Goal: Task Accomplishment & Management: Complete application form

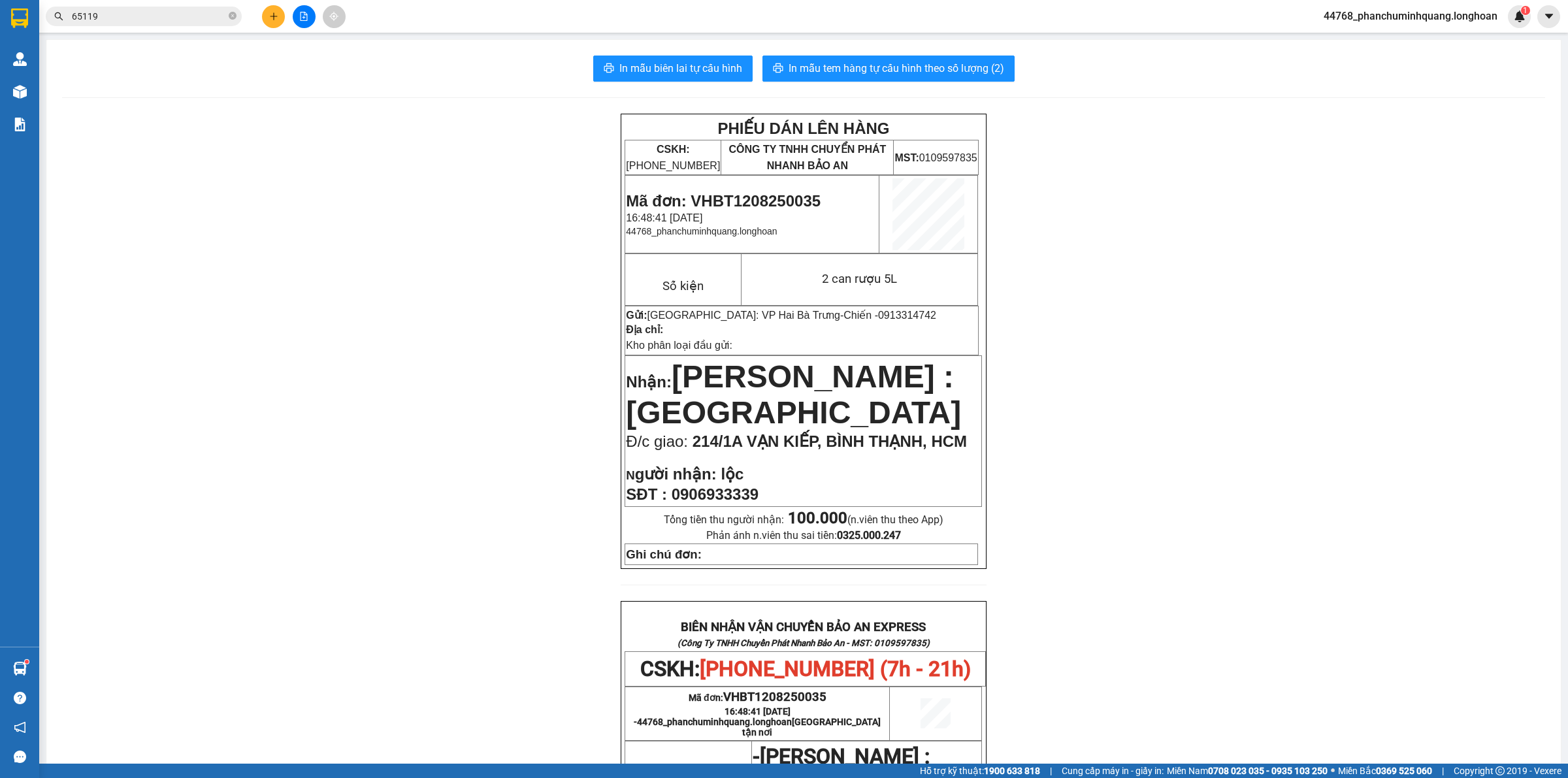
click at [278, 16] on button at bounding box center [273, 16] width 23 height 23
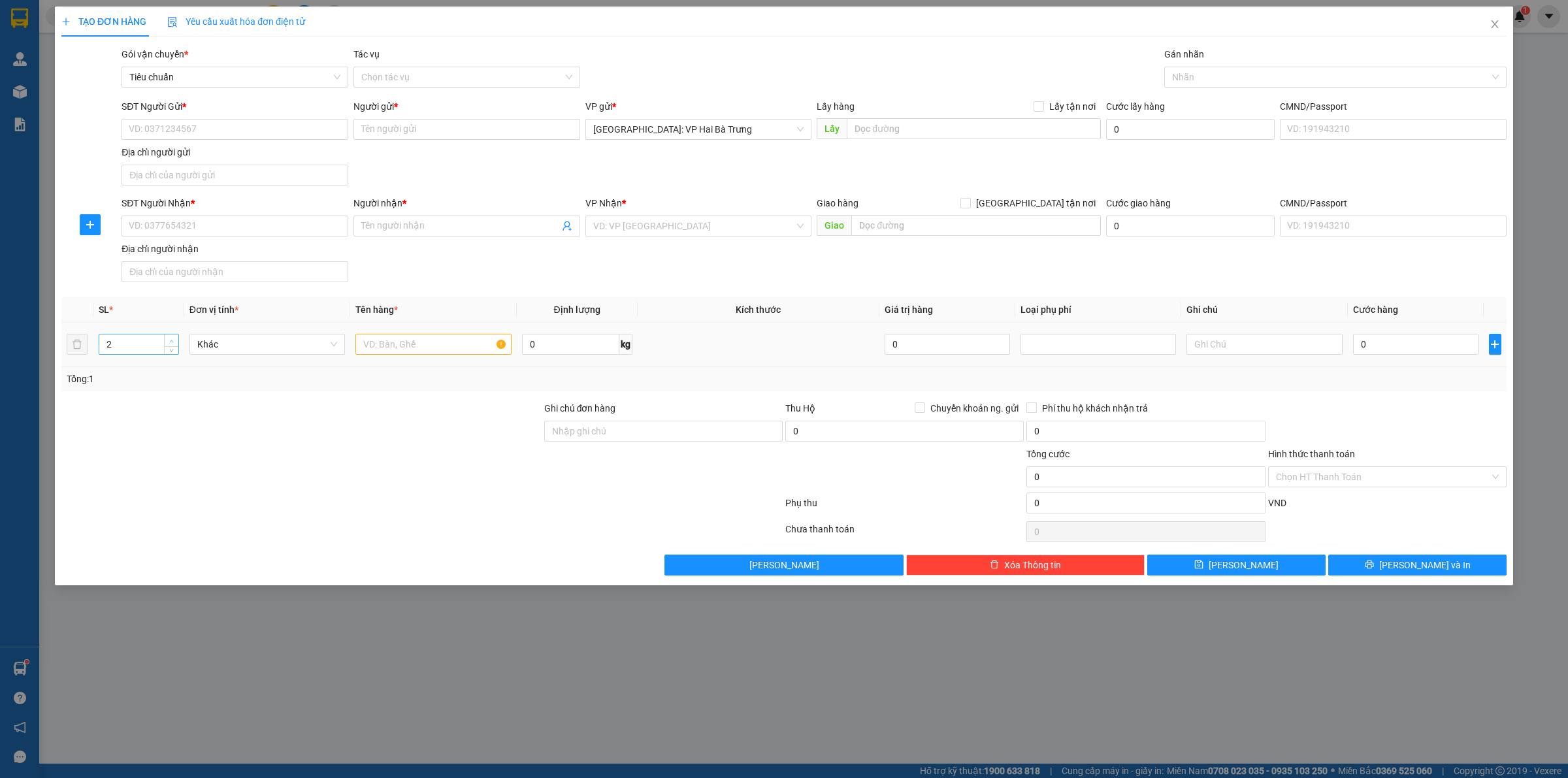
click at [171, 341] on icon "up" at bounding box center [172, 340] width 4 height 2
type input "5"
click at [171, 341] on icon "up" at bounding box center [172, 340] width 4 height 2
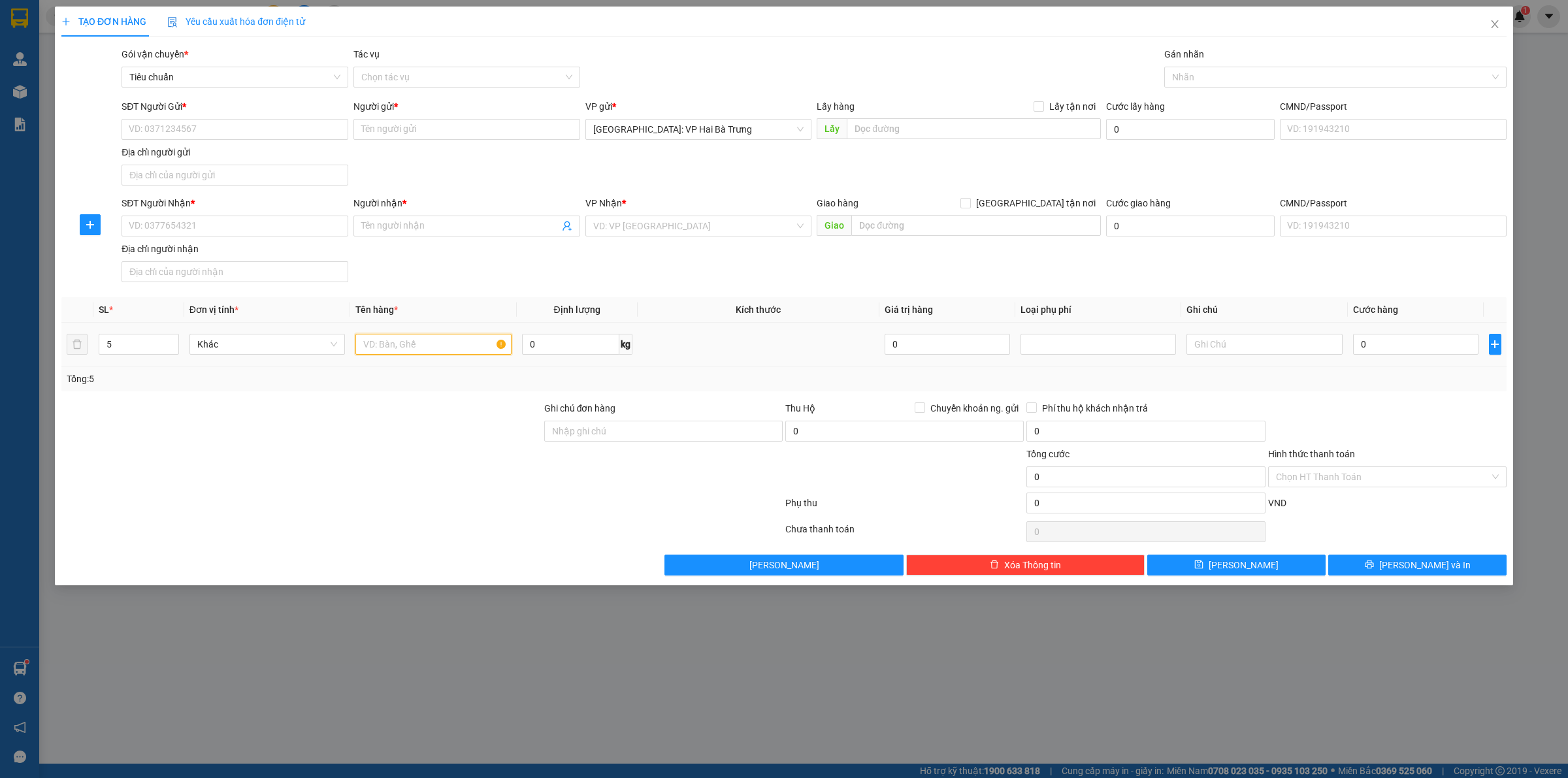
click at [403, 343] on input "text" at bounding box center [433, 344] width 155 height 21
type input "5 kiện bọc pe"
click at [552, 349] on input "0" at bounding box center [570, 344] width 97 height 21
type input "134"
click at [290, 135] on input "SĐT Người Gửi *" at bounding box center [235, 129] width 227 height 21
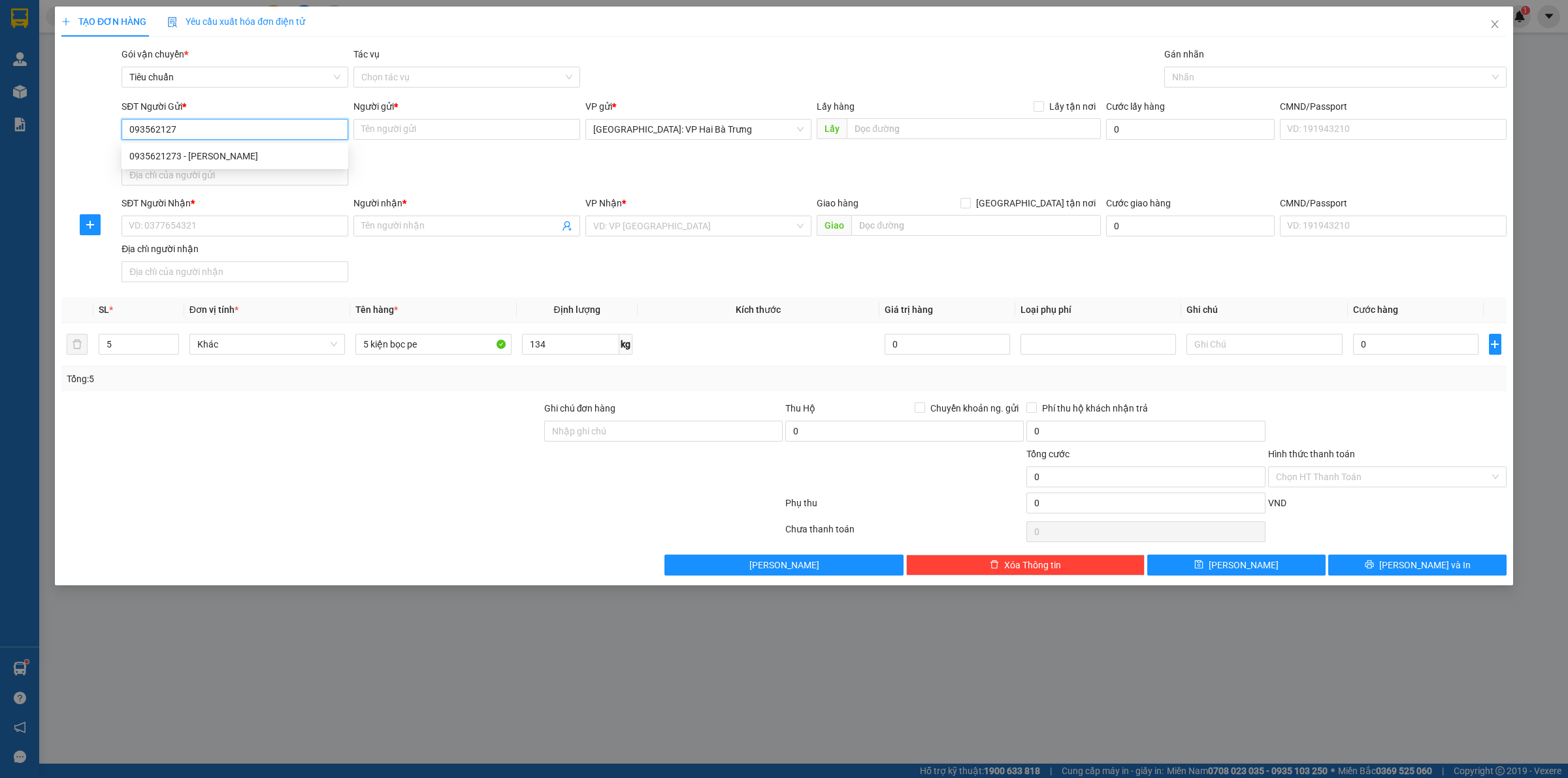
type input "0935621273"
click at [288, 152] on div "0935621273 - ANH TUẤN" at bounding box center [235, 156] width 211 height 15
type input "[PERSON_NAME]"
type input "0935621273"
click at [289, 226] on input "SĐT Người Nhận *" at bounding box center [235, 226] width 227 height 21
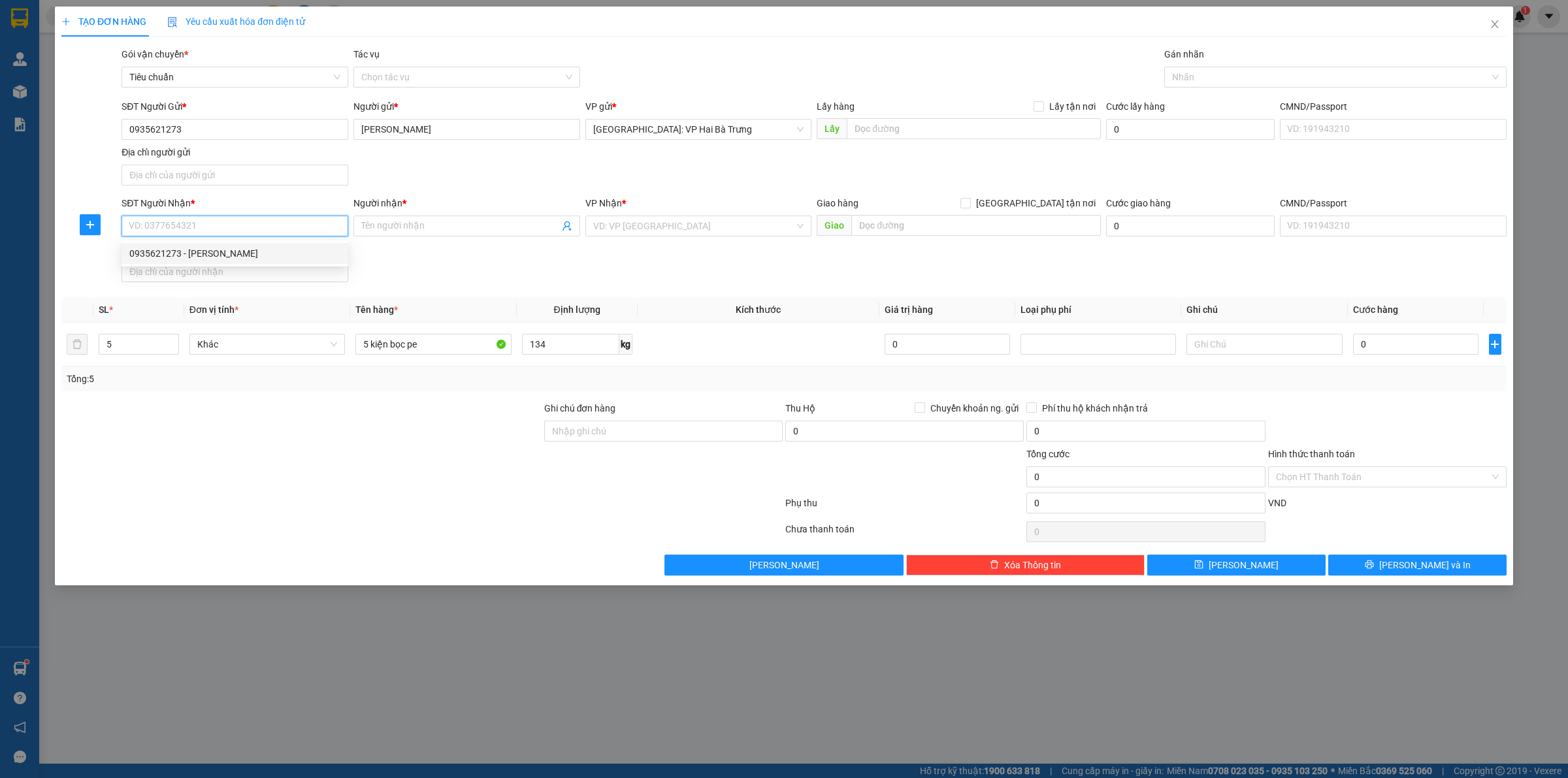
click at [290, 260] on div "0935621273 - ANH TUẤN" at bounding box center [235, 253] width 211 height 15
type input "0935621273"
type input "[PERSON_NAME]"
checkbox input "true"
type input "50 PHỐ CẦU ĐẤT, Q, HOÀN KIẾM, HÀ NỘI"
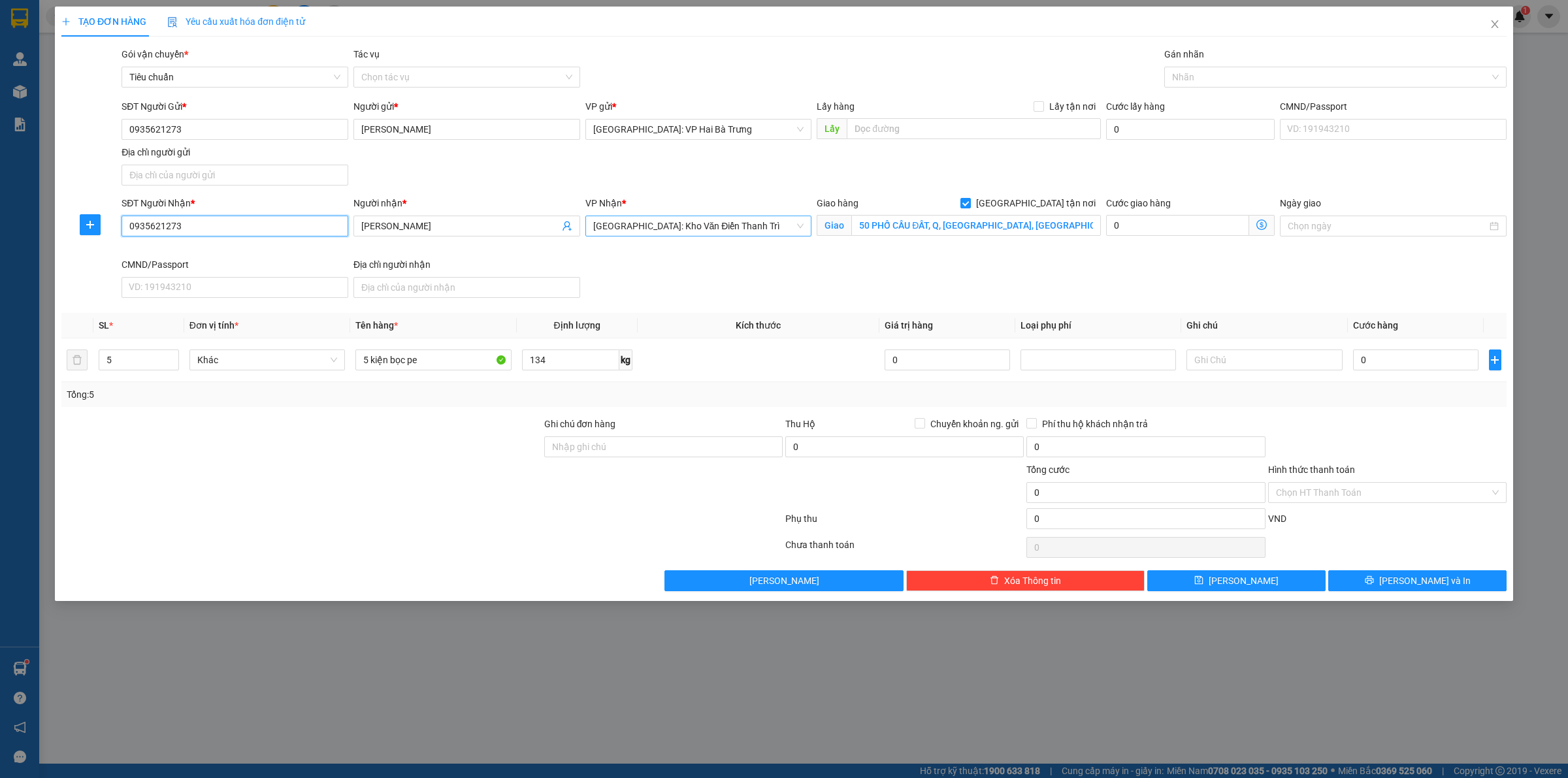
click at [758, 231] on span "[GEOGRAPHIC_DATA]: Kho Văn Điển Thanh Trì" at bounding box center [699, 225] width 211 height 19
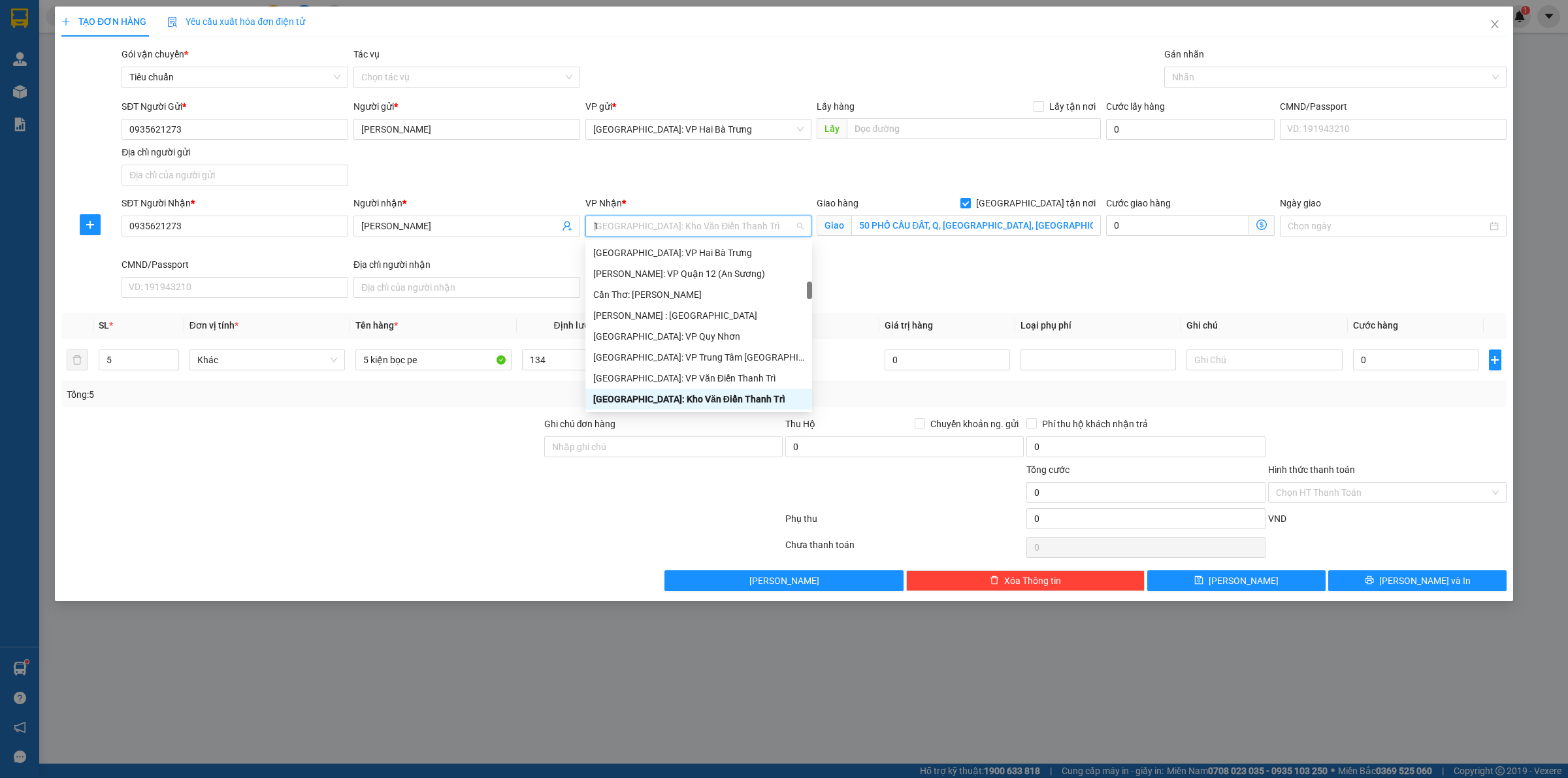
type input "12"
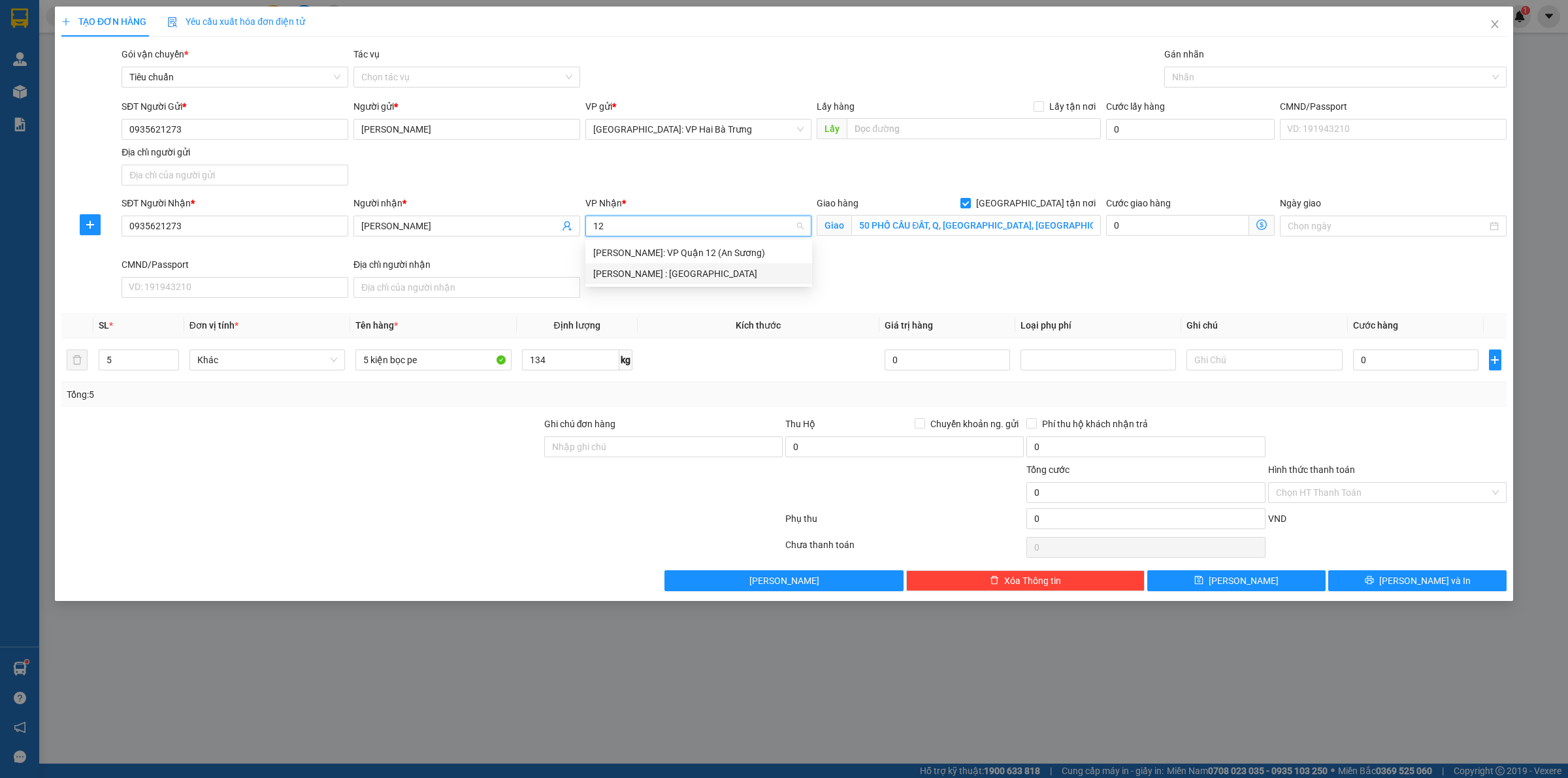
click at [743, 276] on div "[PERSON_NAME] : [GEOGRAPHIC_DATA]" at bounding box center [699, 273] width 211 height 15
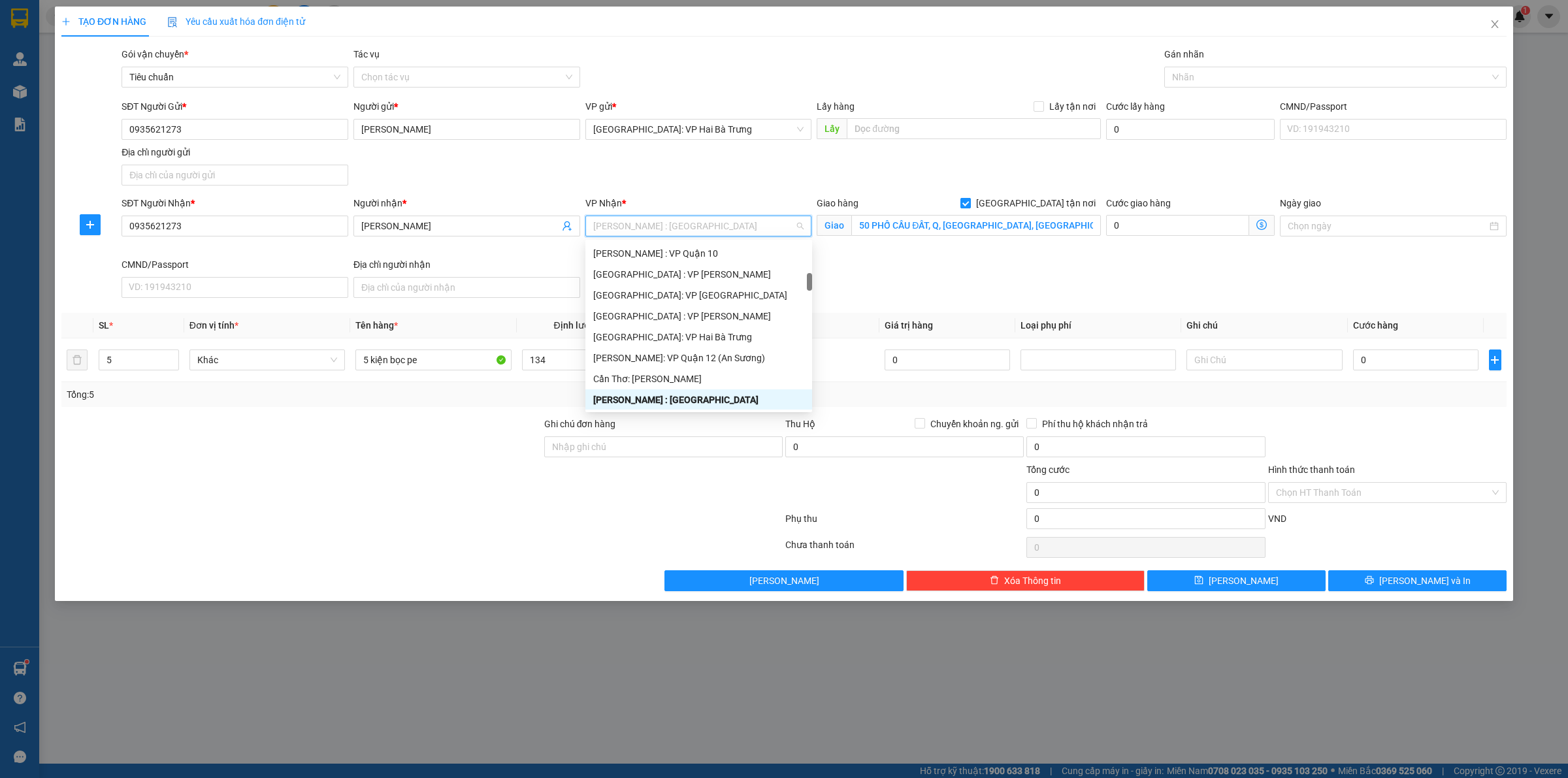
click at [1030, 201] on div "Giao hàng [GEOGRAPHIC_DATA] tận nơi" at bounding box center [958, 203] width 284 height 15
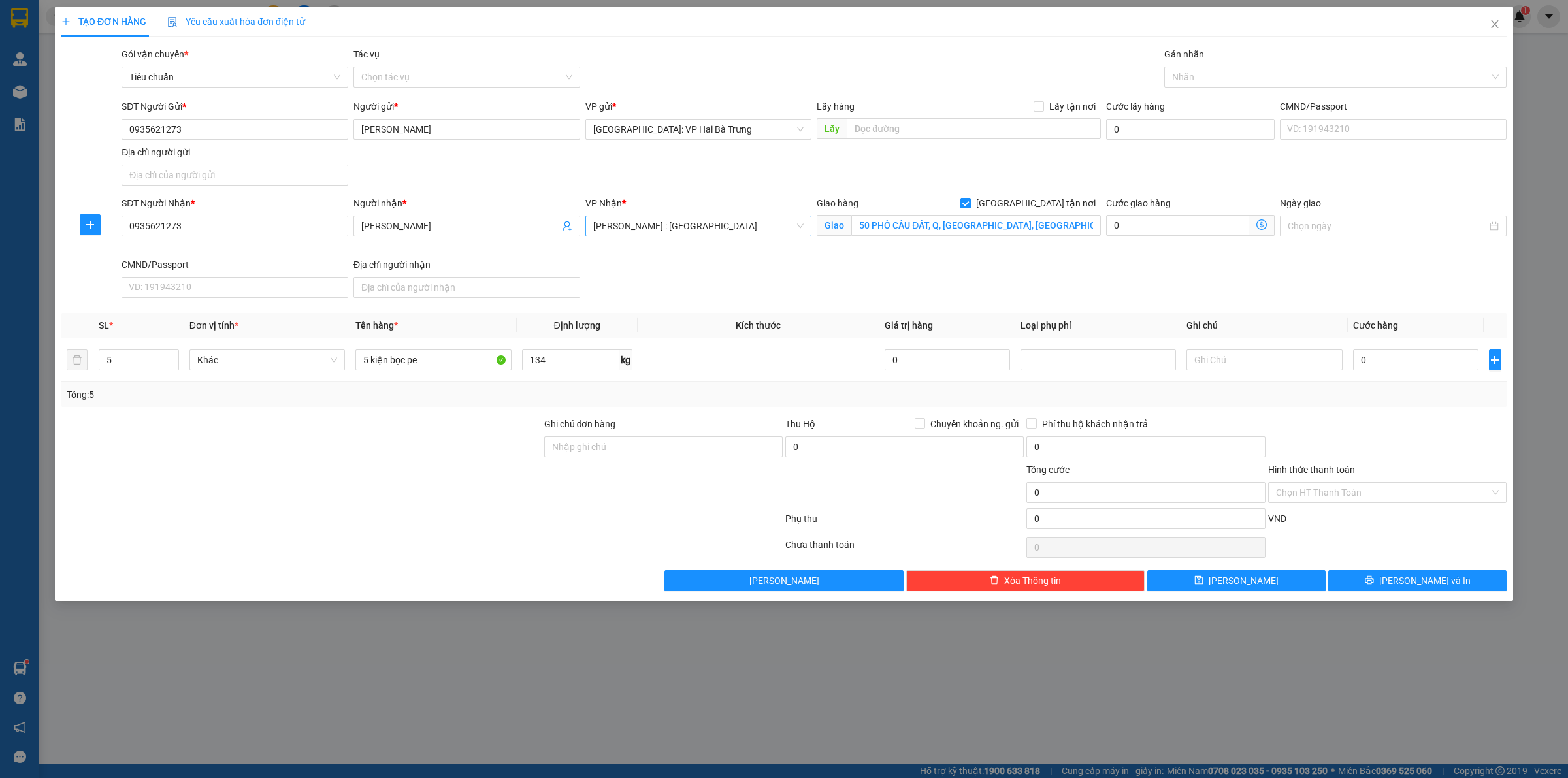
click at [971, 204] on span at bounding box center [965, 203] width 10 height 10
click at [969, 204] on input "[GEOGRAPHIC_DATA] tận nơi" at bounding box center [965, 203] width 9 height 9
checkbox input "false"
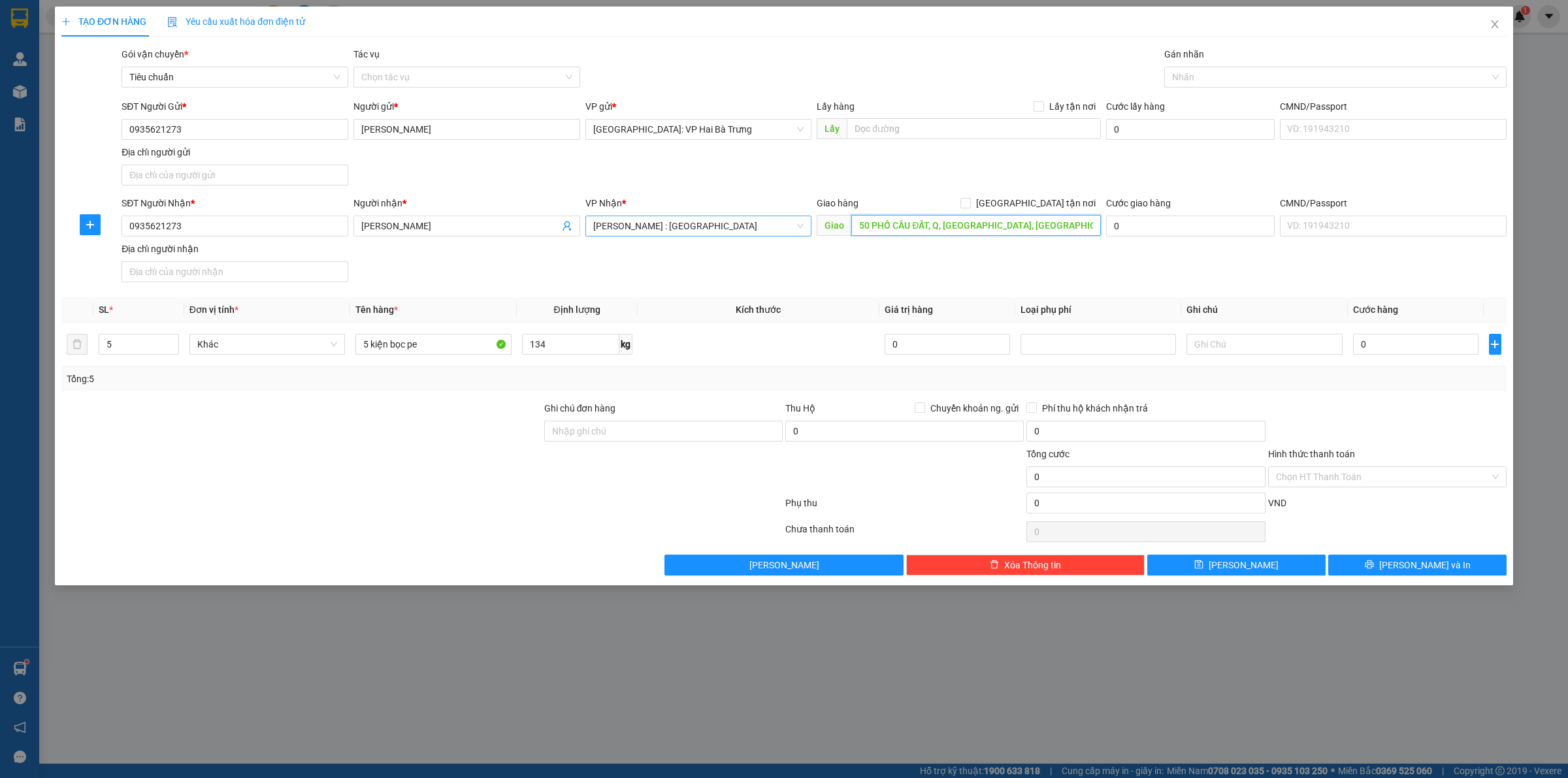
click at [1042, 225] on input "50 PHỐ CẦU ĐẤT, Q, HOÀN KIẾM, HÀ NỘI" at bounding box center [975, 225] width 249 height 21
click at [573, 353] on input "134" at bounding box center [570, 344] width 97 height 21
type input "0"
click at [1417, 347] on input "0" at bounding box center [1415, 344] width 125 height 21
type input "6"
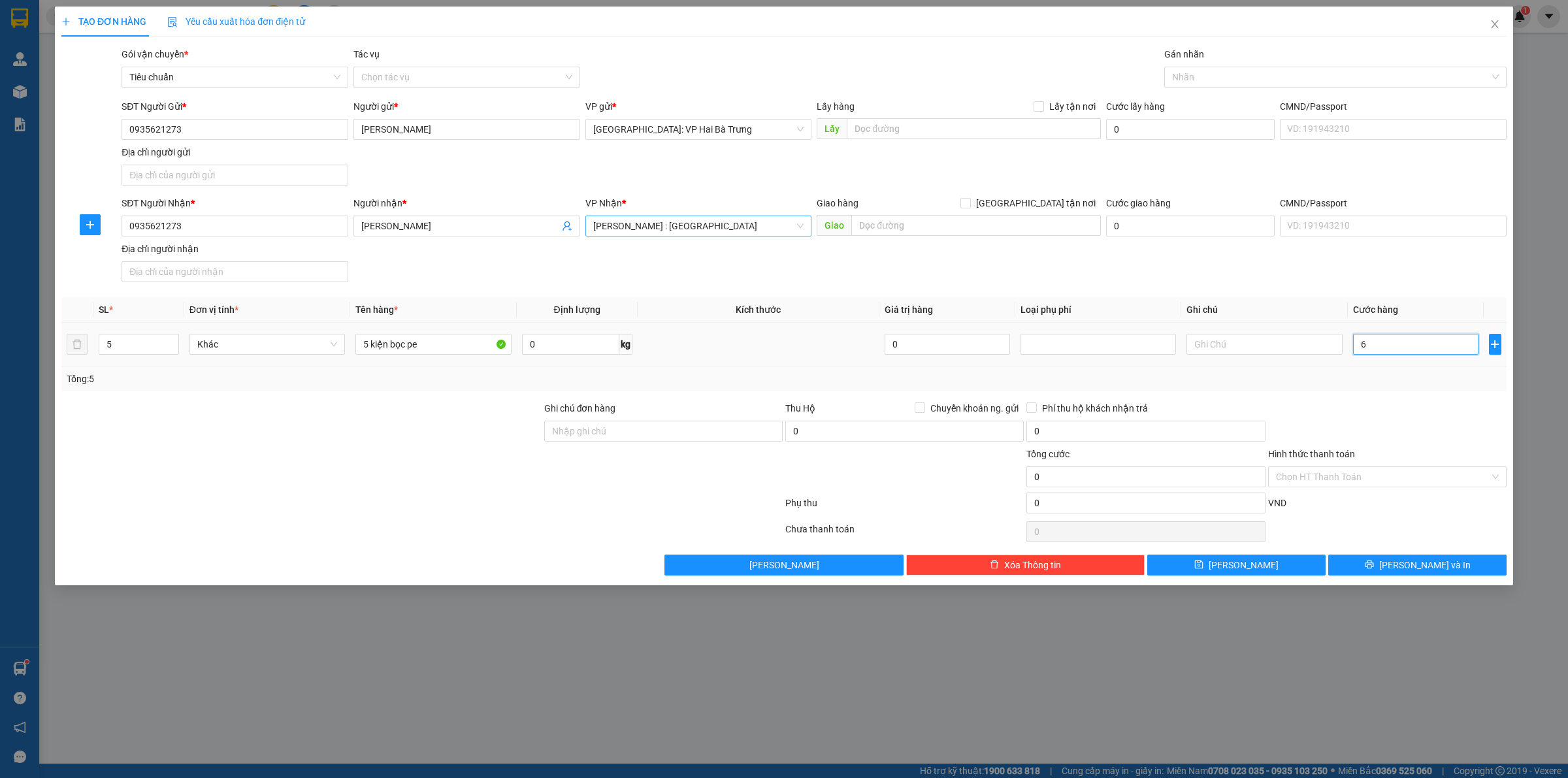
type input "6"
type input "69"
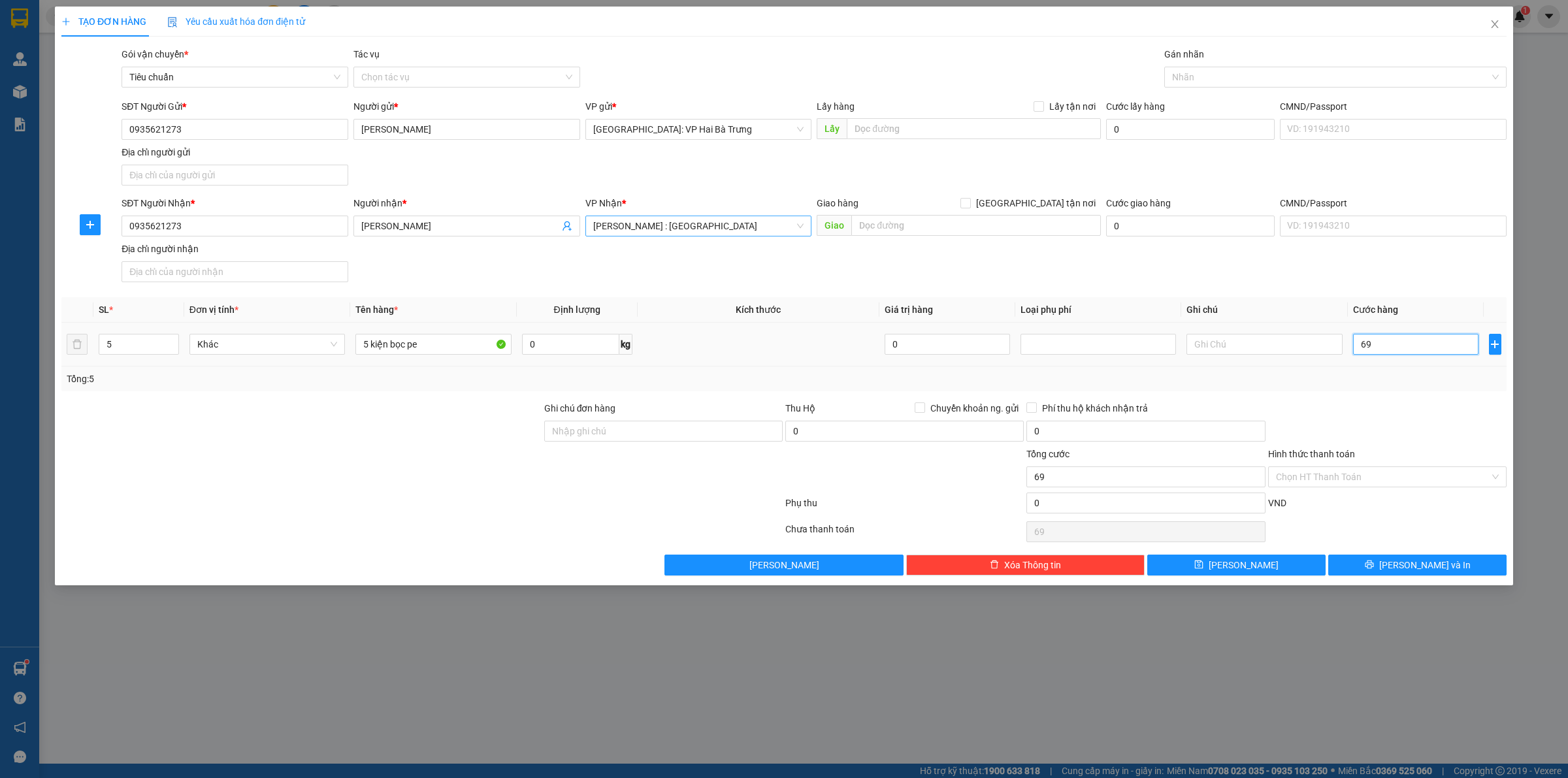
type input "690"
type input "6.900"
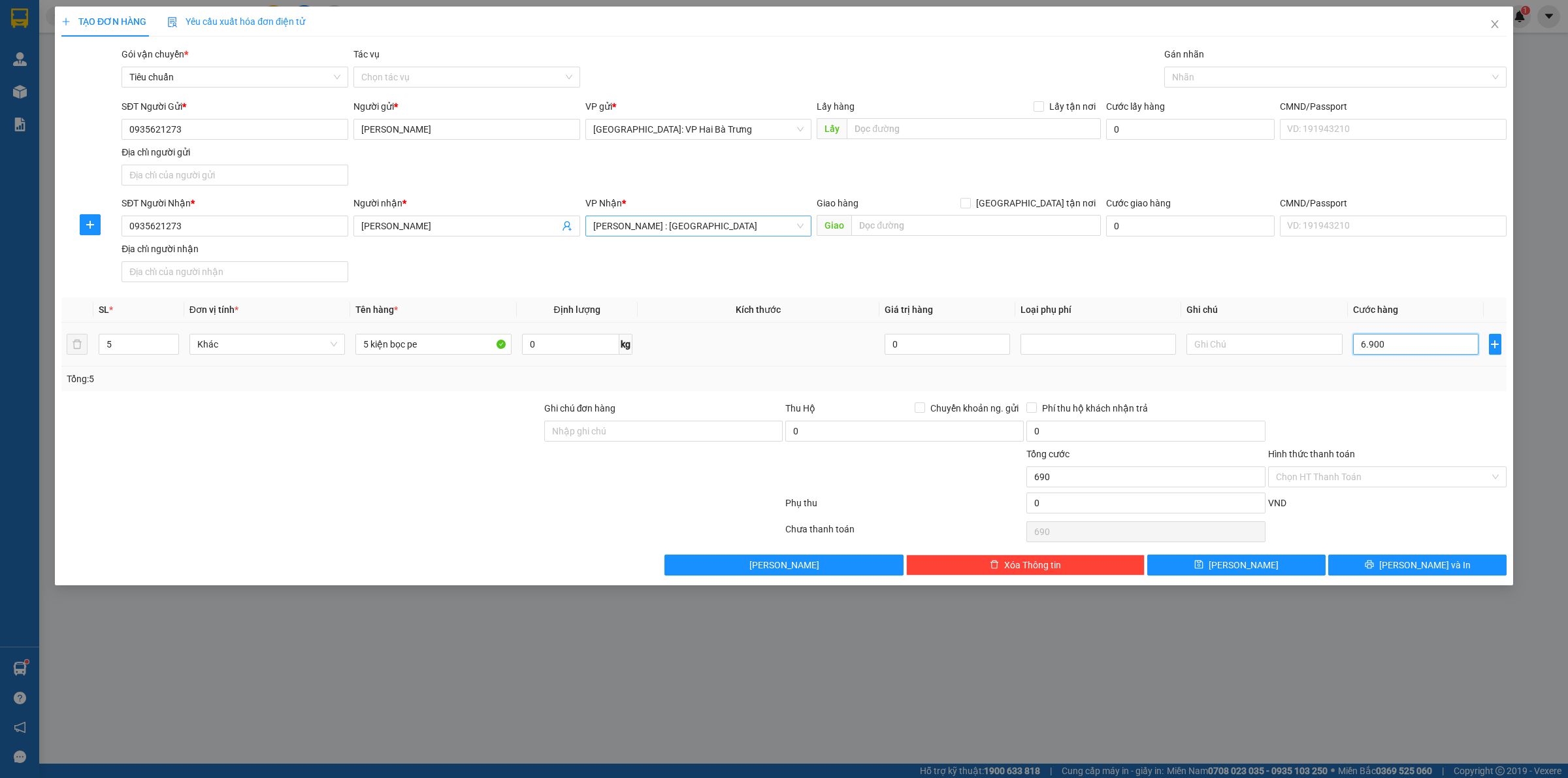
type input "6.900"
type input "69.000"
type input "690.000"
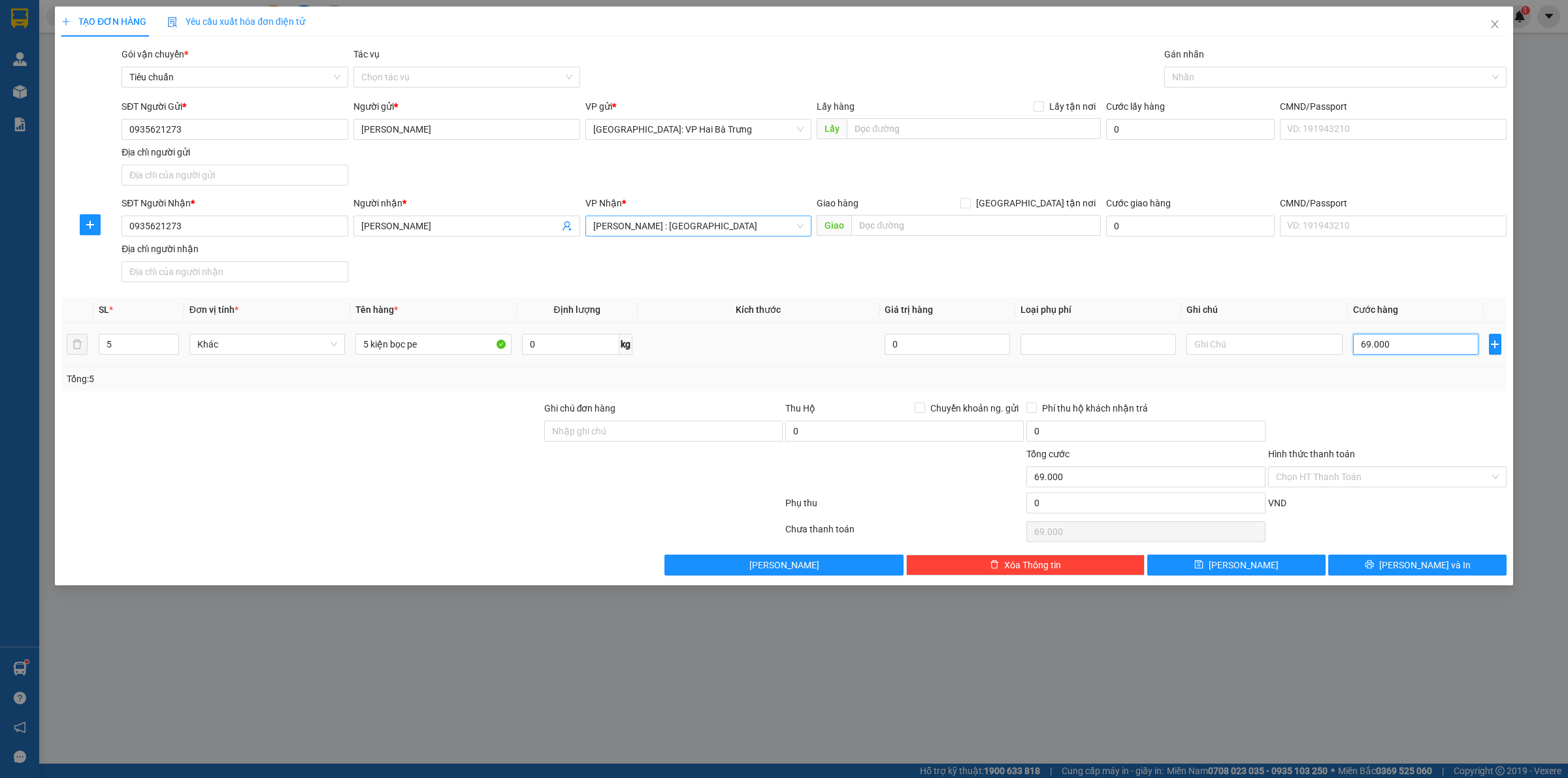
type input "690.000"
click at [1390, 432] on div at bounding box center [1387, 423] width 241 height 46
click at [1219, 507] on input "0" at bounding box center [1145, 502] width 238 height 21
click at [1355, 526] on div "Chọn HT Thanh Toán" at bounding box center [1387, 532] width 241 height 26
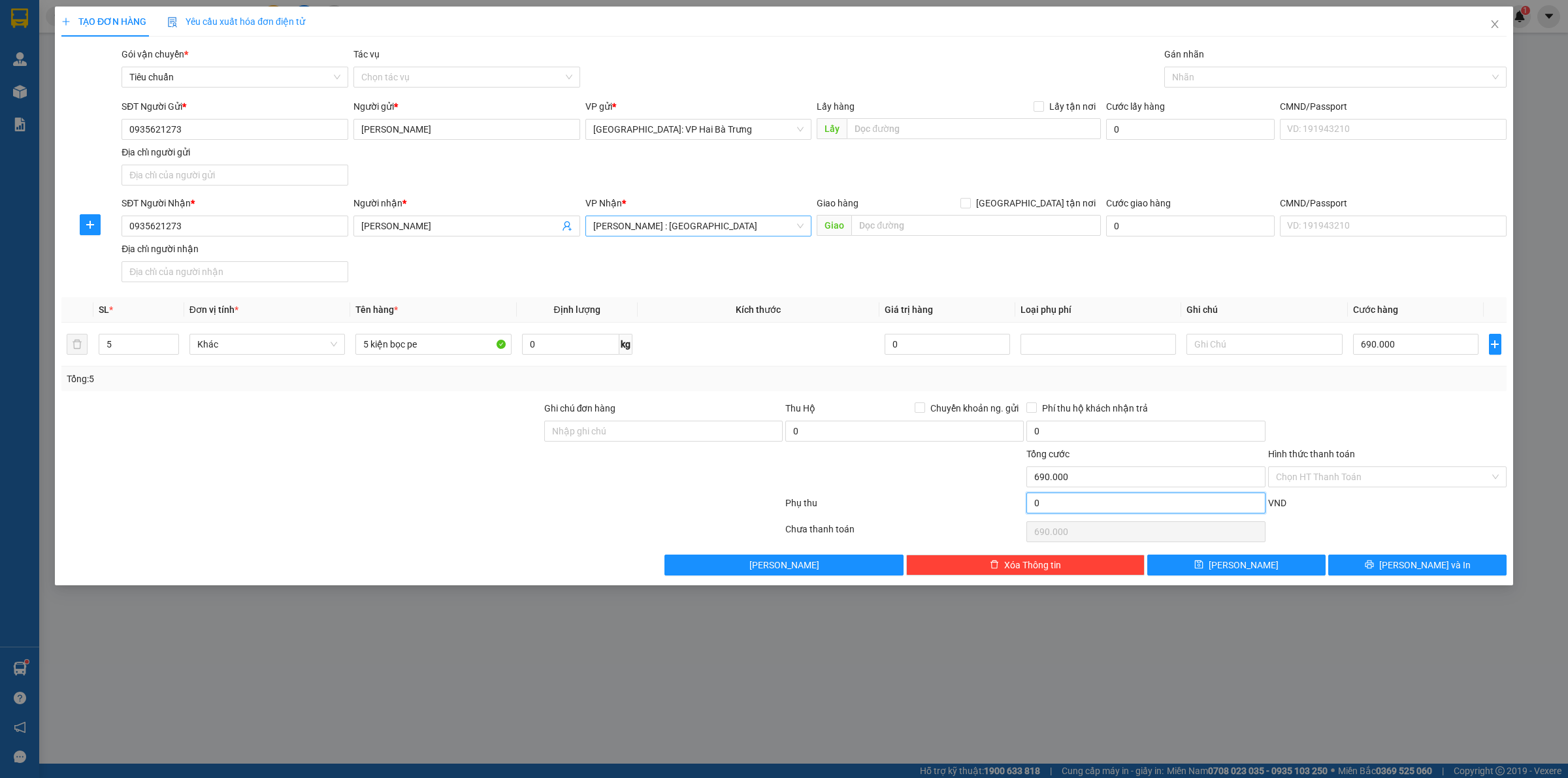
drag, startPoint x: 1238, startPoint y: 500, endPoint x: 1333, endPoint y: 442, distance: 111.3
click at [1238, 501] on input "0" at bounding box center [1145, 502] width 238 height 21
click at [1399, 374] on div "Tổng: 5" at bounding box center [784, 379] width 1434 height 15
click at [1424, 342] on input "690.000" at bounding box center [1415, 344] width 125 height 21
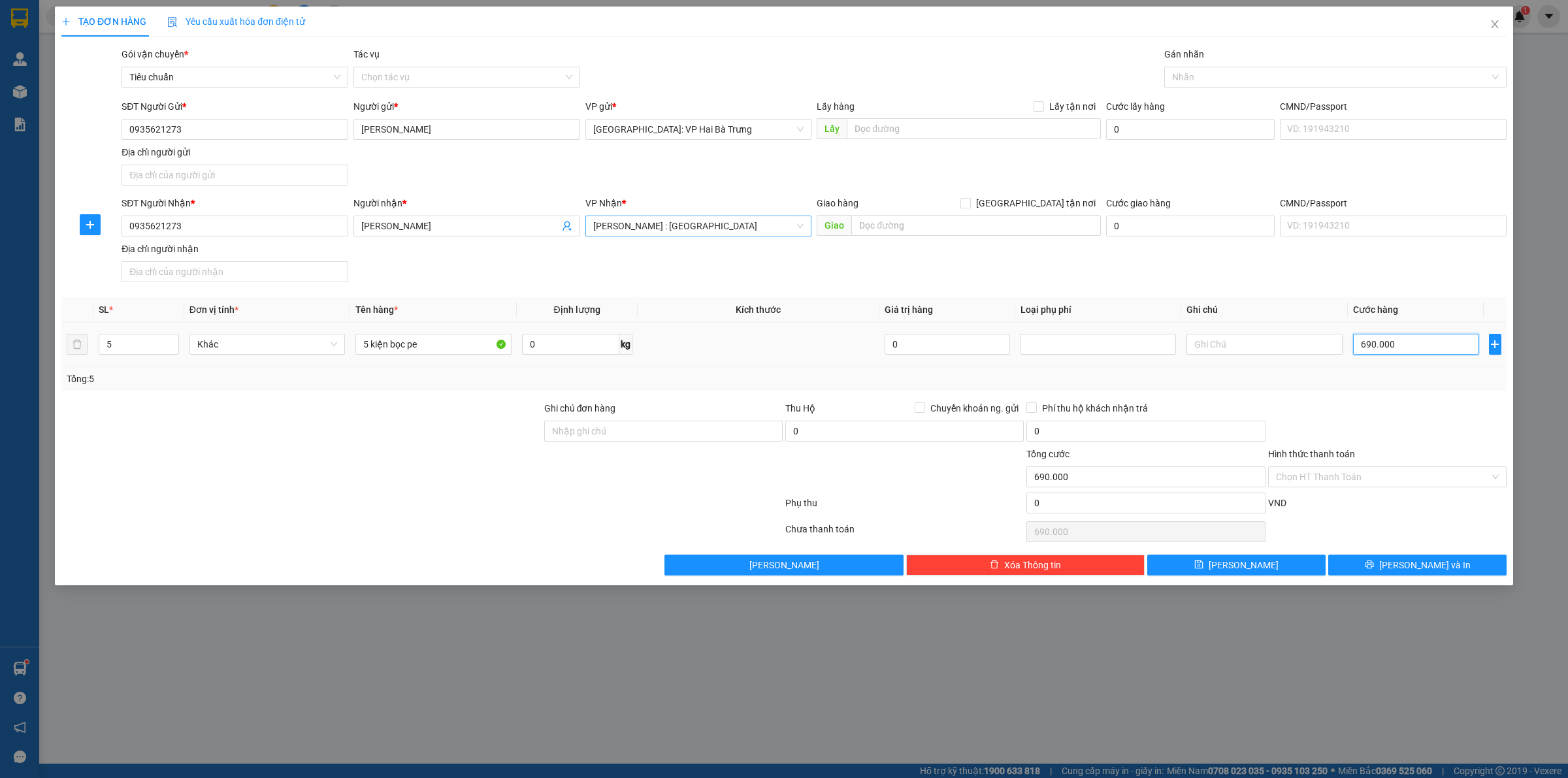
type input "6"
type input "60"
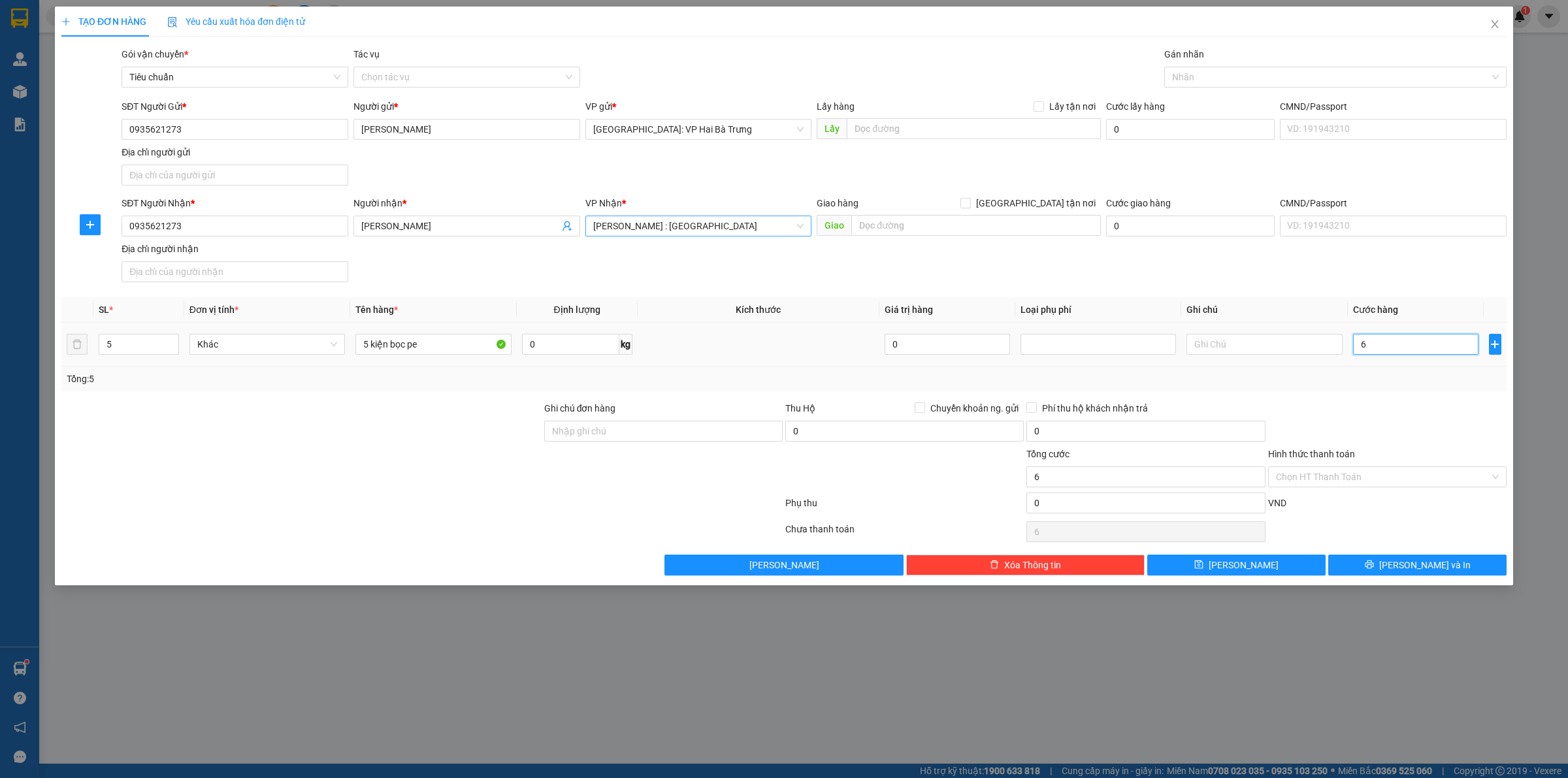
type input "60"
type input "600"
type input "6.000"
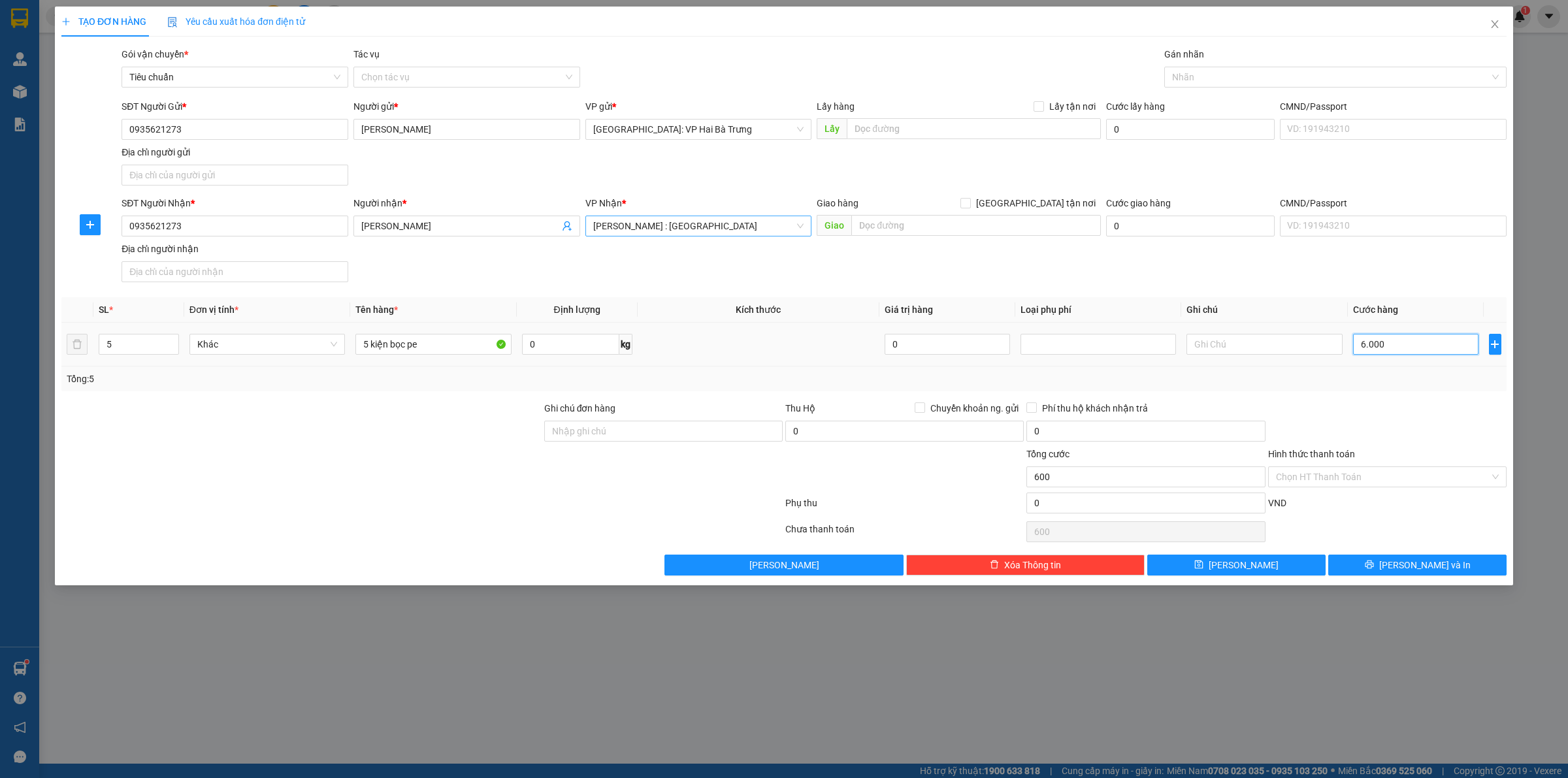
type input "6.000"
type input "60.000"
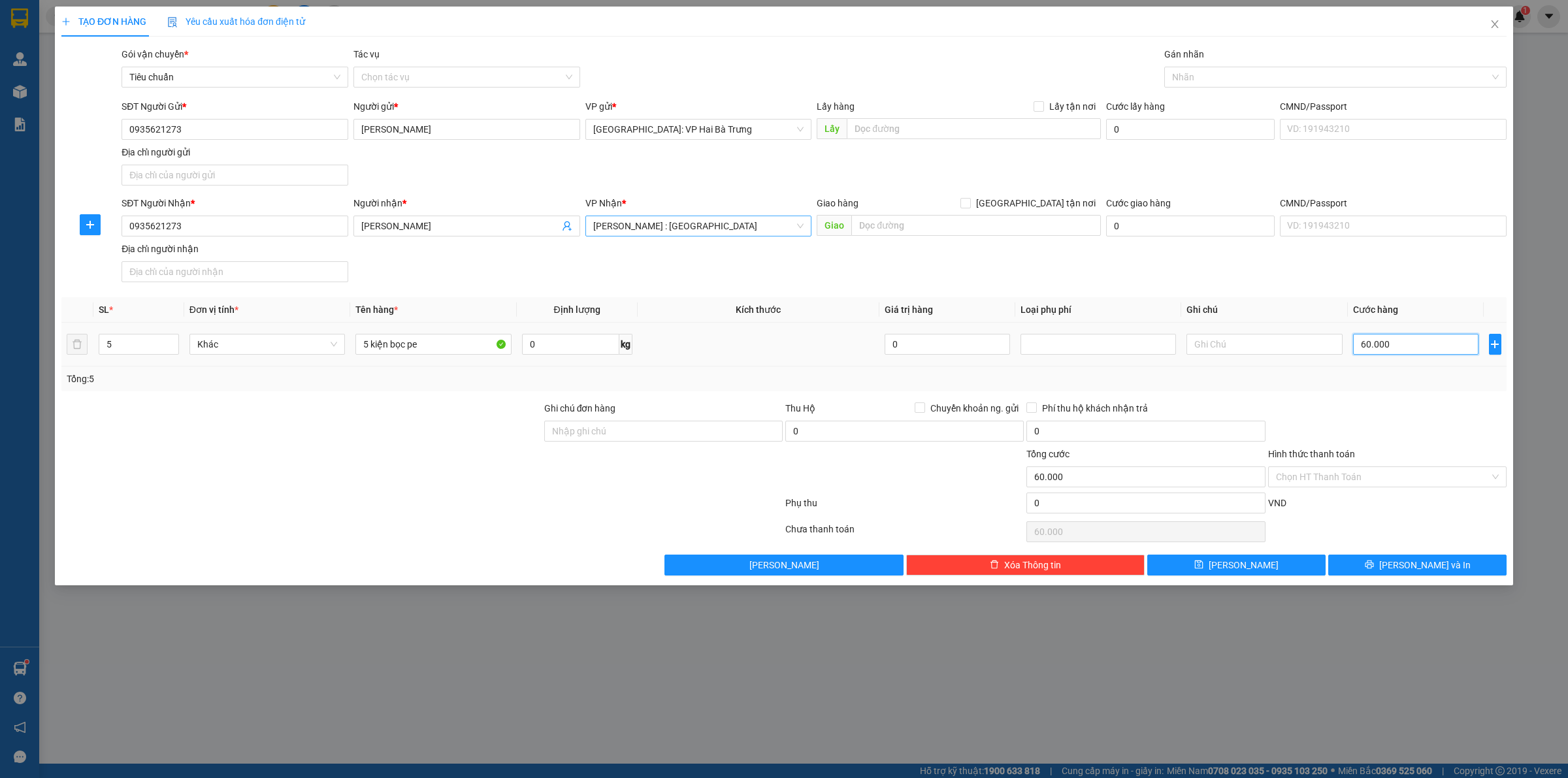
type input "600.000"
click at [1197, 509] on input "0" at bounding box center [1145, 502] width 238 height 21
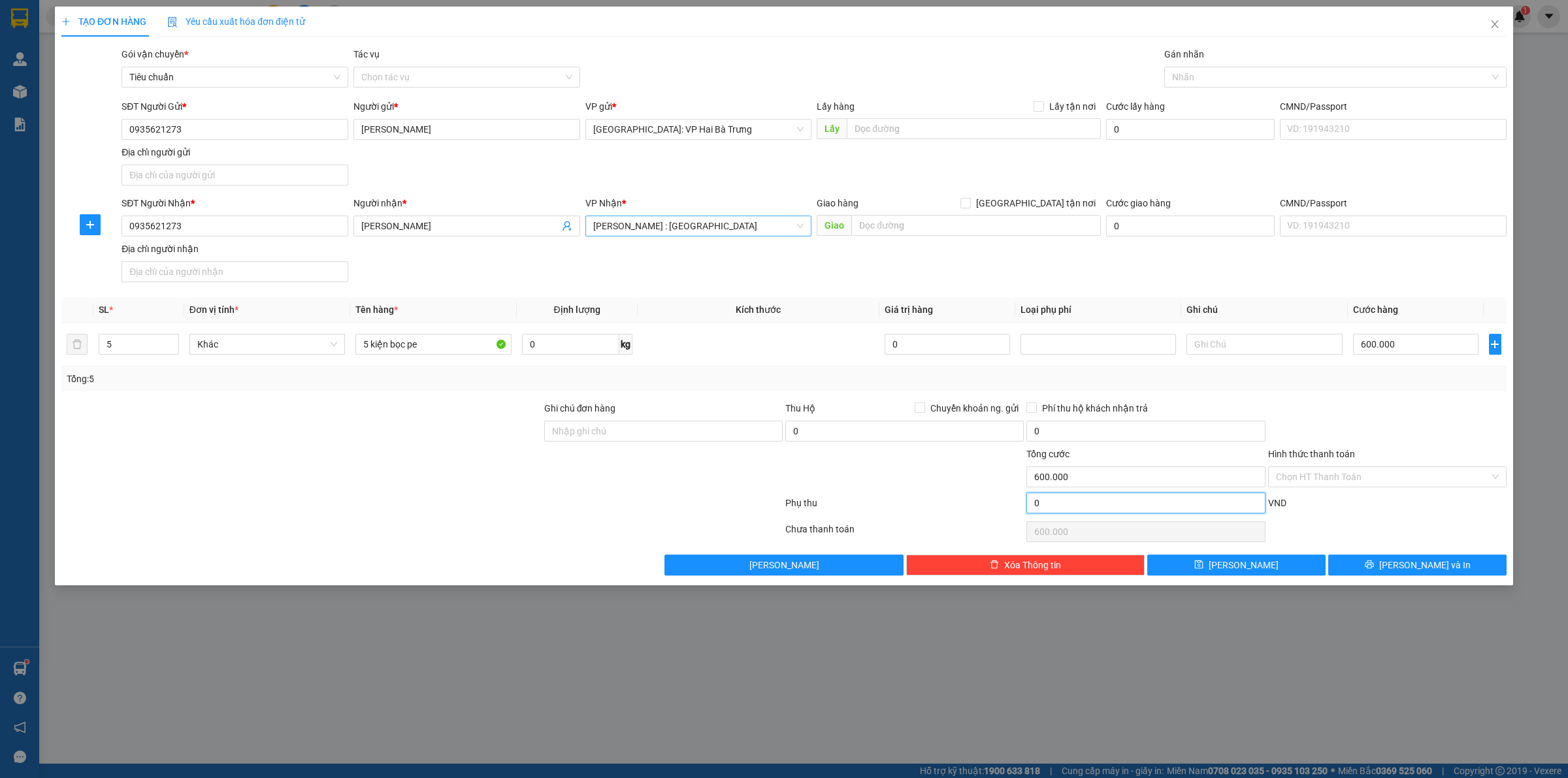
type input "600.009"
type input "9"
type input "600.009"
type input "90"
type input "600.090"
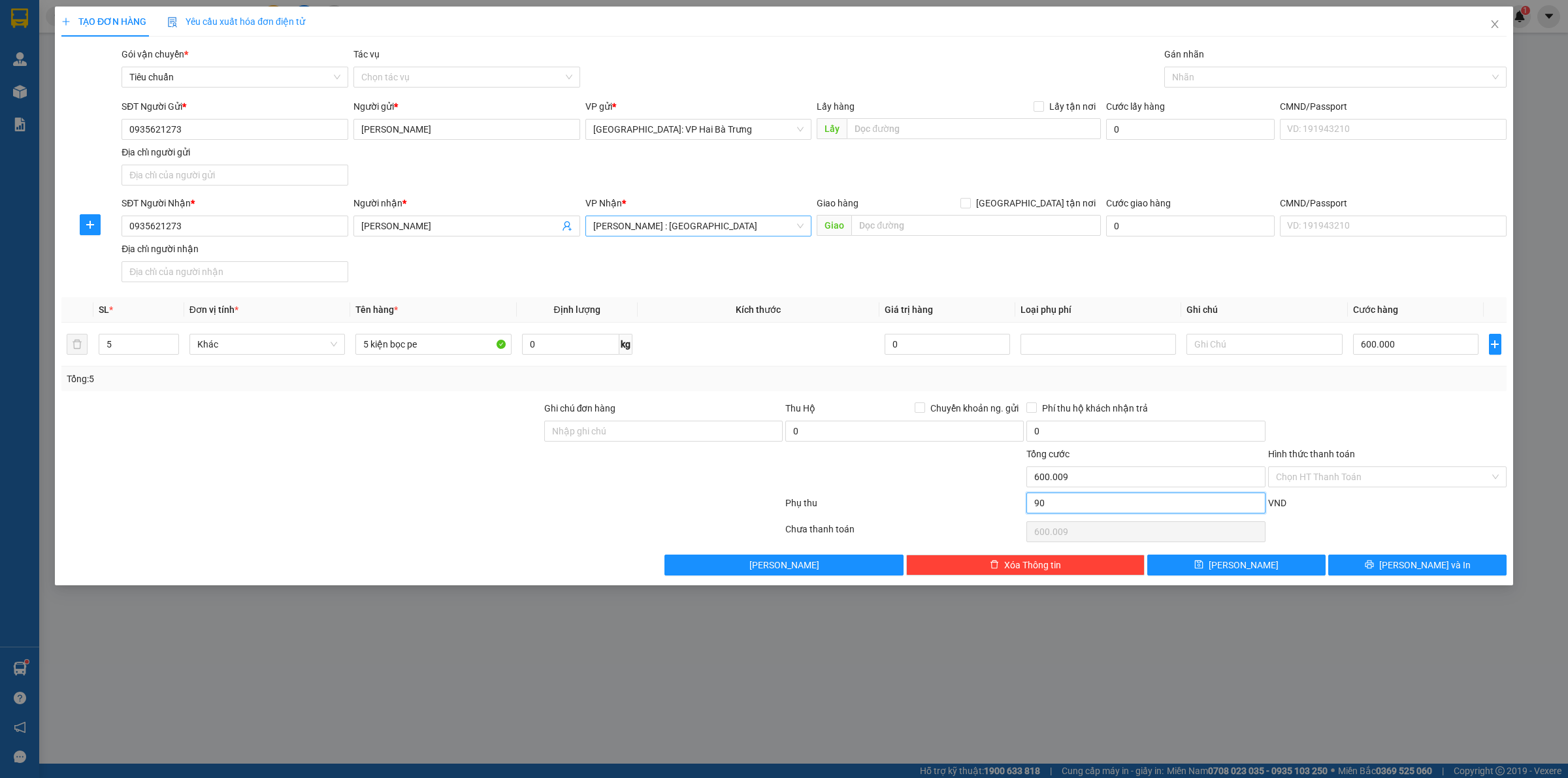
type input "600.090"
type input "600.900"
type input "900"
type input "600.900"
type input "9.000"
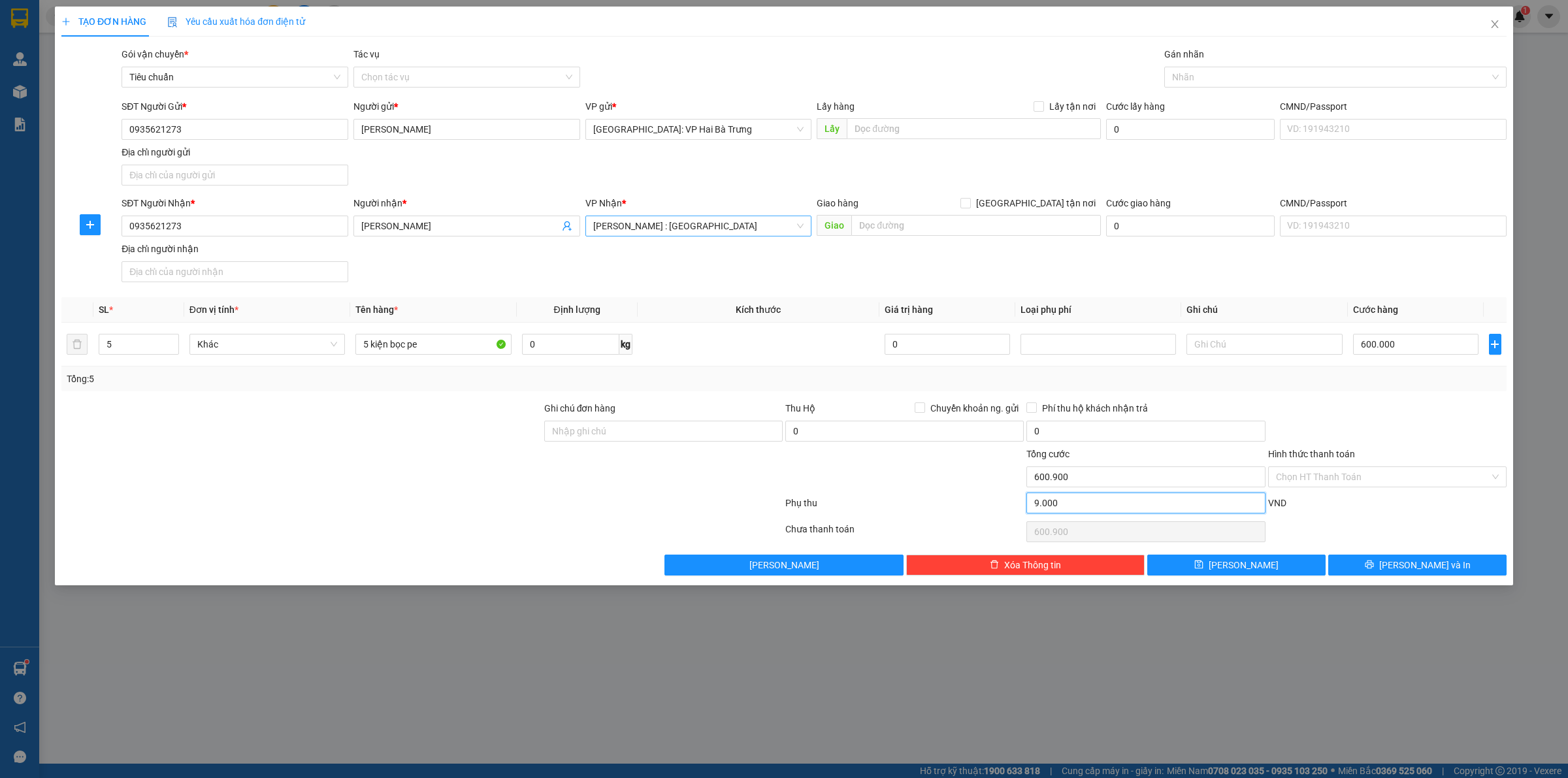
type input "609.000"
type input "90.000"
type input "690.000"
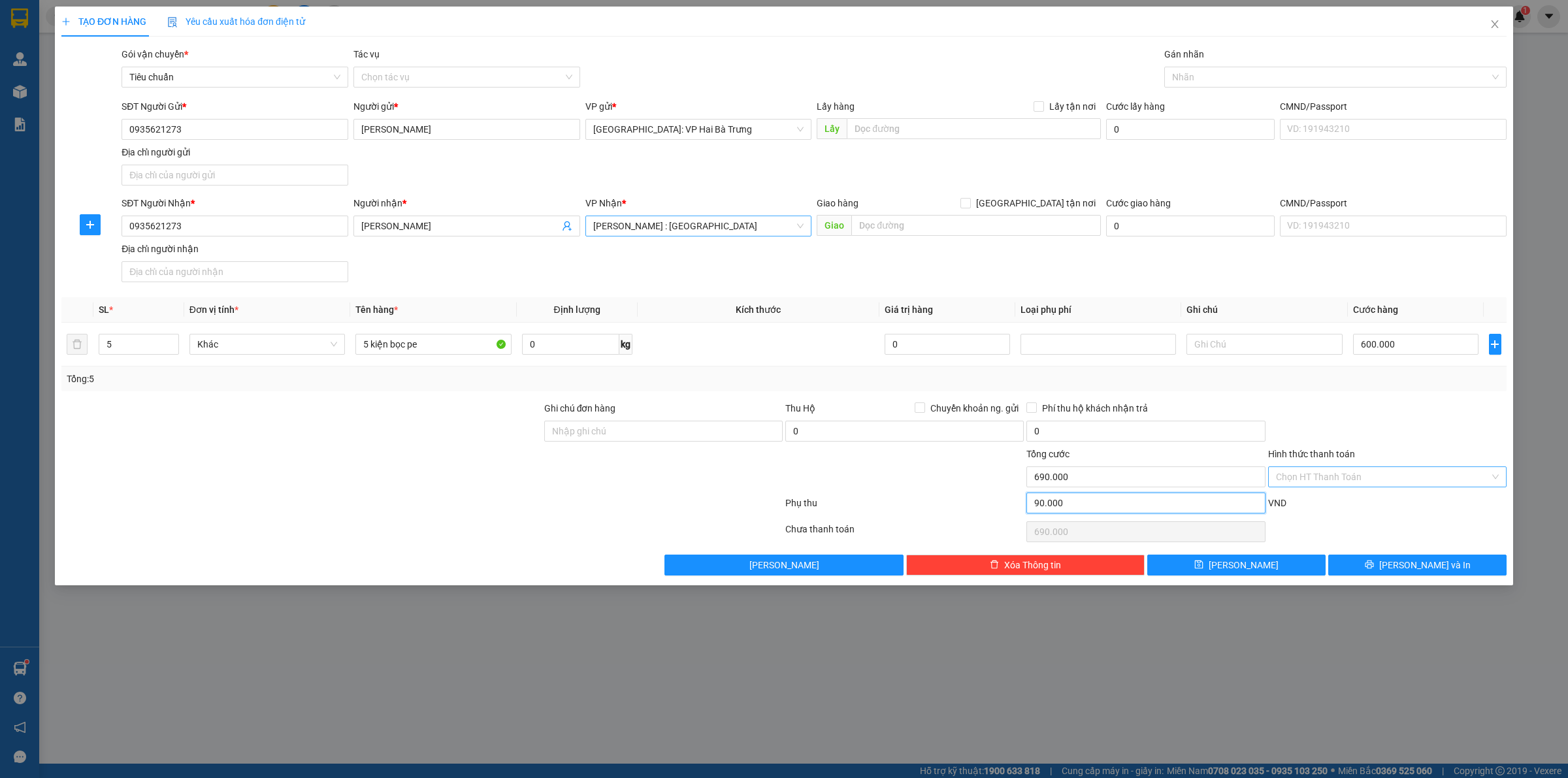
type input "90.000"
drag, startPoint x: 1357, startPoint y: 477, endPoint x: 1354, endPoint y: 469, distance: 8.5
click at [1358, 477] on input "Hình thức thanh toán" at bounding box center [1382, 476] width 214 height 19
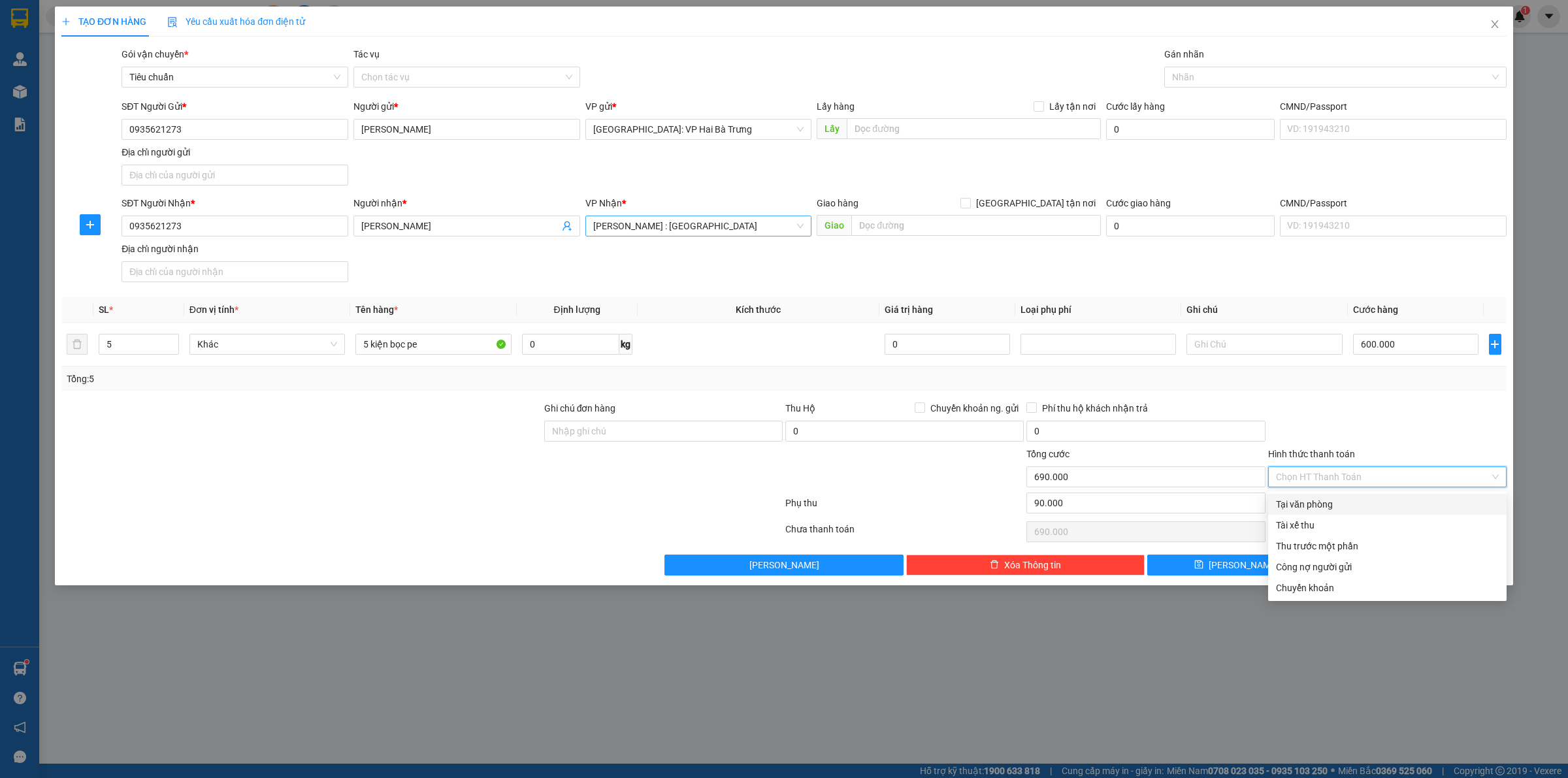
click at [1362, 503] on div "Tại văn phòng" at bounding box center [1387, 504] width 223 height 15
type input "0"
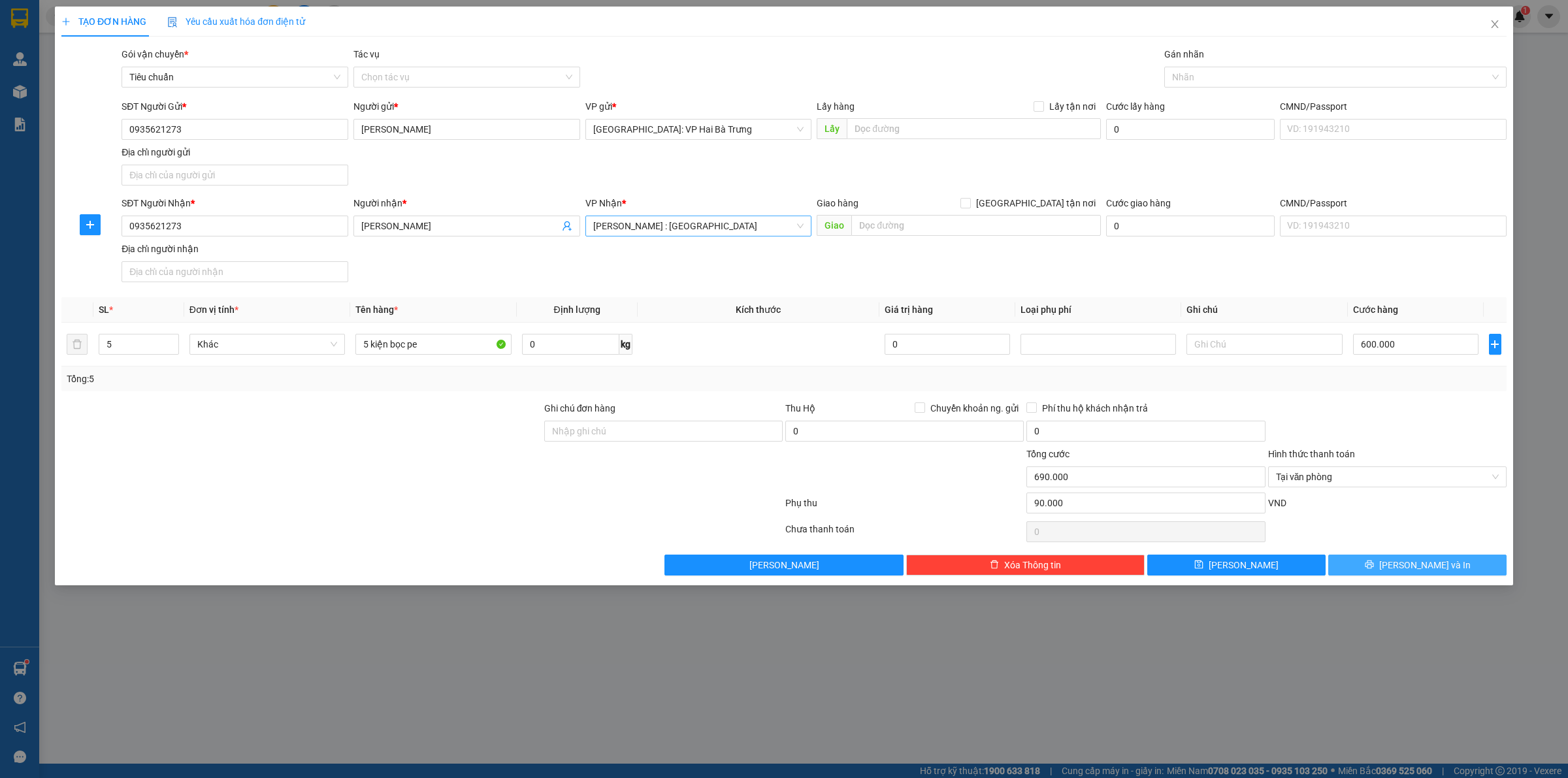
click at [1409, 569] on span "[PERSON_NAME] và In" at bounding box center [1425, 564] width 92 height 15
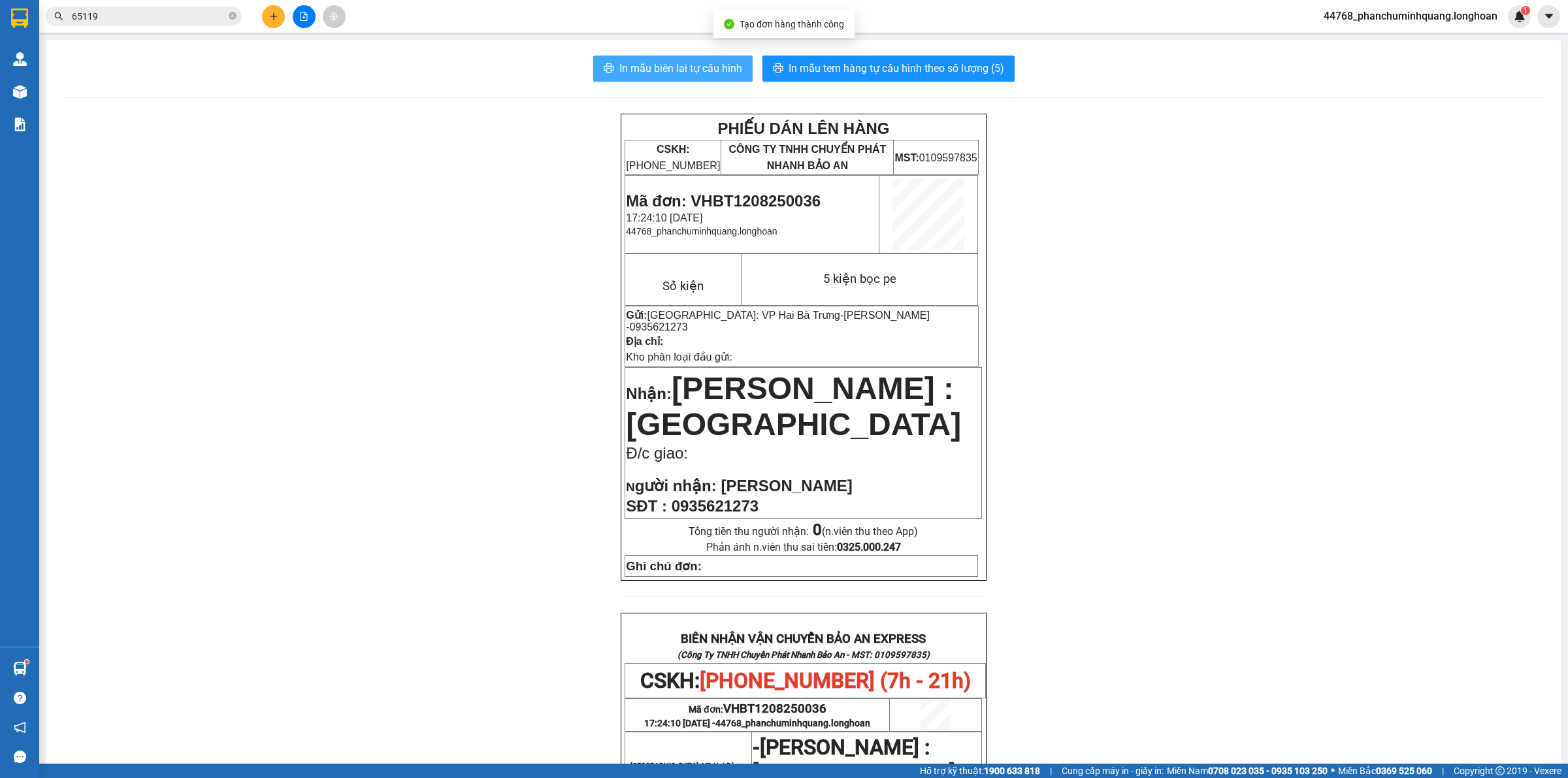
click at [697, 65] on span "In mẫu biên lai tự cấu hình" at bounding box center [680, 68] width 123 height 16
click at [939, 57] on button "In mẫu tem hàng tự cấu hình theo số lượng (5)" at bounding box center [888, 68] width 252 height 26
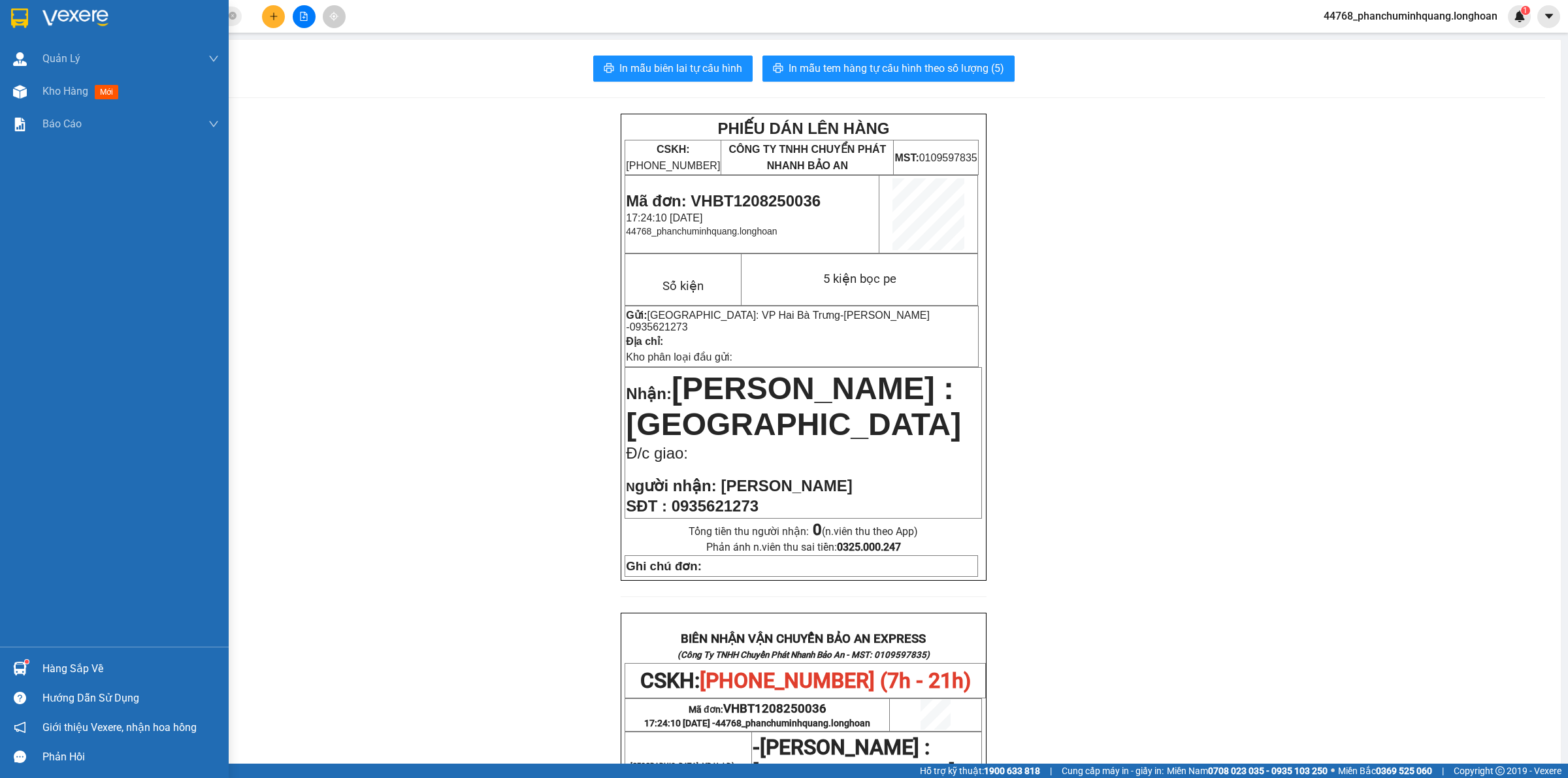
click at [9, 14] on div at bounding box center [19, 17] width 23 height 23
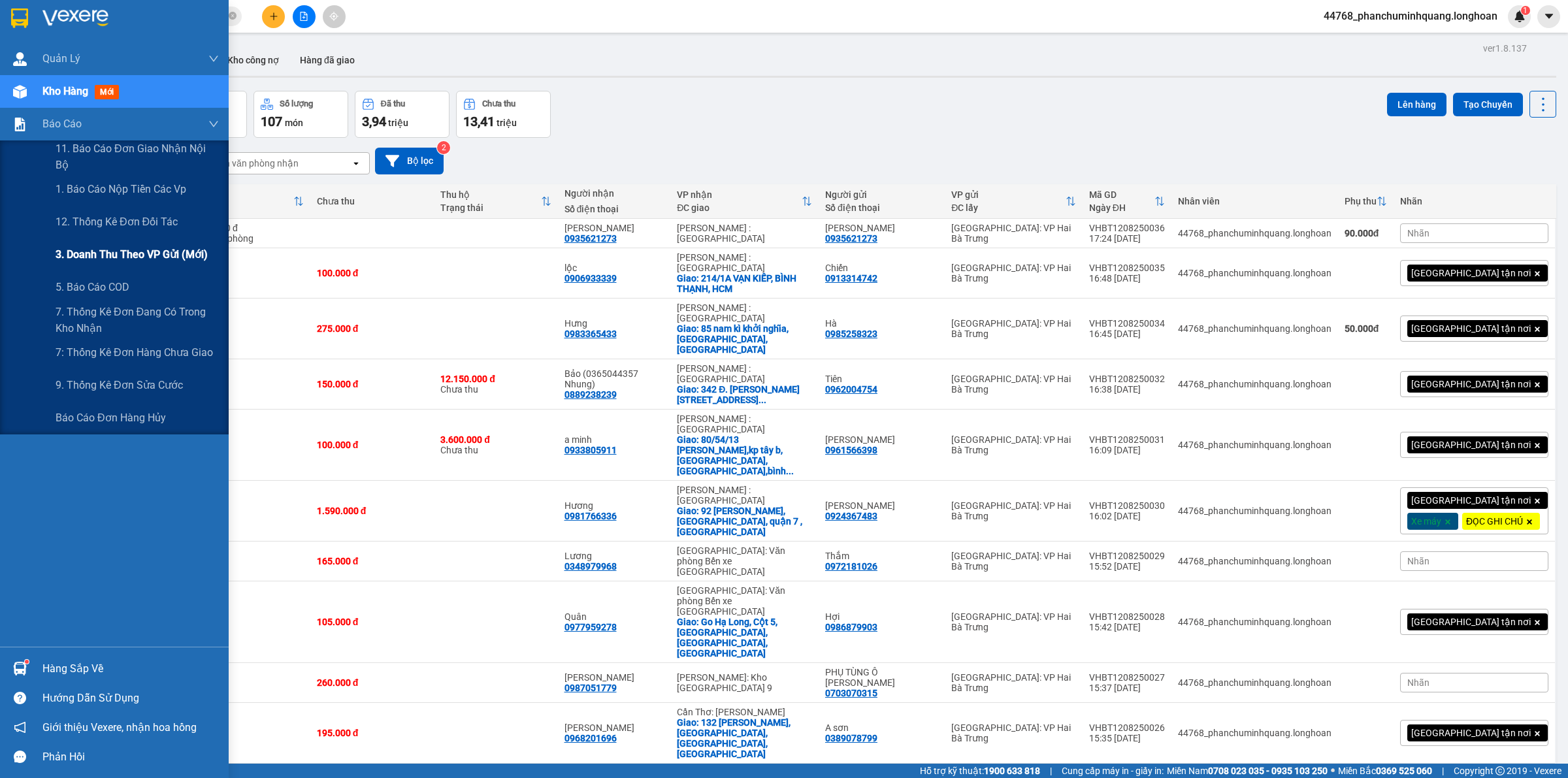
drag, startPoint x: 85, startPoint y: 259, endPoint x: 118, endPoint y: 256, distance: 33.1
click at [85, 259] on span "3. Doanh Thu theo VP Gửi (mới)" at bounding box center [131, 254] width 152 height 16
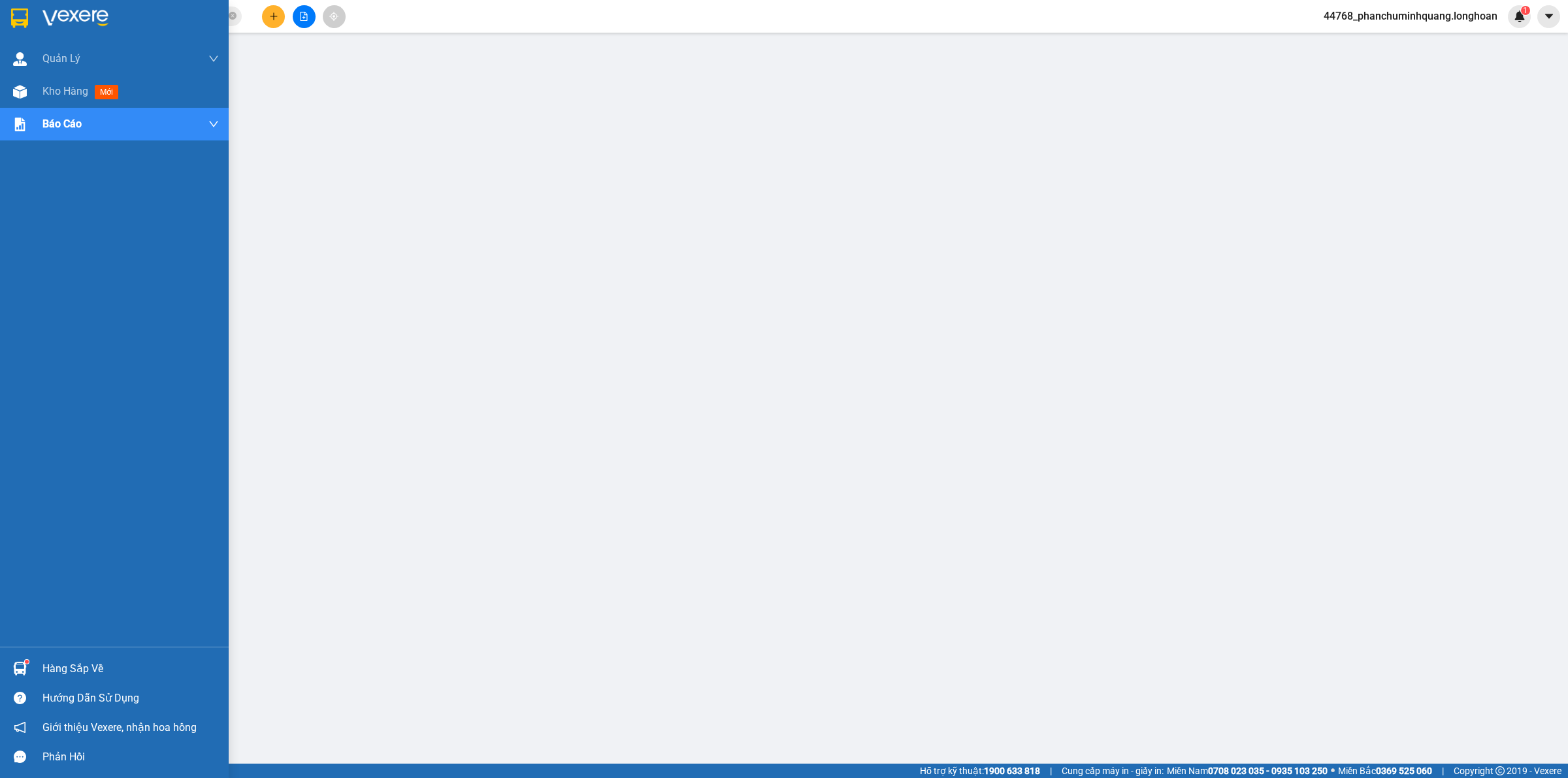
click at [38, 11] on div at bounding box center [114, 21] width 228 height 43
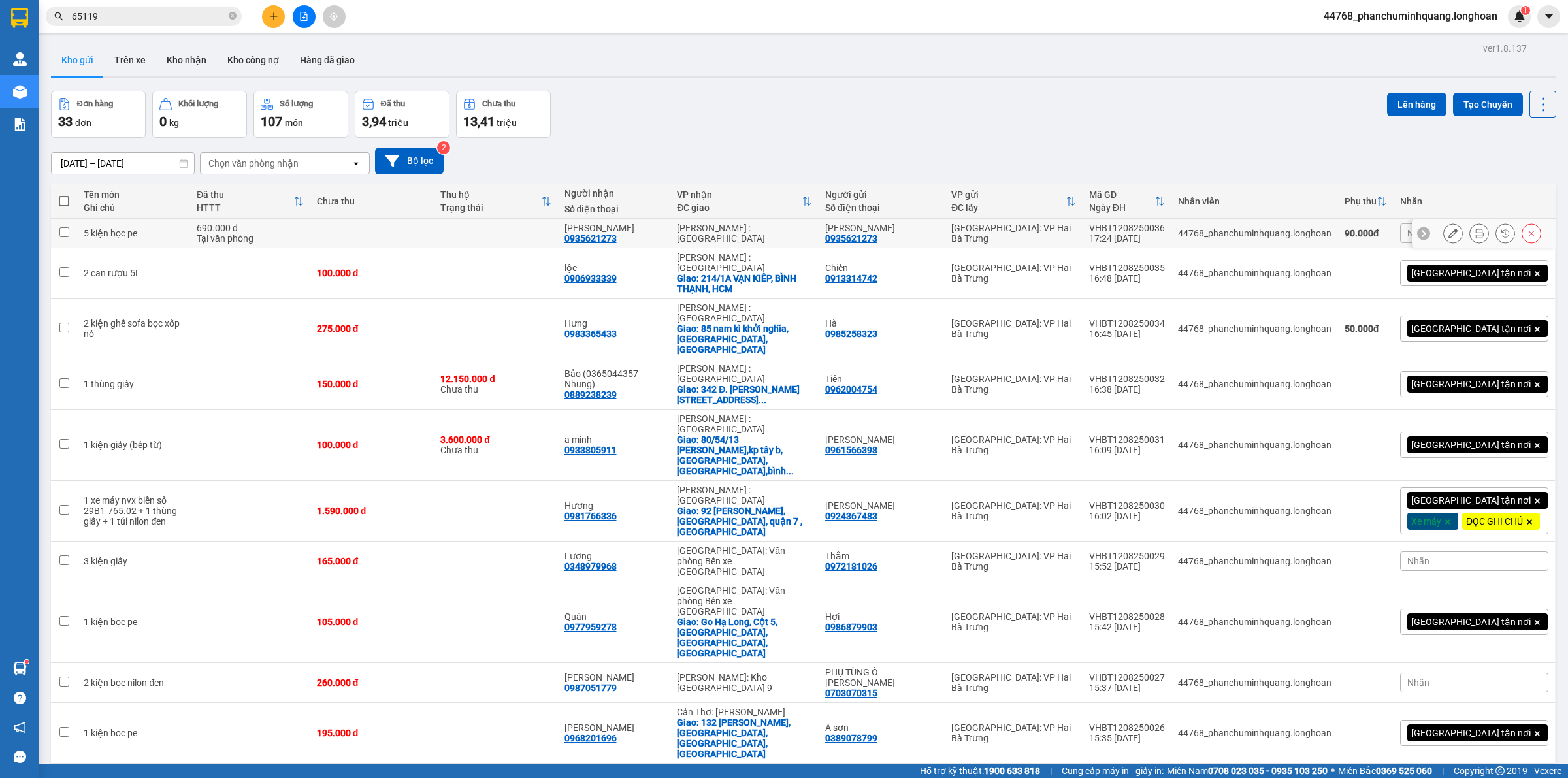
click at [1445, 236] on button at bounding box center [1453, 233] width 19 height 23
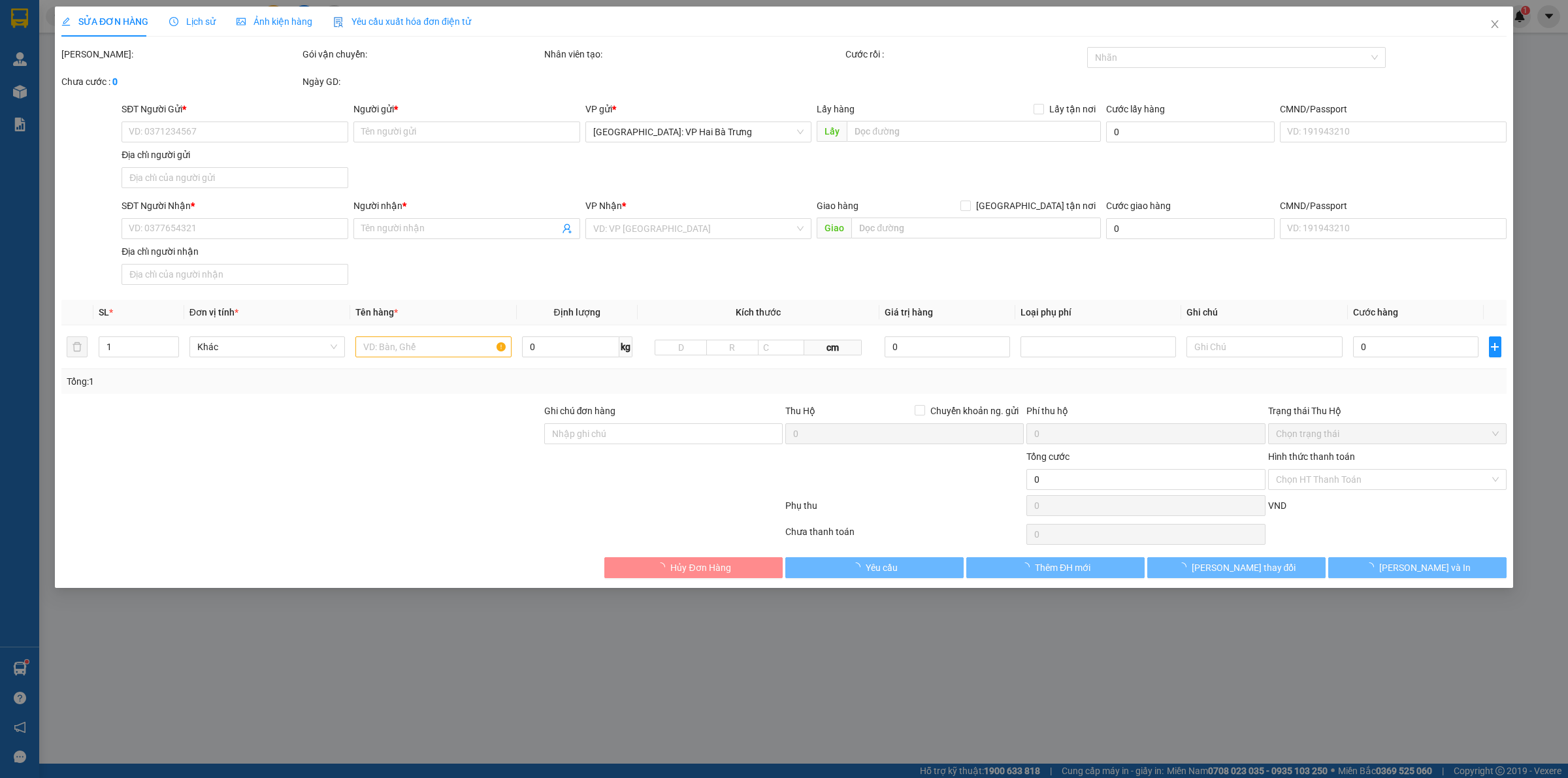
type input "0935621273"
type input "[PERSON_NAME]"
type input "0935621273"
type input "[PERSON_NAME]"
type input "690.000"
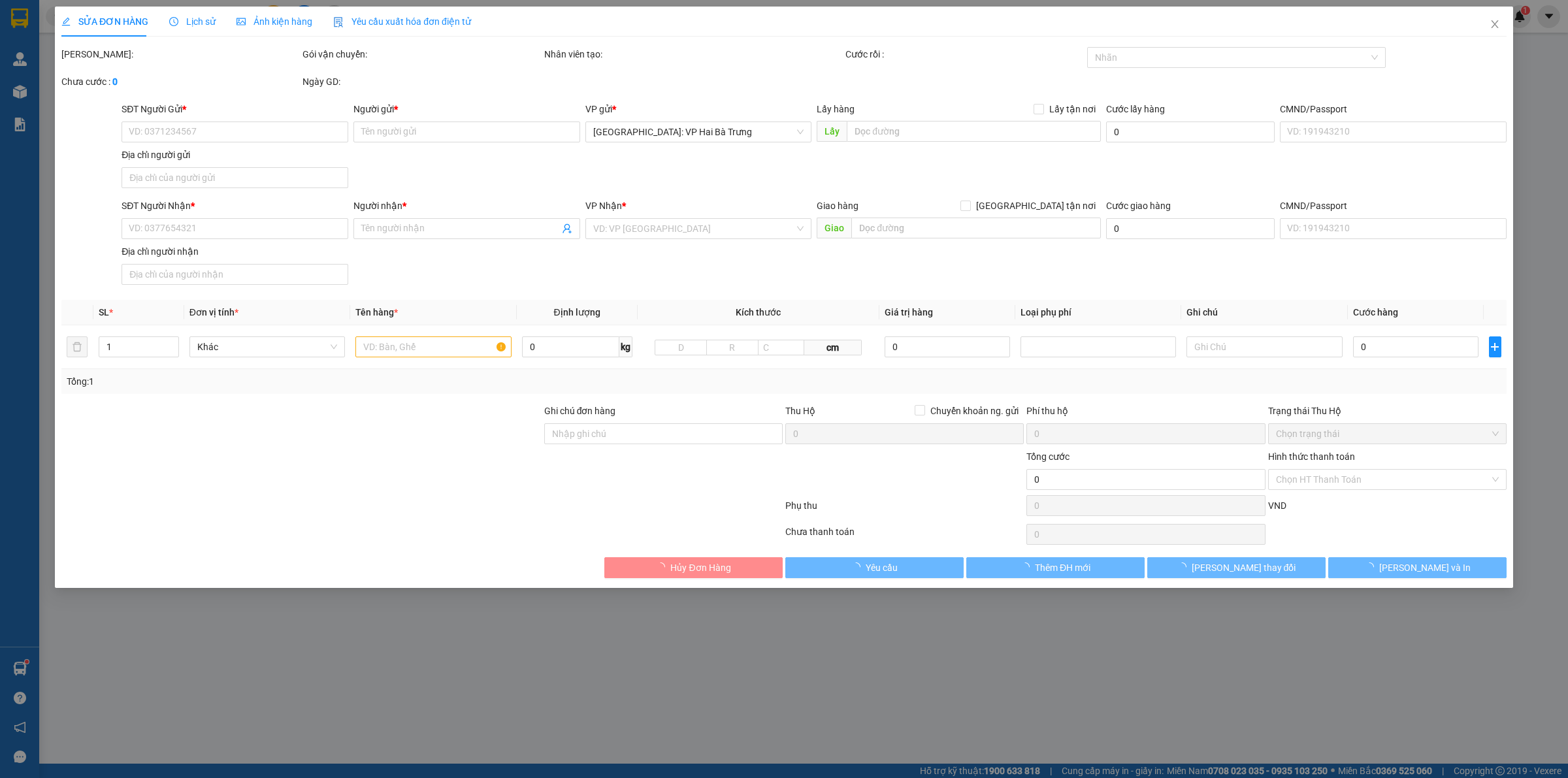
type input "90.000"
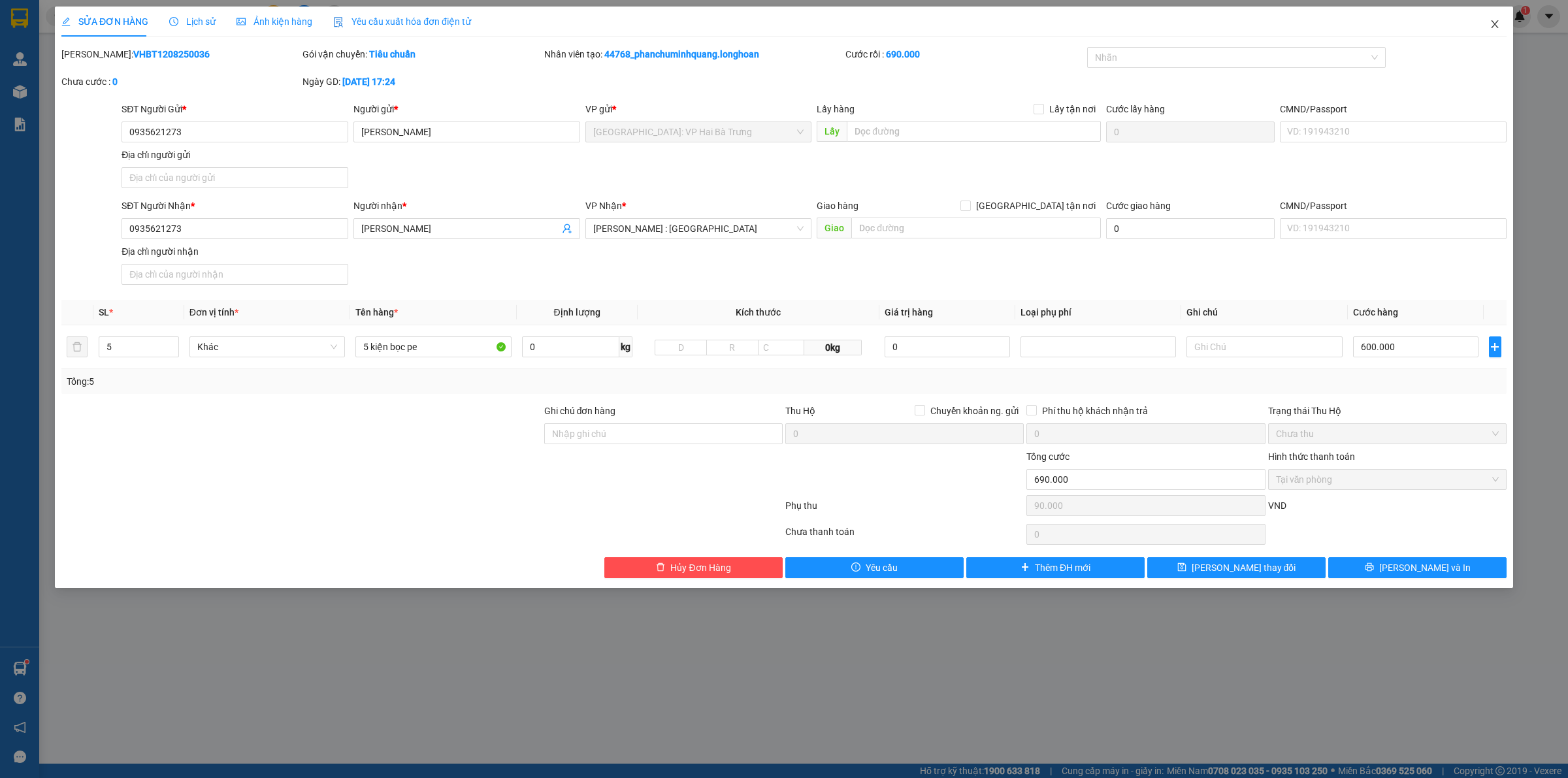
click at [1496, 24] on icon "close" at bounding box center [1494, 23] width 10 height 10
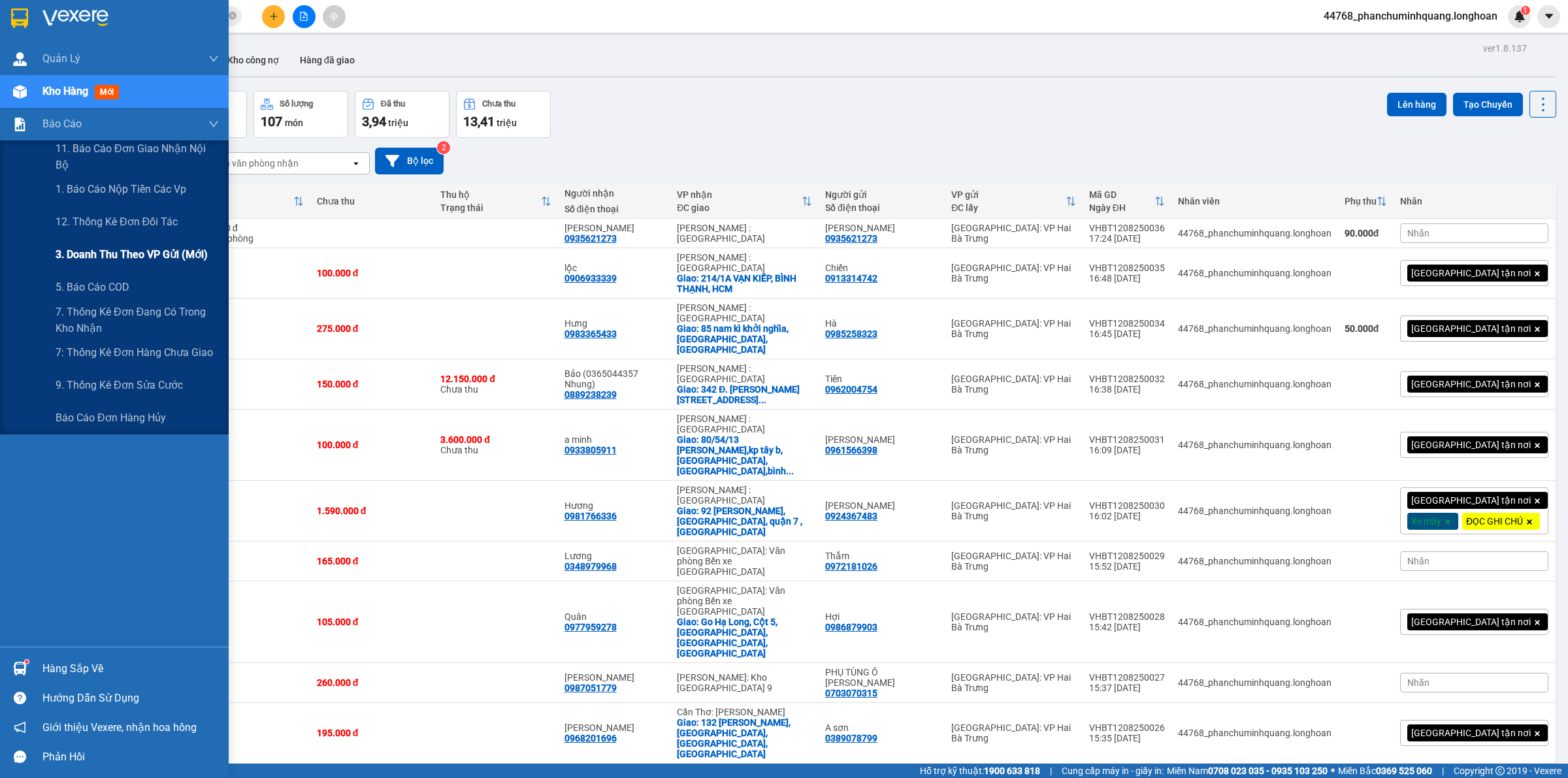
click at [121, 256] on span "3. Doanh Thu theo VP Gửi (mới)" at bounding box center [131, 254] width 152 height 16
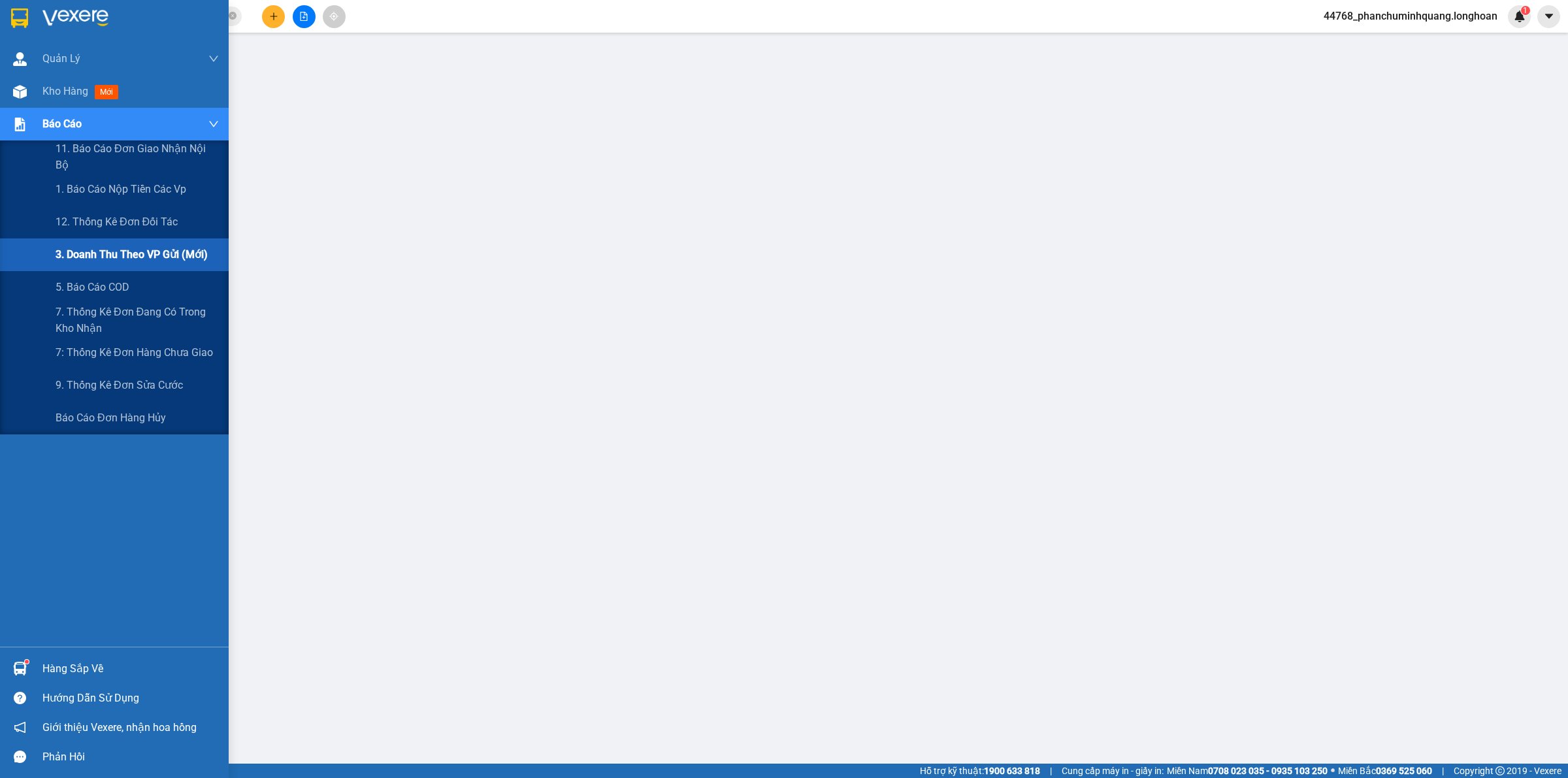
click at [144, 252] on span "3. Doanh Thu theo VP Gửi (mới)" at bounding box center [131, 254] width 152 height 16
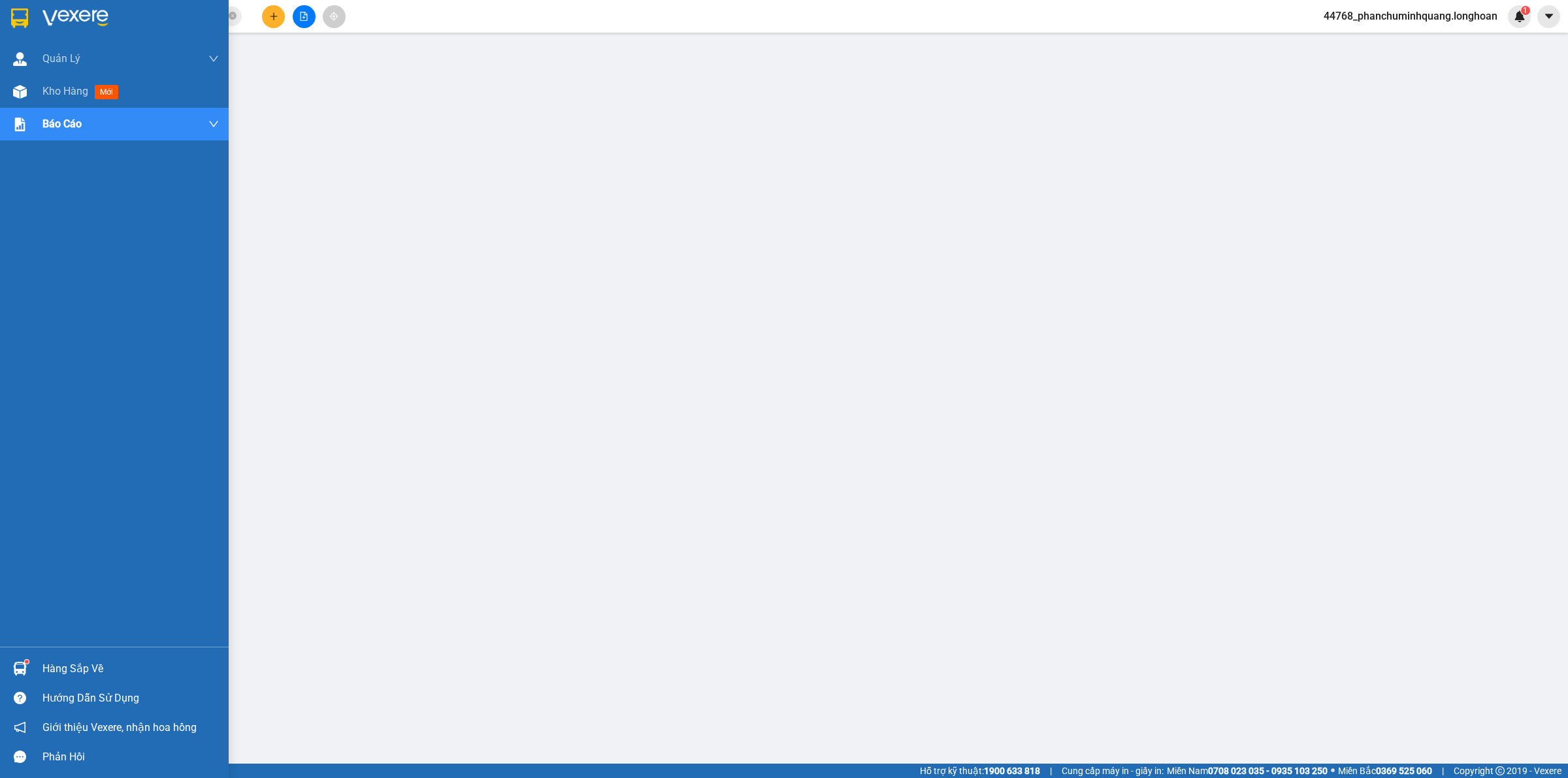
click at [10, 11] on div at bounding box center [19, 17] width 23 height 23
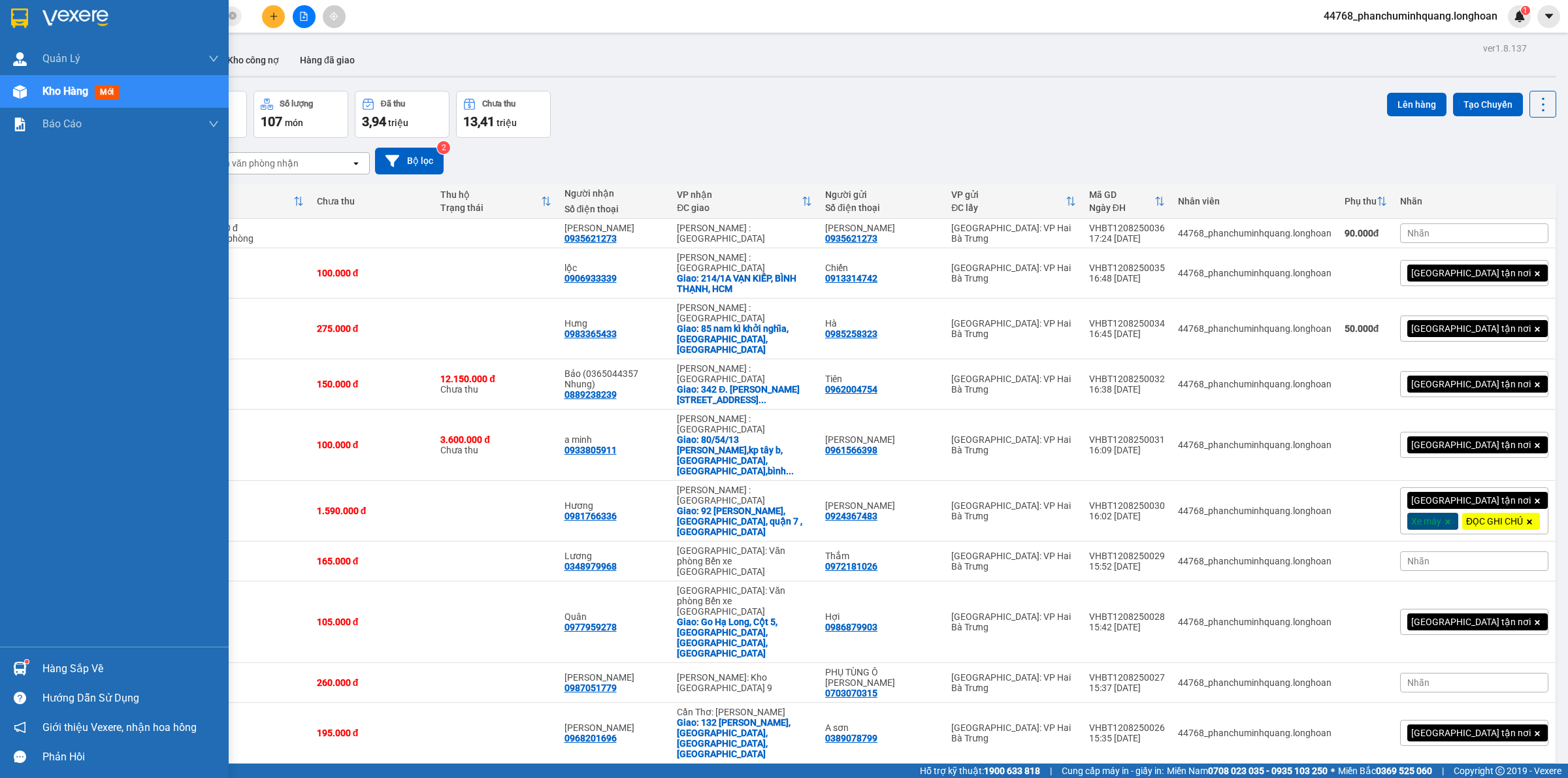
click at [25, 21] on img at bounding box center [19, 18] width 17 height 19
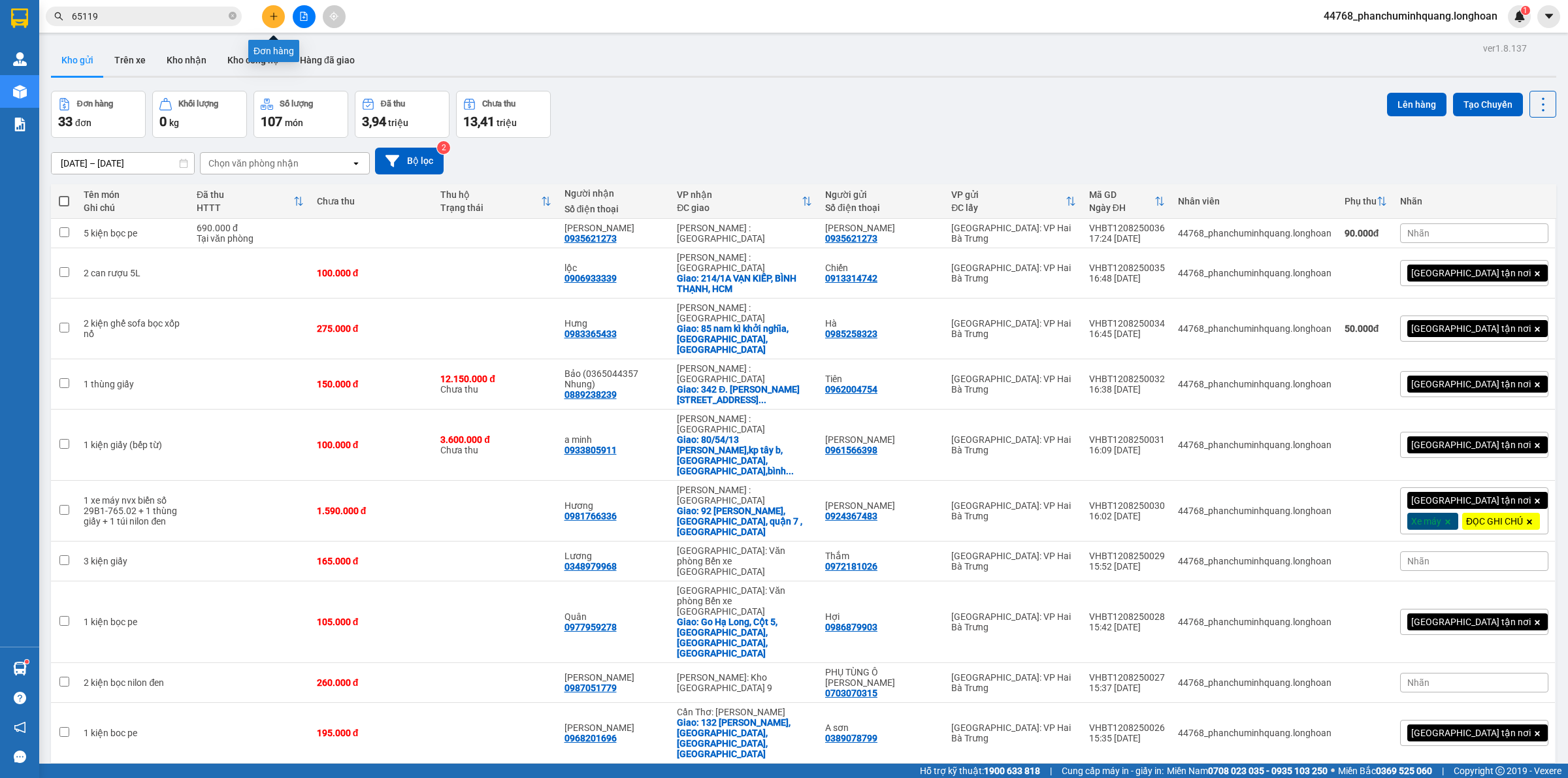
click at [273, 16] on icon "plus" at bounding box center [273, 16] width 7 height 1
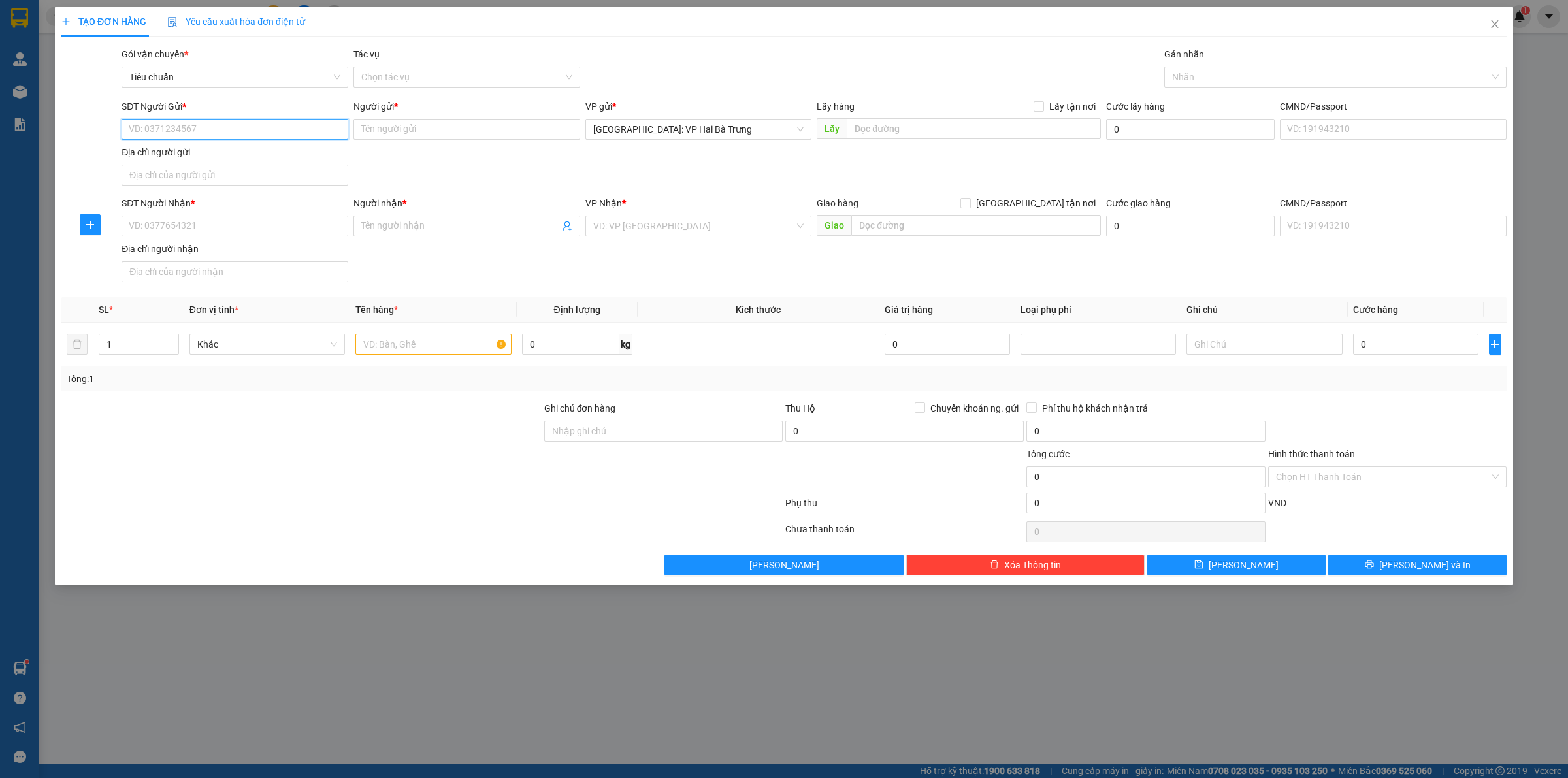
click at [304, 128] on input "SĐT Người Gửi *" at bounding box center [235, 129] width 227 height 21
type input "0389078799"
click at [273, 146] on div "0389078799 - A sơn" at bounding box center [235, 156] width 227 height 21
type input "A sơn"
type input "0389078799"
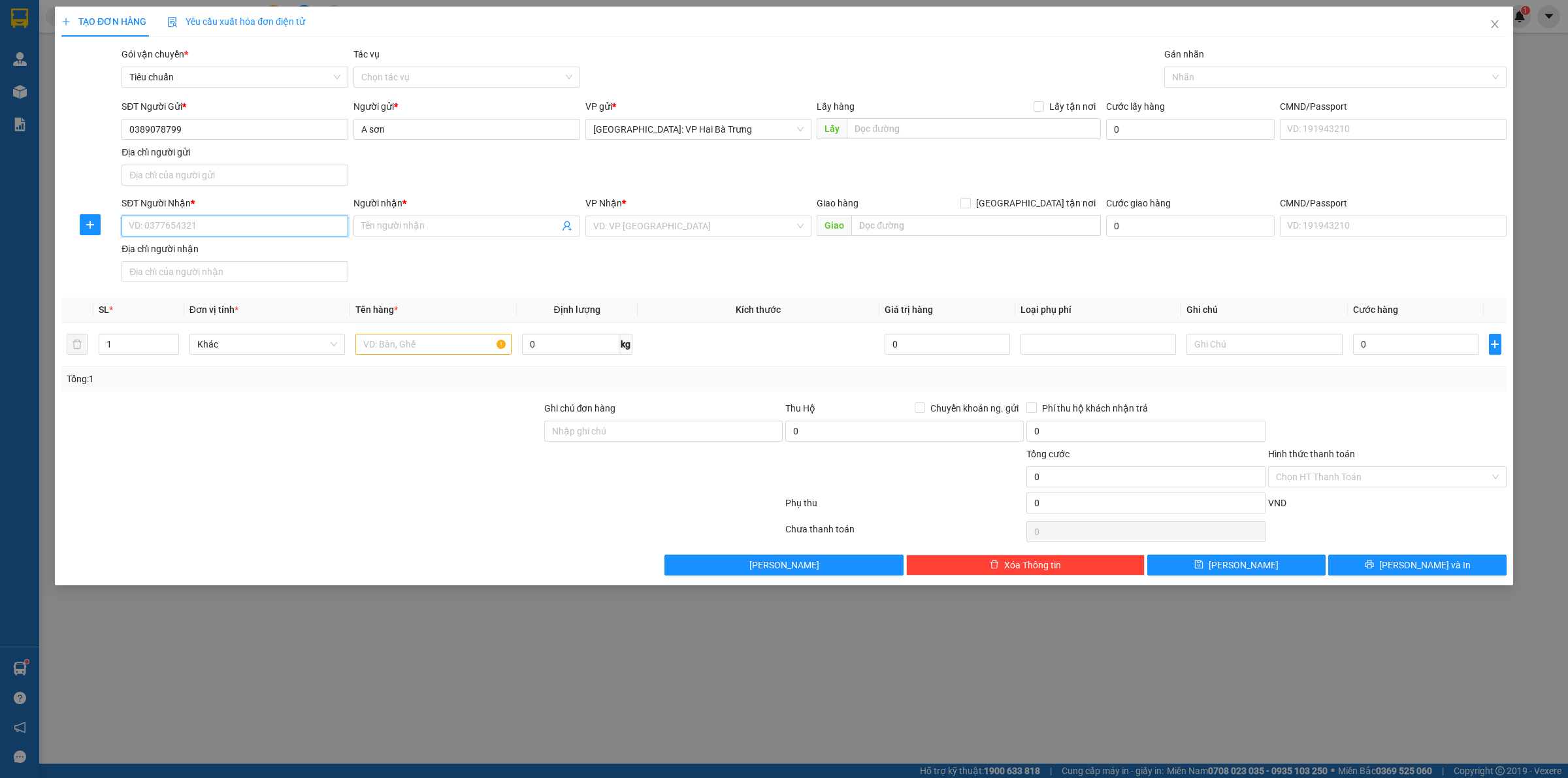
click at [308, 231] on input "SĐT Người Nhận *" at bounding box center [235, 226] width 227 height 21
click at [431, 347] on input "text" at bounding box center [433, 344] width 155 height 21
type input "1 kiện bọc pe"
click at [342, 222] on input "SĐT Người Nhận *" at bounding box center [235, 226] width 227 height 21
click at [309, 252] on div "0968201696 - LÊ NGUYÊN AN" at bounding box center [235, 253] width 211 height 15
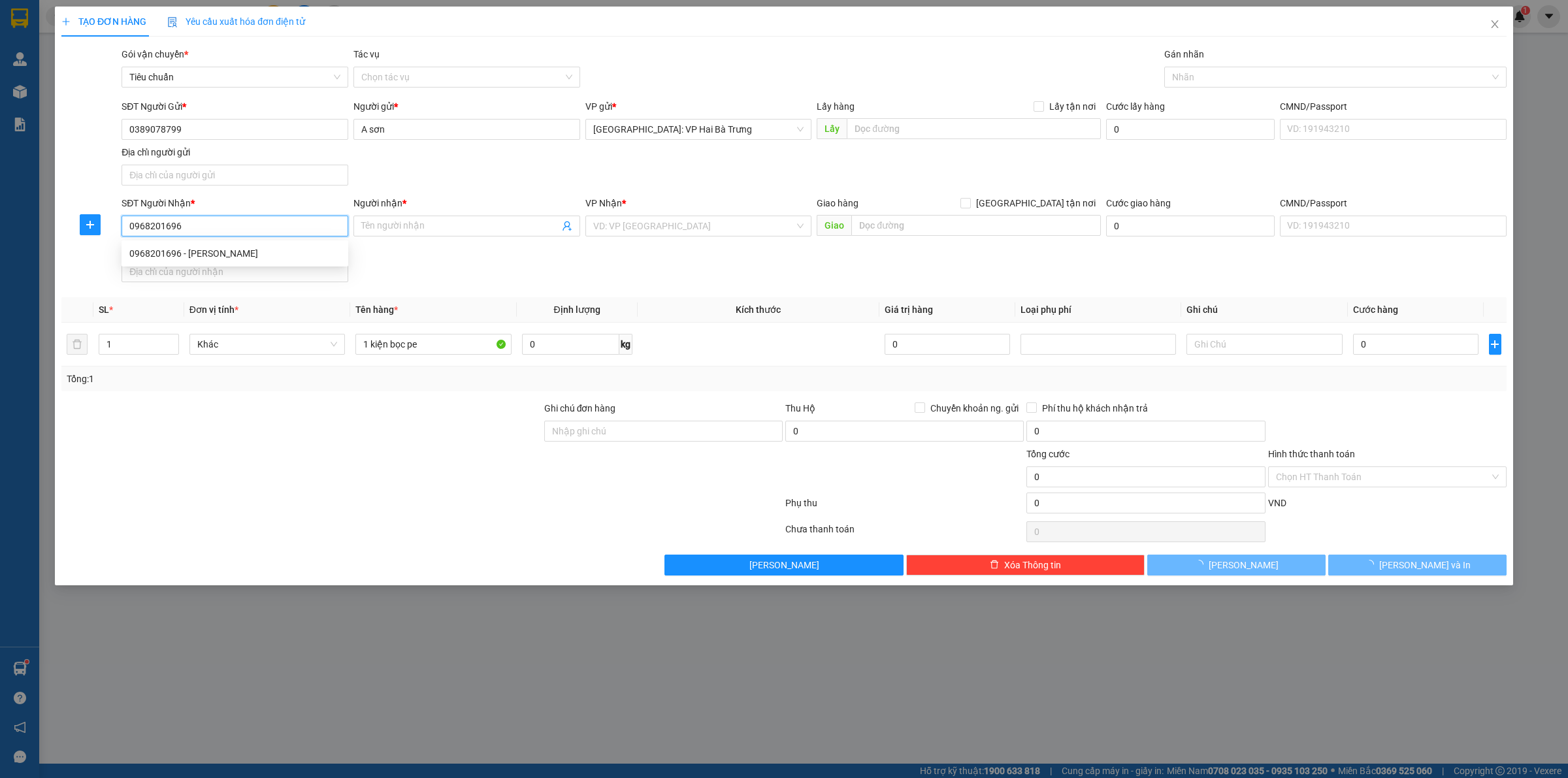
type input "0968201696"
type input "[PERSON_NAME]"
checkbox input "true"
type input "132 [PERSON_NAME], [GEOGRAPHIC_DATA], [GEOGRAPHIC_DATA], [GEOGRAPHIC_DATA]"
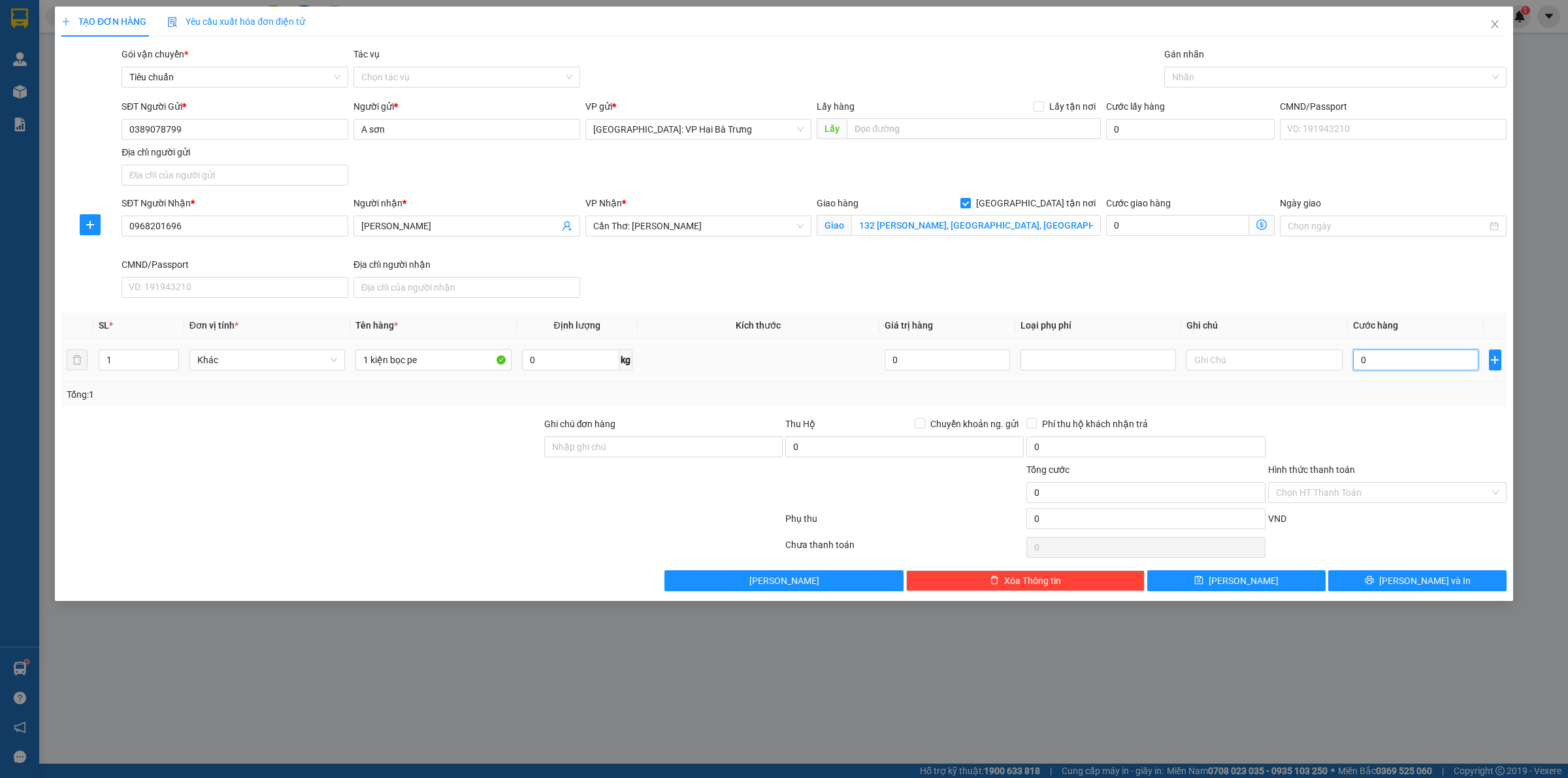
click at [1417, 361] on input "0" at bounding box center [1415, 359] width 125 height 21
click at [1235, 74] on div at bounding box center [1328, 77] width 322 height 16
type input "G"
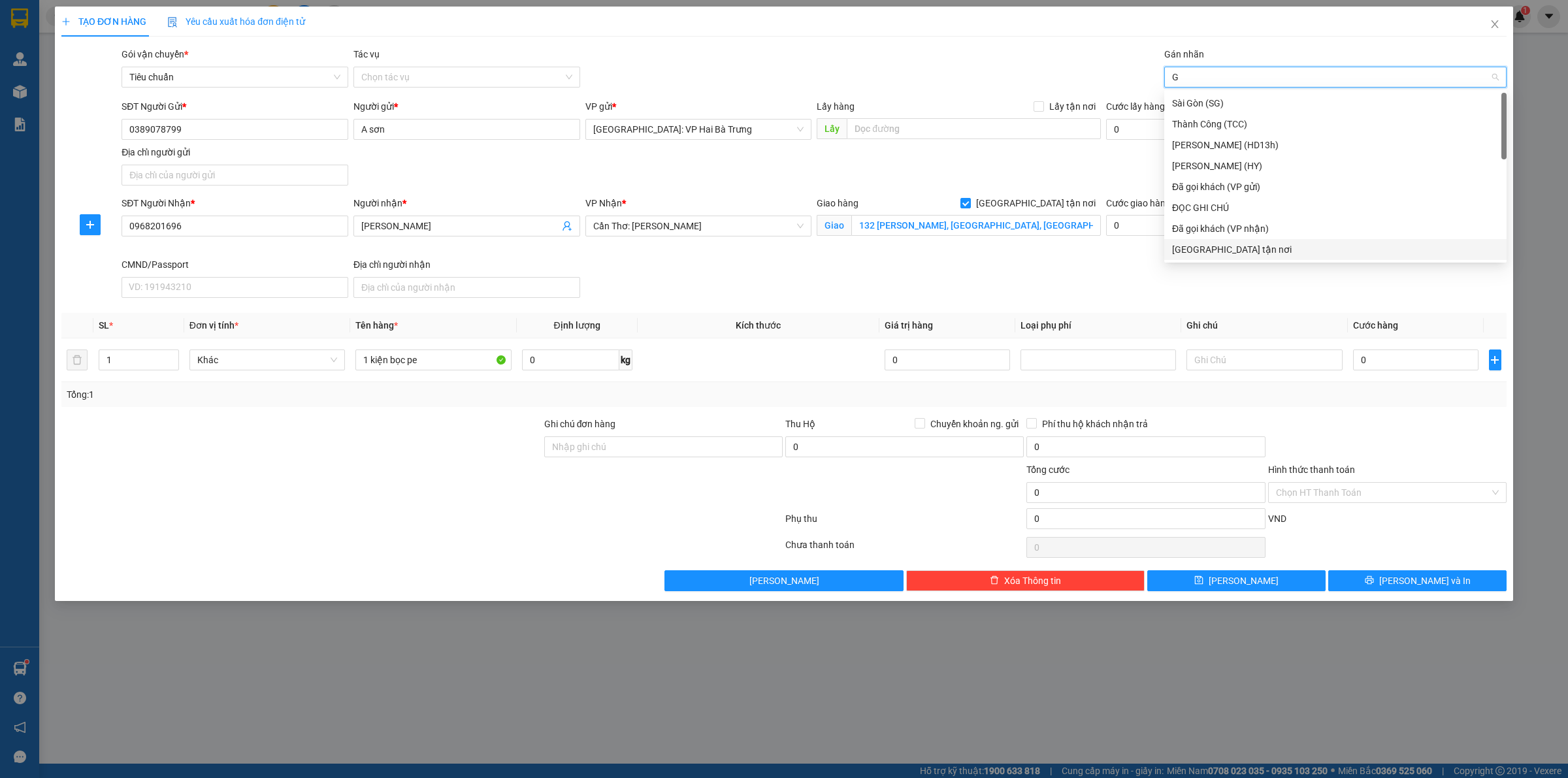
click at [1197, 252] on div "[GEOGRAPHIC_DATA] tận nơi" at bounding box center [1335, 249] width 327 height 15
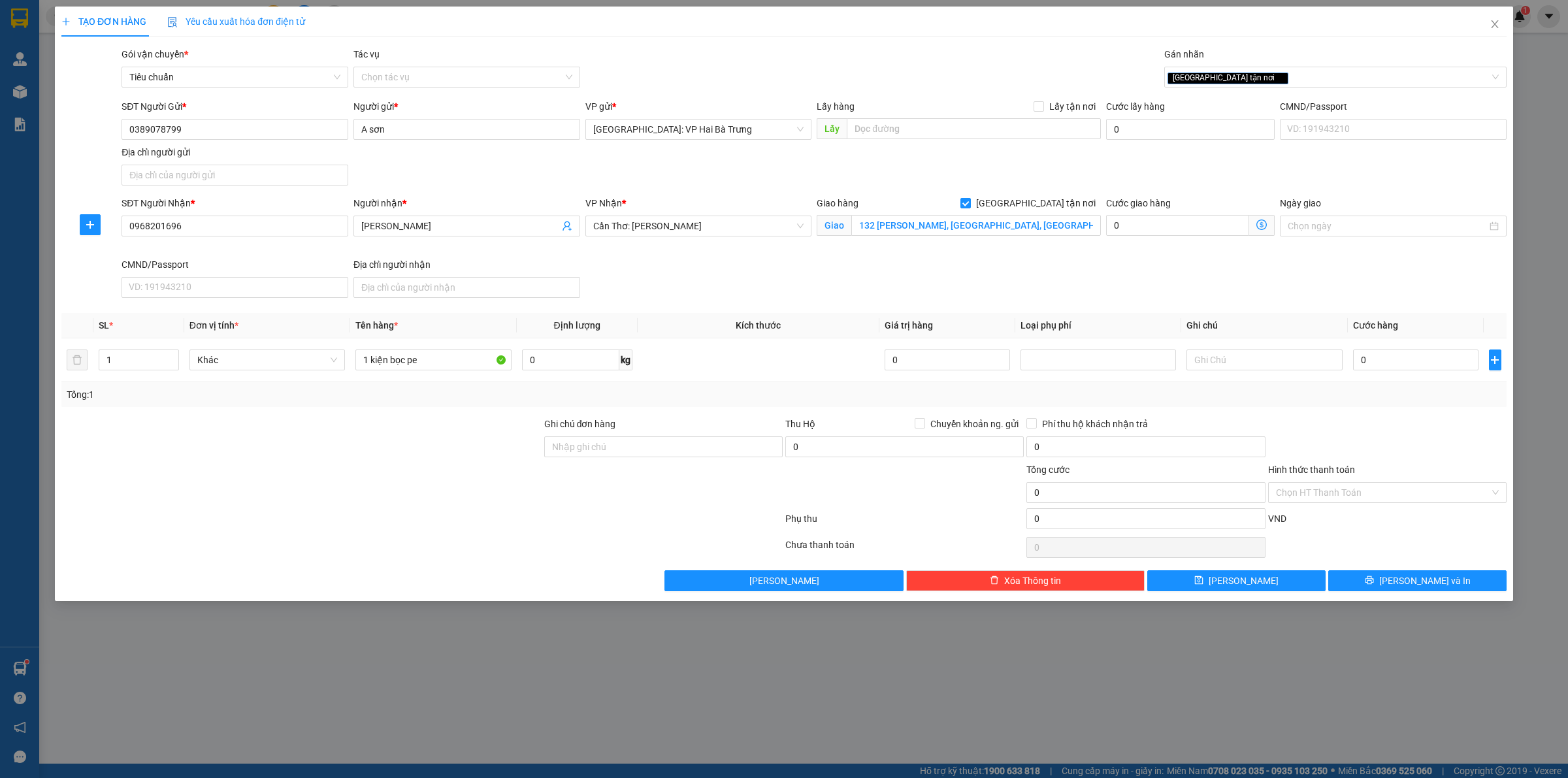
drag, startPoint x: 1197, startPoint y: 295, endPoint x: 1187, endPoint y: 293, distance: 10.2
click at [1197, 294] on div "SĐT Người Nhận * 0968201696 Người nhận * LÊ NGUYÊN AN VP Nhận * Cần Thơ: Kho Ni…" at bounding box center [814, 249] width 1390 height 107
click at [1431, 350] on input "0" at bounding box center [1415, 359] width 125 height 21
type input "2"
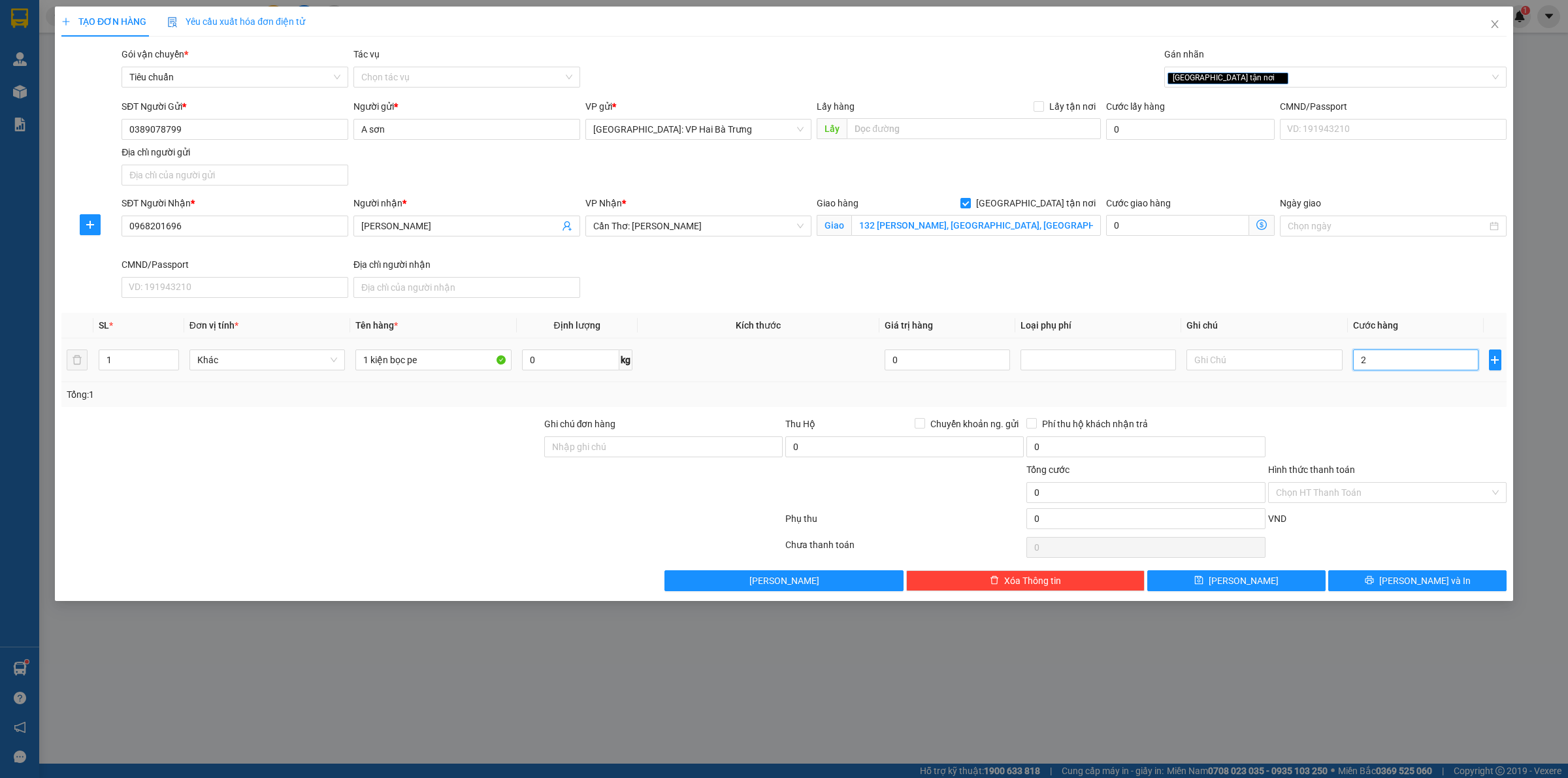
type input "2"
type input "27"
type input "270"
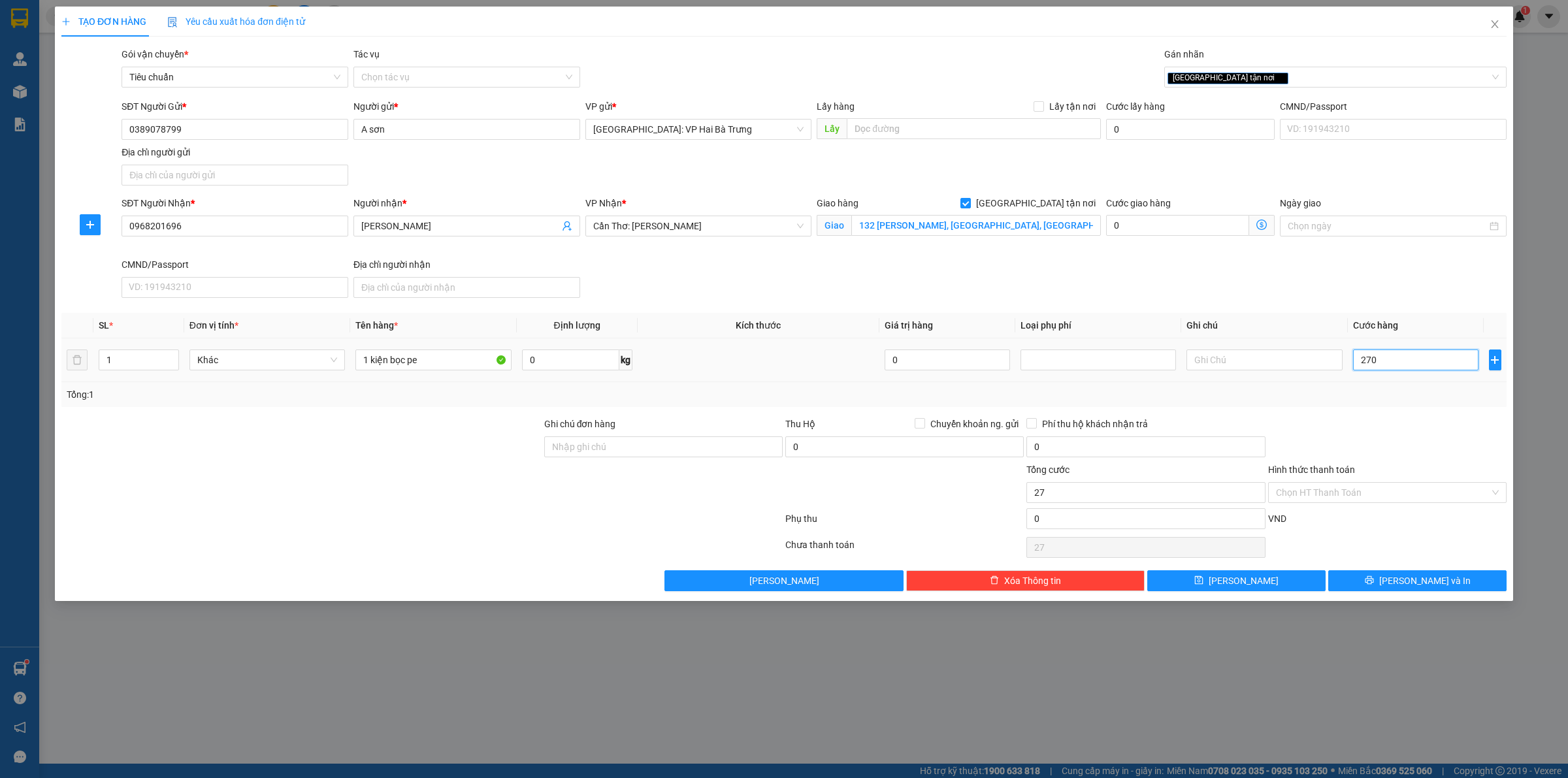
type input "270"
type input "2.700"
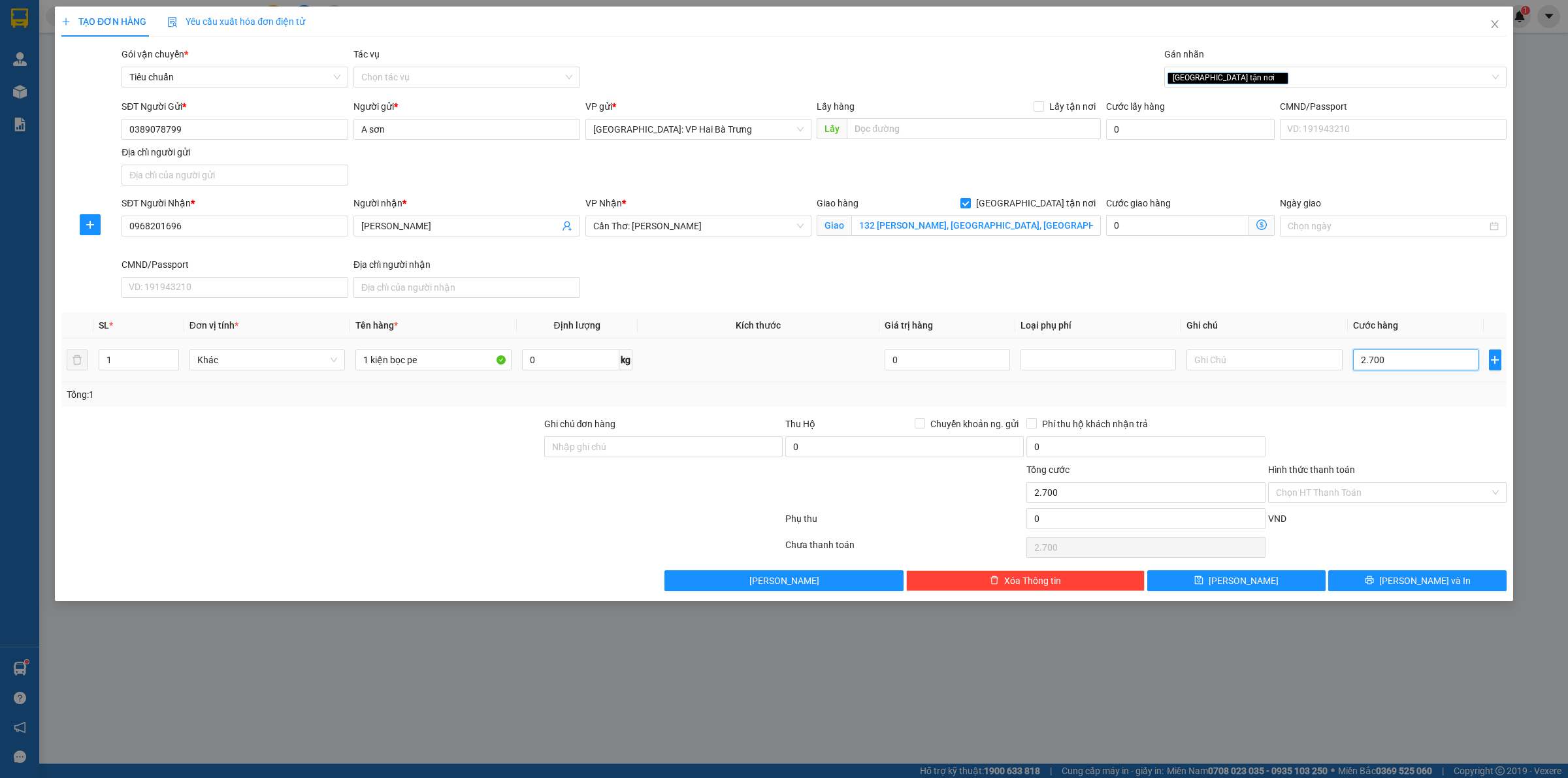
type input "27.000"
type input "270.000"
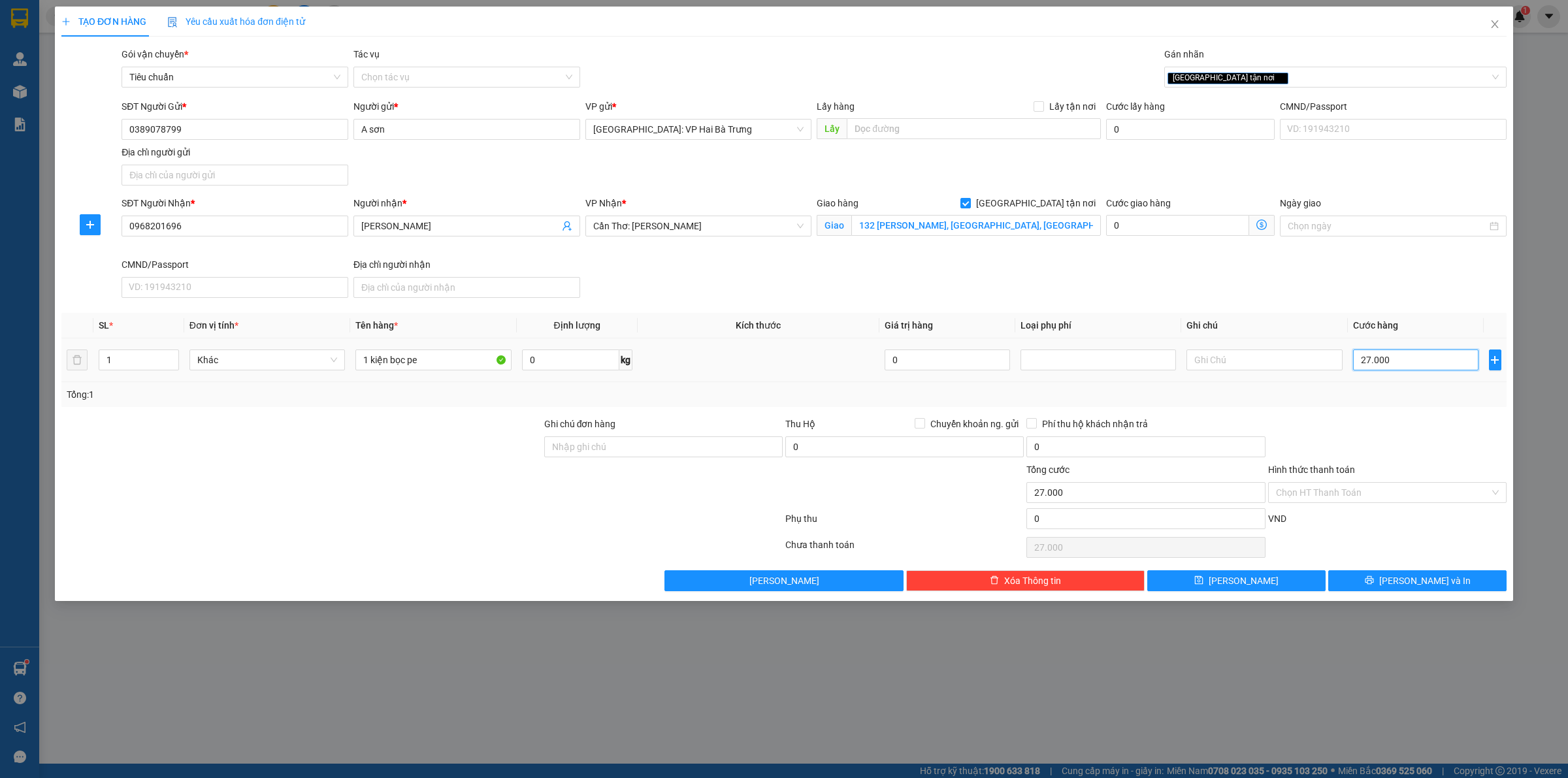
type input "270.000"
type input "3"
type input "30"
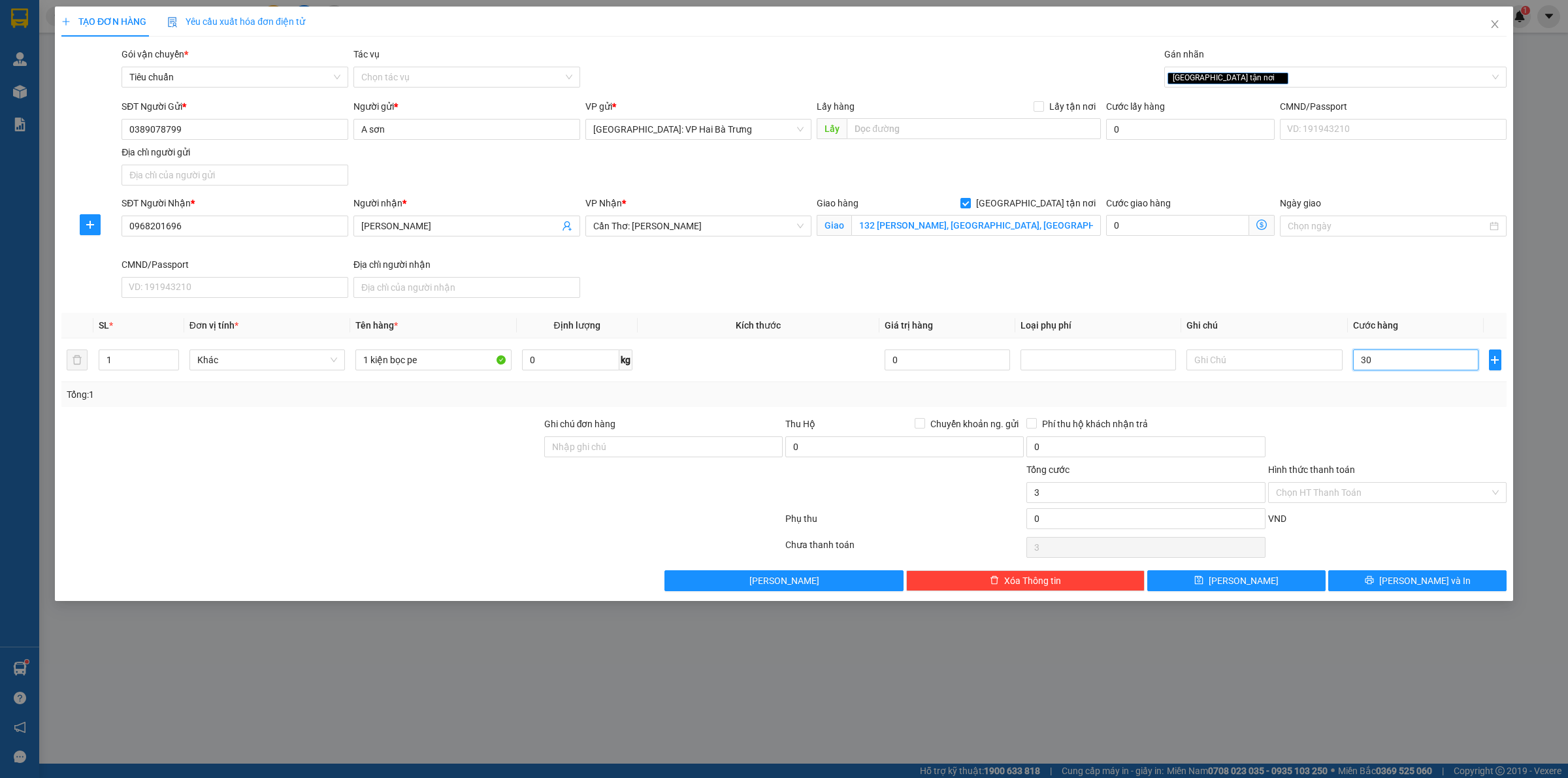
type input "30"
type input "300"
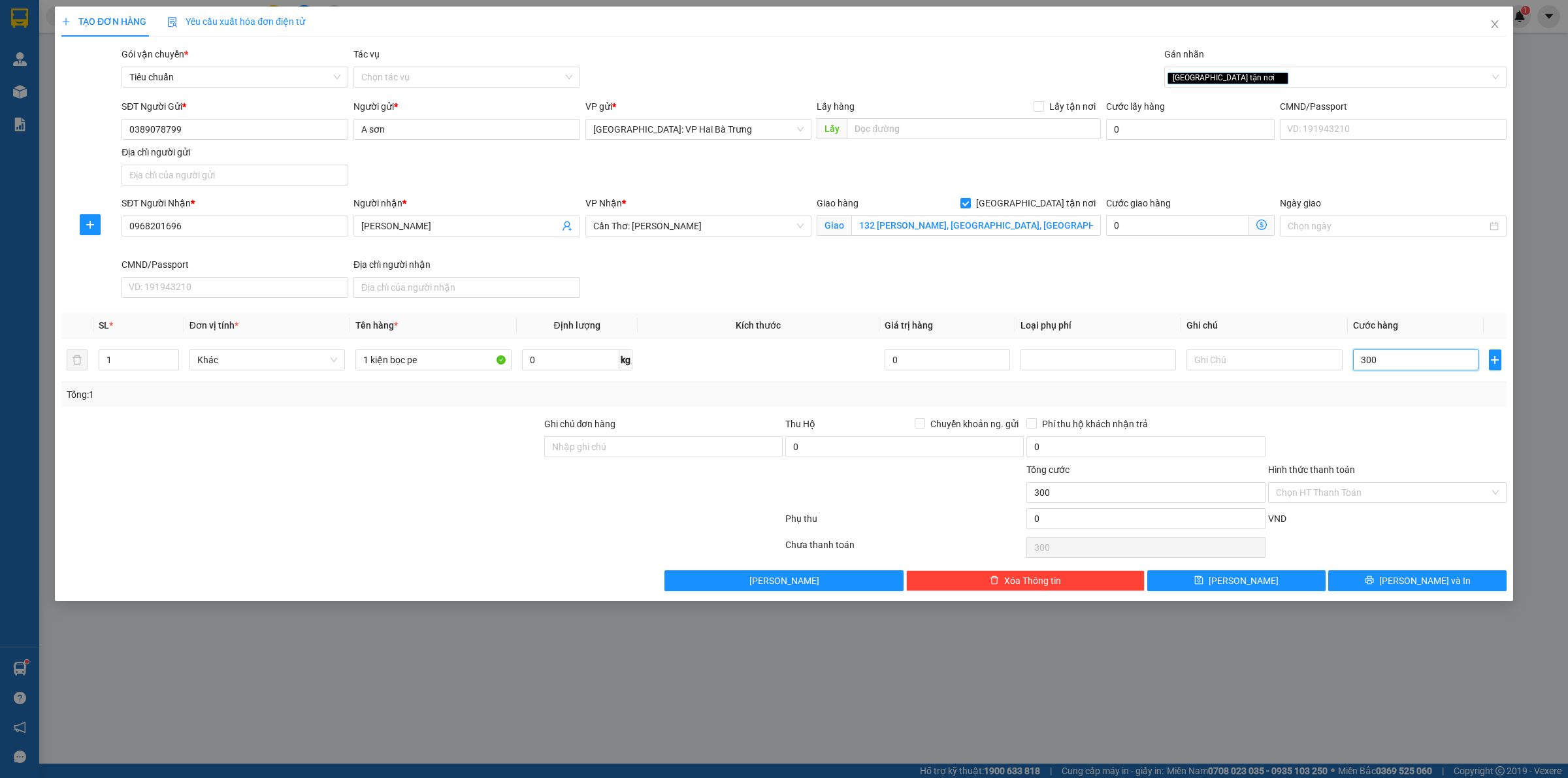
type input "3.000"
type input "30.000"
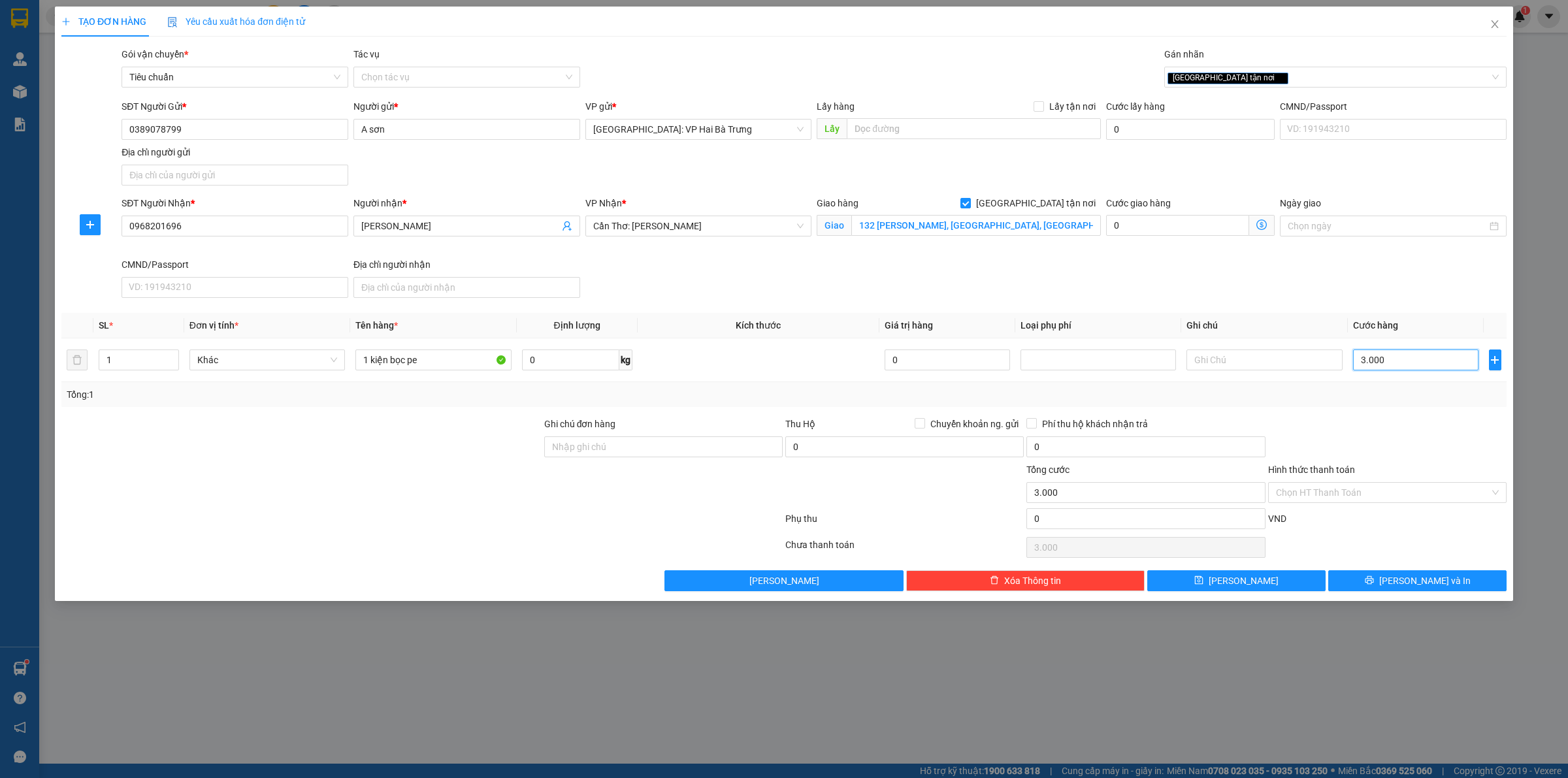
type input "30.000"
type input "300.000"
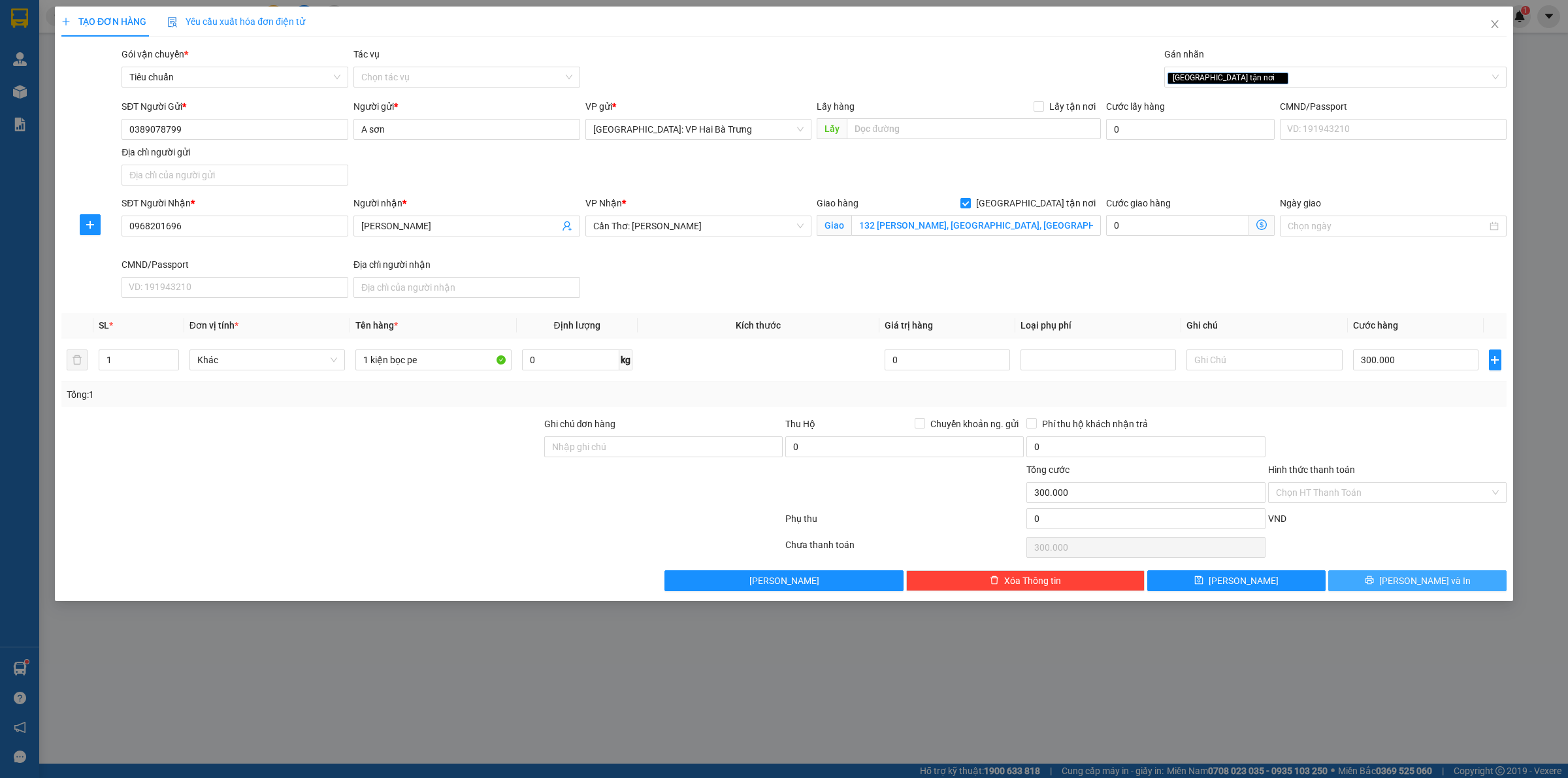
click at [1359, 582] on button "[PERSON_NAME] và In" at bounding box center [1417, 580] width 179 height 21
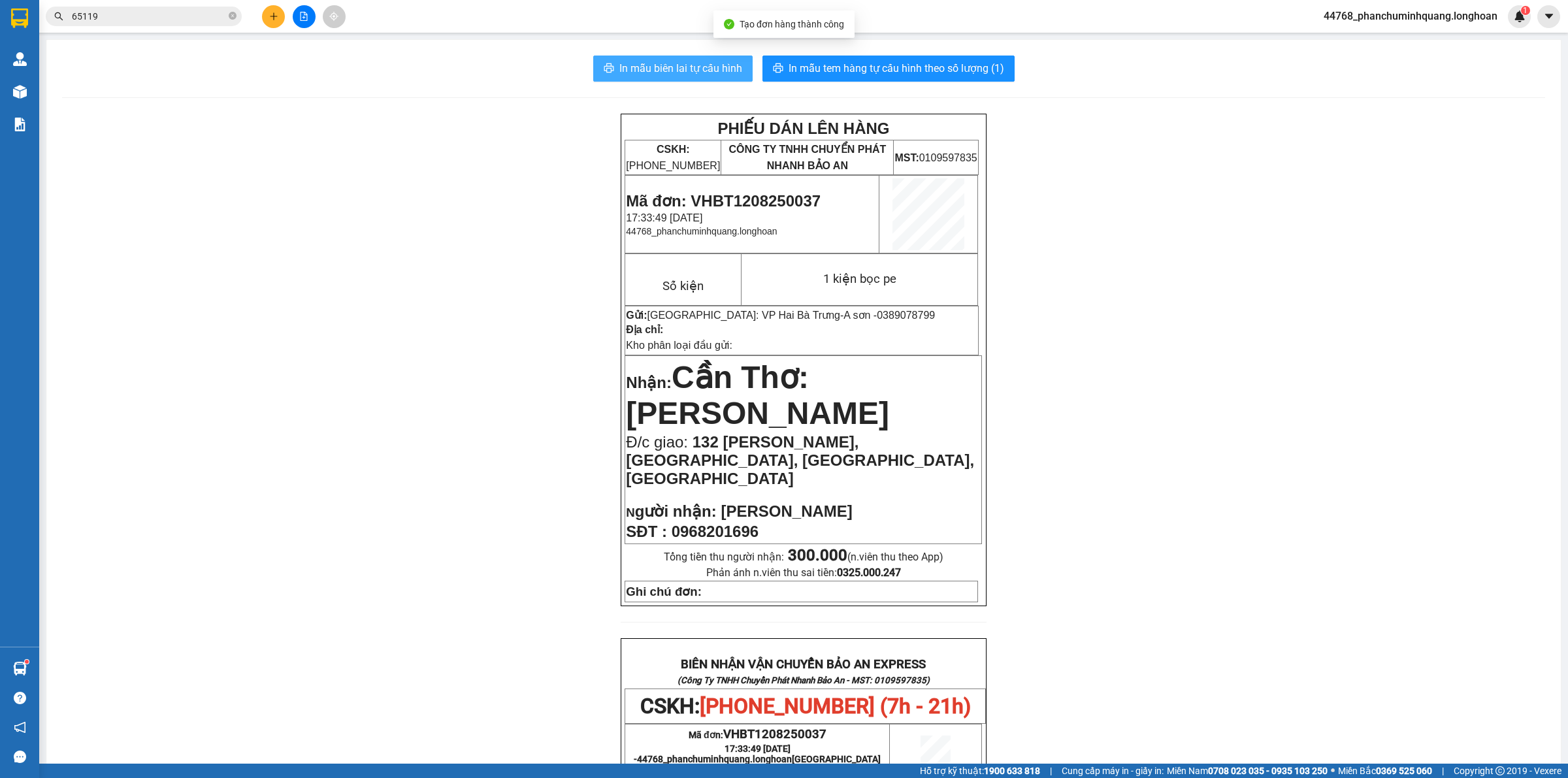
click at [688, 64] on span "In mẫu biên lai tự cấu hình" at bounding box center [680, 68] width 123 height 16
click at [860, 57] on button "In mẫu tem hàng tự cấu hình theo số lượng (1)" at bounding box center [888, 68] width 252 height 26
click at [269, 10] on button at bounding box center [273, 16] width 23 height 23
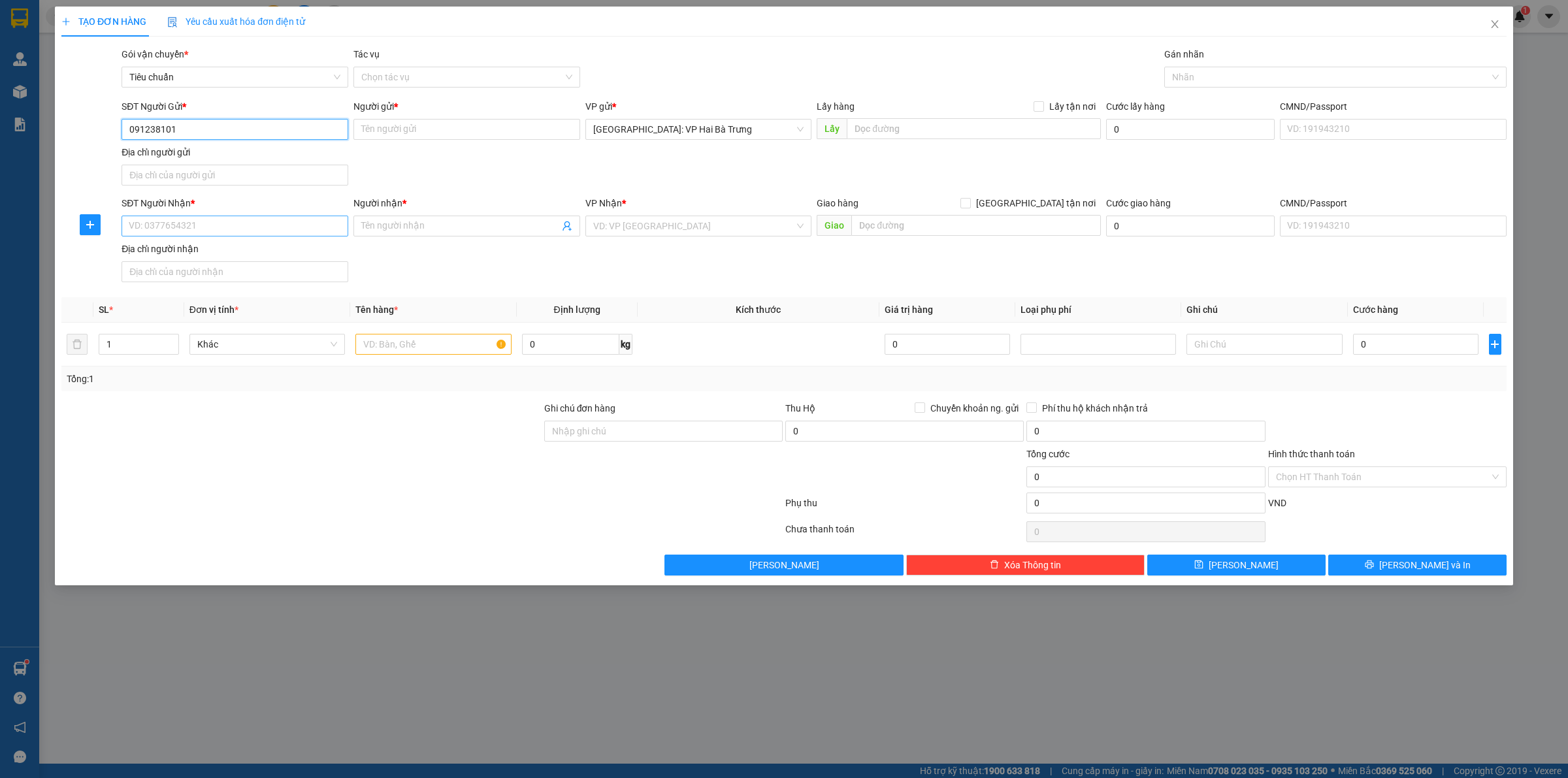
type input "0912381019"
click at [262, 158] on div "0912381019 - anh đông (lốp xe hơi HN)" at bounding box center [235, 156] width 211 height 15
type input "anh đông (lốp xe hơi HN)"
checkbox input "true"
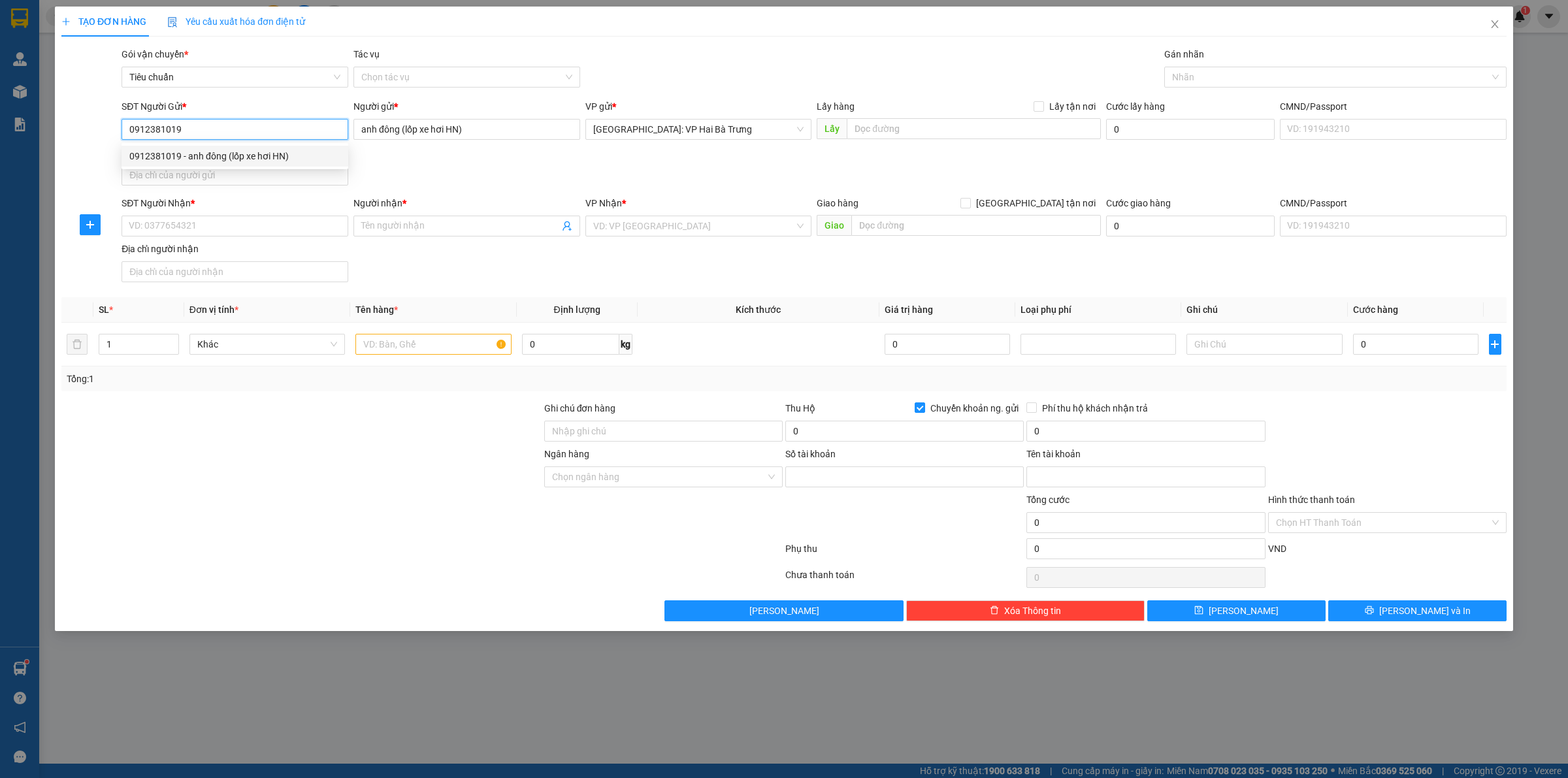
type input "0021001021892"
type input "NGUYEN THANH DONG"
type input "0912381019"
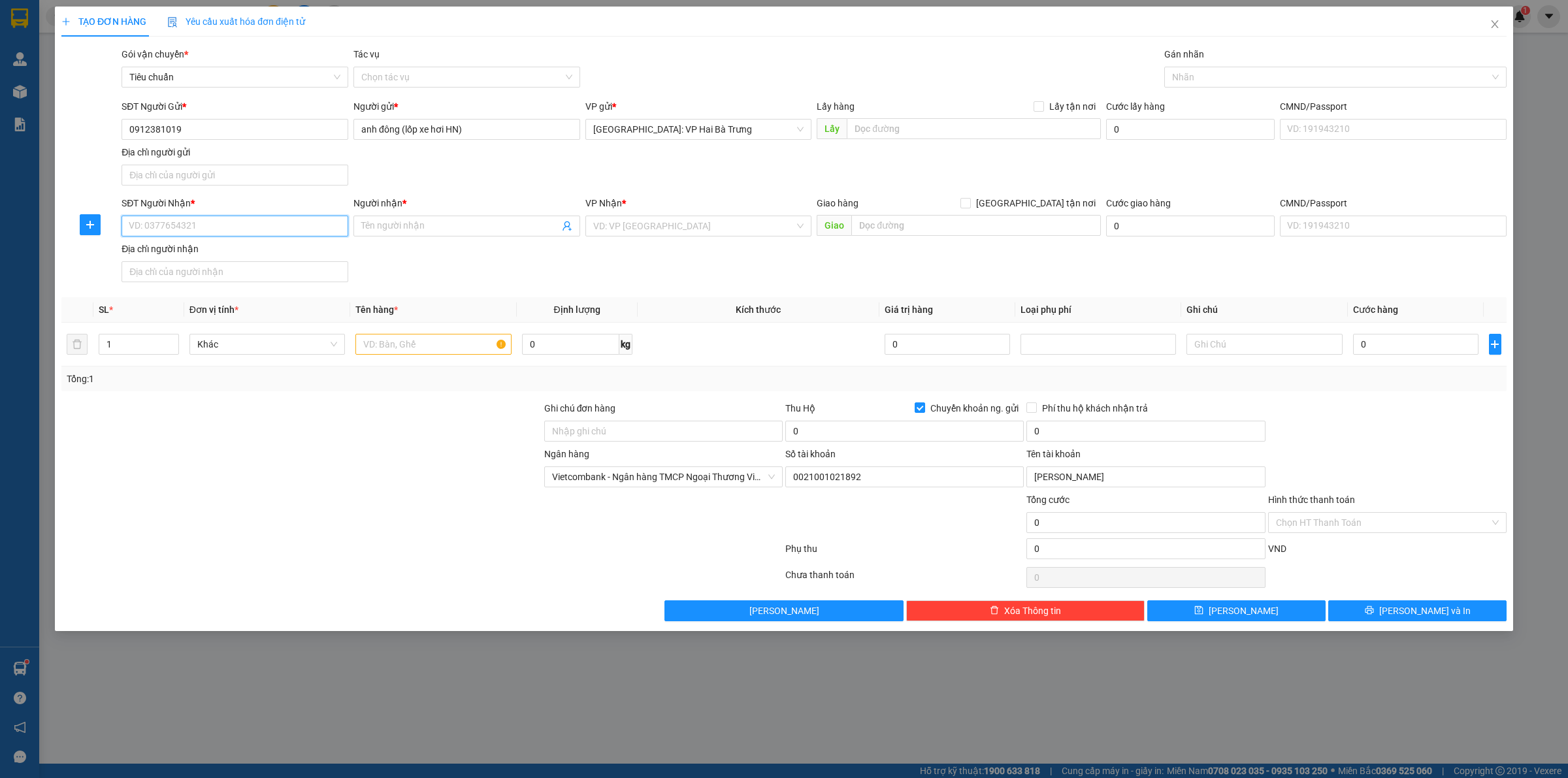
click at [309, 229] on input "SĐT Người Nhận *" at bounding box center [235, 226] width 227 height 21
click at [228, 232] on input "SĐT Người Nhận *" at bounding box center [235, 226] width 227 height 21
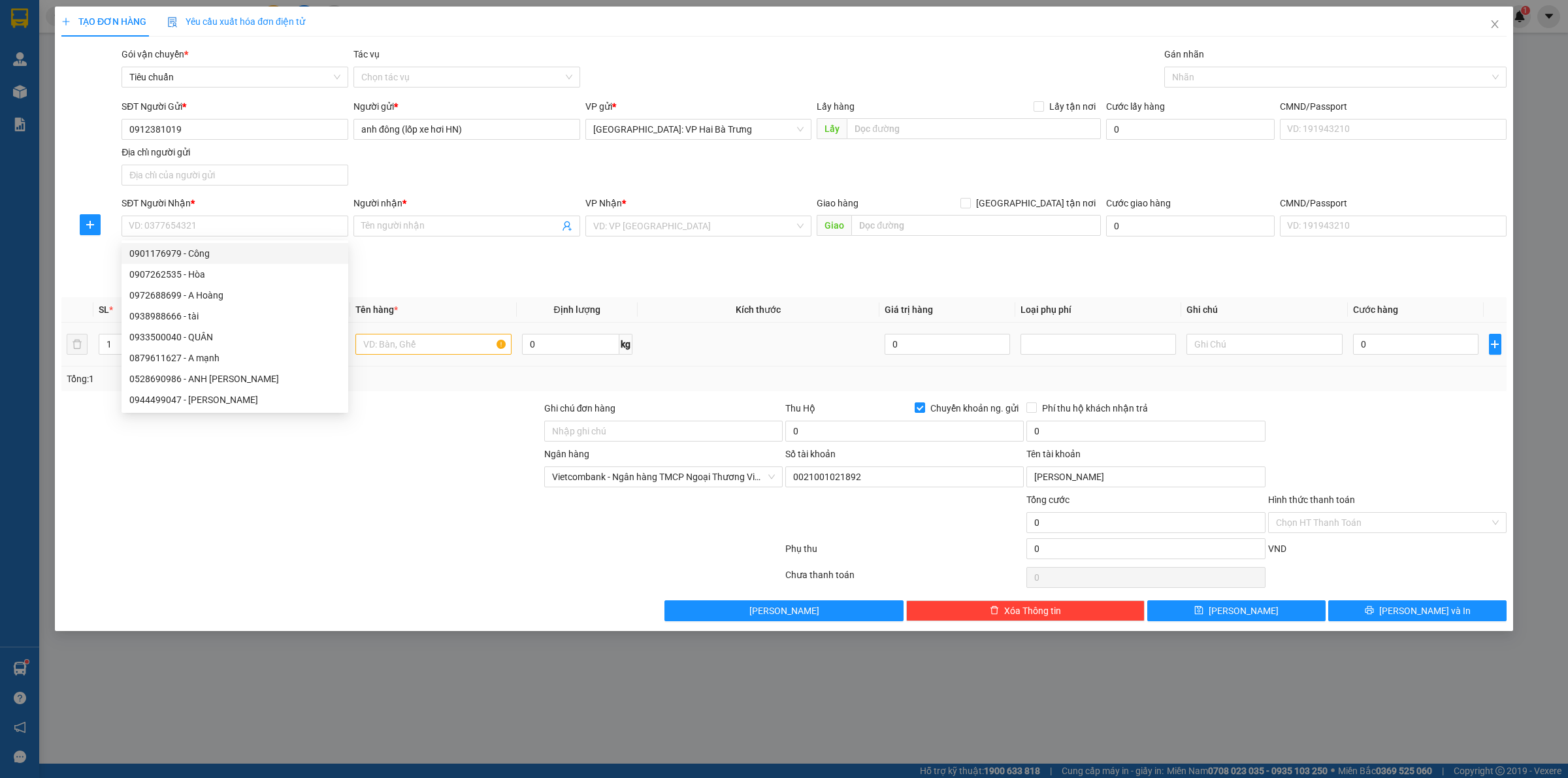
click at [451, 366] on td at bounding box center [433, 344] width 166 height 43
click at [173, 343] on span "Decrease Value" at bounding box center [171, 348] width 15 height 12
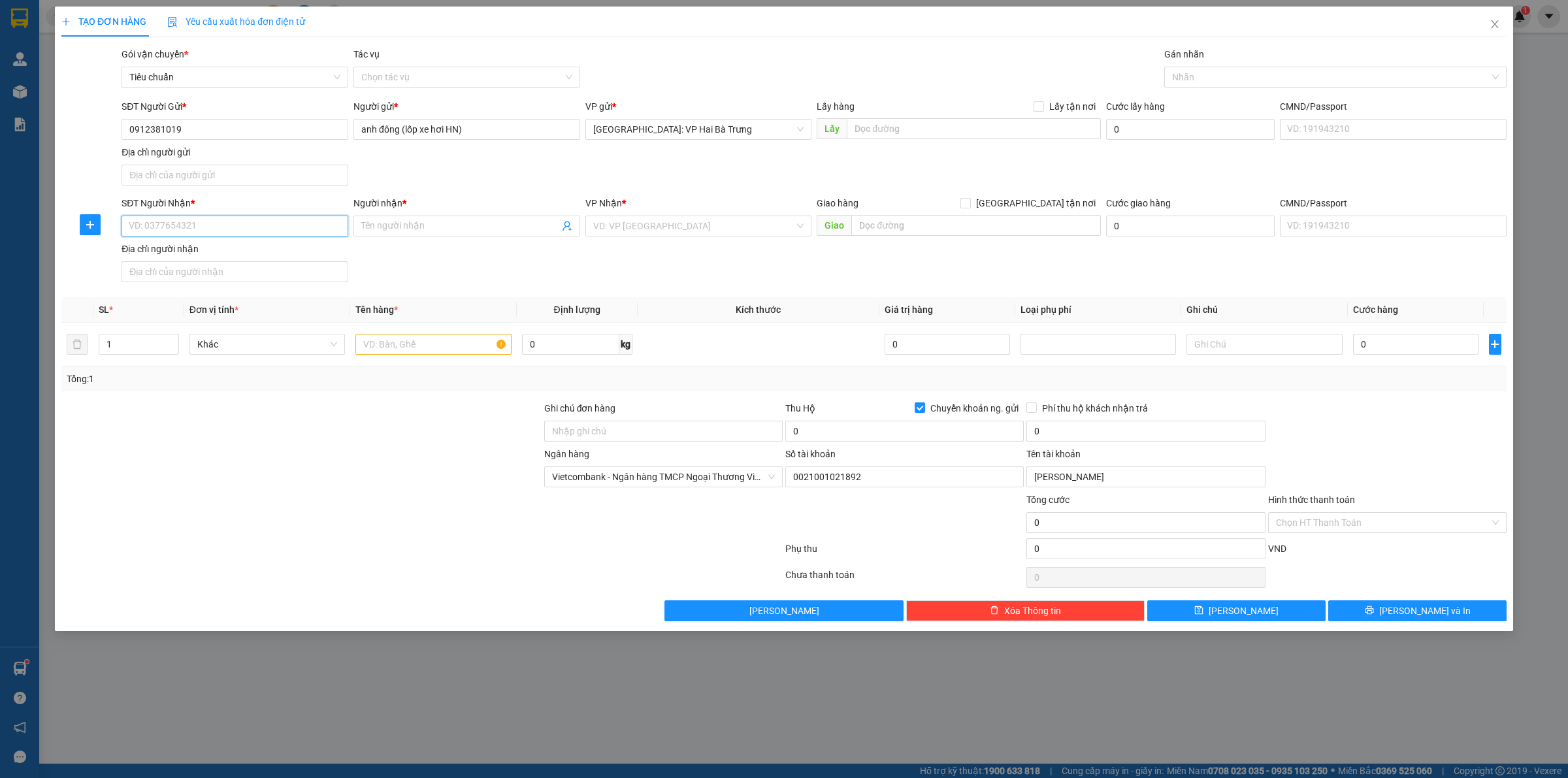
click at [213, 219] on input "SĐT Người Nhận *" at bounding box center [235, 226] width 227 height 21
type input "0969893879"
click at [426, 231] on input "Người nhận *" at bounding box center [460, 226] width 198 height 15
type input "Vạn Lợi"
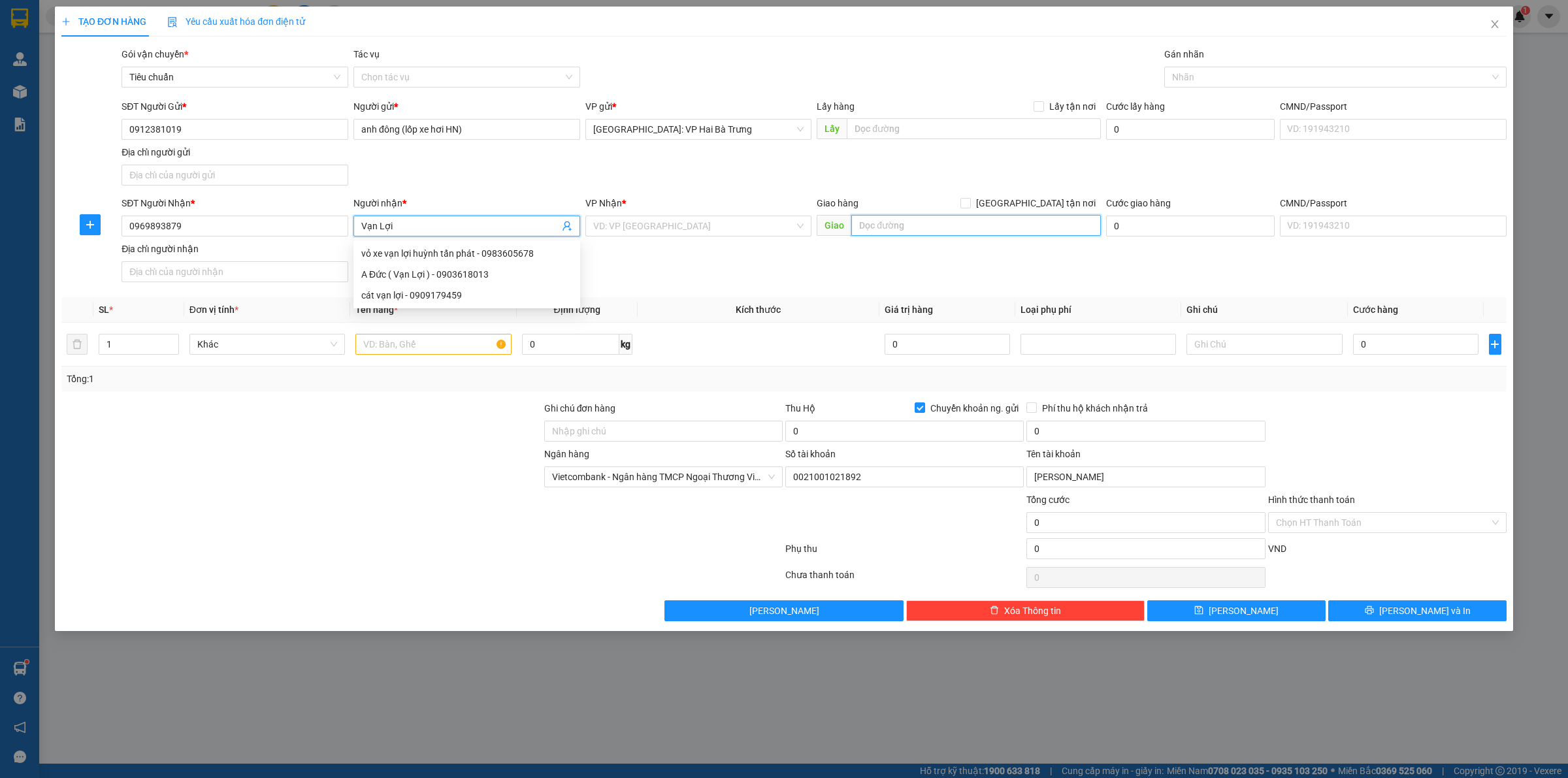
click at [975, 223] on input "text" at bounding box center [975, 225] width 249 height 21
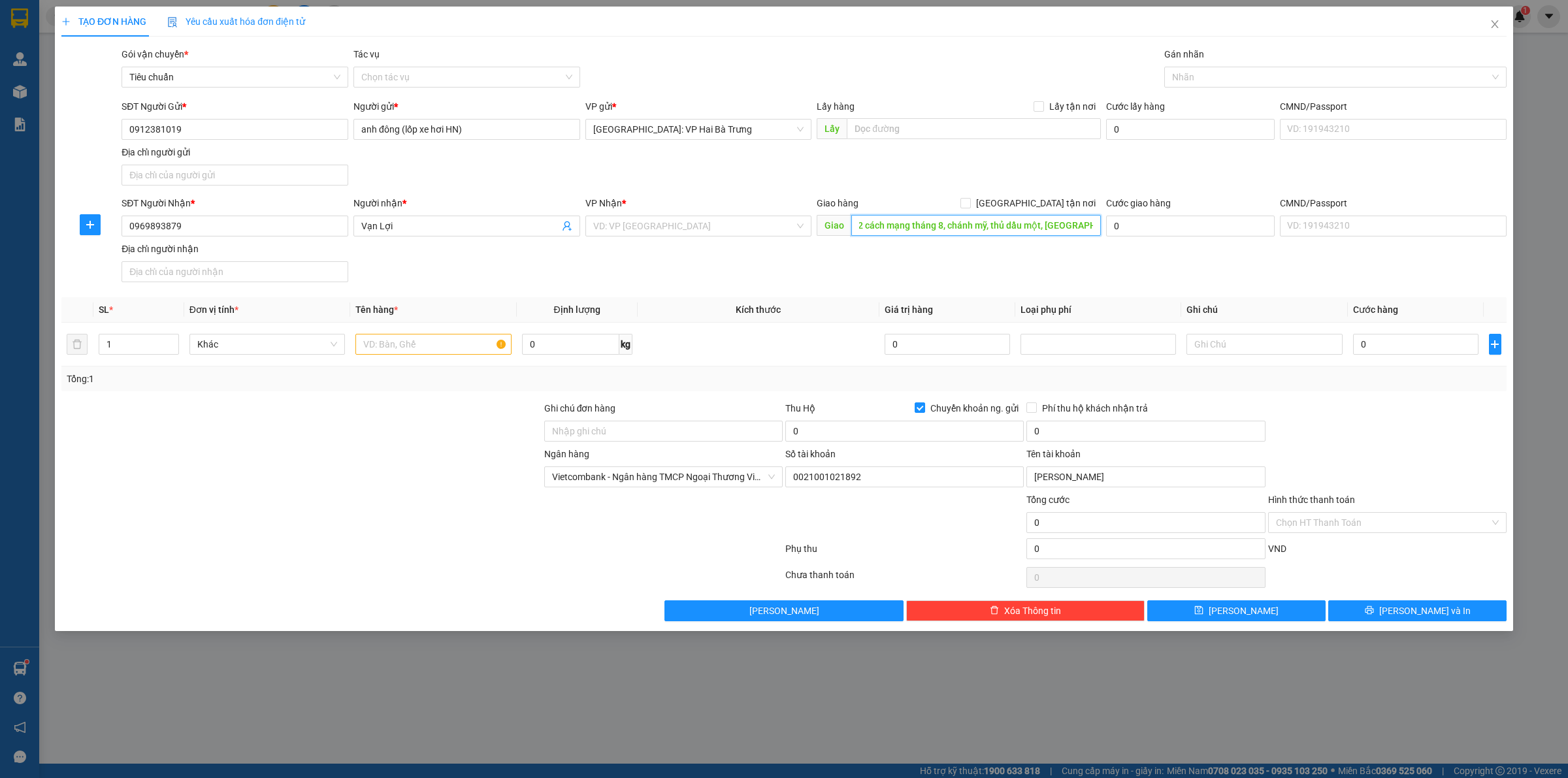
scroll to position [0, 23]
type input "1192 cách mạng tháng 8, chánh mỹ, thủ dầu một, bình dương"
click at [709, 227] on input "search" at bounding box center [694, 225] width 202 height 19
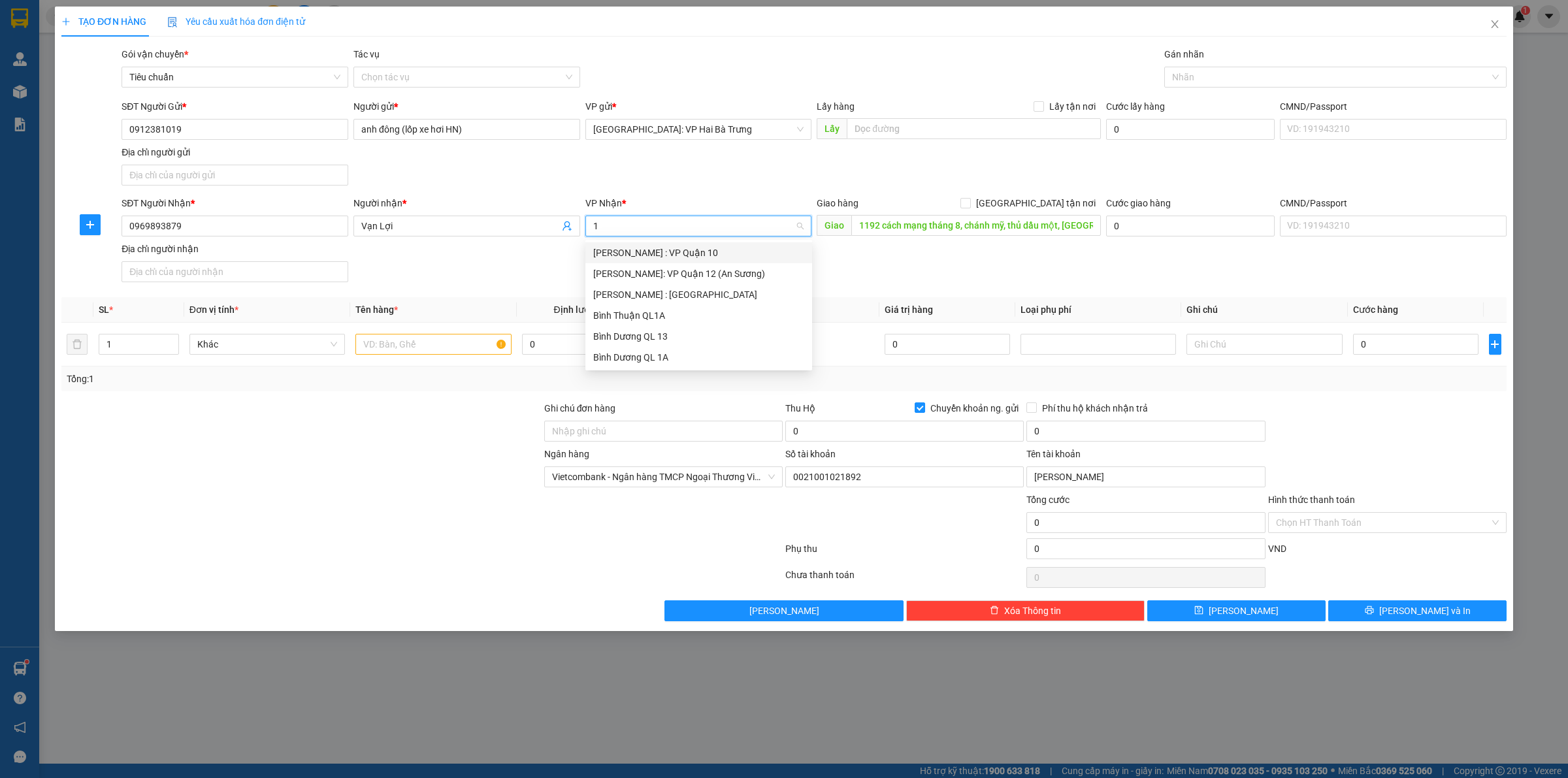
type input "12"
drag, startPoint x: 736, startPoint y: 274, endPoint x: 880, endPoint y: 245, distance: 146.9
click at [737, 274] on div "[PERSON_NAME] : [GEOGRAPHIC_DATA]" at bounding box center [699, 273] width 211 height 15
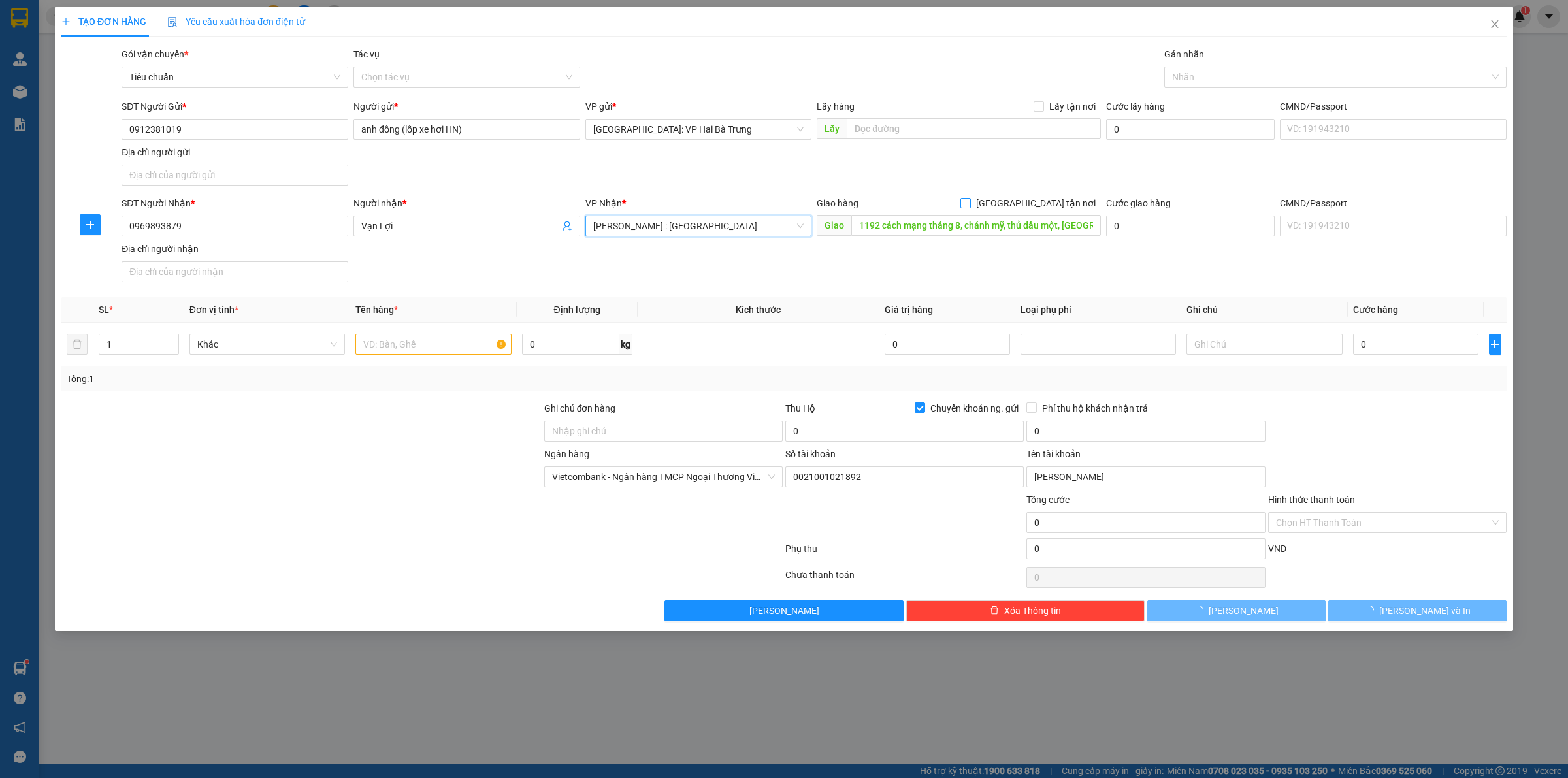
click at [1055, 206] on span "[GEOGRAPHIC_DATA] tận nơi" at bounding box center [1035, 203] width 130 height 15
click at [969, 206] on input "[GEOGRAPHIC_DATA] tận nơi" at bounding box center [965, 203] width 9 height 9
checkbox input "true"
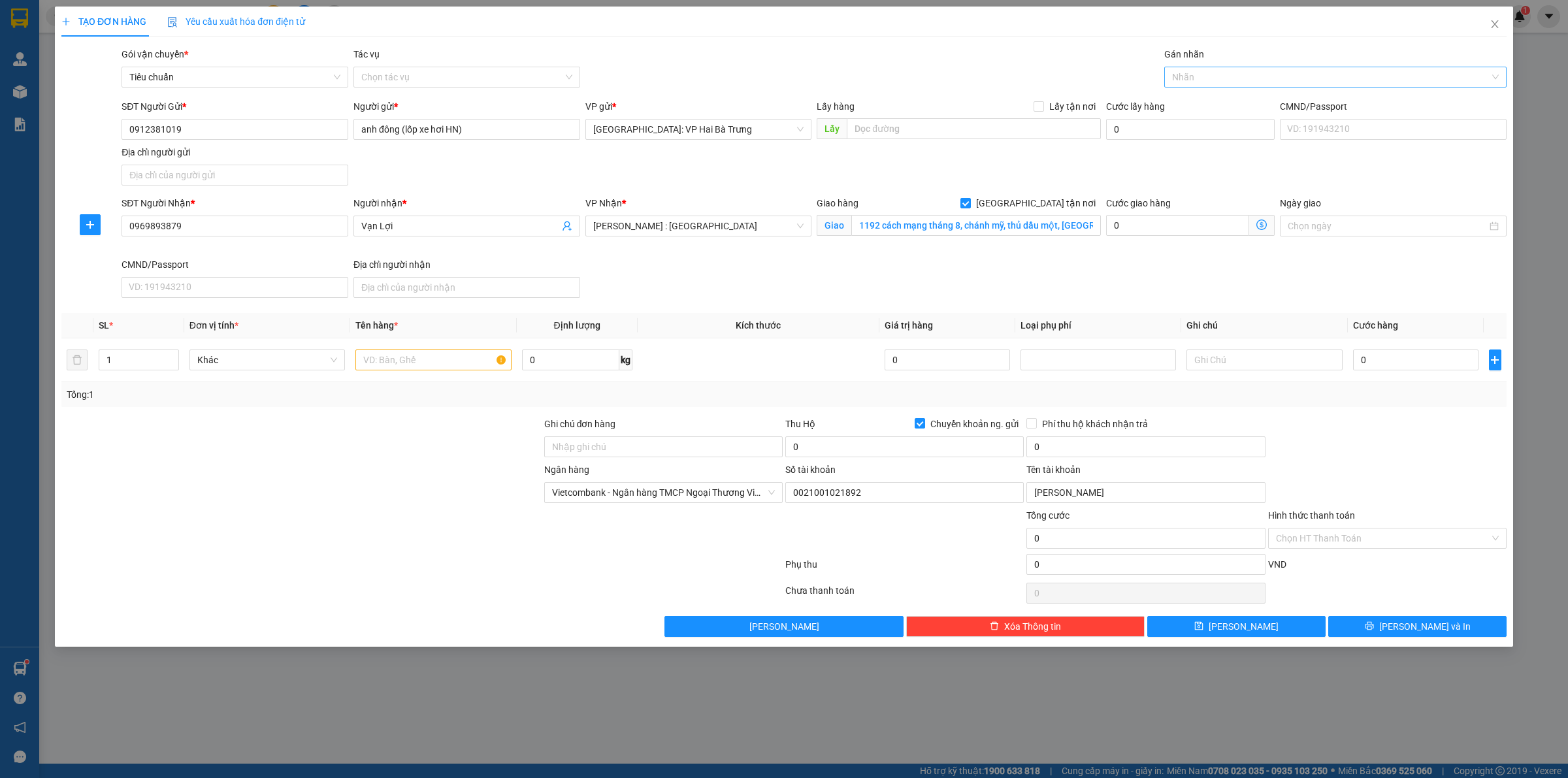
click at [1213, 78] on div at bounding box center [1328, 77] width 322 height 16
type input "G"
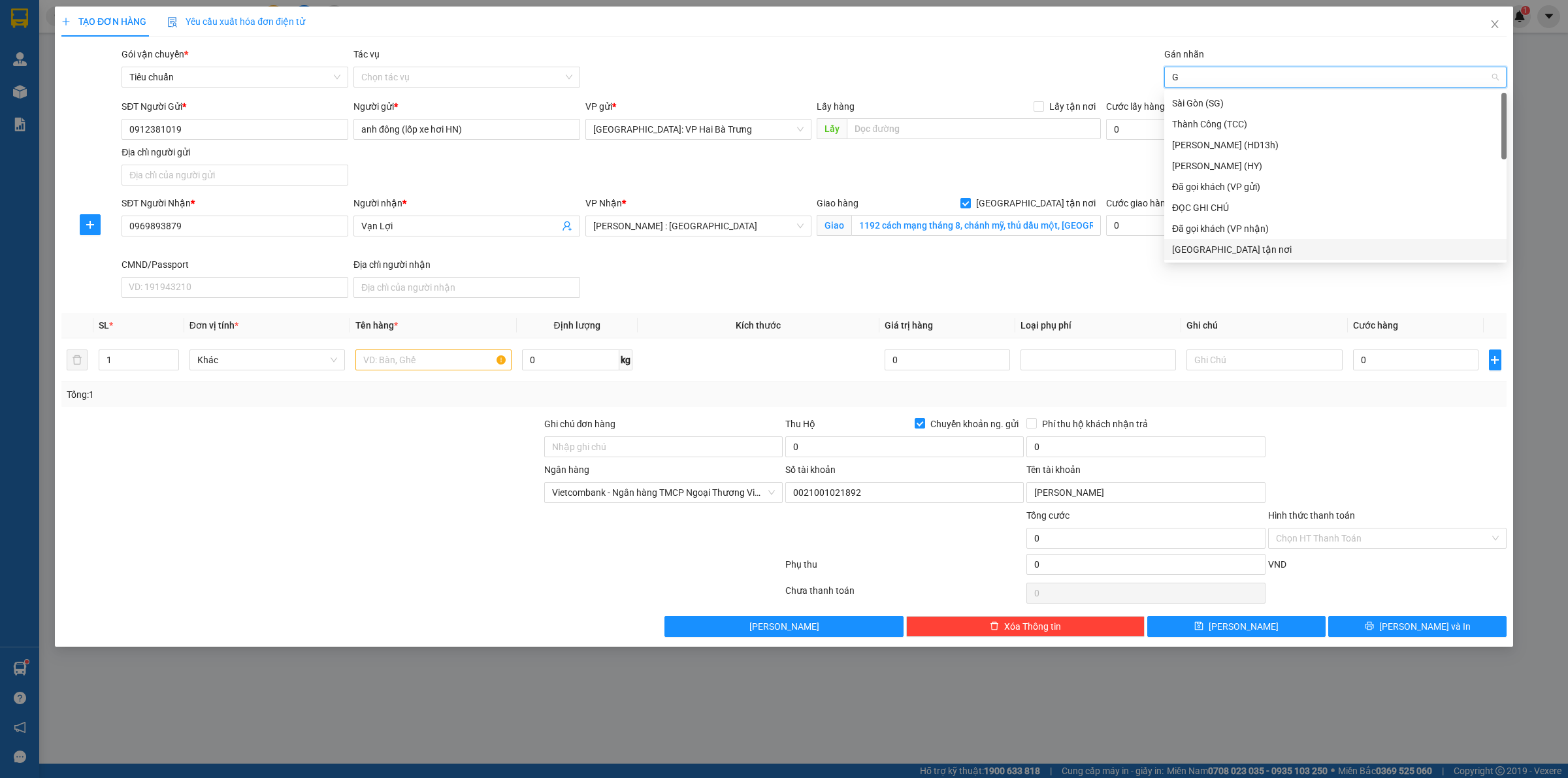
click at [1170, 246] on div "[GEOGRAPHIC_DATA] tận nơi" at bounding box center [1335, 249] width 342 height 21
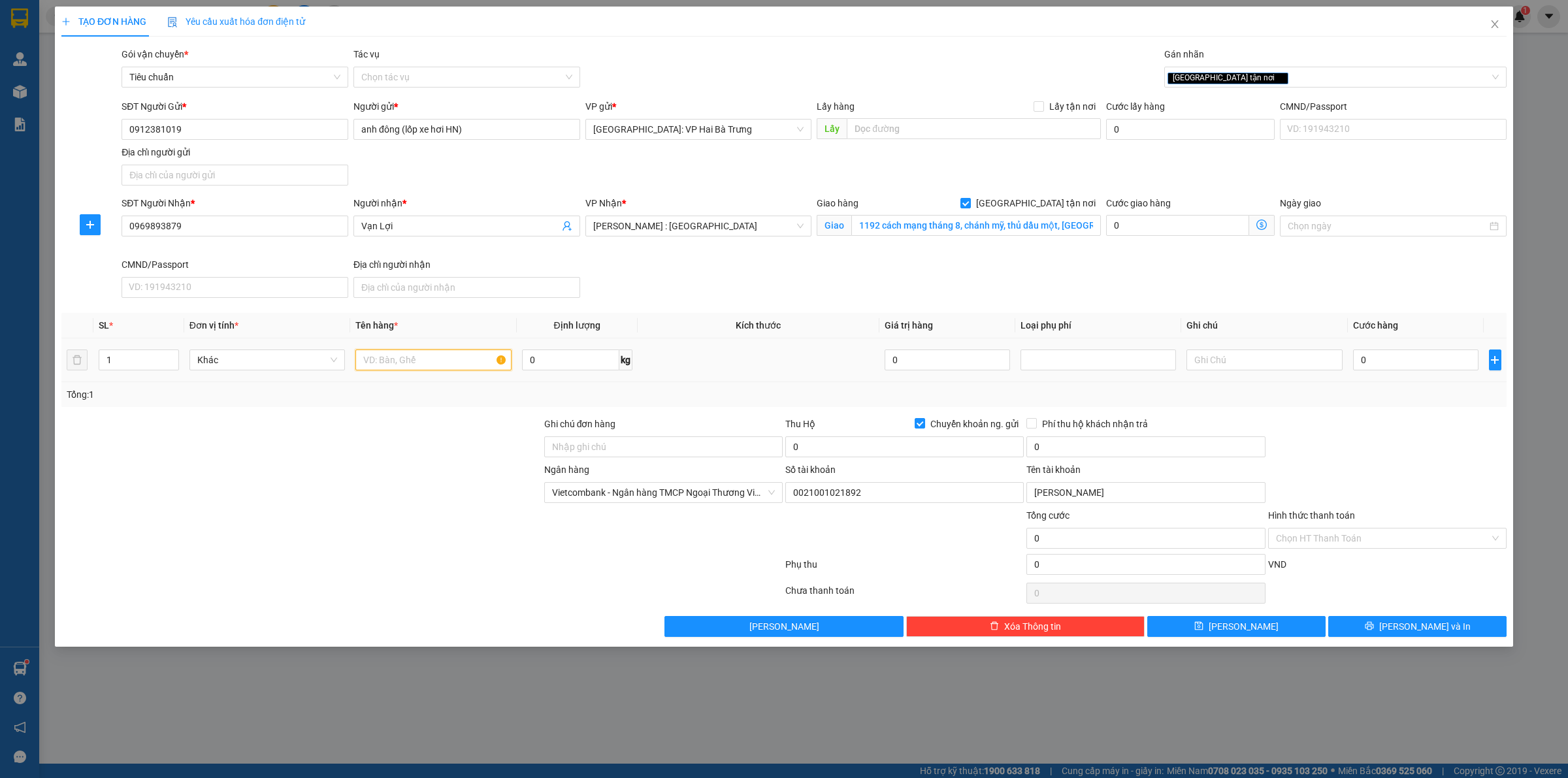
click at [432, 368] on input "text" at bounding box center [433, 359] width 155 height 21
click at [173, 356] on icon "up" at bounding box center [172, 357] width 5 height 5
type input "4"
click at [173, 356] on icon "up" at bounding box center [172, 357] width 5 height 5
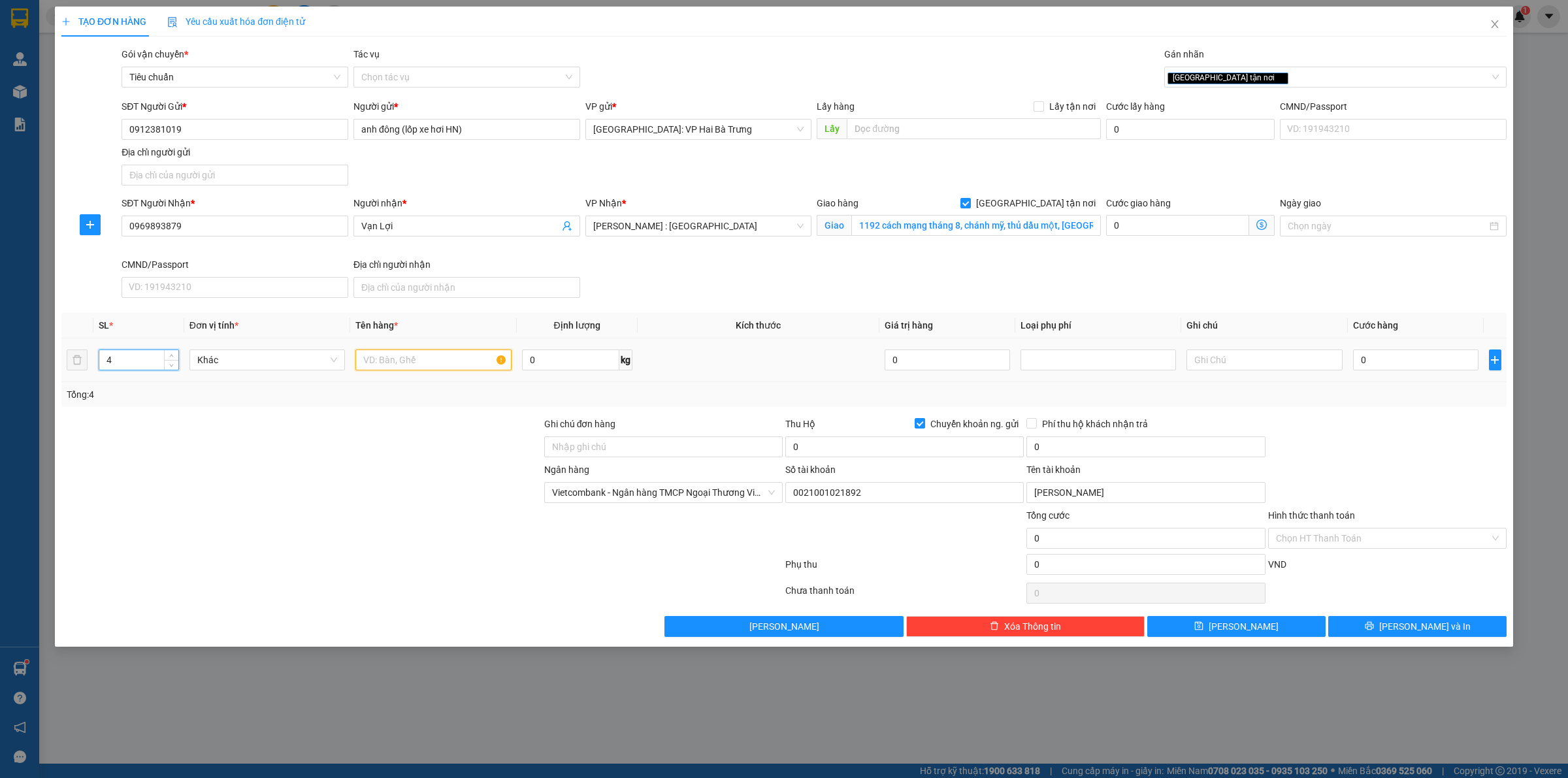
click at [397, 370] on input "text" at bounding box center [433, 359] width 155 height 21
type input "4 thùng giấy"
click at [1385, 353] on input "0" at bounding box center [1415, 359] width 125 height 21
type input "3"
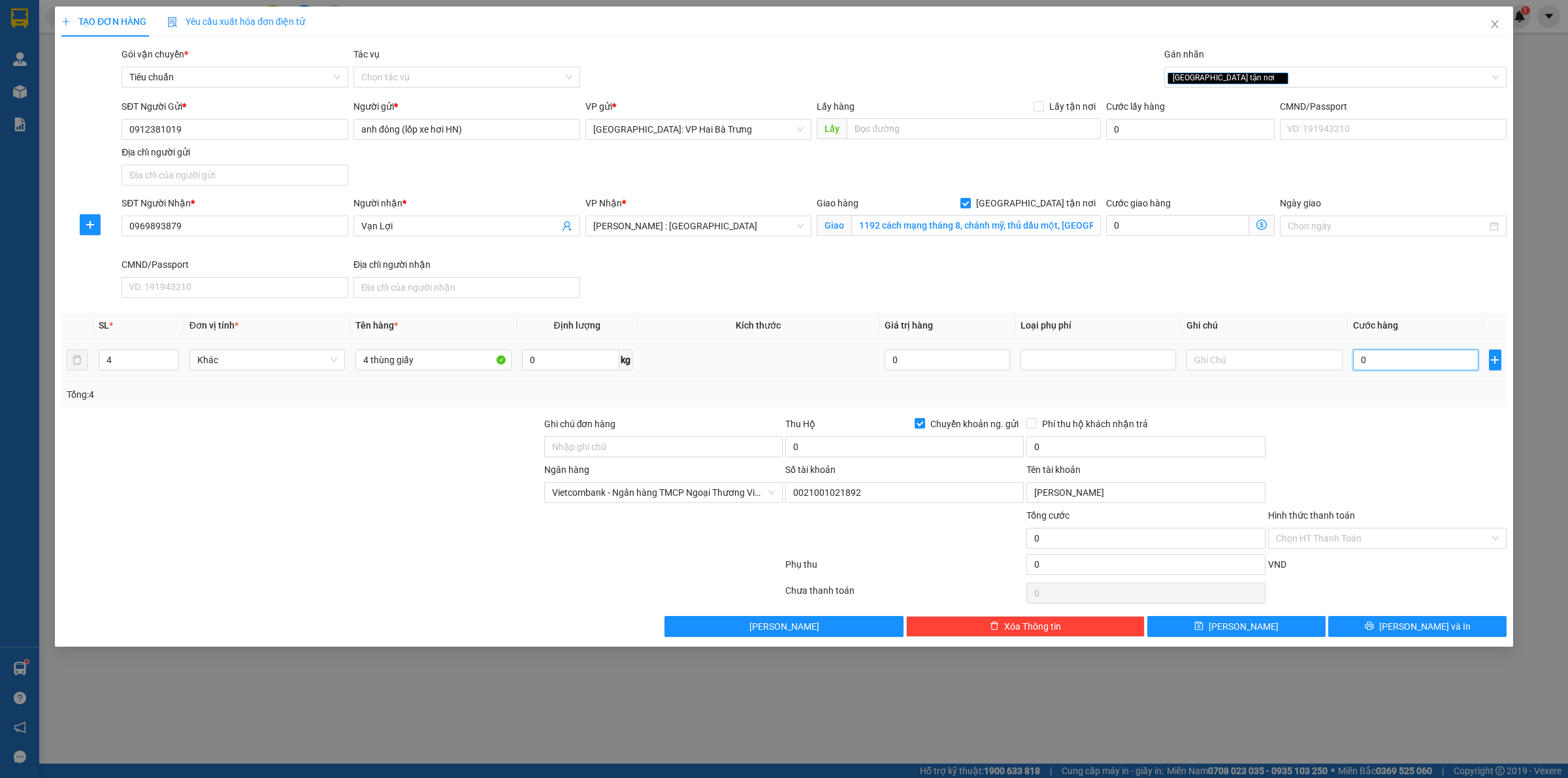
type input "3"
type input "38"
type input "380"
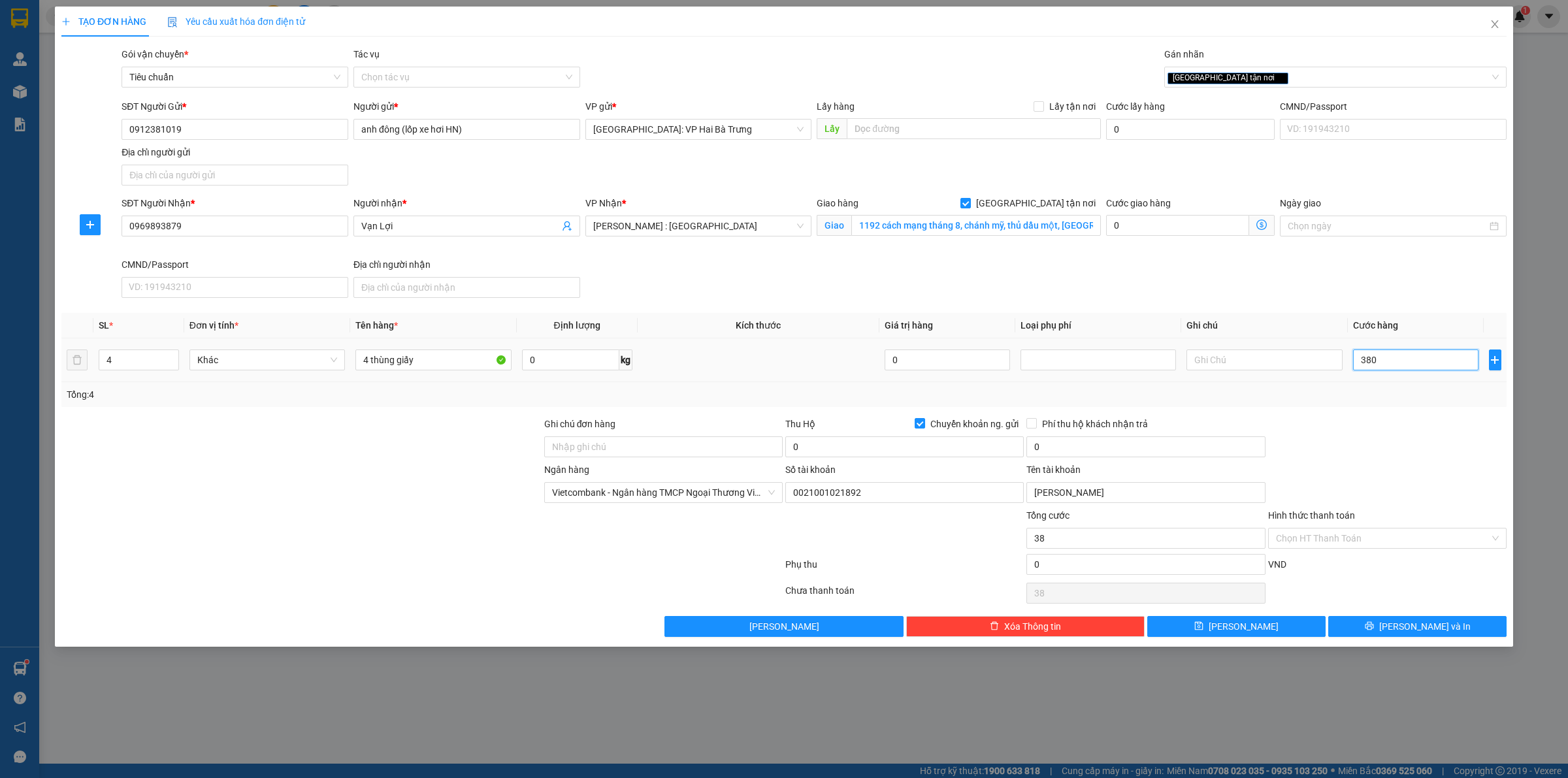
type input "380"
type input "3.800"
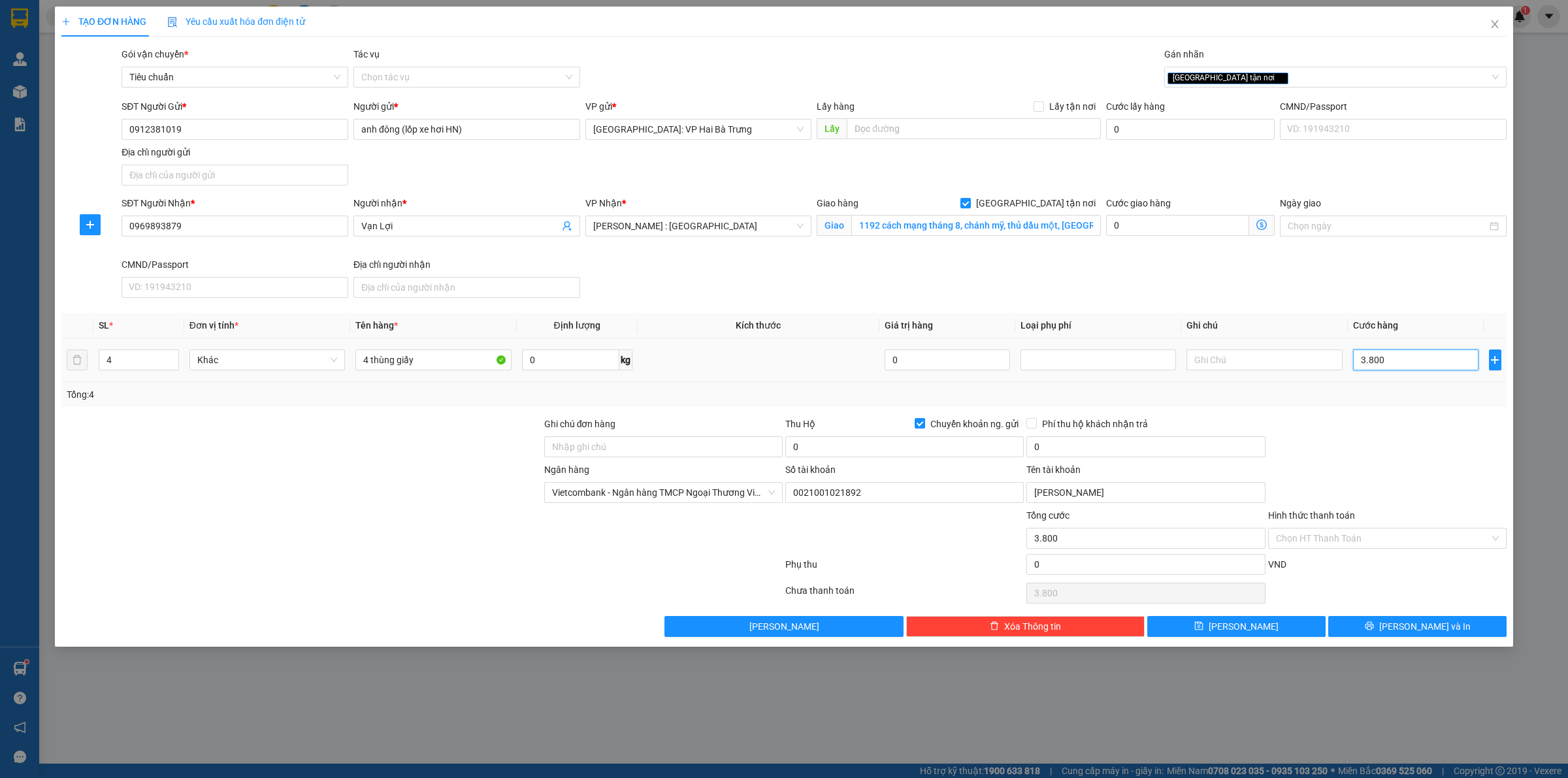
type input "38.000"
type input "380.000"
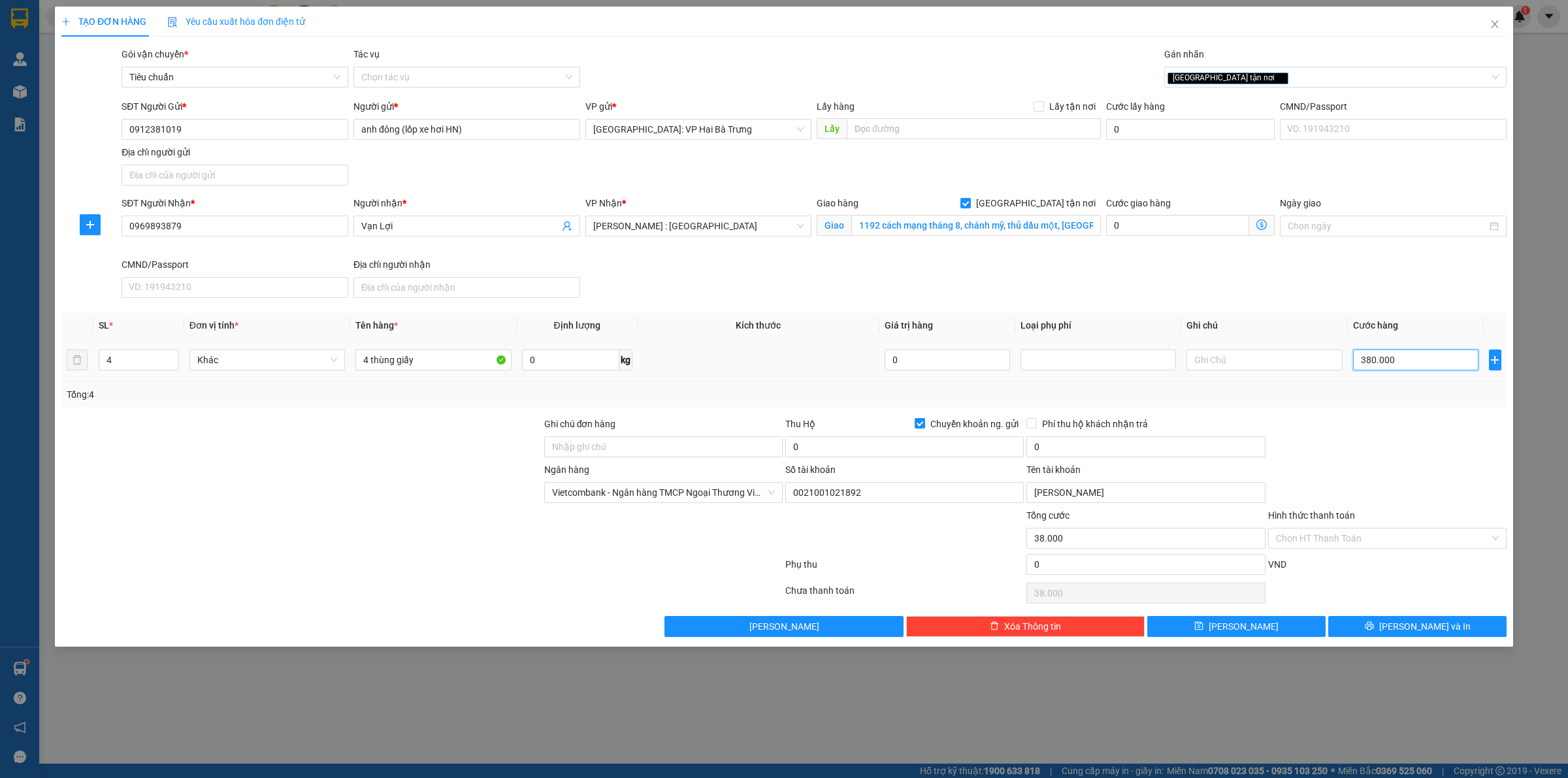
type input "380.000"
click at [988, 446] on input "0" at bounding box center [904, 446] width 238 height 21
type input "7.700.000"
click at [1101, 448] on input "0" at bounding box center [1145, 446] width 238 height 21
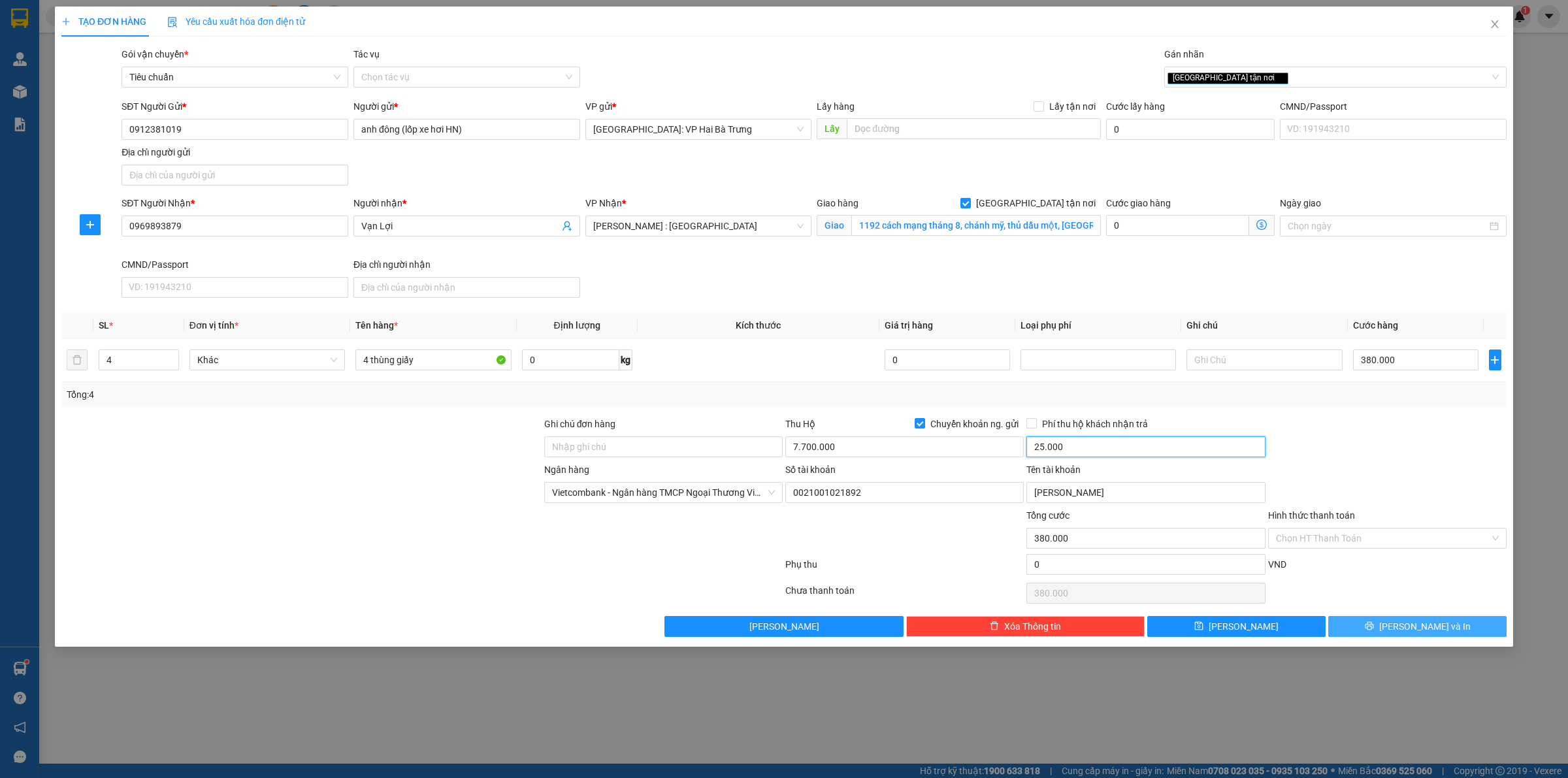
type input "25.000"
click at [1408, 637] on button "[PERSON_NAME] và In" at bounding box center [1417, 626] width 179 height 21
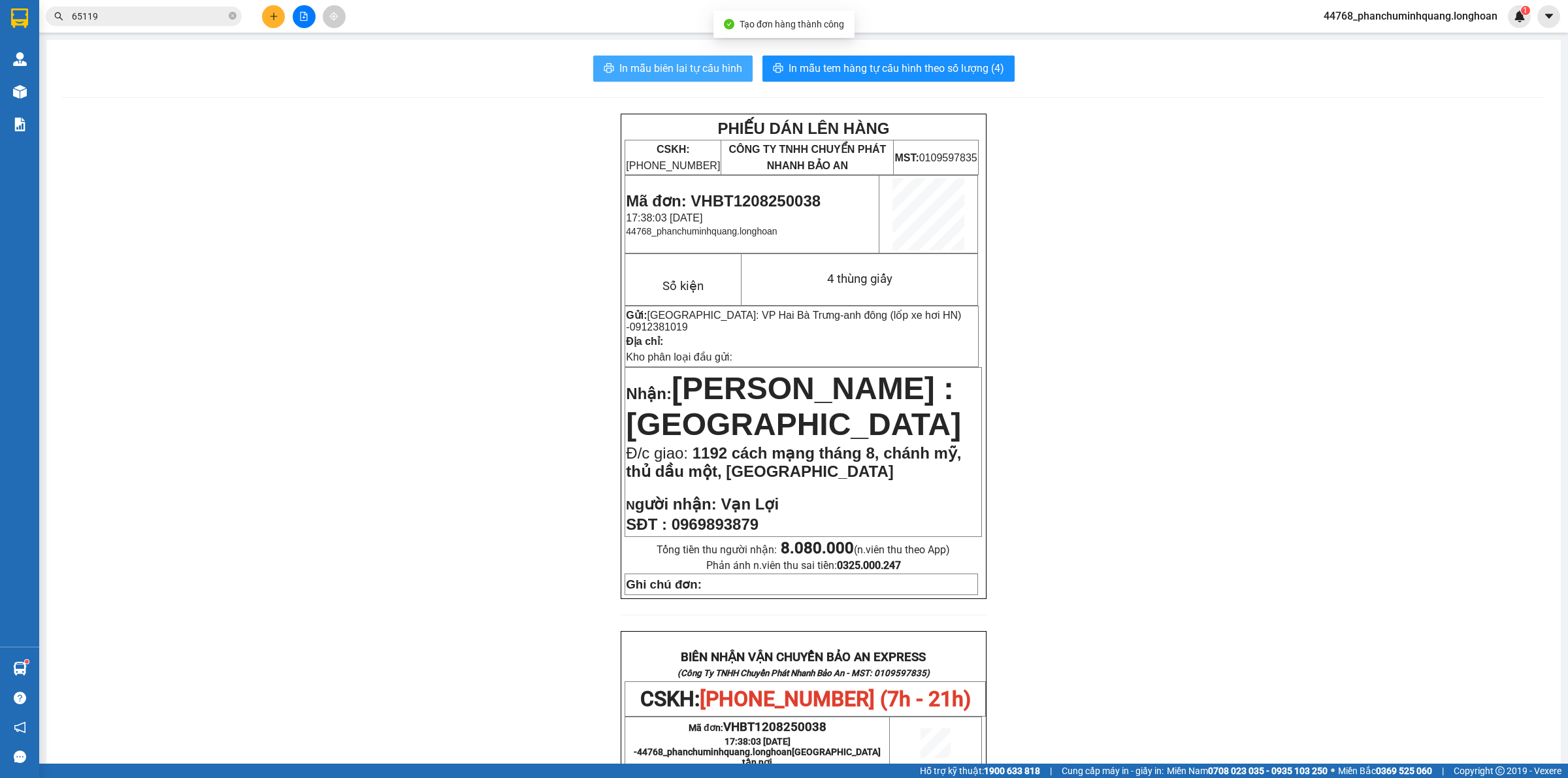
drag, startPoint x: 642, startPoint y: 73, endPoint x: 632, endPoint y: 69, distance: 10.8
click at [642, 72] on span "In mẫu biên lai tự cấu hình" at bounding box center [680, 68] width 123 height 16
click at [915, 69] on span "In mẫu tem hàng tự cấu hình theo số lượng (4)" at bounding box center [896, 68] width 216 height 16
drag, startPoint x: 898, startPoint y: 314, endPoint x: 958, endPoint y: 314, distance: 60.0
click at [958, 314] on p "Gửi: Hà Nội: VP Hai Bà Trưng - anh đông (lốp xe hơi HN) - 0912381019" at bounding box center [801, 321] width 352 height 24
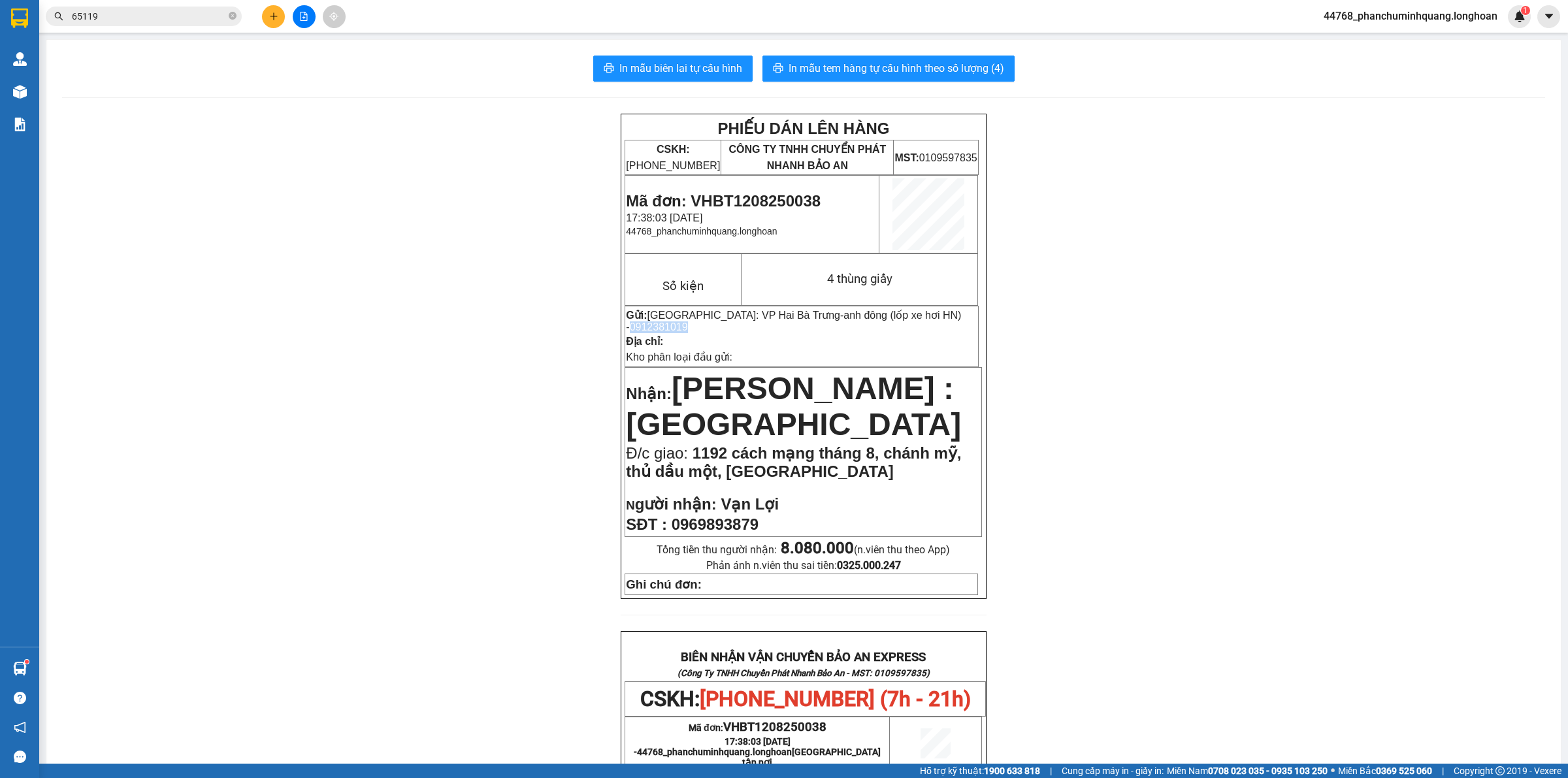
copy span "0912381019"
click at [275, 13] on icon "plus" at bounding box center [274, 16] width 9 height 9
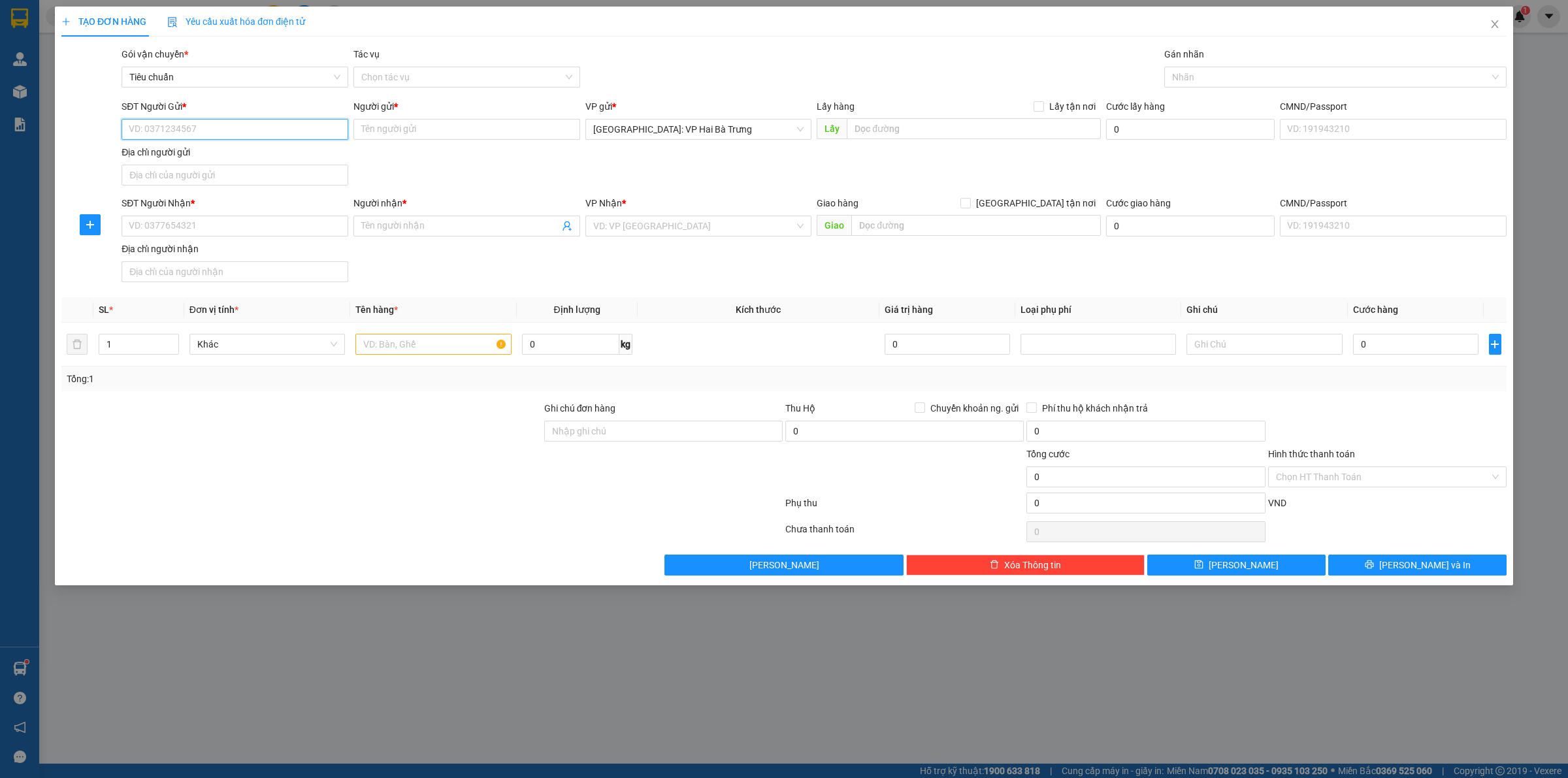
click at [206, 125] on input "SĐT Người Gửi *" at bounding box center [235, 129] width 227 height 21
paste input "0912381019"
type input "0912381019"
click at [221, 151] on div "0912381019 - anh đông (lốp xe hơi HN)" at bounding box center [235, 156] width 211 height 15
type input "anh đông (lốp xe hơi HN)"
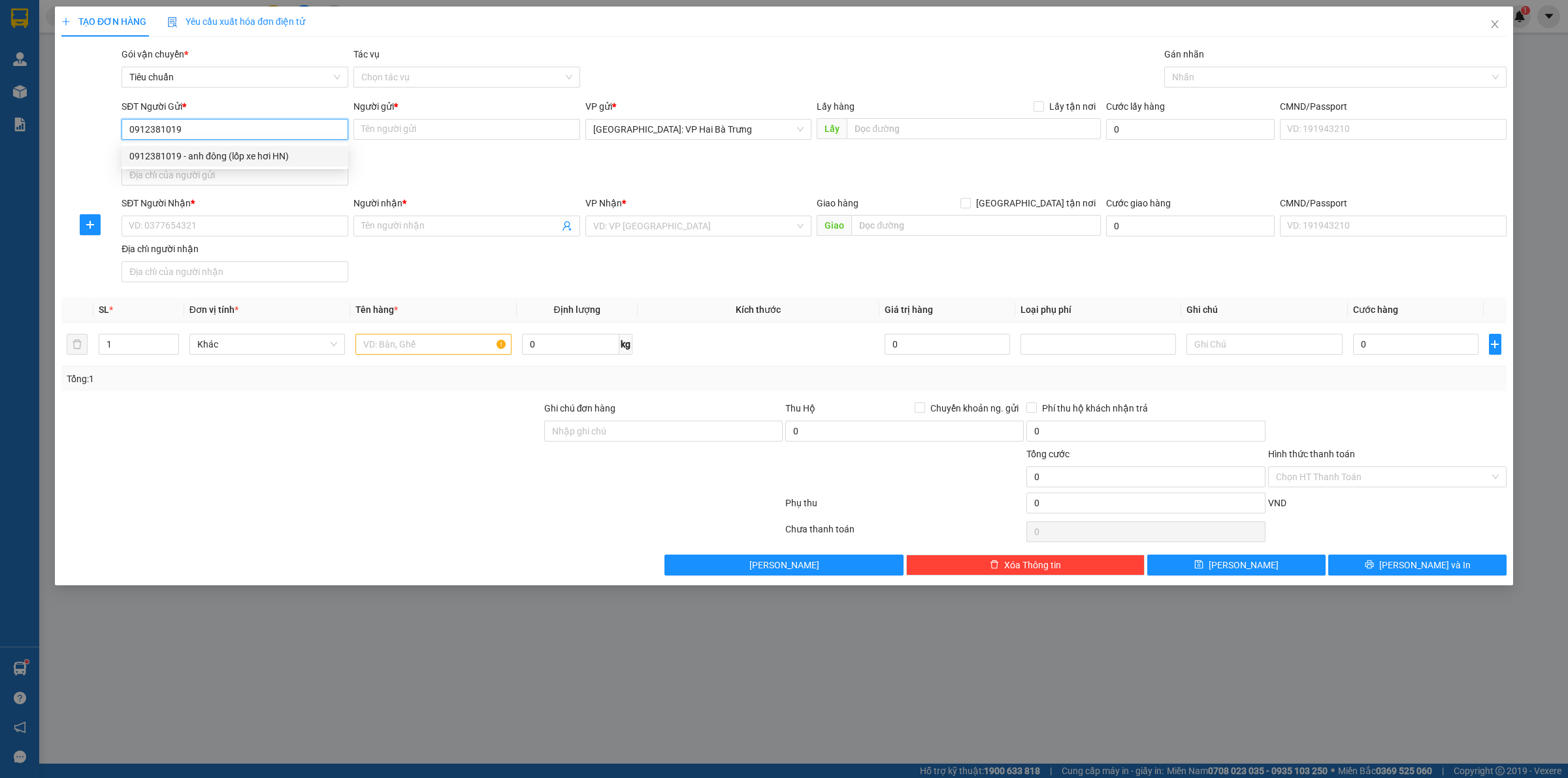
checkbox input "true"
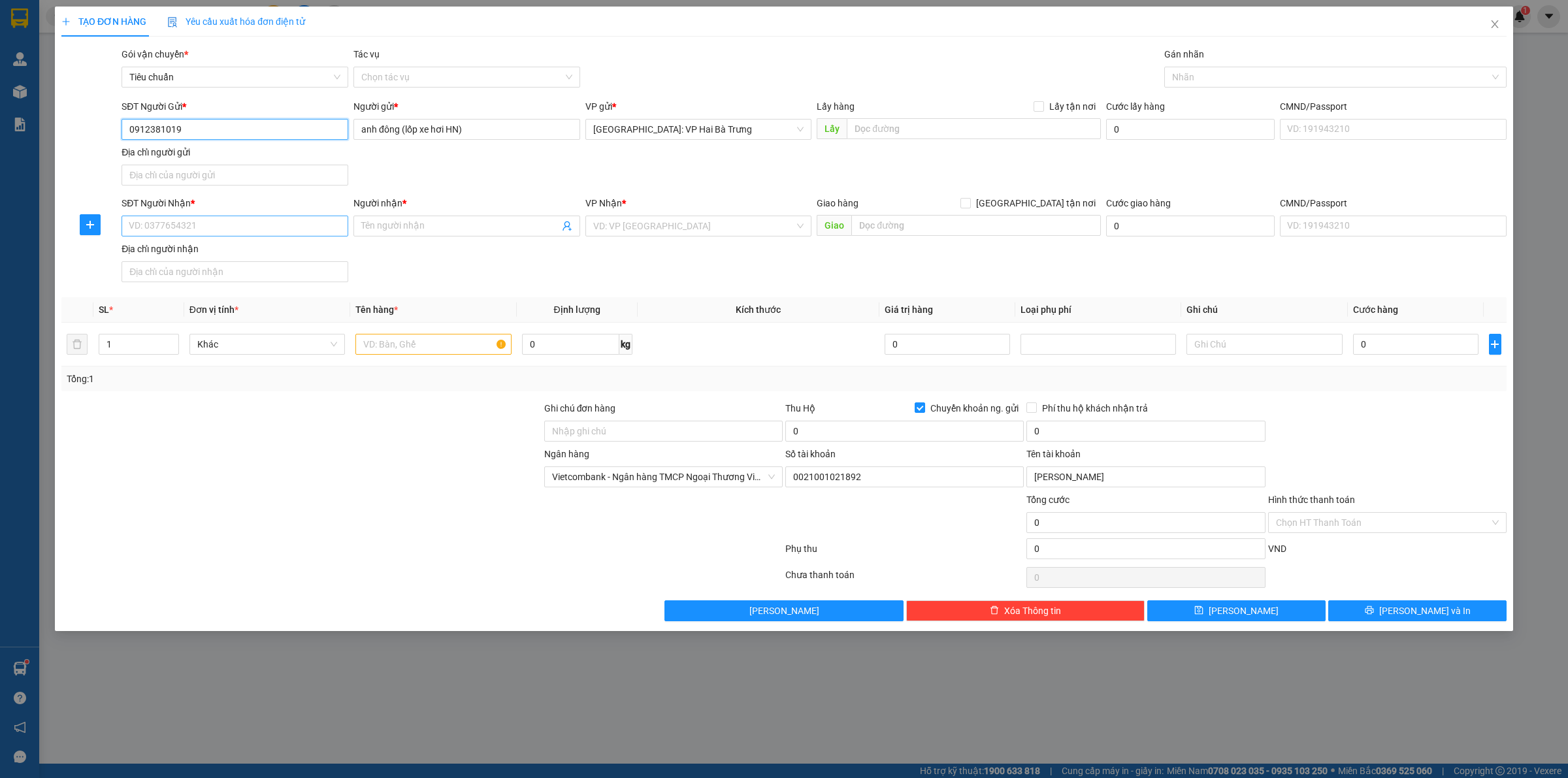
type input "0912381019"
click at [278, 227] on input "SĐT Người Nhận *" at bounding box center [235, 226] width 227 height 21
type input "0905993993"
click at [426, 220] on input "Người nhận *" at bounding box center [460, 226] width 198 height 15
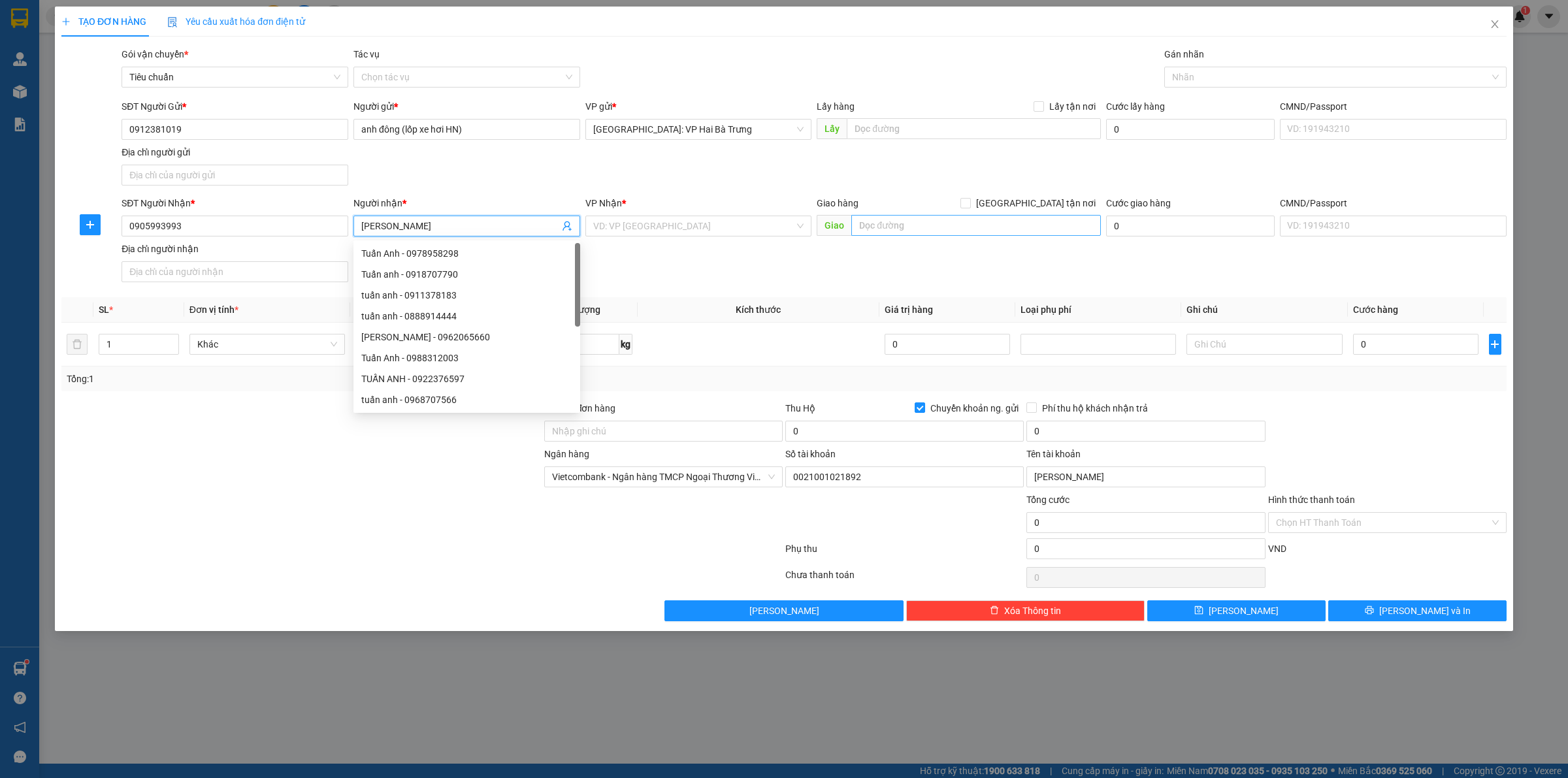
type input "[PERSON_NAME]"
click at [1083, 232] on input "text" at bounding box center [975, 225] width 249 height 21
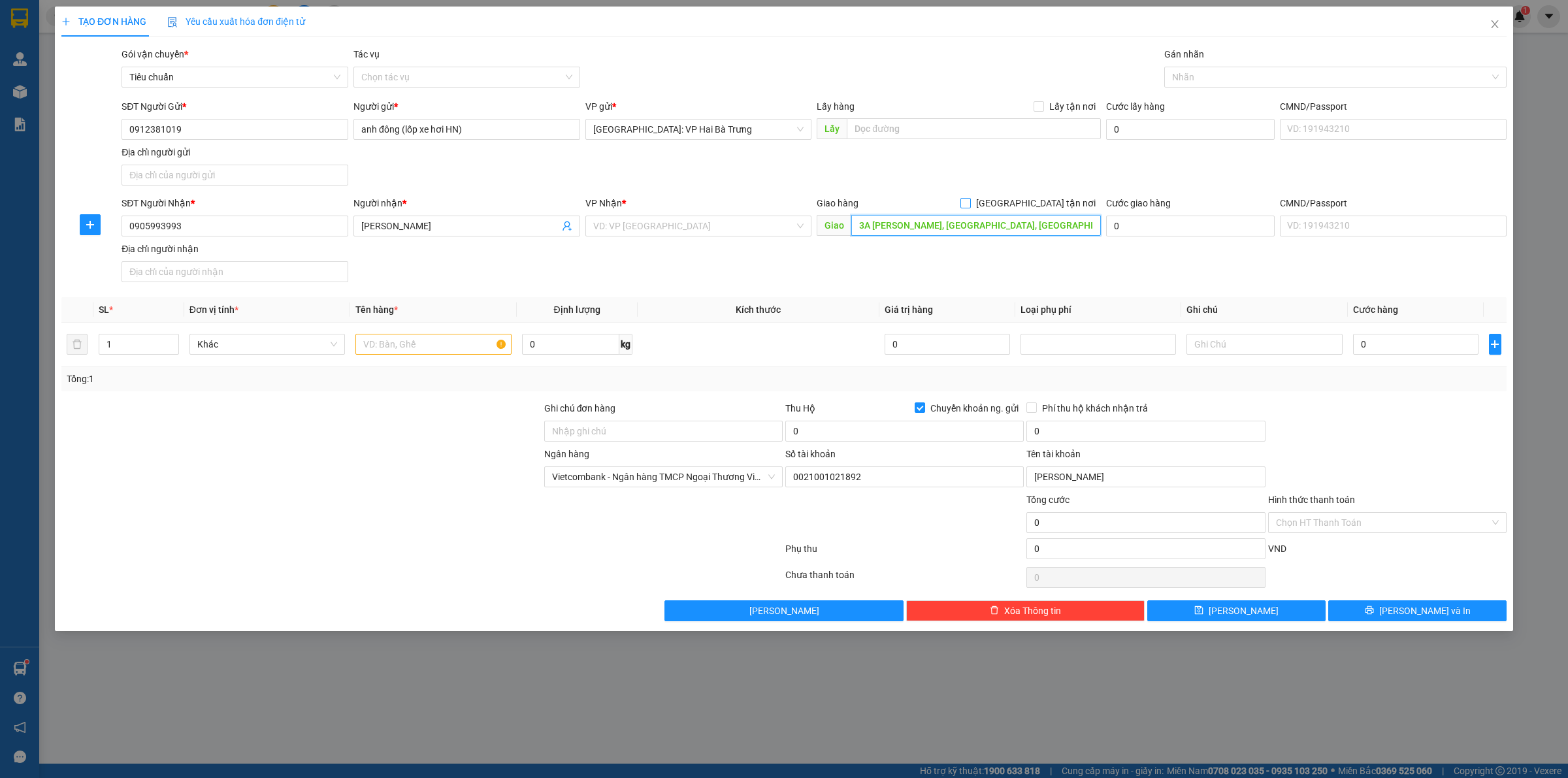
type input "3A nguyễn công trứ, nha trang, khánh hoà"
click at [1046, 201] on span "[GEOGRAPHIC_DATA] tận nơi" at bounding box center [1035, 203] width 130 height 15
click at [969, 201] on input "[GEOGRAPHIC_DATA] tận nơi" at bounding box center [965, 203] width 9 height 9
checkbox input "true"
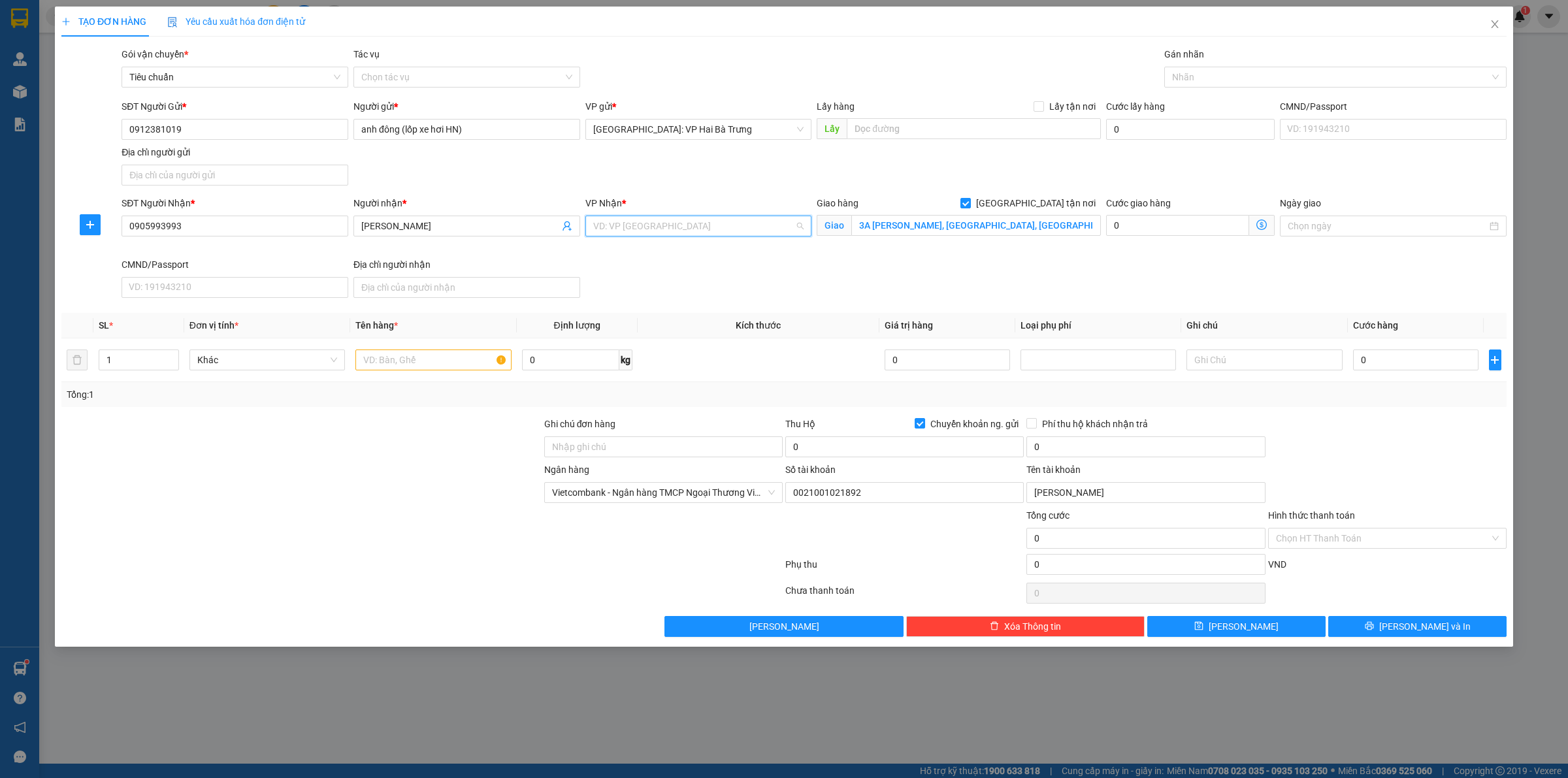
click at [769, 225] on input "search" at bounding box center [694, 225] width 202 height 19
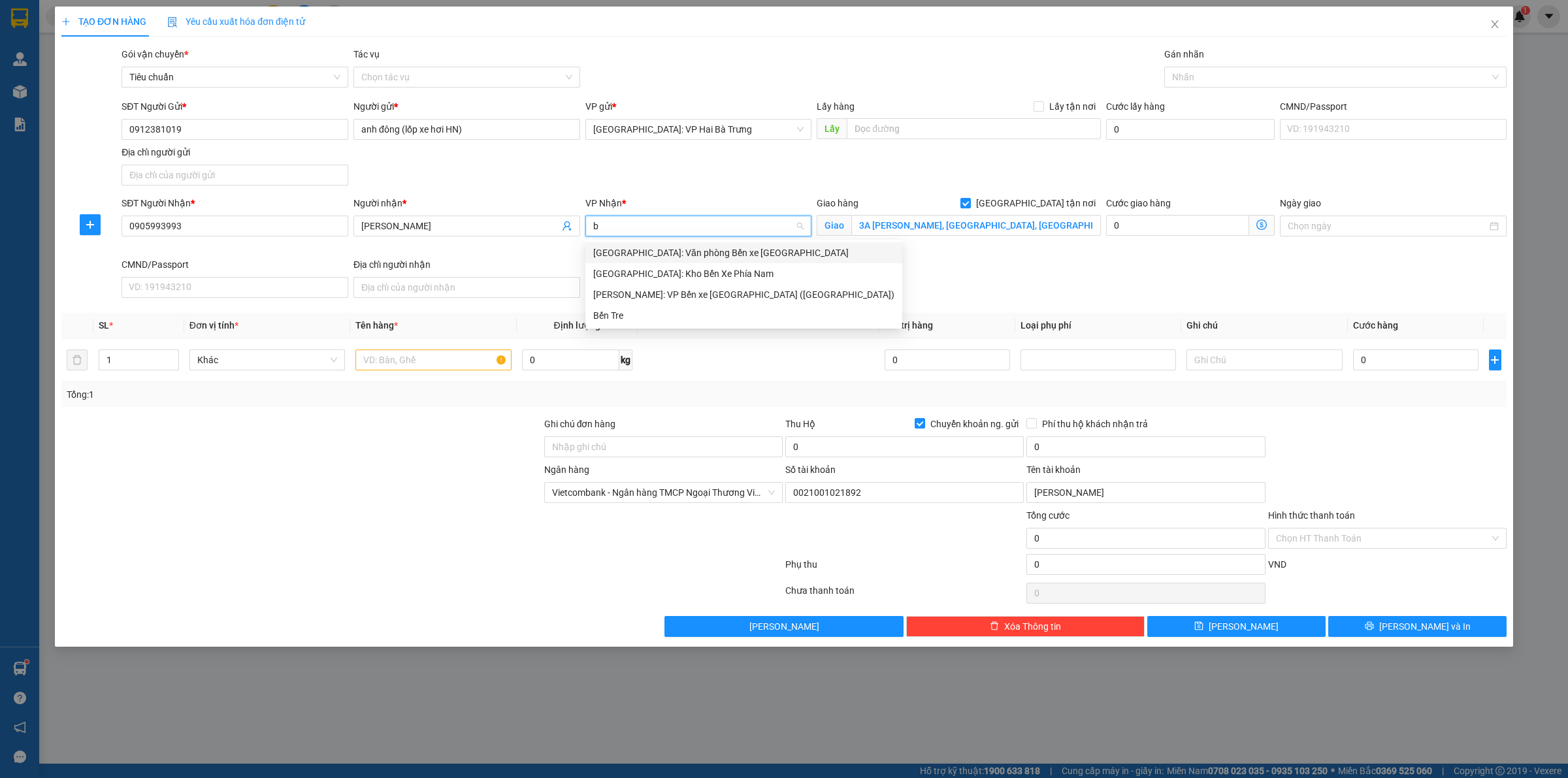
type input "bê"
click at [743, 269] on div "[GEOGRAPHIC_DATA]: Kho Bến Xe Phía Nam" at bounding box center [744, 273] width 301 height 15
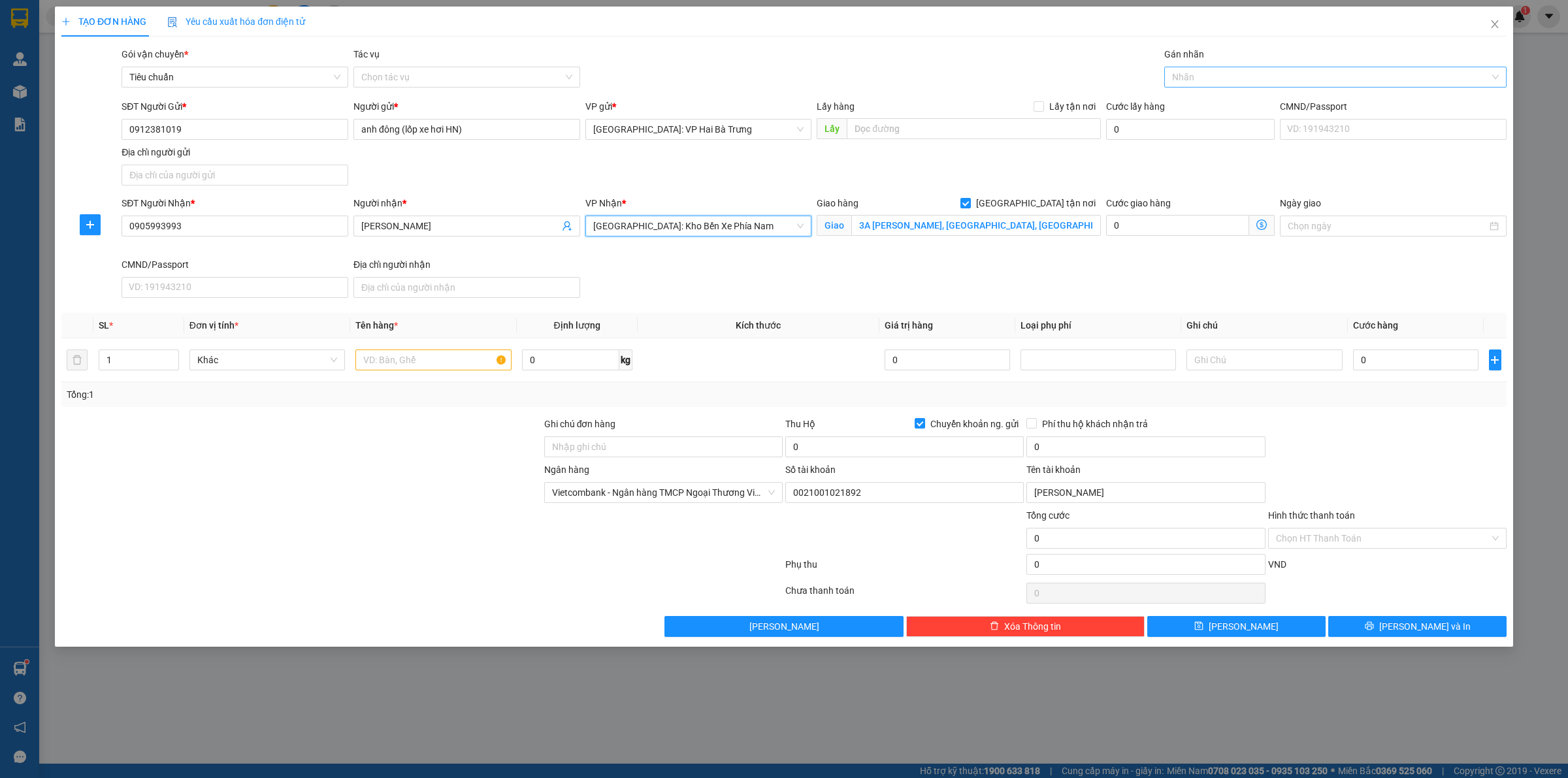
click at [1215, 85] on div "Nhãn" at bounding box center [1335, 77] width 342 height 21
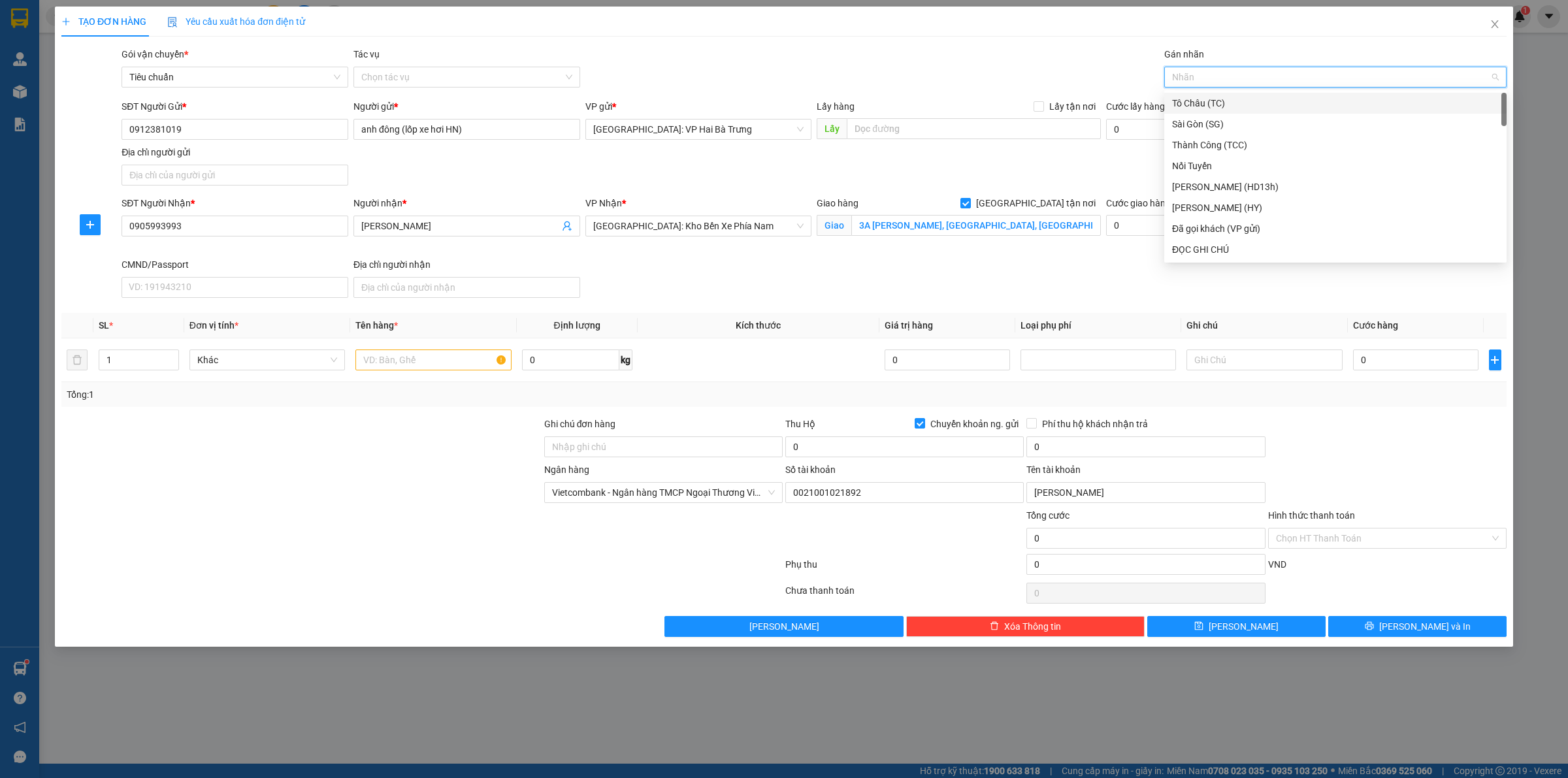
type input "G"
click at [1219, 250] on div "[GEOGRAPHIC_DATA] tận nơi" at bounding box center [1335, 249] width 327 height 15
click at [171, 356] on icon "up" at bounding box center [172, 357] width 5 height 5
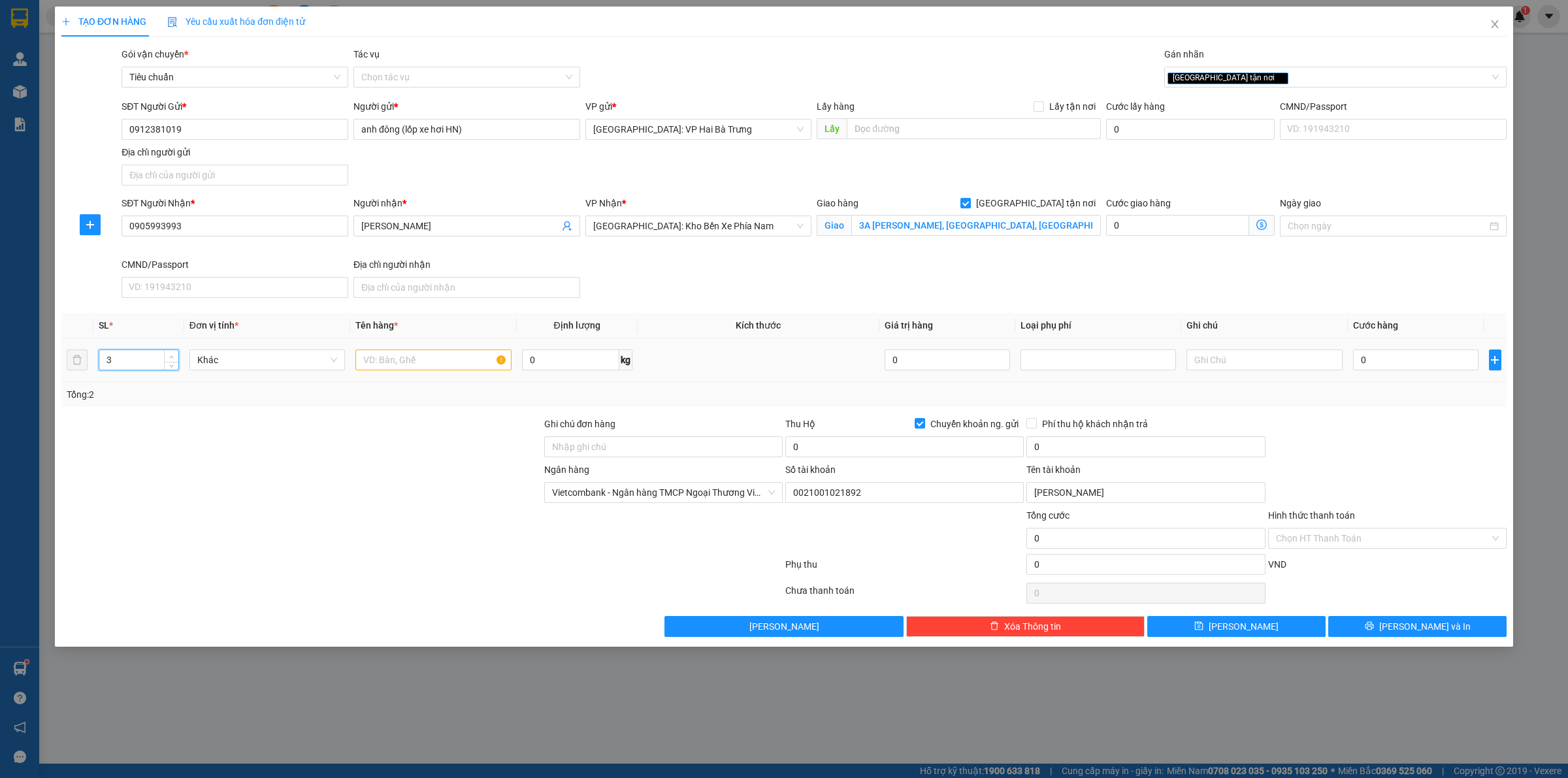
click at [171, 356] on icon "up" at bounding box center [172, 357] width 5 height 5
type input "4"
click at [172, 363] on icon "down" at bounding box center [172, 364] width 5 height 5
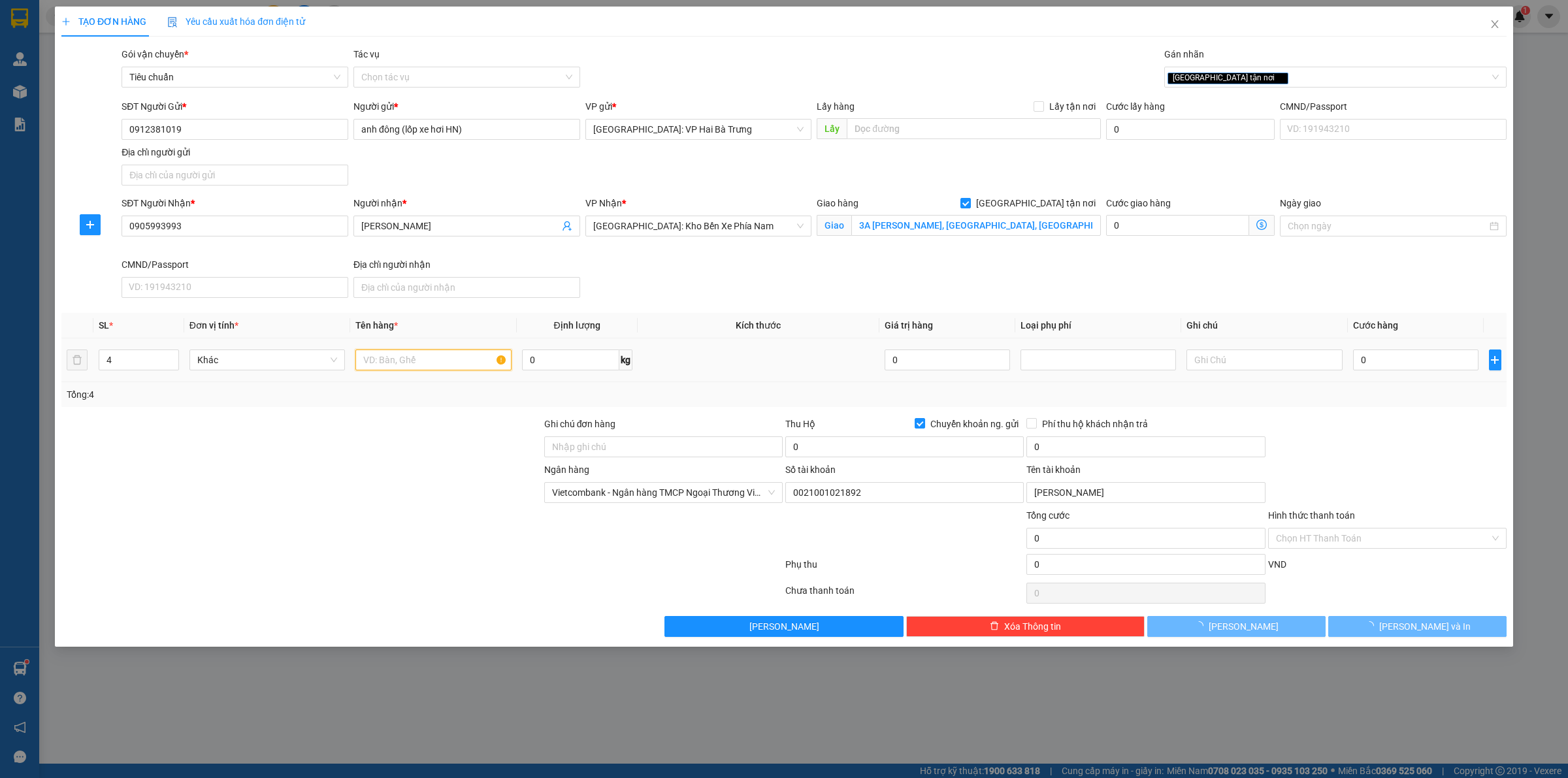
click at [406, 363] on input "text" at bounding box center [433, 359] width 155 height 21
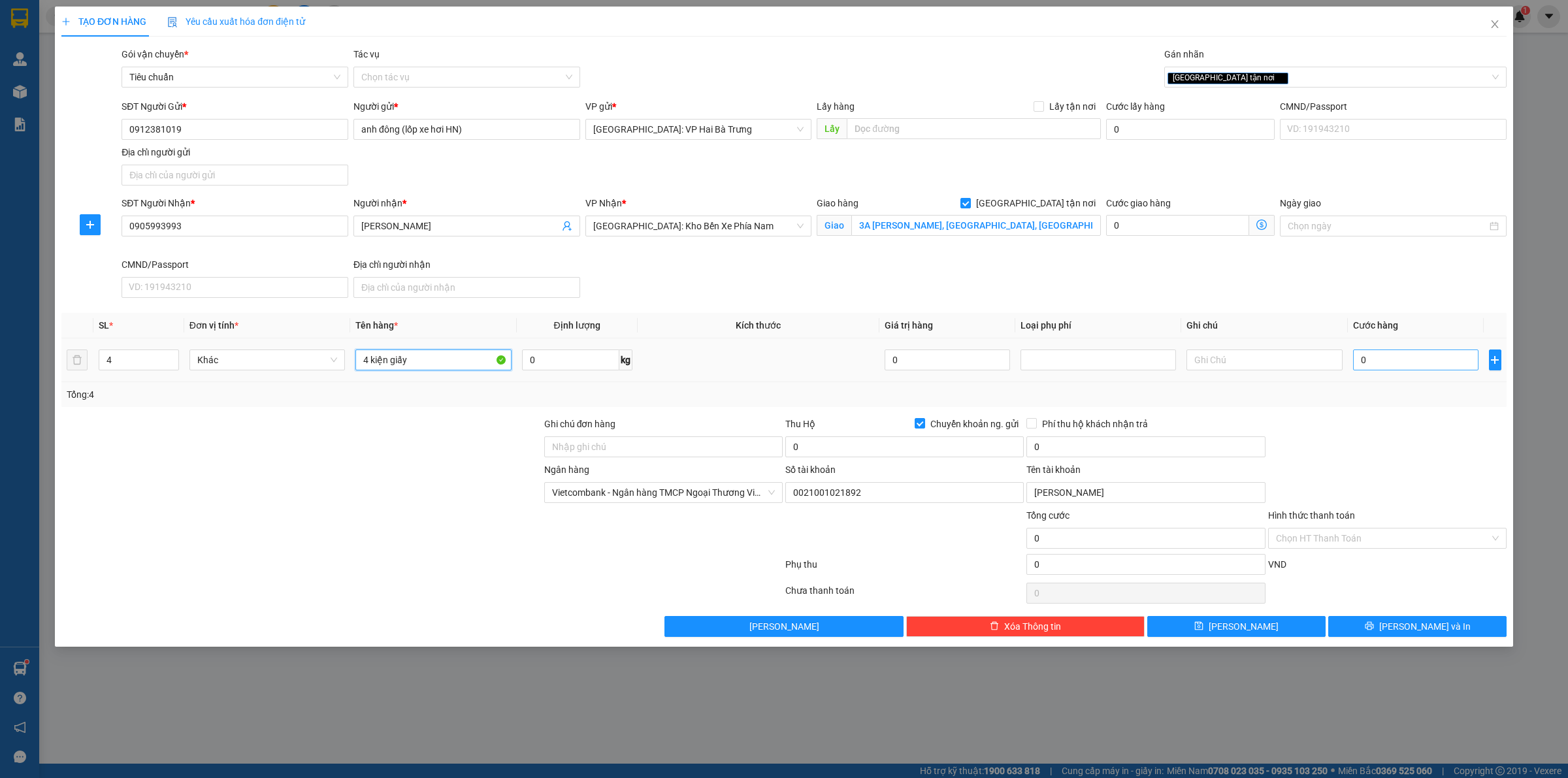
type input "4 kiện giấy"
click at [1415, 368] on input "0" at bounding box center [1415, 359] width 125 height 21
type input "4"
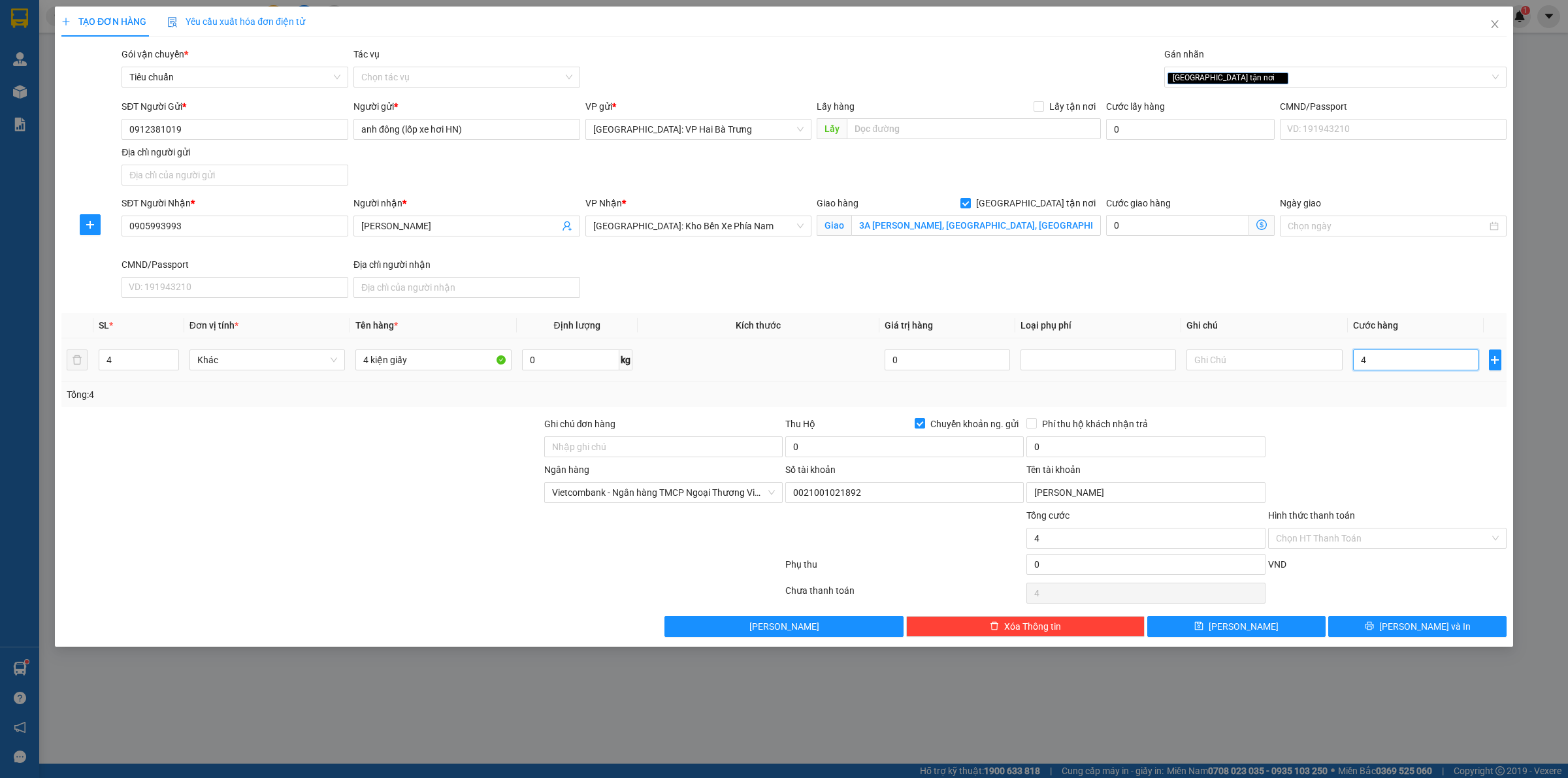
type input "48"
type input "485"
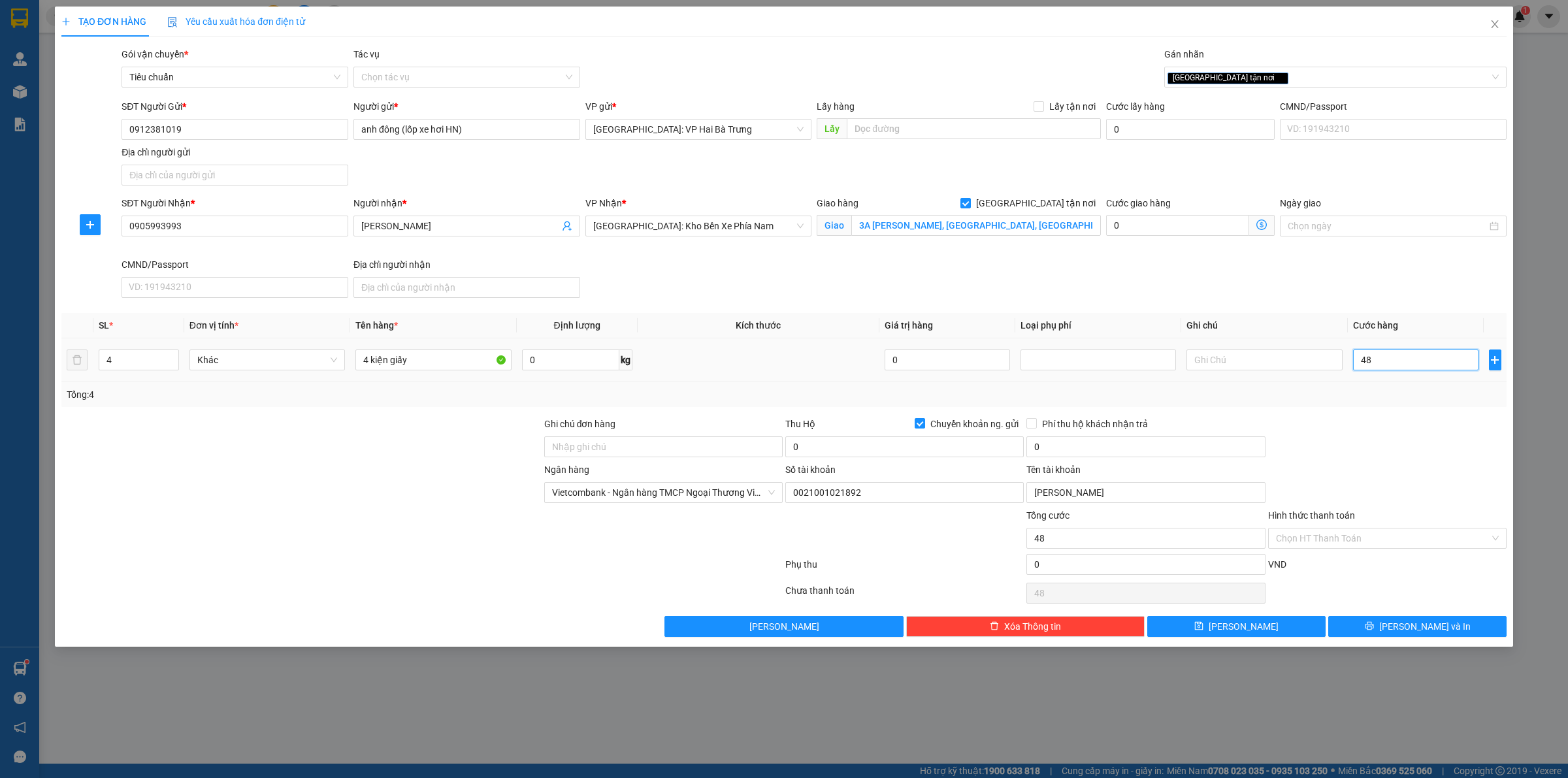
type input "485"
type input "4.850"
type input "48.500"
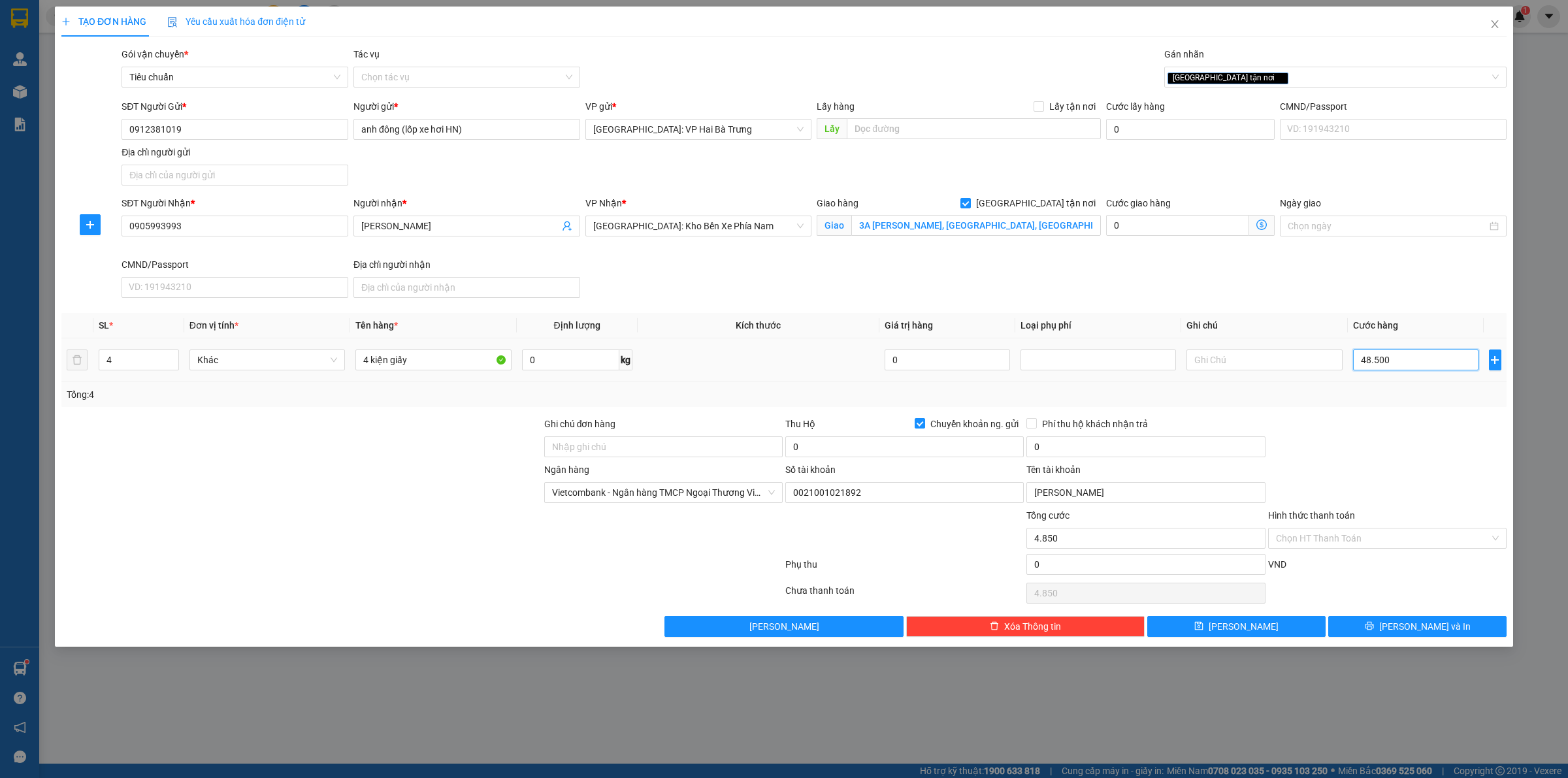
type input "48.500"
type input "485.000"
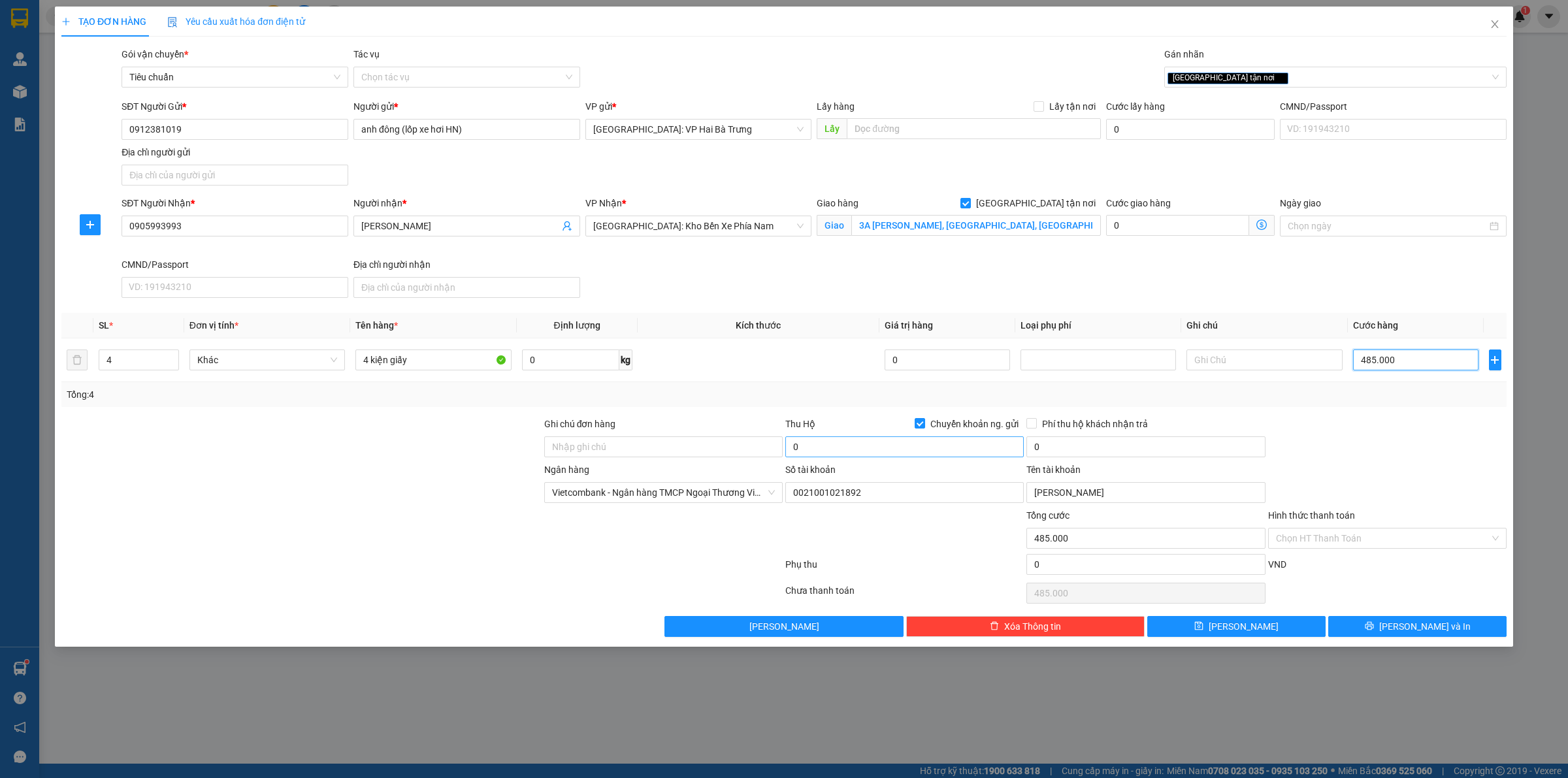
type input "485.000"
click at [881, 450] on input "0" at bounding box center [904, 446] width 238 height 21
type input "20.000.000"
click at [1133, 443] on input "0" at bounding box center [1145, 446] width 238 height 21
type input "50.000"
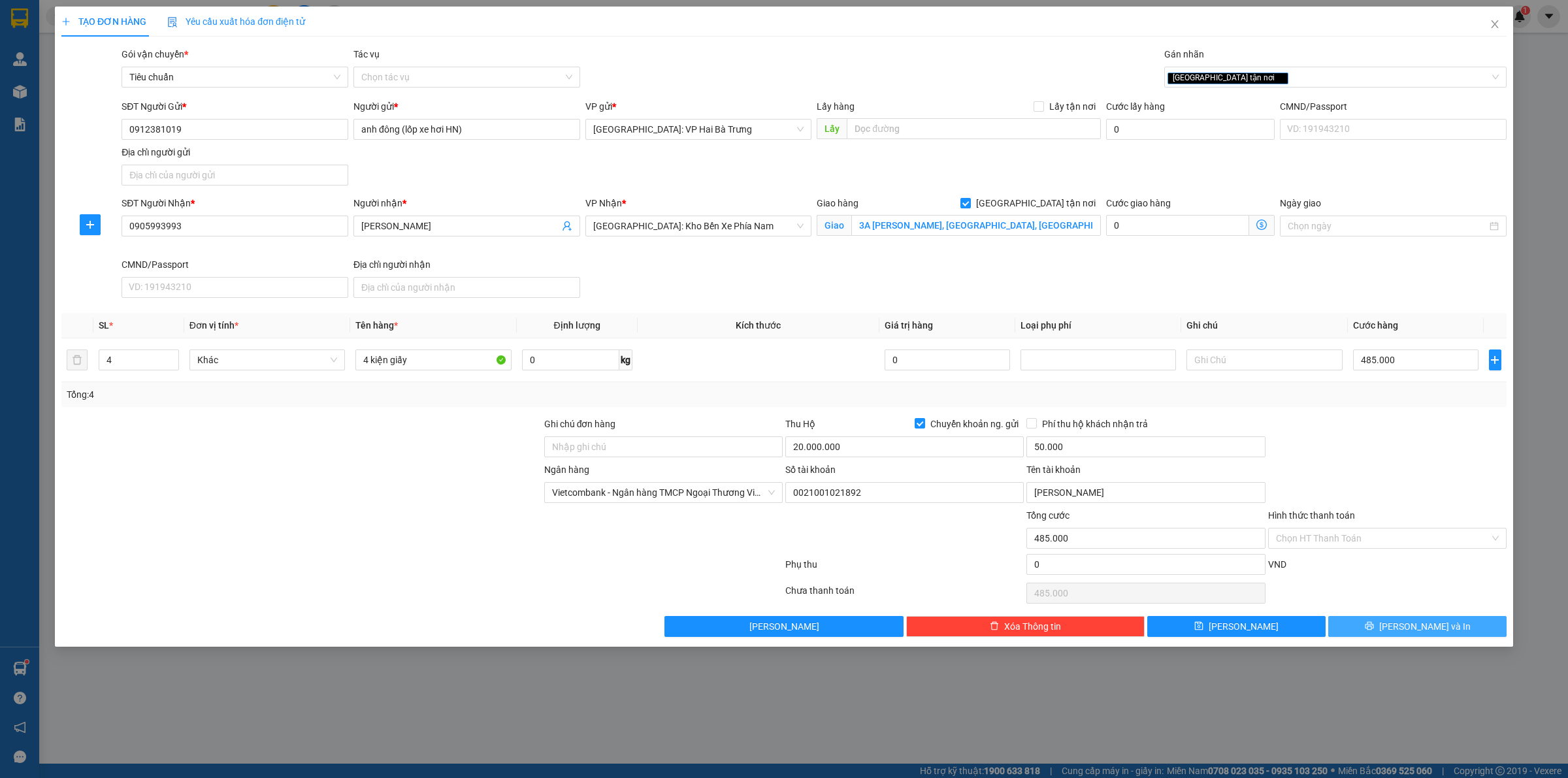
click at [1363, 623] on button "[PERSON_NAME] và In" at bounding box center [1417, 626] width 179 height 21
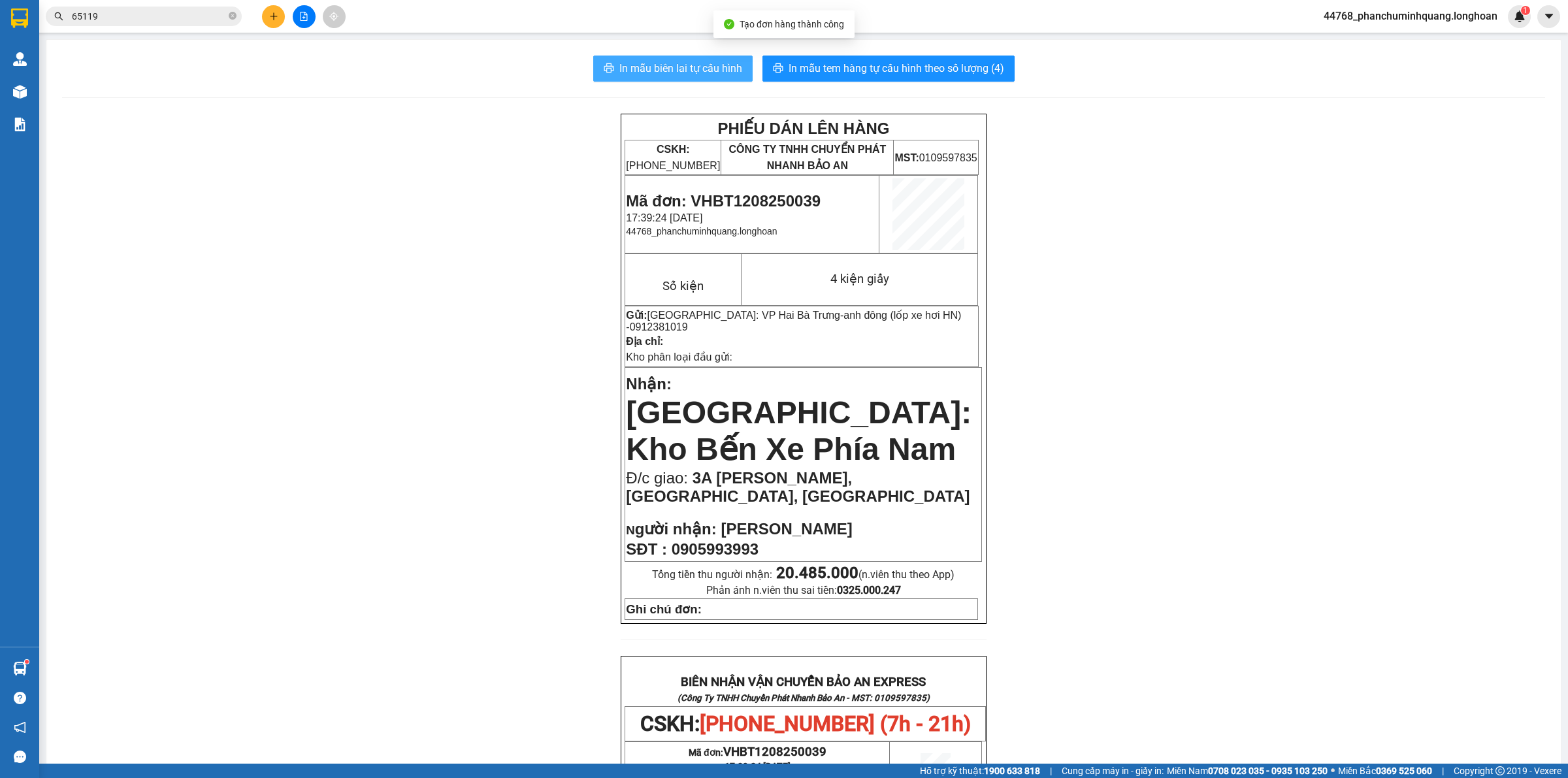
click at [687, 67] on span "In mẫu biên lai tự cấu hình" at bounding box center [680, 68] width 123 height 16
click at [895, 67] on span "In mẫu tem hàng tự cấu hình theo số lượng (4)" at bounding box center [896, 68] width 216 height 16
click at [273, 13] on icon "plus" at bounding box center [273, 16] width 1 height 7
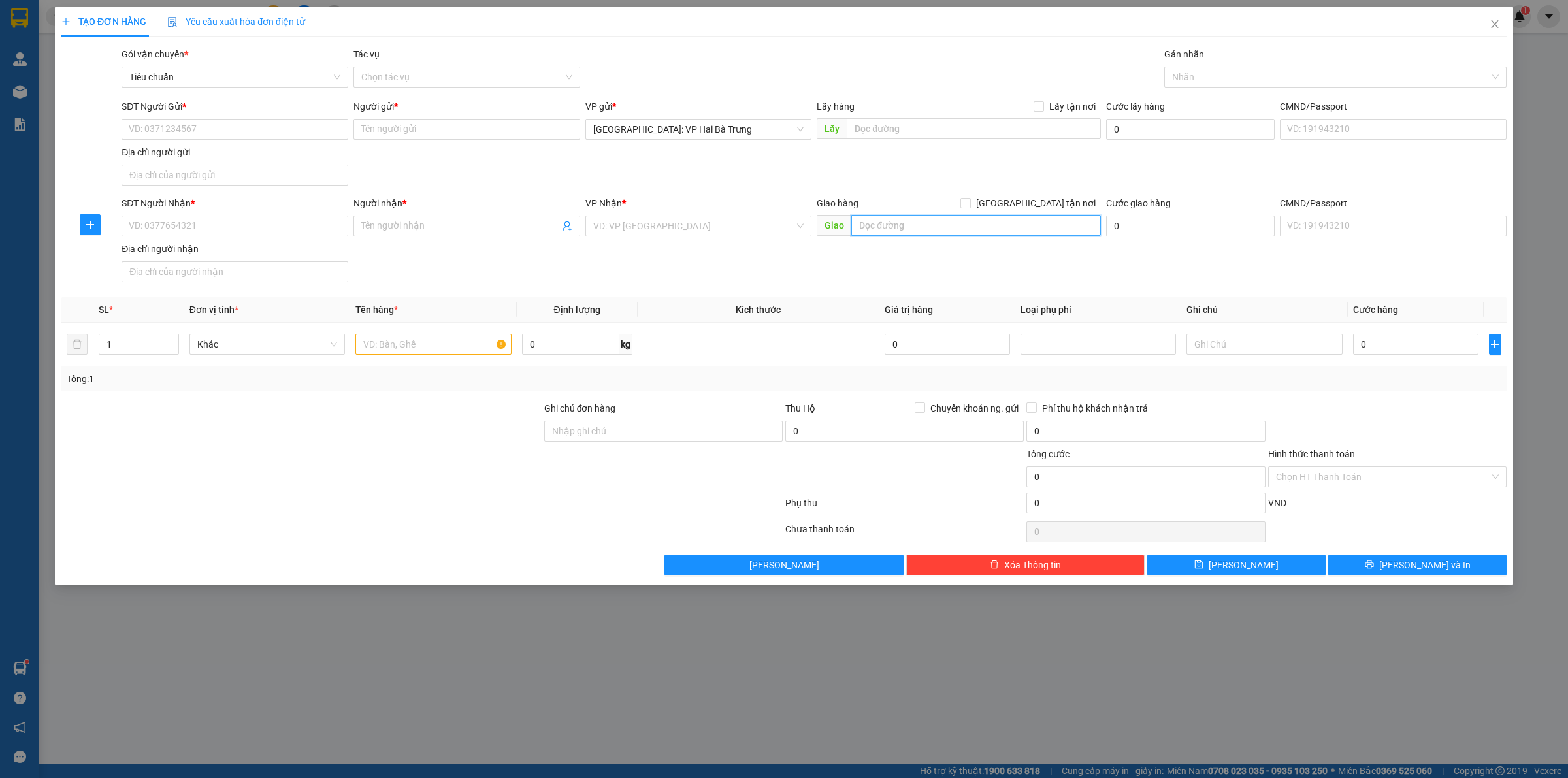
click at [895, 227] on input "text" at bounding box center [975, 225] width 249 height 21
paste input "76 ĐH2, Hoà Long, Bà Rịa, Bà Rịa - Vũng Tàu, Việt Nam"
drag, startPoint x: 1050, startPoint y: 227, endPoint x: 1121, endPoint y: 227, distance: 71.0
click at [1121, 227] on div "SĐT Người Nhận * VD: 0377654321 Người nhận * Tên người nhận VP Nhận * VD: VP Sà…" at bounding box center [814, 241] width 1390 height 92
type input "76 ĐH2, [GEOGRAPHIC_DATA], [GEOGRAPHIC_DATA], [GEOGRAPHIC_DATA] - [GEOGRAPHIC_D…"
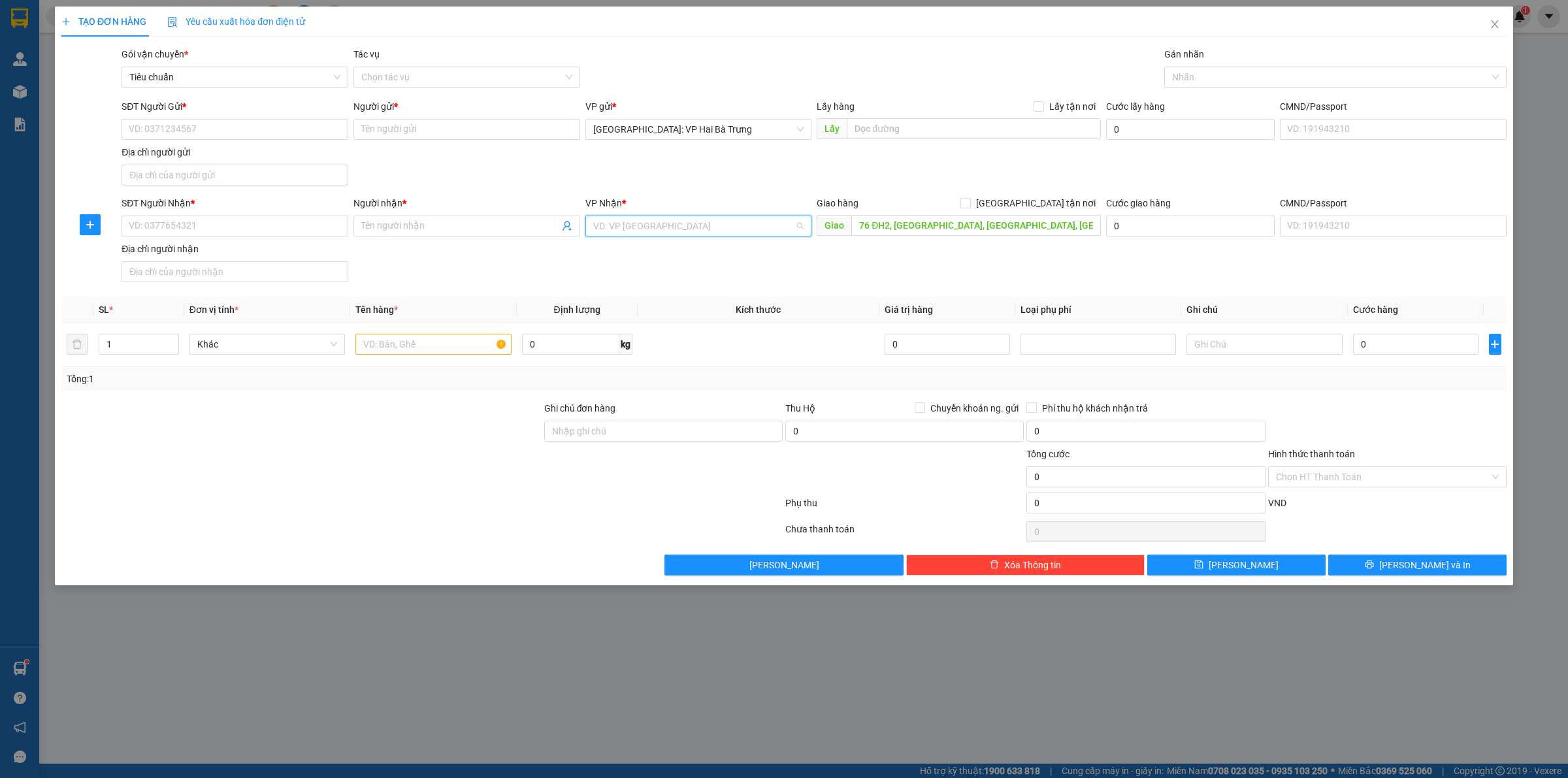
click at [609, 222] on input "search" at bounding box center [694, 225] width 202 height 19
type input "12"
click at [622, 272] on div "[PERSON_NAME] : [GEOGRAPHIC_DATA]" at bounding box center [699, 273] width 211 height 15
click at [315, 125] on input "SĐT Người Gửi *" at bounding box center [235, 129] width 227 height 21
type input "0858210018"
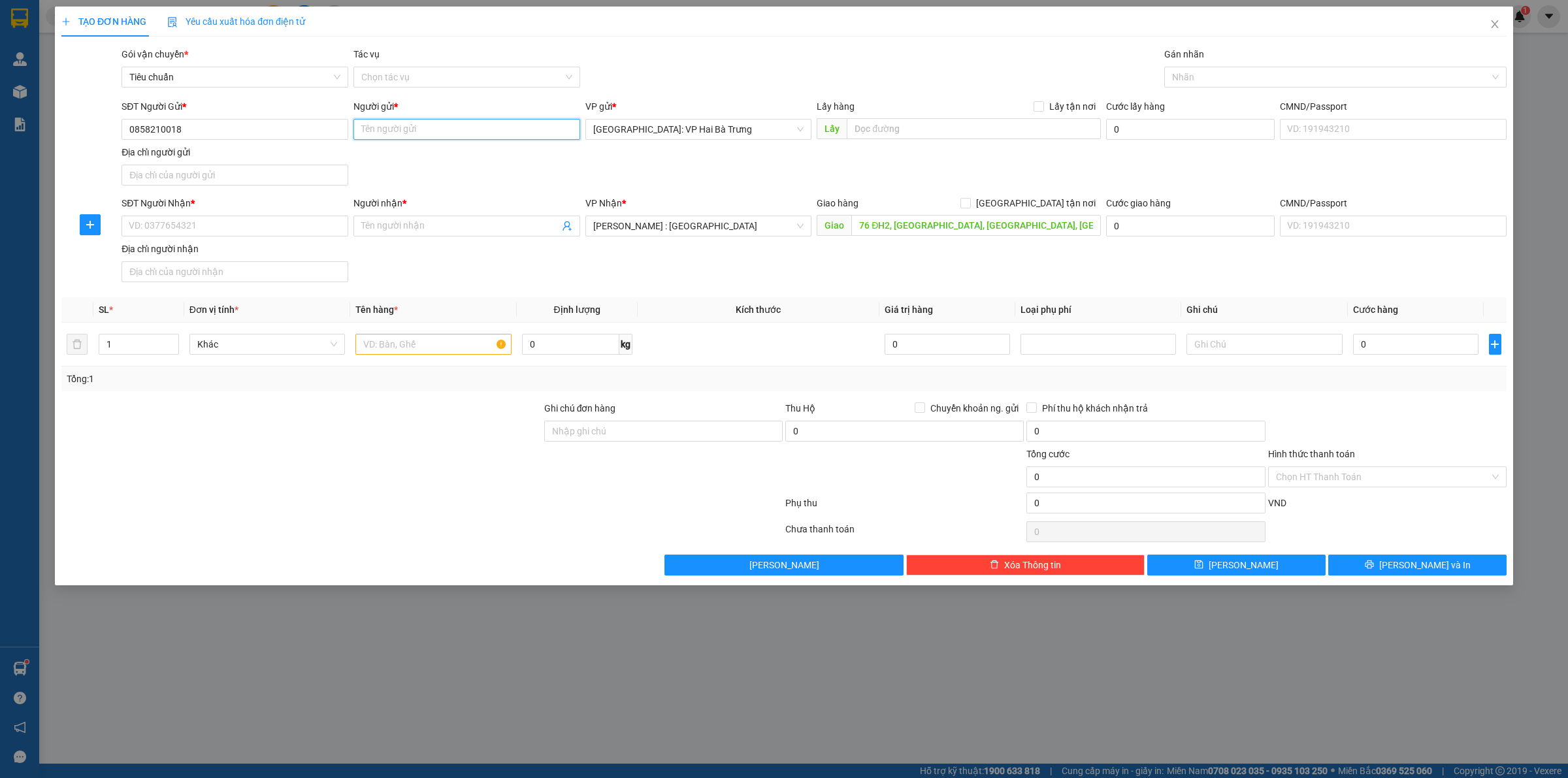
click at [450, 125] on input "Người gửi *" at bounding box center [467, 129] width 227 height 21
type input "Sỹ GTA"
click at [318, 225] on input "SĐT Người Nhận *" at bounding box center [235, 226] width 227 height 21
type input "0937666083"
click at [397, 227] on input "Người nhận *" at bounding box center [460, 226] width 198 height 15
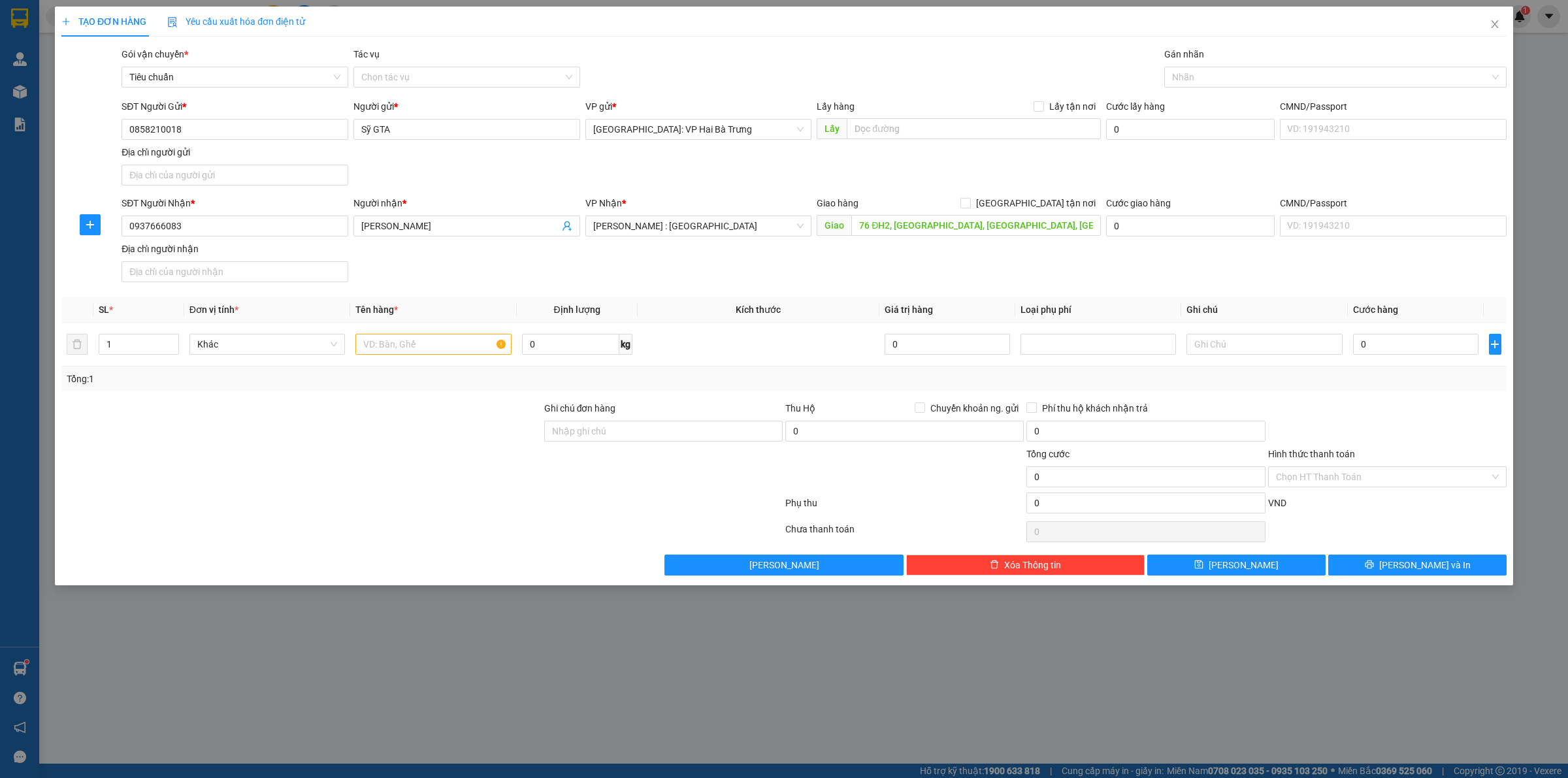
drag, startPoint x: 1073, startPoint y: 196, endPoint x: 1100, endPoint y: 155, distance: 49.1
click at [1073, 195] on form "SĐT Người Gửi * 0858210018 Người gửi * Sỹ GTA VP gửi * Hà Nội: VP Hai Bà Trưng …" at bounding box center [784, 193] width 1445 height 188
click at [1209, 82] on div at bounding box center [1328, 77] width 322 height 16
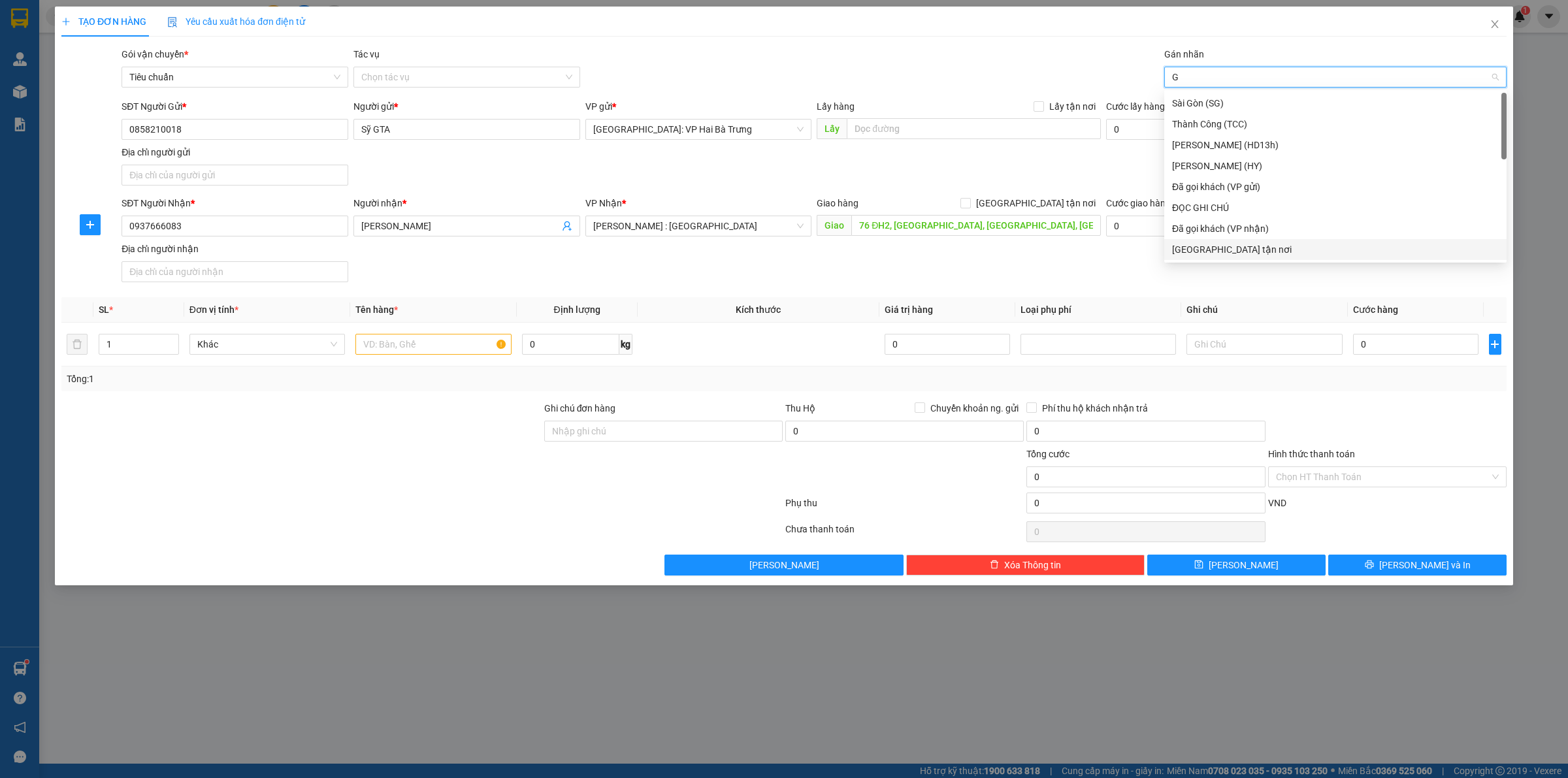
drag, startPoint x: 1225, startPoint y: 252, endPoint x: 1210, endPoint y: 234, distance: 23.4
click at [1223, 252] on div "[GEOGRAPHIC_DATA] tận nơi" at bounding box center [1335, 249] width 327 height 15
click at [1071, 207] on span "[GEOGRAPHIC_DATA] tận nơi" at bounding box center [1035, 203] width 130 height 15
click at [969, 207] on input "[GEOGRAPHIC_DATA] tận nơi" at bounding box center [965, 203] width 9 height 9
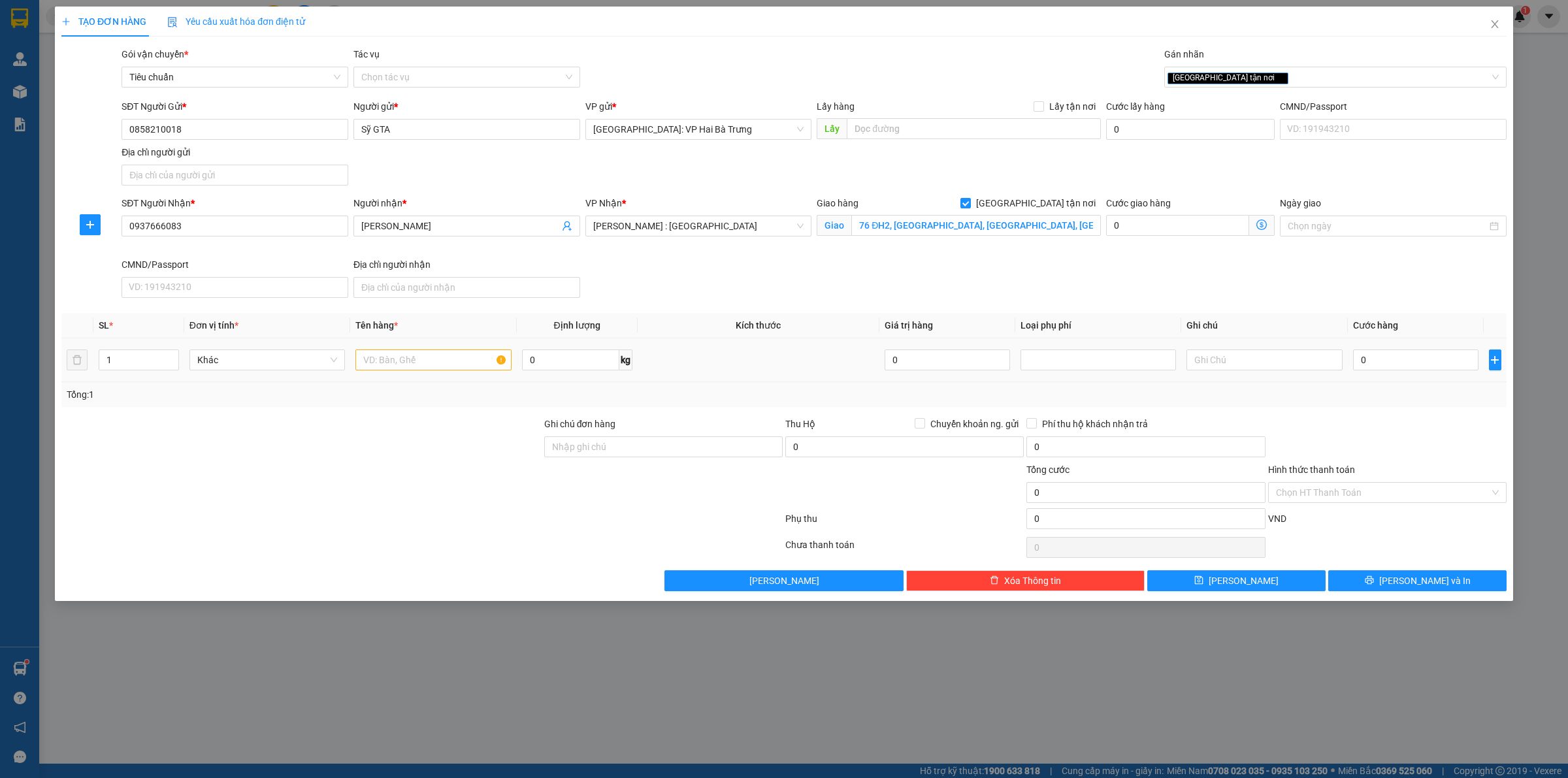
click at [412, 376] on td at bounding box center [433, 360] width 166 height 43
click at [401, 359] on input "text" at bounding box center [433, 359] width 155 height 21
click at [1412, 366] on input "0" at bounding box center [1415, 359] width 125 height 21
click at [1425, 582] on span "[PERSON_NAME] và In" at bounding box center [1425, 580] width 92 height 15
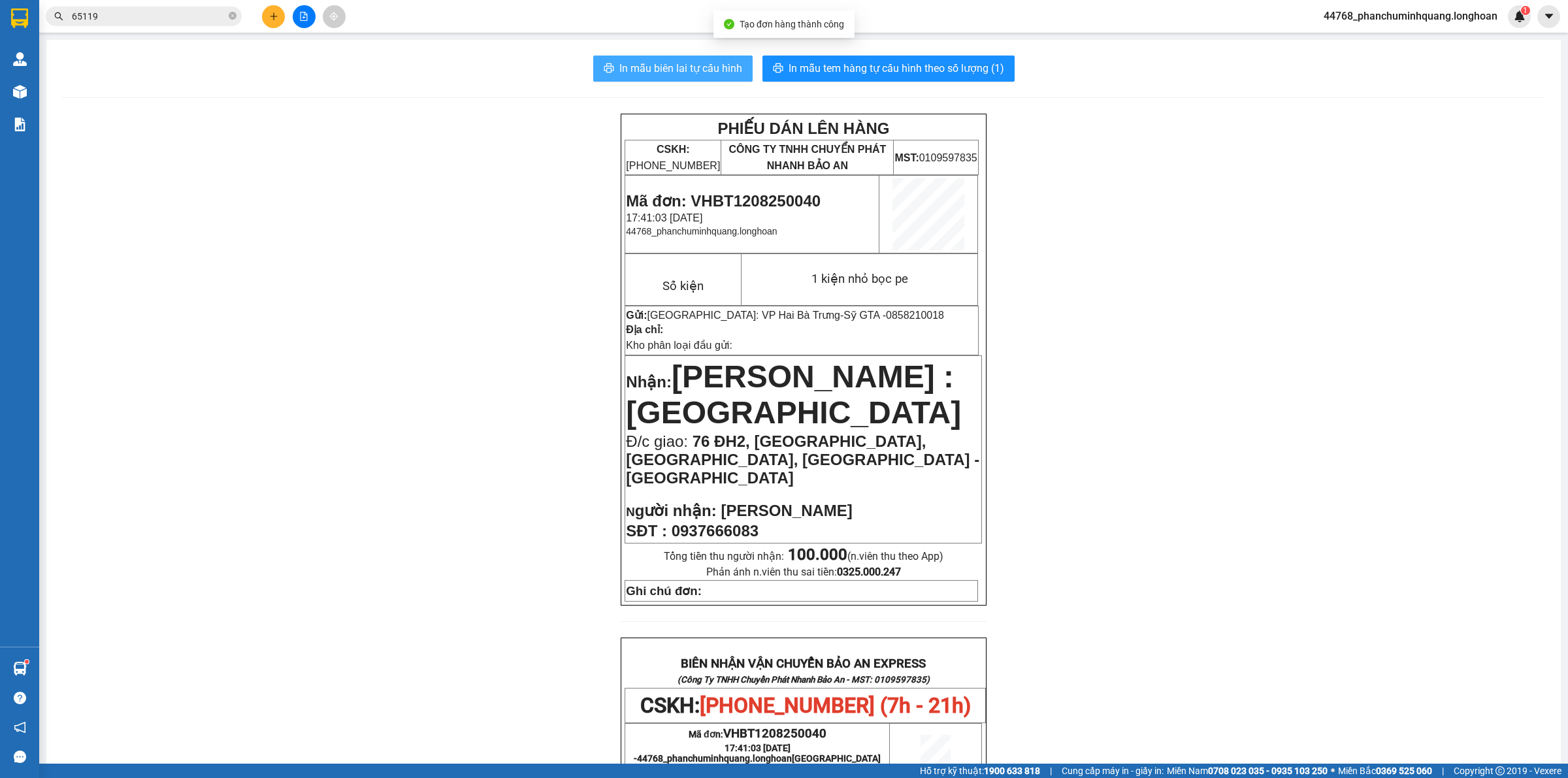
click at [720, 68] on span "In mẫu biên lai tự cấu hình" at bounding box center [680, 68] width 123 height 16
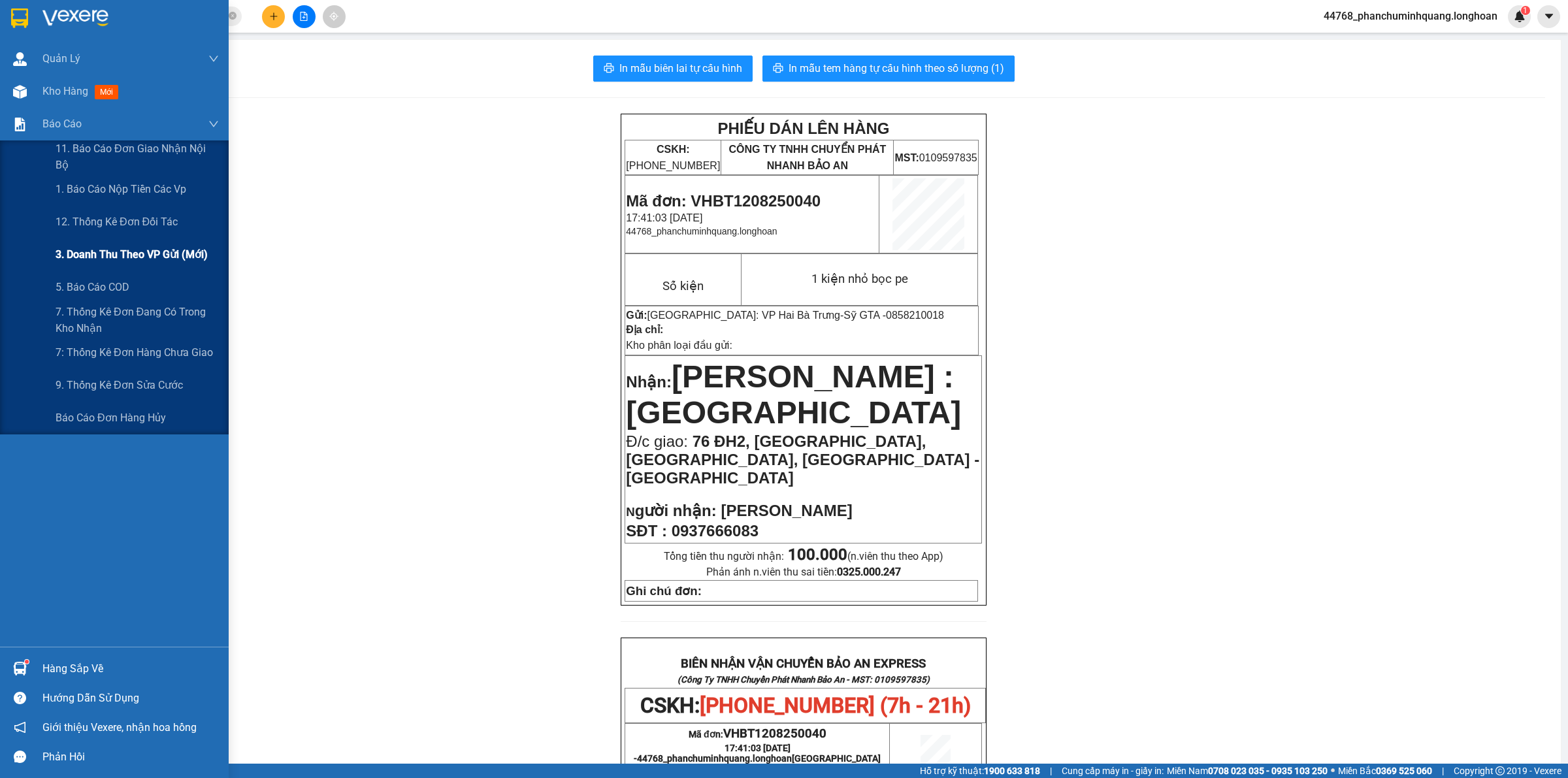
click at [148, 248] on span "3. Doanh Thu theo VP Gửi (mới)" at bounding box center [131, 254] width 152 height 16
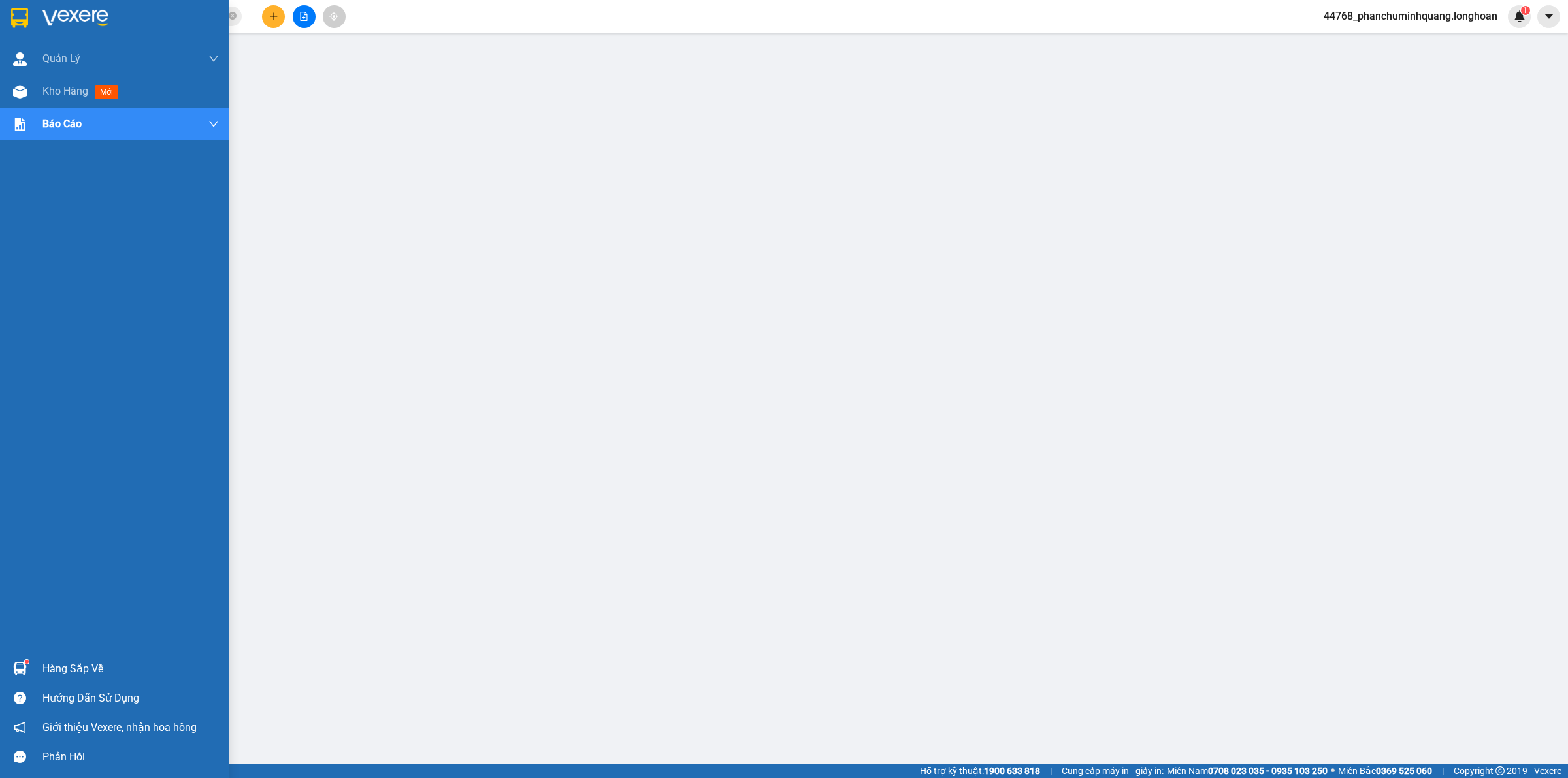
click at [24, 11] on img at bounding box center [19, 18] width 17 height 19
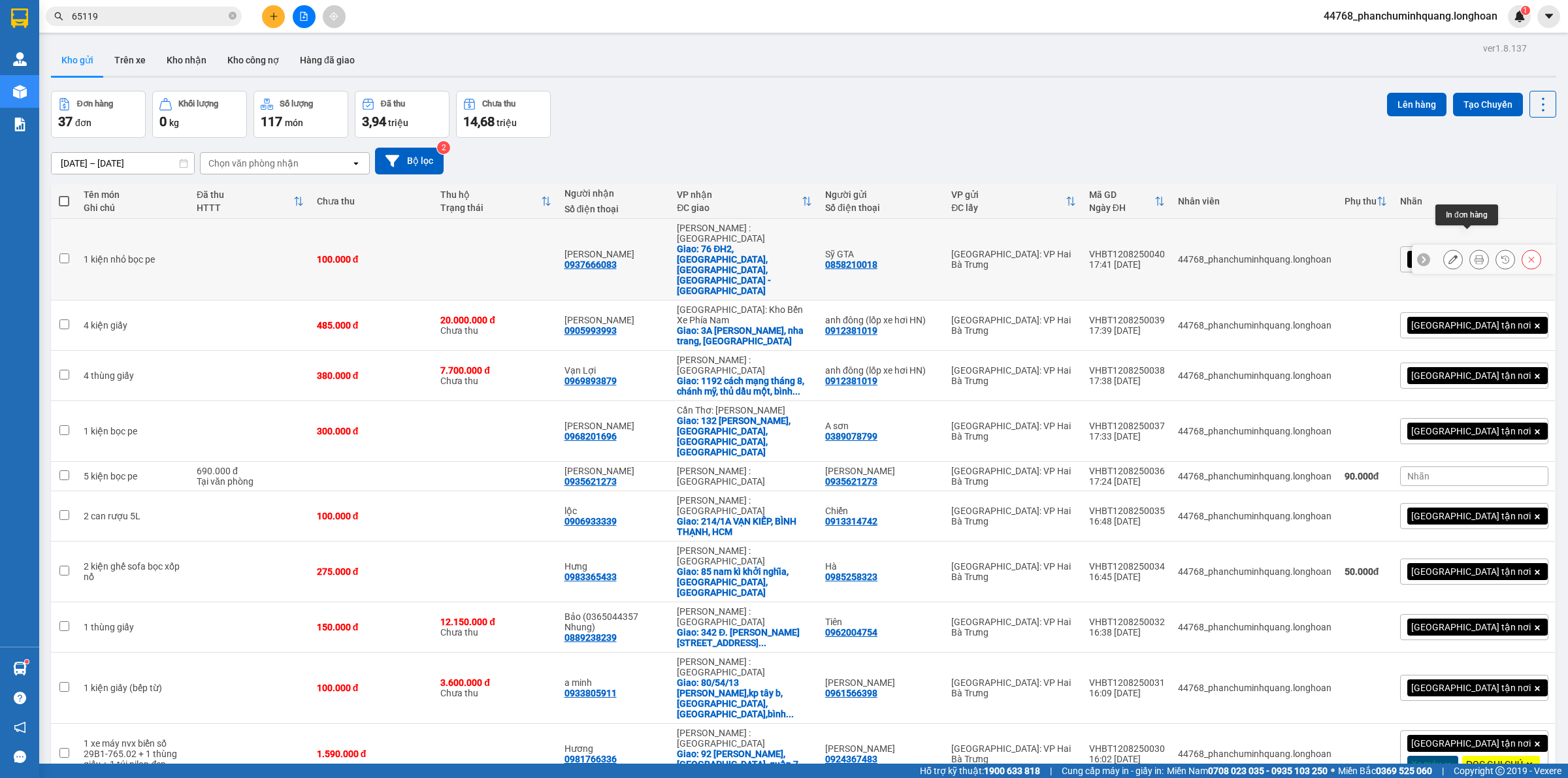
click at [1474, 255] on icon at bounding box center [1479, 259] width 9 height 9
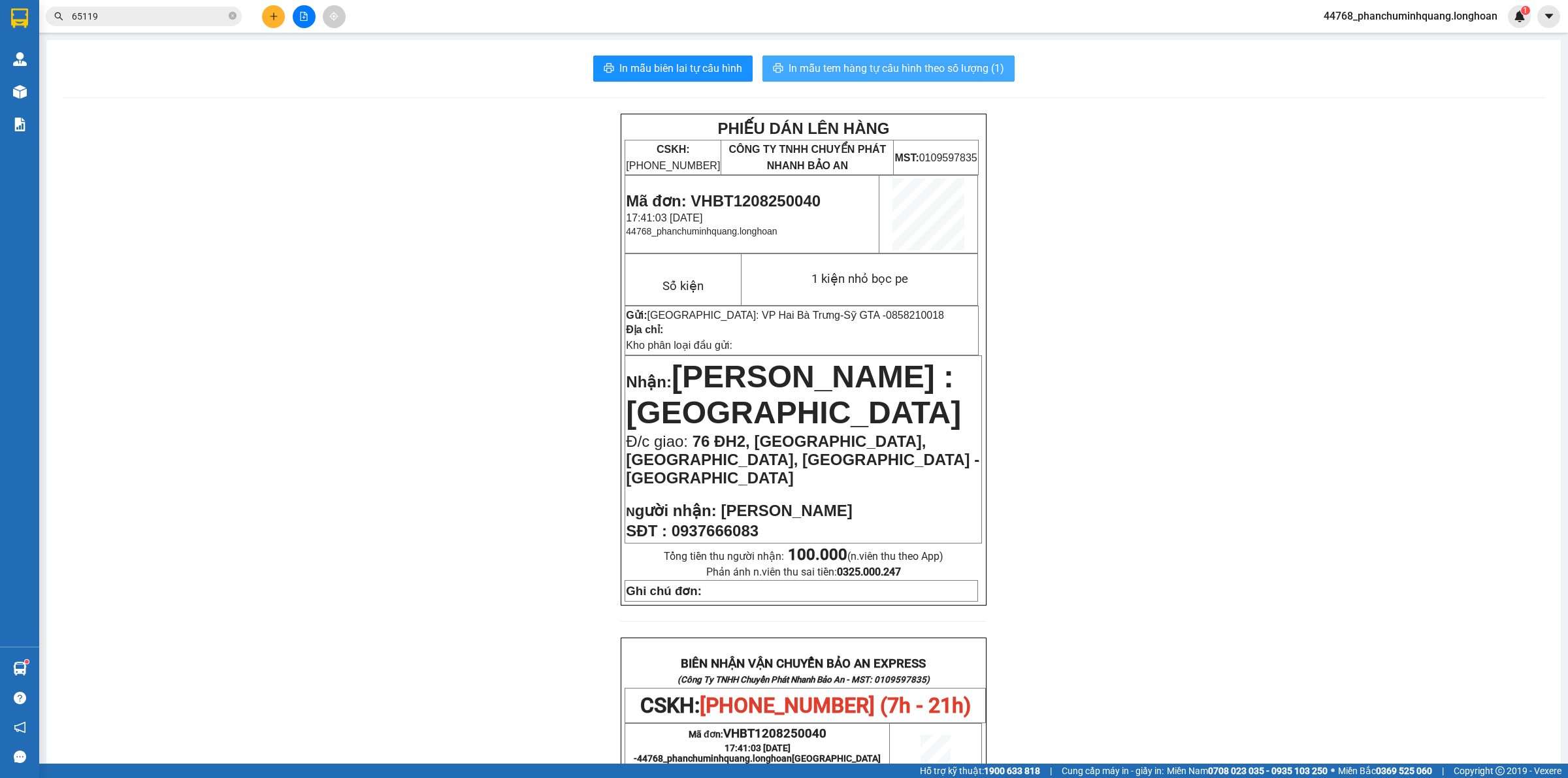
click at [942, 68] on span "In mẫu tem hàng tự cấu hình theo số lượng (1)" at bounding box center [896, 68] width 216 height 16
click at [276, 19] on icon "plus" at bounding box center [274, 16] width 9 height 9
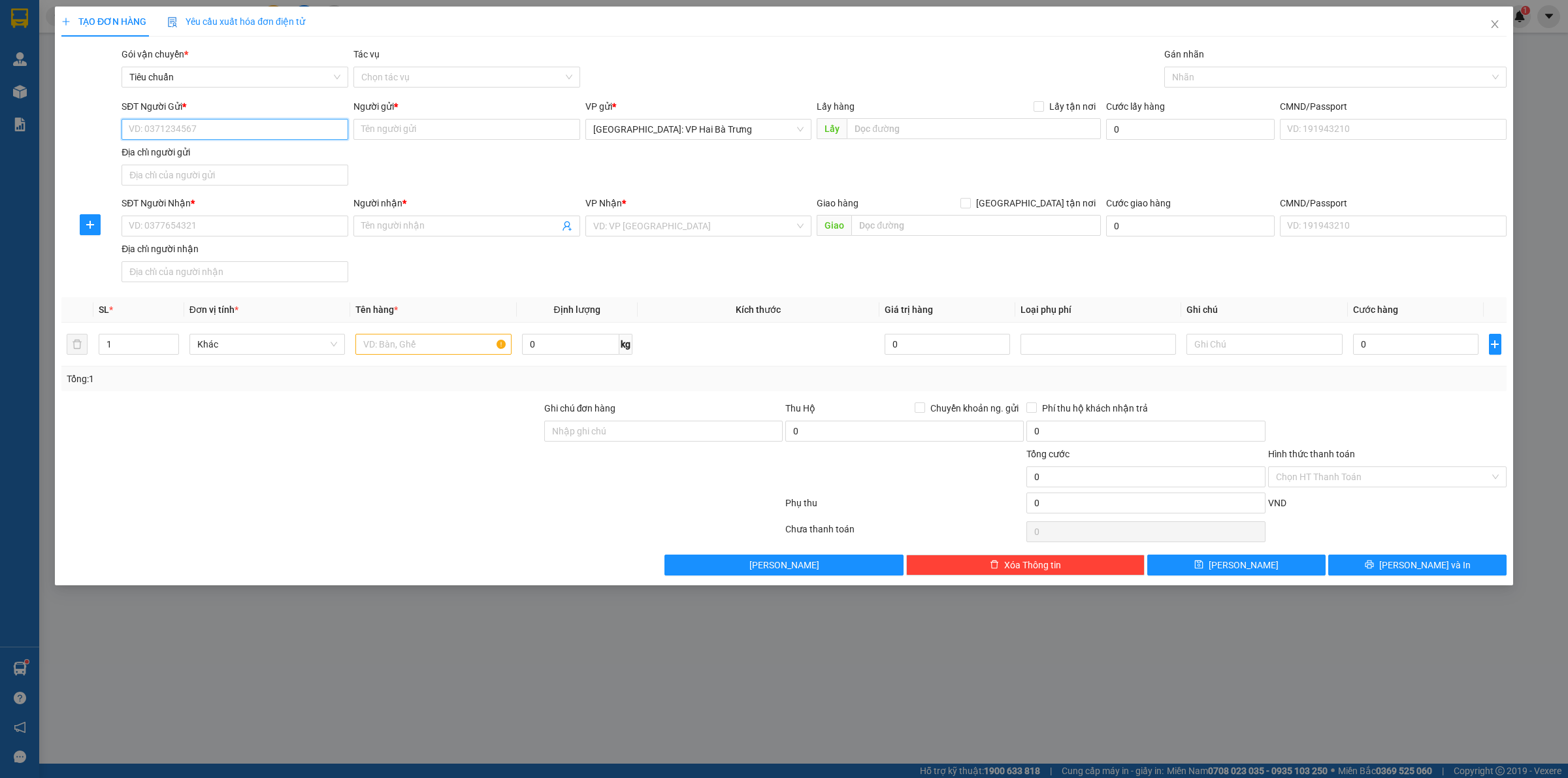
click at [151, 126] on input "SĐT Người Gửi *" at bounding box center [235, 129] width 227 height 21
click at [450, 121] on input "Người gửi *" at bounding box center [467, 129] width 227 height 21
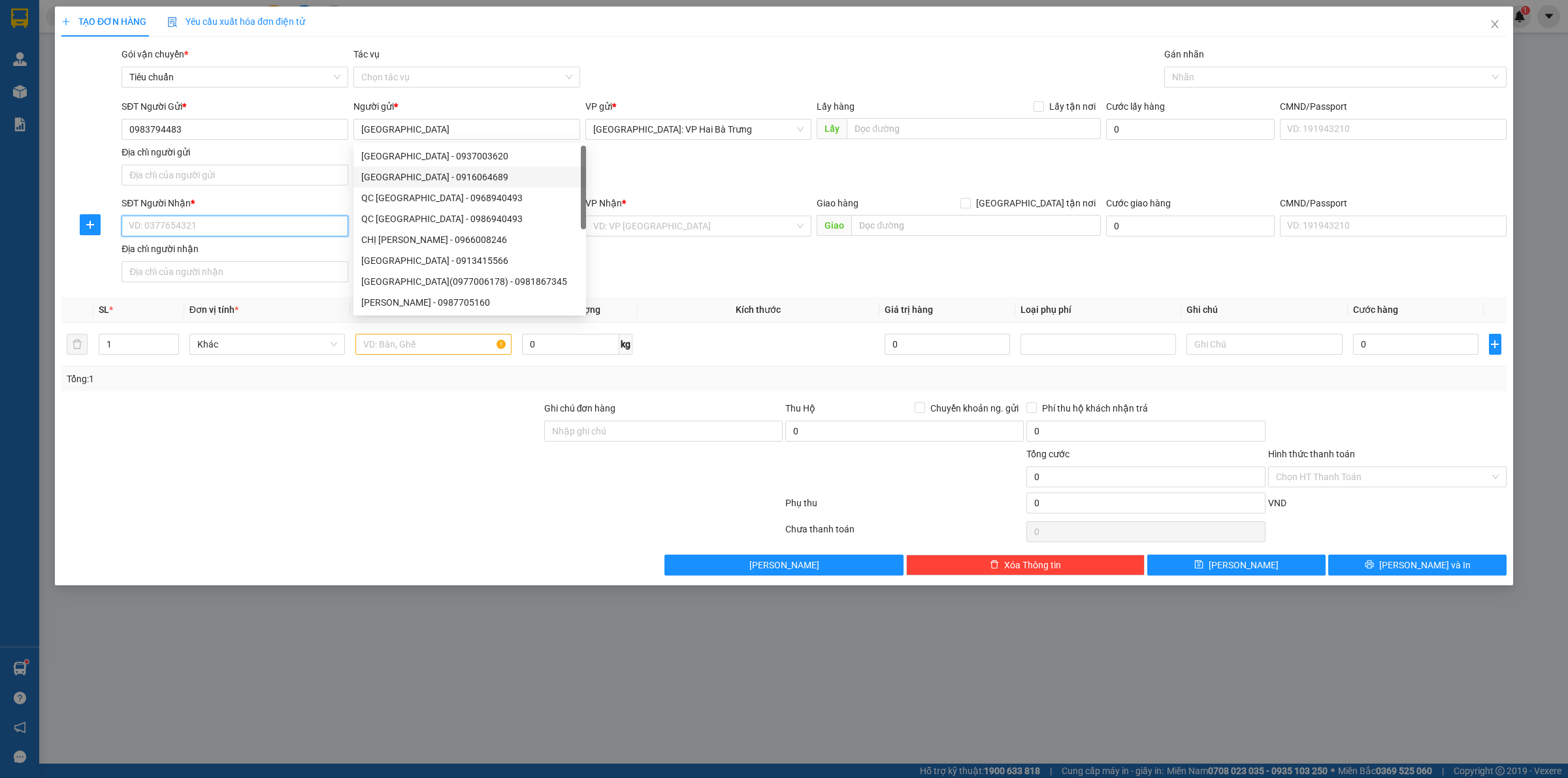
click at [315, 236] on input "SĐT Người Nhận *" at bounding box center [235, 226] width 227 height 21
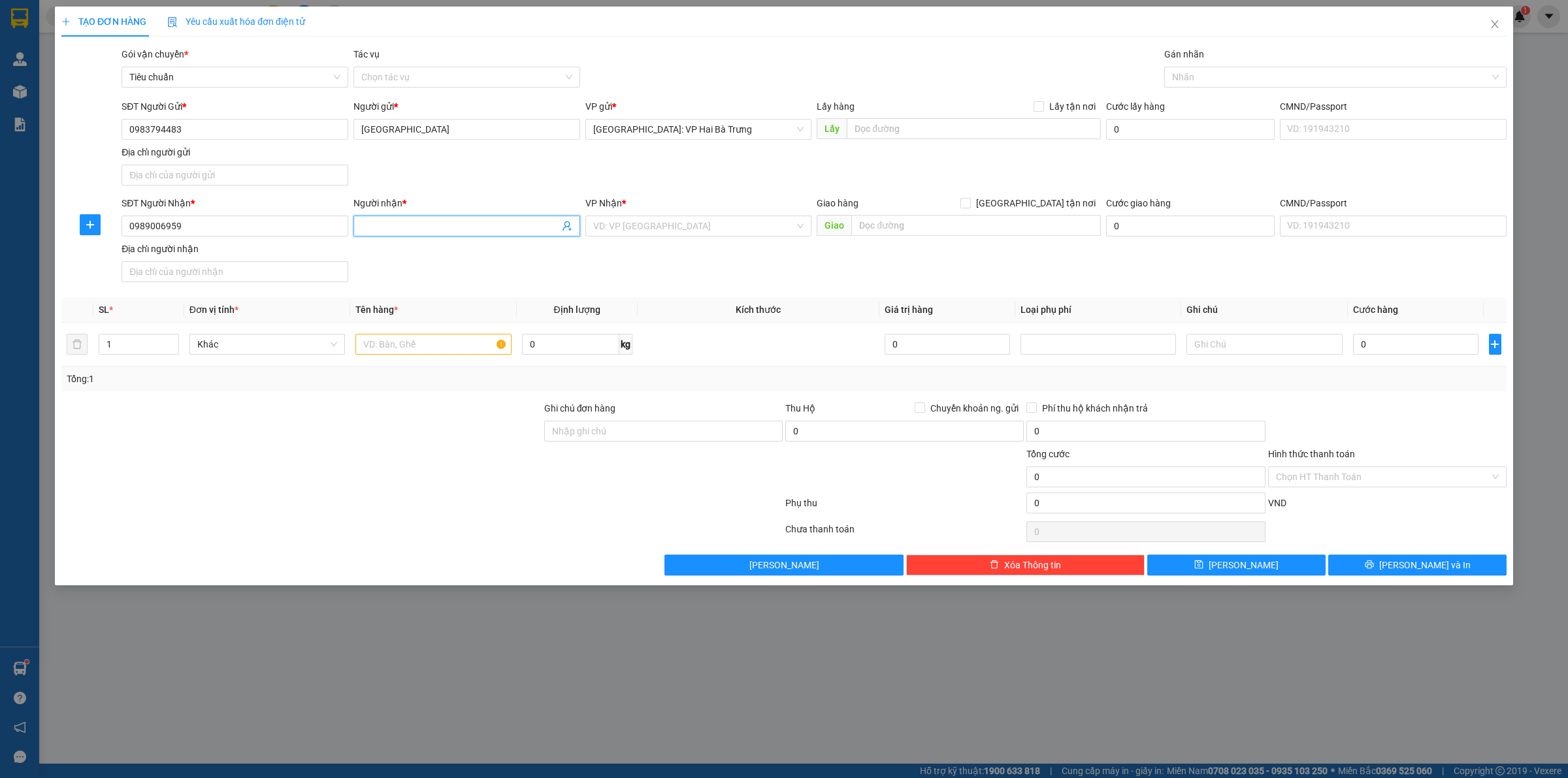
click at [471, 223] on input "Người nhận *" at bounding box center [460, 226] width 198 height 15
click at [668, 233] on input "search" at bounding box center [694, 225] width 202 height 19
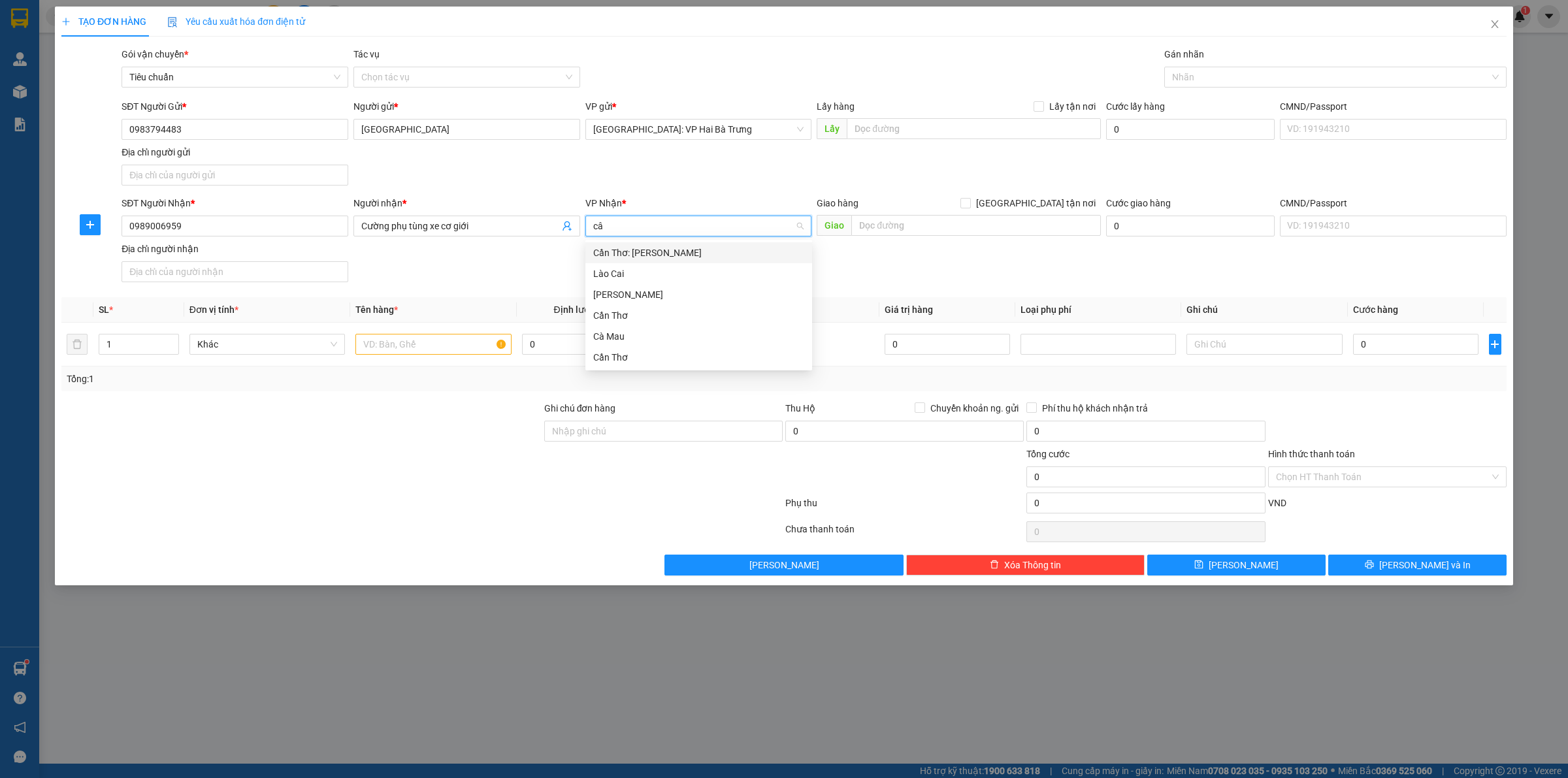
click at [664, 255] on div "Cần Thơ: [PERSON_NAME]" at bounding box center [699, 252] width 211 height 15
click at [923, 225] on input "text" at bounding box center [975, 225] width 249 height 21
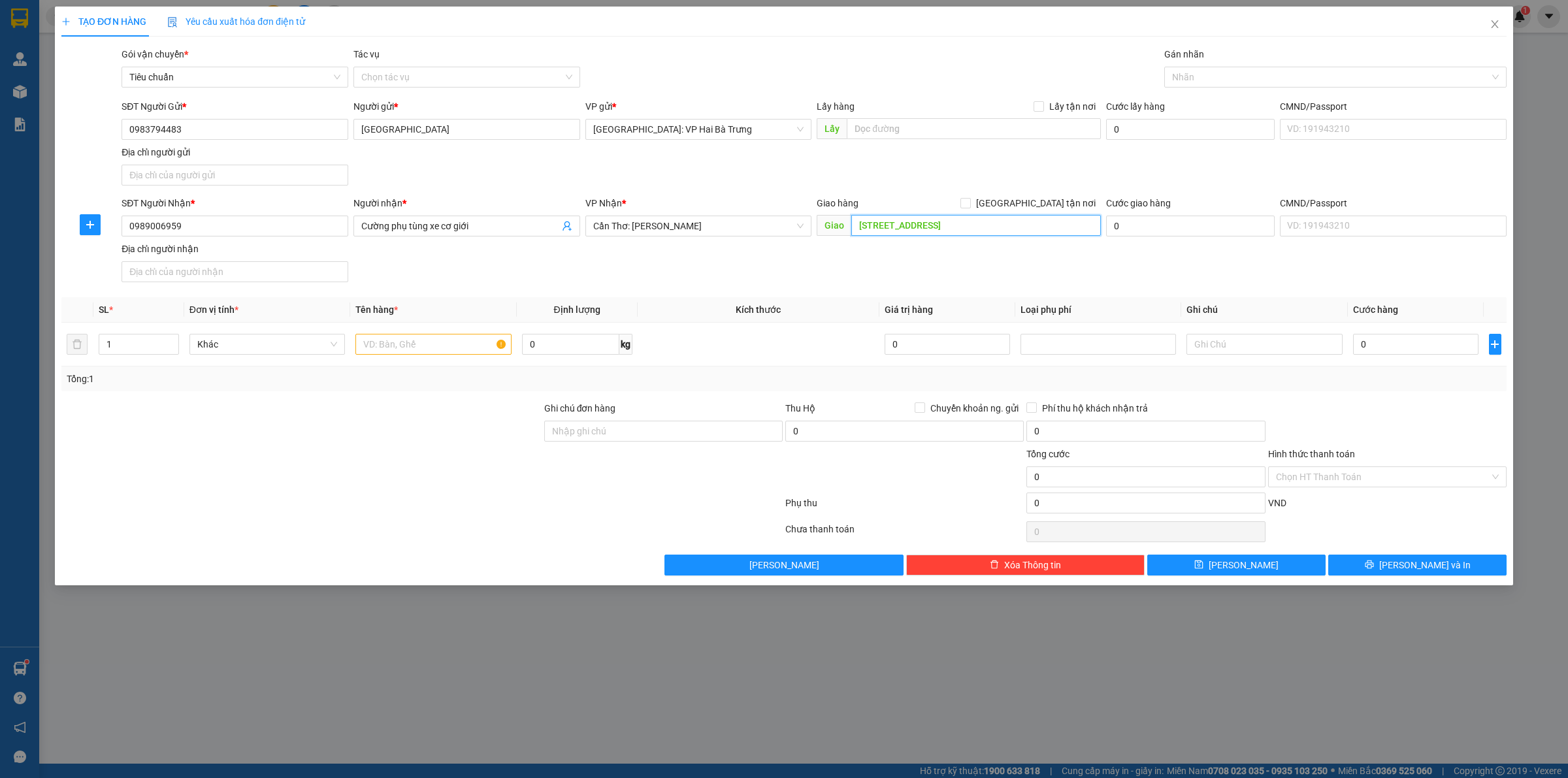
click at [937, 227] on input "khóm 3, phường 6, trà vinh" at bounding box center [975, 225] width 249 height 21
click at [971, 207] on span at bounding box center [965, 203] width 10 height 10
click at [969, 207] on input "[GEOGRAPHIC_DATA] tận nơi" at bounding box center [965, 203] width 9 height 9
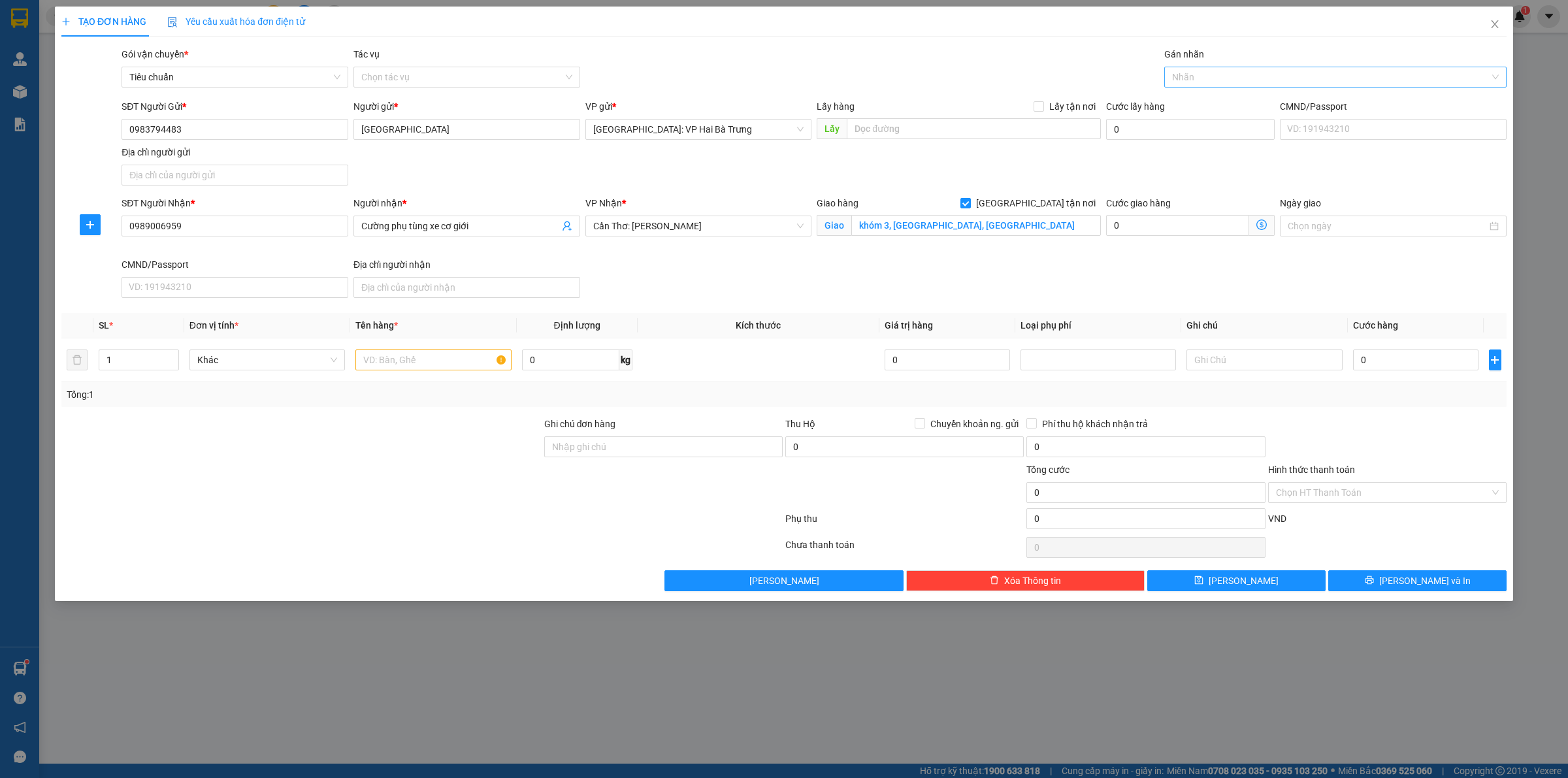
click at [1210, 72] on div at bounding box center [1328, 77] width 322 height 16
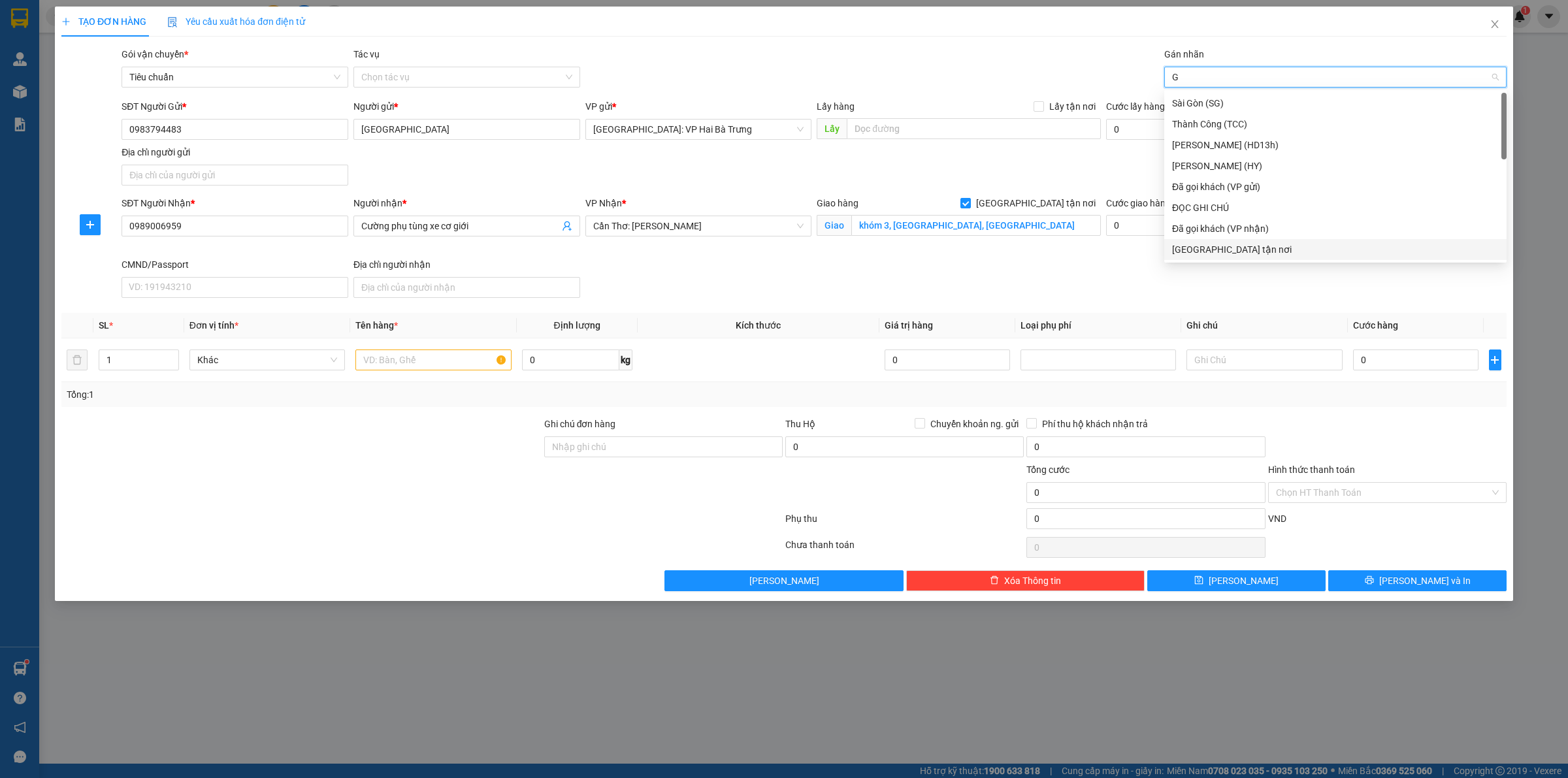
click at [1209, 252] on div "[GEOGRAPHIC_DATA] tận nơi" at bounding box center [1335, 249] width 327 height 15
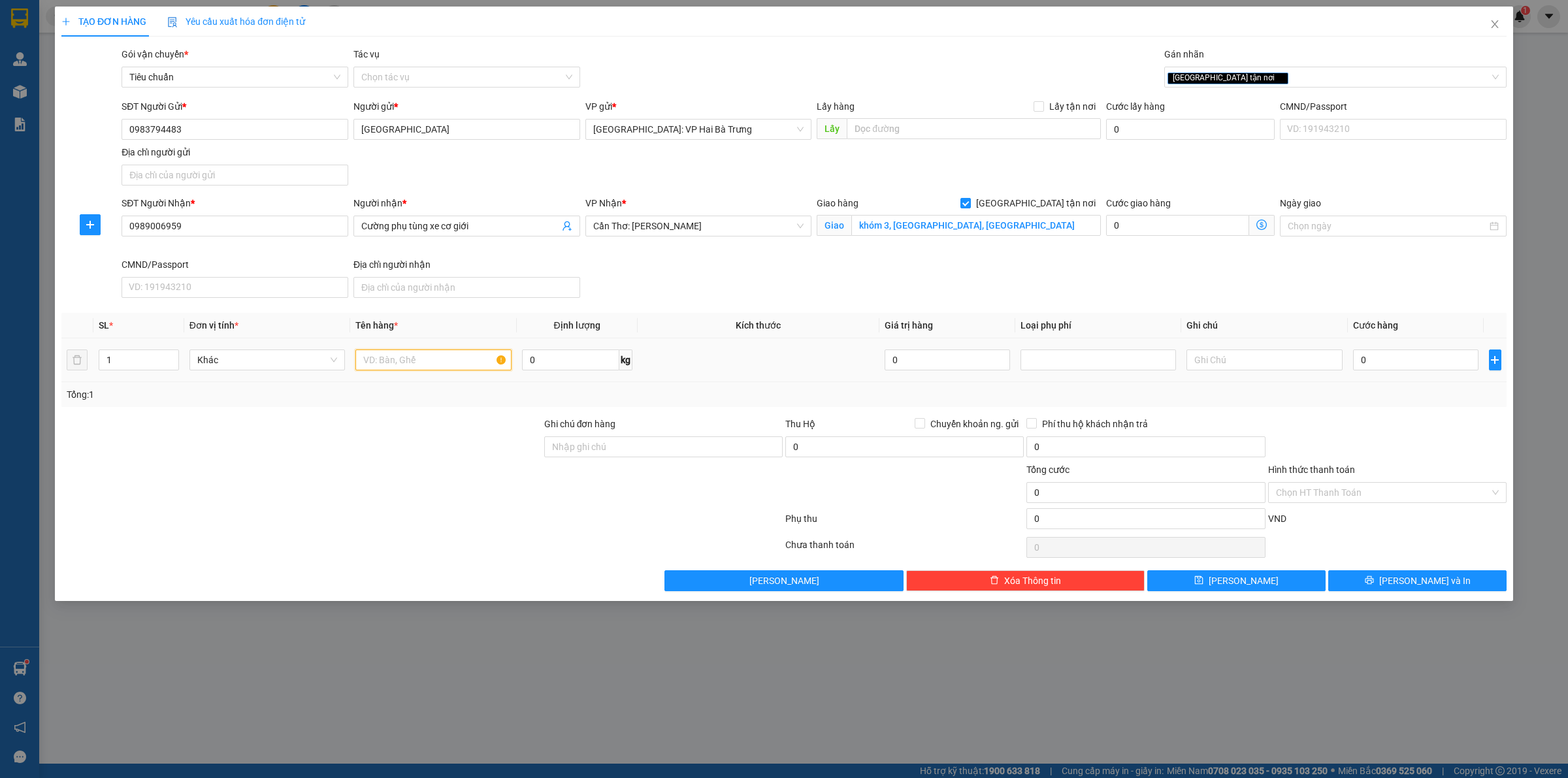
click at [436, 358] on input "text" at bounding box center [433, 359] width 155 height 21
click at [1372, 356] on input "0" at bounding box center [1415, 359] width 125 height 21
drag, startPoint x: 1410, startPoint y: 585, endPoint x: 1385, endPoint y: 569, distance: 29.7
click at [1410, 586] on span "[PERSON_NAME] và In" at bounding box center [1425, 580] width 92 height 15
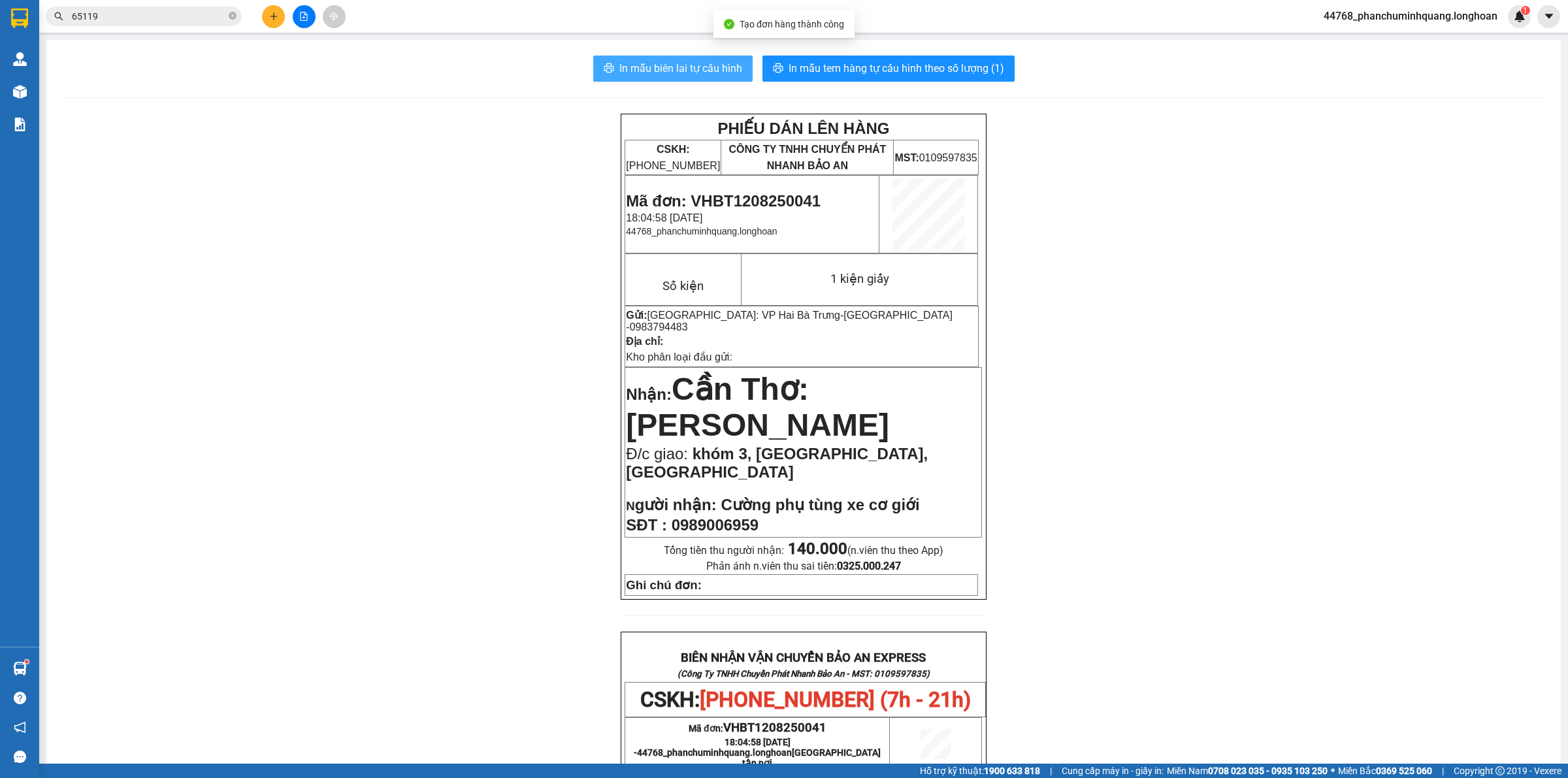
click at [690, 70] on span "In mẫu biên lai tự cấu hình" at bounding box center [680, 68] width 123 height 16
click at [943, 67] on span "In mẫu tem hàng tự cấu hình theo số lượng (1)" at bounding box center [896, 68] width 216 height 16
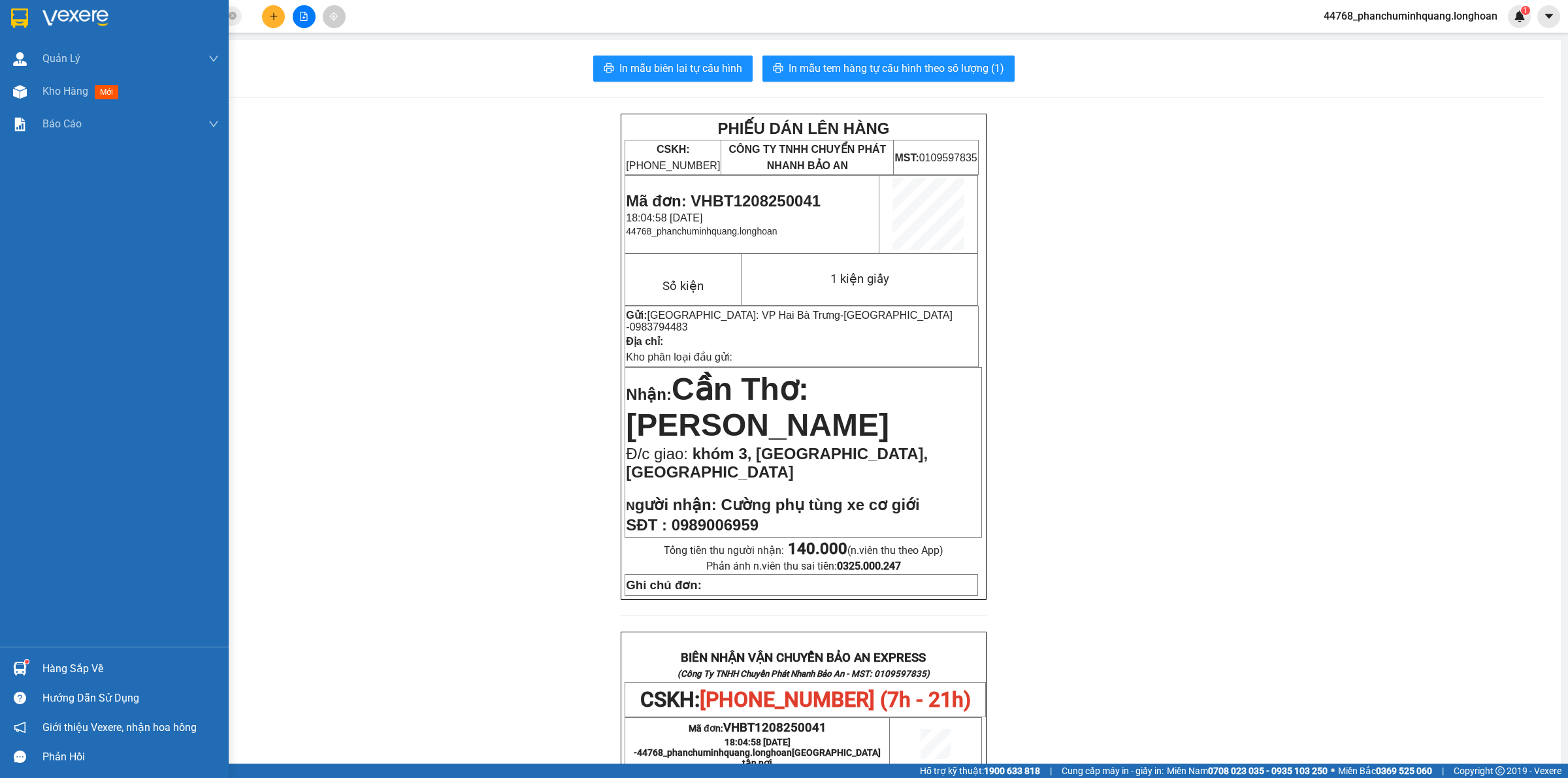
click at [6, 15] on div at bounding box center [114, 21] width 228 height 43
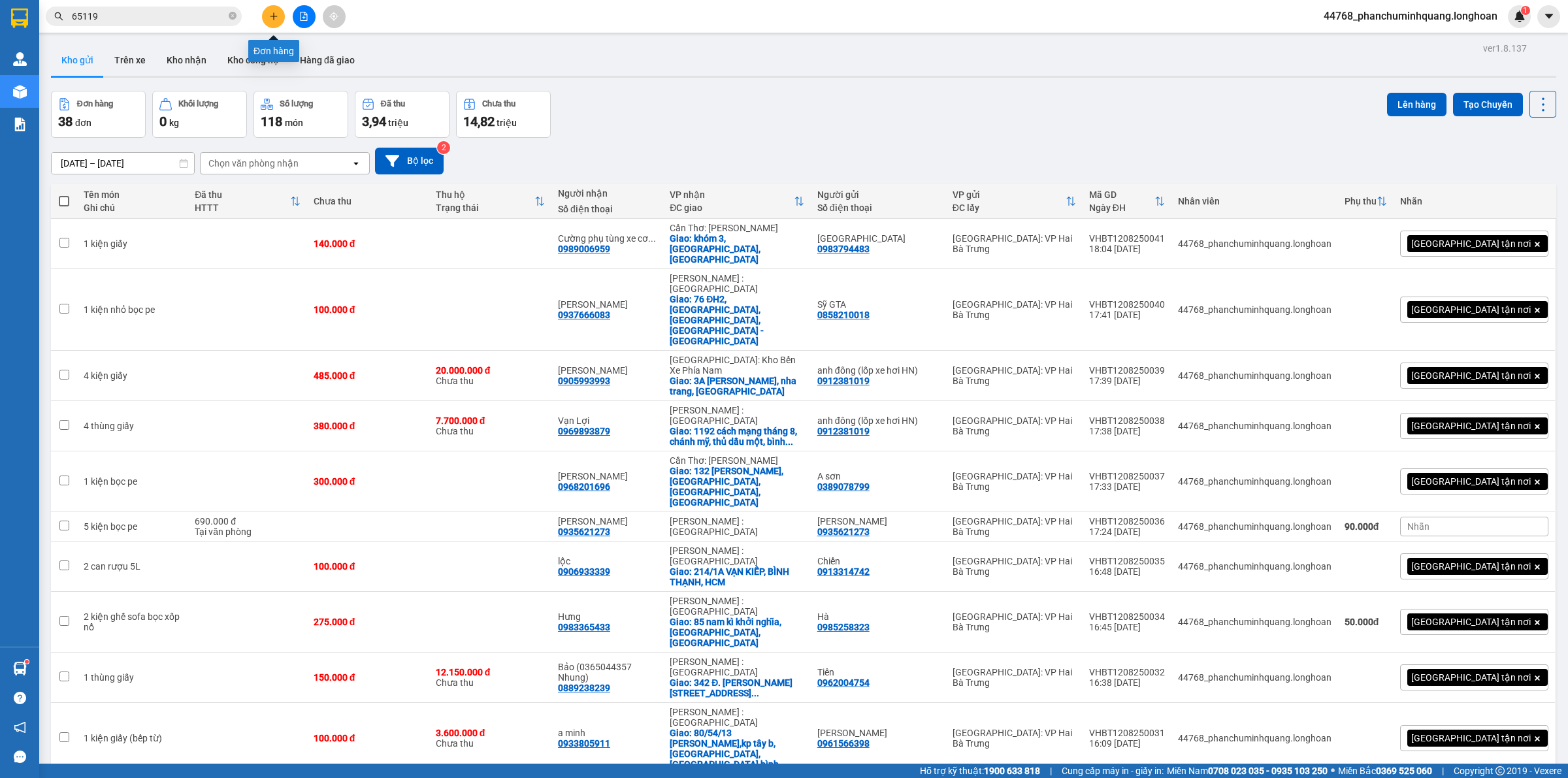
click at [279, 20] on button at bounding box center [273, 16] width 23 height 23
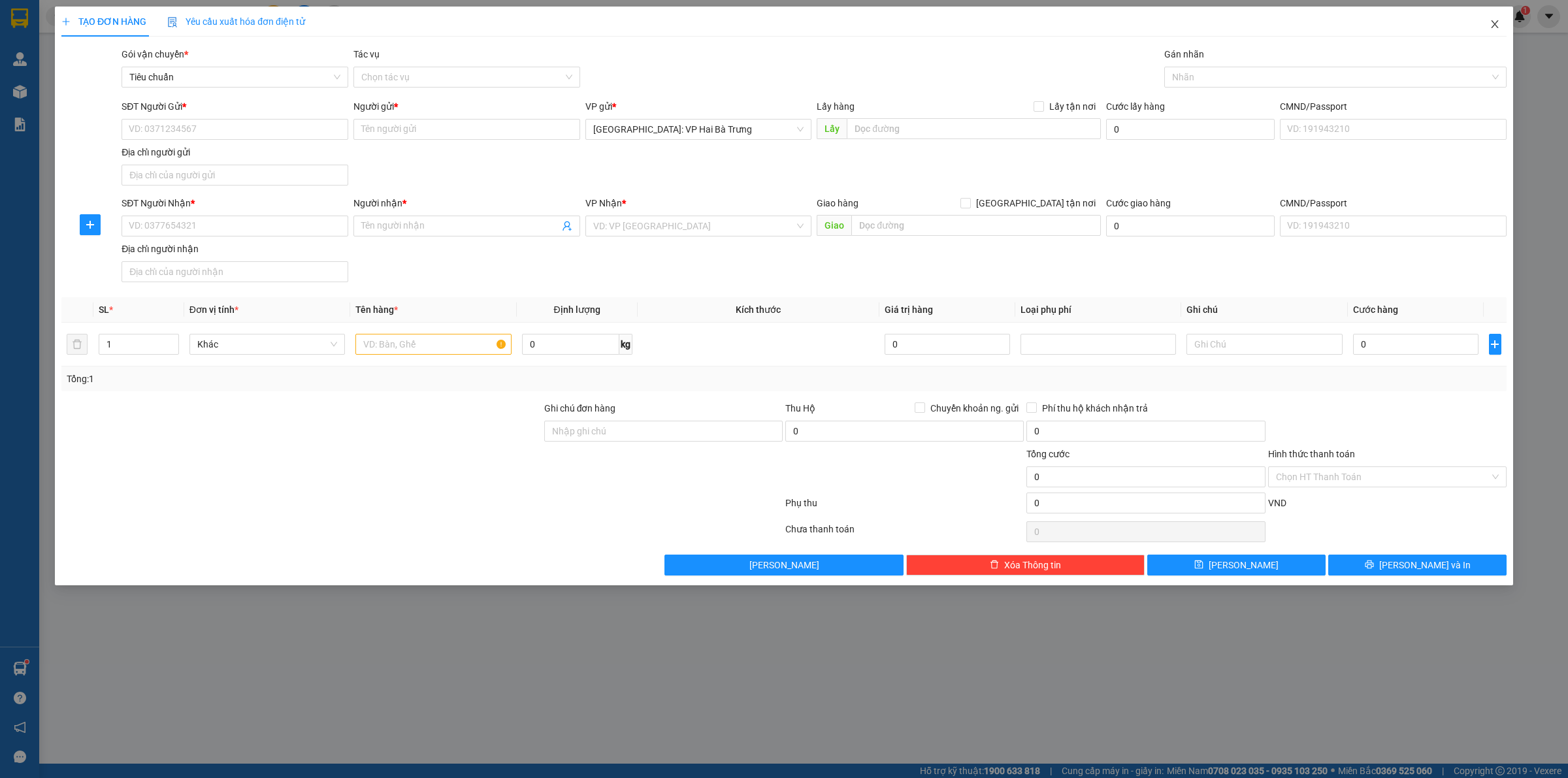
click at [1499, 26] on icon "close" at bounding box center [1494, 23] width 10 height 10
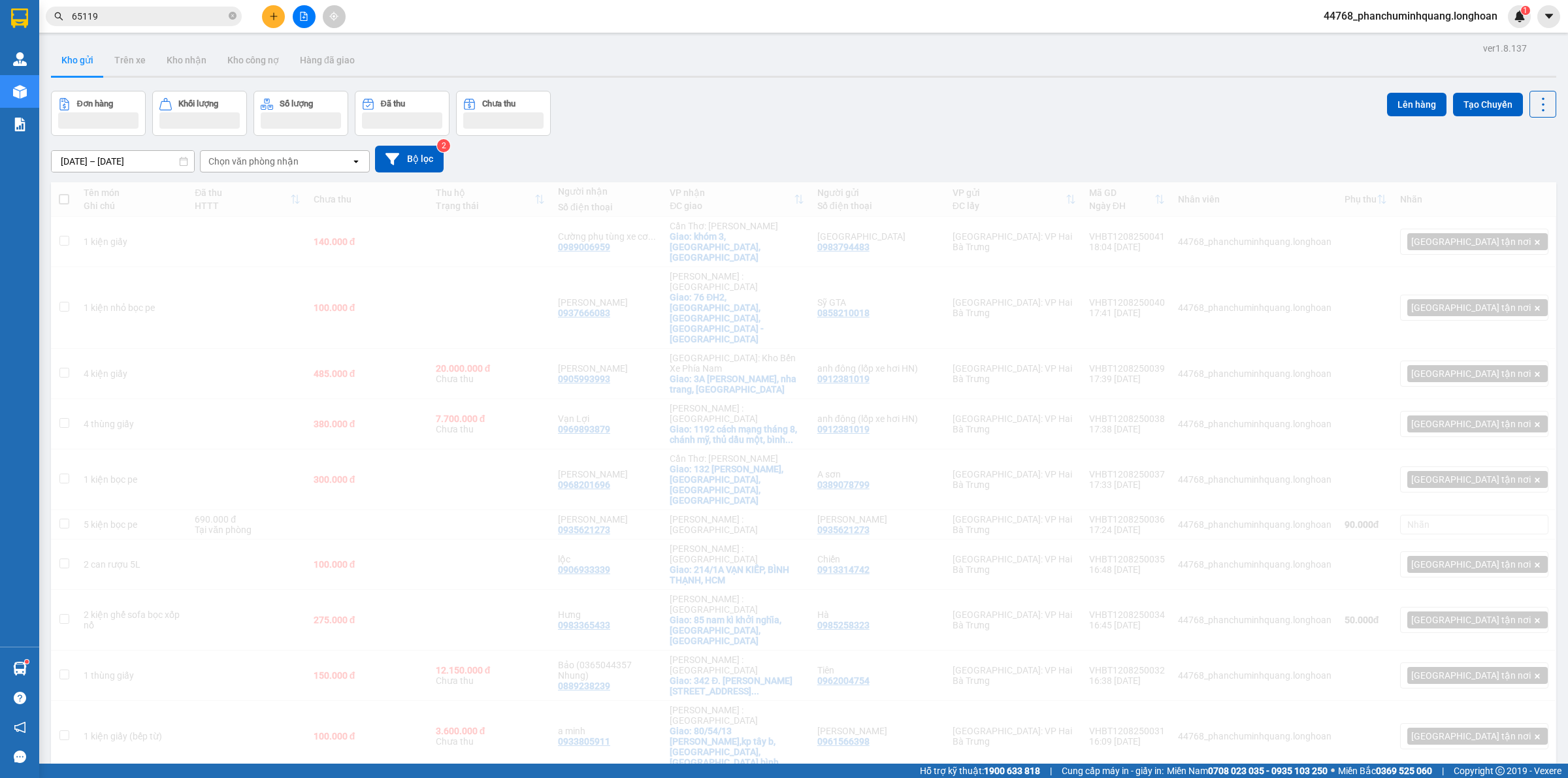
click at [277, 130] on button "Số lượng" at bounding box center [301, 113] width 95 height 45
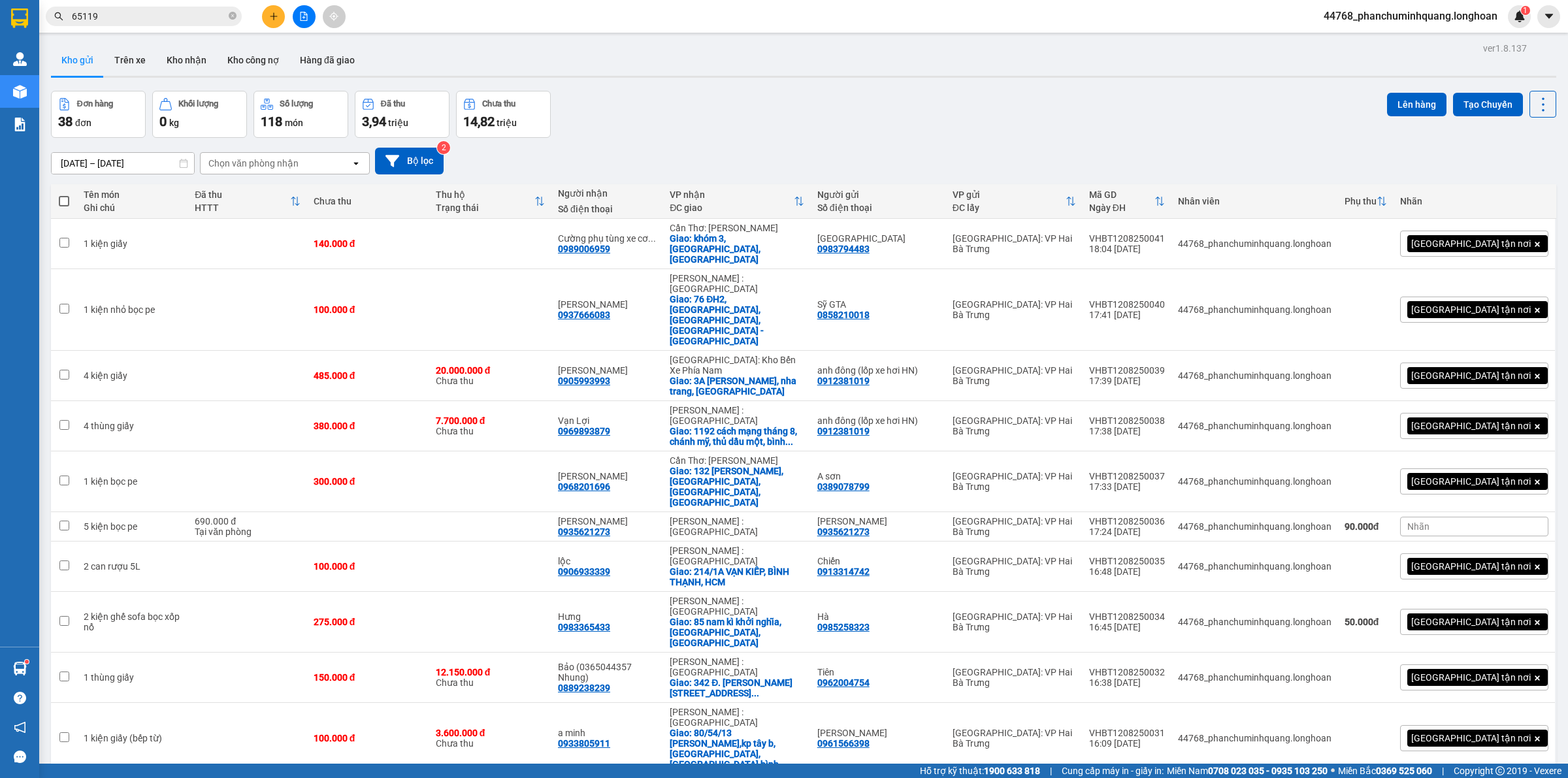
click at [274, 16] on icon "plus" at bounding box center [273, 16] width 7 height 1
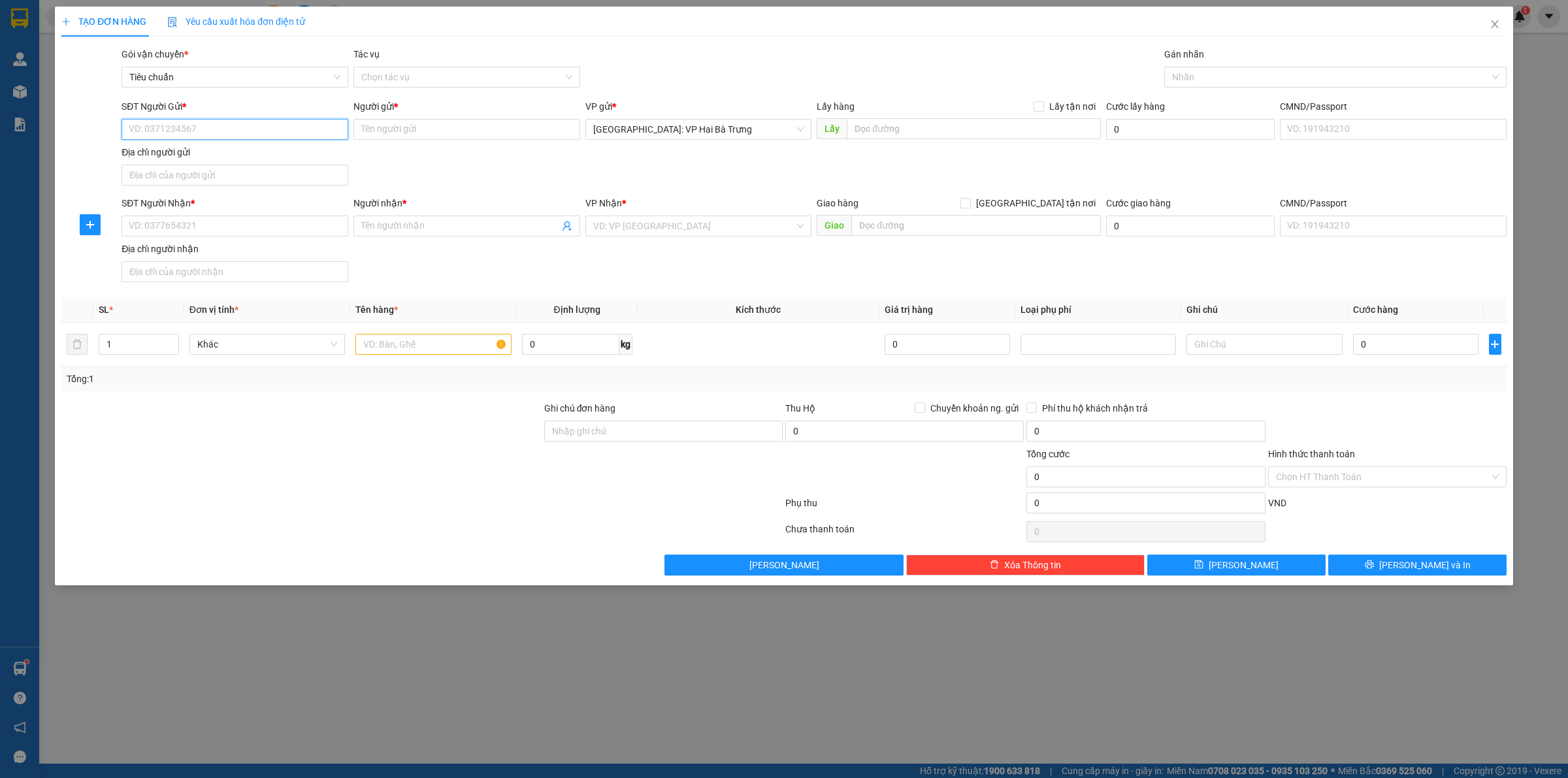
click at [210, 127] on input "SĐT Người Gửi *" at bounding box center [235, 129] width 227 height 21
type input "0975044005"
click at [290, 224] on input "SĐT Người Nhận *" at bounding box center [235, 226] width 227 height 21
click at [432, 347] on input "text" at bounding box center [433, 344] width 155 height 21
type input "1 kiện giấy"
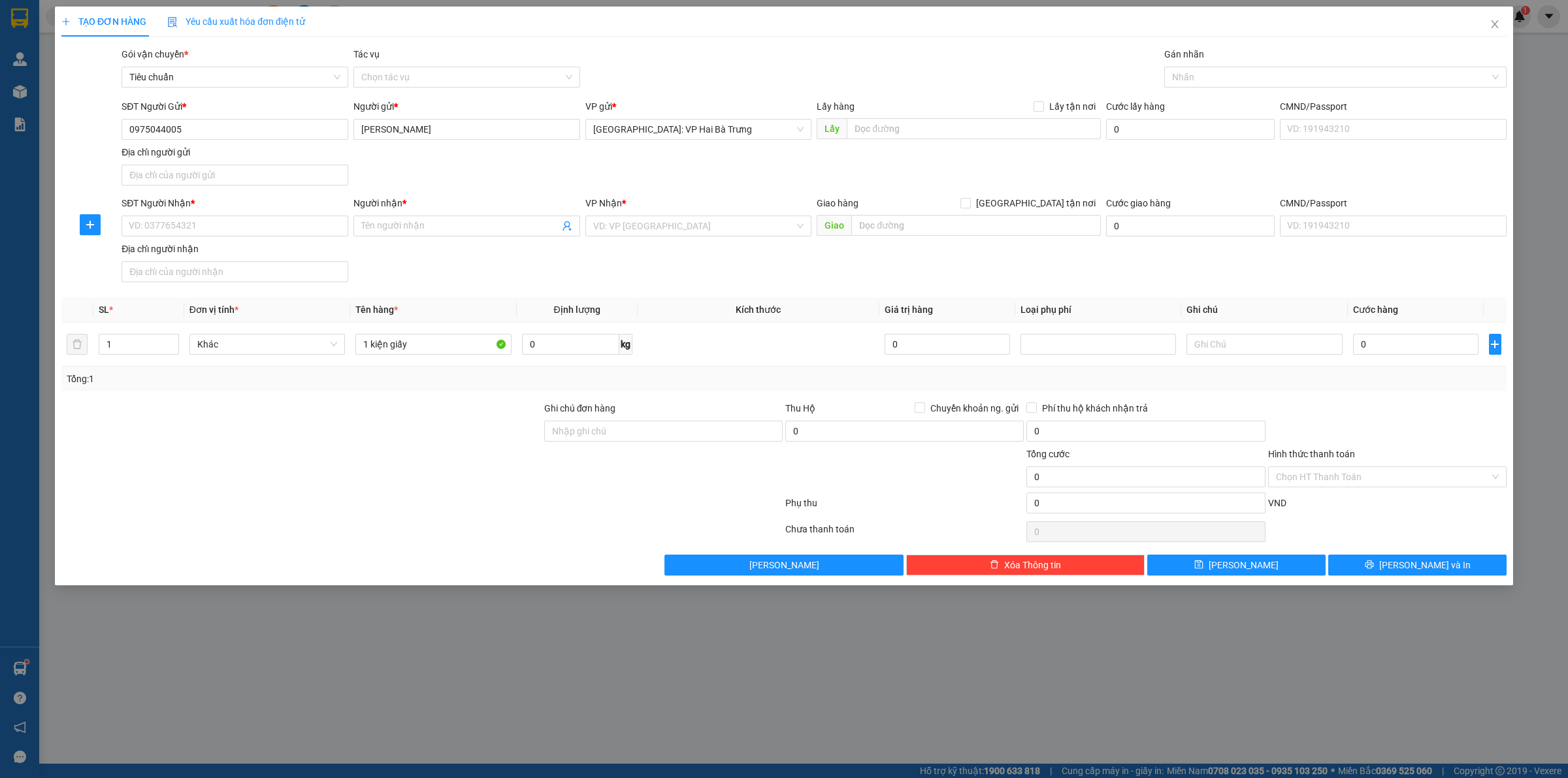
click at [1062, 211] on div "Giao hàng [GEOGRAPHIC_DATA] tận nơi" at bounding box center [958, 205] width 284 height 19
click at [1075, 200] on span "[GEOGRAPHIC_DATA] tận nơi" at bounding box center [1035, 203] width 130 height 15
click at [969, 200] on input "[GEOGRAPHIC_DATA] tận nơi" at bounding box center [965, 203] width 9 height 9
checkbox input "true"
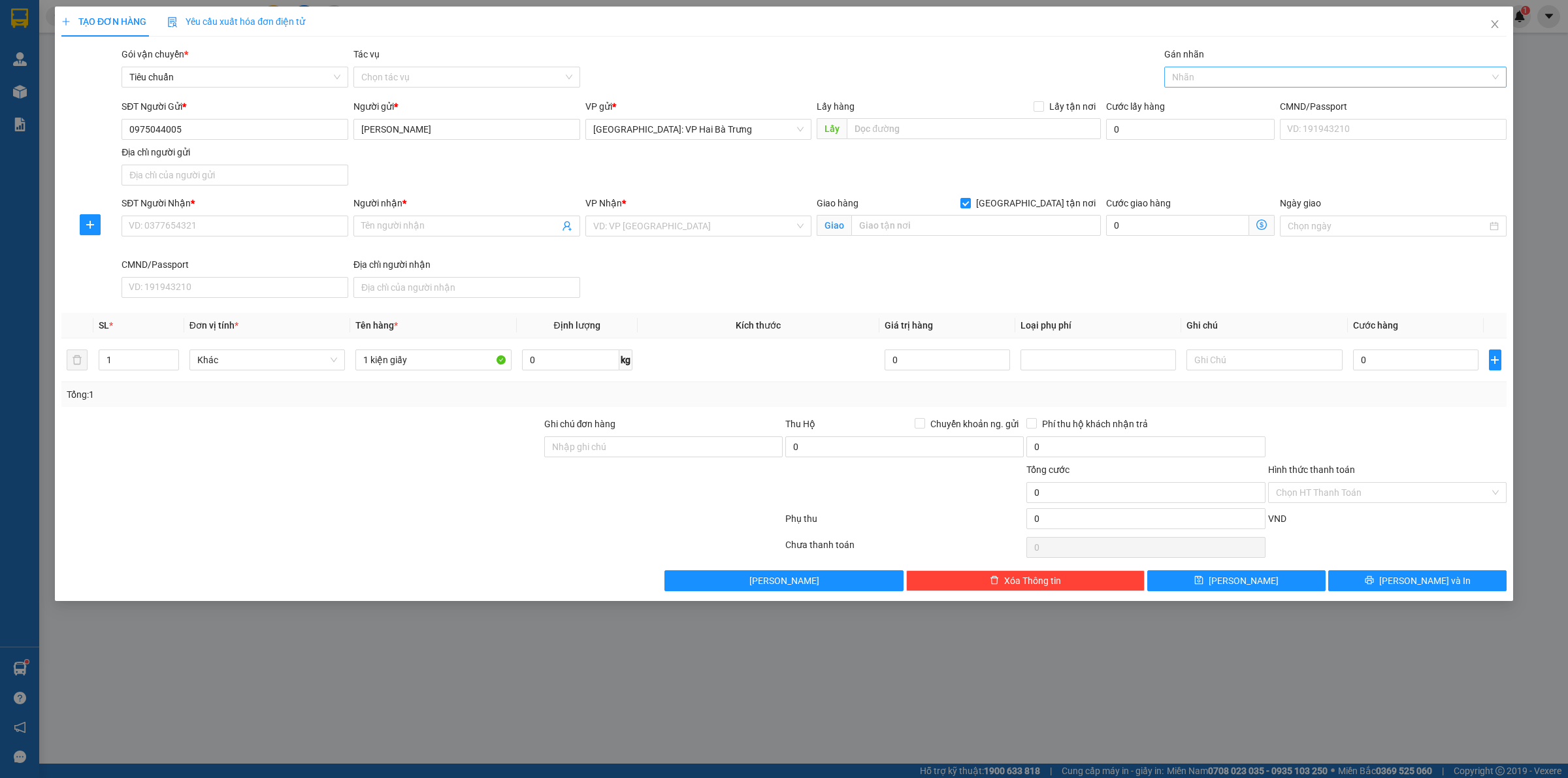
click at [1239, 80] on div at bounding box center [1328, 77] width 322 height 16
type input "G"
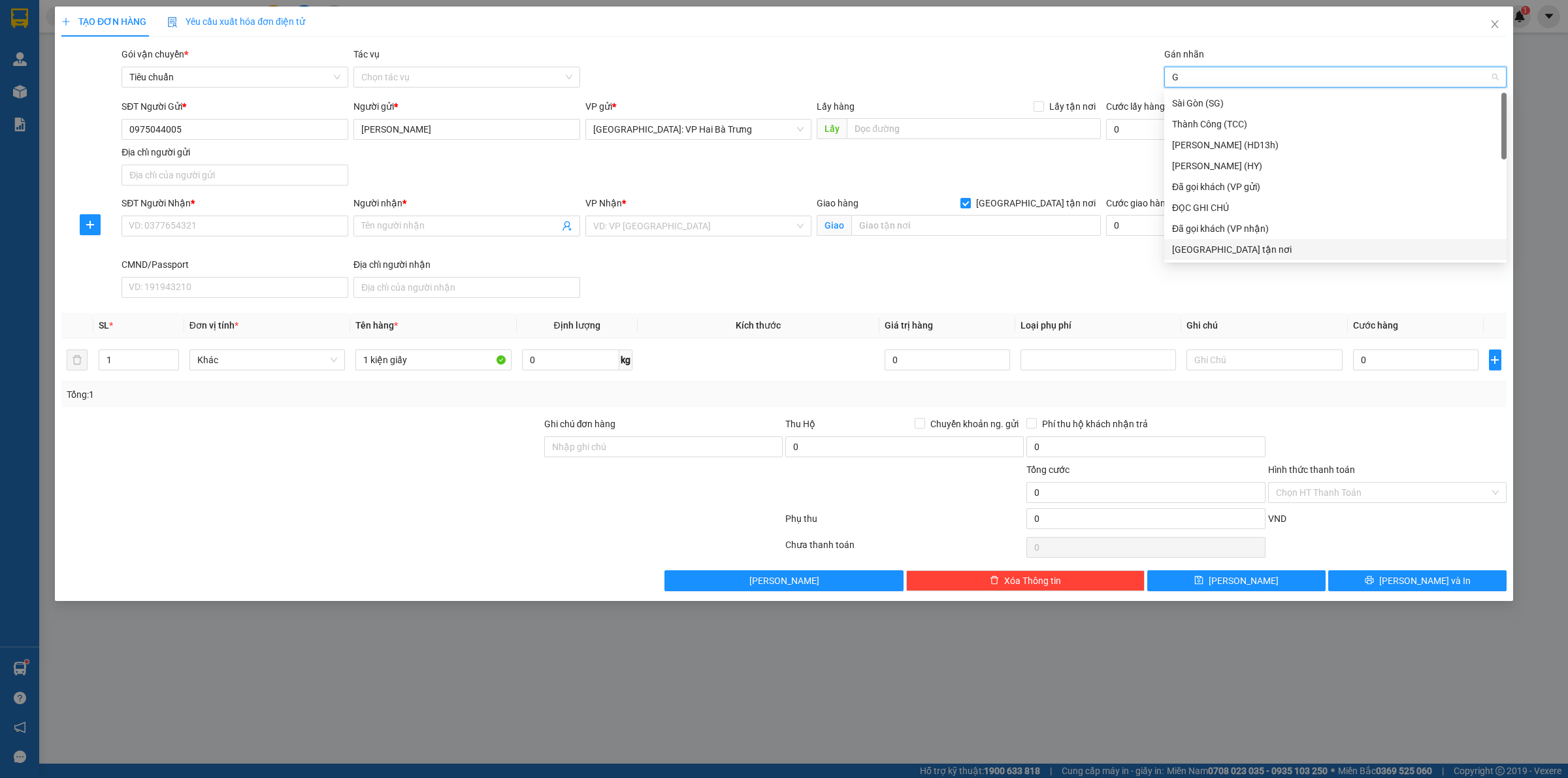
click at [1290, 248] on div "[GEOGRAPHIC_DATA] tận nơi" at bounding box center [1335, 249] width 327 height 15
drag, startPoint x: 311, startPoint y: 227, endPoint x: 318, endPoint y: 213, distance: 15.7
click at [311, 222] on input "SĐT Người Nhận *" at bounding box center [235, 226] width 227 height 21
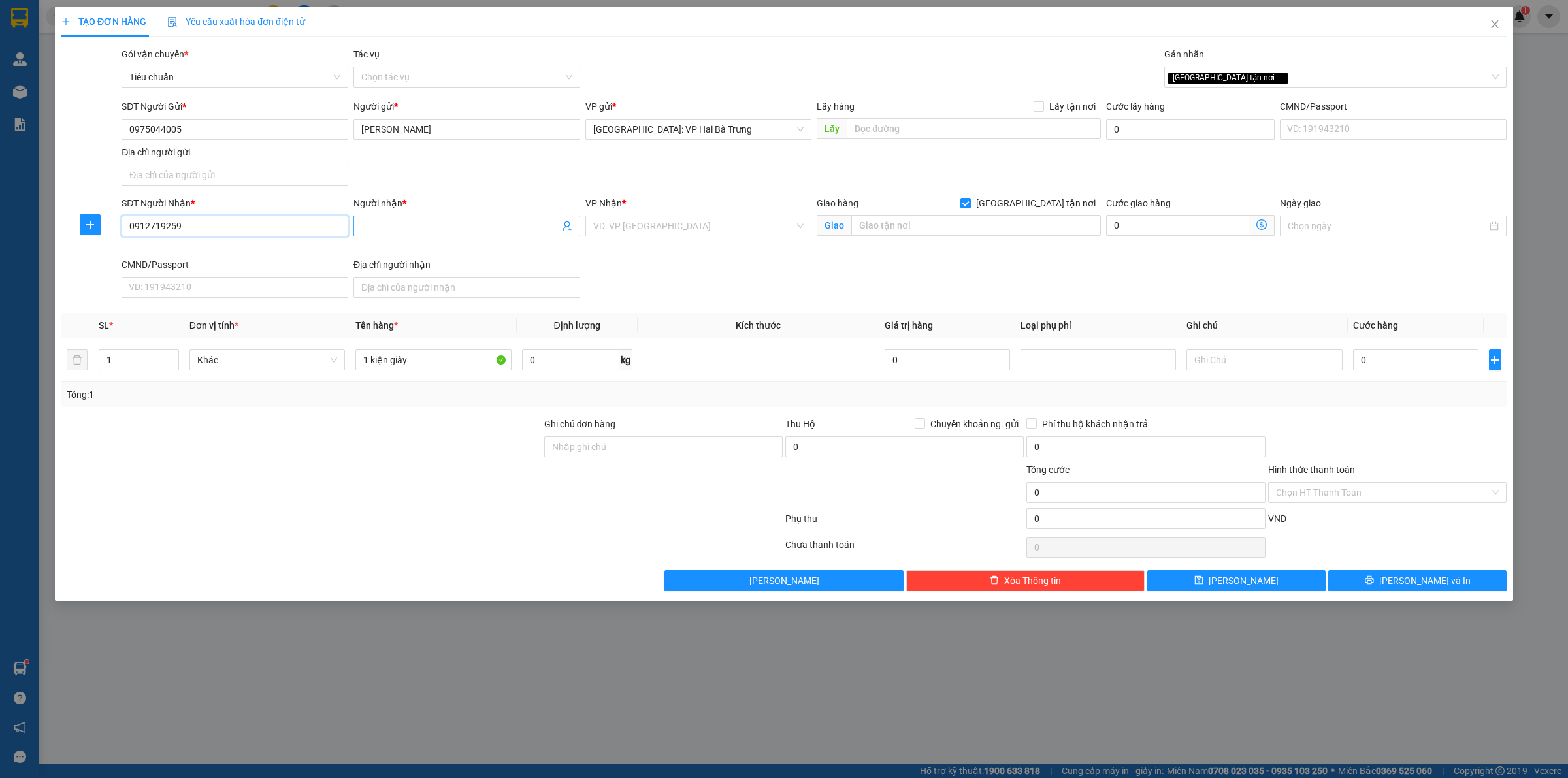
type input "0912719259"
click at [474, 234] on span at bounding box center [467, 226] width 227 height 21
click at [484, 230] on input "Người nhận *" at bounding box center [460, 226] width 198 height 15
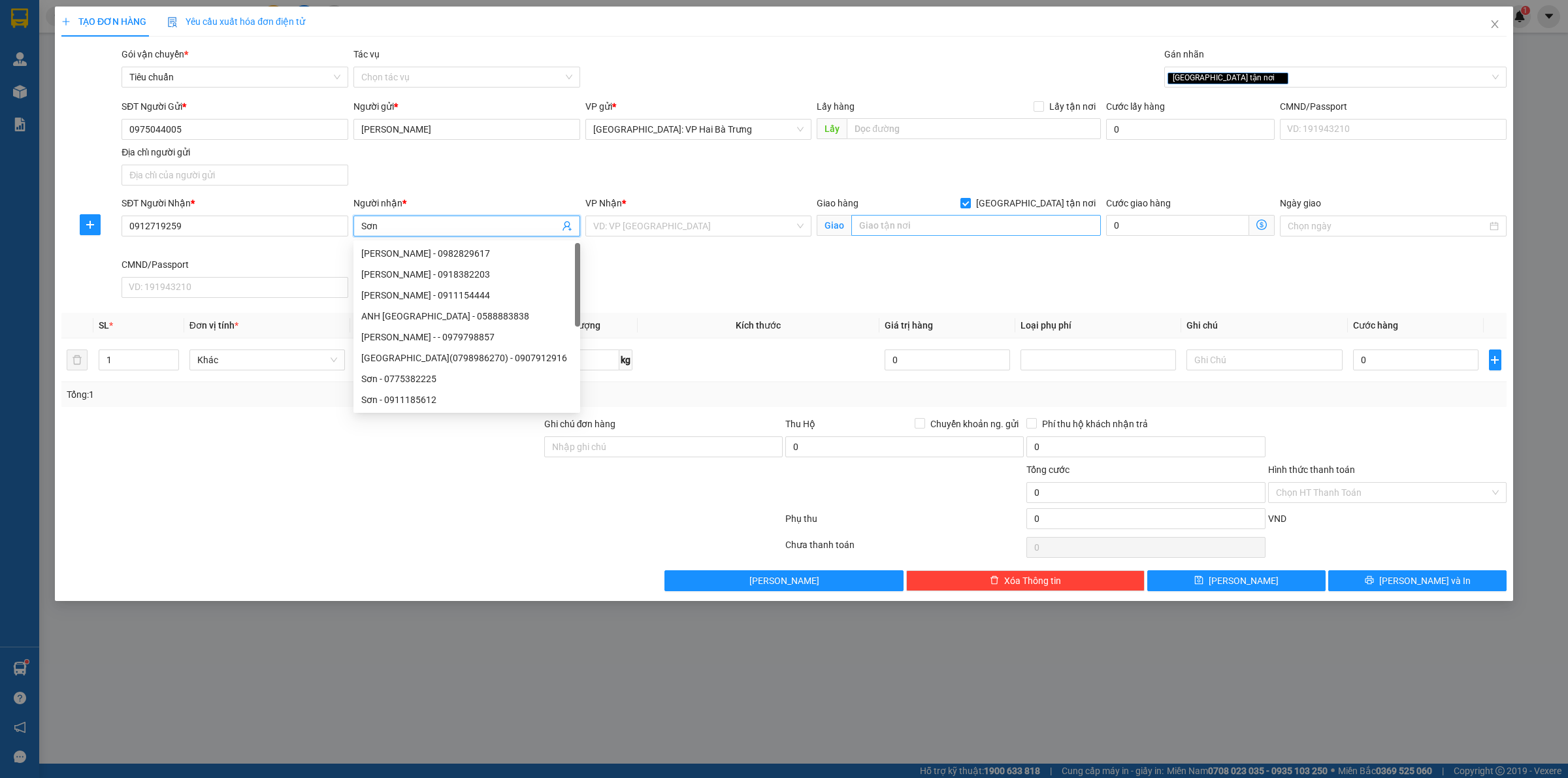
type input "Sơn"
click at [919, 223] on input "text" at bounding box center [975, 225] width 249 height 21
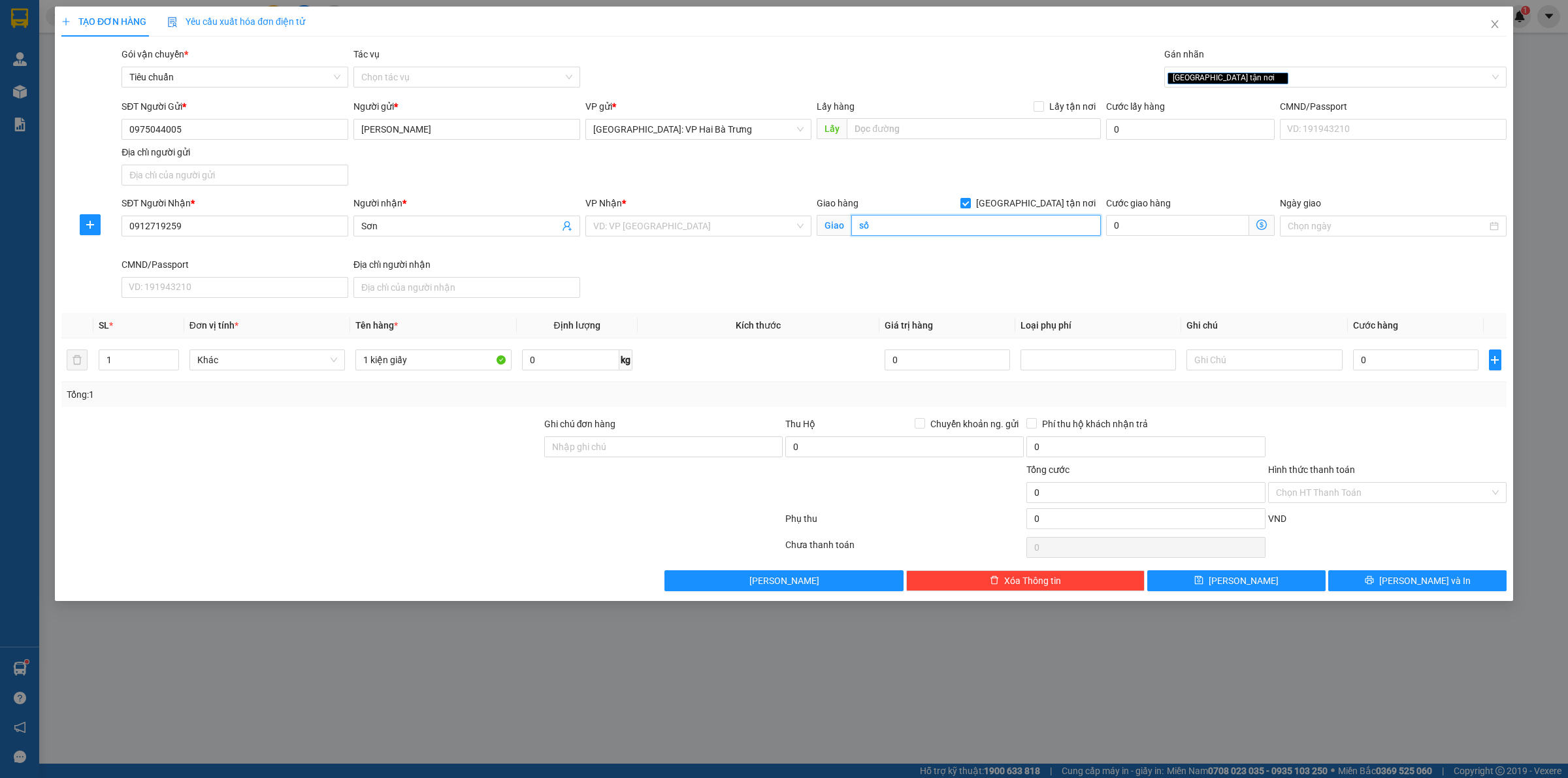
type input "s"
click at [717, 233] on input "search" at bounding box center [694, 225] width 202 height 19
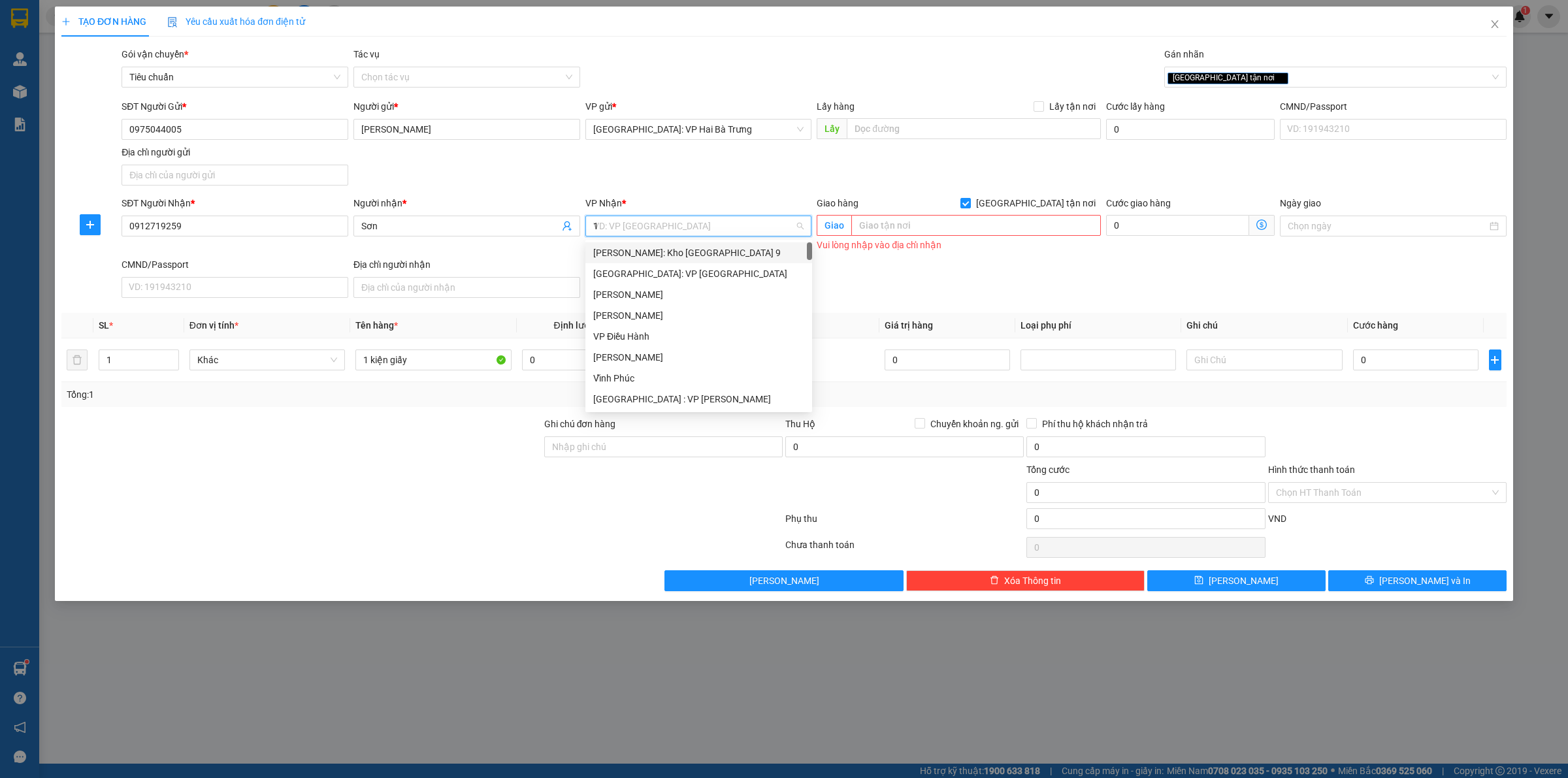
type input "12"
click at [706, 269] on div "[PERSON_NAME] : [GEOGRAPHIC_DATA]" at bounding box center [699, 273] width 211 height 15
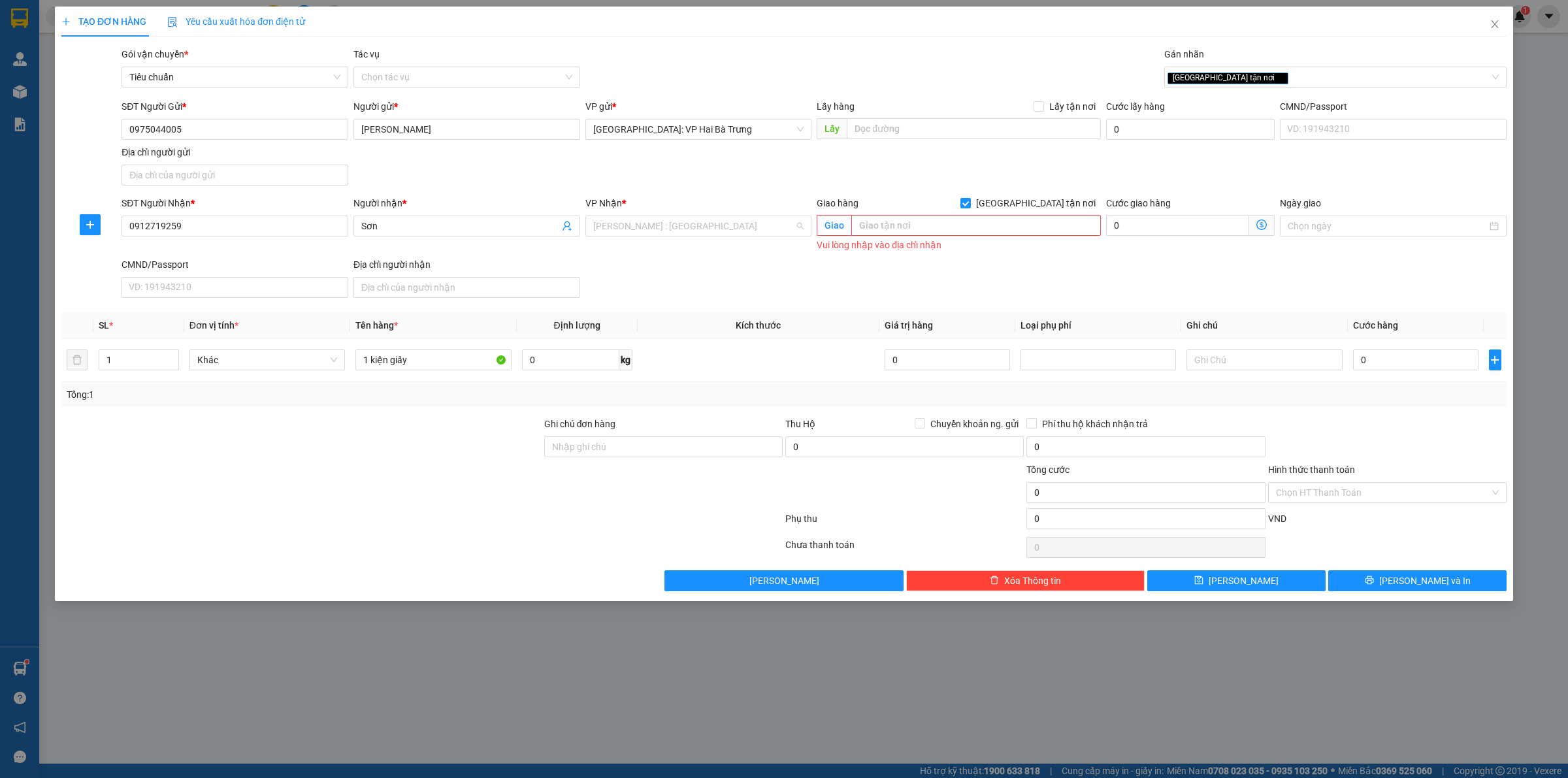
scroll to position [308, 0]
click at [884, 226] on input "text" at bounding box center [975, 225] width 249 height 21
type input "số 2 phó đức chính, [PERSON_NAME], quận 1, hcm"
click at [1455, 368] on input "0" at bounding box center [1415, 359] width 125 height 21
type input "1"
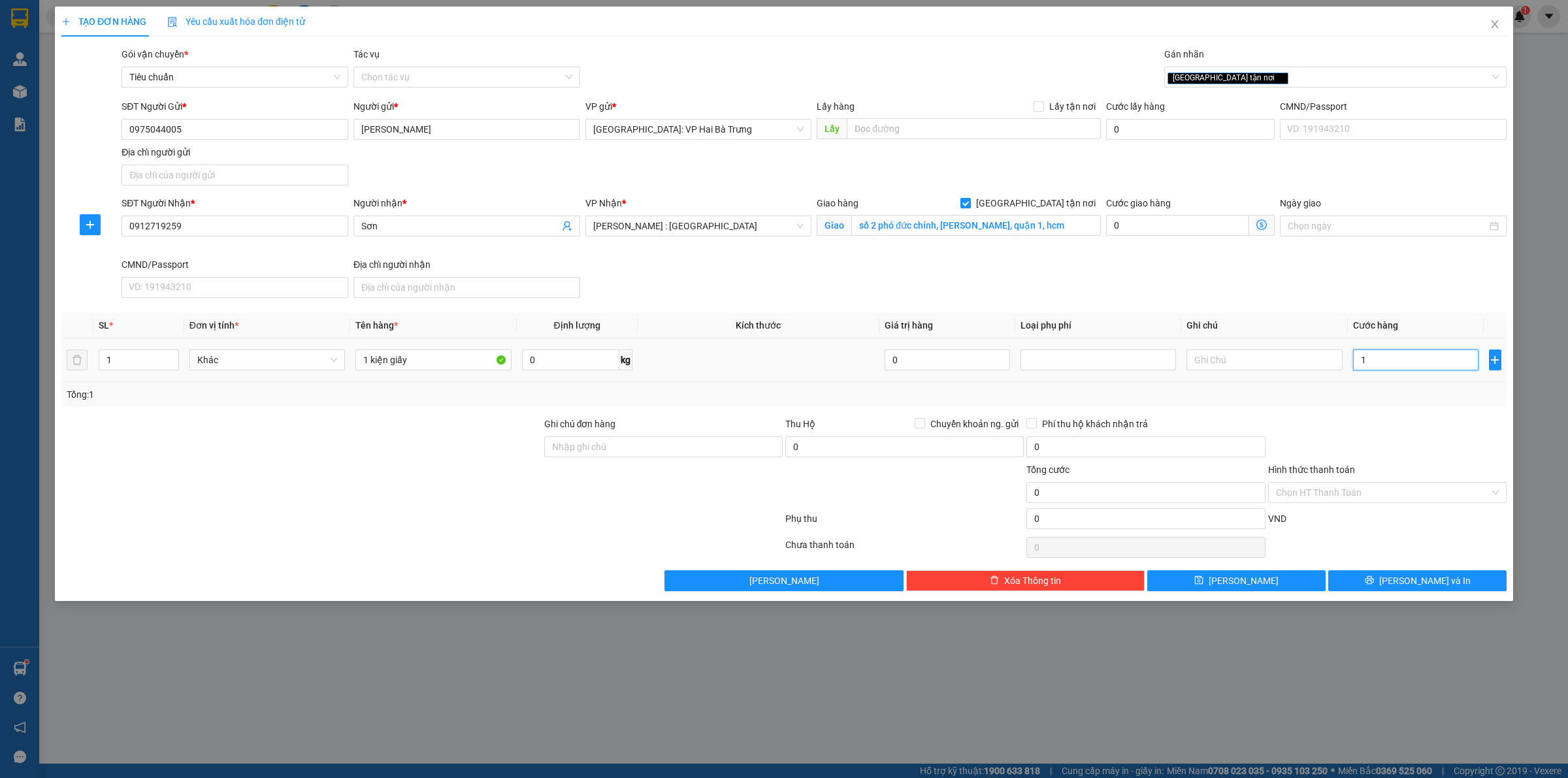
type input "1"
type input "10"
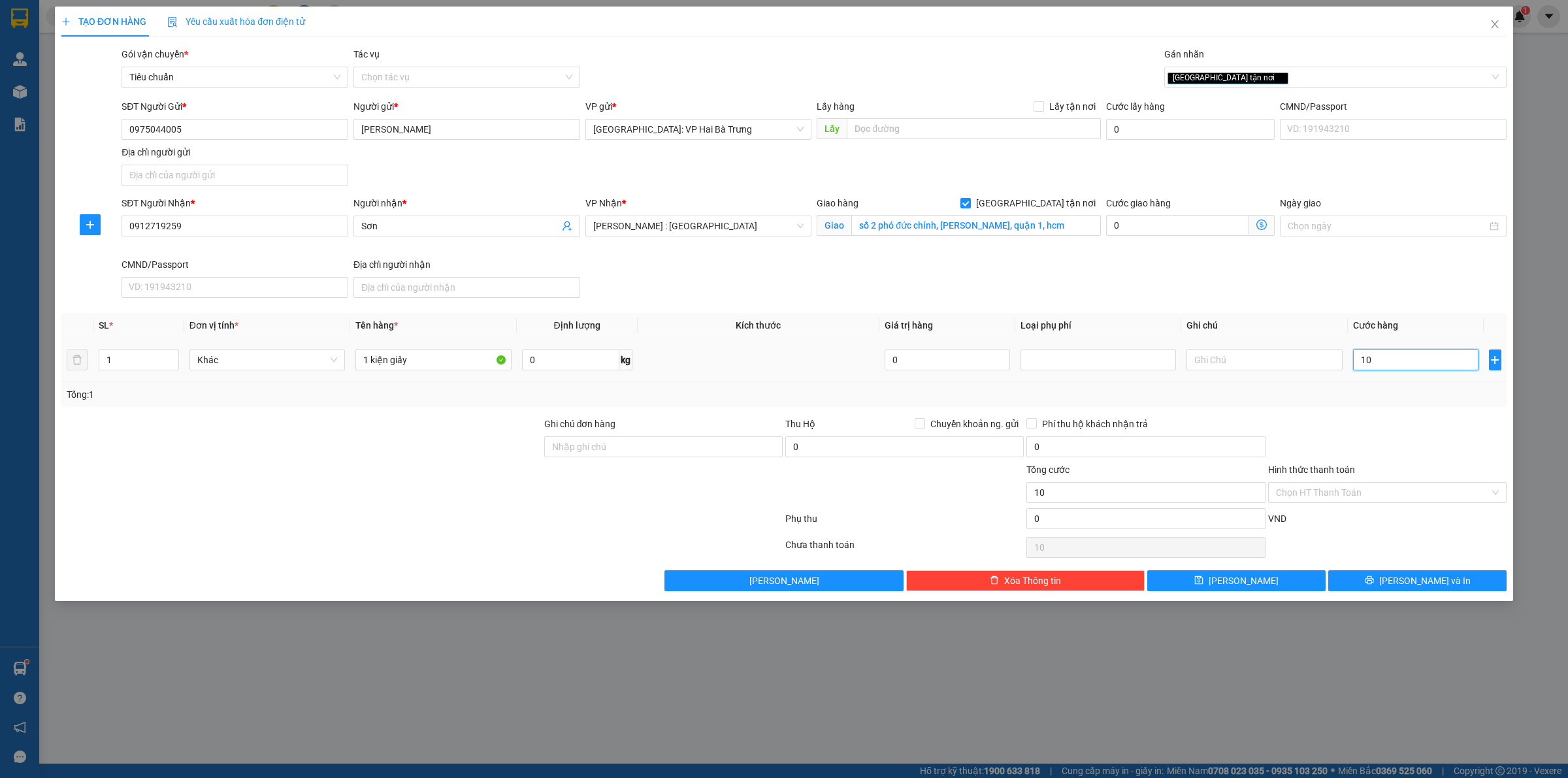
type input "100"
type input "1.000"
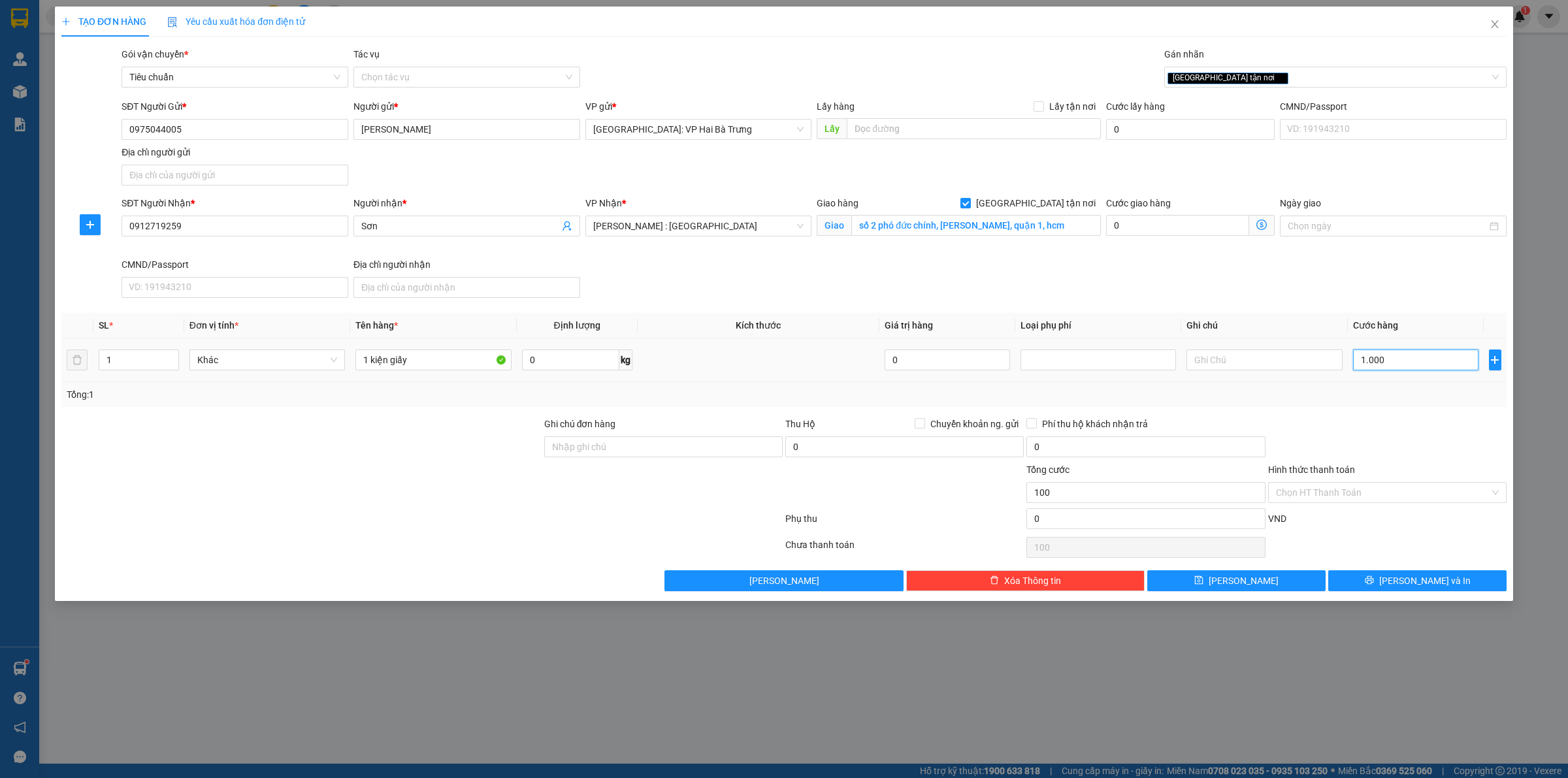
type input "1.000"
type input "10.000"
type input "100.000"
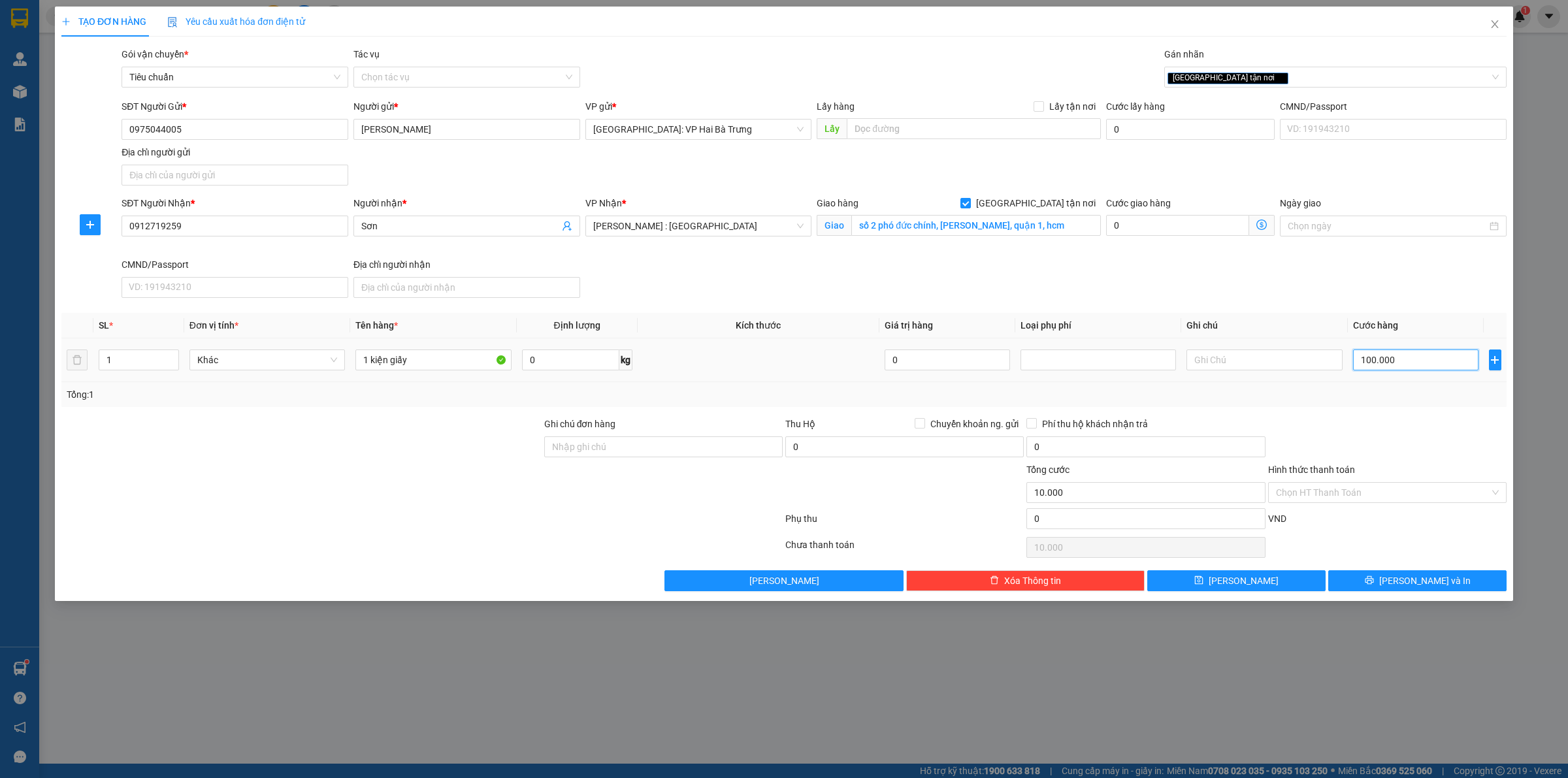
type input "100.000"
type input "1.000.000"
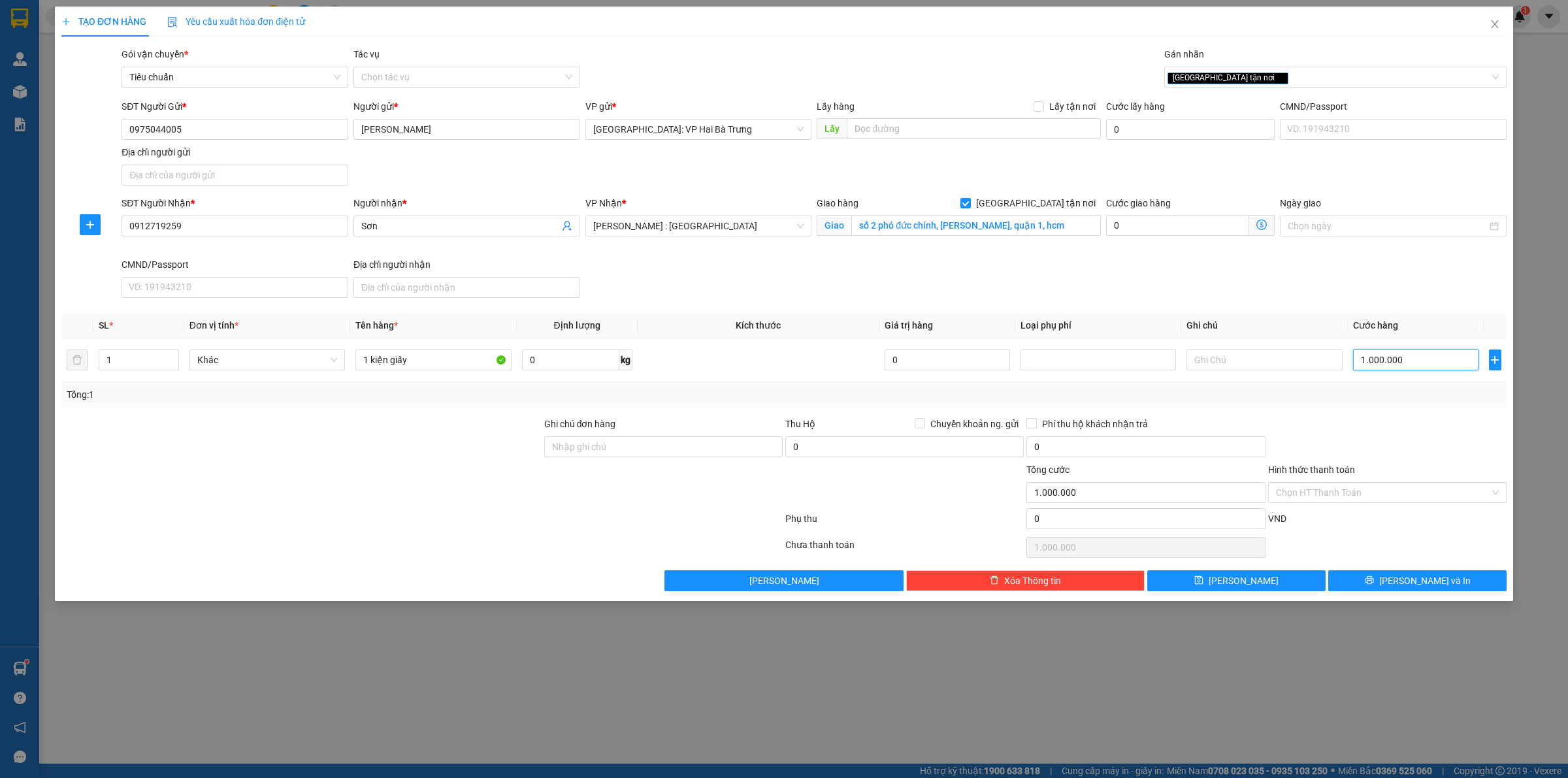
type input "100.000"
click at [309, 229] on input "0912719259" at bounding box center [235, 226] width 227 height 21
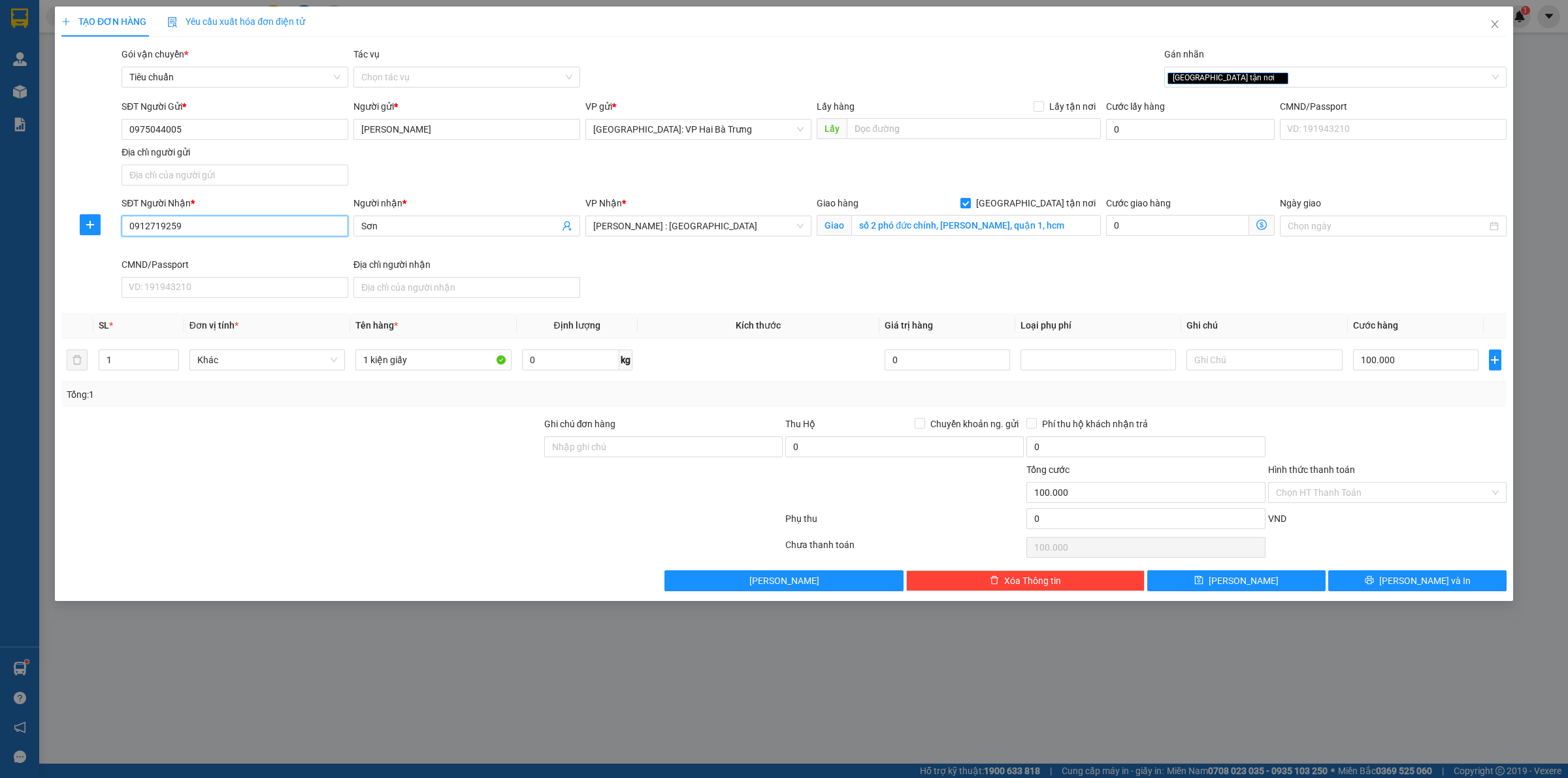
click at [309, 229] on input "0912719259" at bounding box center [235, 226] width 227 height 21
drag, startPoint x: 309, startPoint y: 229, endPoint x: 327, endPoint y: 229, distance: 18.0
click at [311, 228] on input "0912719259" at bounding box center [235, 226] width 227 height 21
type input "0961727247"
click at [1416, 497] on input "Hình thức thanh toán" at bounding box center [1382, 492] width 214 height 19
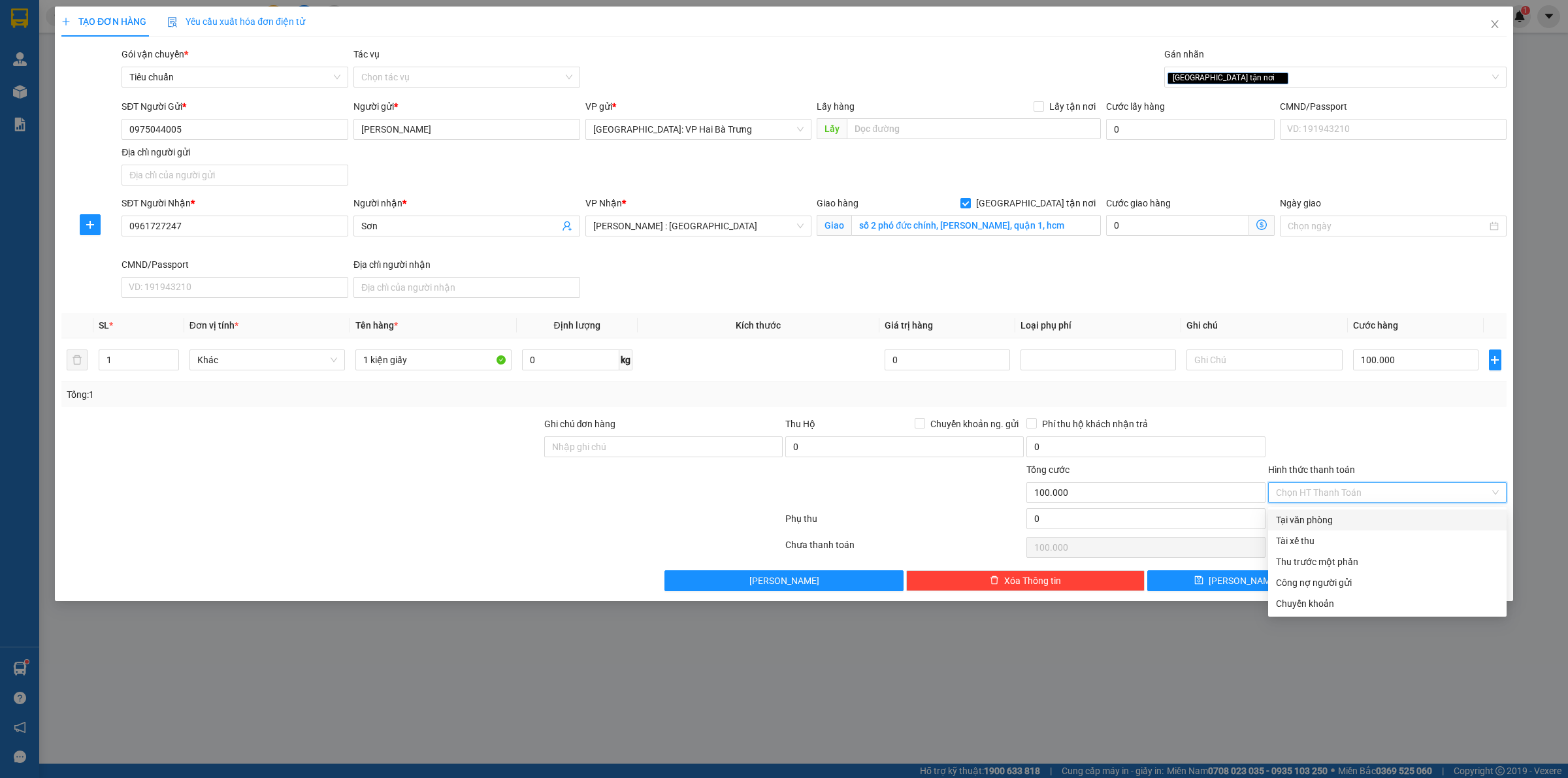
click at [1358, 494] on input "Hình thức thanh toán" at bounding box center [1382, 492] width 214 height 19
click at [1357, 523] on div "Tại văn phòng" at bounding box center [1387, 519] width 223 height 15
type input "0"
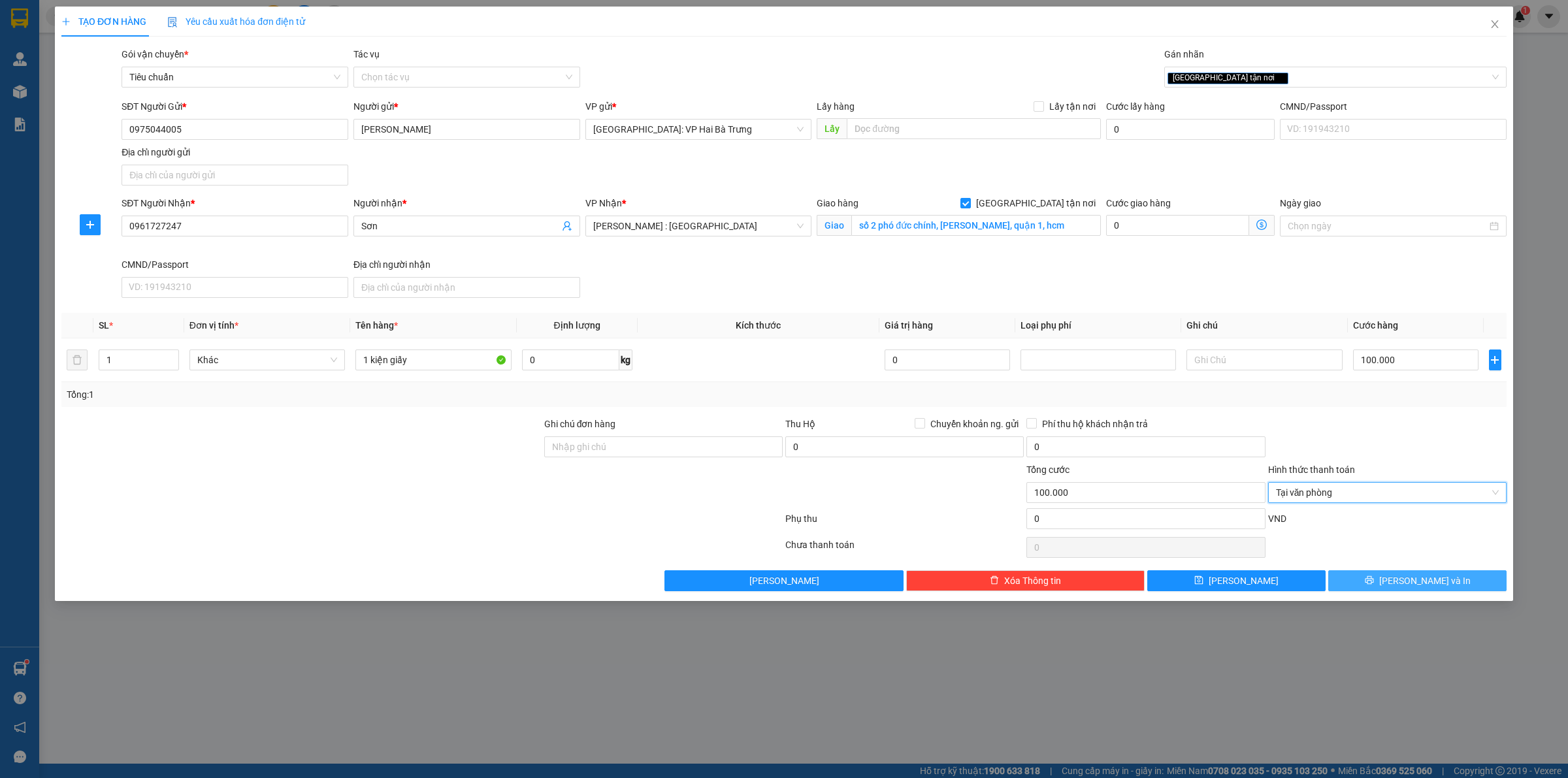
click at [1374, 582] on icon "printer" at bounding box center [1369, 580] width 9 height 9
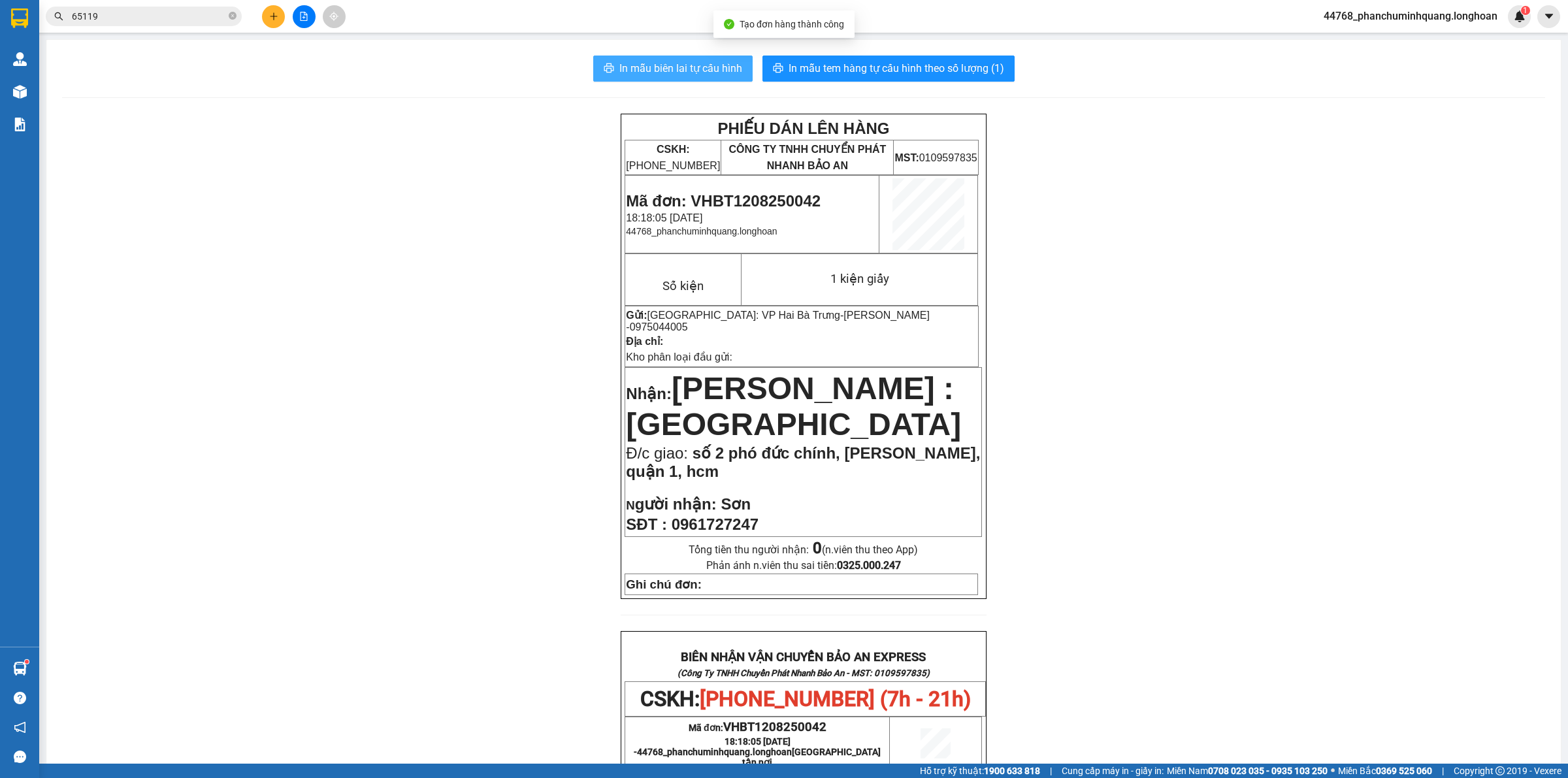
click at [684, 69] on span "In mẫu biên lai tự cấu hình" at bounding box center [680, 68] width 123 height 16
click at [874, 64] on span "In mẫu tem hàng tự cấu hình theo số lượng (1)" at bounding box center [896, 68] width 216 height 16
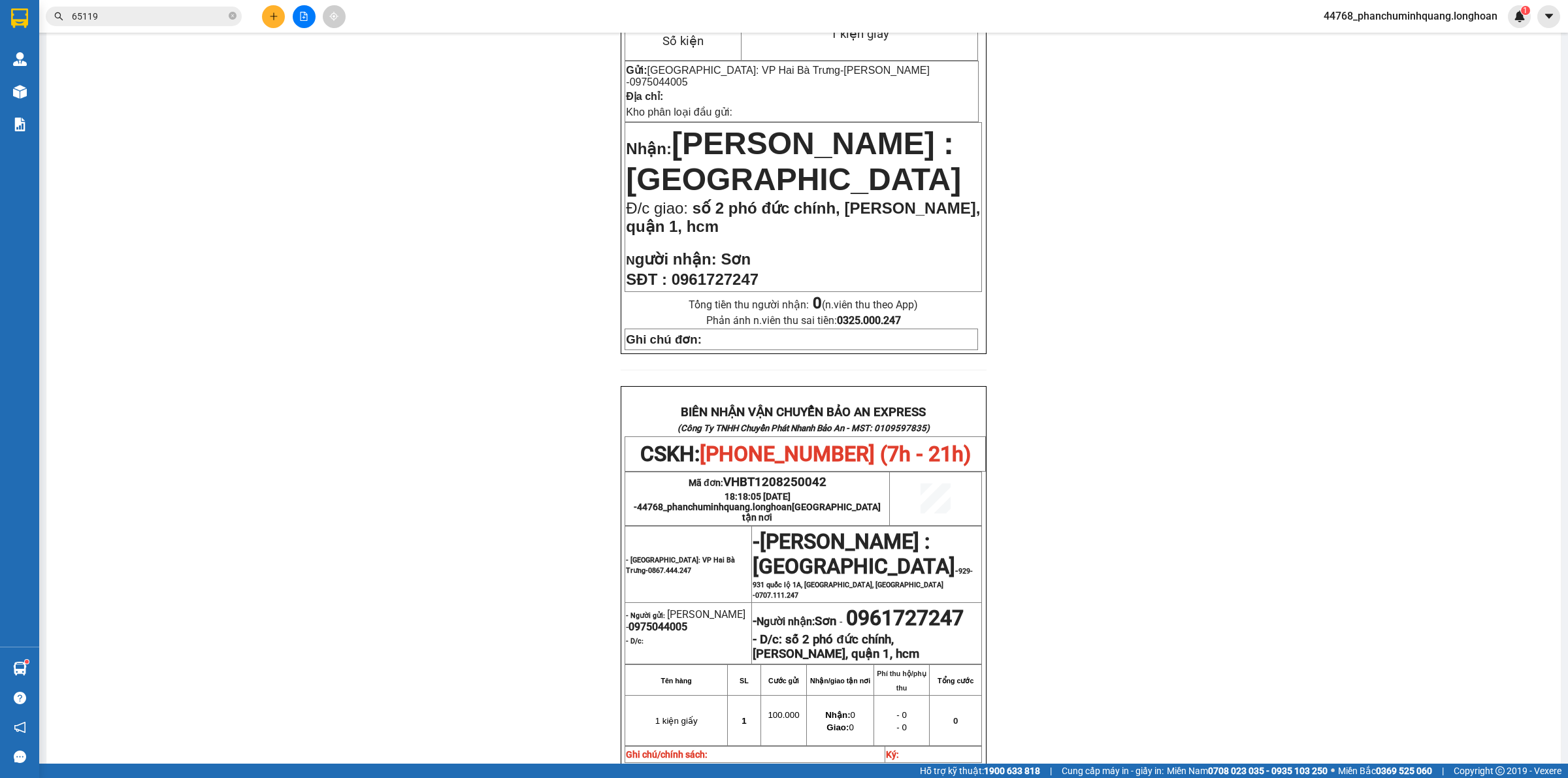
scroll to position [327, 0]
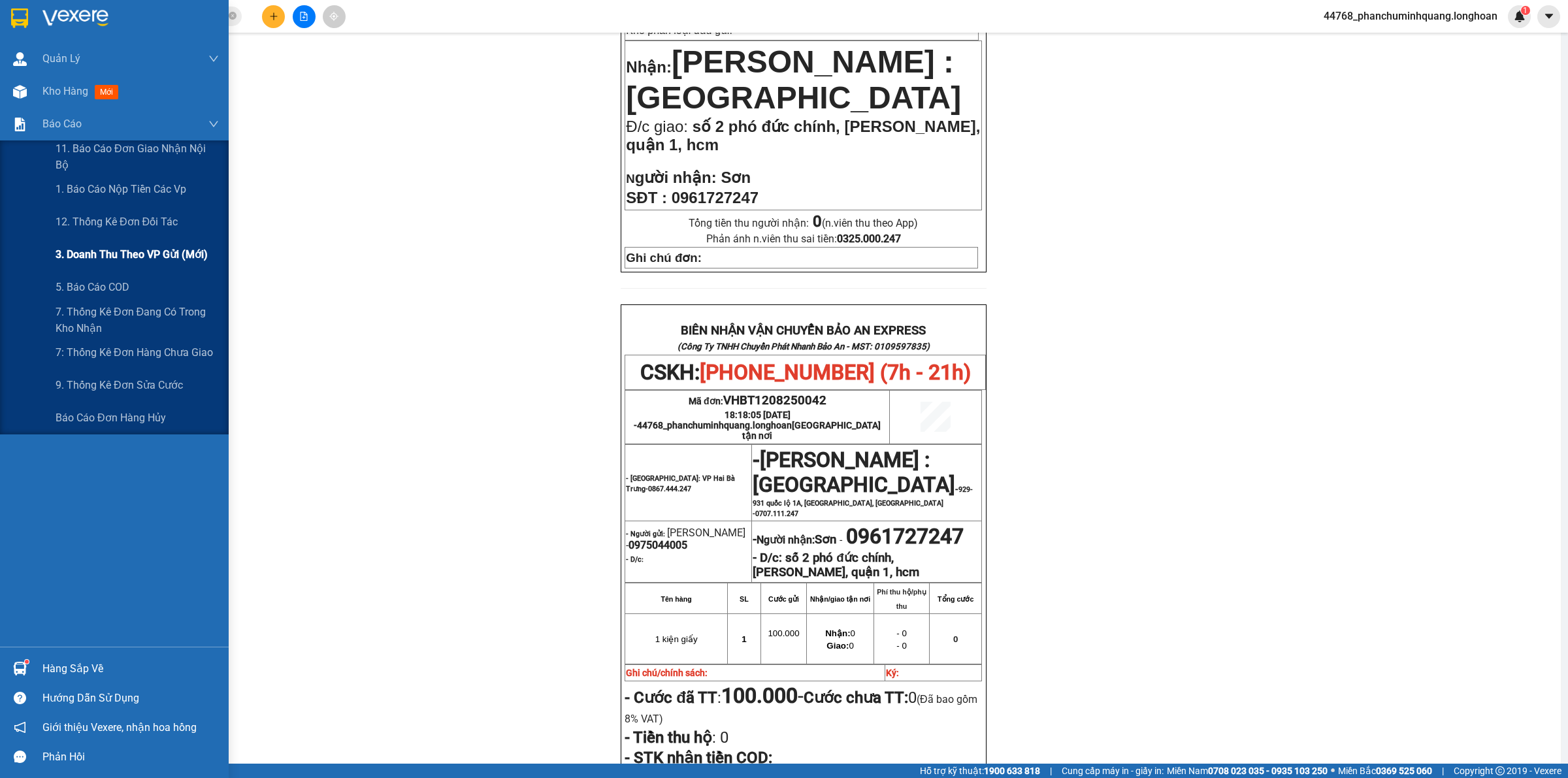
click at [109, 257] on span "3. Doanh Thu theo VP Gửi (mới)" at bounding box center [131, 254] width 152 height 16
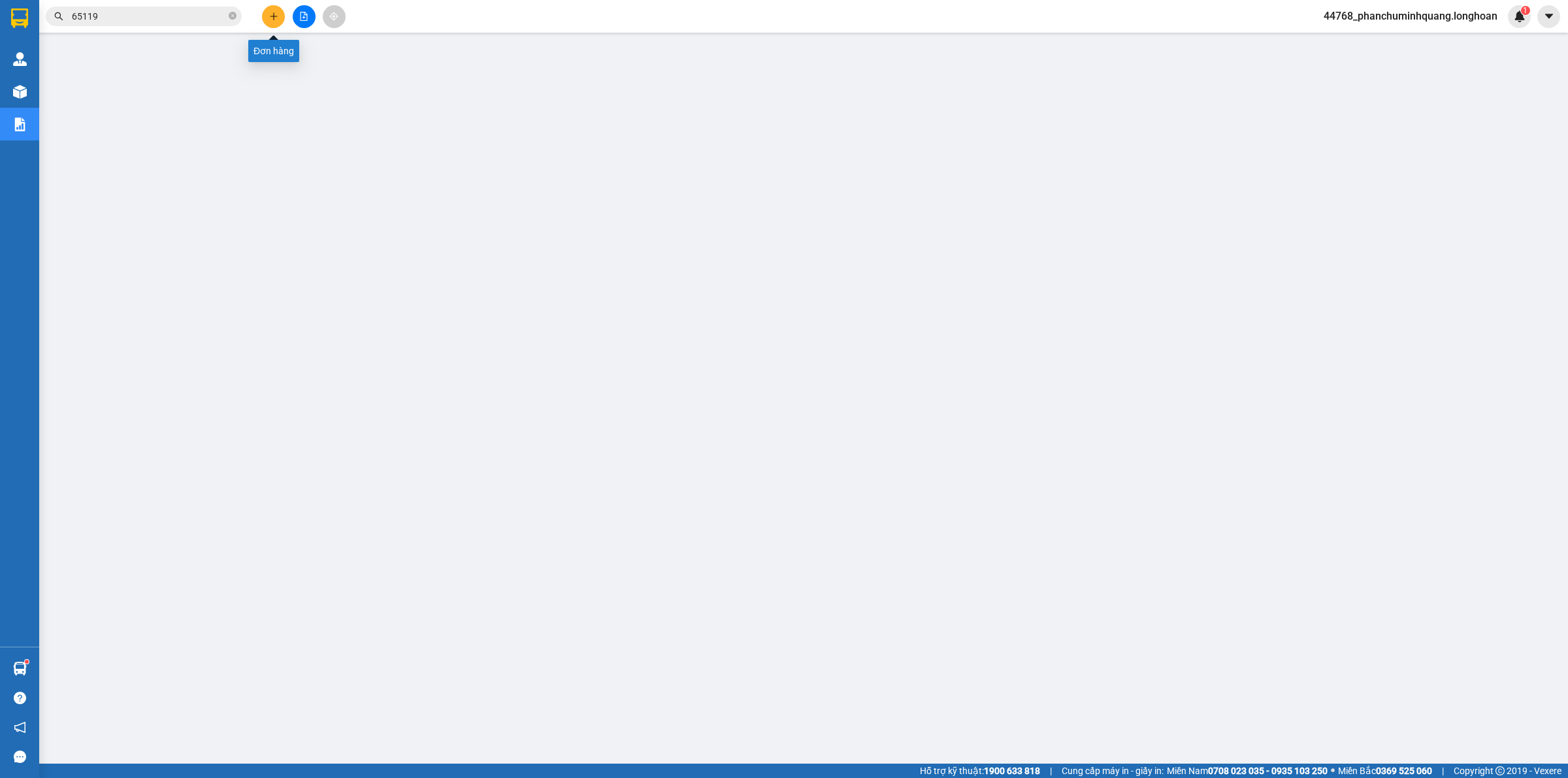
click at [263, 18] on button at bounding box center [273, 16] width 23 height 23
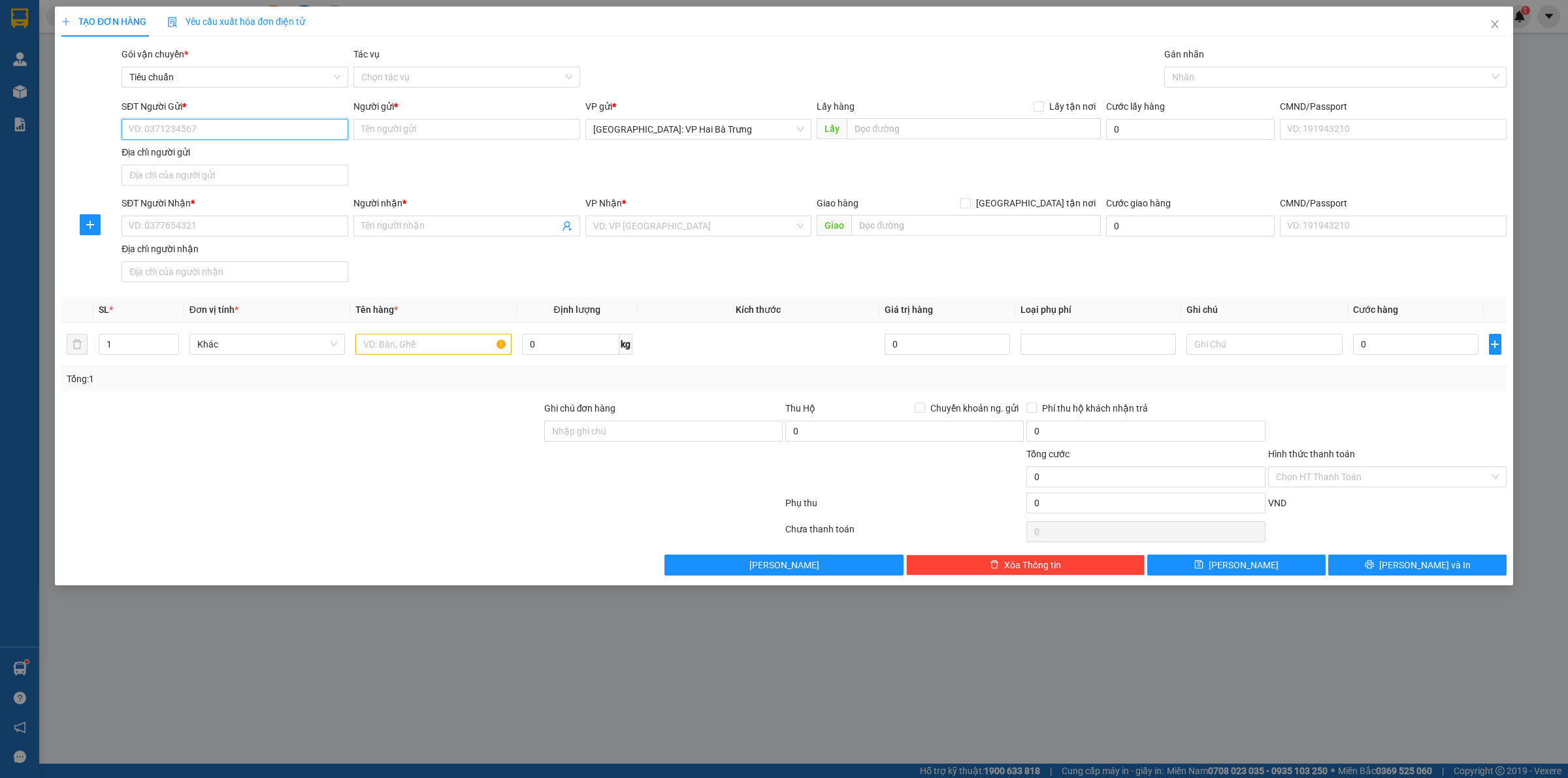
click at [261, 121] on input "SĐT Người Gửi *" at bounding box center [235, 129] width 227 height 21
click at [557, 186] on div "SĐT Người Gửi * VD: 0371234567 Người gửi * Tên người gửi VP gửi * [GEOGRAPHIC_D…" at bounding box center [814, 145] width 1390 height 92
click at [516, 176] on div "SĐT Người Gửi * VD: 0371234567 Người gửi * Tên người gửi VP gửi * [GEOGRAPHIC_D…" at bounding box center [814, 145] width 1390 height 92
drag, startPoint x: 327, startPoint y: 137, endPoint x: 345, endPoint y: 162, distance: 30.8
click at [325, 137] on input "SĐT Người Gửi *" at bounding box center [235, 129] width 227 height 21
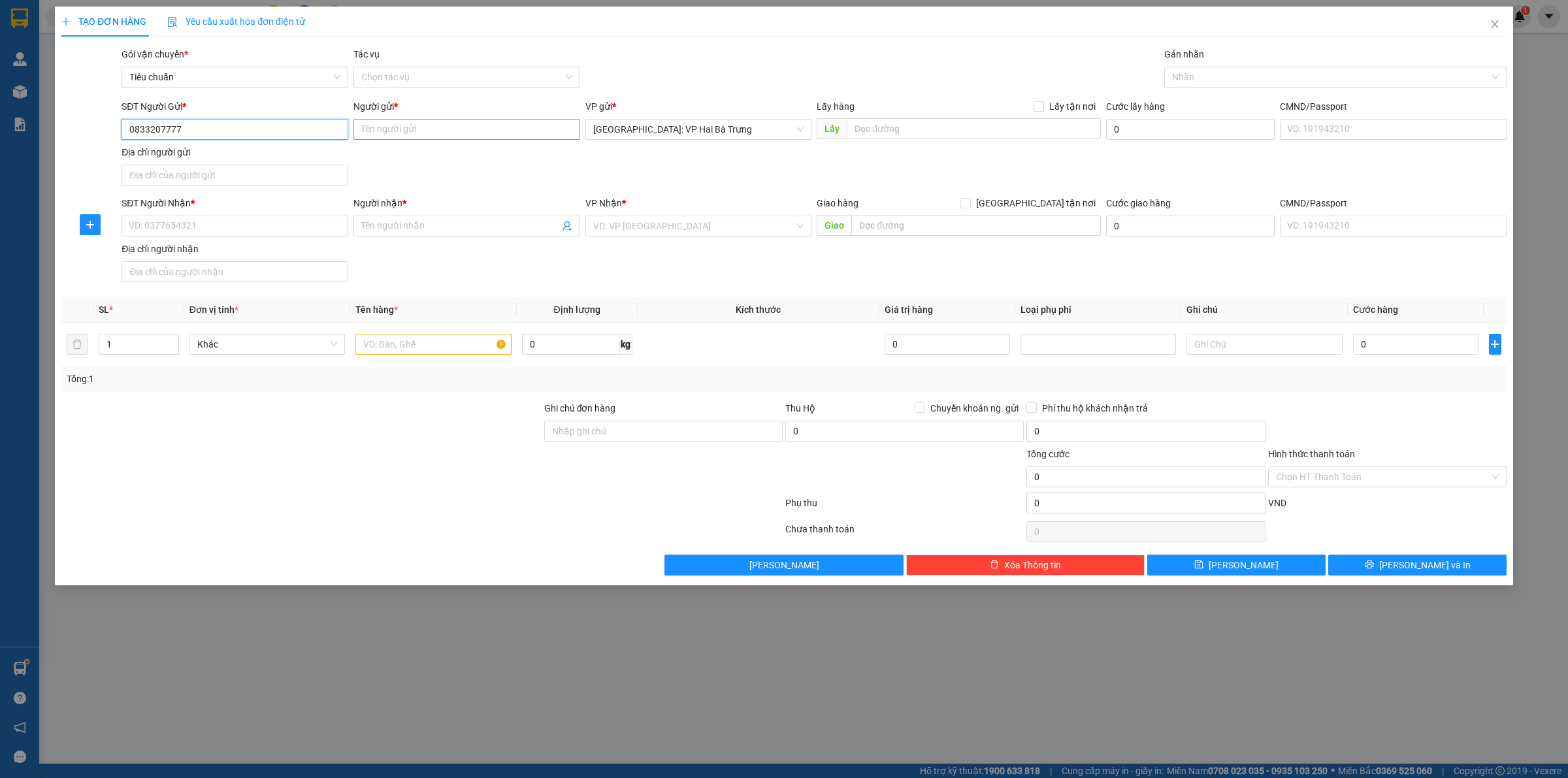
type input "0833207777"
click at [413, 131] on input "Người gửi *" at bounding box center [467, 129] width 227 height 21
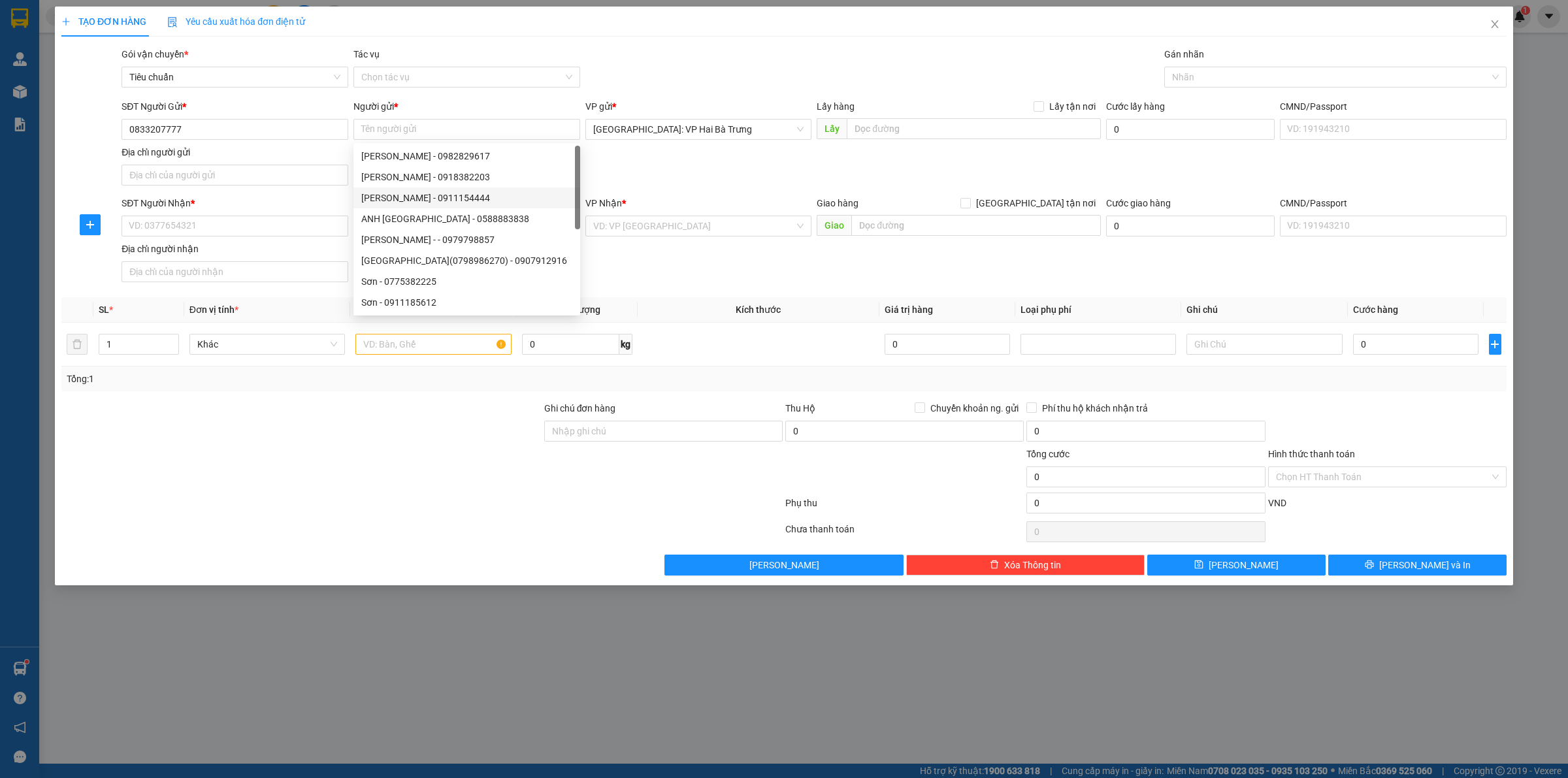
click at [755, 201] on div "VP Nhận *" at bounding box center [699, 203] width 227 height 15
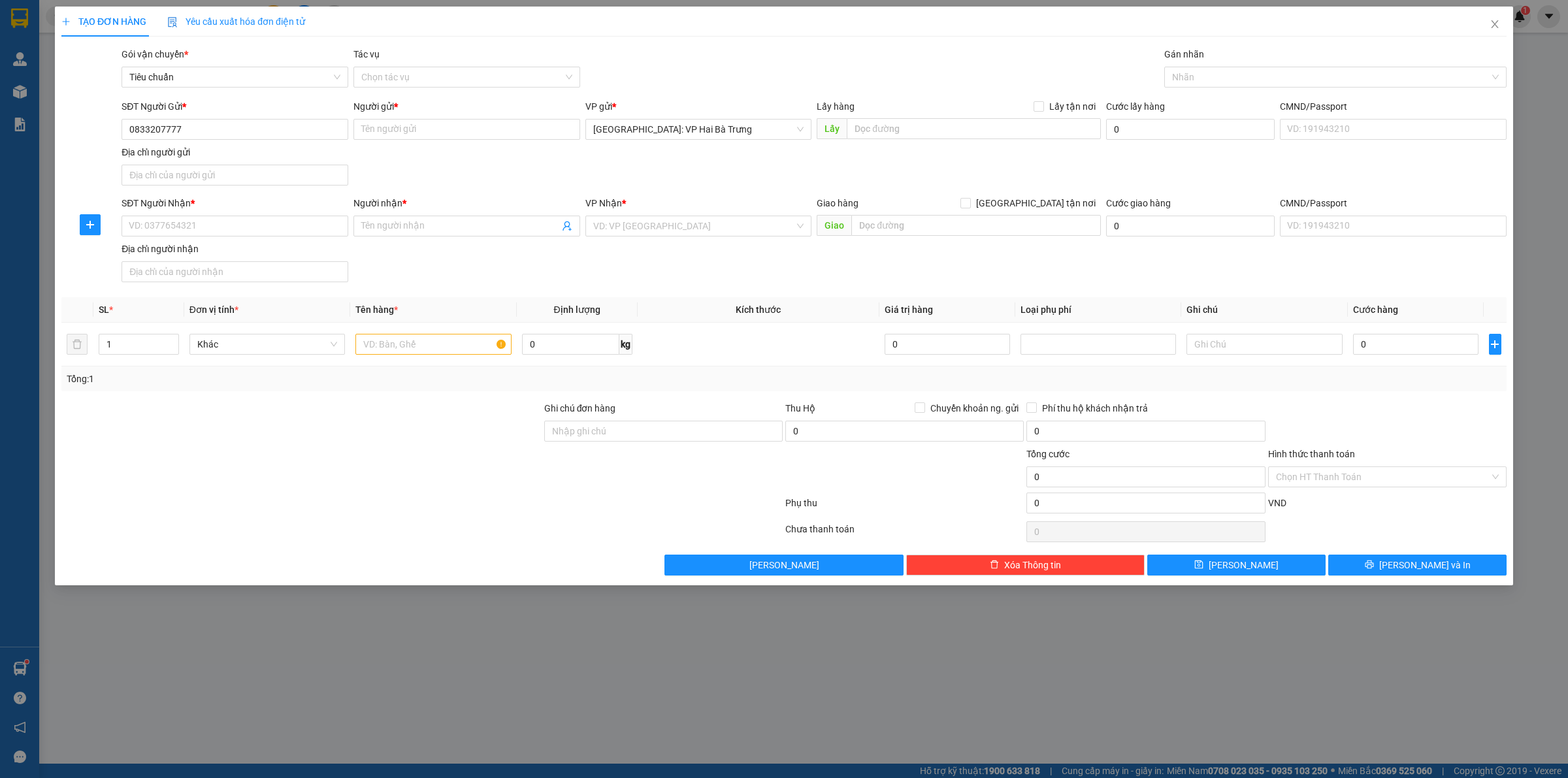
click at [753, 162] on div "SĐT Người Gửi * 0833207777 Người gửi * Tên người gửi VP gửi * [GEOGRAPHIC_DATA]…" at bounding box center [814, 145] width 1390 height 92
click at [739, 163] on div "SĐT Người Gửi * 0833207777 Người gửi * Tên người gửi VP gửi * [GEOGRAPHIC_DATA]…" at bounding box center [814, 145] width 1390 height 92
click at [485, 133] on input "Người gửi *" at bounding box center [467, 129] width 227 height 21
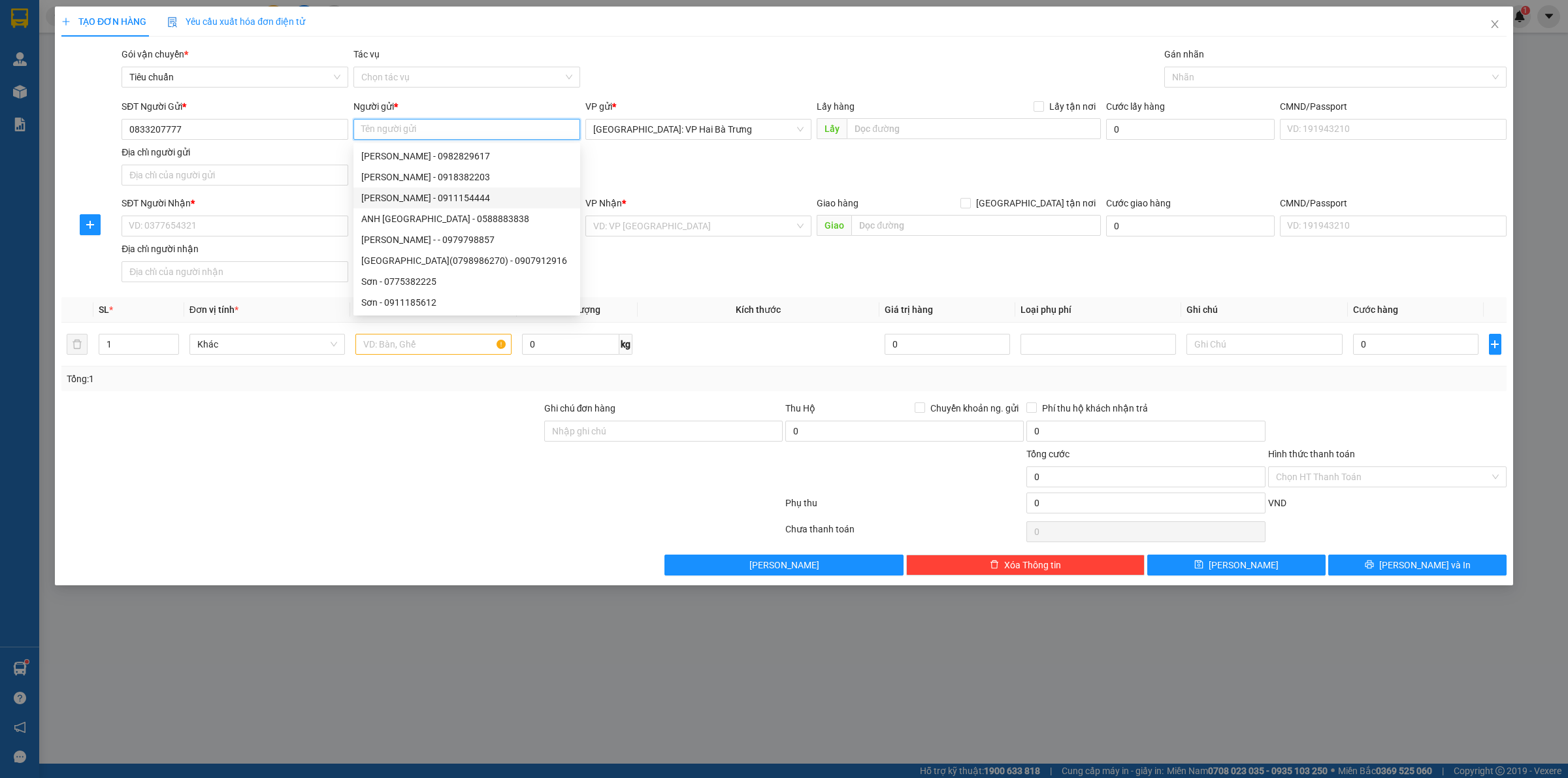
click at [527, 134] on input "Người gửi *" at bounding box center [467, 129] width 227 height 21
type input "Tơ"
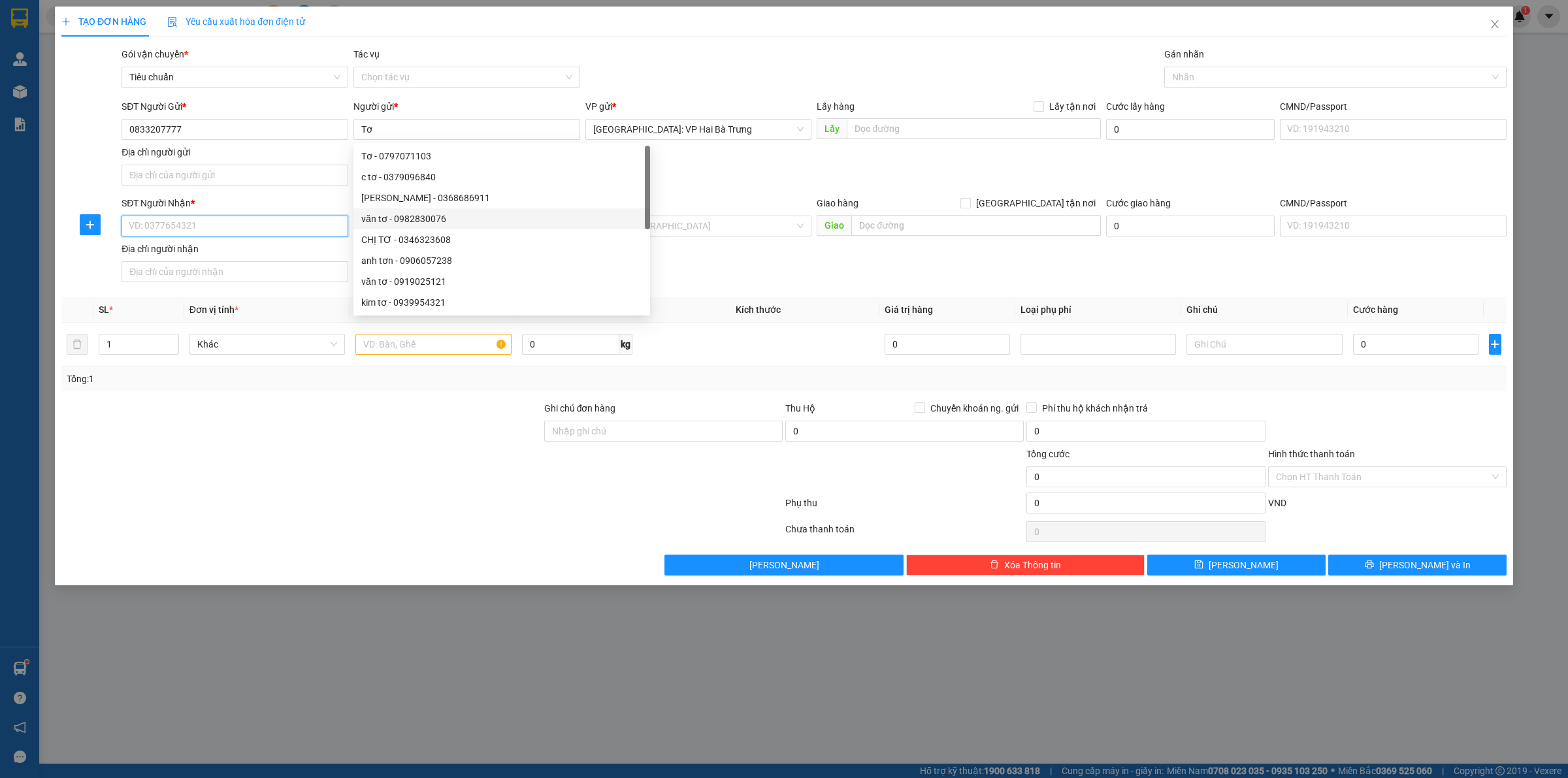
click at [337, 225] on input "SĐT Người Nhận *" at bounding box center [235, 226] width 227 height 21
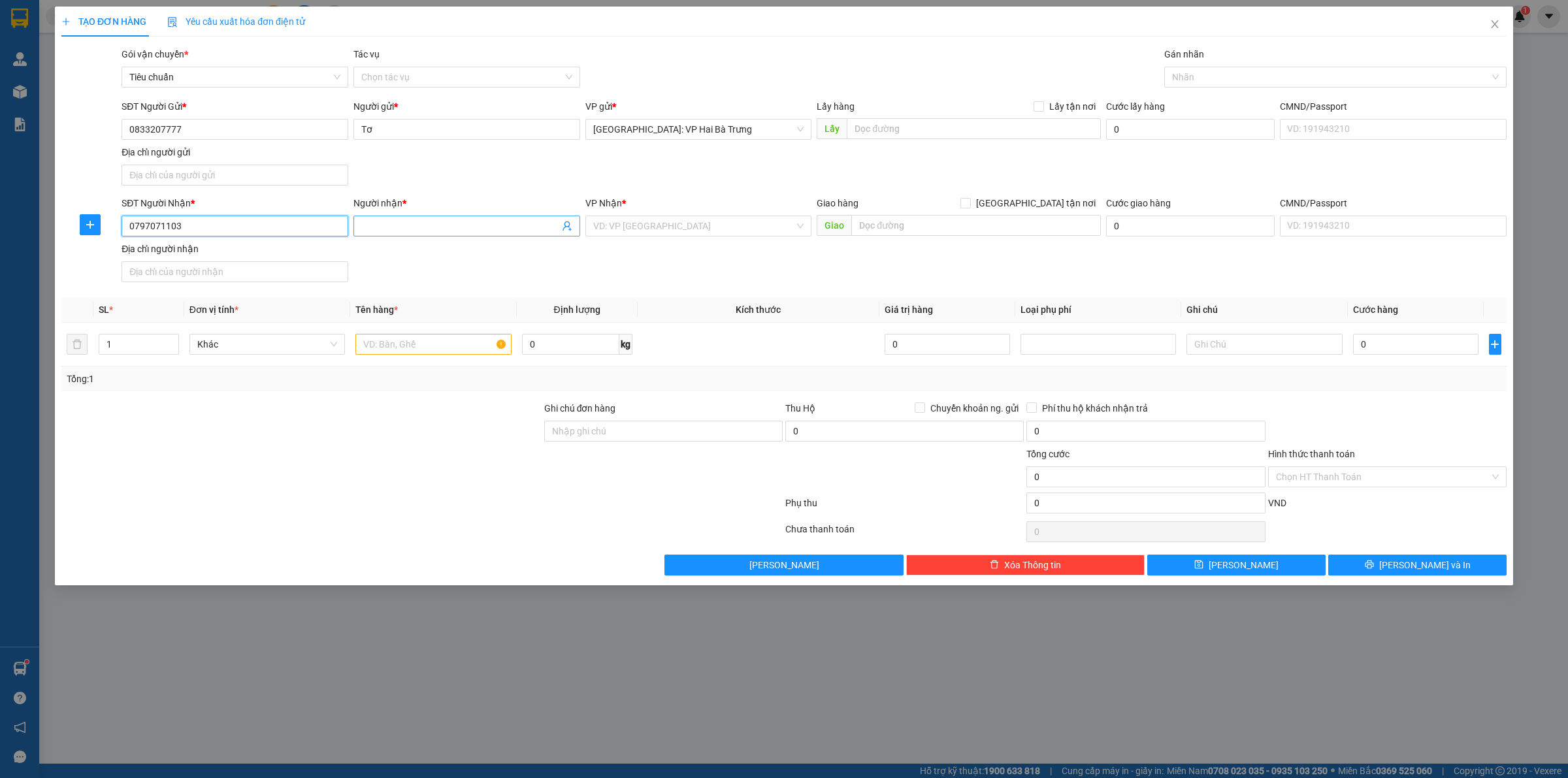
type input "0797071103"
click at [426, 229] on input "Người nhận *" at bounding box center [460, 226] width 198 height 15
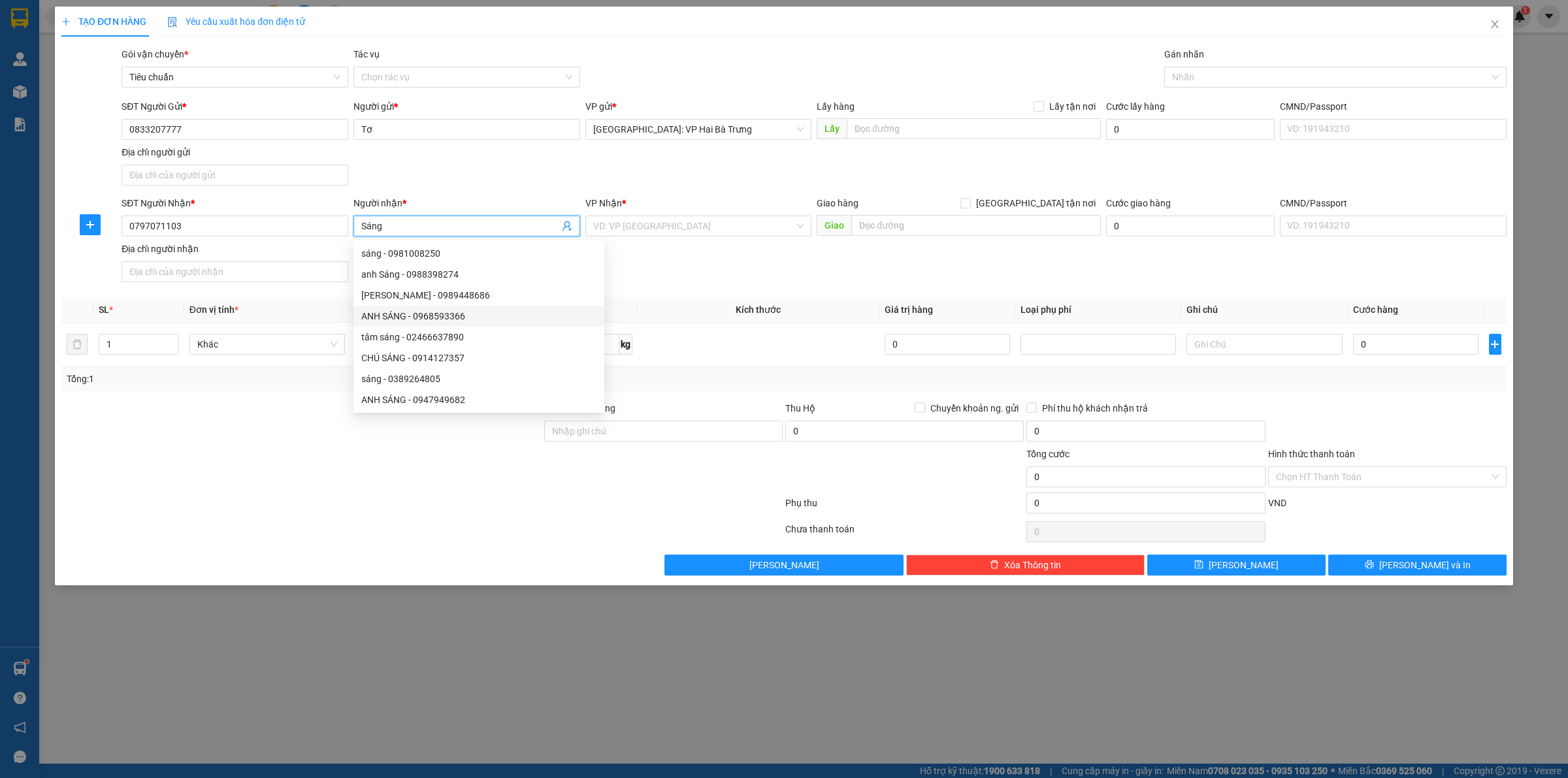
type input "Sáng"
click at [694, 283] on div "SĐT Người Nhận * 0797071103 Người nhận * Sáng VP Nhận * VD: VP [GEOGRAPHIC_DATA…" at bounding box center [814, 241] width 1390 height 92
drag, startPoint x: 694, startPoint y: 283, endPoint x: 505, endPoint y: 247, distance: 192.4
click at [687, 282] on div "SĐT Người Nhận * 0797071103 Người nhận * Sáng VP Nhận * VD: VP [GEOGRAPHIC_DATA…" at bounding box center [814, 241] width 1390 height 92
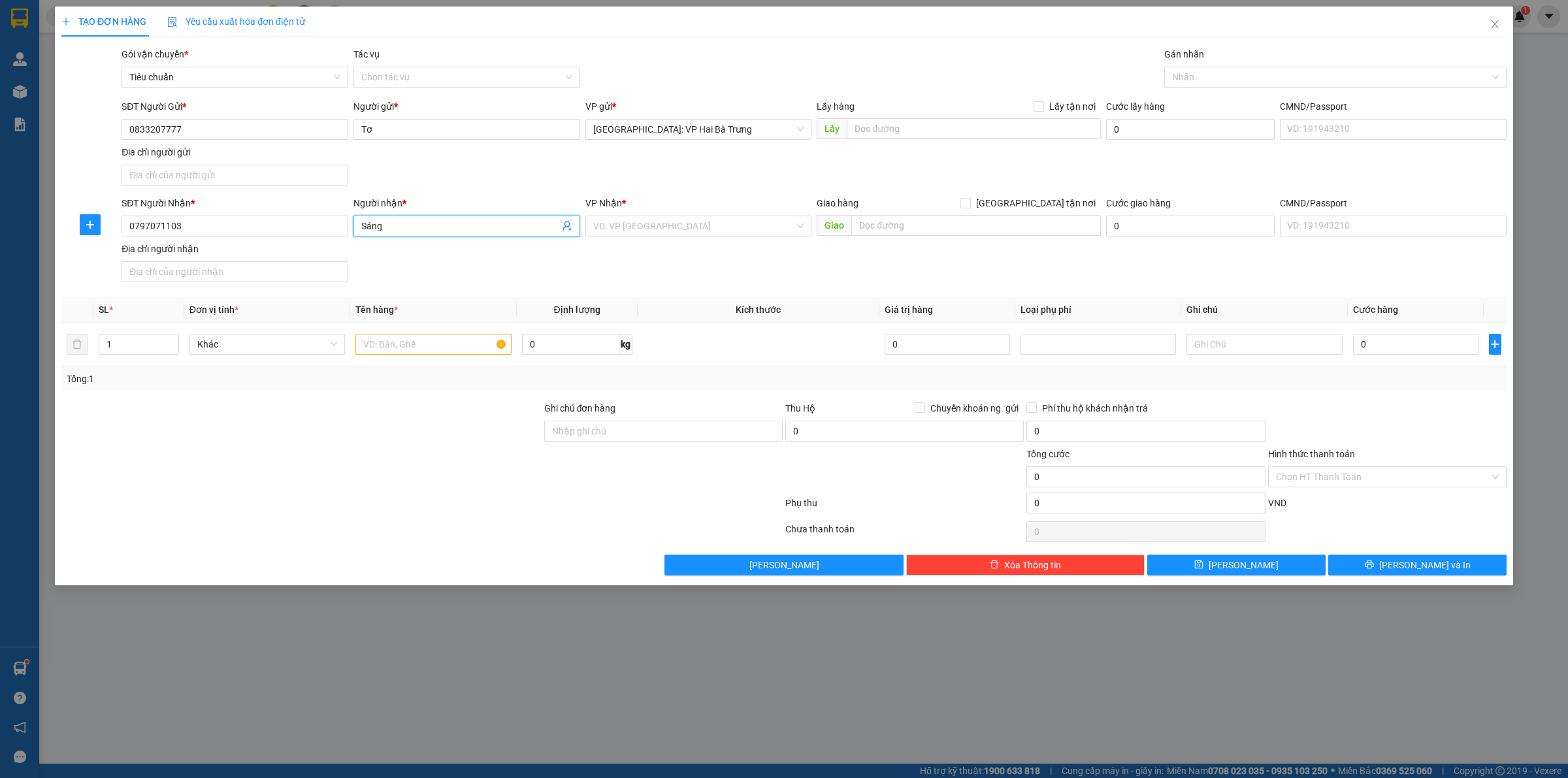
click at [442, 223] on input "Sáng" at bounding box center [460, 226] width 198 height 15
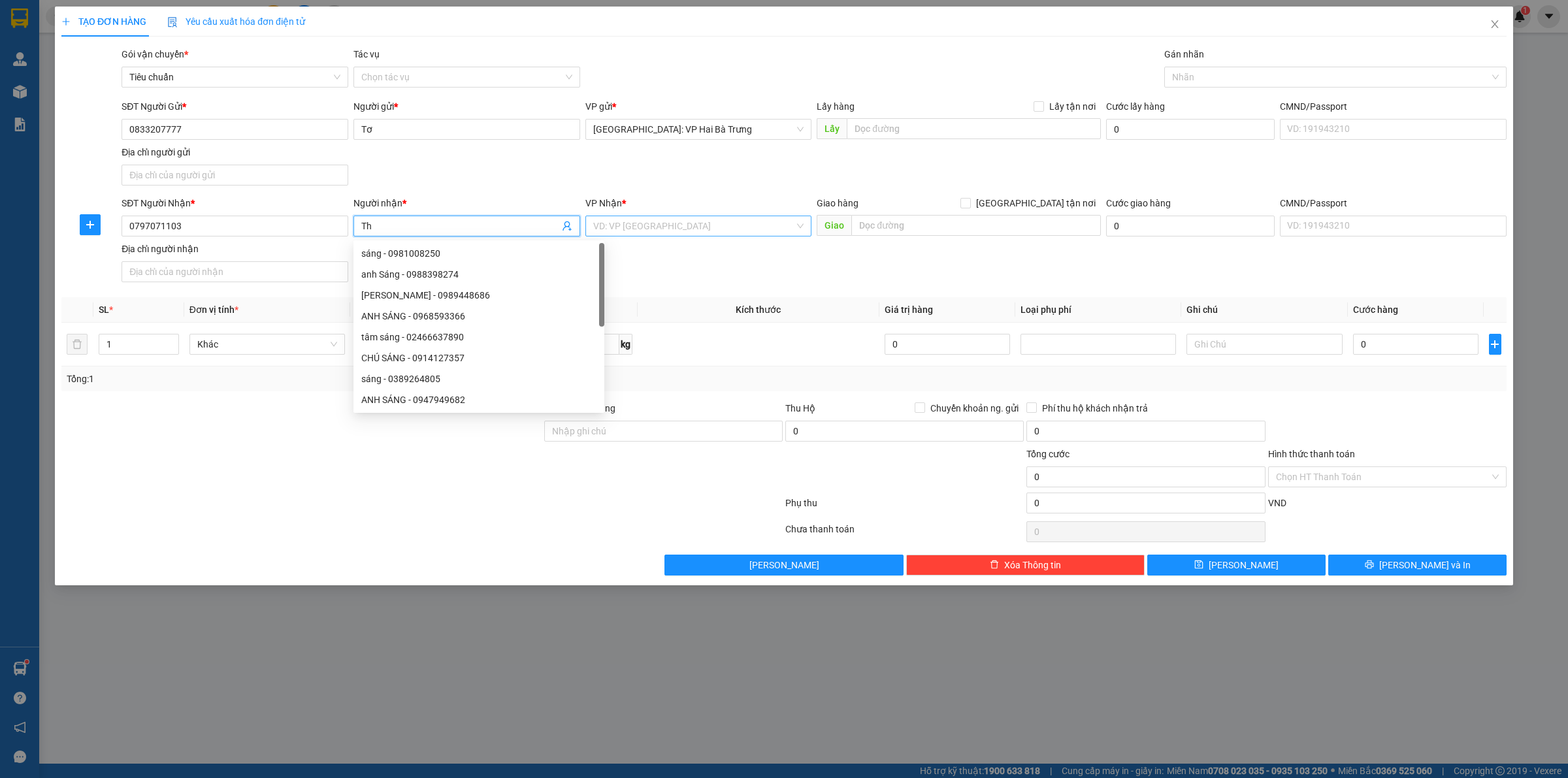
type input "T"
type input "Anh Thơ"
click at [977, 226] on input "text" at bounding box center [975, 225] width 249 height 21
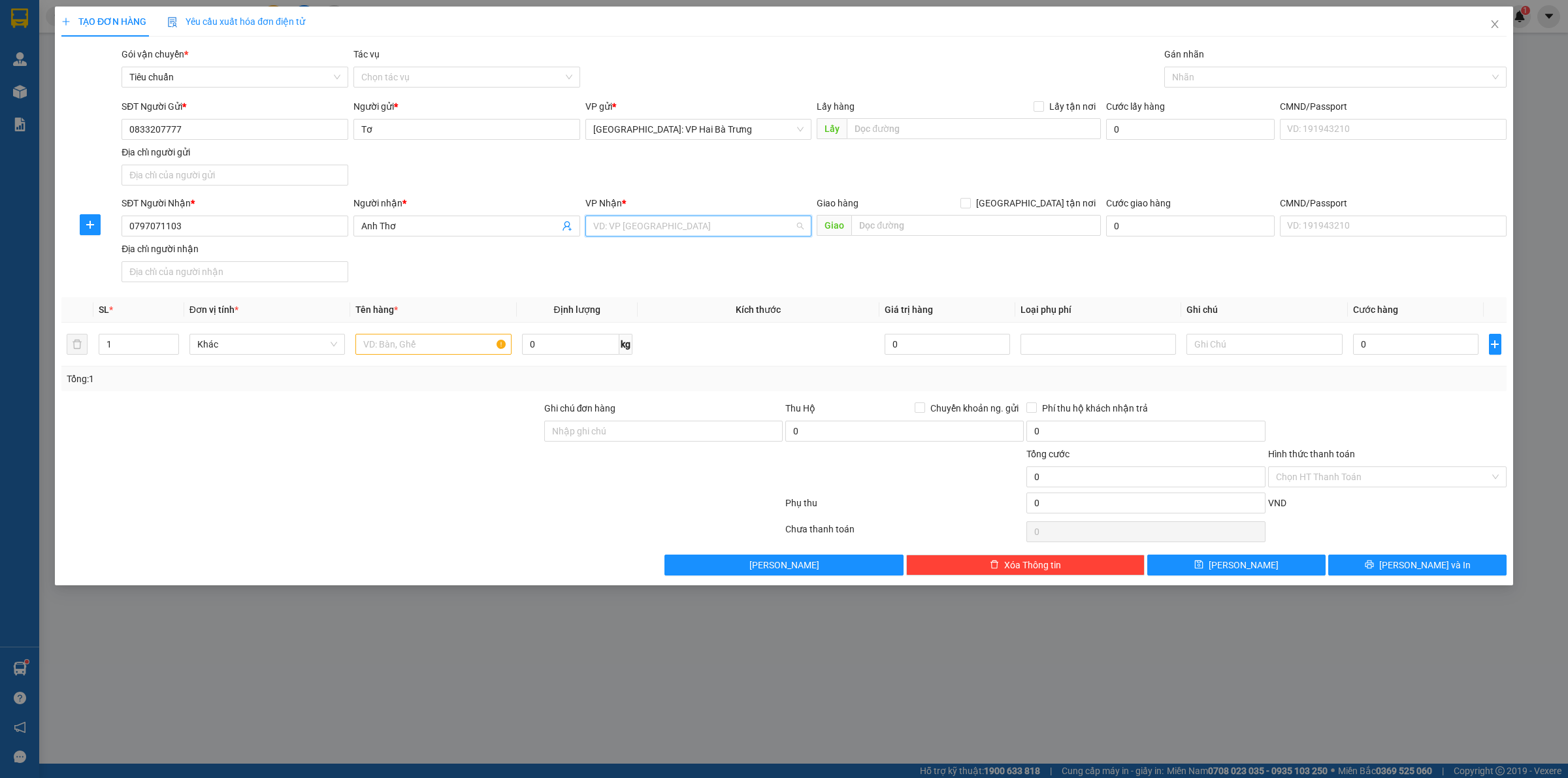
click at [716, 236] on input "search" at bounding box center [694, 225] width 202 height 19
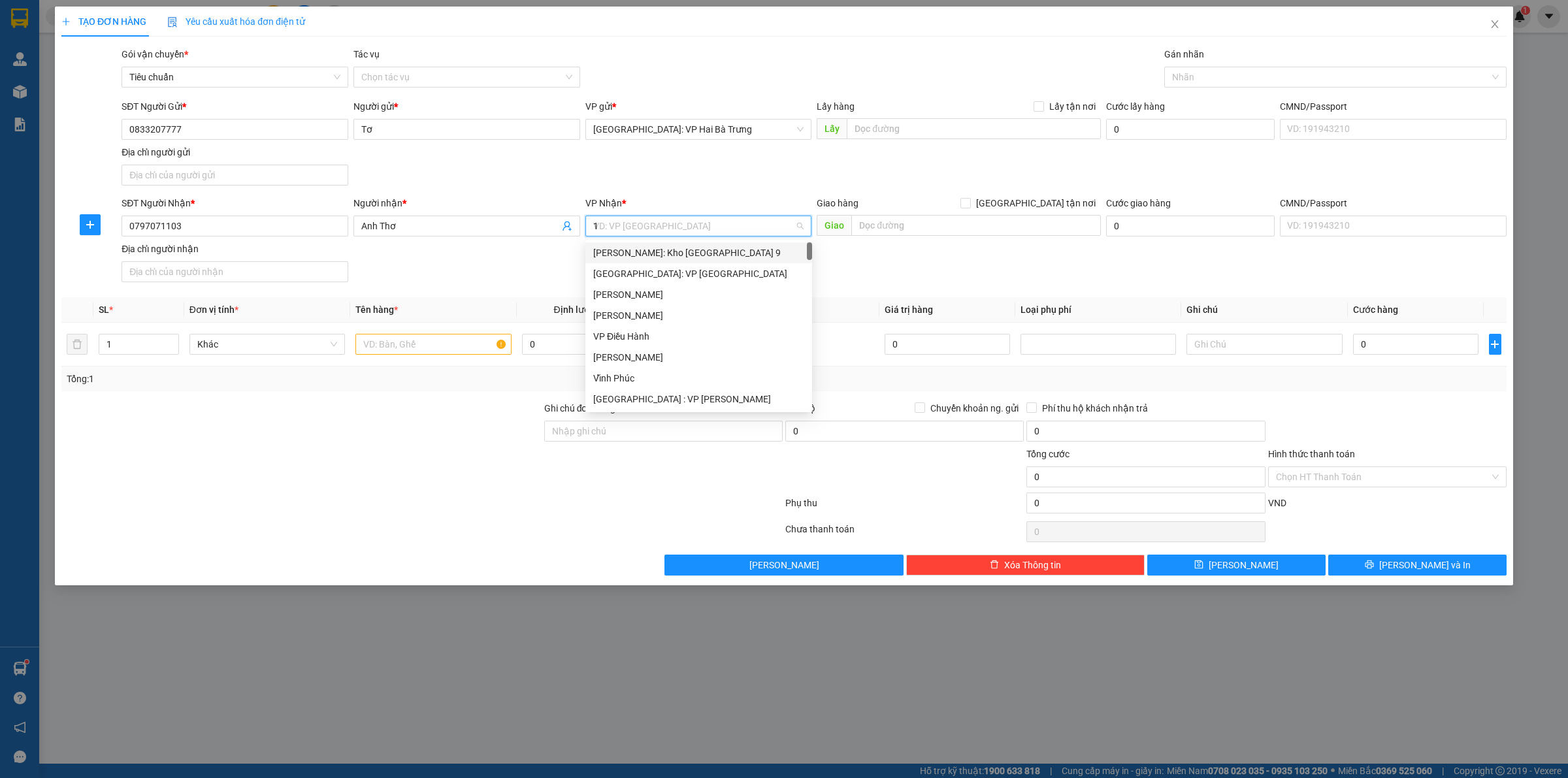
type input "12"
click at [716, 263] on div "[PERSON_NAME] : [GEOGRAPHIC_DATA]" at bounding box center [699, 273] width 227 height 21
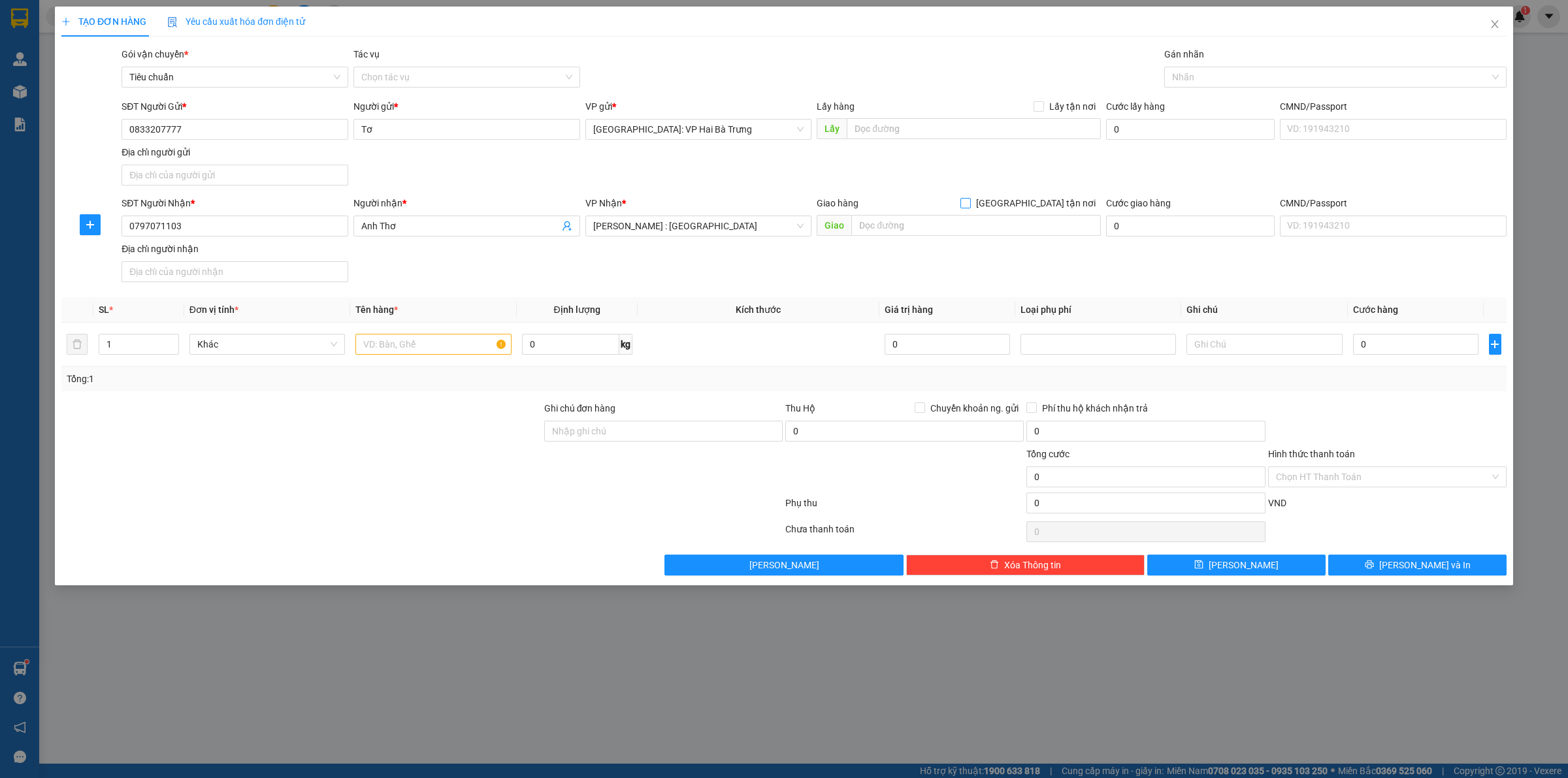
drag, startPoint x: 1081, startPoint y: 203, endPoint x: 1066, endPoint y: 197, distance: 16.2
click at [1080, 203] on span "[GEOGRAPHIC_DATA] tận nơi" at bounding box center [1035, 203] width 130 height 15
click at [969, 203] on input "[GEOGRAPHIC_DATA] tận nơi" at bounding box center [965, 203] width 9 height 9
checkbox input "true"
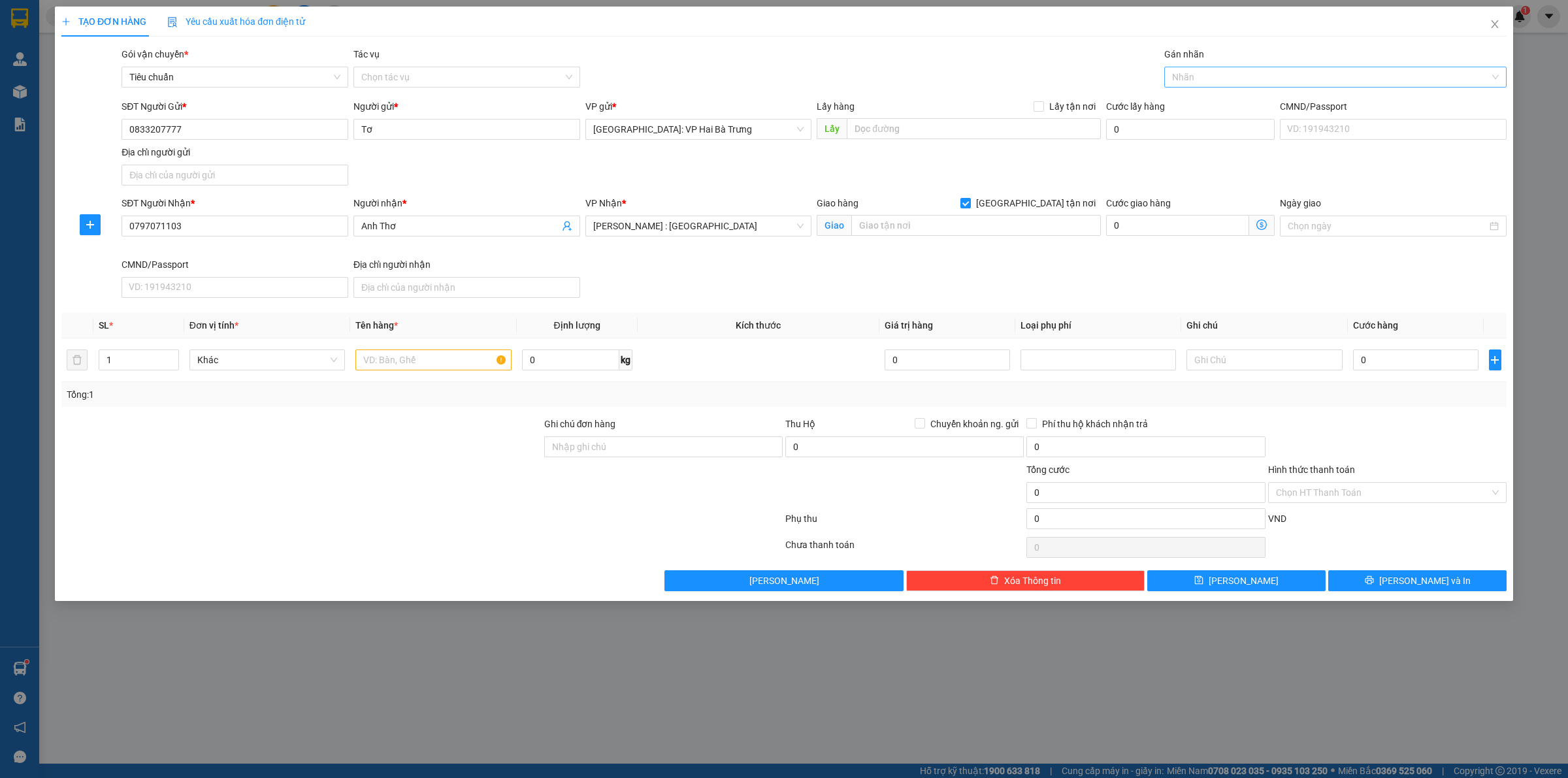
click at [1206, 84] on div at bounding box center [1328, 77] width 322 height 16
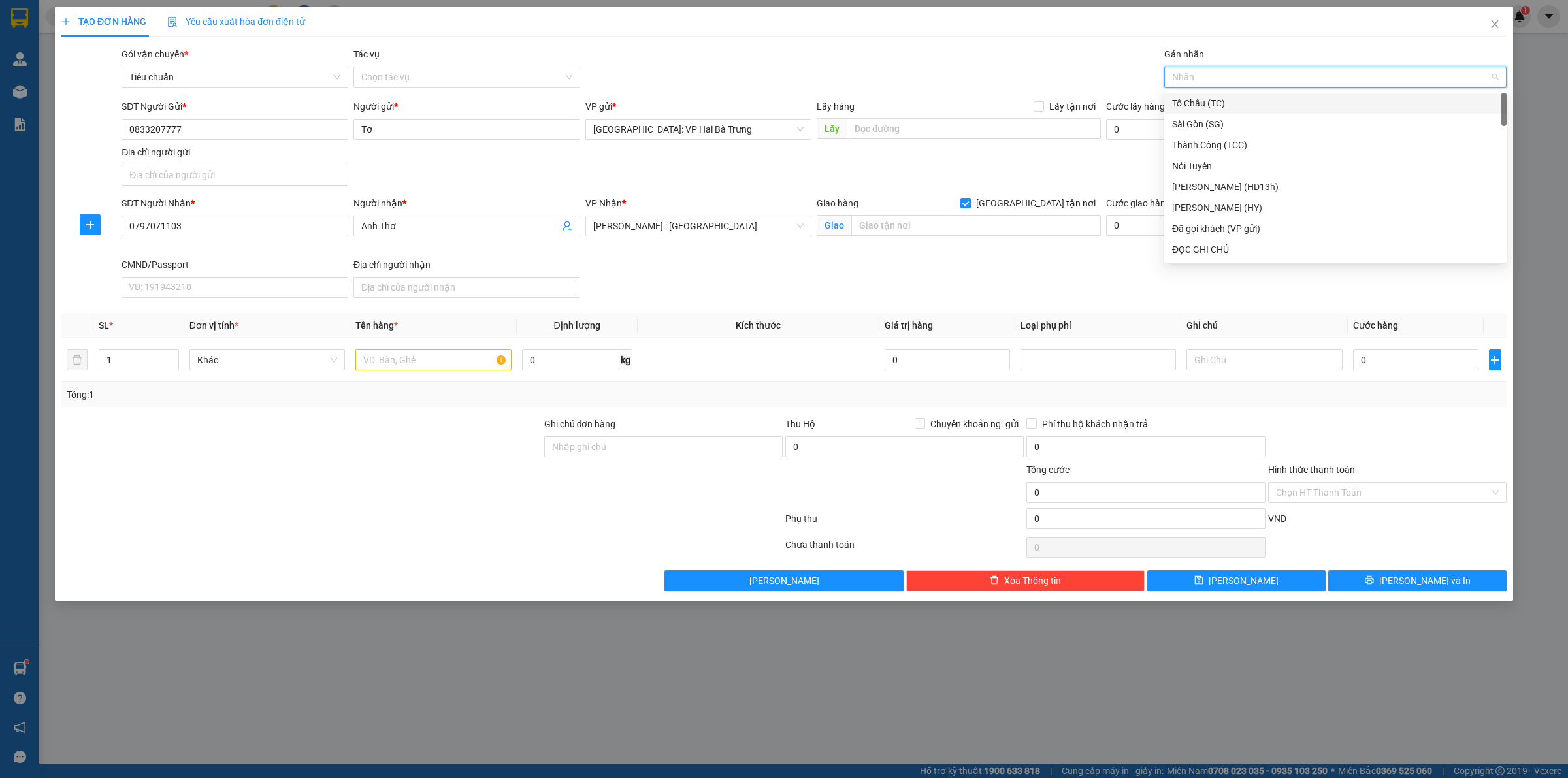
type input "G"
click at [1236, 245] on div "[GEOGRAPHIC_DATA] tận nơi" at bounding box center [1335, 249] width 327 height 15
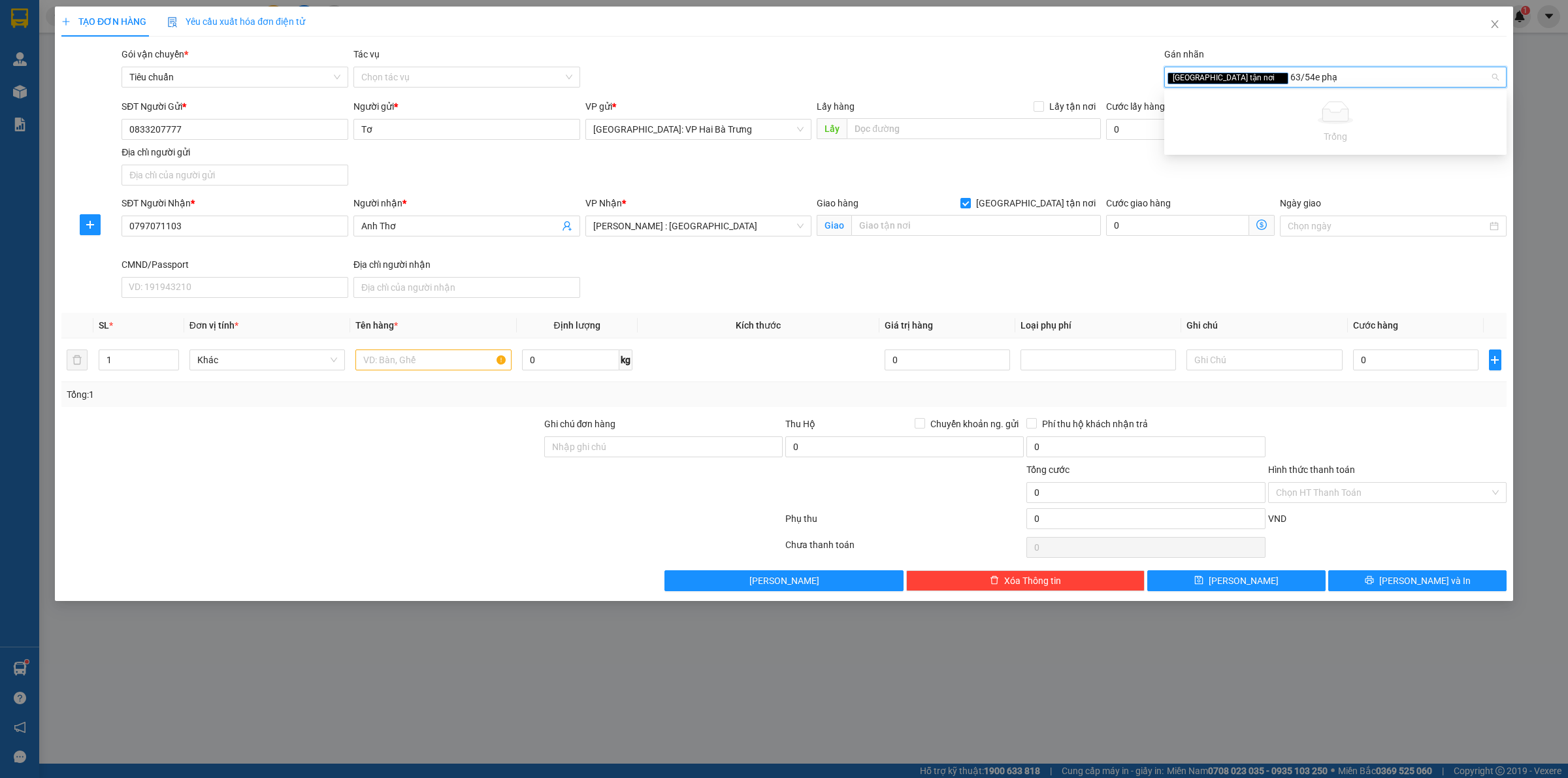
type input "63/54e phạm"
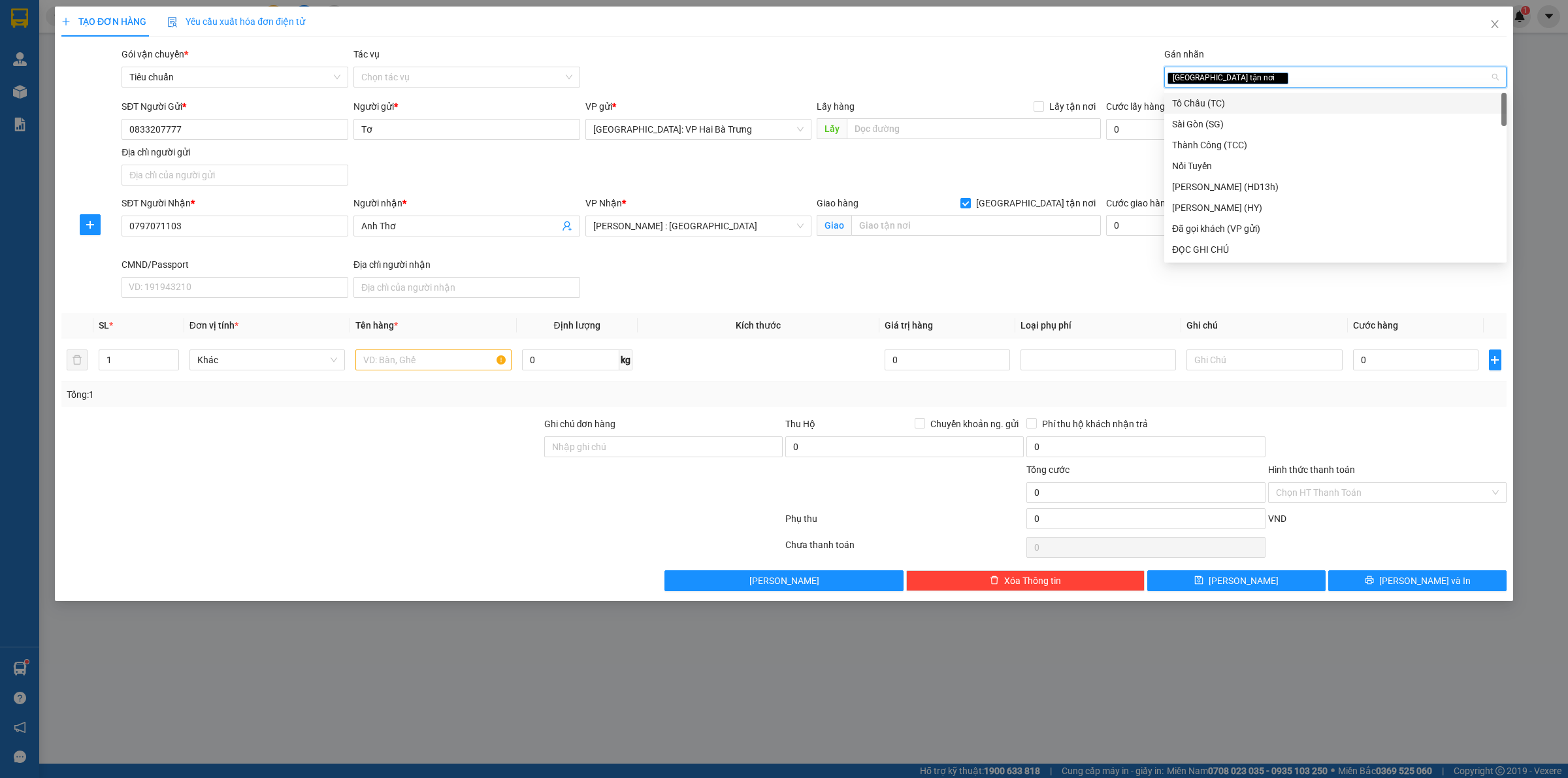
drag, startPoint x: 1324, startPoint y: 77, endPoint x: 1233, endPoint y: 82, distance: 91.1
click at [1233, 82] on div "[GEOGRAPHIC_DATA] tận nơi" at bounding box center [1328, 77] width 322 height 16
click at [896, 230] on input "text" at bounding box center [975, 225] width 249 height 21
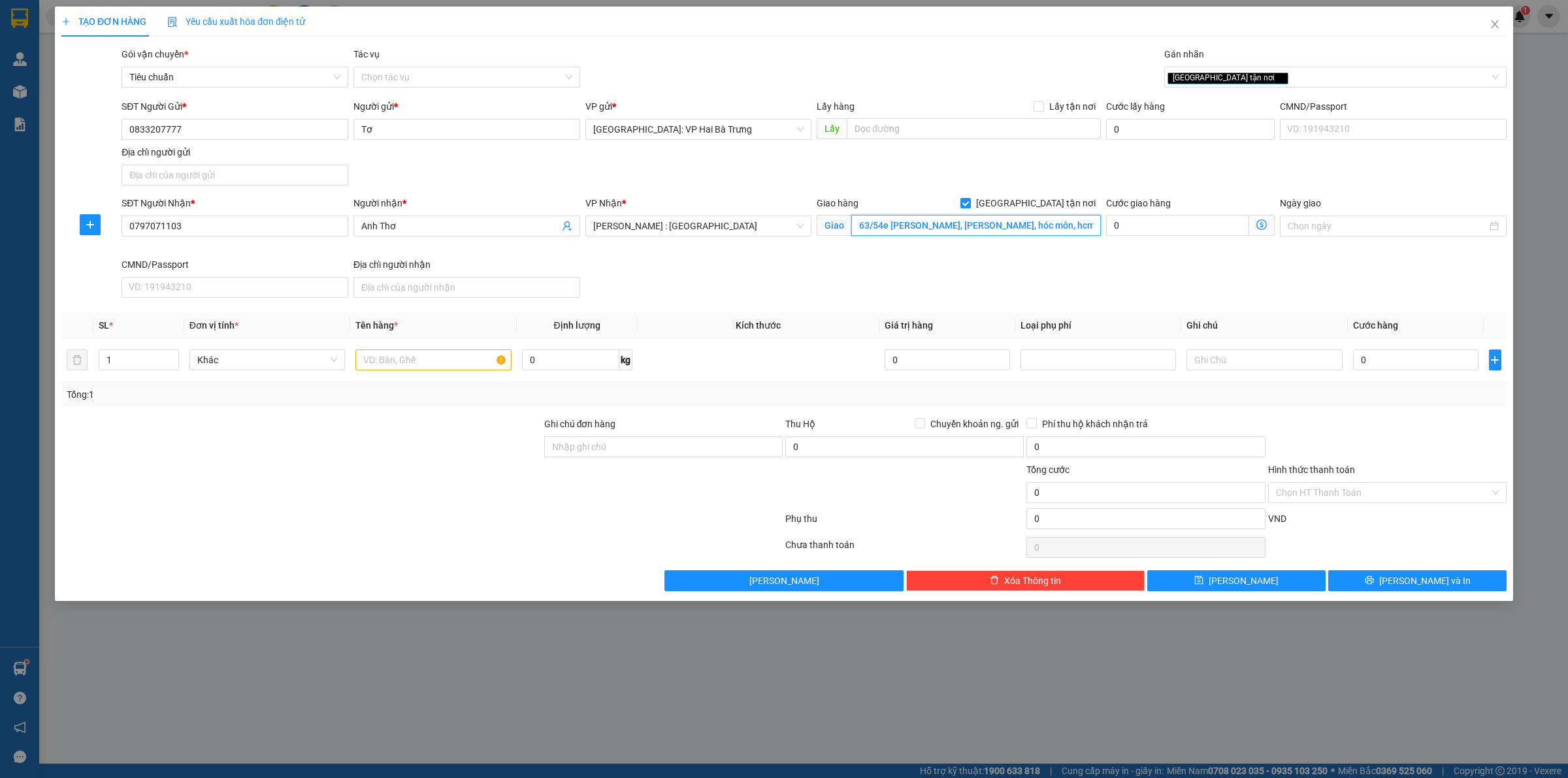
scroll to position [0, 1]
type input "63/54e [PERSON_NAME], [PERSON_NAME], hóc môn, hcm"
type input "2"
click at [169, 356] on icon "up" at bounding box center [172, 357] width 5 height 5
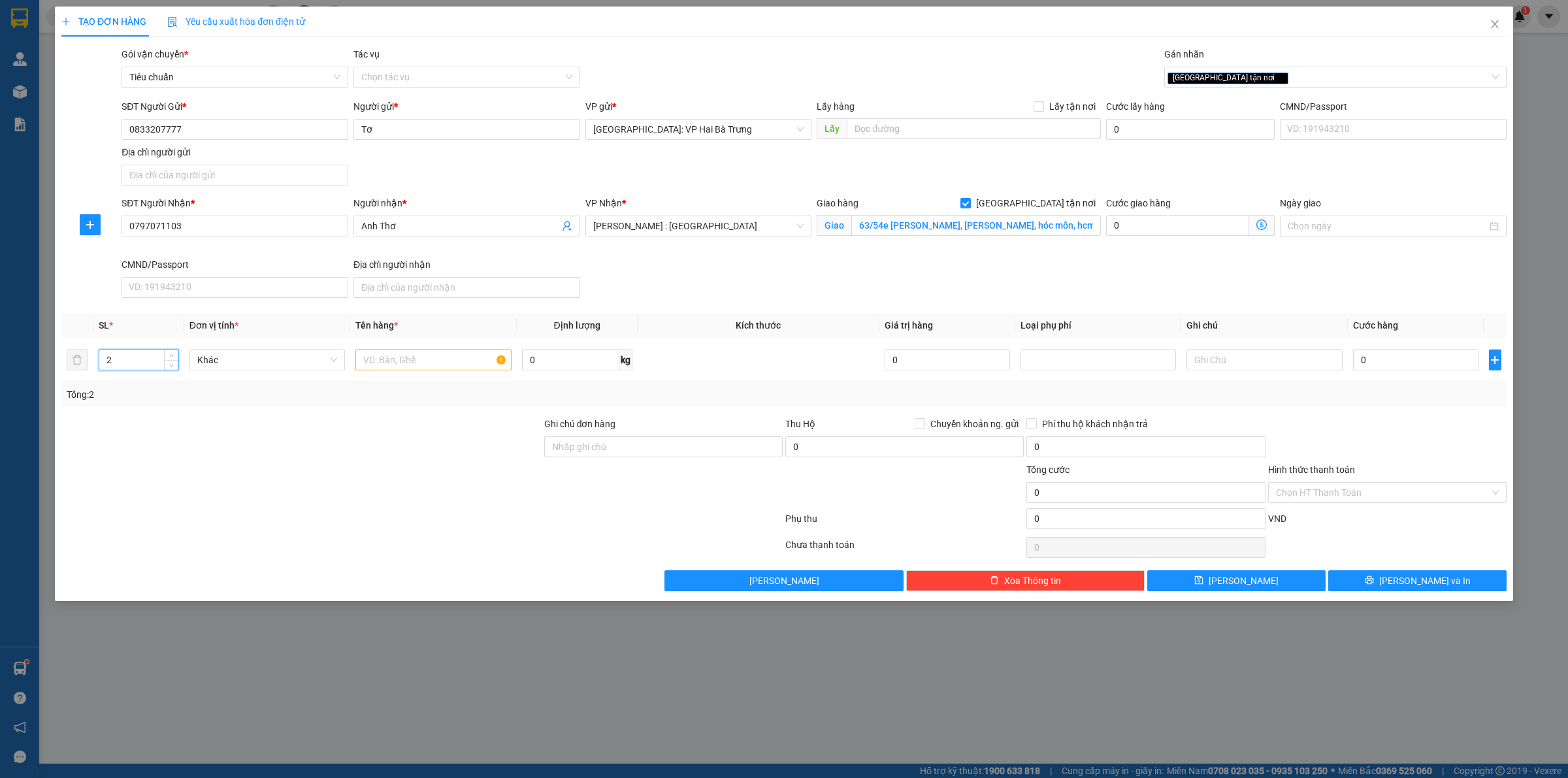
click at [846, 269] on div "SĐT Người Nhận * 0797071103 Người nhận * Anh Thơ VP Nhận * [GEOGRAPHIC_DATA] : …" at bounding box center [814, 249] width 1390 height 107
click at [412, 363] on input "text" at bounding box center [433, 359] width 155 height 21
type input "1 vali màu hồng + 1 vali màu xanh"
click at [1412, 363] on input "0" at bounding box center [1415, 359] width 125 height 21
type input "2"
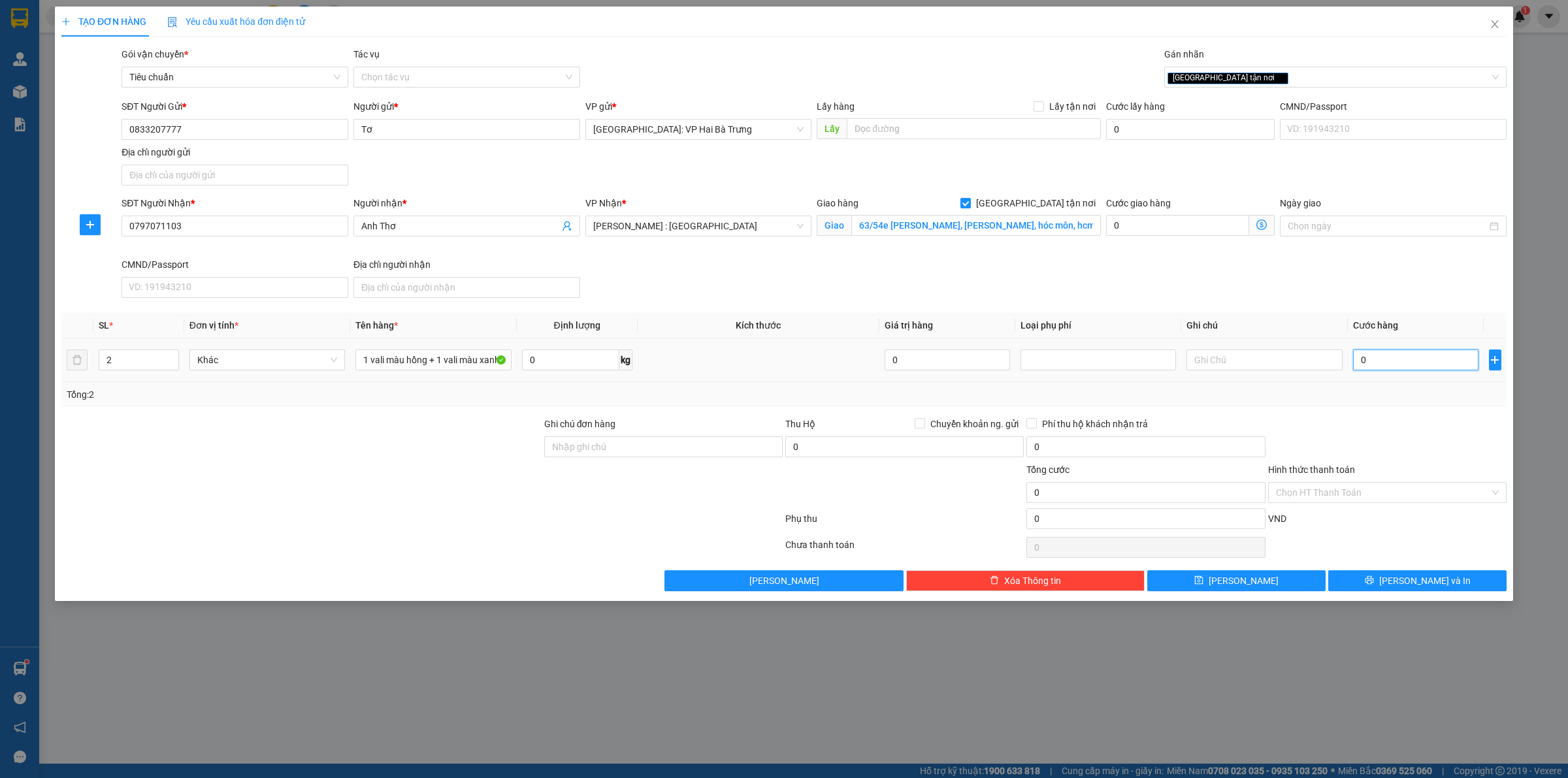
type input "2"
type input "24"
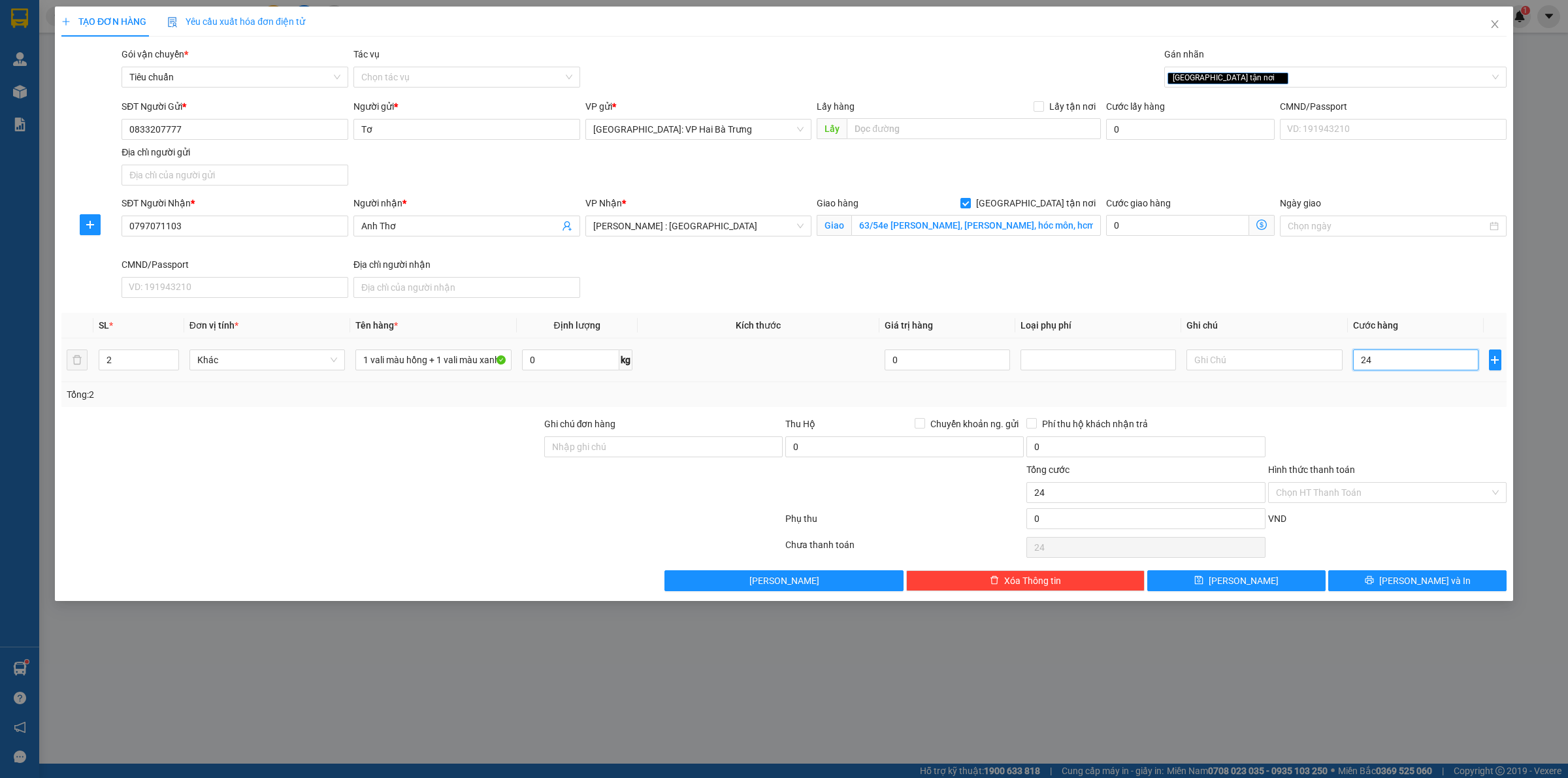
type input "245"
type input "2.450"
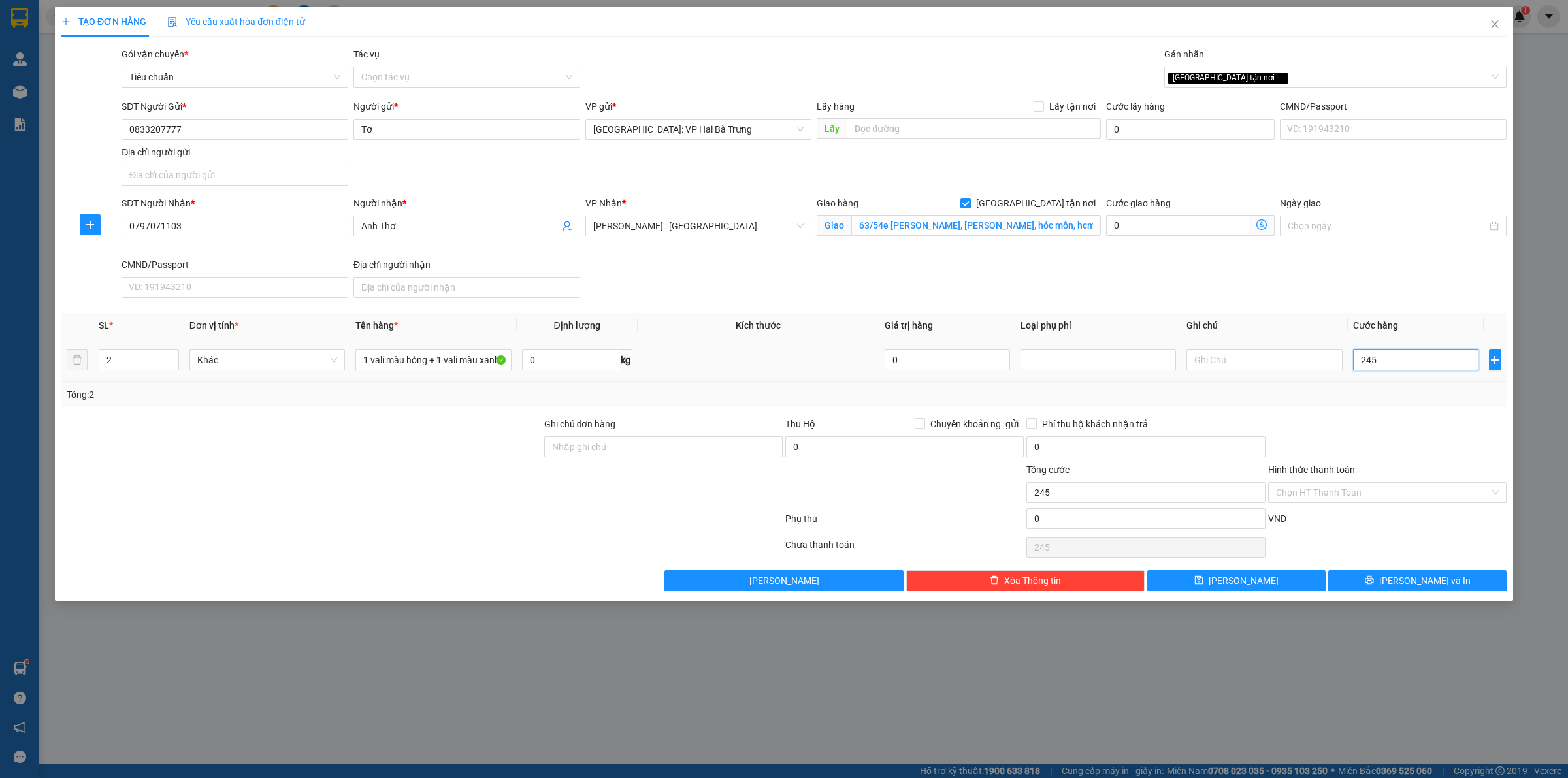
type input "2.450"
type input "24.500"
type input "245.000"
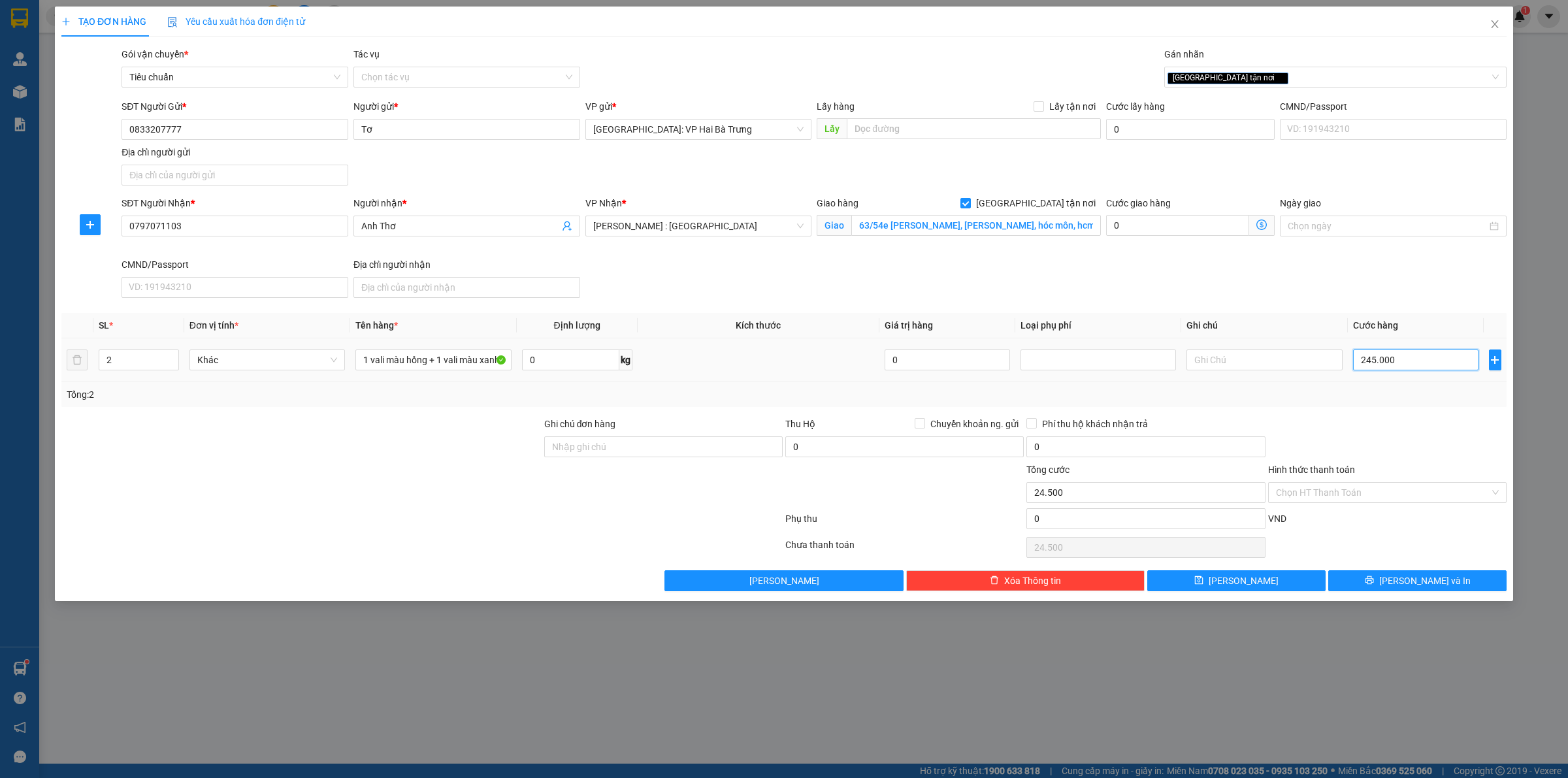
type input "245.000"
click at [1374, 579] on icon "printer" at bounding box center [1369, 580] width 9 height 9
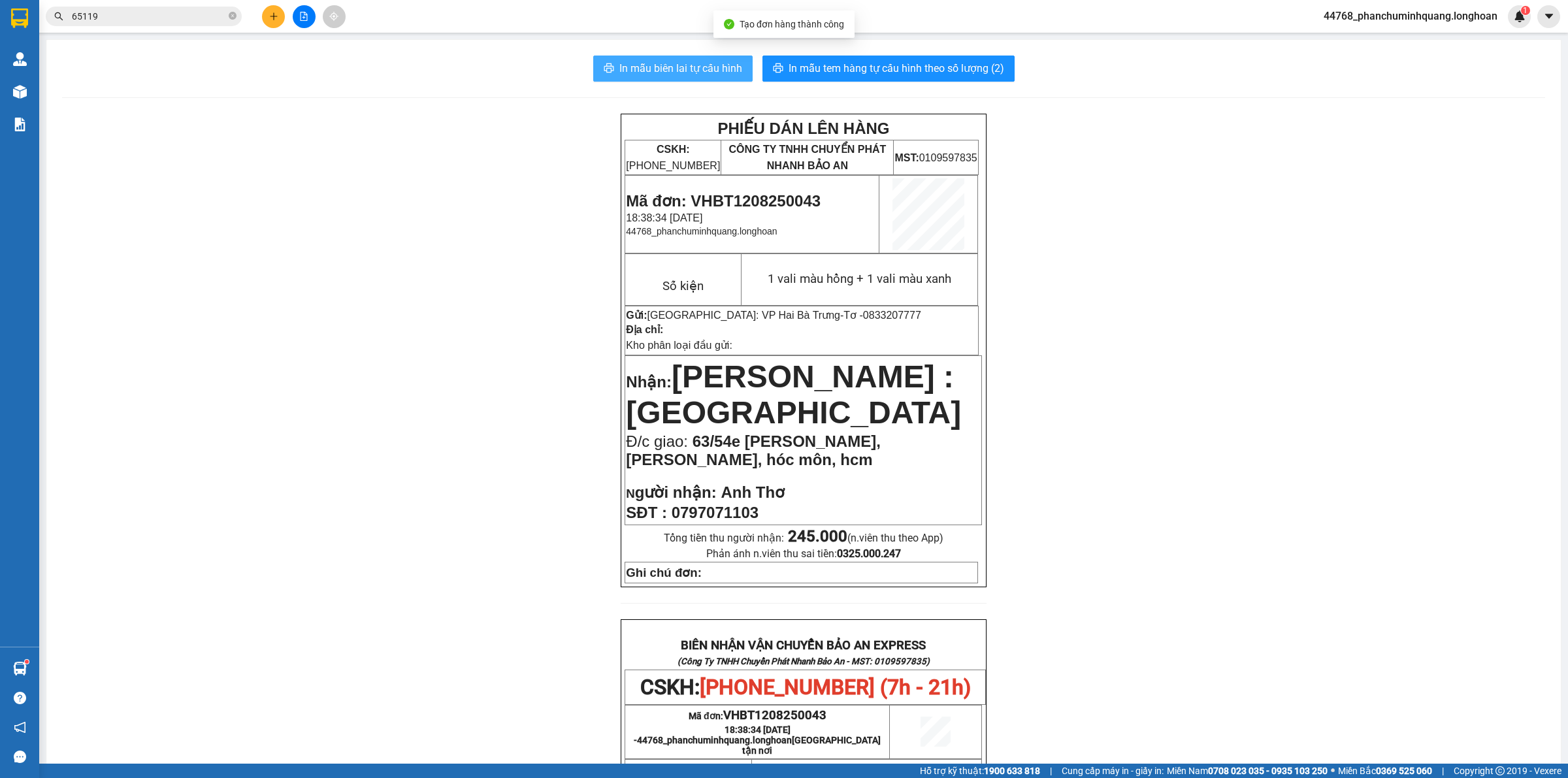
drag, startPoint x: 678, startPoint y: 63, endPoint x: 656, endPoint y: 55, distance: 23.4
click at [677, 62] on span "In mẫu biên lai tự cấu hình" at bounding box center [680, 68] width 123 height 16
click at [885, 66] on span "In mẫu tem hàng tự cấu hình theo số lượng (2)" at bounding box center [896, 68] width 216 height 16
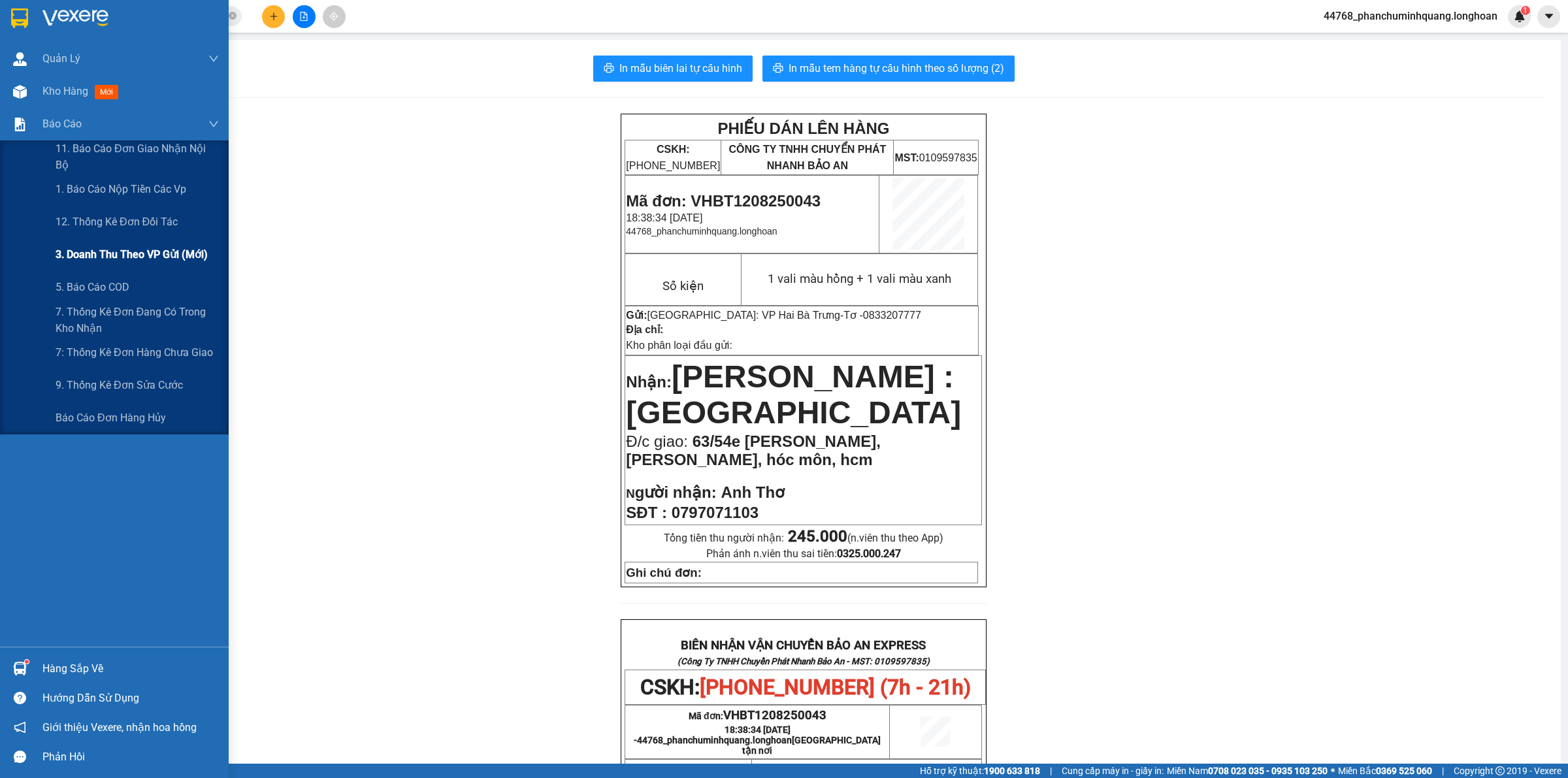
click at [131, 249] on span "3. Doanh Thu theo VP Gửi (mới)" at bounding box center [131, 254] width 152 height 16
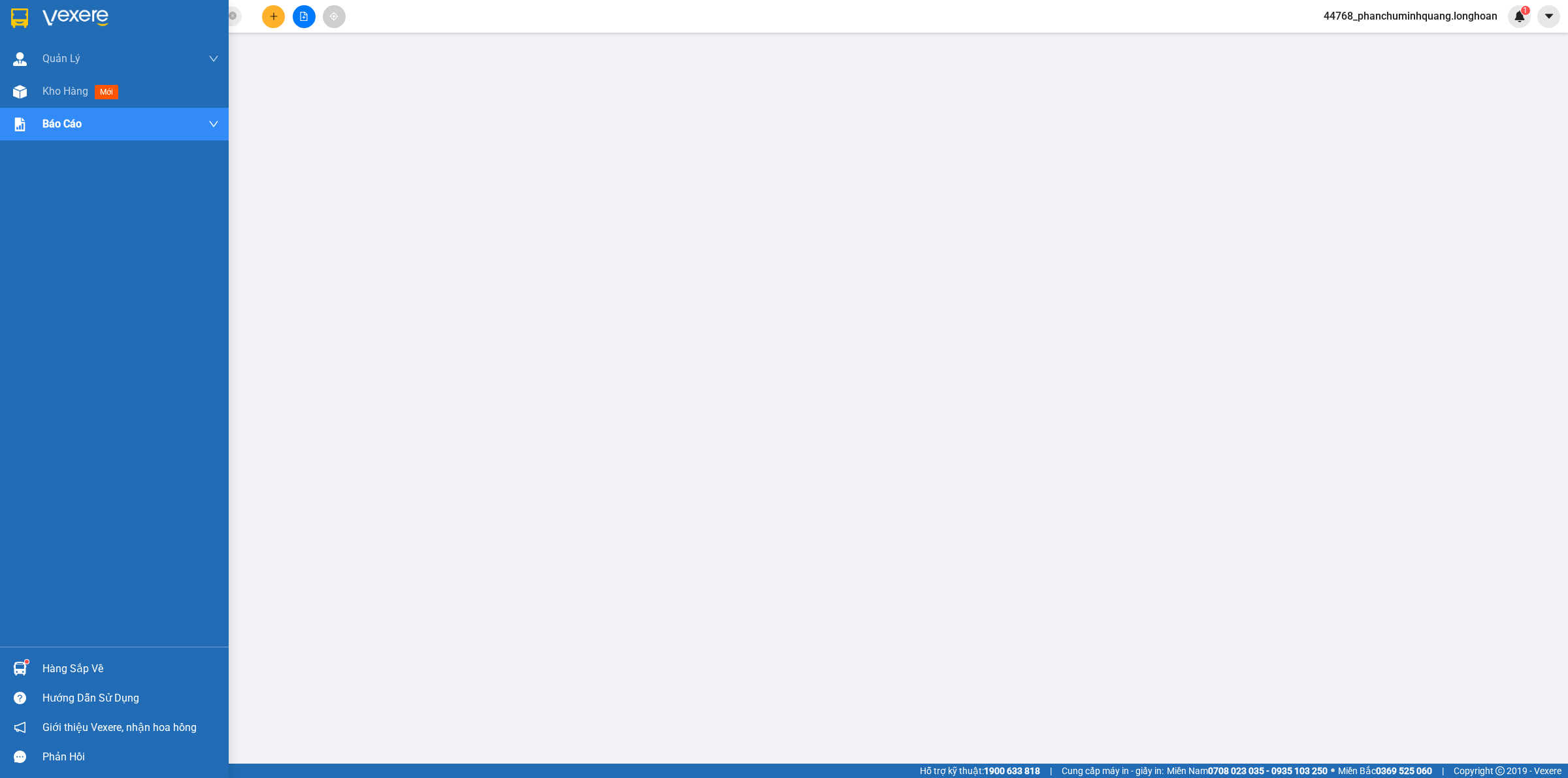
click at [30, 22] on div at bounding box center [19, 17] width 23 height 23
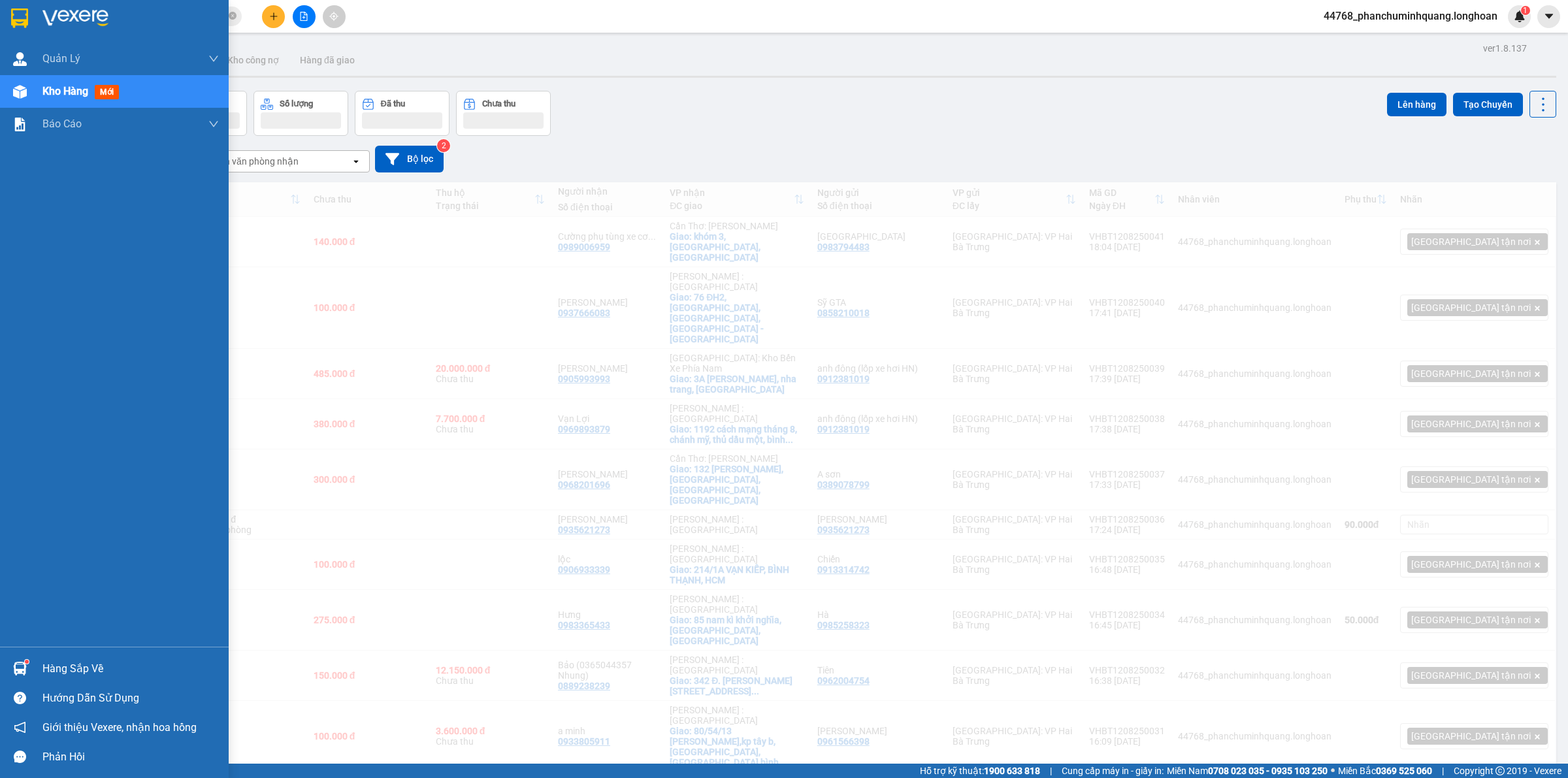
click at [51, 19] on img at bounding box center [75, 18] width 66 height 19
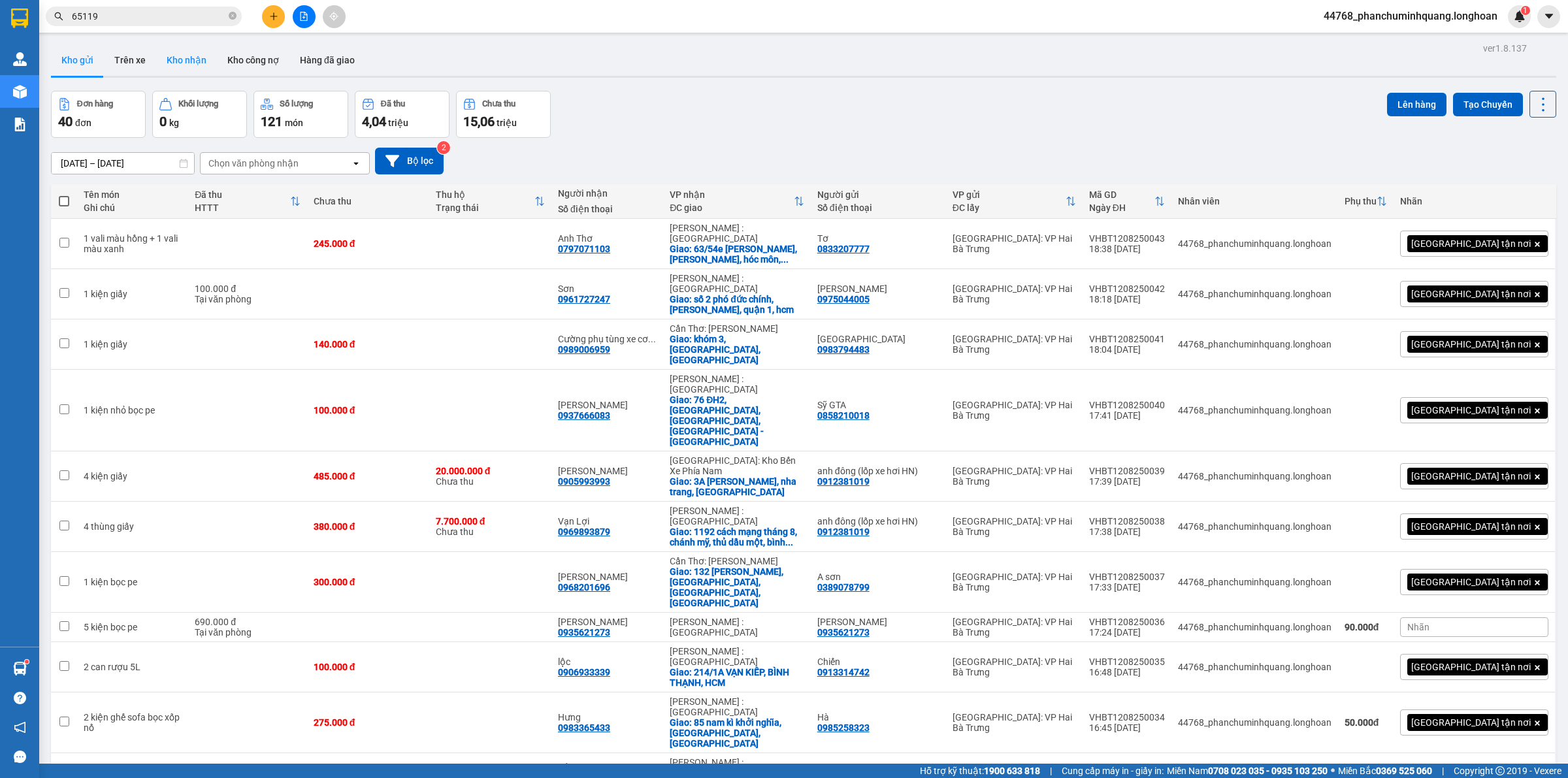
click at [176, 61] on button "Kho nhận" at bounding box center [186, 60] width 61 height 31
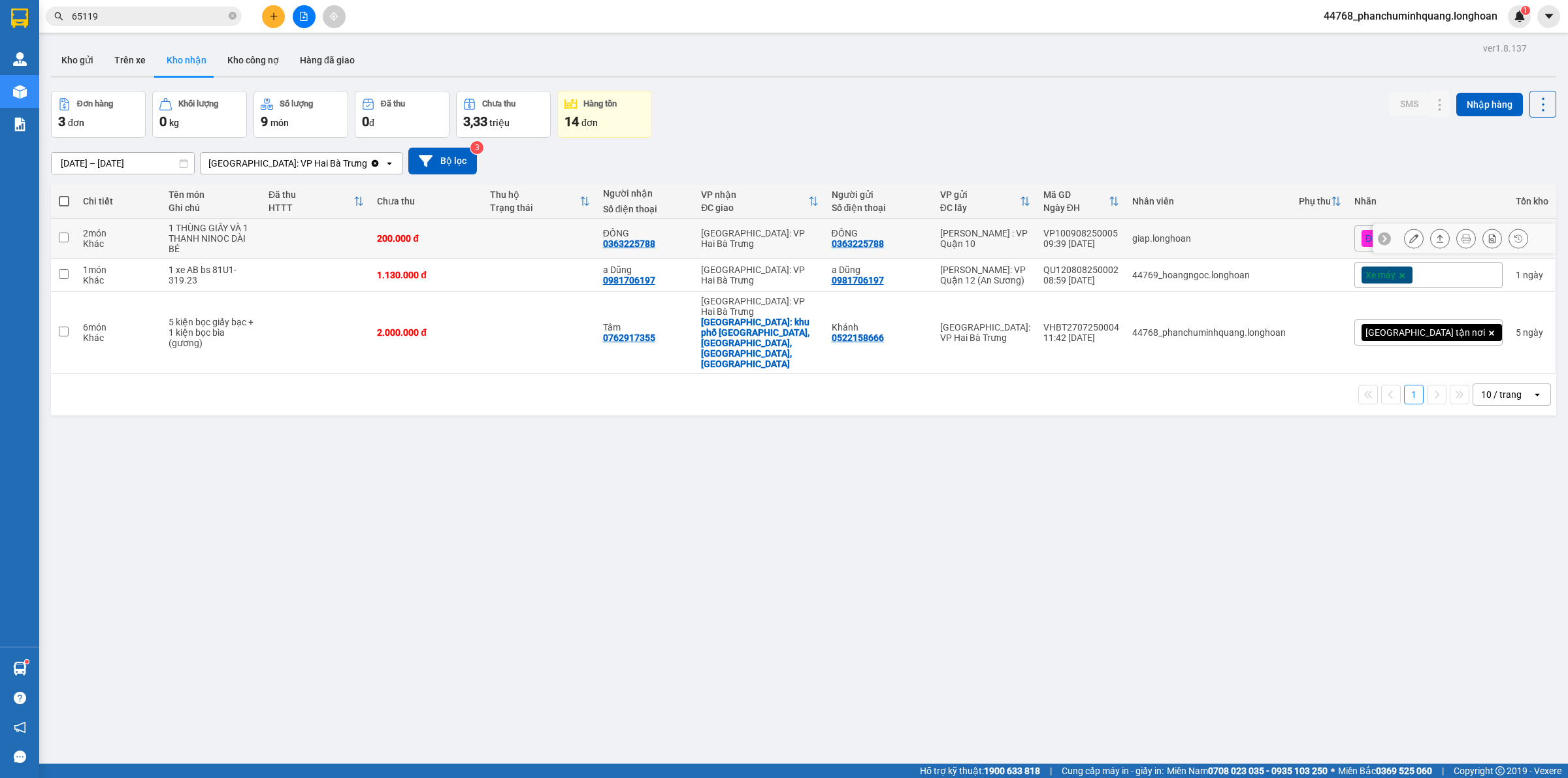
click at [556, 240] on td at bounding box center [540, 238] width 113 height 40
checkbox input "true"
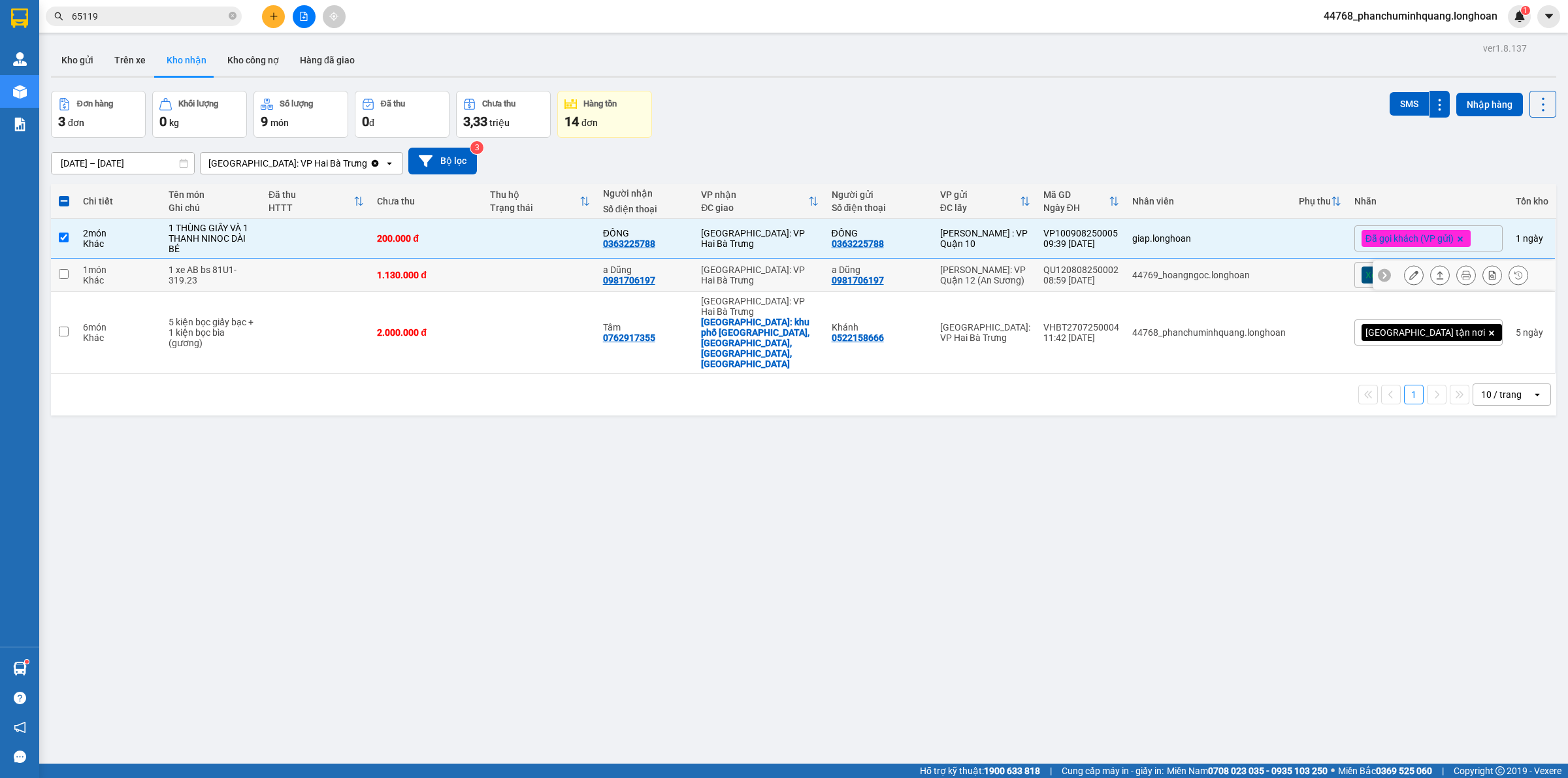
click at [548, 266] on td at bounding box center [540, 275] width 113 height 33
checkbox input "true"
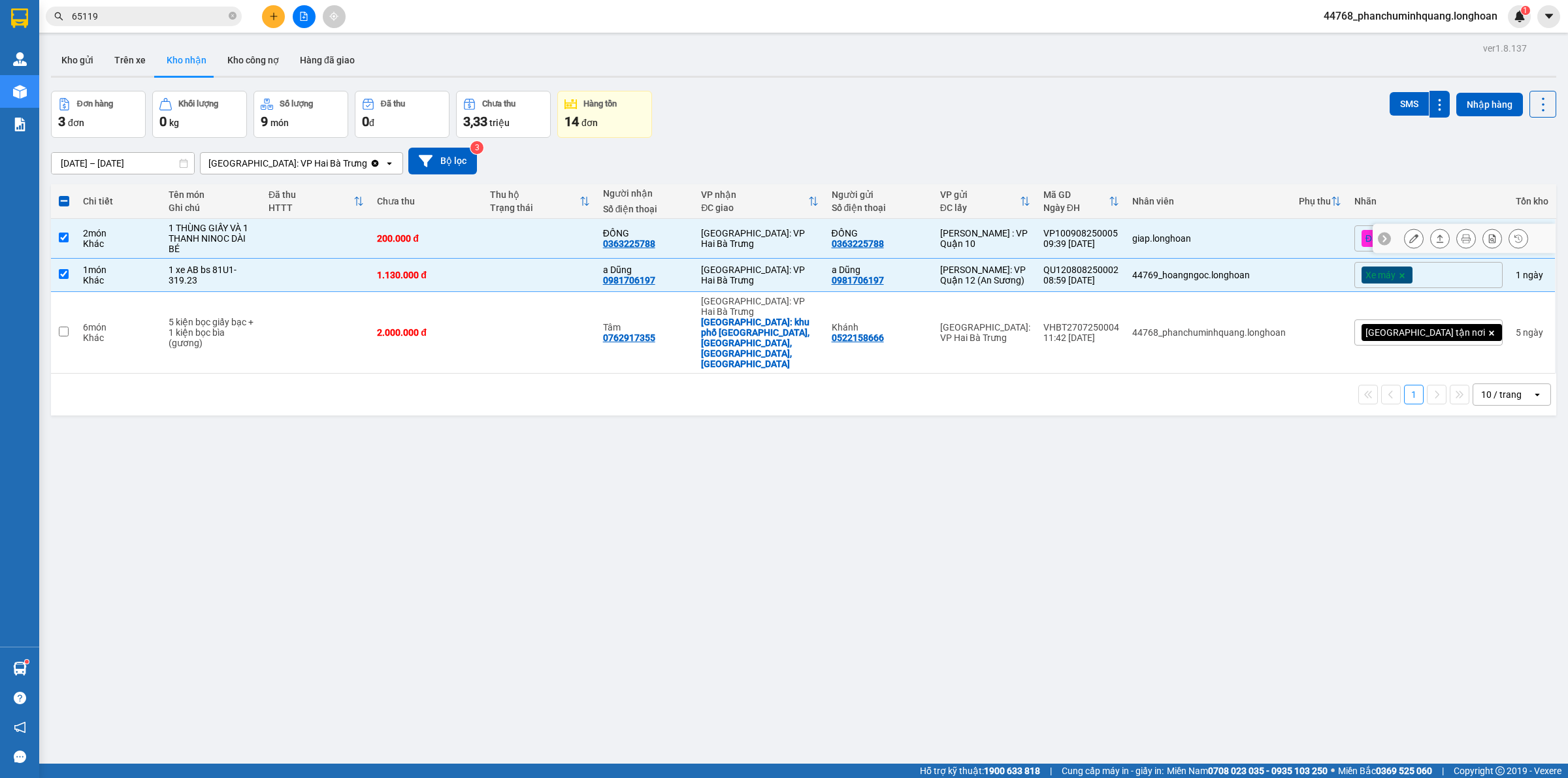
click at [475, 241] on div "200.000 đ" at bounding box center [426, 238] width 100 height 10
checkbox input "false"
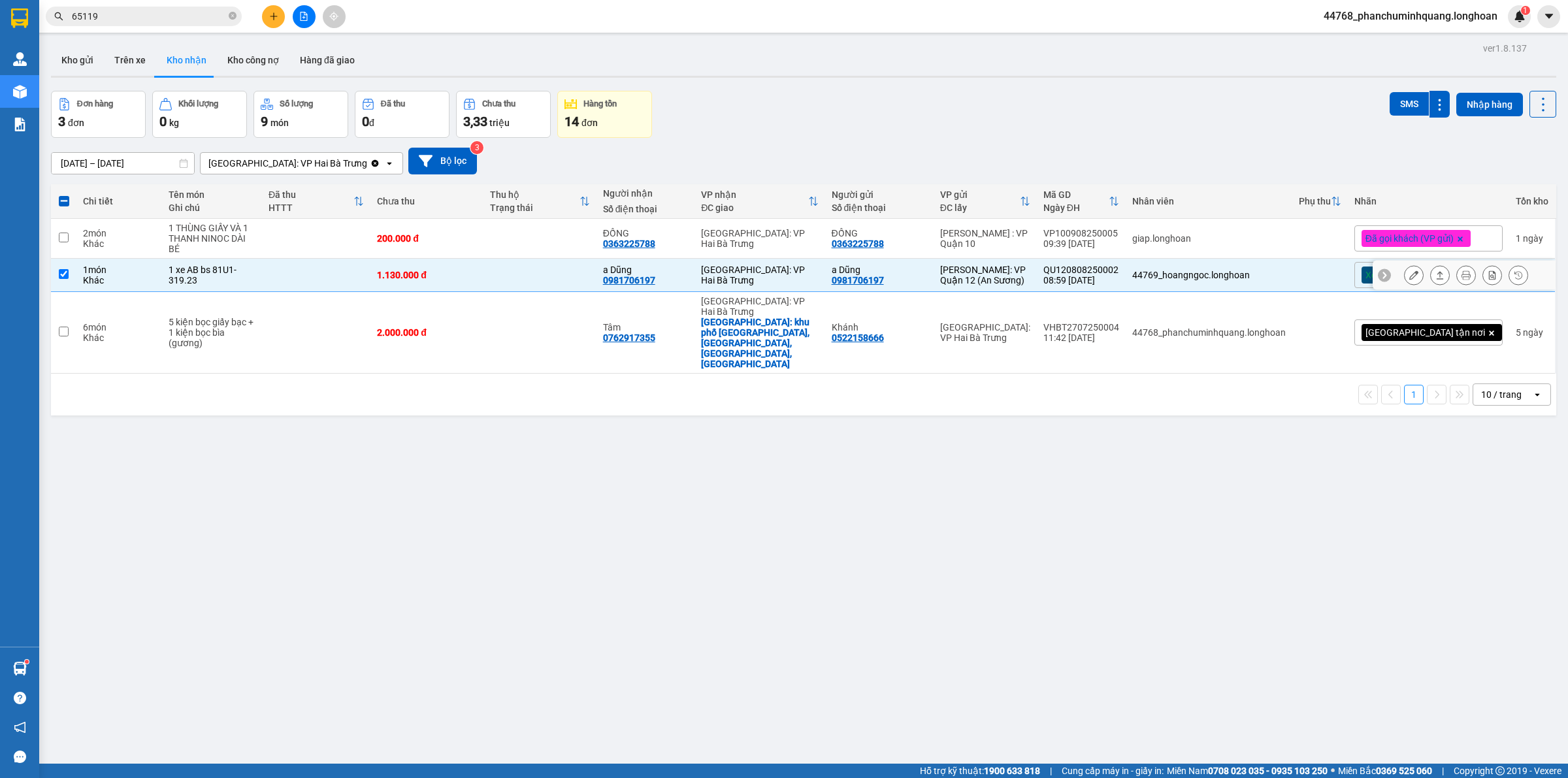
click at [551, 265] on td at bounding box center [540, 275] width 113 height 33
checkbox input "false"
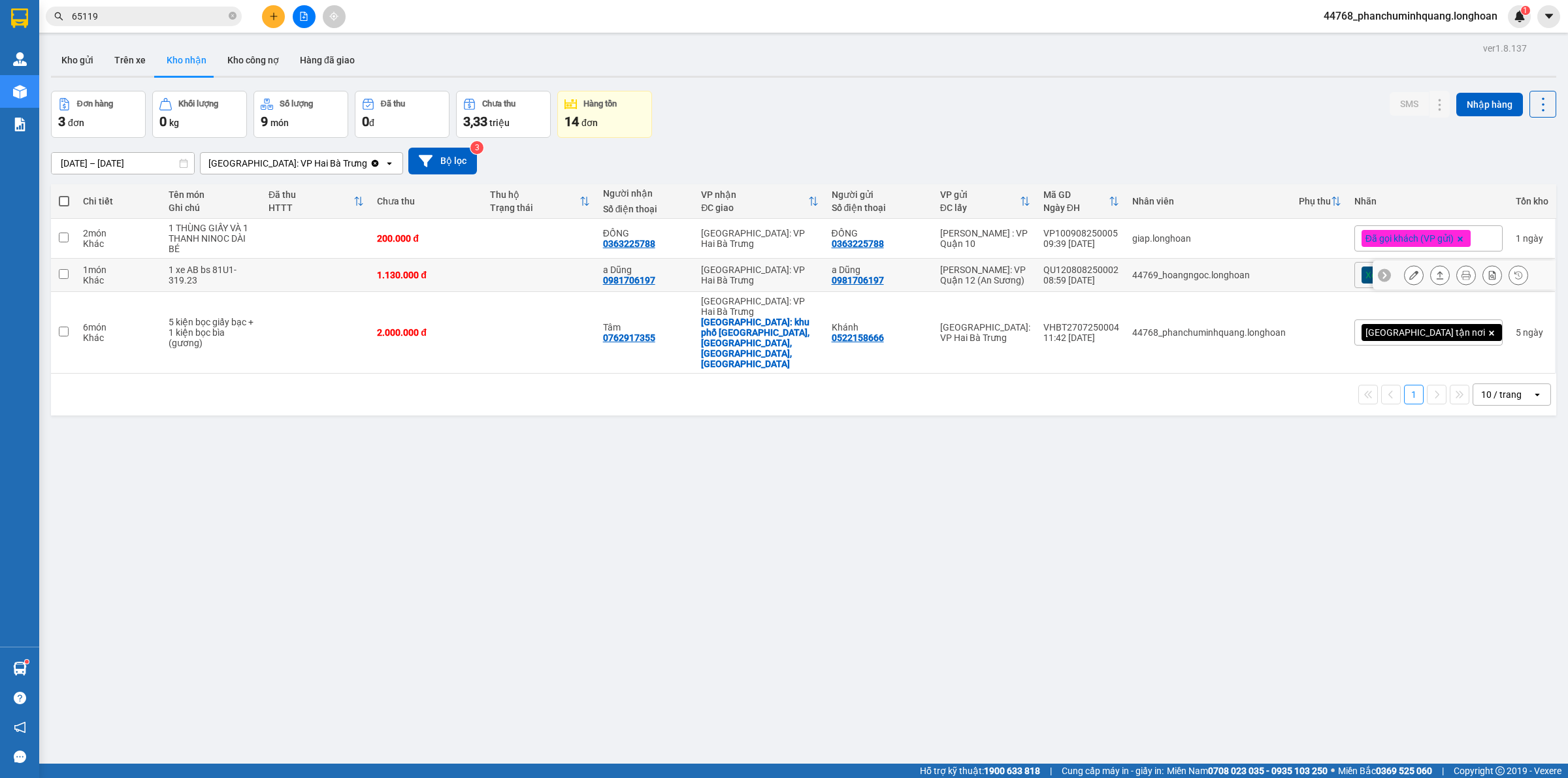
click at [1408, 269] on button at bounding box center [1413, 275] width 19 height 23
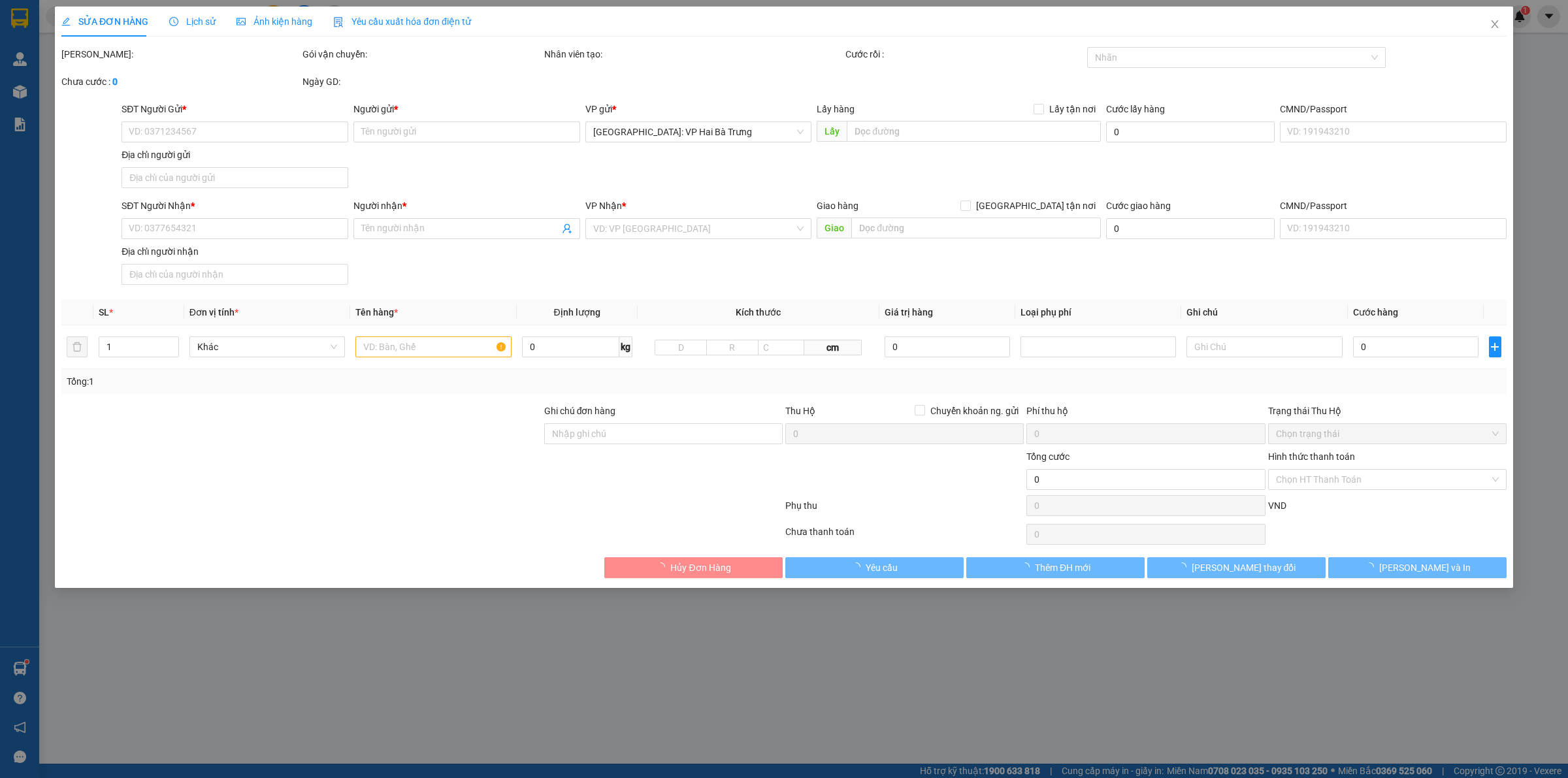
type input "0981706197"
type input "a Dũng"
type input "0981706197"
type input "a Dũng"
type input "chìa khóa quấn tay lái + giấy tờ khách giữ"
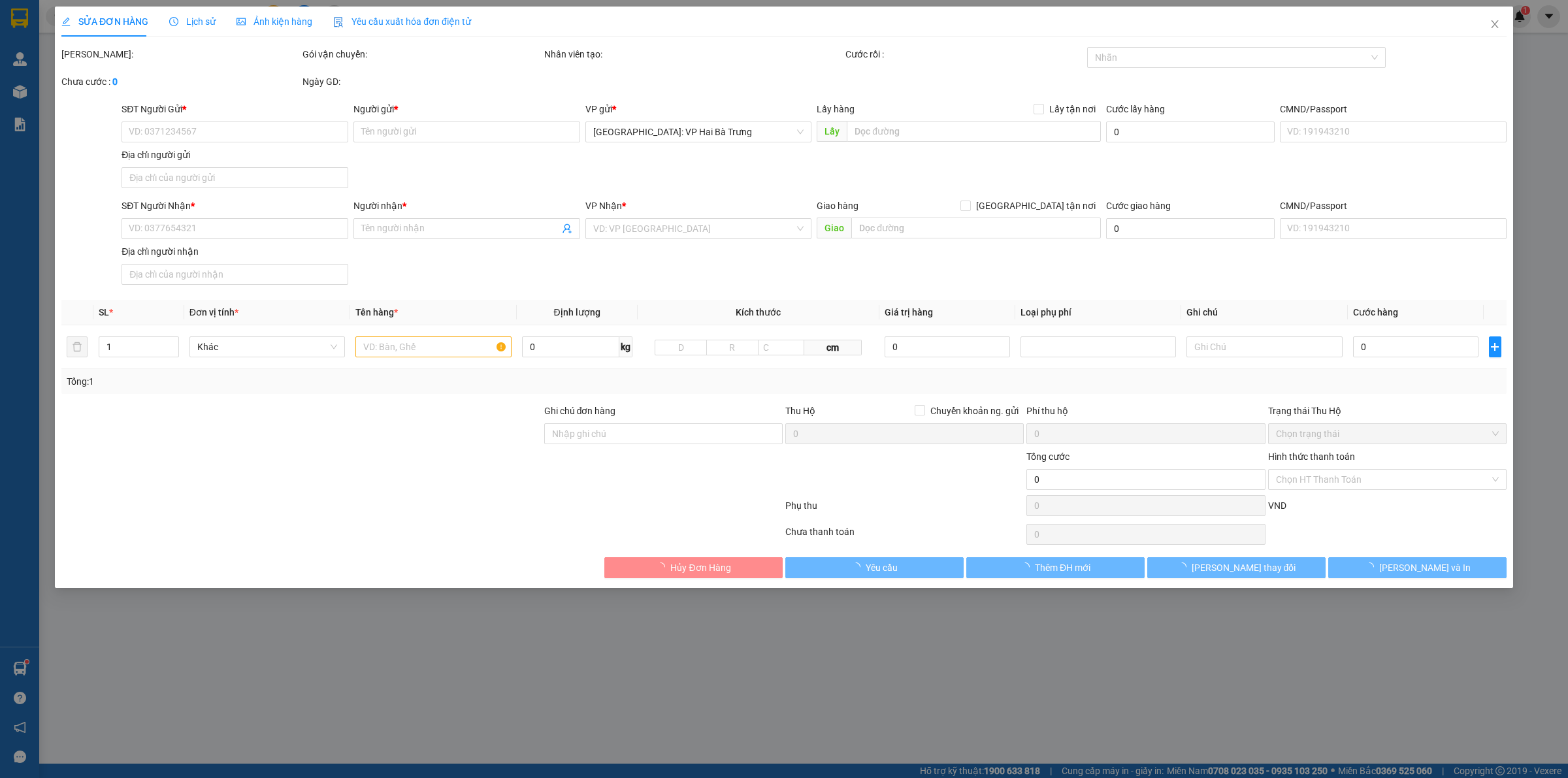
type input "1.130.000"
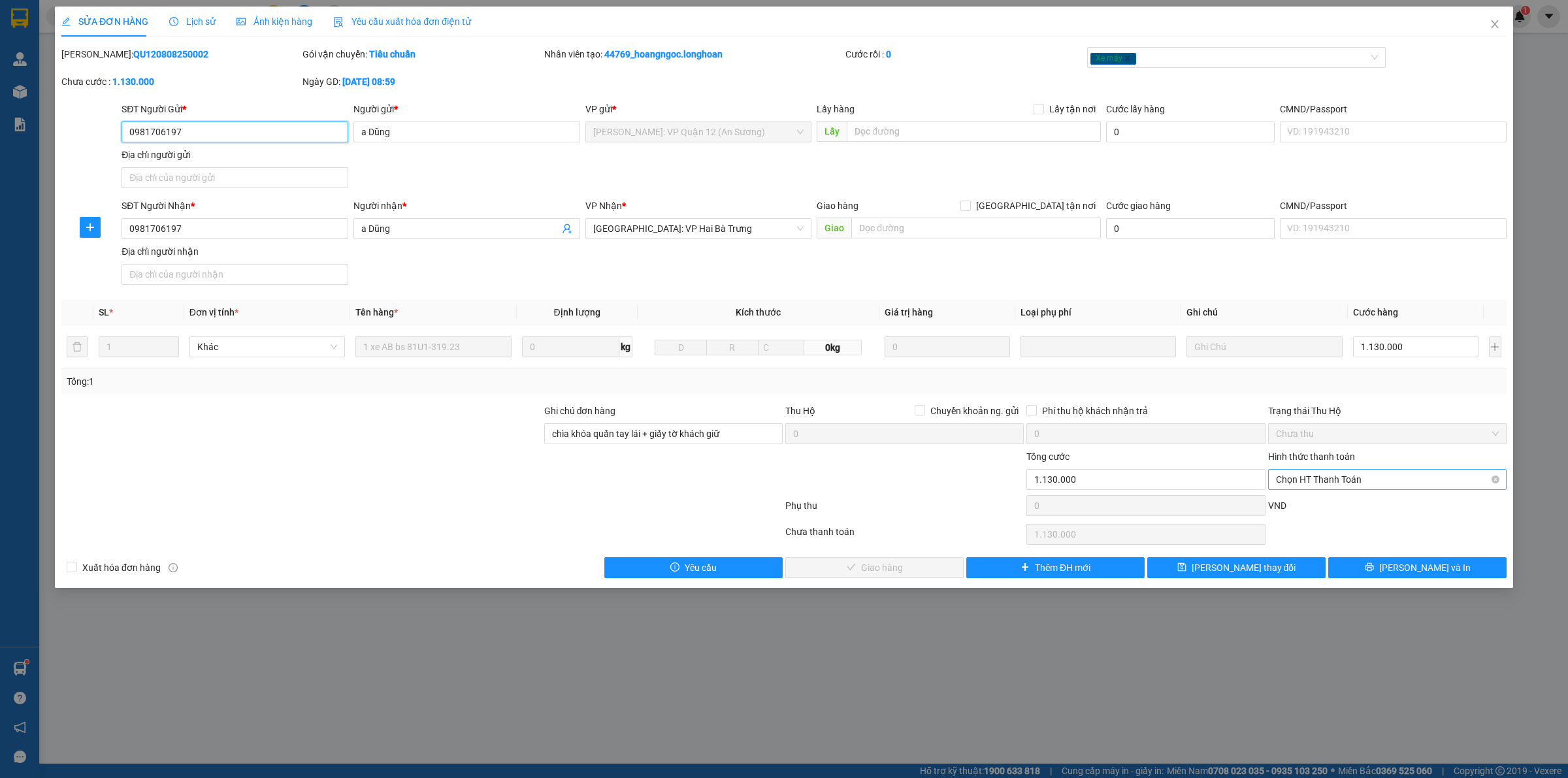
click at [1354, 478] on span "Chọn HT Thanh Toán" at bounding box center [1387, 479] width 223 height 19
click at [1330, 501] on div "Tại văn phòng" at bounding box center [1387, 506] width 223 height 15
type input "0"
click at [878, 575] on span "[PERSON_NAME] và Giao hàng" at bounding box center [881, 568] width 125 height 15
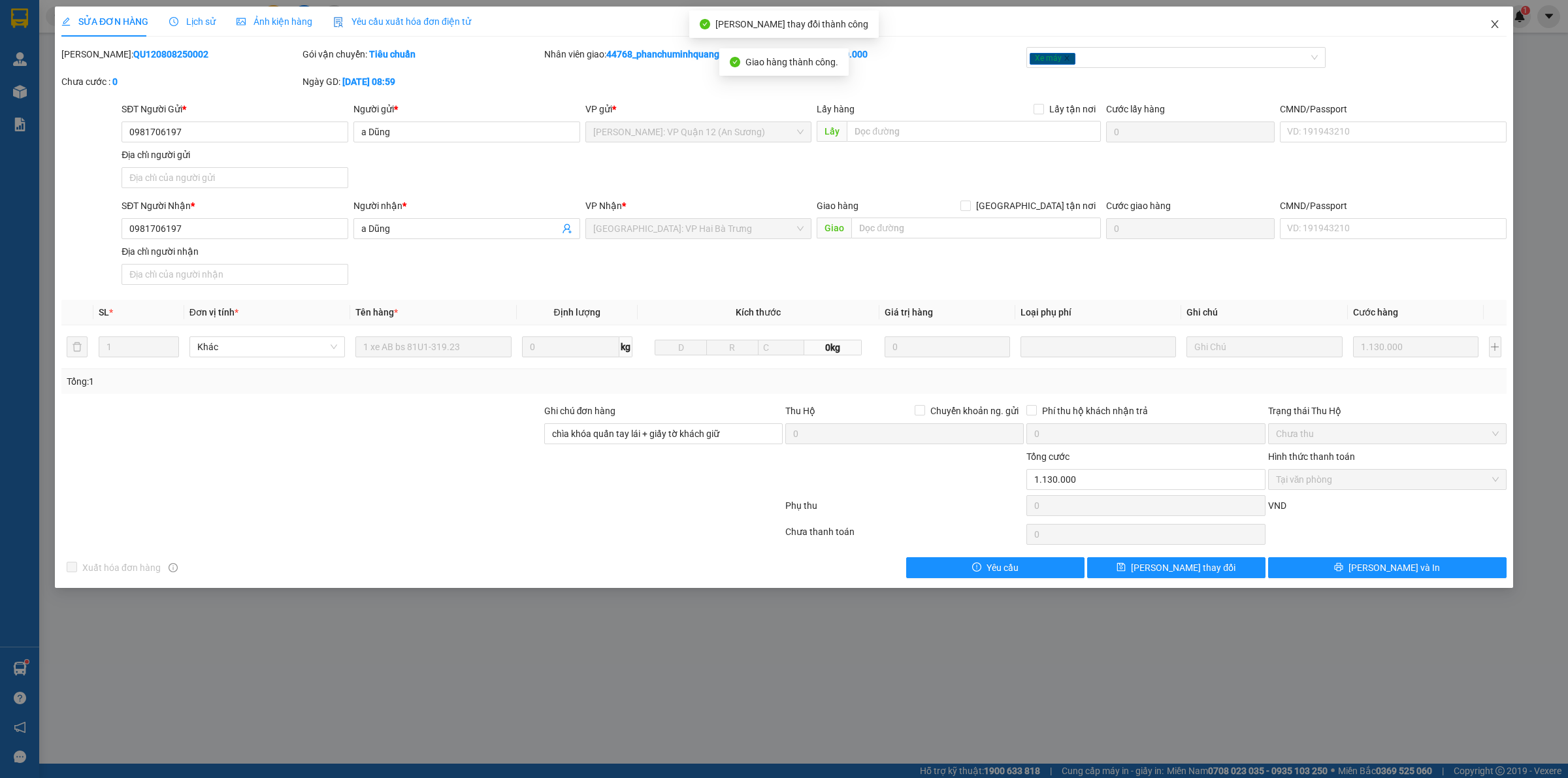
click at [1494, 26] on icon "close" at bounding box center [1494, 23] width 10 height 10
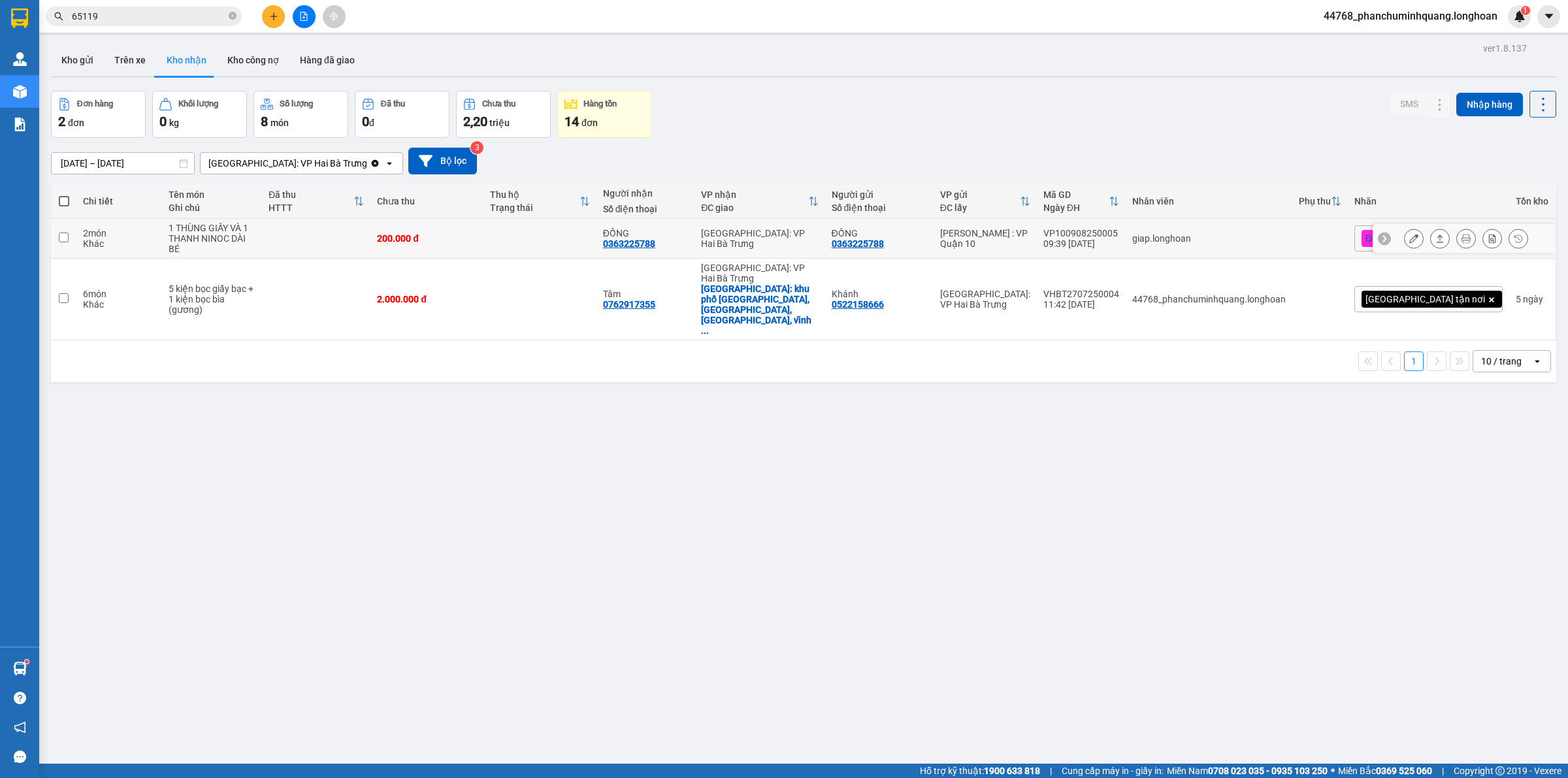
click at [1409, 239] on icon at bounding box center [1413, 238] width 9 height 9
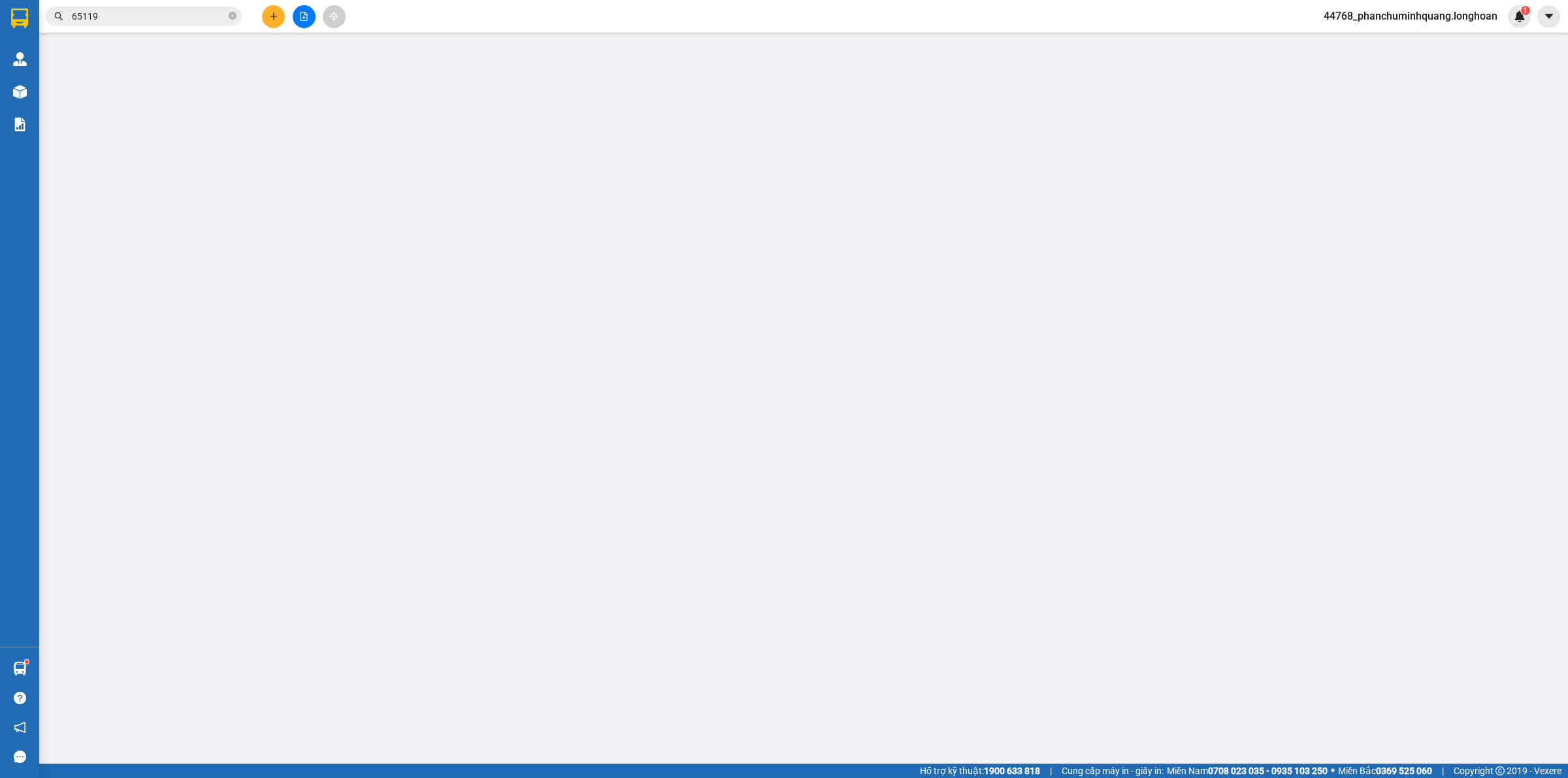
type input "0363225788"
type input "ĐỒNG"
type input "0363225788"
type input "ĐỒNG"
type input "hàng k bao bể vỡ hư hỏng"
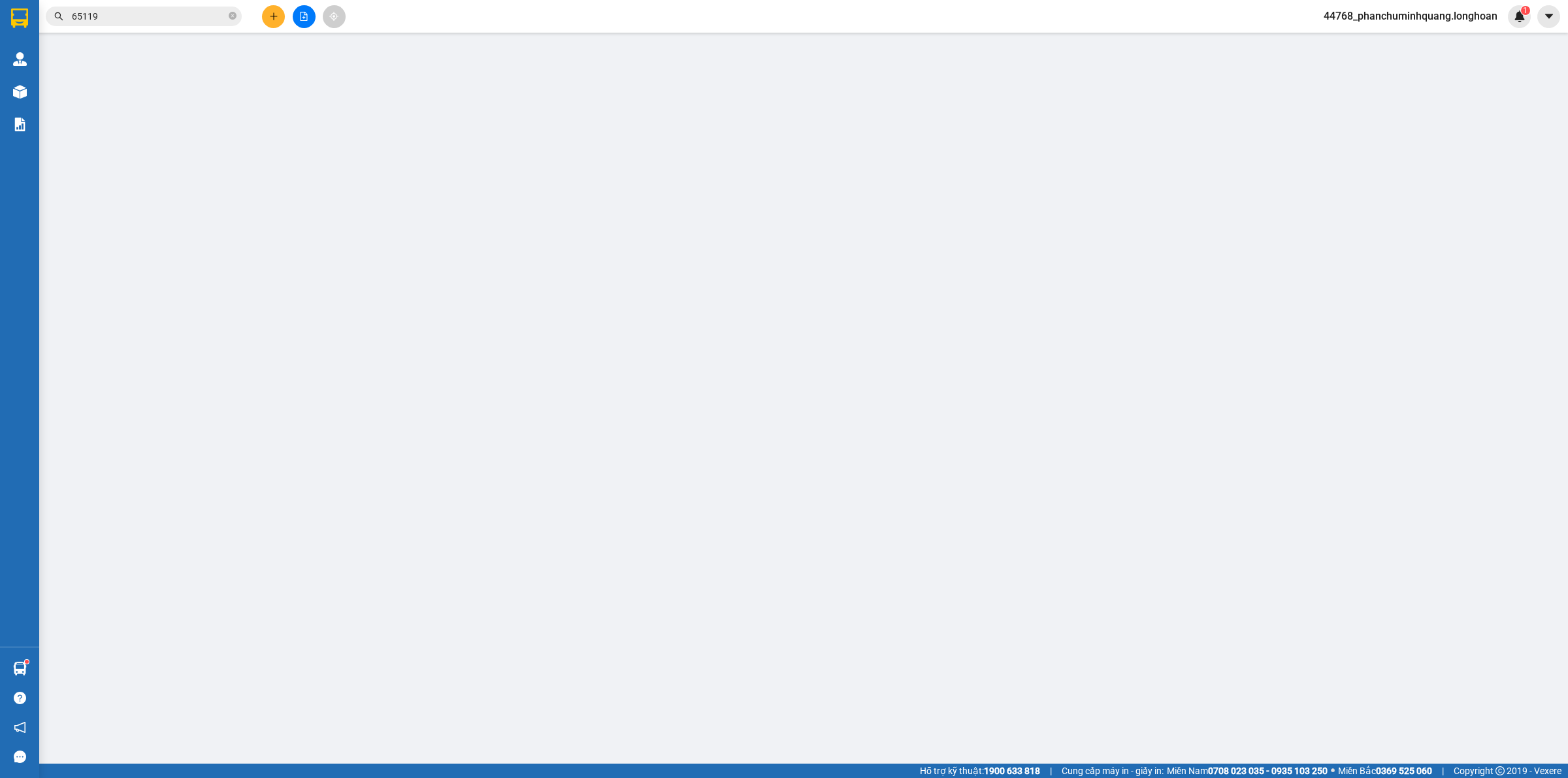
type input "200.000"
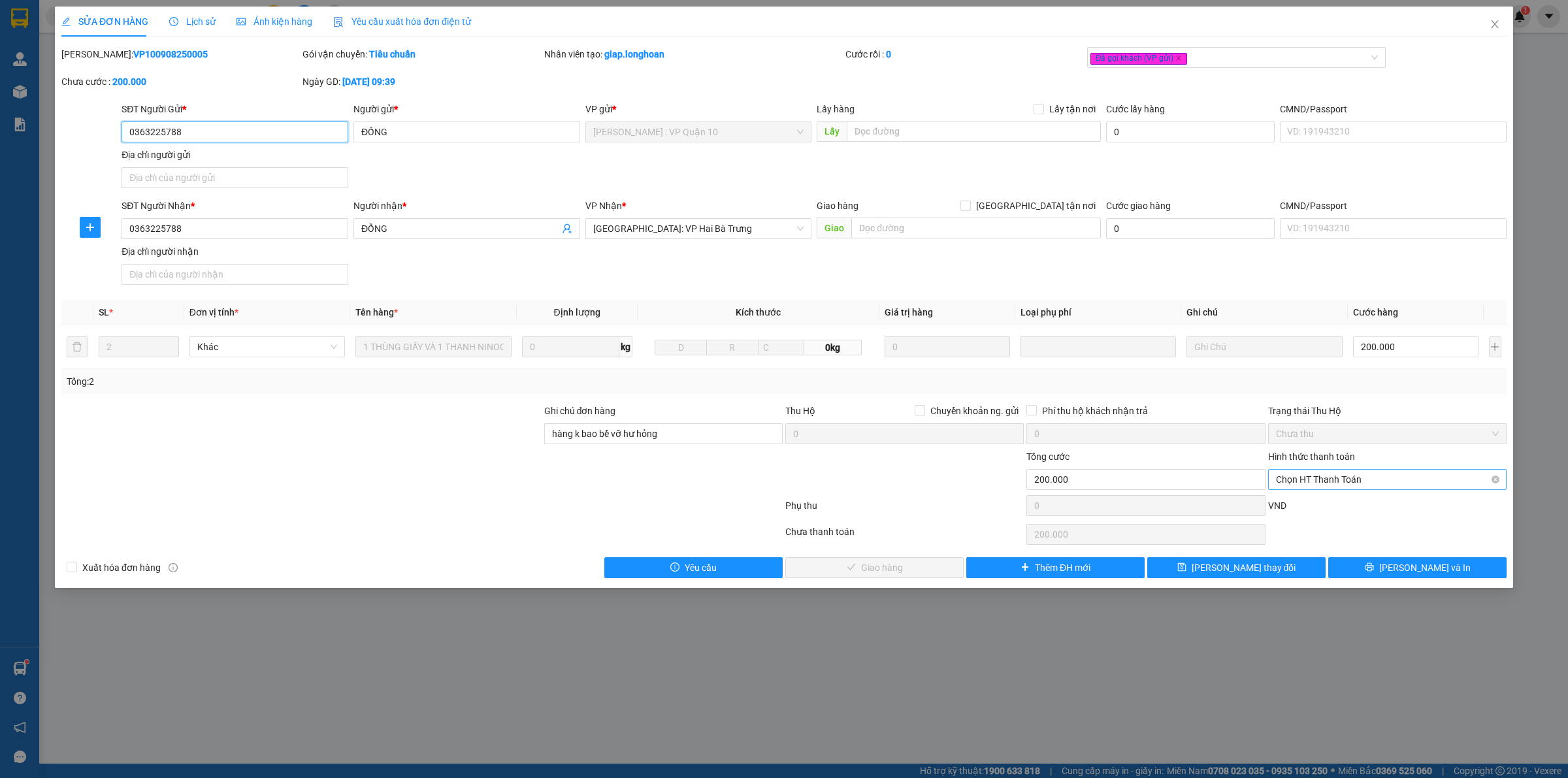
click at [1372, 482] on span "Chọn HT Thanh Toán" at bounding box center [1387, 479] width 223 height 19
click at [1343, 508] on div "Tại văn phòng" at bounding box center [1387, 506] width 223 height 15
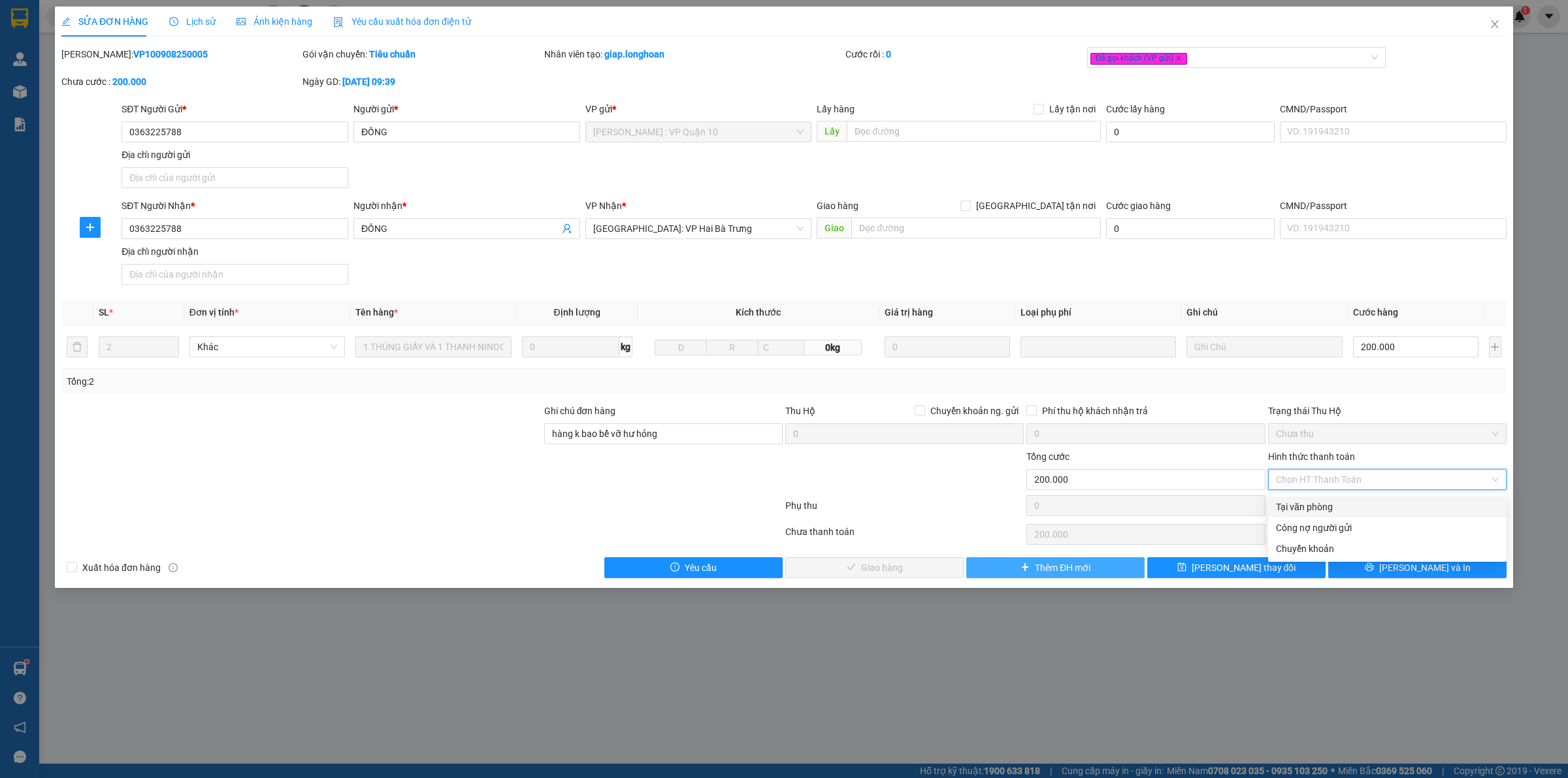
type input "0"
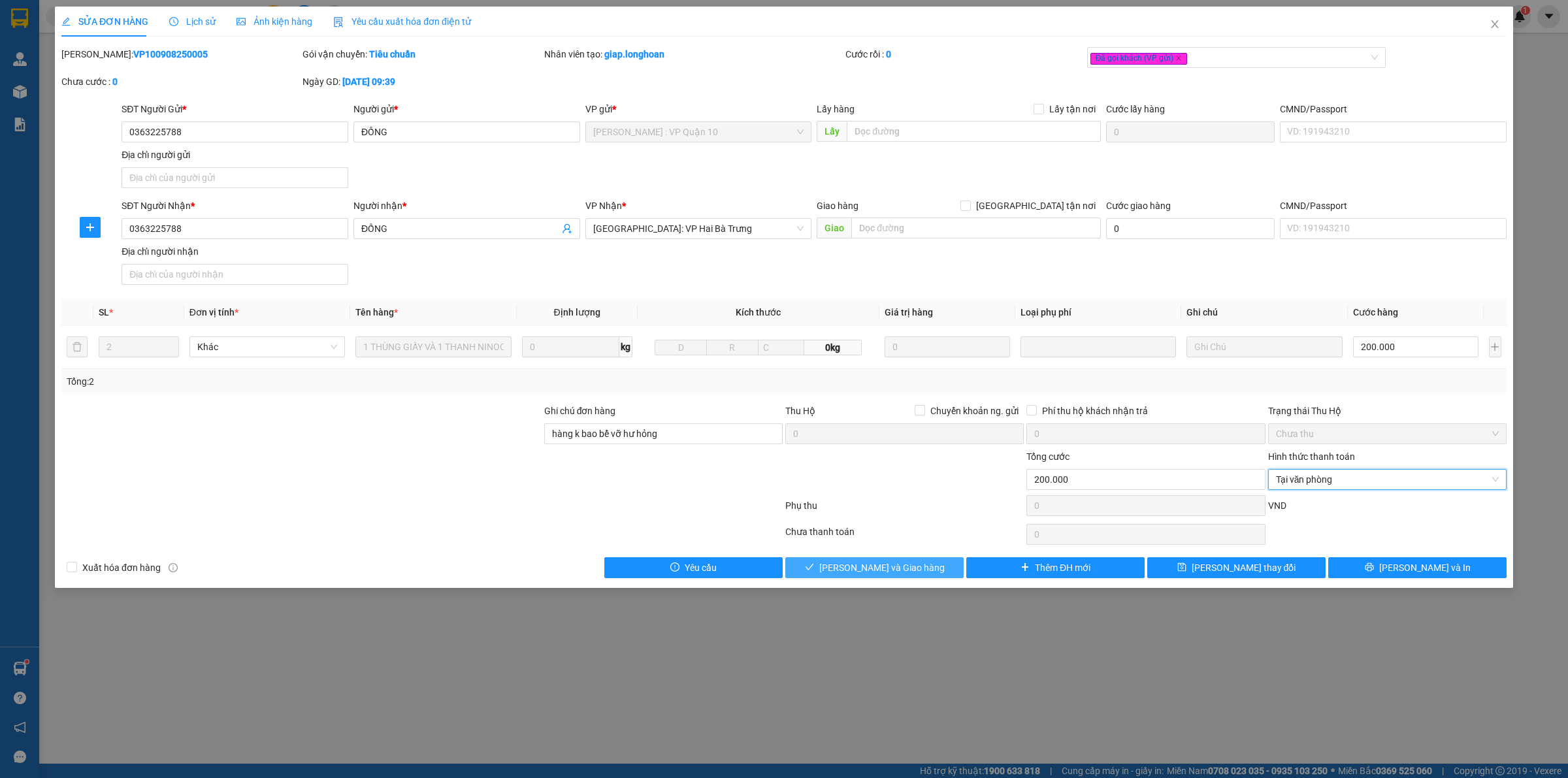
click at [909, 561] on span "[PERSON_NAME] và Giao hàng" at bounding box center [881, 568] width 125 height 15
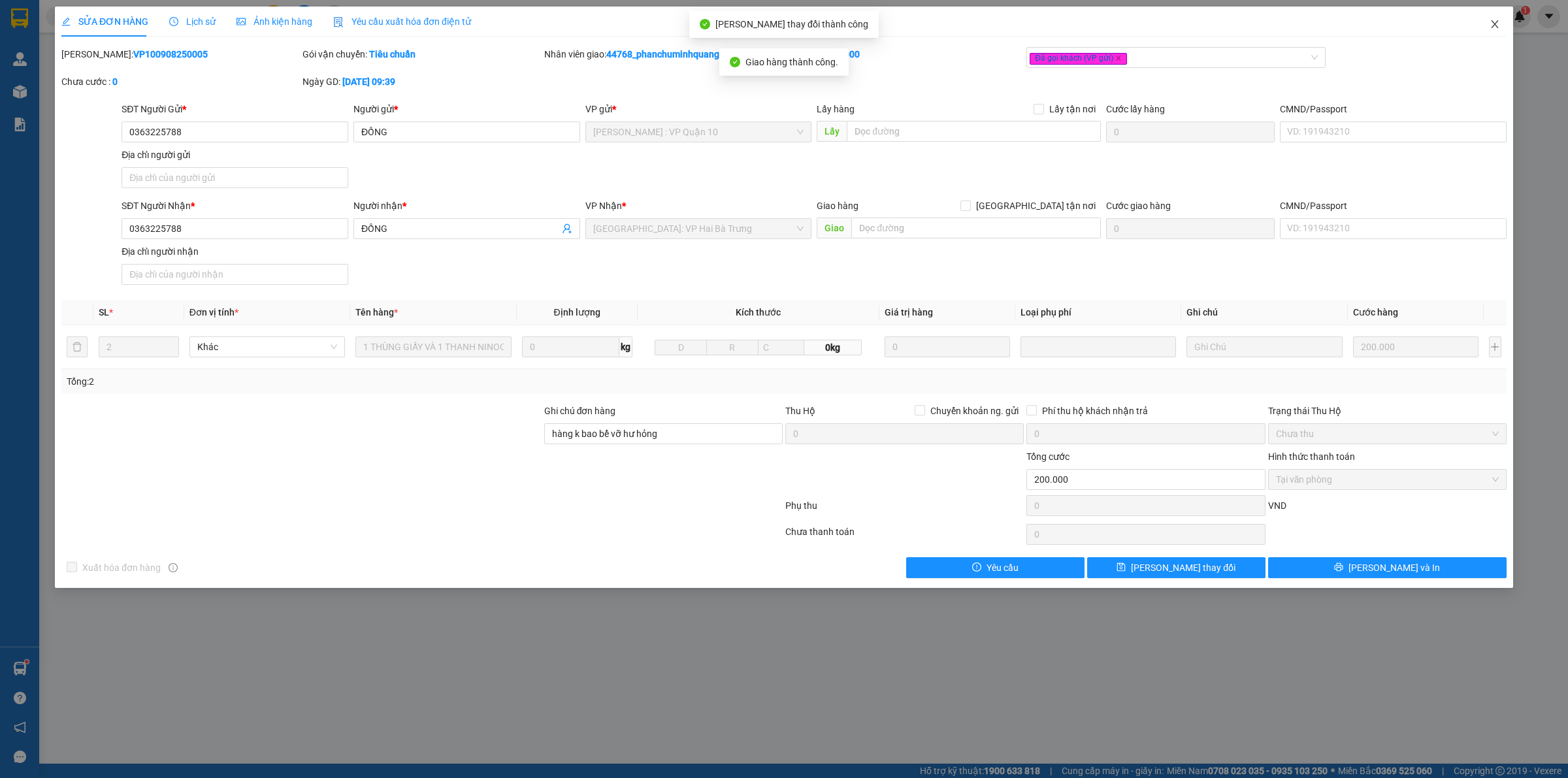
click at [1497, 19] on icon "close" at bounding box center [1494, 23] width 10 height 10
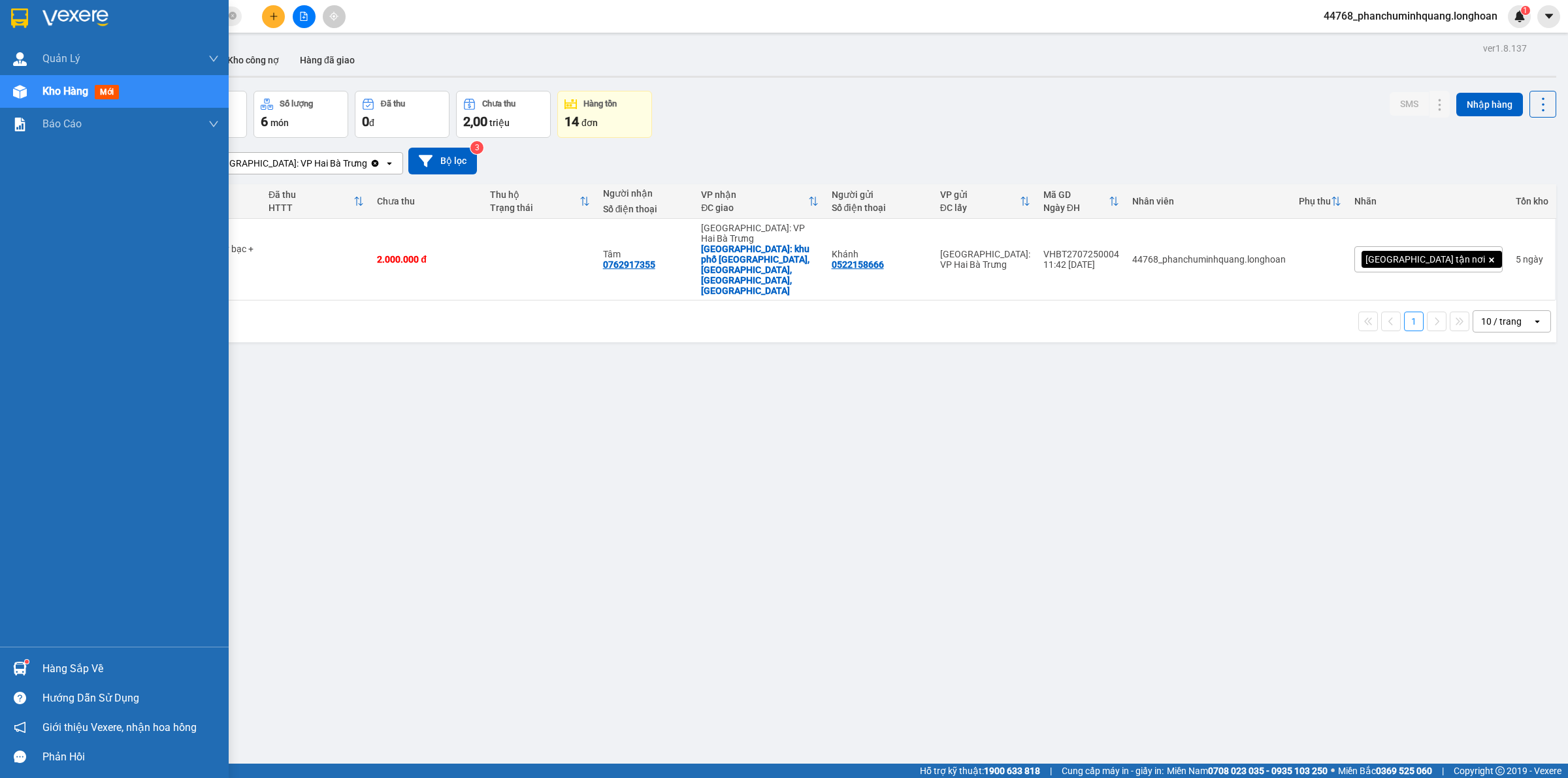
click at [27, 11] on img at bounding box center [19, 18] width 17 height 19
click at [20, 16] on img at bounding box center [19, 18] width 17 height 19
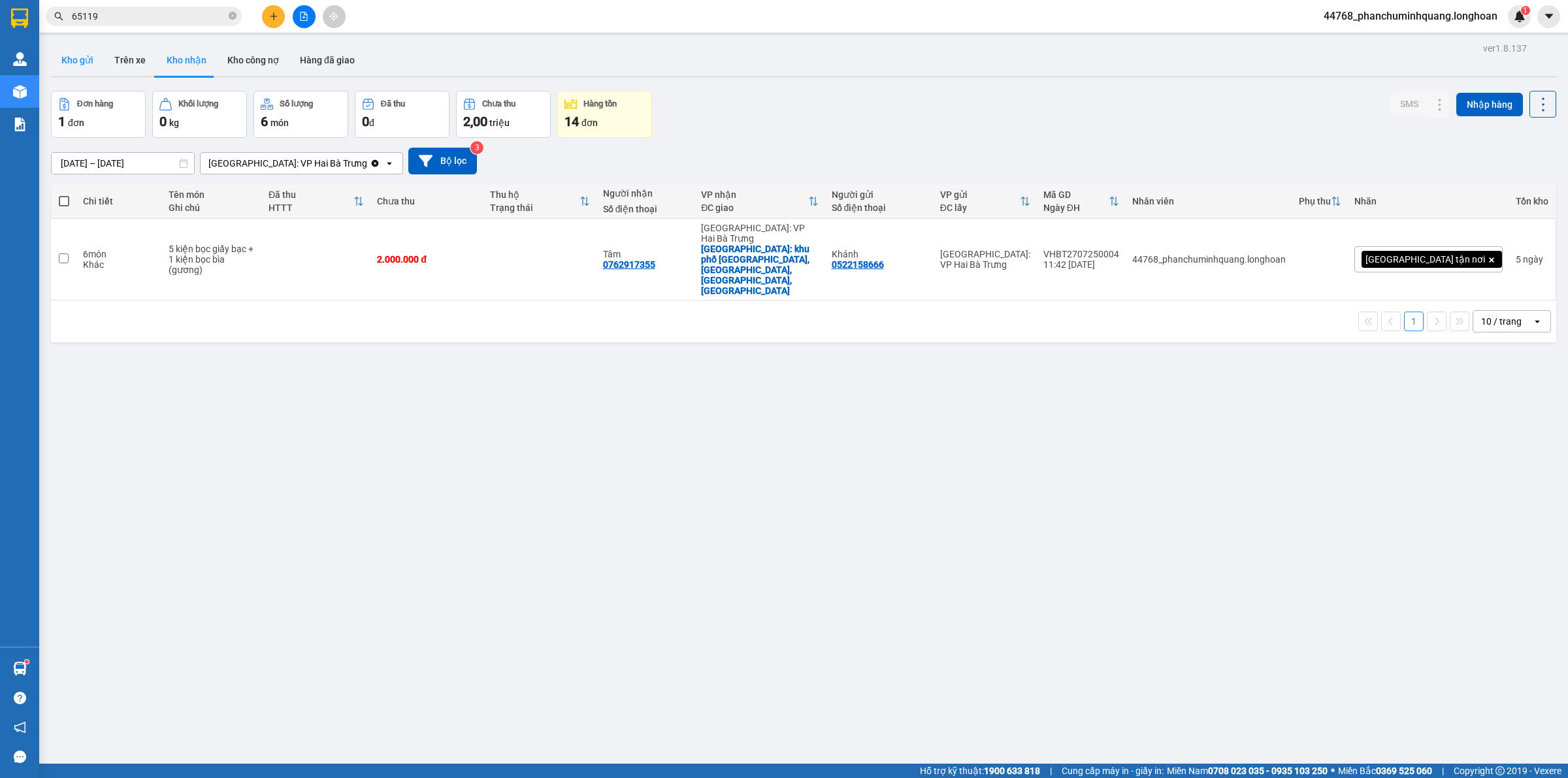
click at [85, 54] on button "Kho gửi" at bounding box center [78, 60] width 53 height 31
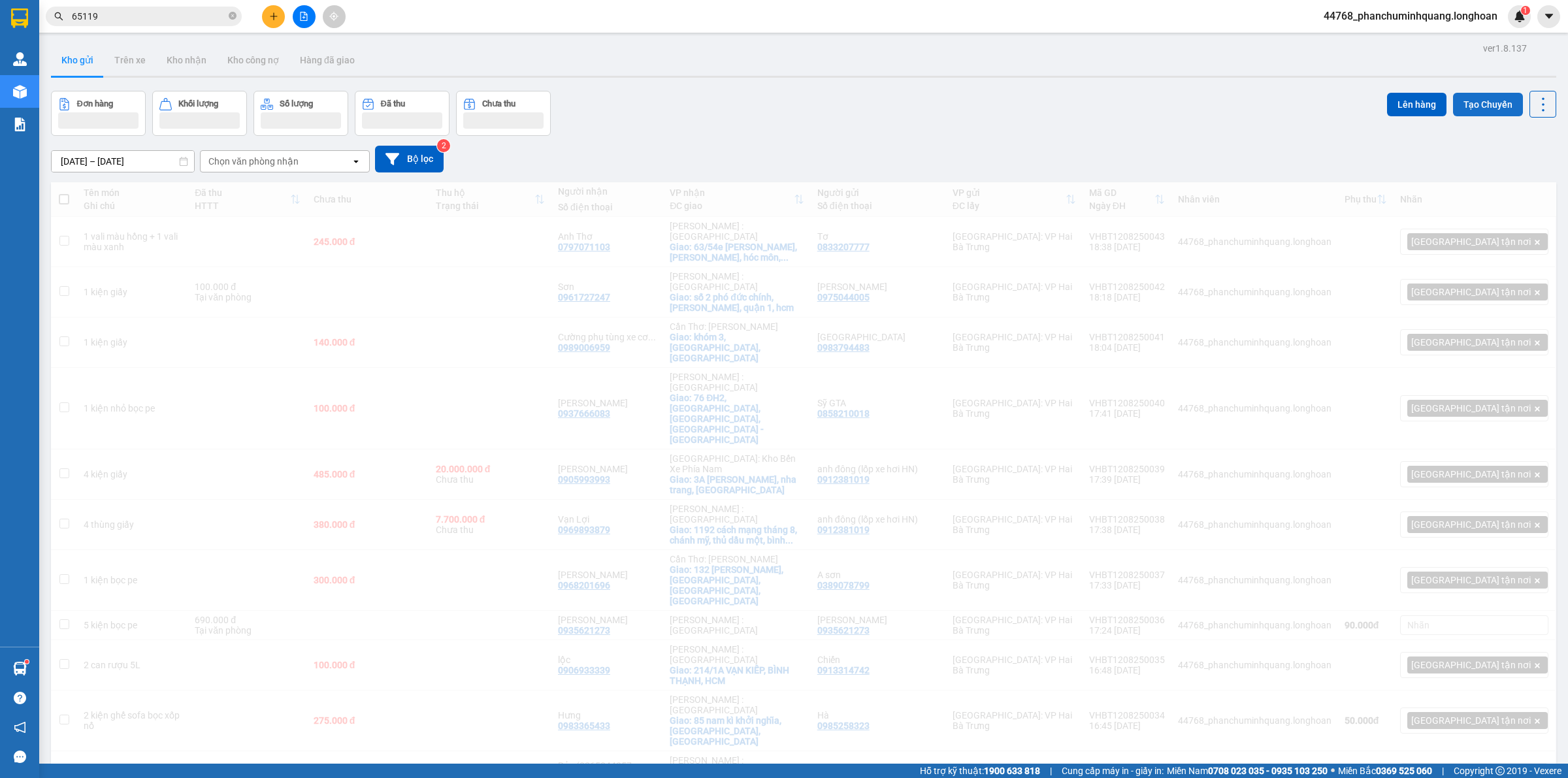
click at [1468, 108] on button "Tạo Chuyến" at bounding box center [1488, 104] width 70 height 23
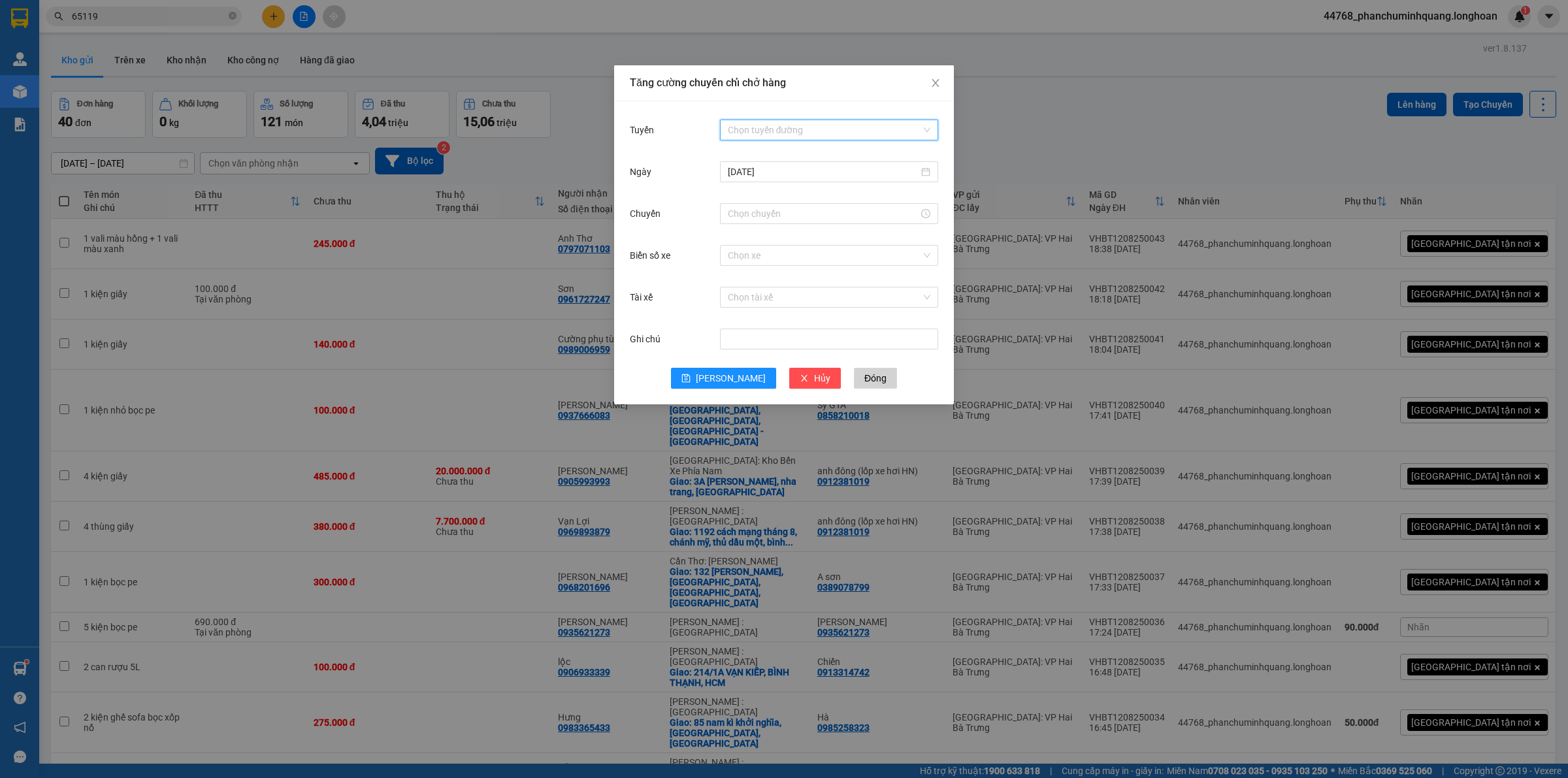
click at [754, 124] on input "Tuyến" at bounding box center [824, 130] width 193 height 19
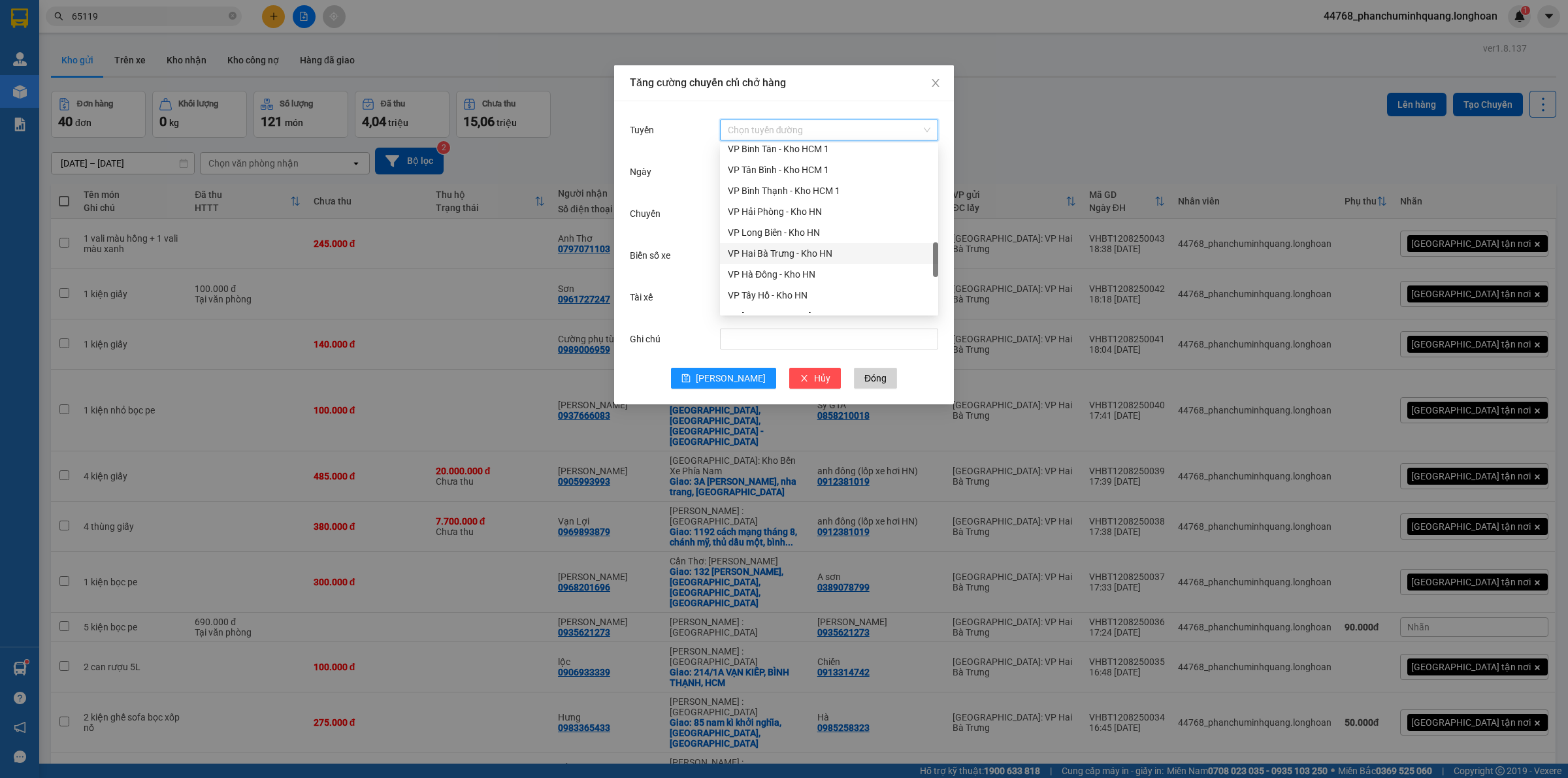
click at [792, 255] on div "VP Hai Bà Trưng - Kho HN" at bounding box center [829, 253] width 203 height 15
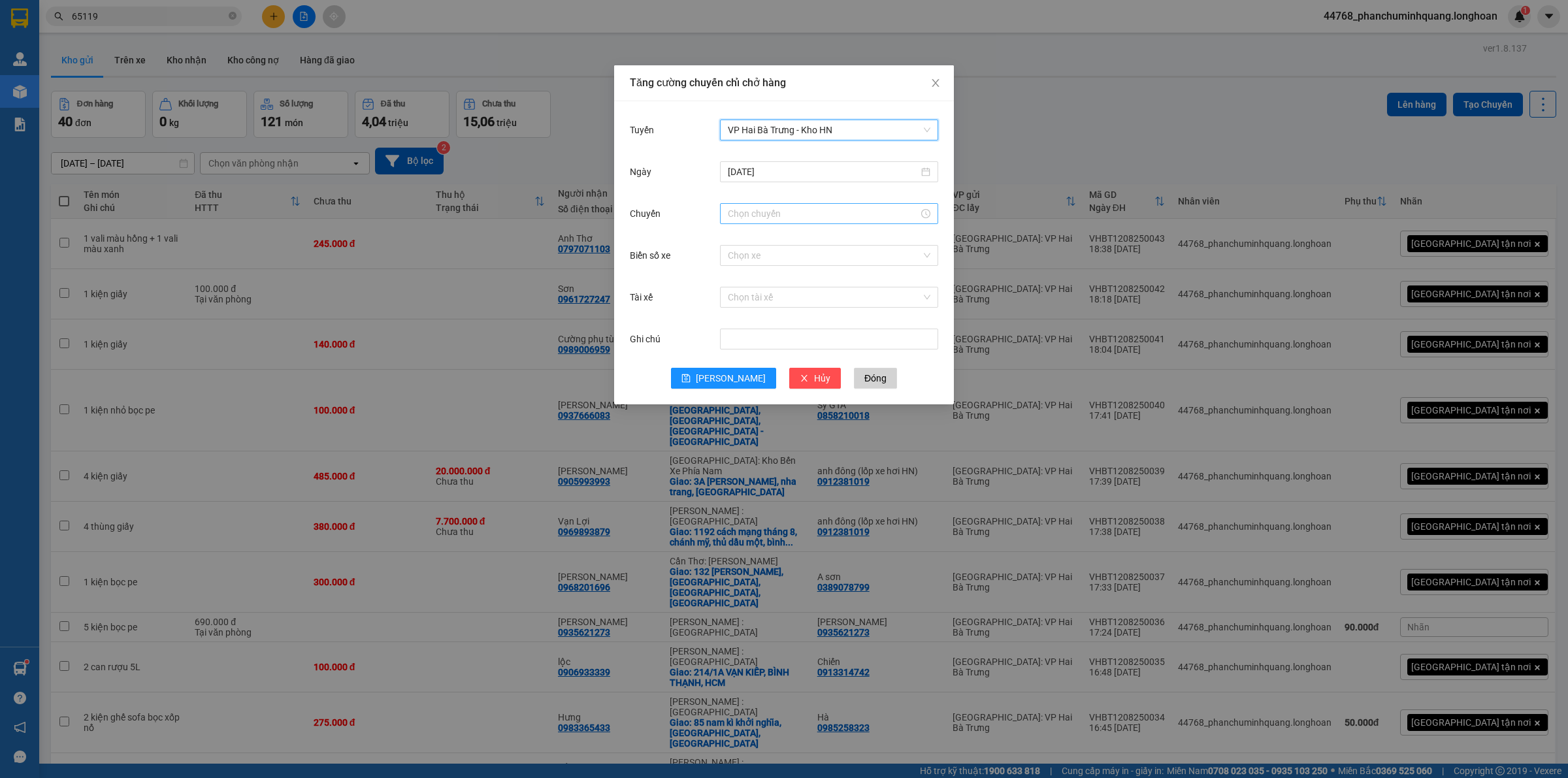
click at [811, 209] on input "Chuyến" at bounding box center [823, 214] width 191 height 15
click at [742, 394] on link "Bây giờ" at bounding box center [743, 389] width 31 height 10
click at [765, 415] on button "OK" at bounding box center [774, 412] width 23 height 16
type input "20:00"
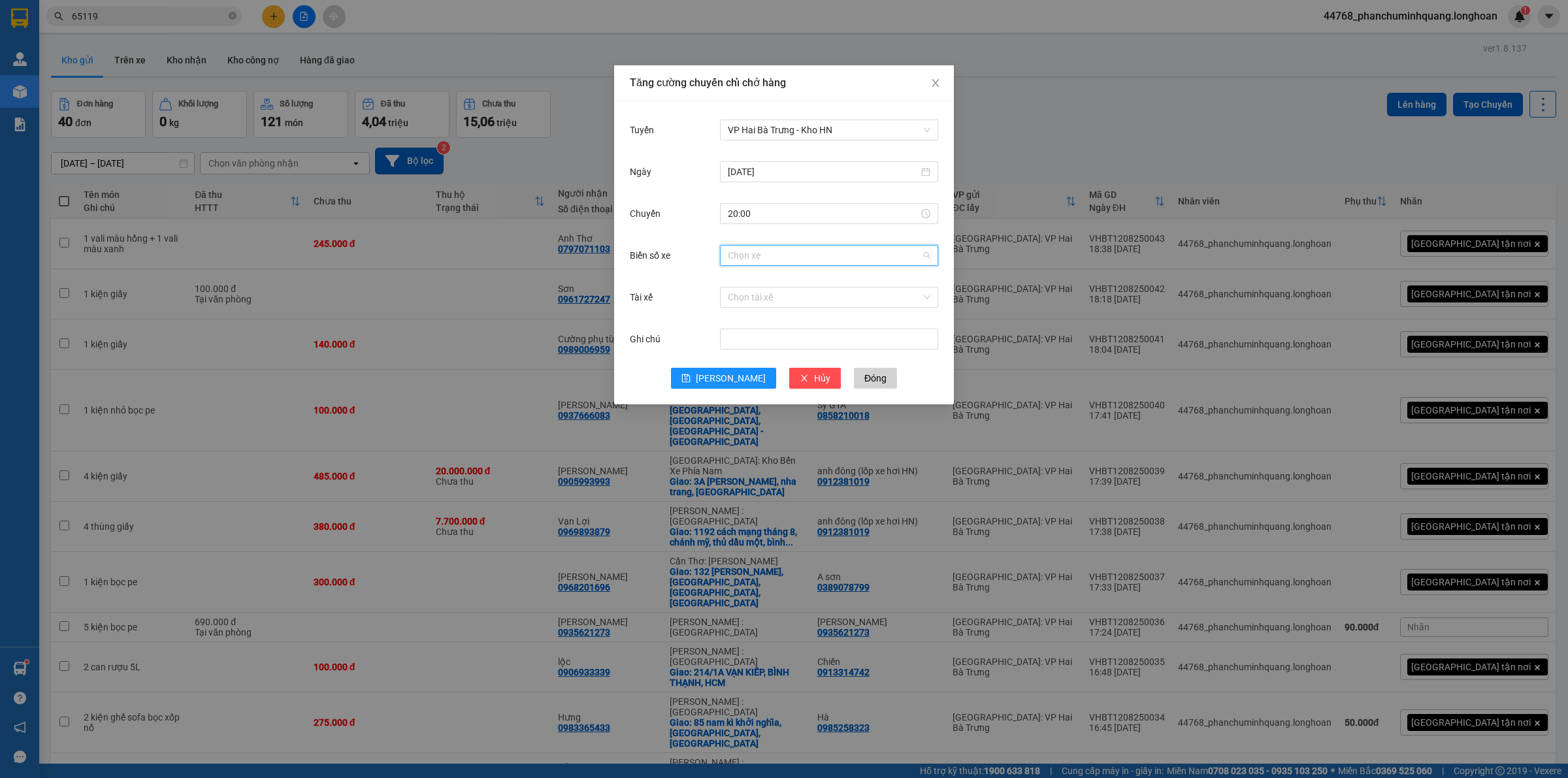
click at [781, 248] on input "Biển số xe" at bounding box center [824, 255] width 193 height 19
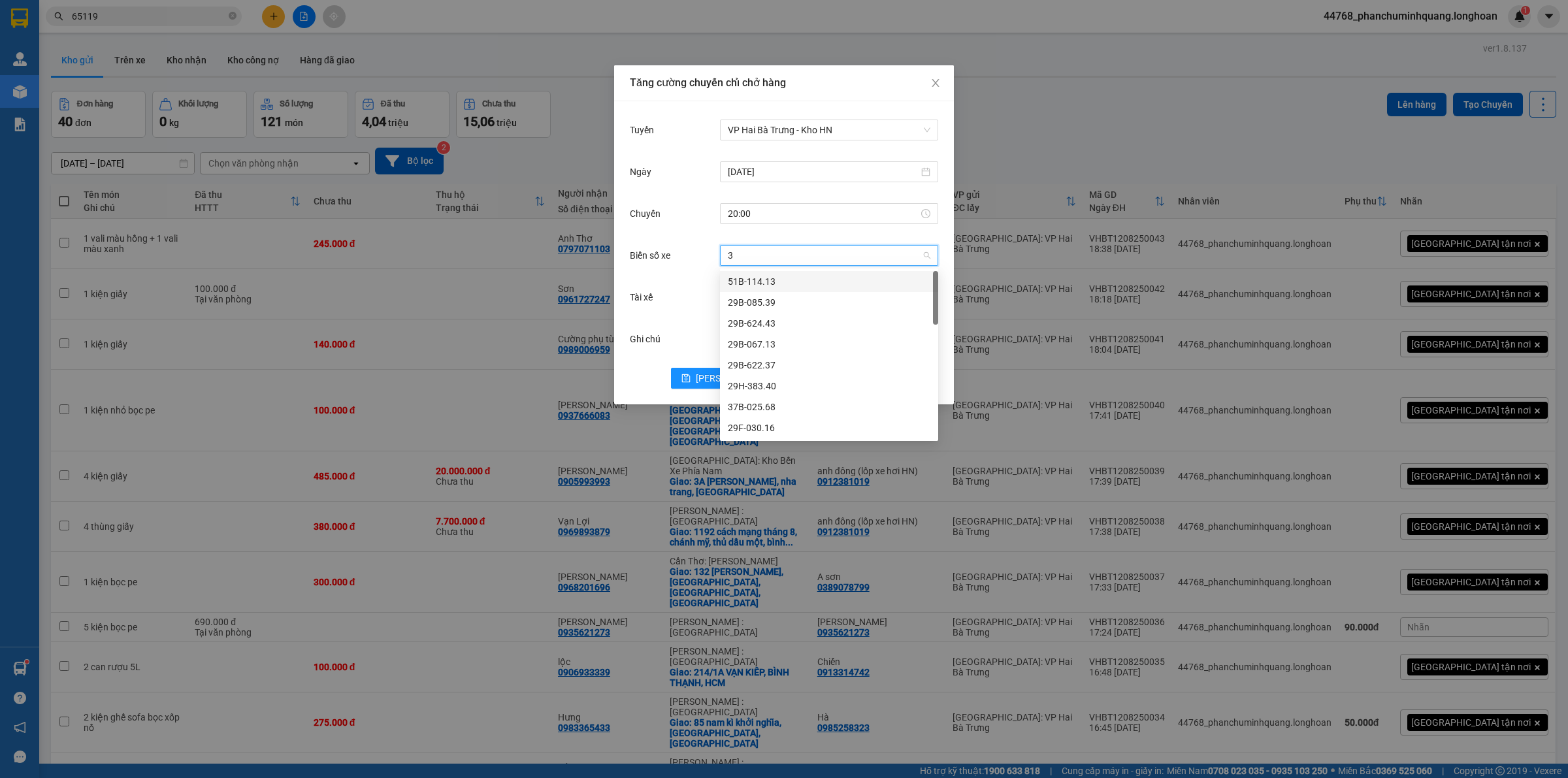
type input "31"
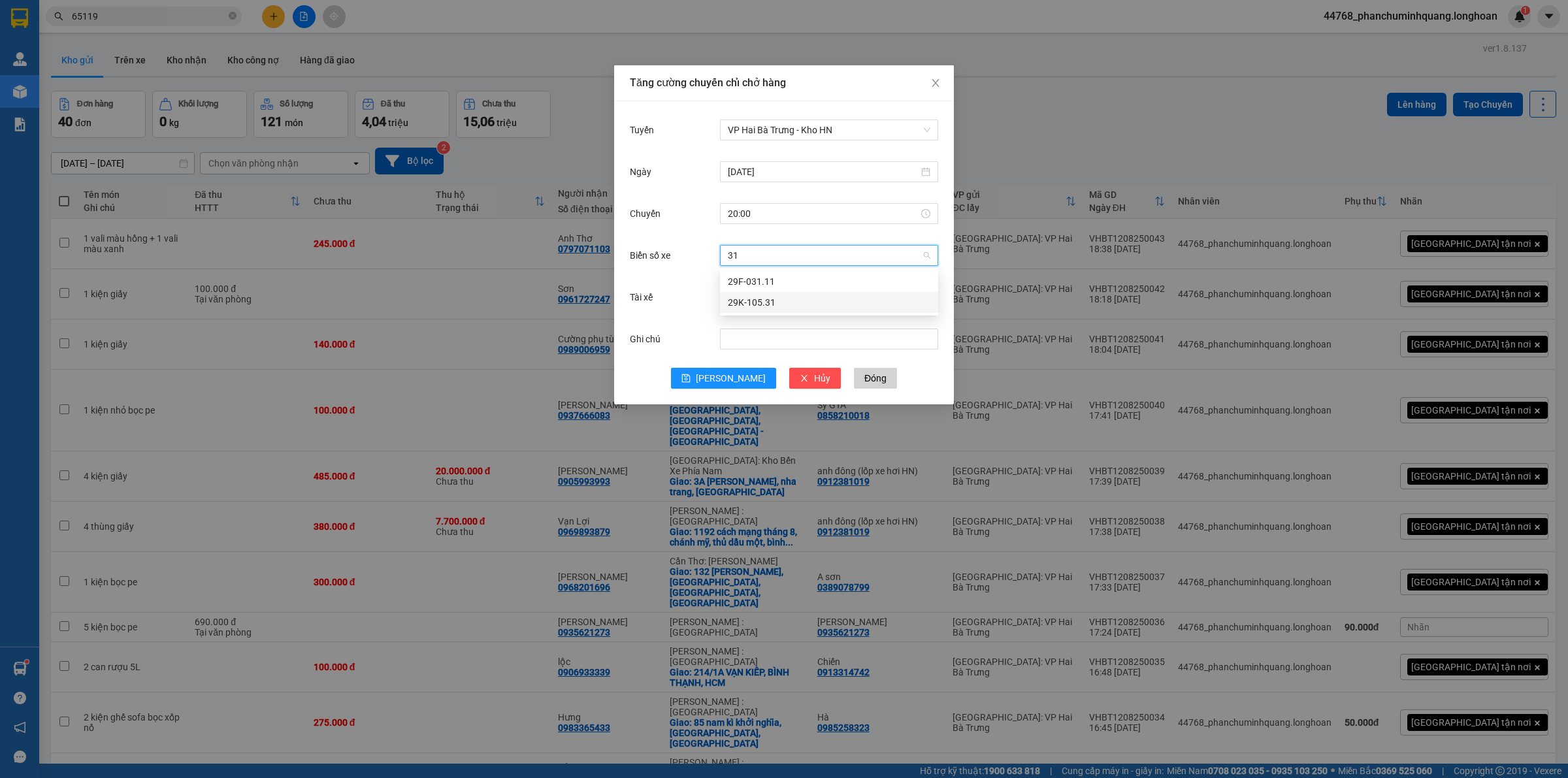
click at [808, 307] on div "29K-105.31" at bounding box center [829, 302] width 203 height 15
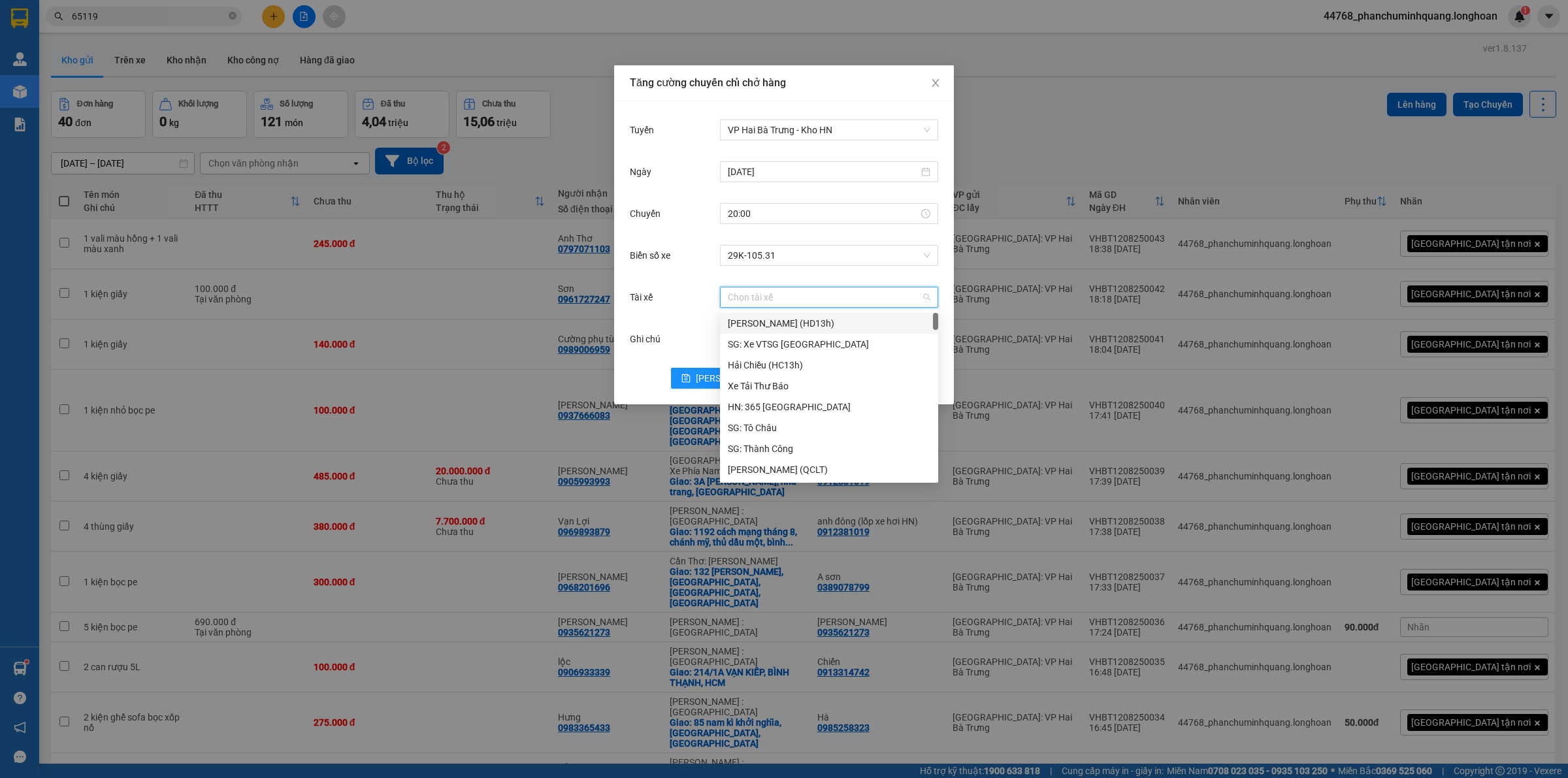
click at [802, 307] on input "Tài xế" at bounding box center [824, 297] width 193 height 19
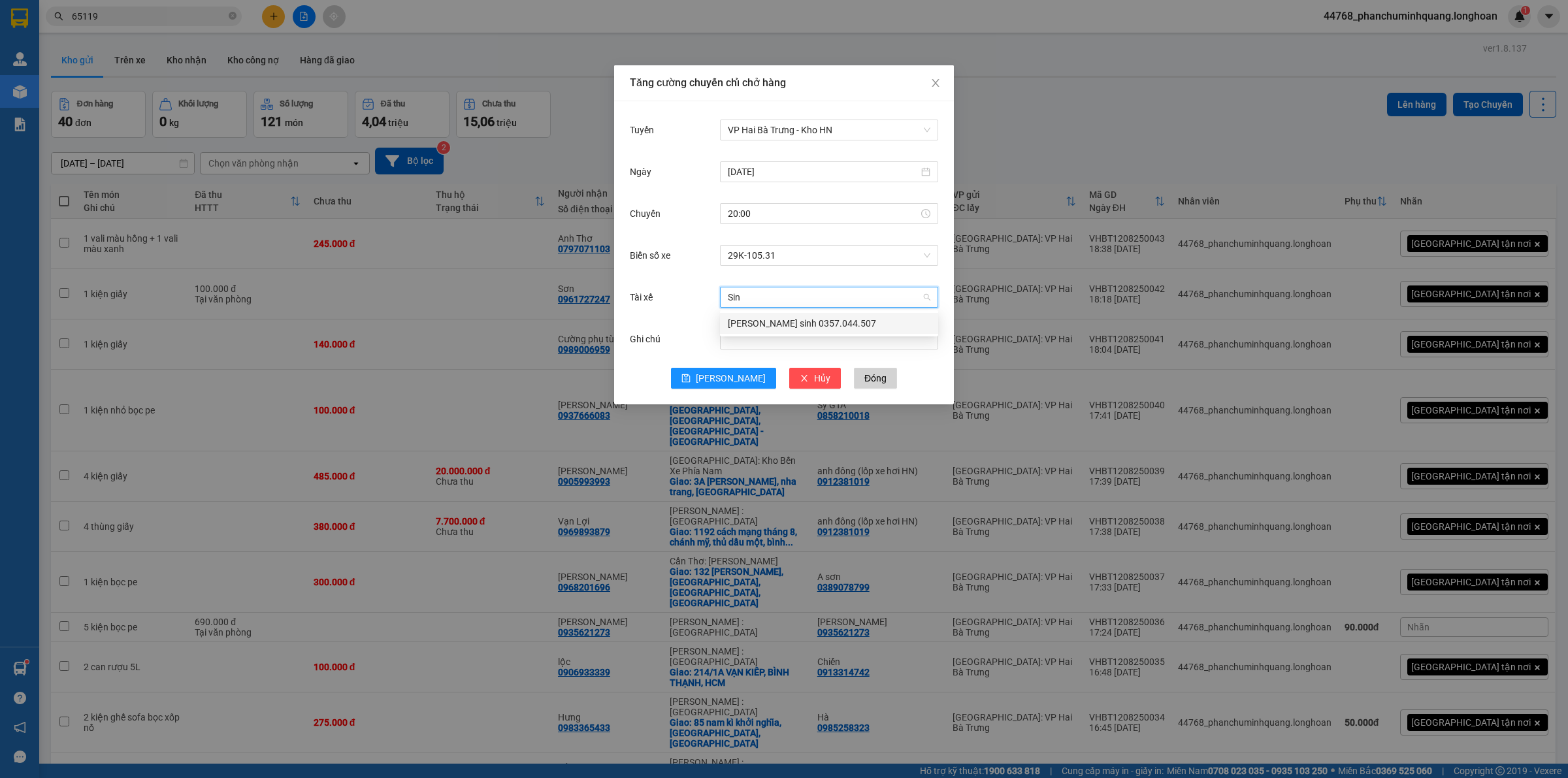
type input "Sinh"
click at [861, 320] on div "[PERSON_NAME] sinh 0357.044.507" at bounding box center [829, 323] width 203 height 15
click at [707, 374] on button "[PERSON_NAME]" at bounding box center [723, 378] width 105 height 21
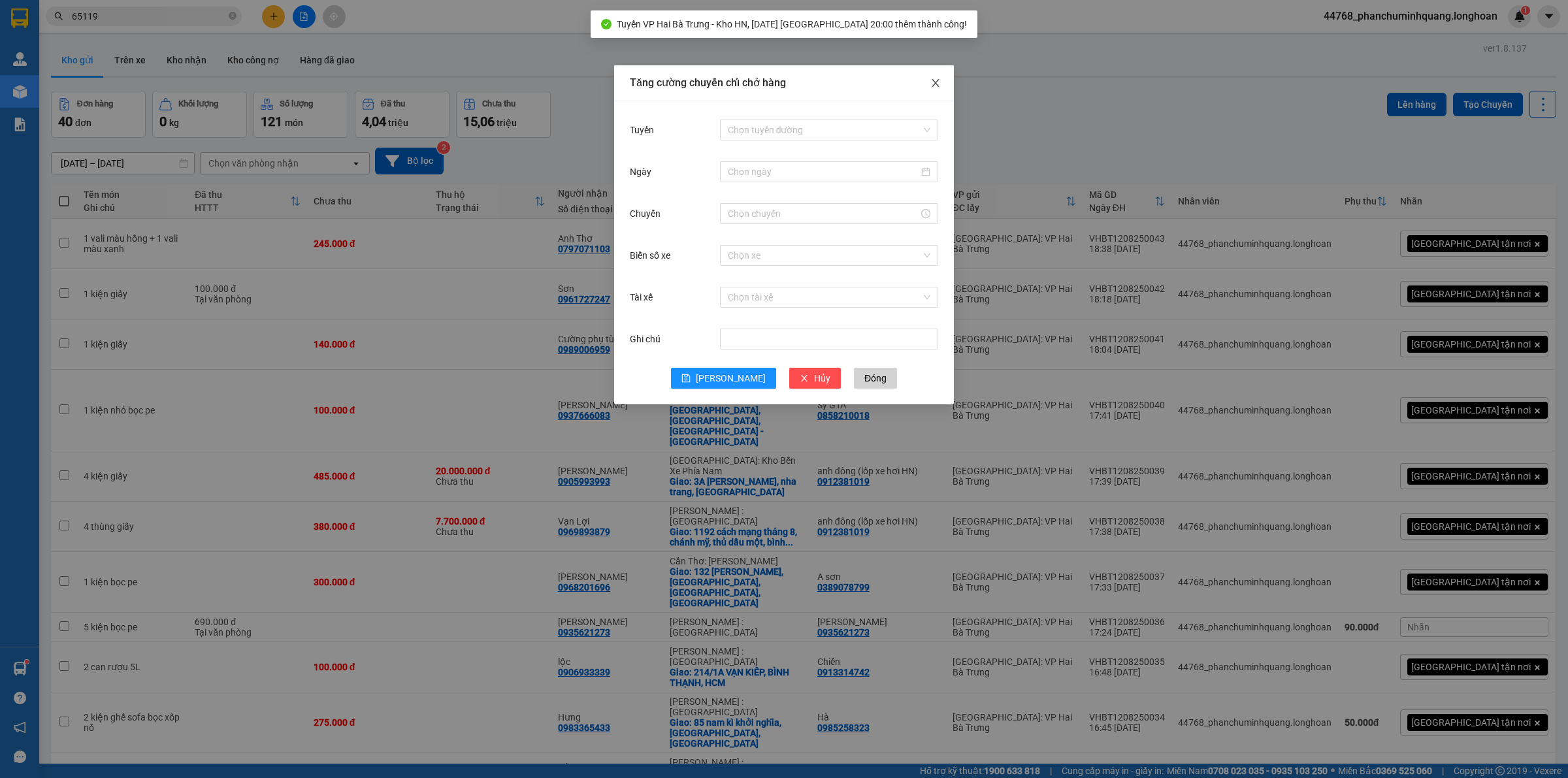
click at [939, 84] on icon "close" at bounding box center [935, 82] width 10 height 10
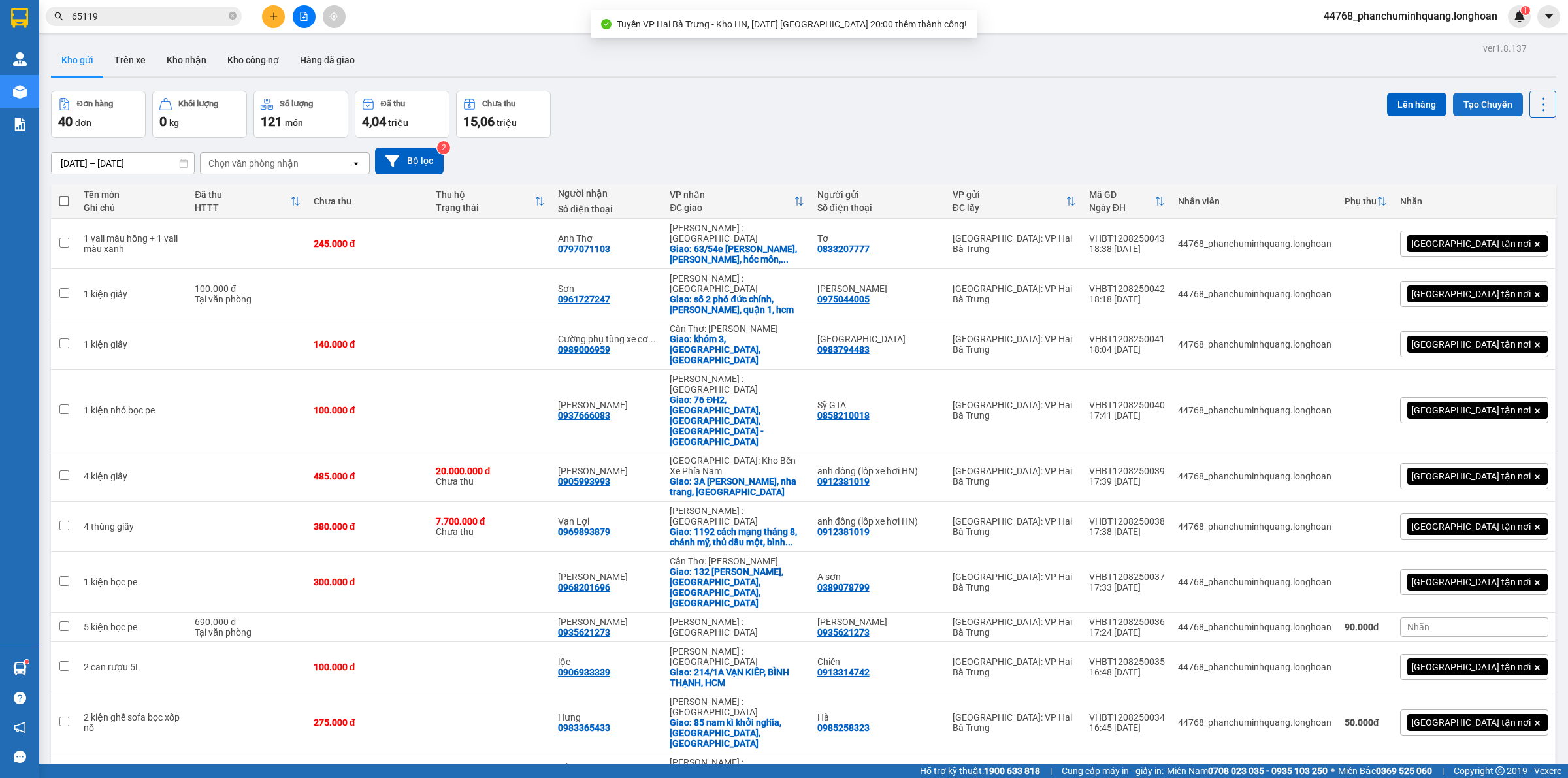
click at [1501, 105] on button "Tạo Chuyến" at bounding box center [1488, 104] width 70 height 23
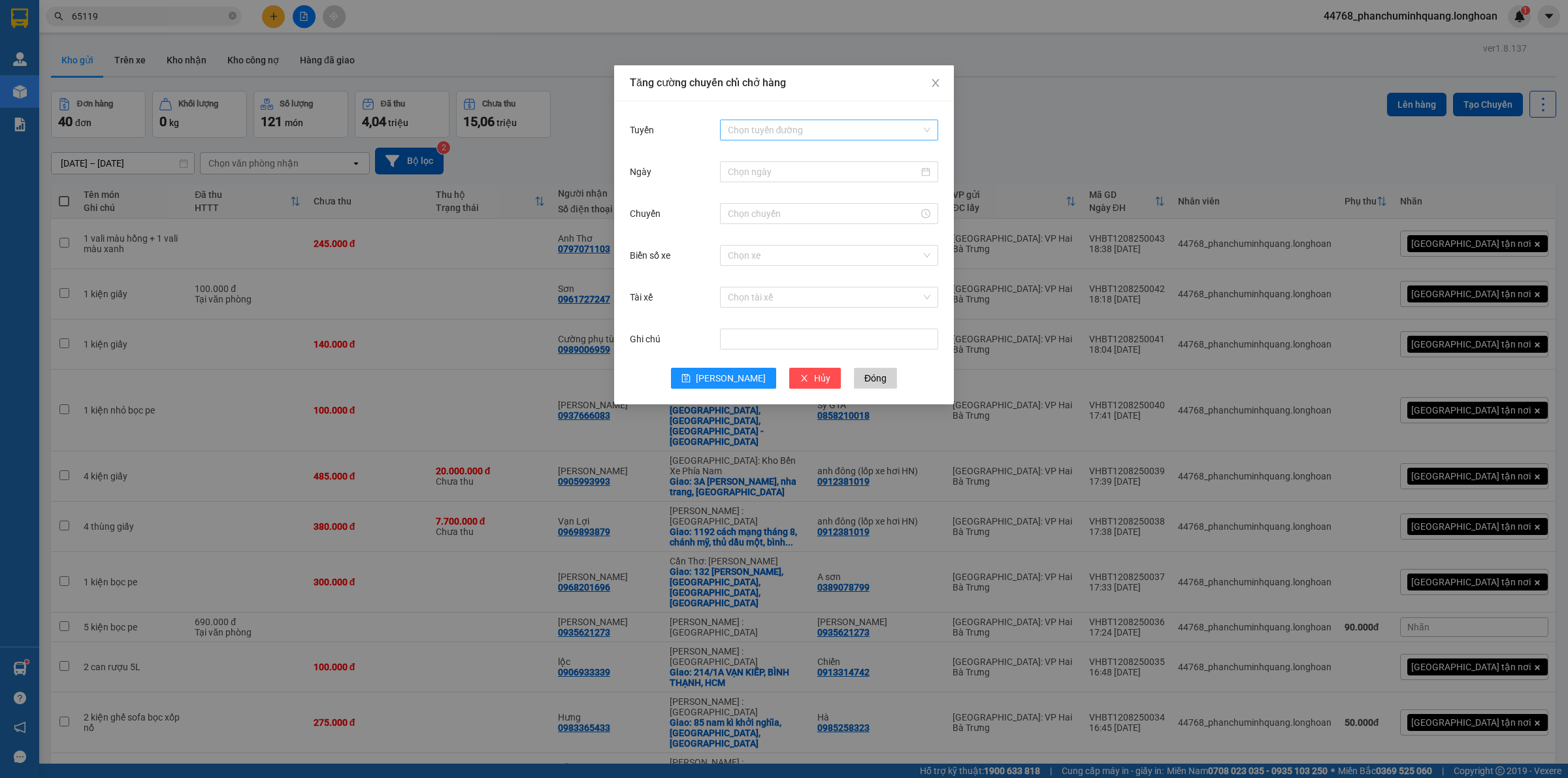
click at [758, 129] on input "Tuyến" at bounding box center [824, 130] width 193 height 19
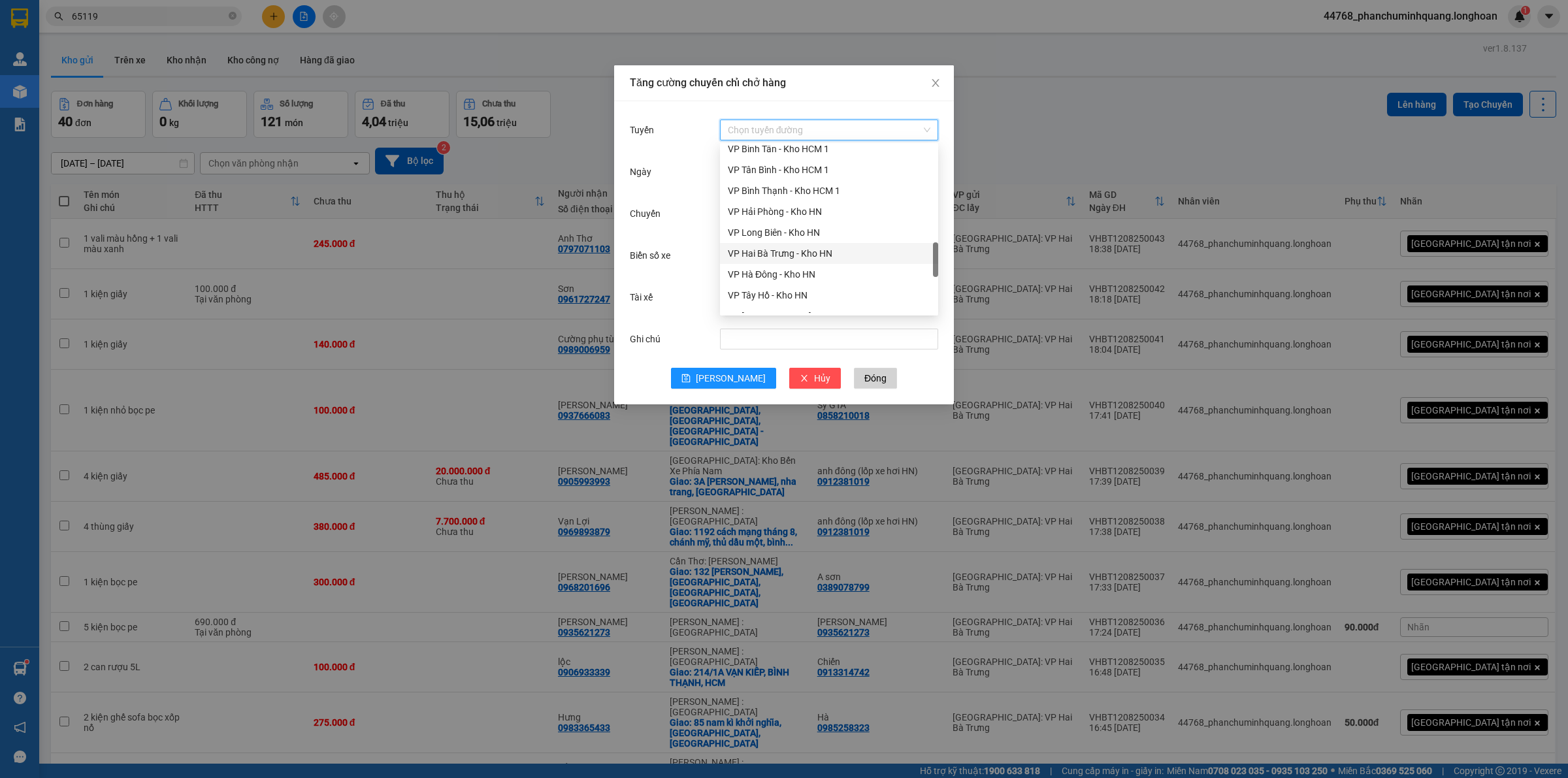
click at [770, 248] on div "VP Hai Bà Trưng - Kho HN" at bounding box center [829, 253] width 203 height 15
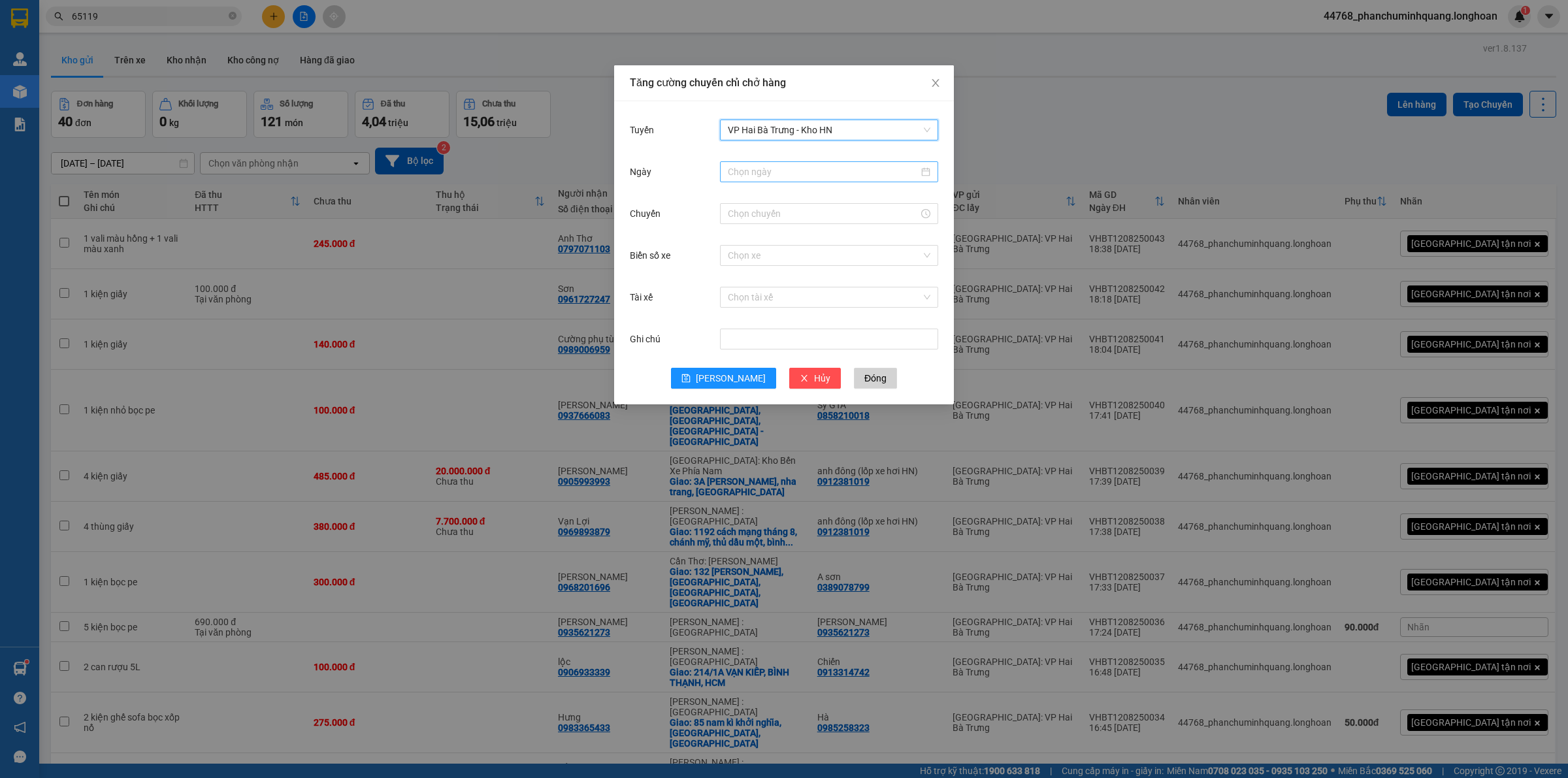
click at [820, 165] on input "Ngày" at bounding box center [823, 172] width 191 height 15
type input "[DATE]"
click at [792, 285] on div "12" at bounding box center [787, 287] width 16 height 16
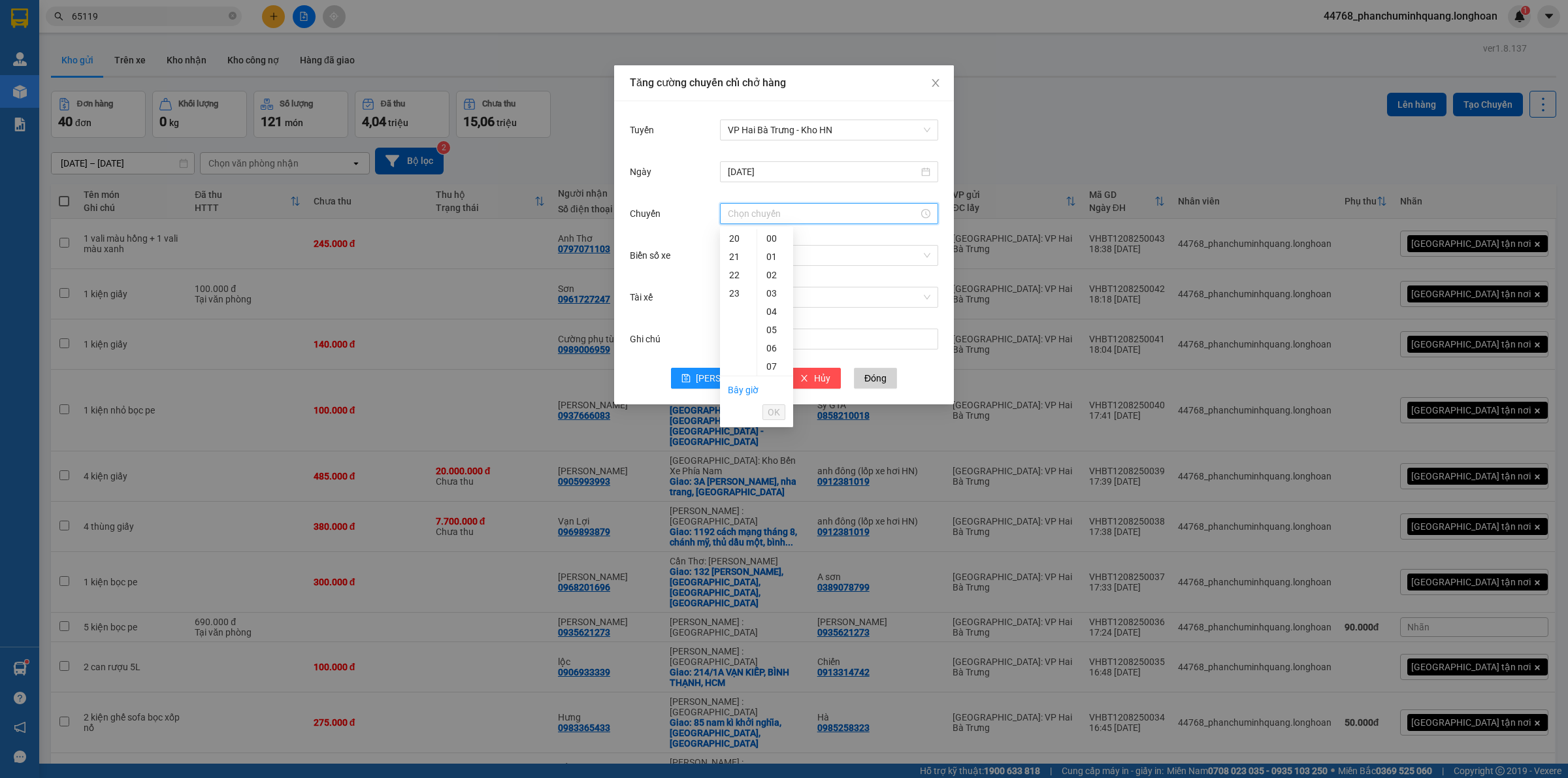
click at [792, 213] on input "Chuyến" at bounding box center [823, 214] width 191 height 15
click at [742, 389] on link "Bây giờ" at bounding box center [743, 389] width 31 height 10
click at [770, 410] on span "OK" at bounding box center [774, 412] width 12 height 15
type input "20:10"
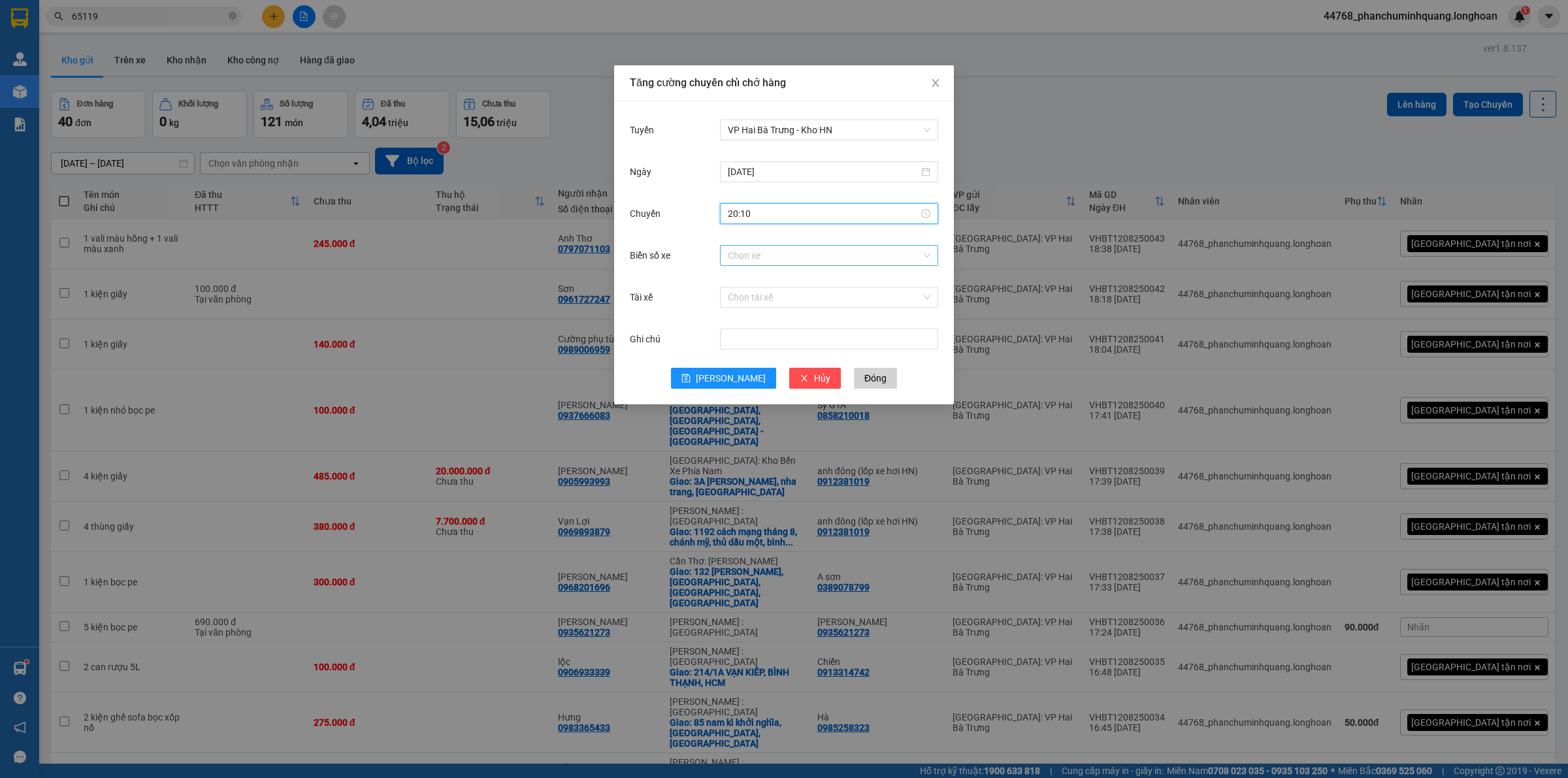
click at [808, 259] on input "Biển số xe" at bounding box center [824, 255] width 193 height 19
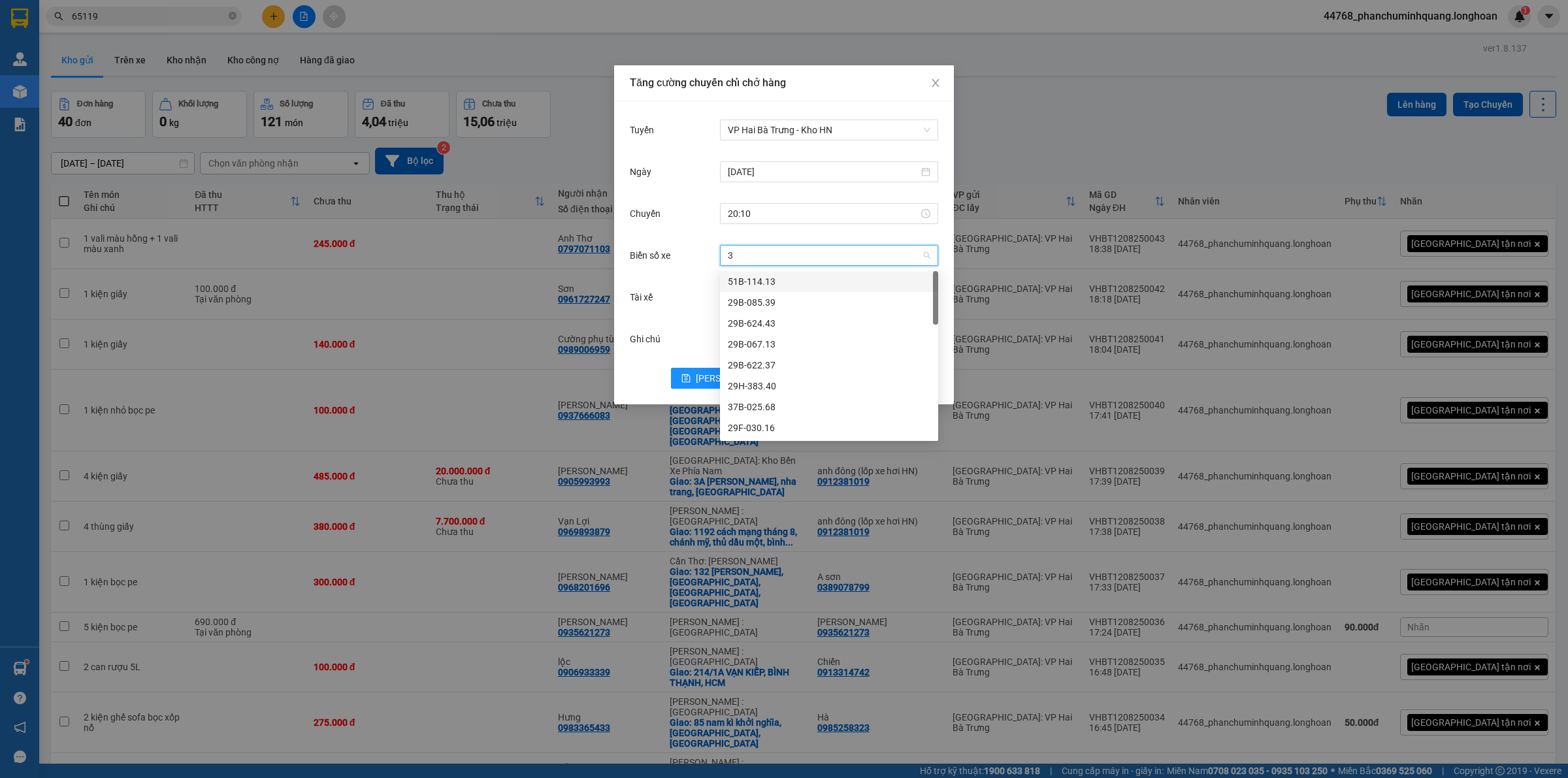
type input "31"
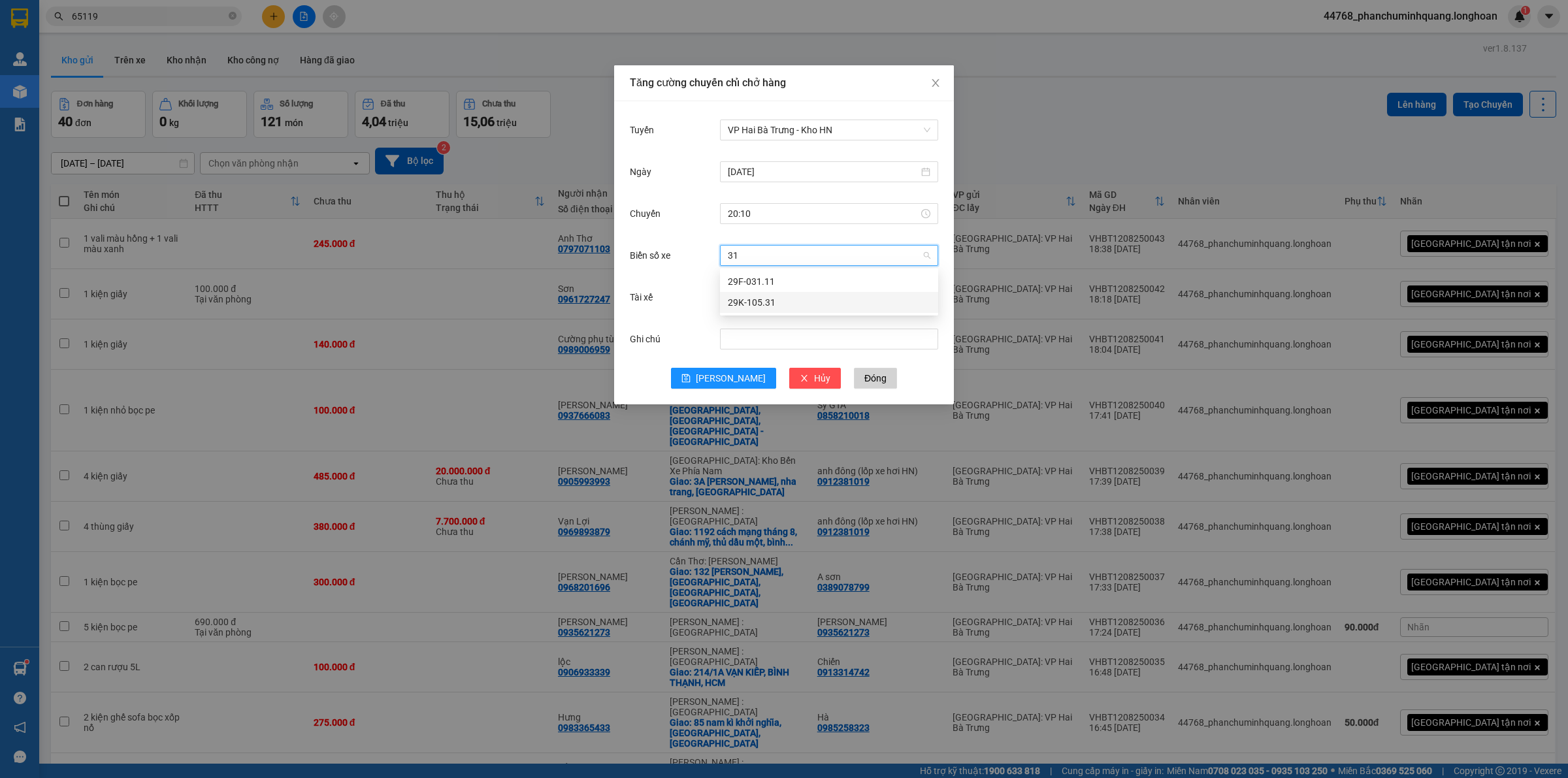
click at [767, 299] on div "29K-105.31" at bounding box center [829, 302] width 203 height 15
click at [789, 293] on input "Tài xế" at bounding box center [824, 297] width 193 height 19
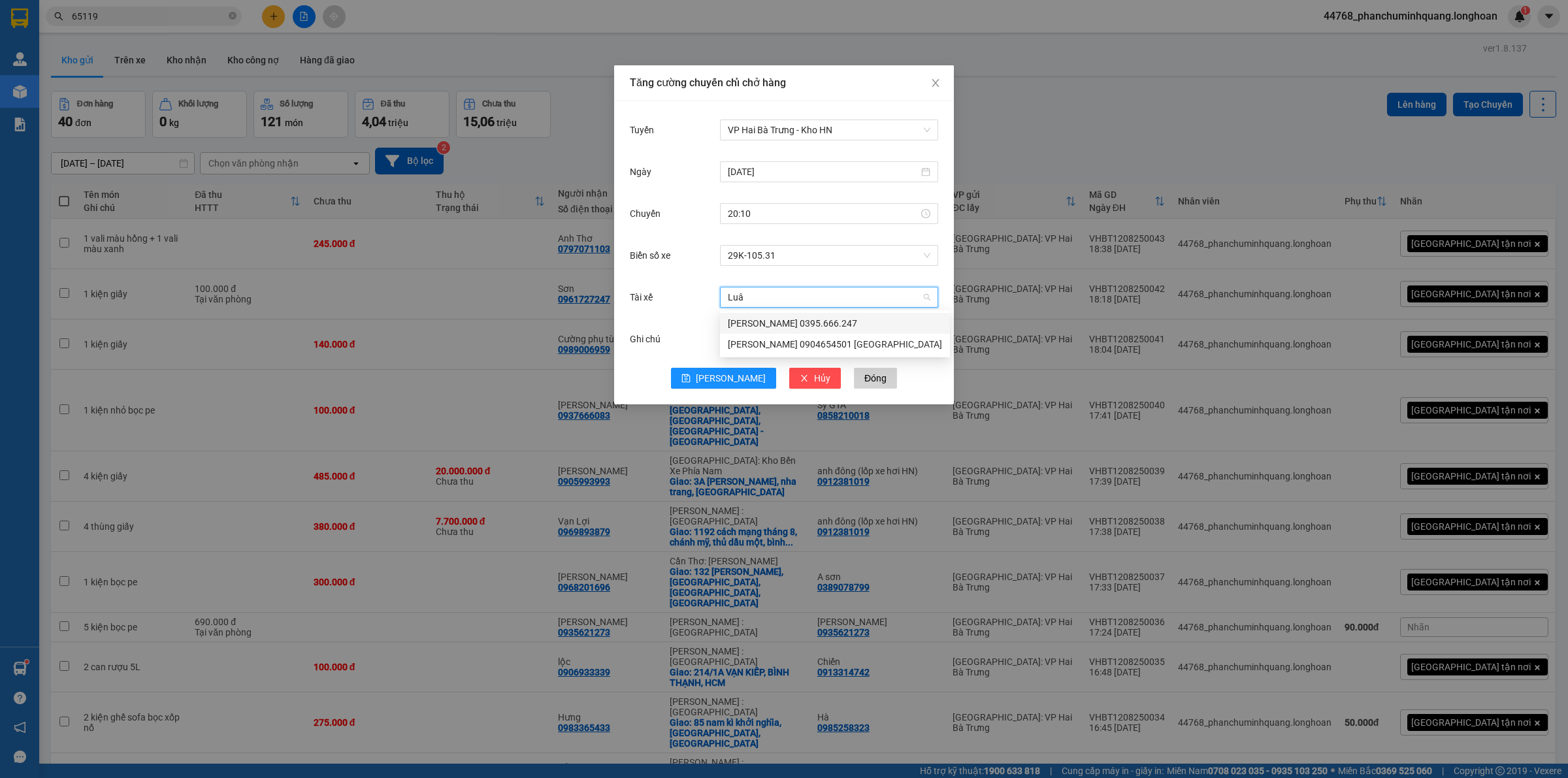
type input "Luân"
click at [785, 325] on div "[PERSON_NAME] 0395.666.247" at bounding box center [835, 323] width 214 height 15
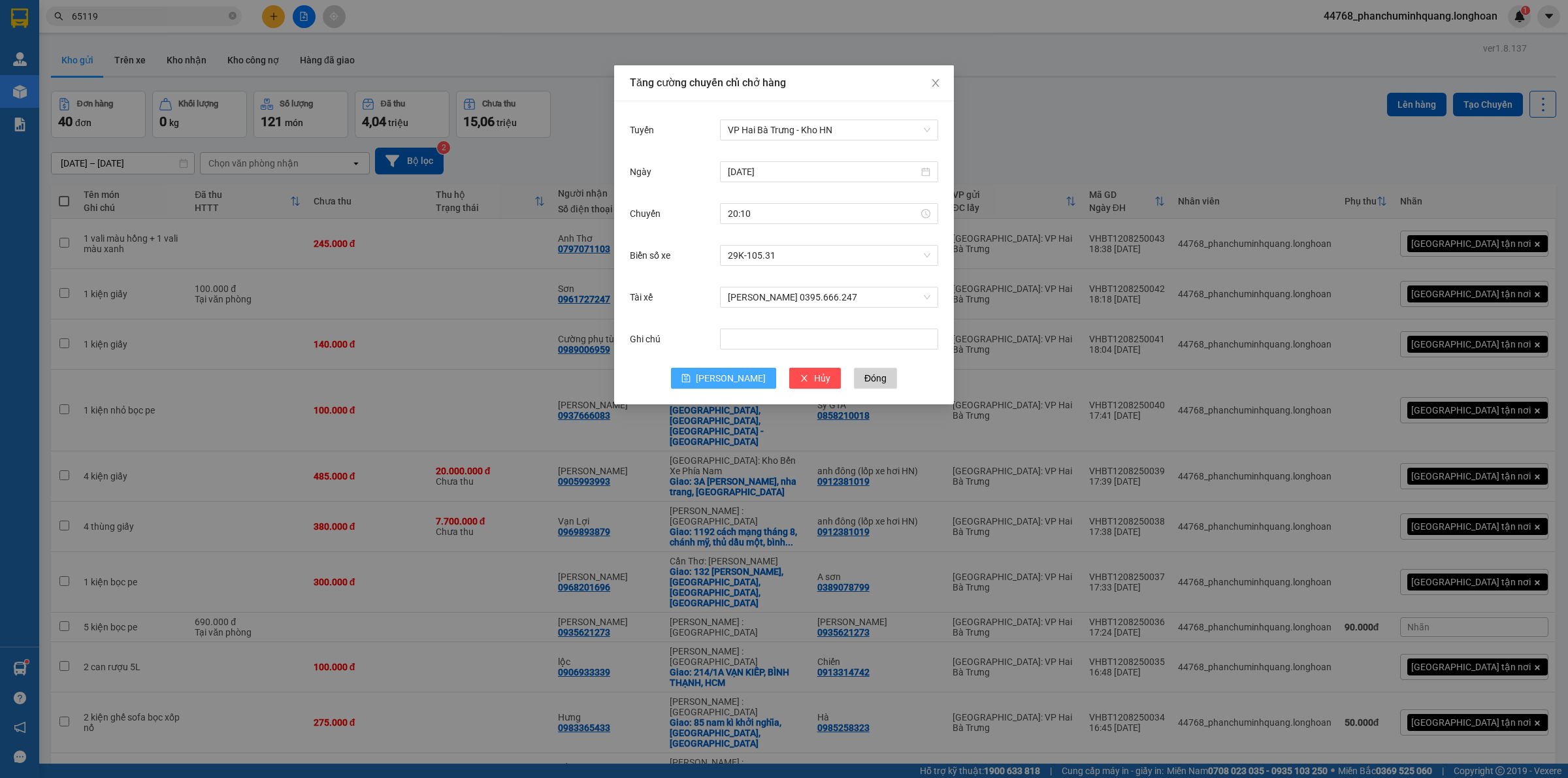
click at [726, 376] on span "[PERSON_NAME]" at bounding box center [731, 378] width 70 height 15
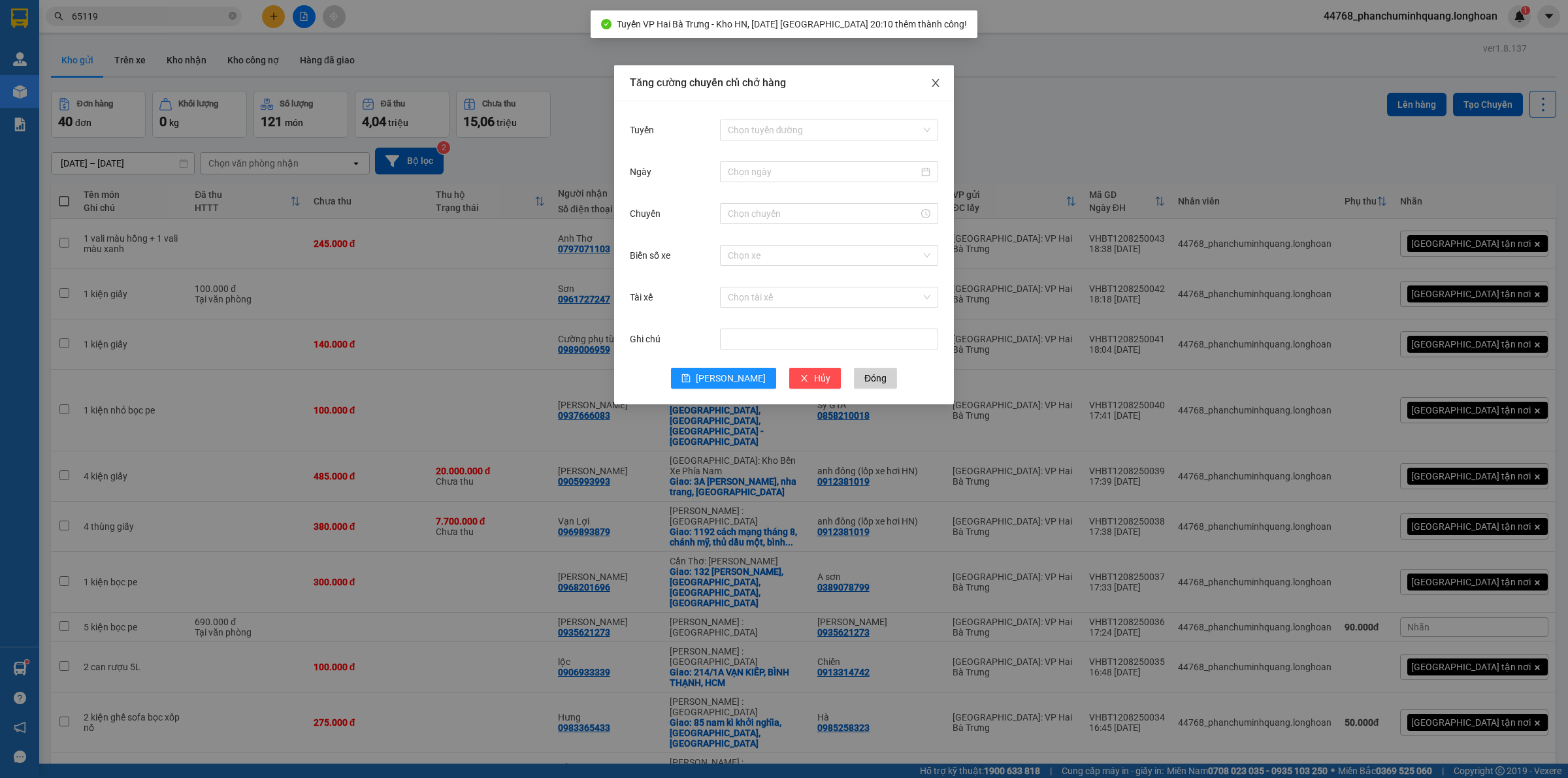
click at [942, 85] on span "Close" at bounding box center [935, 83] width 37 height 36
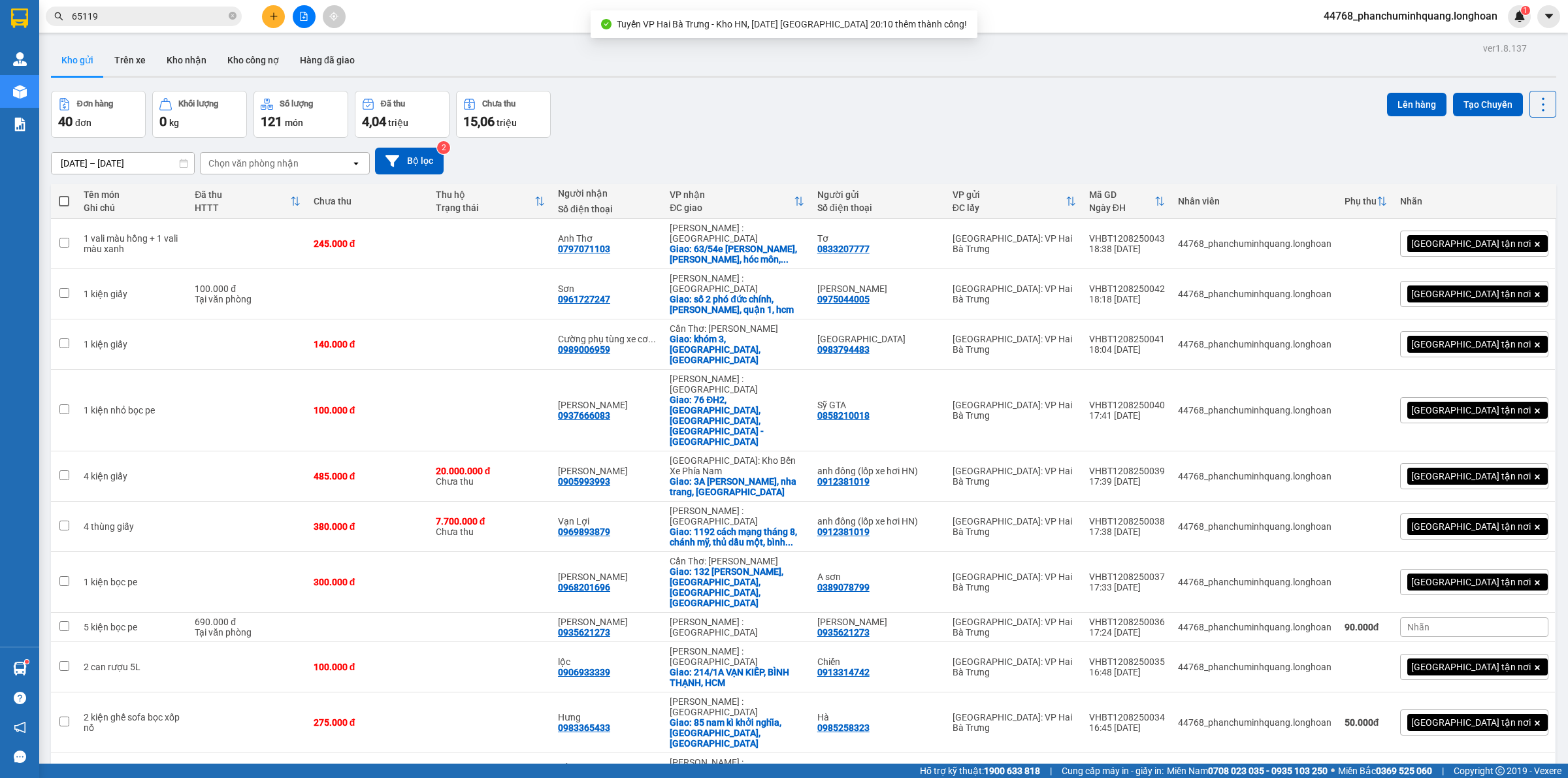
click at [108, 203] on div "Ghi chú" at bounding box center [133, 207] width 98 height 10
click at [75, 207] on th at bounding box center [64, 201] width 26 height 35
click at [71, 203] on th at bounding box center [64, 201] width 26 height 35
click at [62, 203] on span at bounding box center [64, 200] width 10 height 10
click at [64, 195] on input "checkbox" at bounding box center [64, 195] width 0 height 0
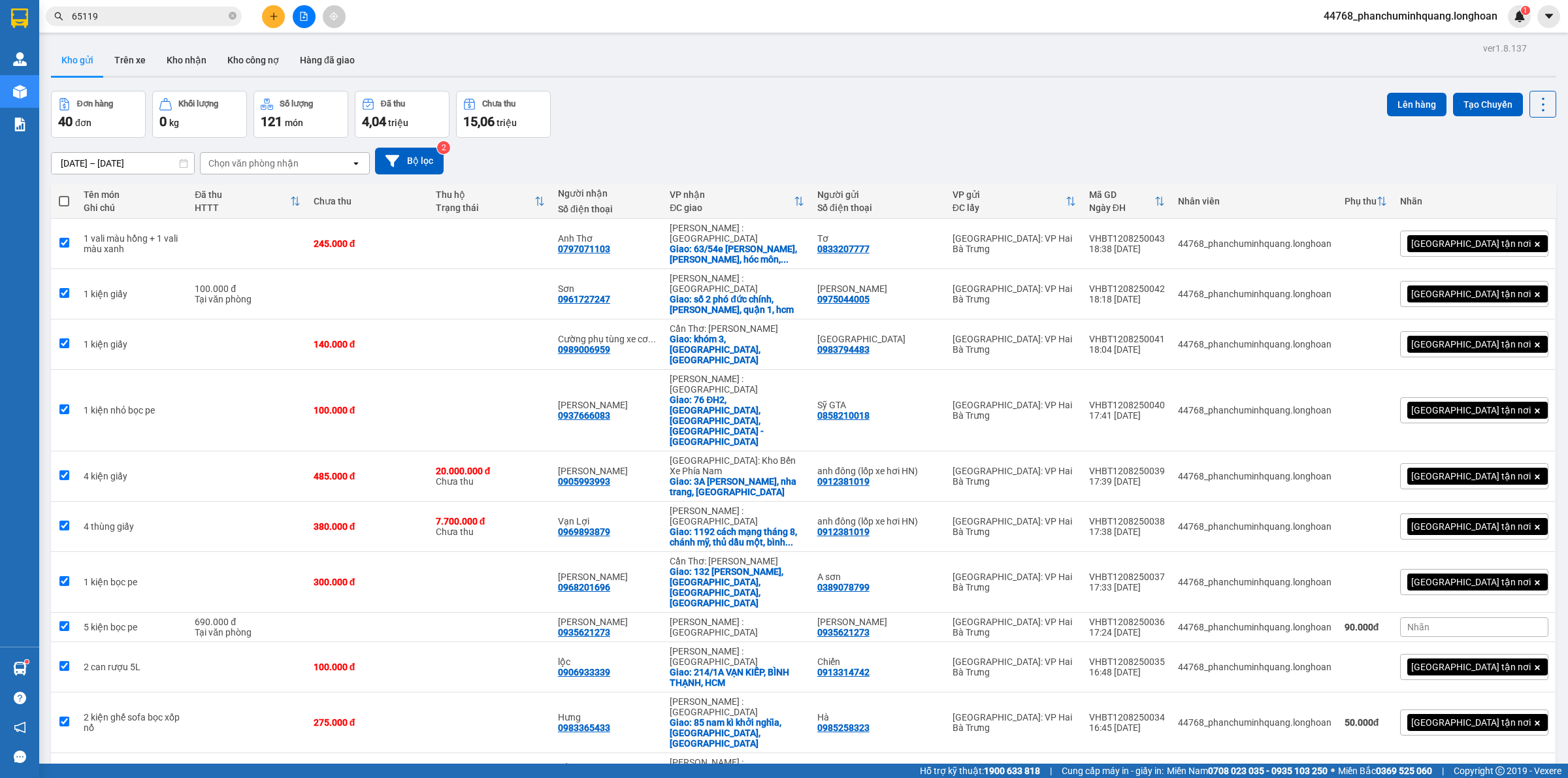
checkbox input "true"
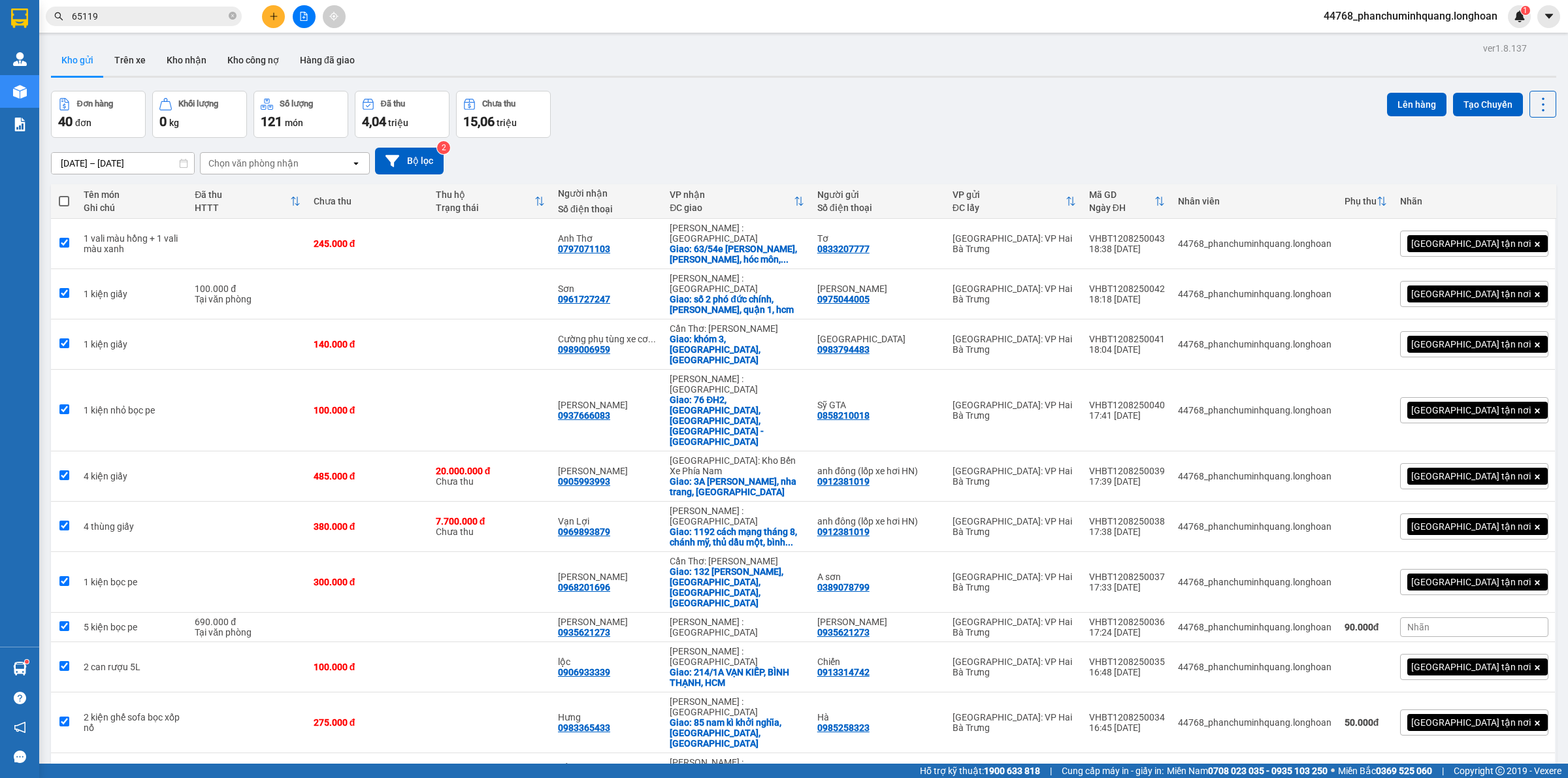
checkbox input "true"
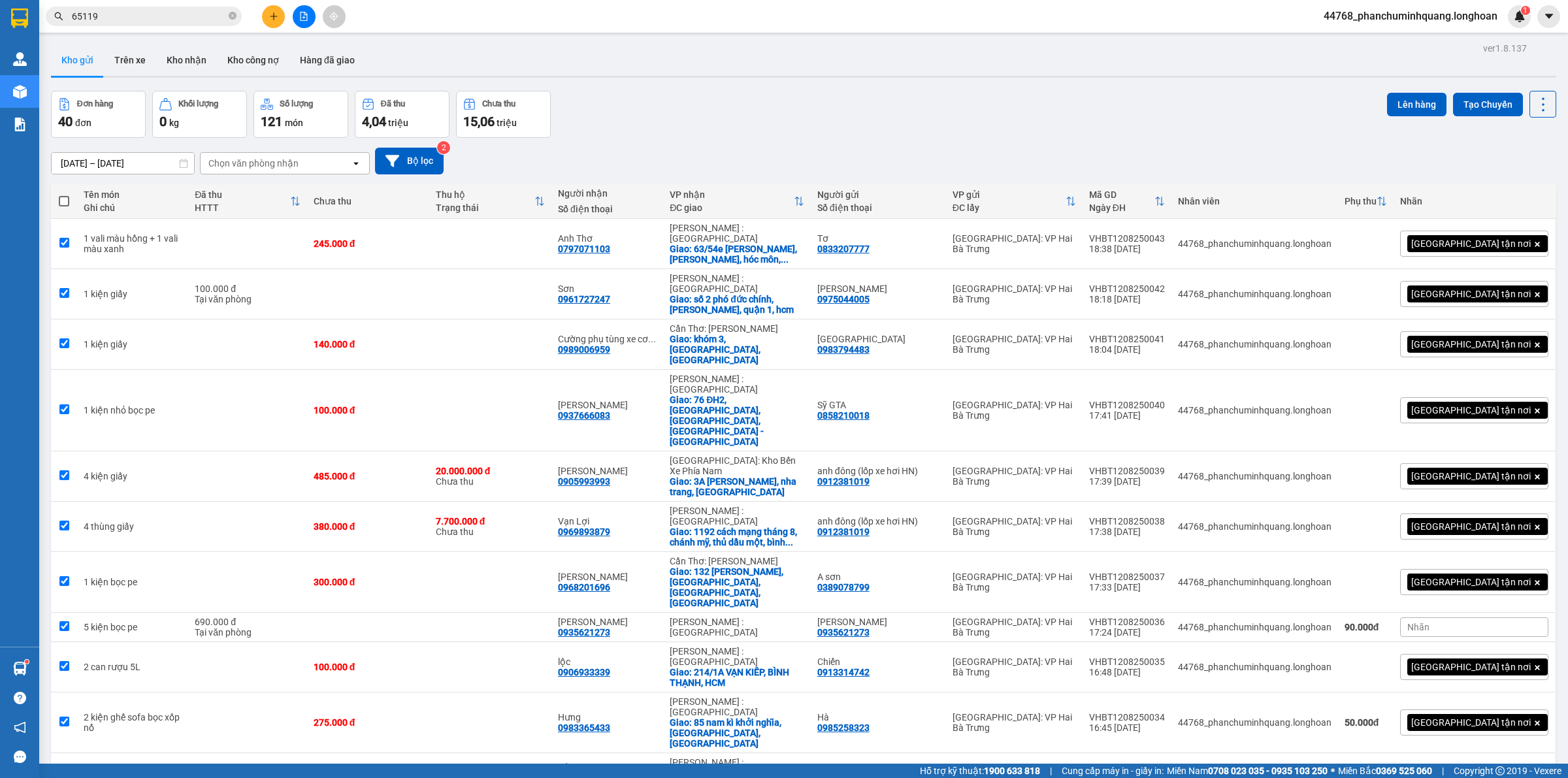
checkbox input "true"
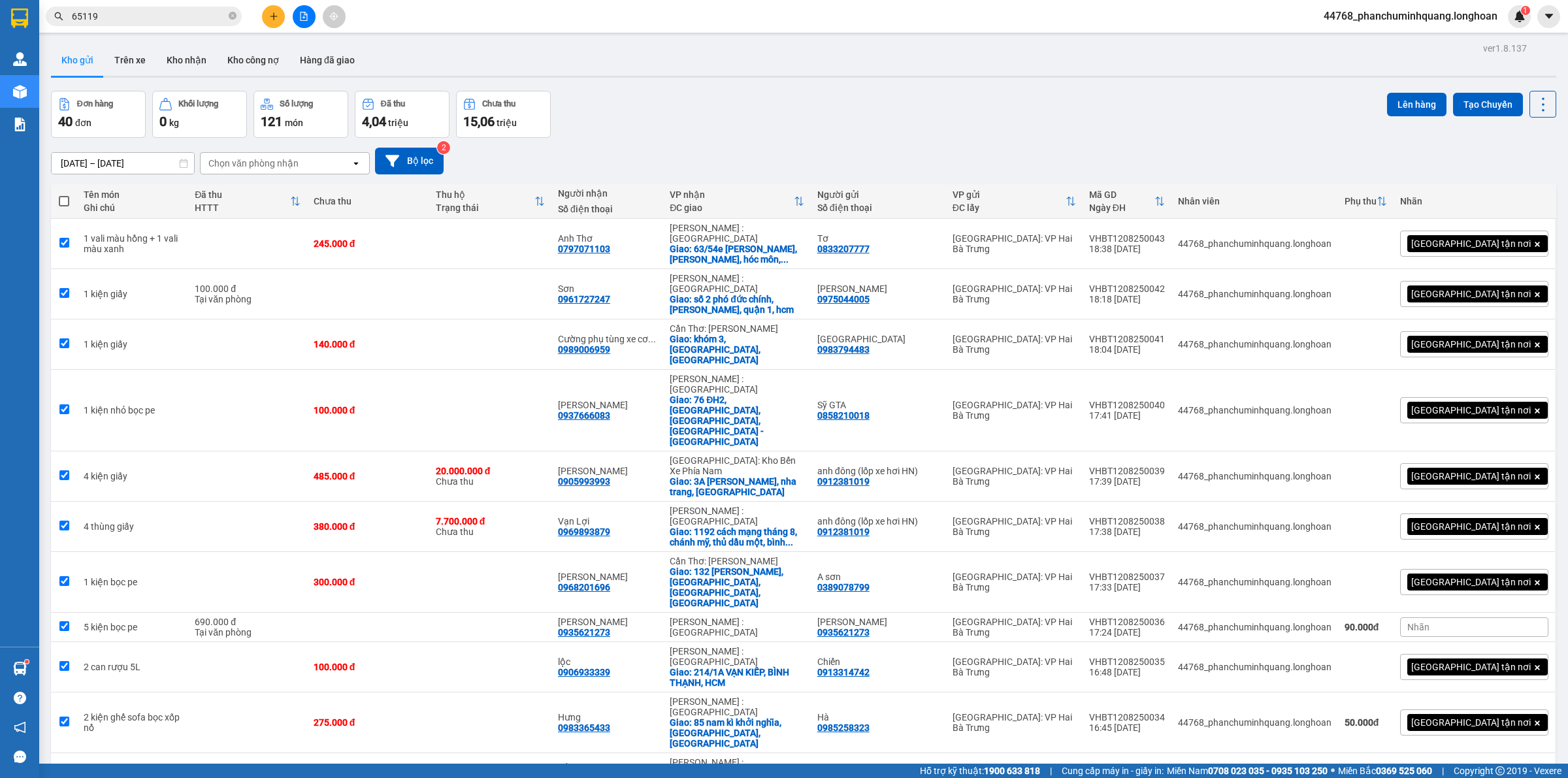
checkbox input "true"
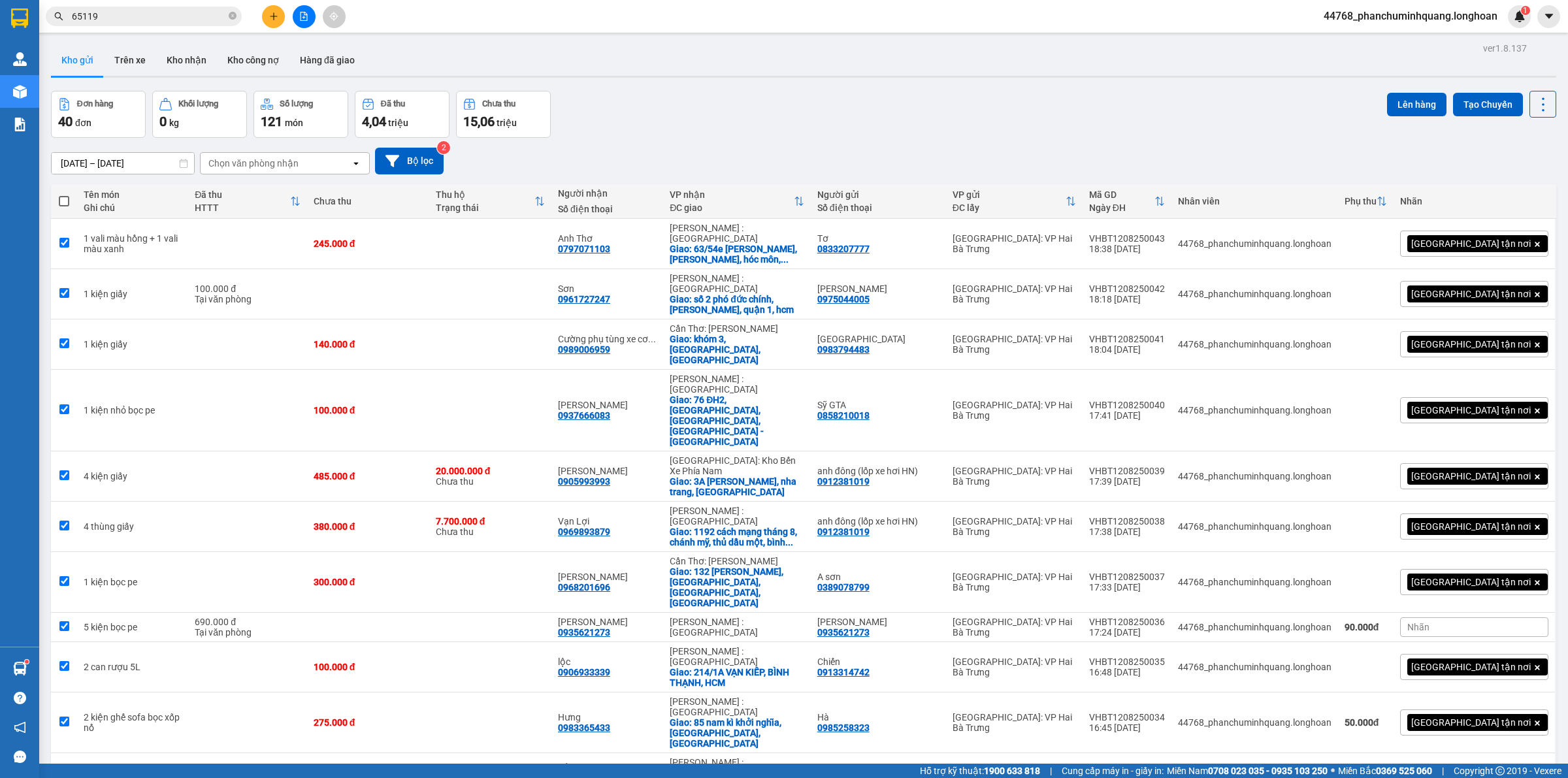
checkbox input "true"
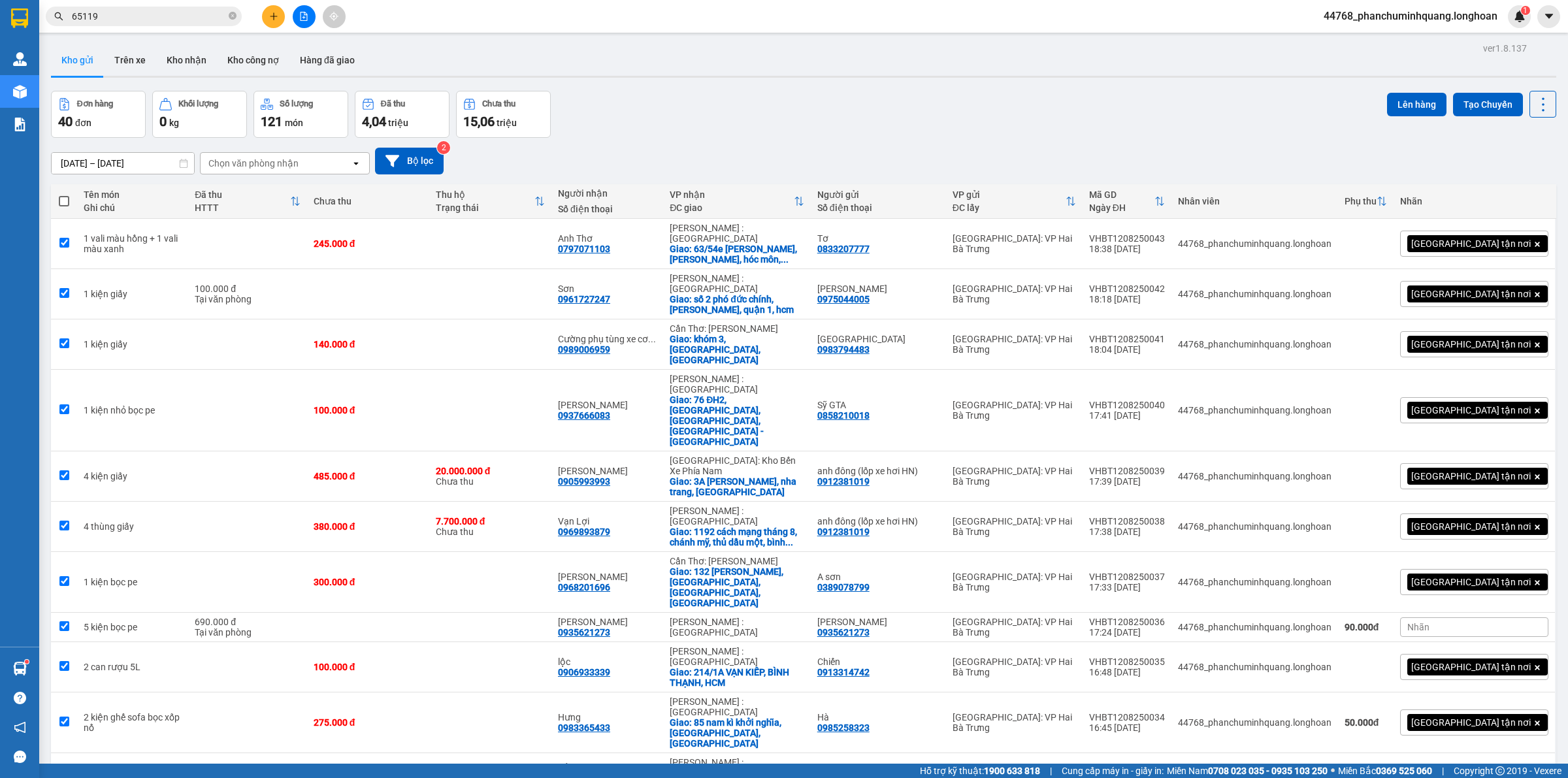
checkbox input "true"
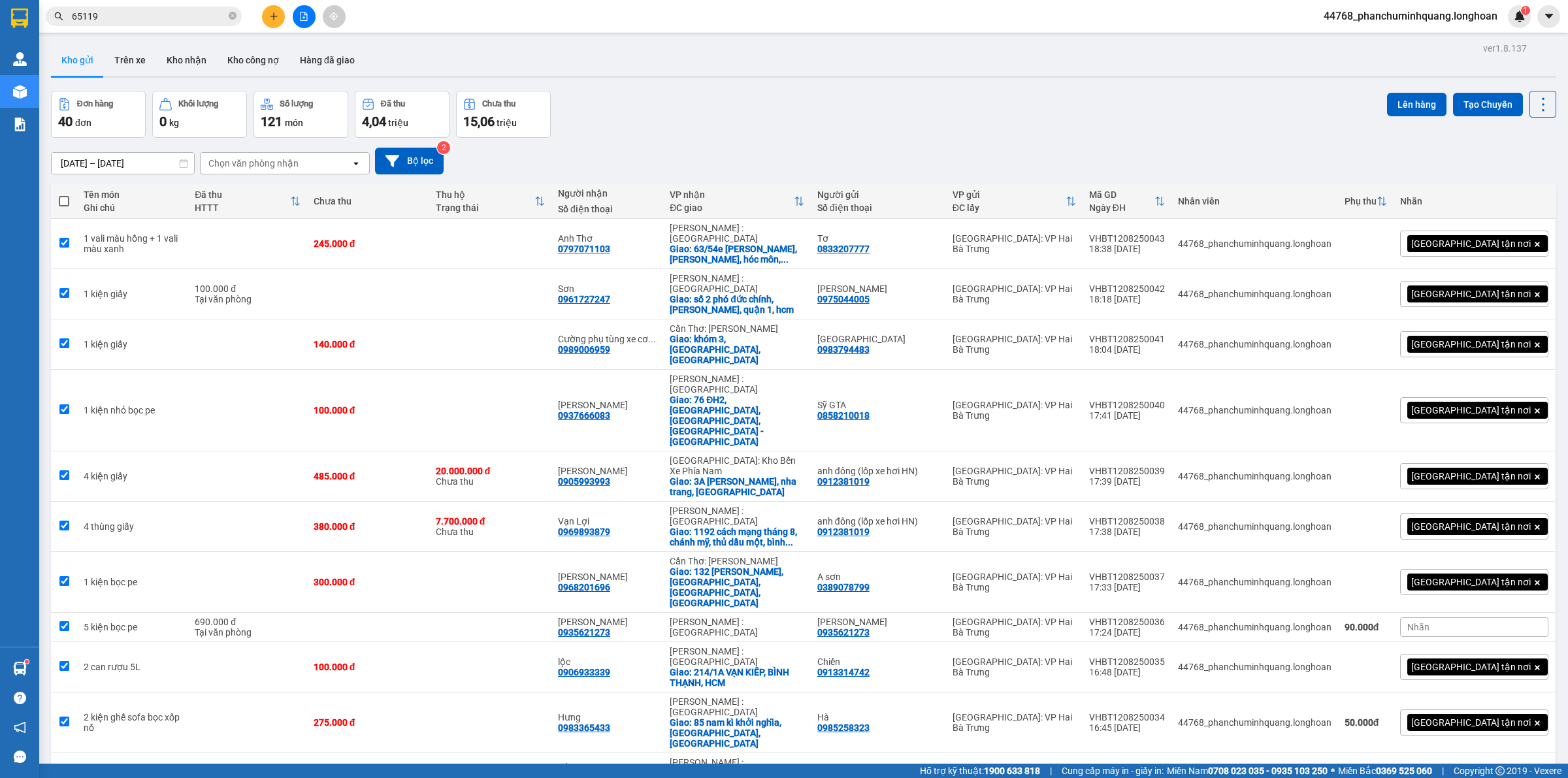
checkbox input "true"
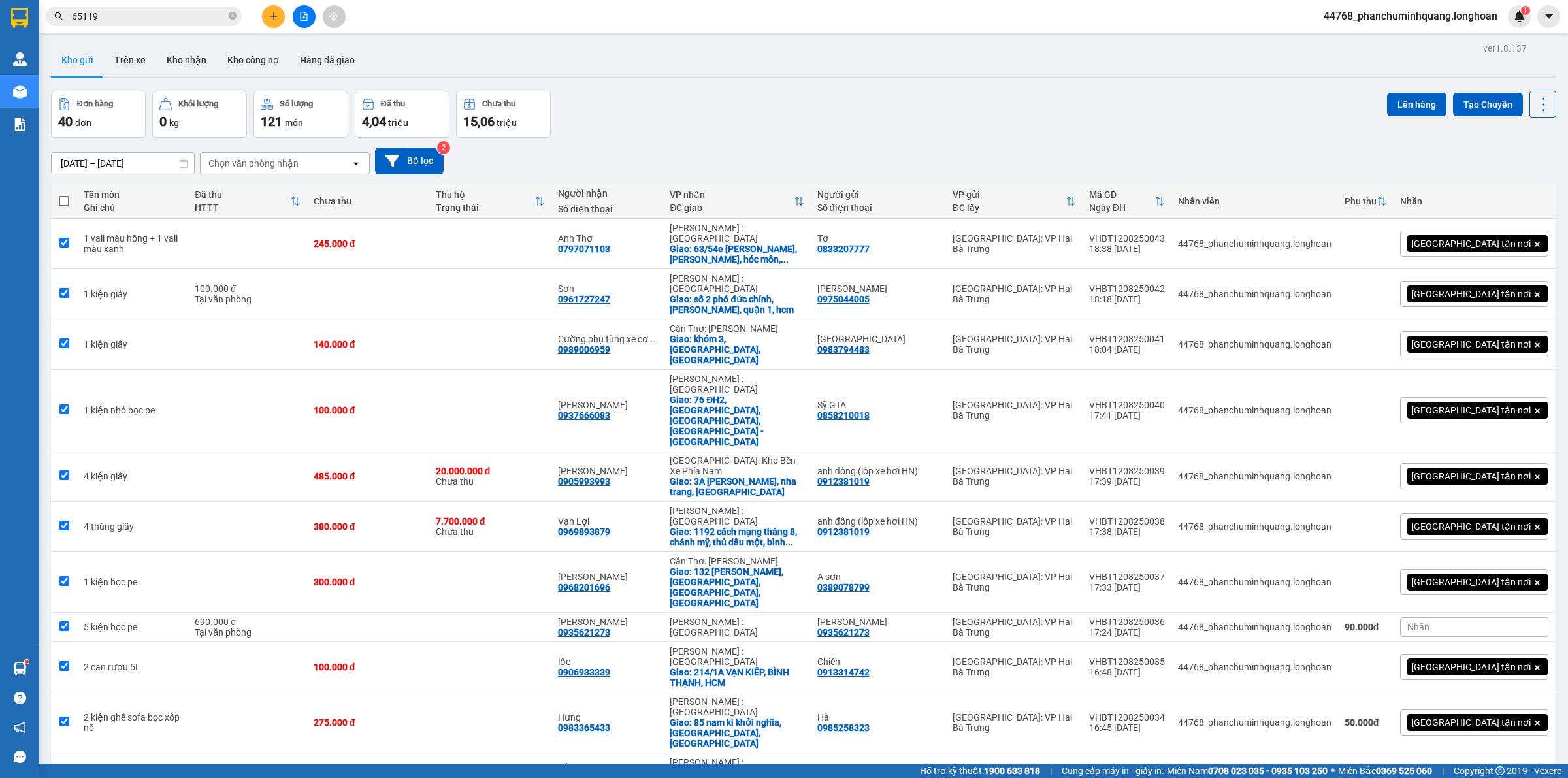
checkbox input "true"
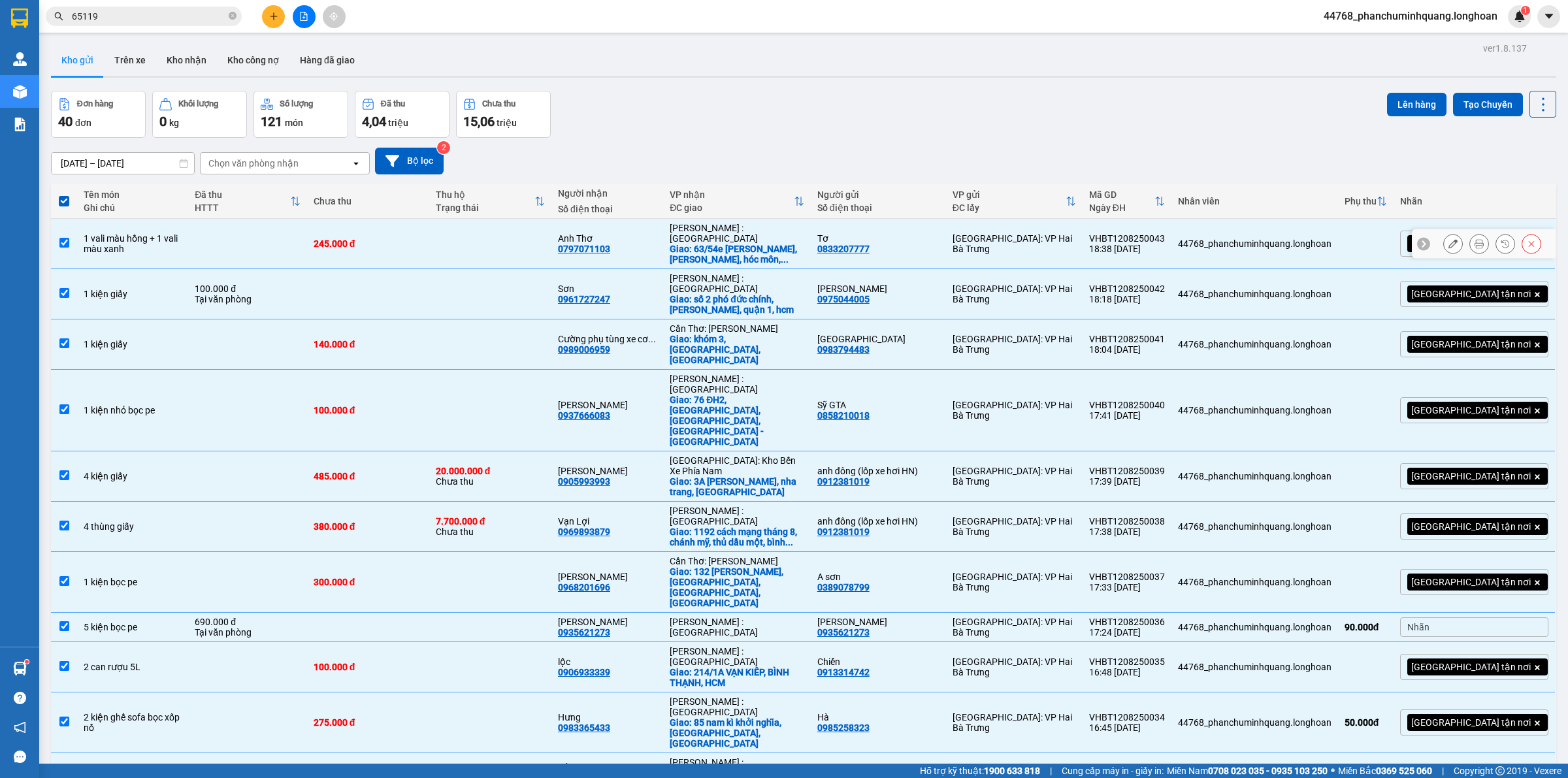
click at [123, 236] on div "1 vali màu hồng + 1 vali màu xanh" at bounding box center [133, 243] width 98 height 21
checkbox input "false"
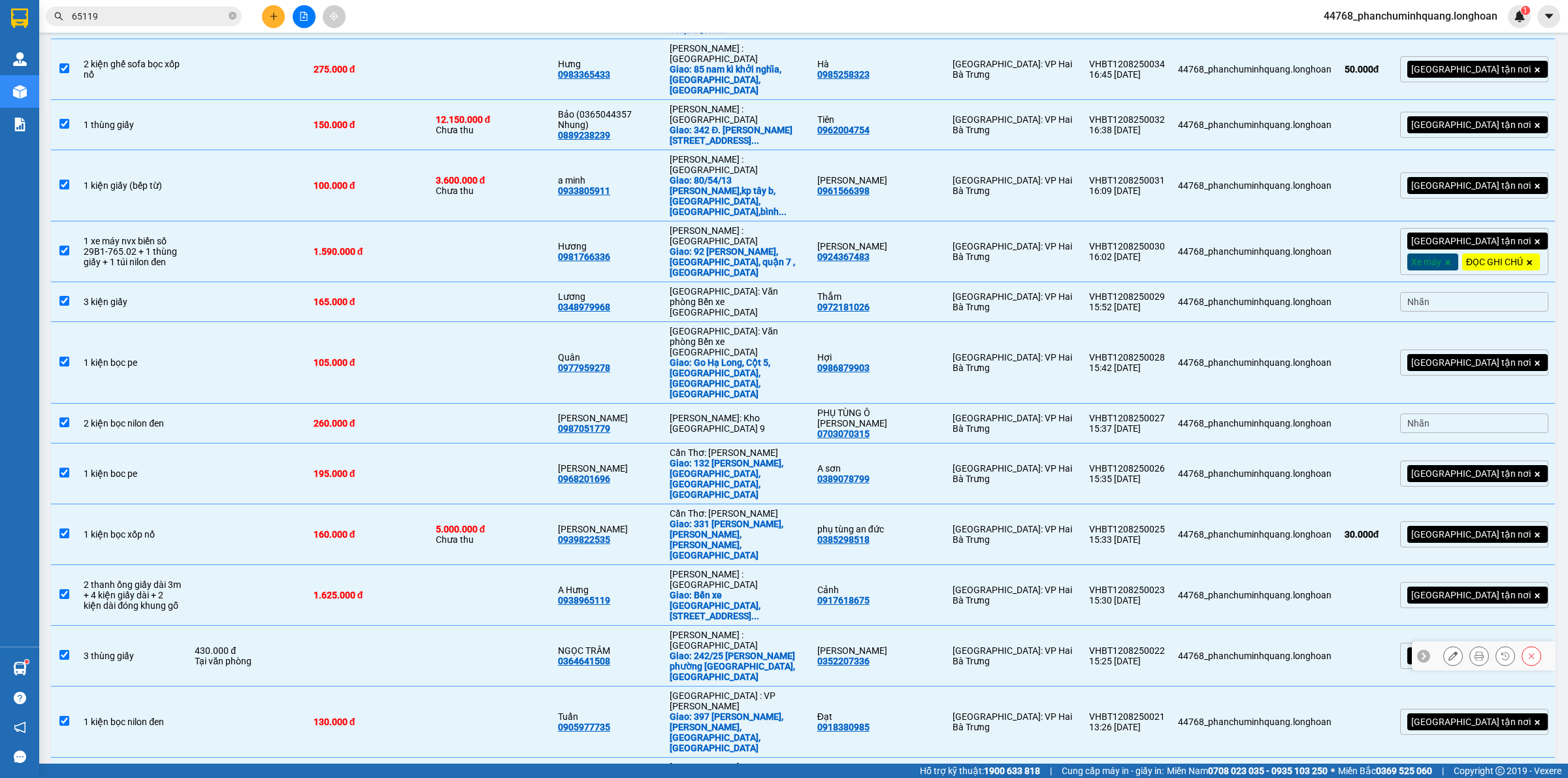
scroll to position [1247, 0]
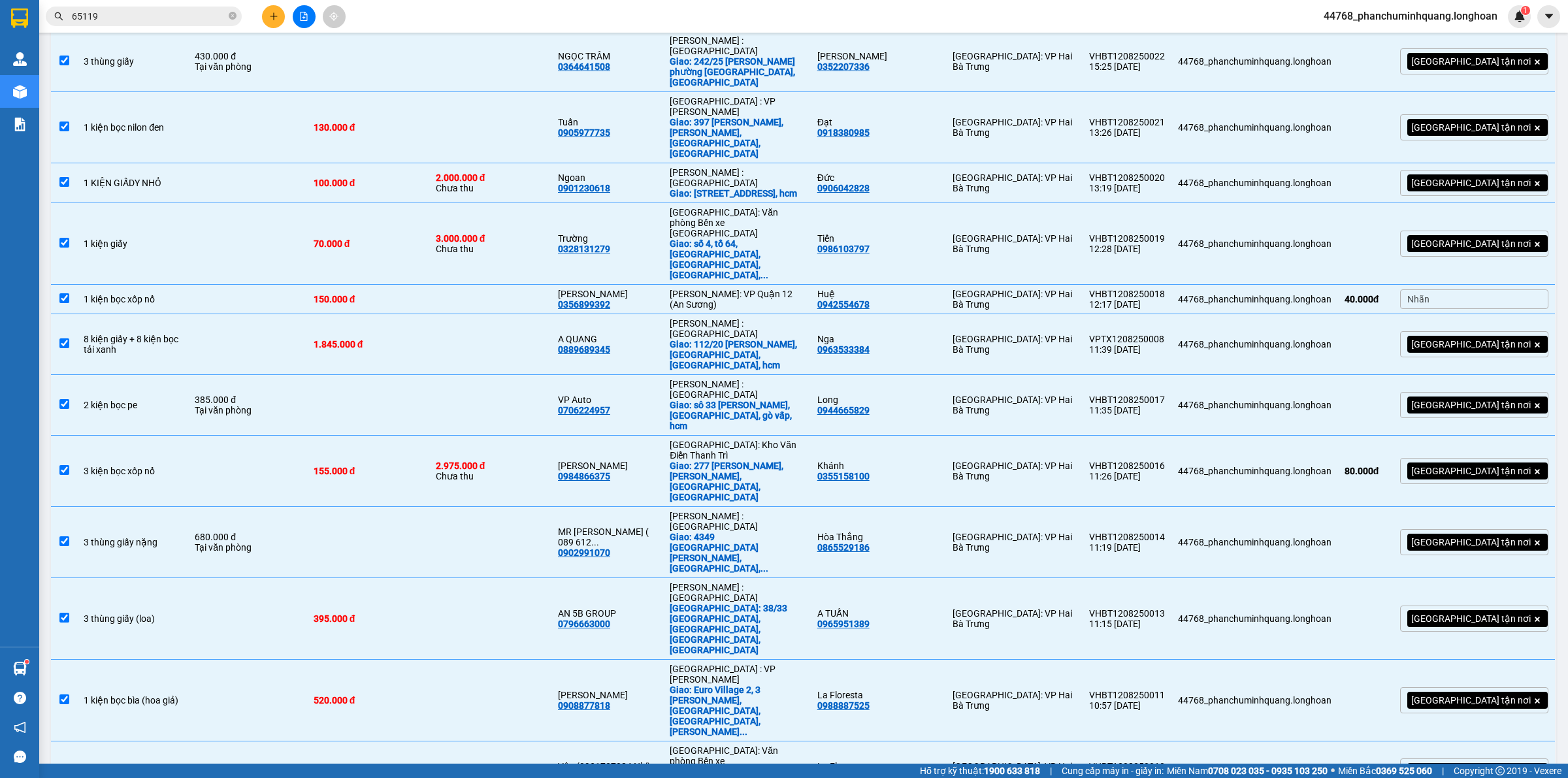
checkbox input "false"
click at [610, 619] on div "0796663000" at bounding box center [583, 623] width 52 height 10
click at [551, 578] on td at bounding box center [490, 618] width 122 height 82
checkbox input "false"
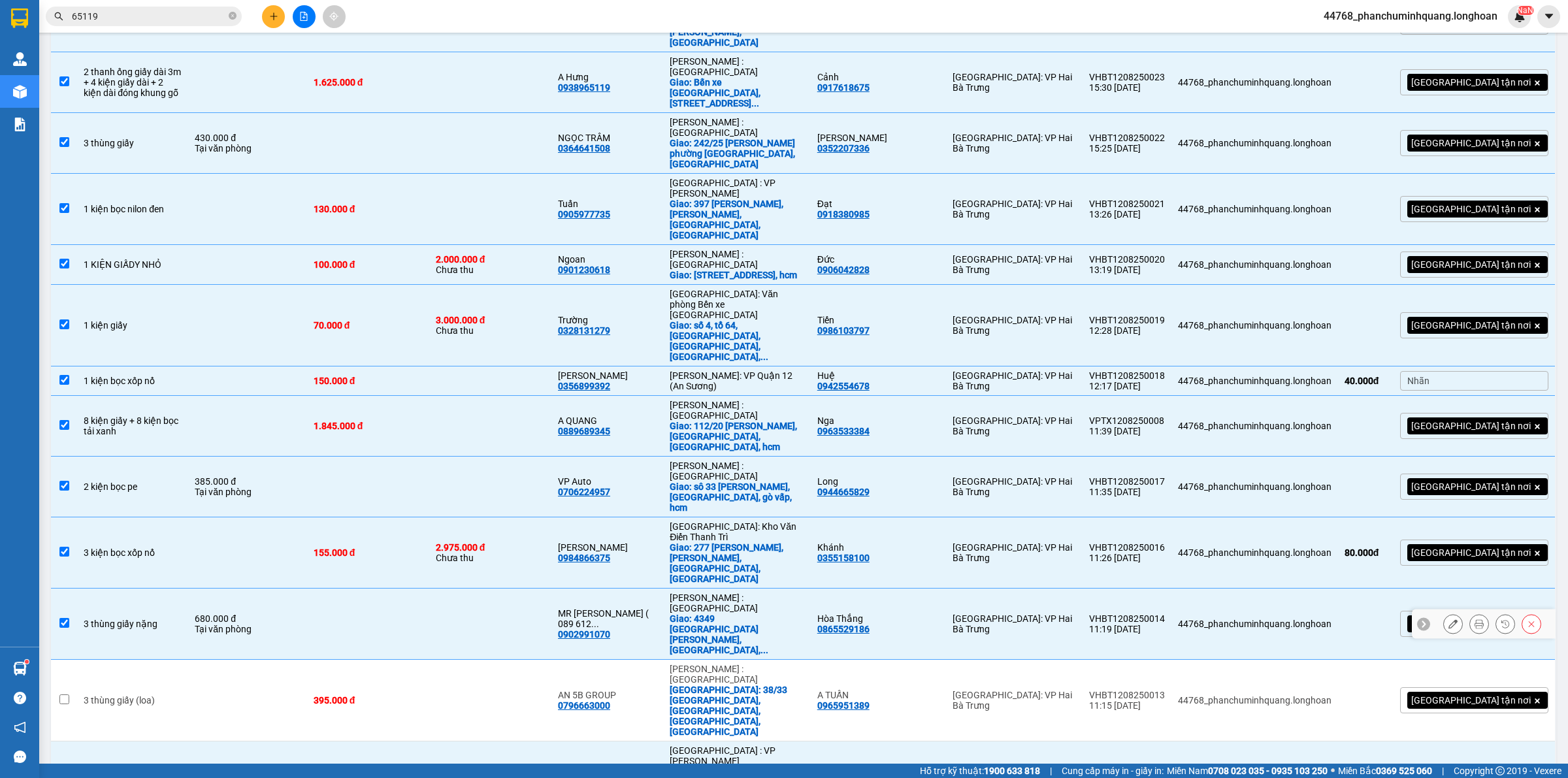
scroll to position [1002, 0]
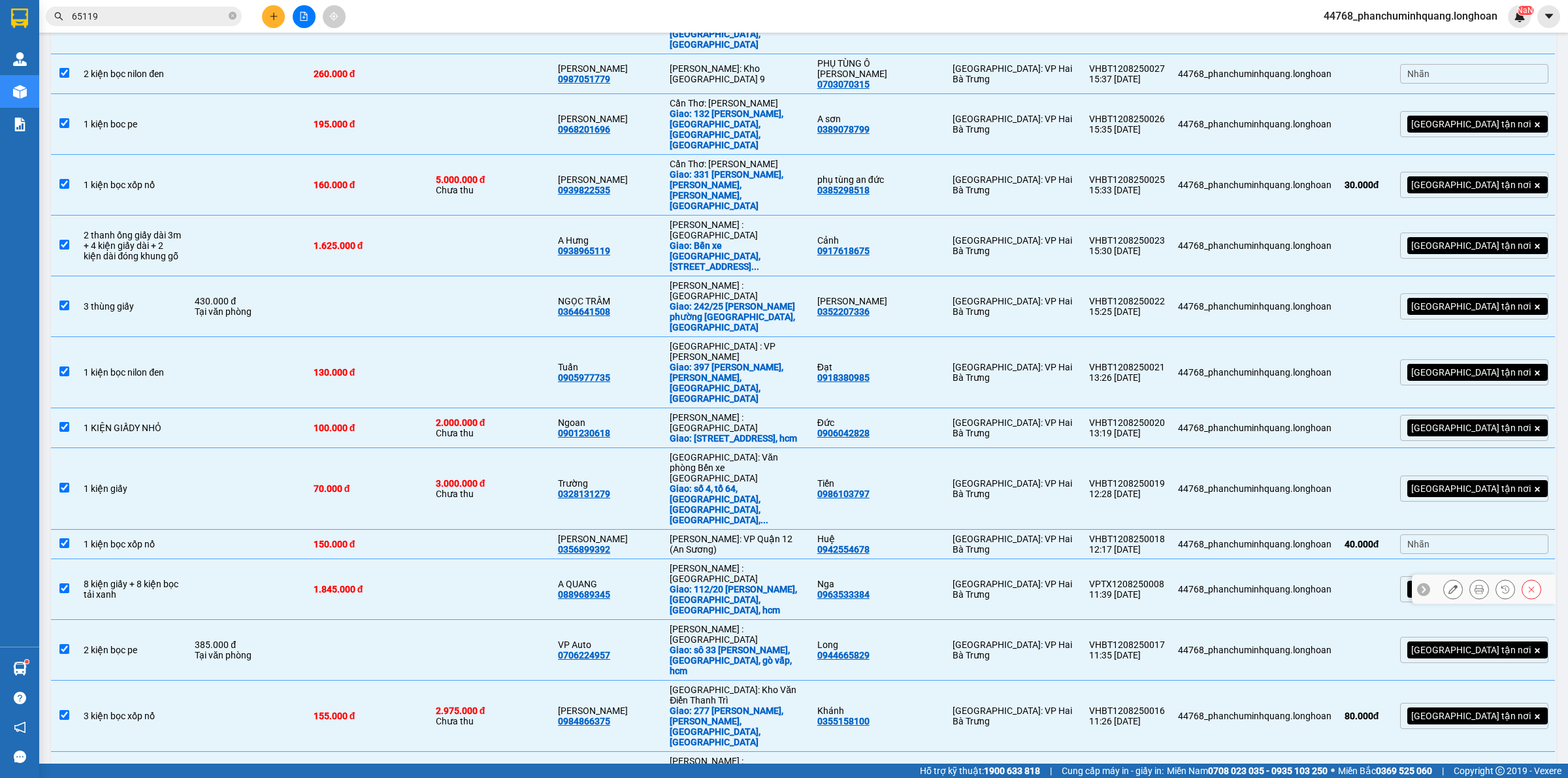
click at [530, 559] on td at bounding box center [490, 589] width 122 height 61
checkbox input "false"
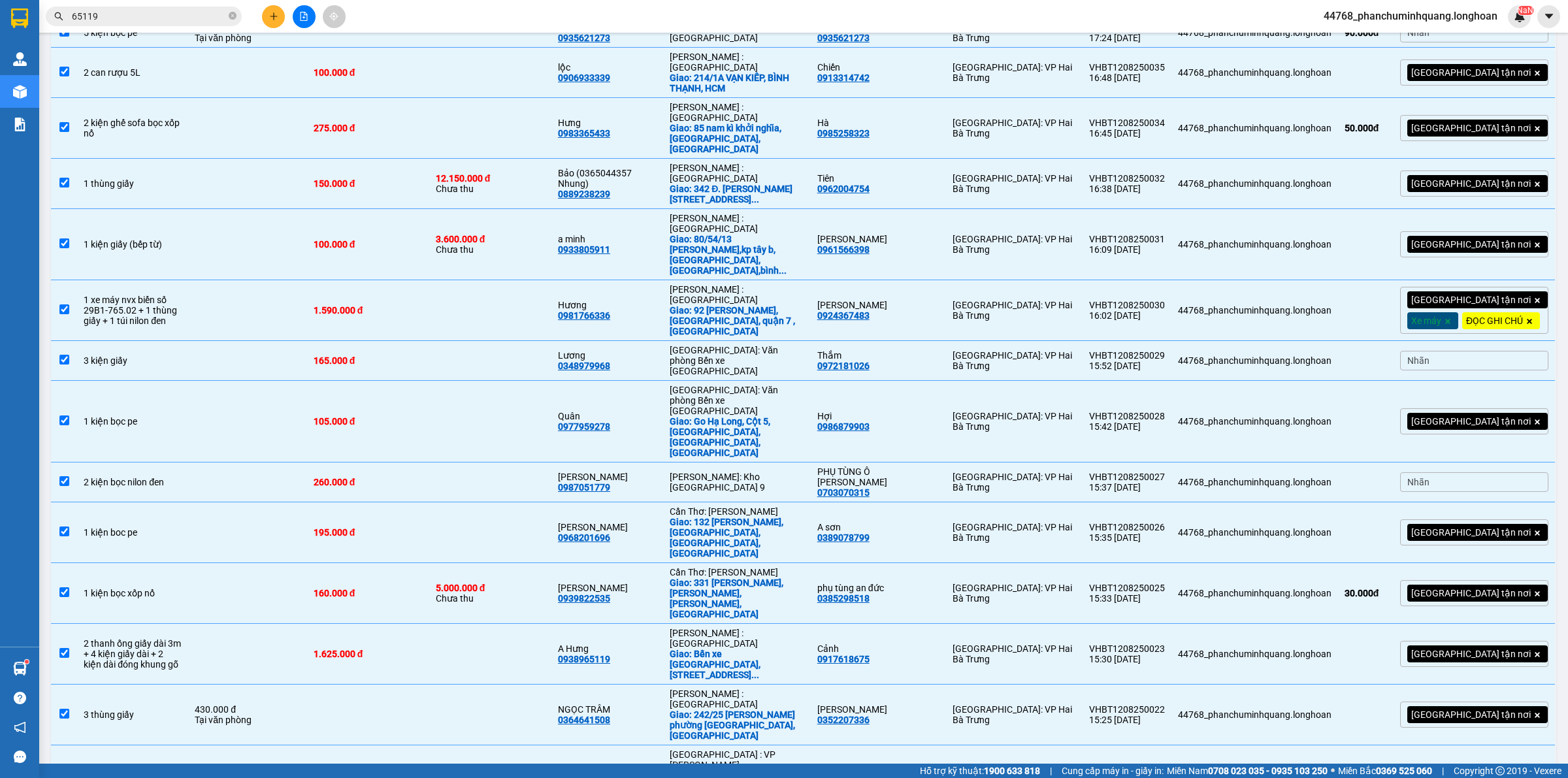
scroll to position [23, 0]
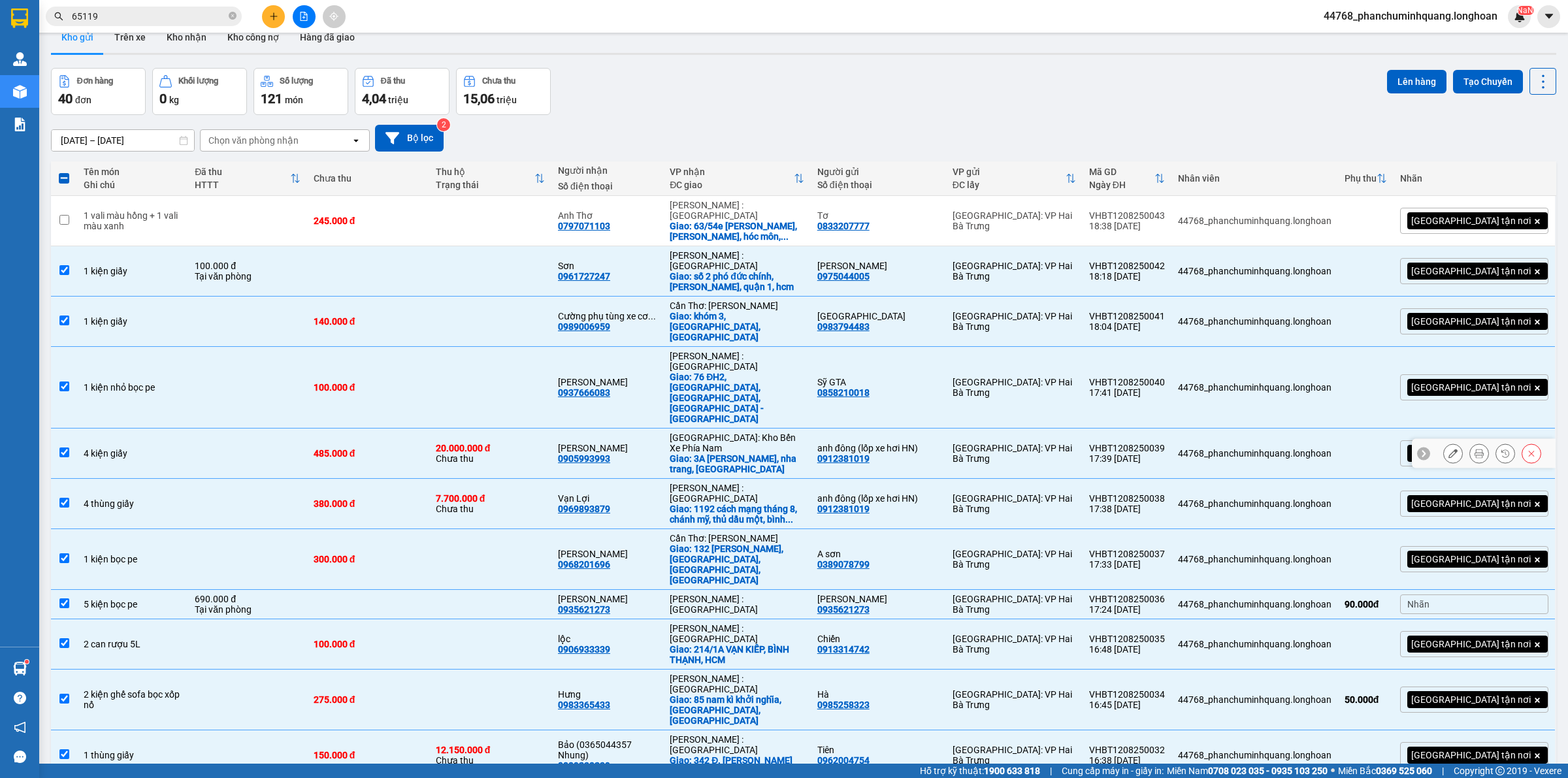
click at [266, 429] on td at bounding box center [247, 453] width 118 height 50
checkbox input "false"
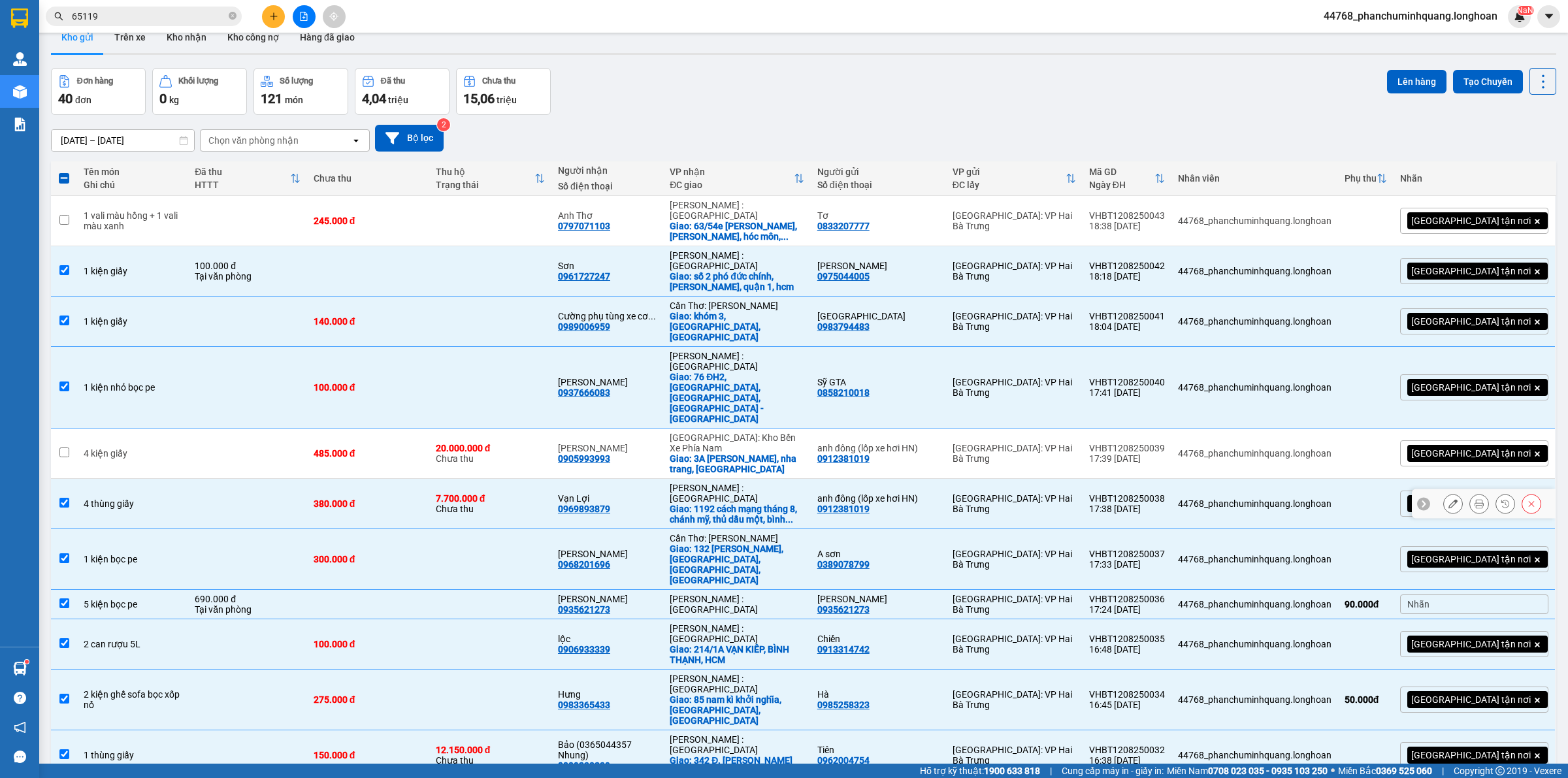
click at [266, 479] on td at bounding box center [247, 504] width 118 height 50
checkbox input "false"
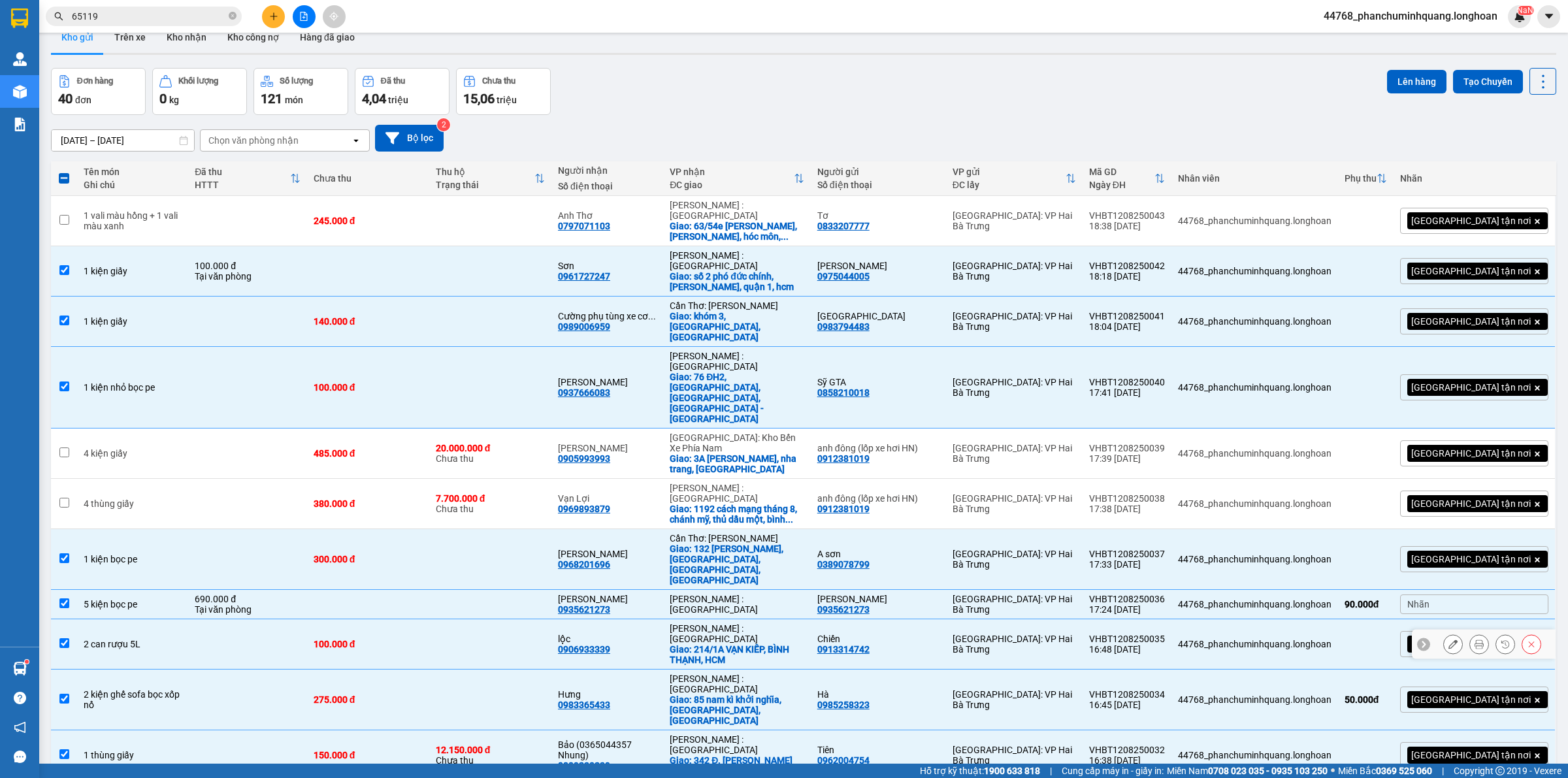
click at [265, 619] on td at bounding box center [247, 644] width 118 height 50
checkbox input "false"
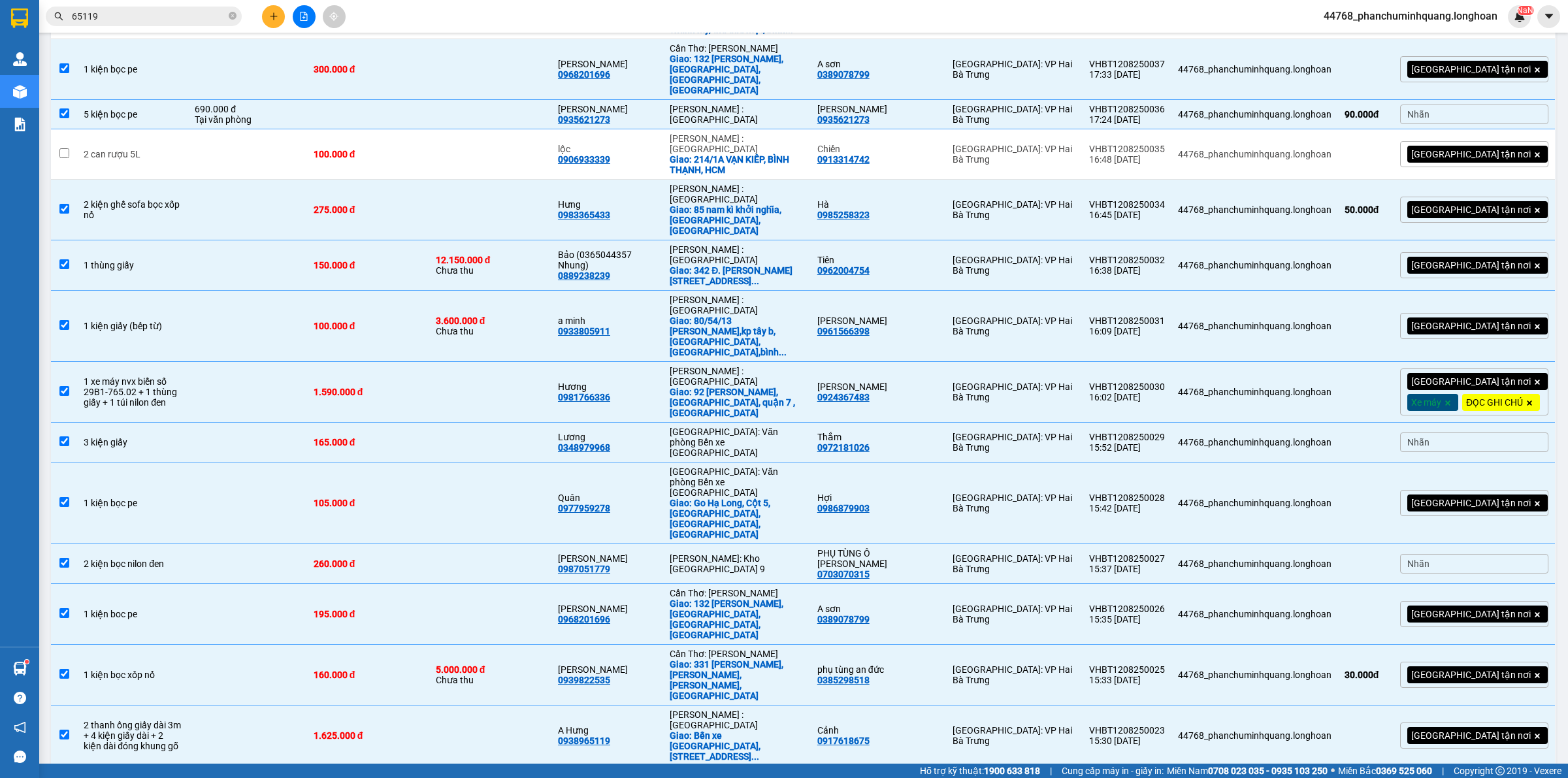
scroll to position [676, 0]
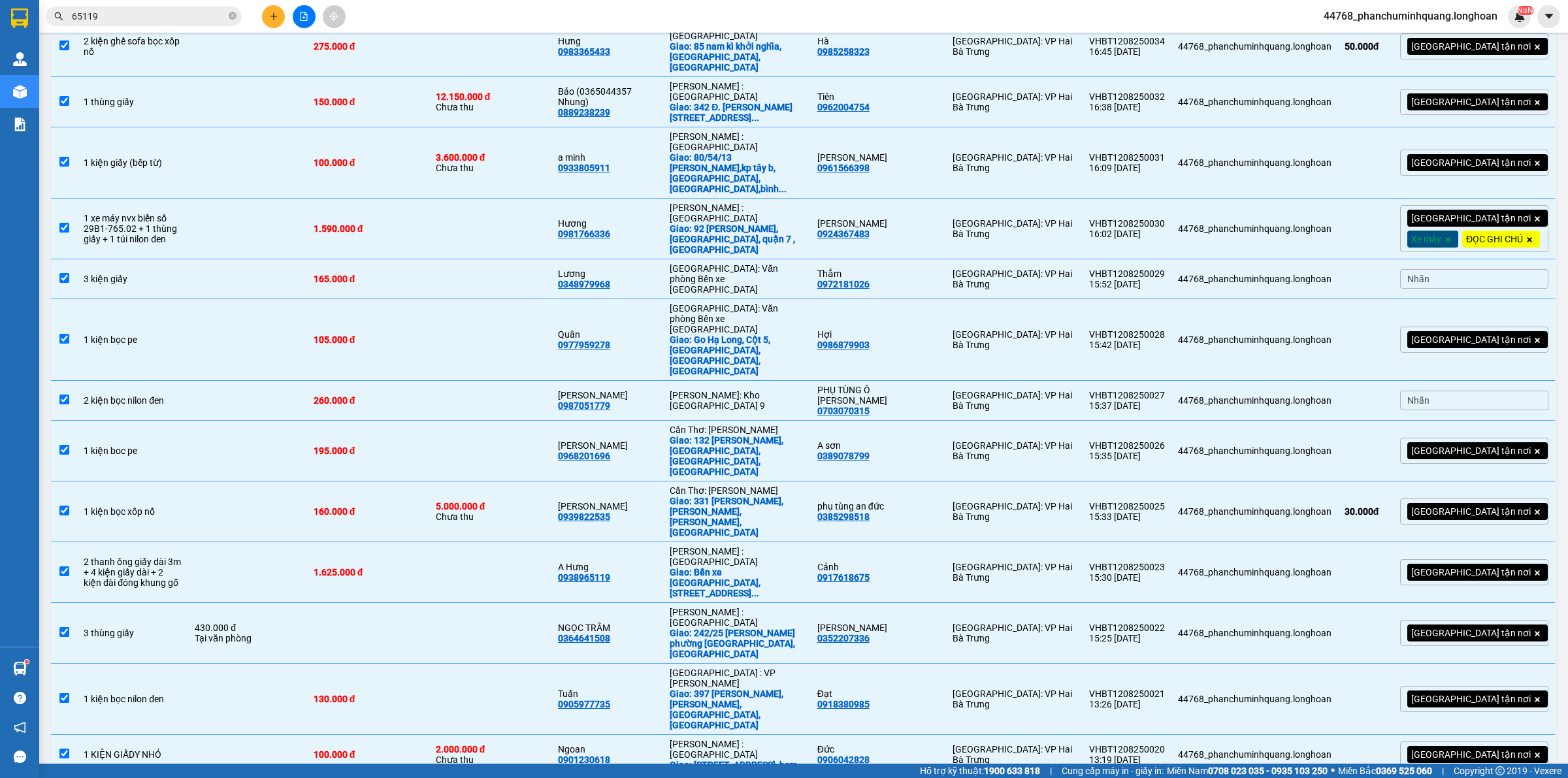
checkbox input "false"
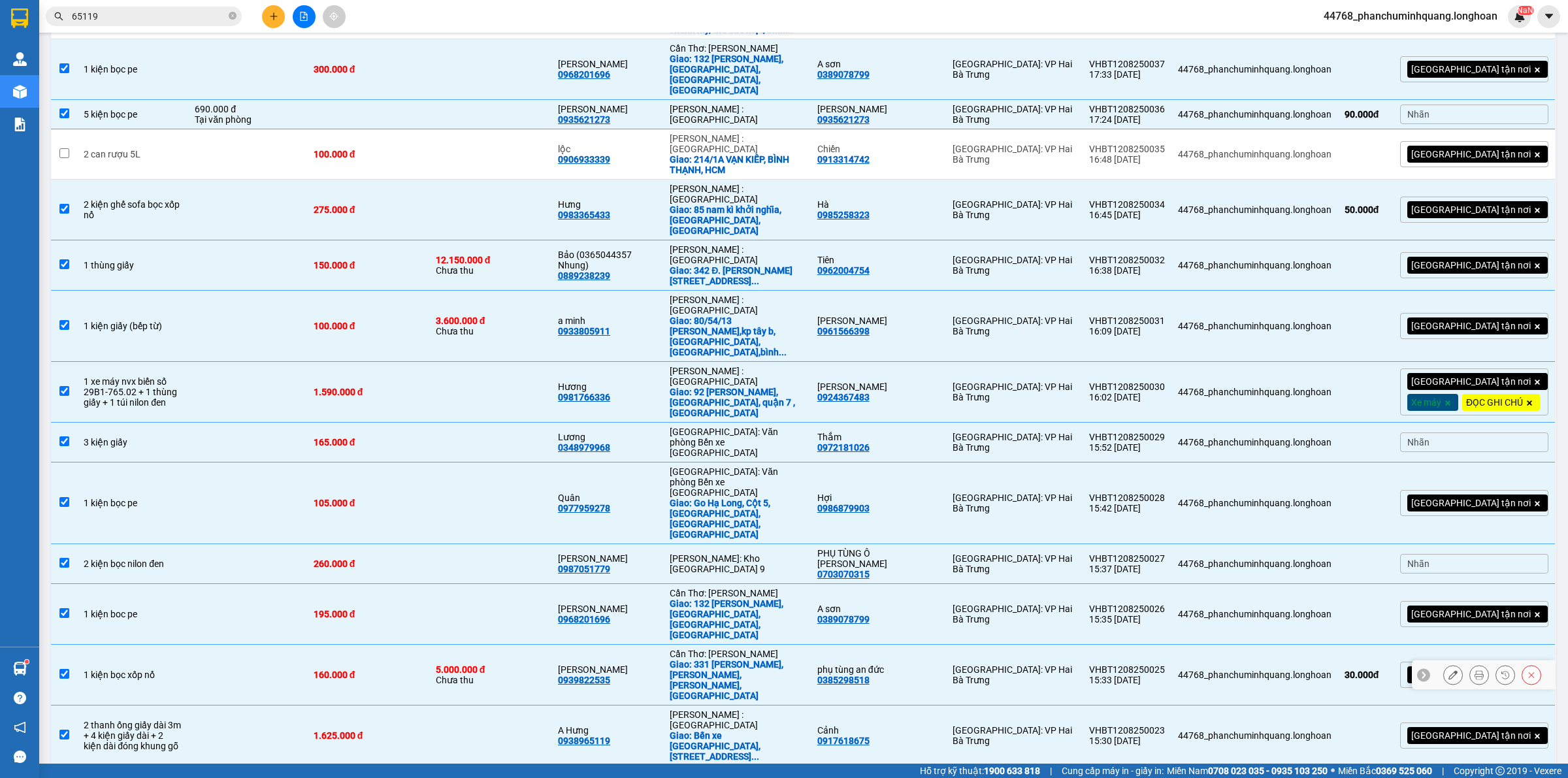
scroll to position [0, 0]
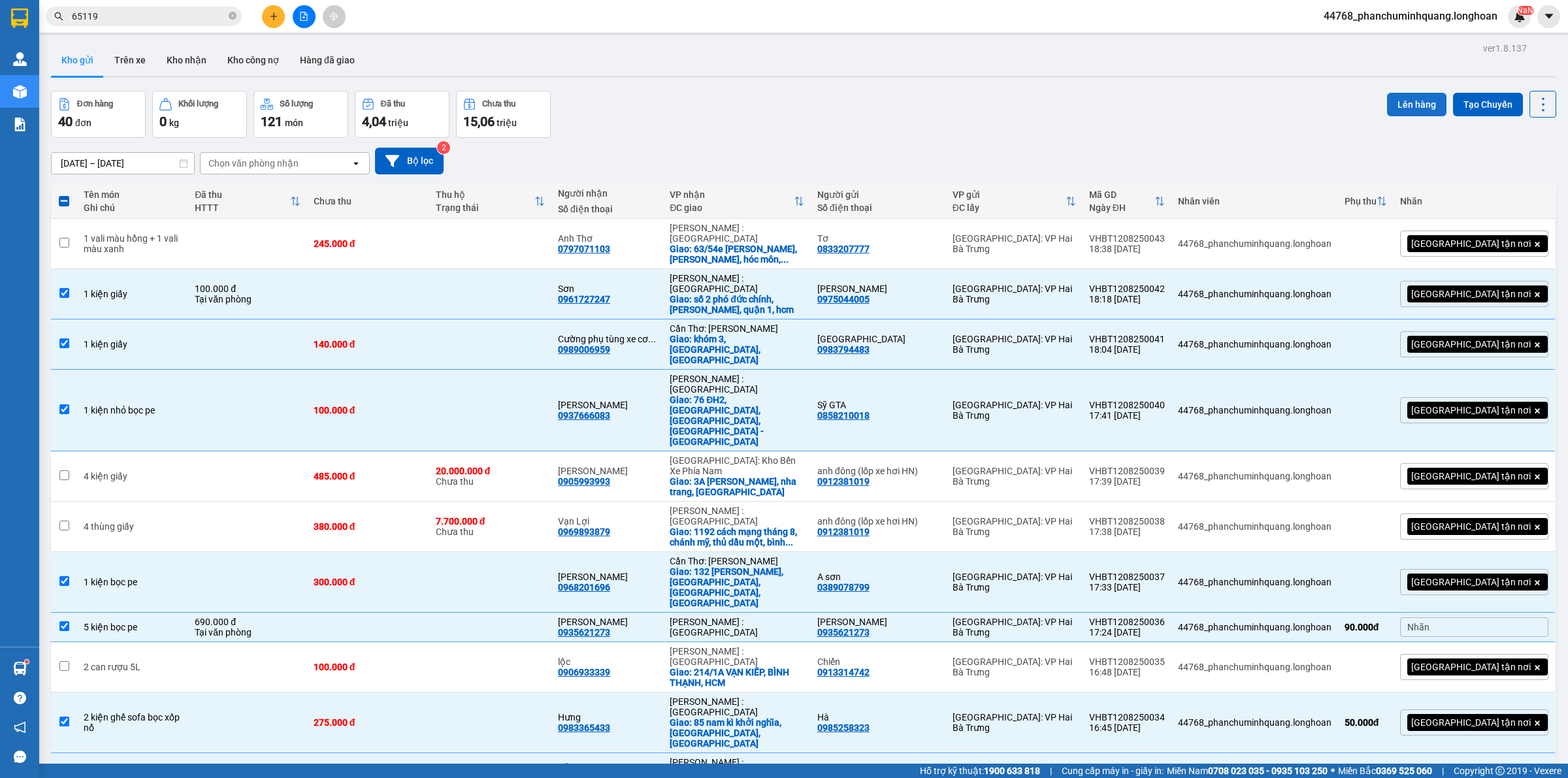
click at [1389, 102] on button "Lên hàng" at bounding box center [1417, 104] width 60 height 23
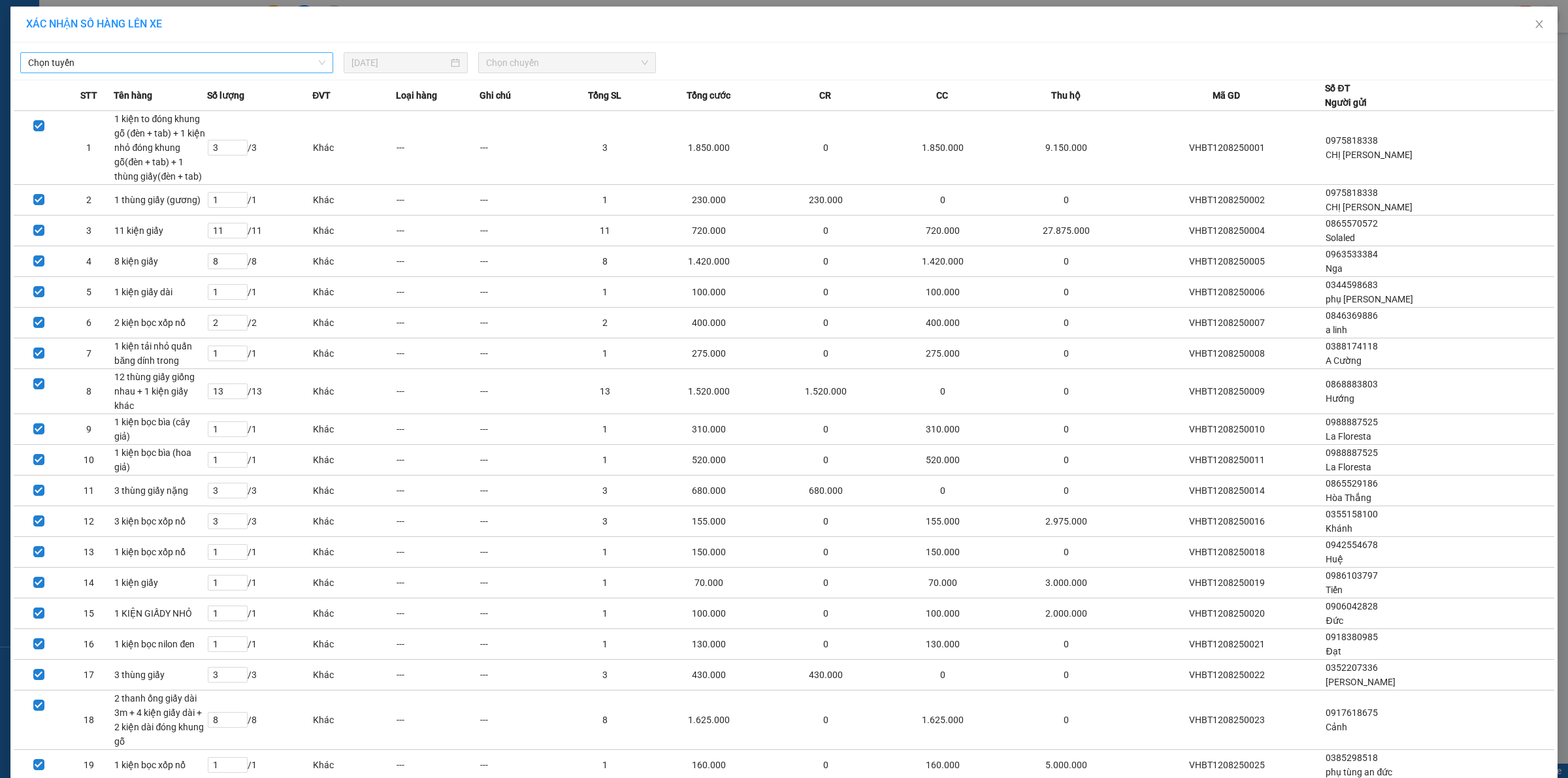
click at [259, 64] on span "Chọn tuyến" at bounding box center [176, 62] width 297 height 19
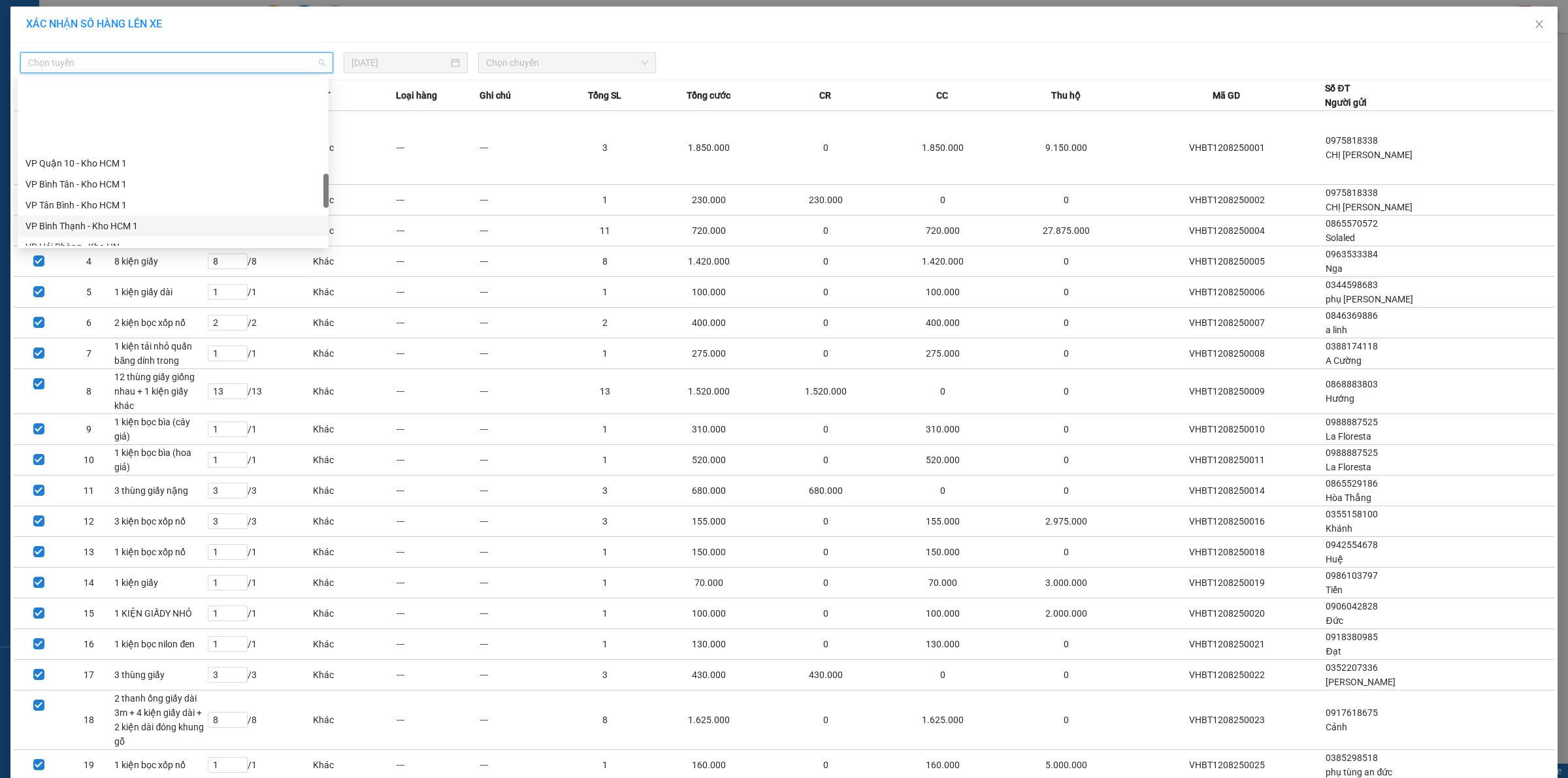
scroll to position [571, 0]
click at [106, 209] on div "VP Hai Bà Trưng - Kho HN" at bounding box center [173, 207] width 295 height 15
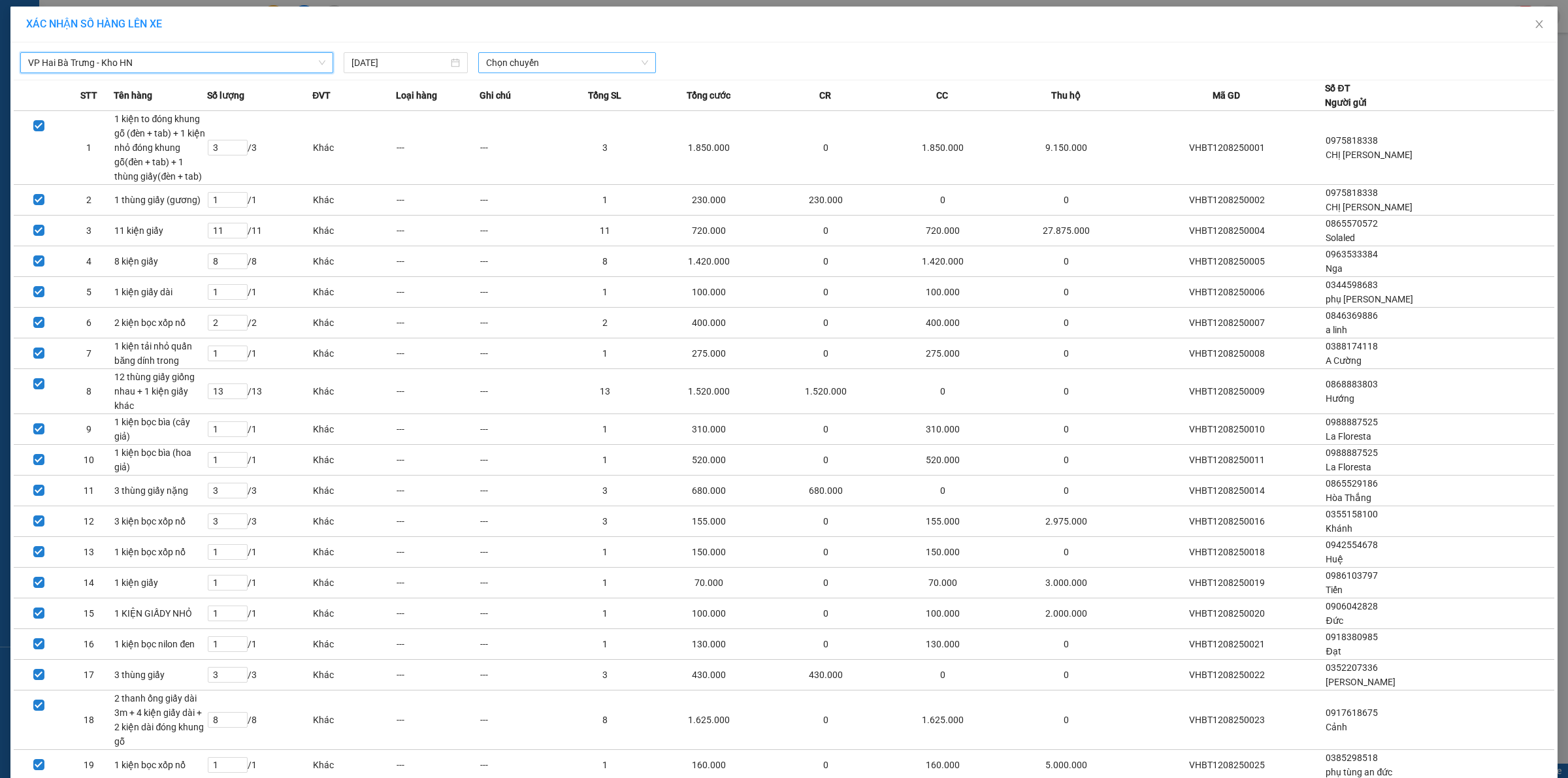
click at [556, 68] on span "Chọn chuyến" at bounding box center [567, 62] width 162 height 19
click at [526, 126] on div "20:10 (TC) - 29K-105.31" at bounding box center [532, 130] width 102 height 15
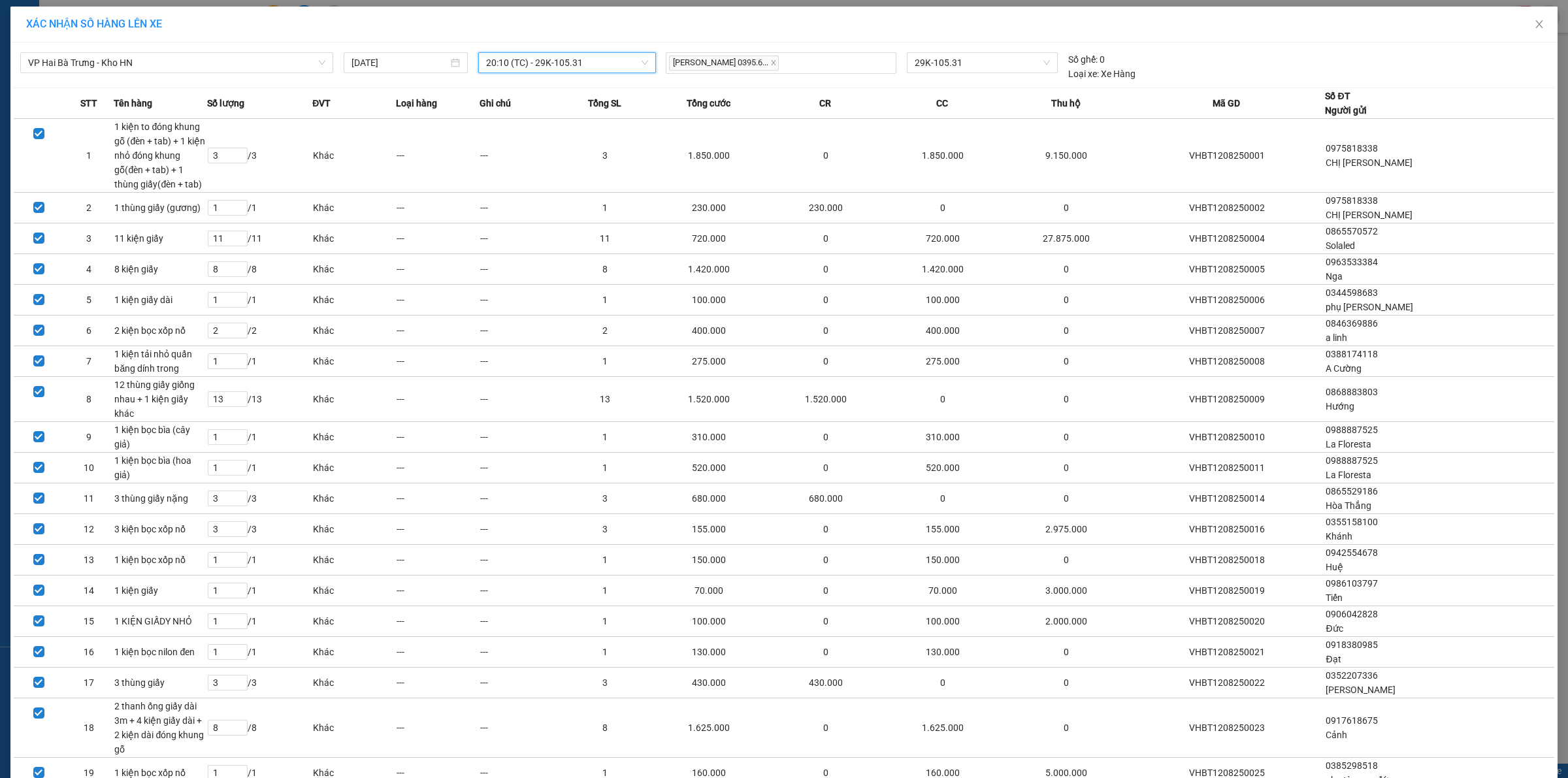
scroll to position [488, 0]
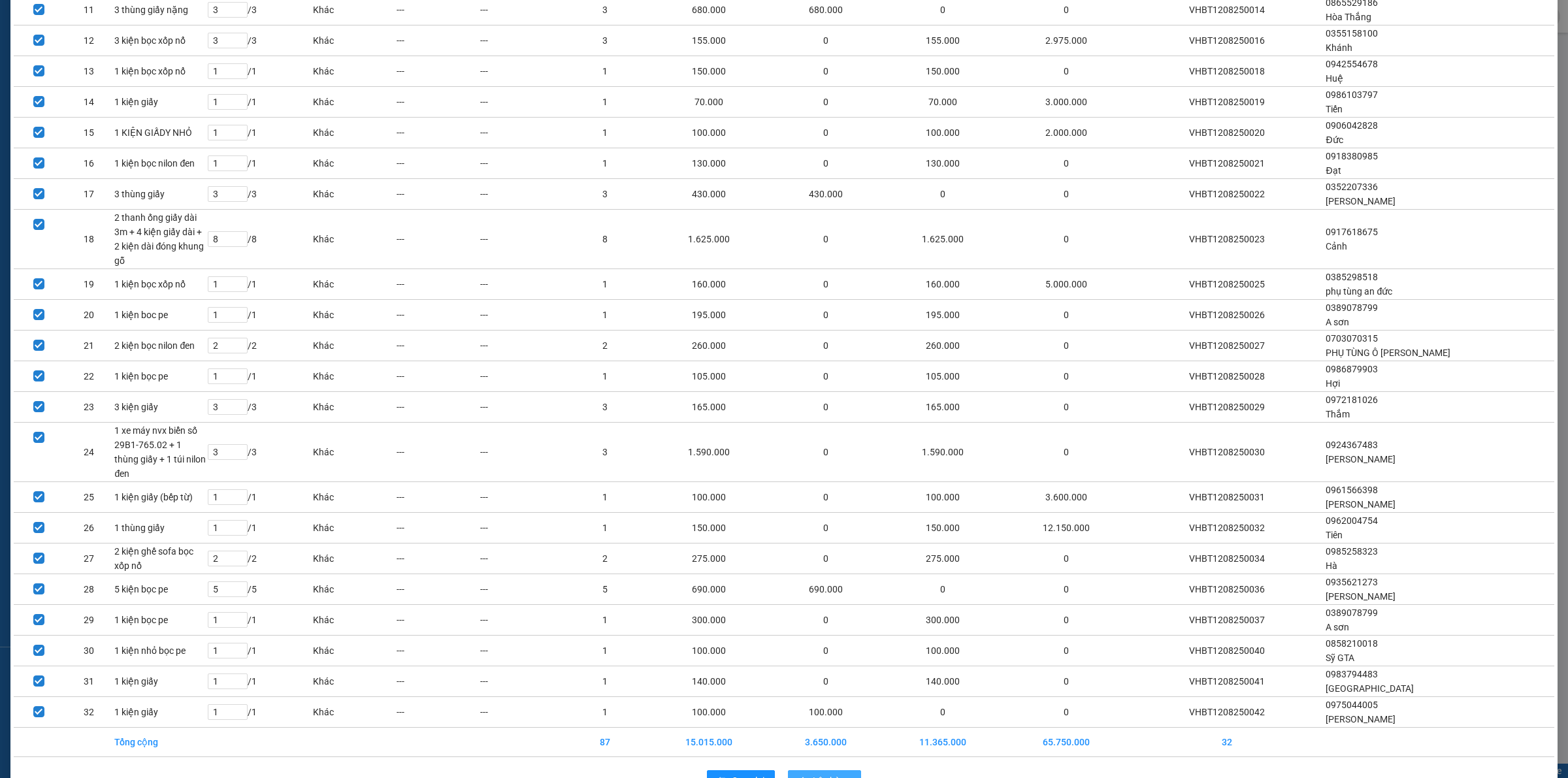
click at [838, 773] on span "Lên hàng" at bounding box center [831, 780] width 38 height 15
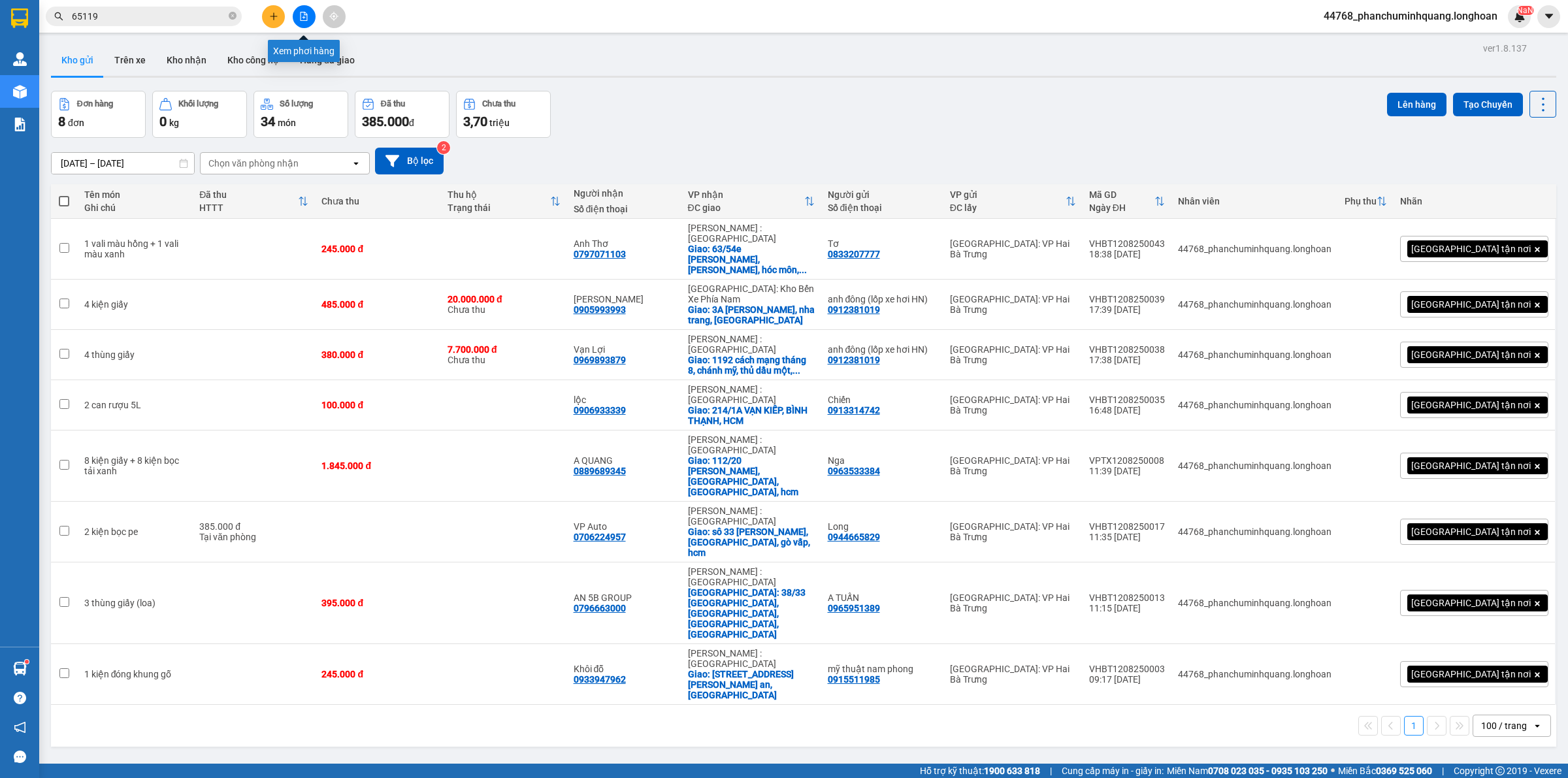
click at [299, 18] on icon "file-add" at bounding box center [304, 16] width 9 height 9
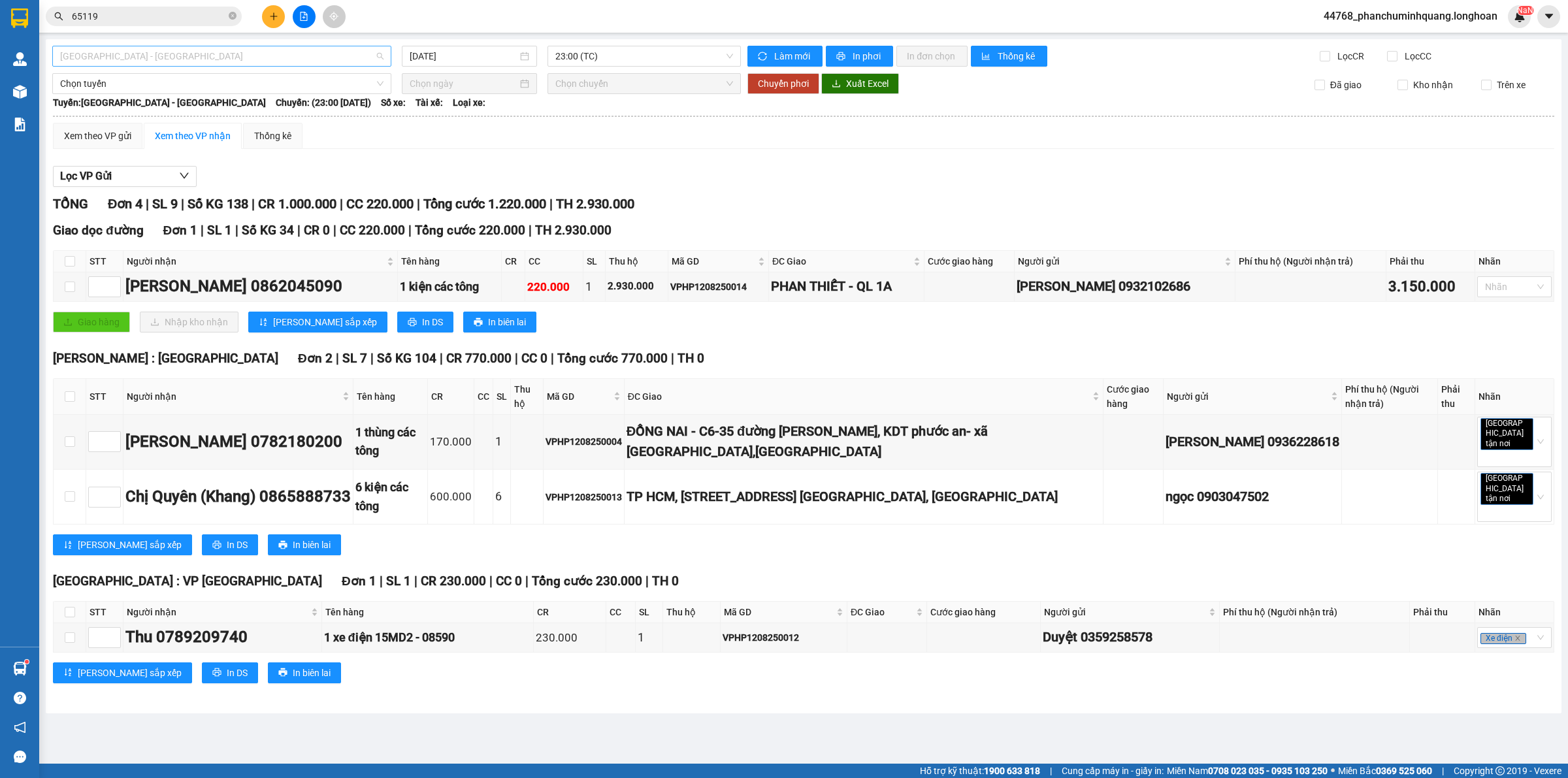
click at [247, 56] on span "[GEOGRAPHIC_DATA] - [GEOGRAPHIC_DATA]" at bounding box center [221, 56] width 323 height 19
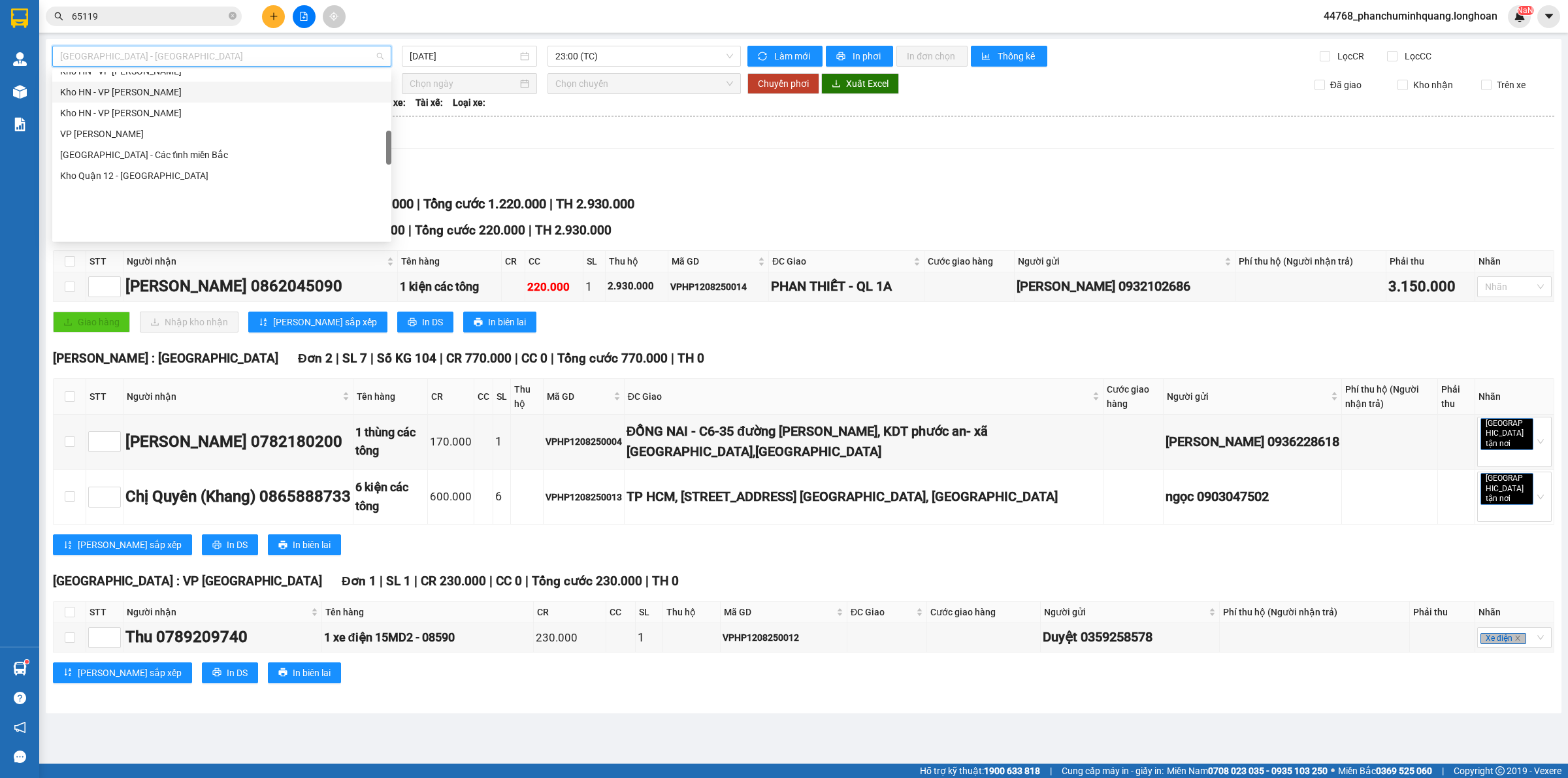
scroll to position [653, 0]
click at [138, 115] on div "VP Hai Bà Trưng - Kho HN" at bounding box center [221, 119] width 323 height 15
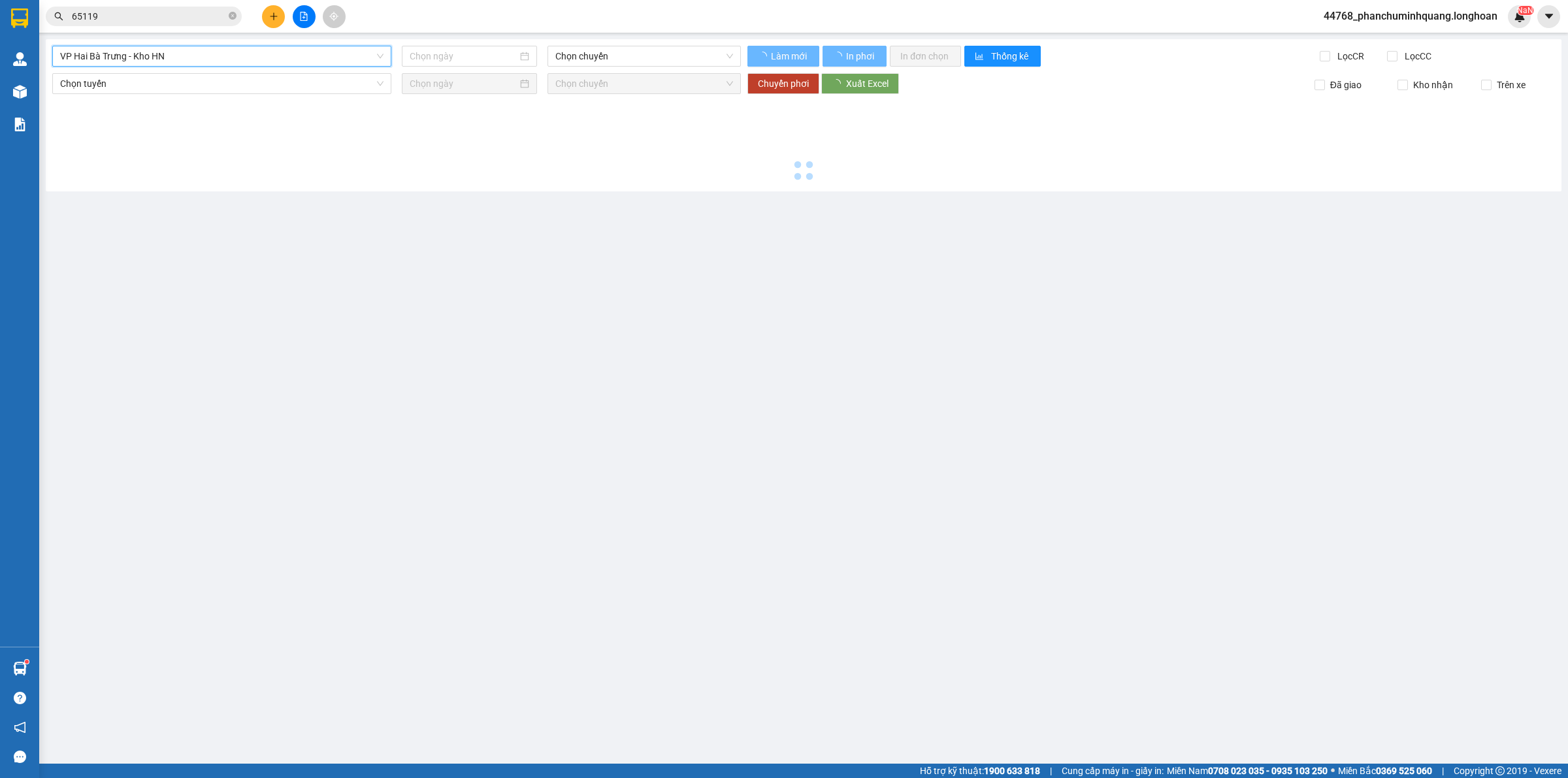
type input "[DATE]"
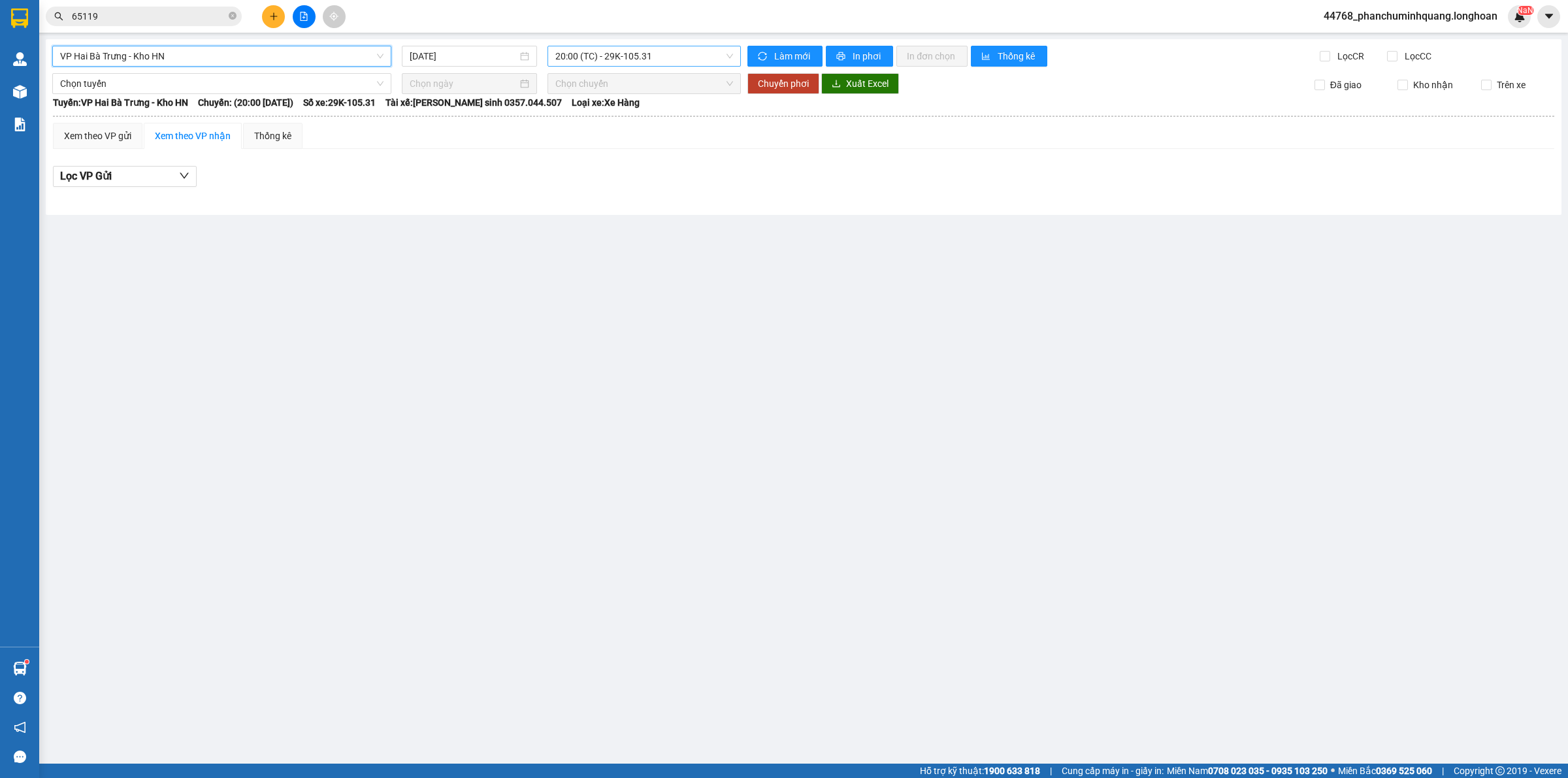
click at [624, 53] on span "20:00 (TC) - 29K-105.31" at bounding box center [644, 56] width 178 height 19
click at [602, 123] on div "20:10 (TC) - 29K-105.31" at bounding box center [606, 124] width 102 height 15
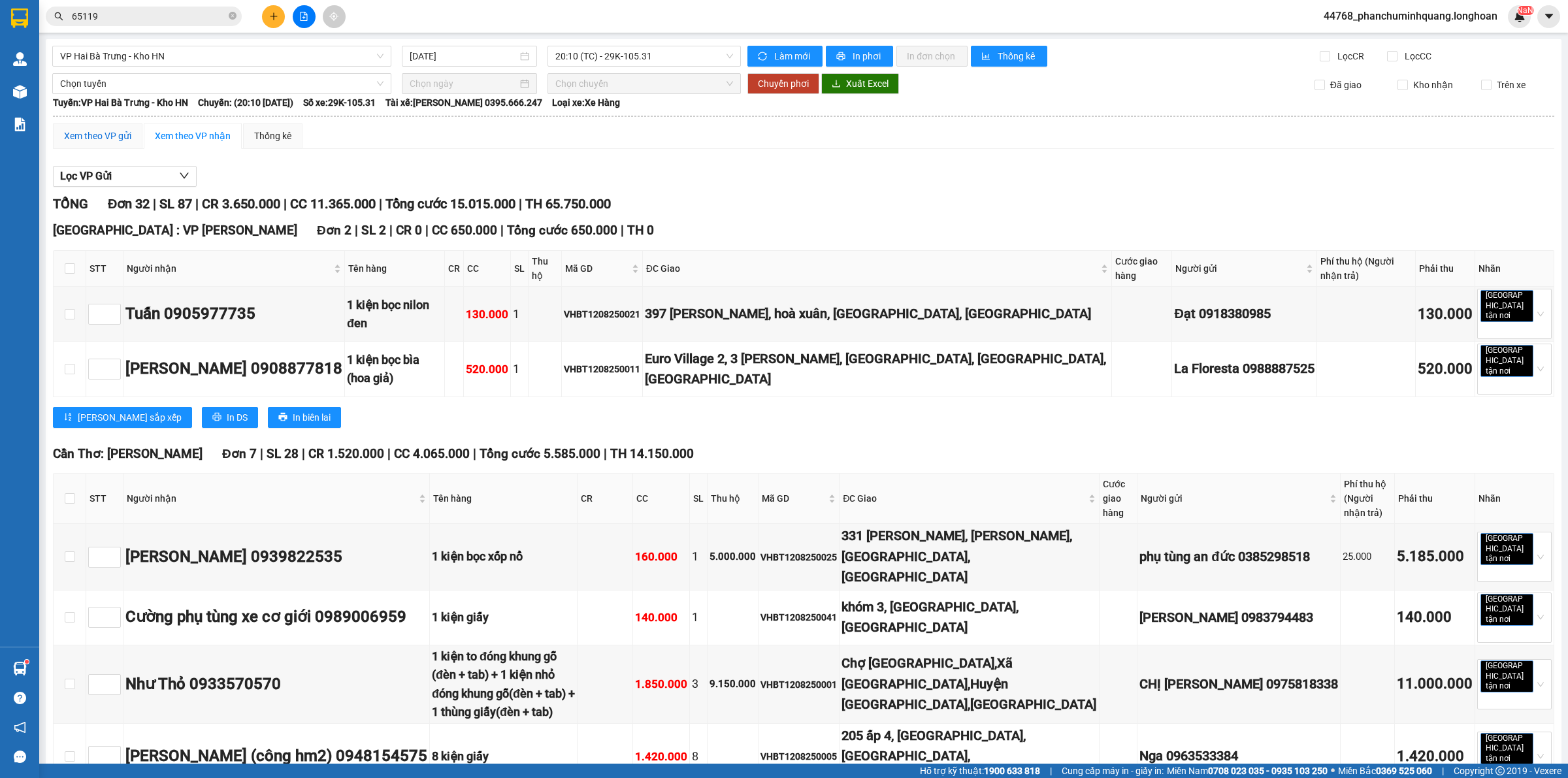
click at [117, 134] on div "Xem theo VP gửi" at bounding box center [97, 136] width 68 height 15
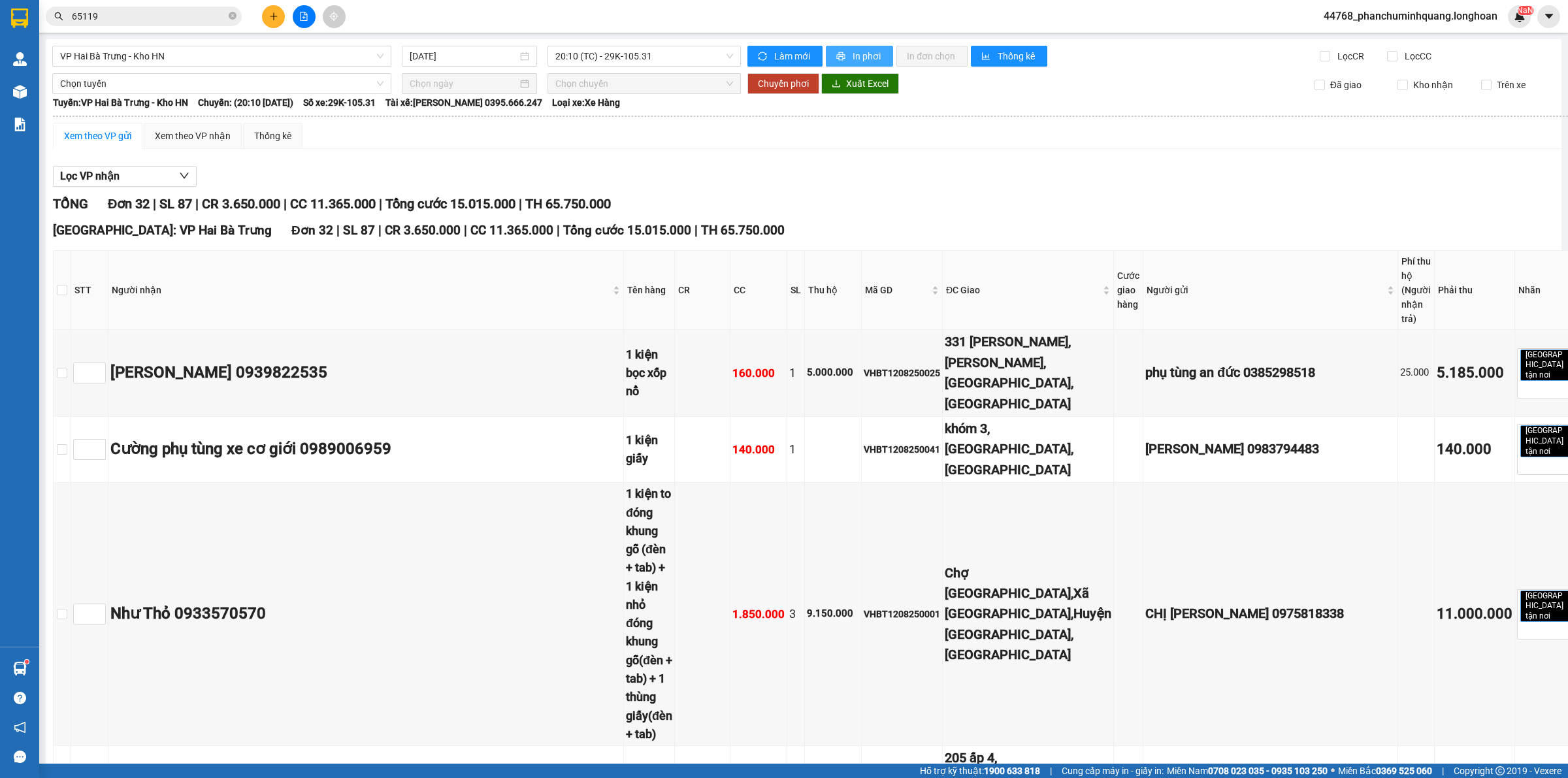
click at [853, 57] on span "In phơi" at bounding box center [867, 56] width 30 height 15
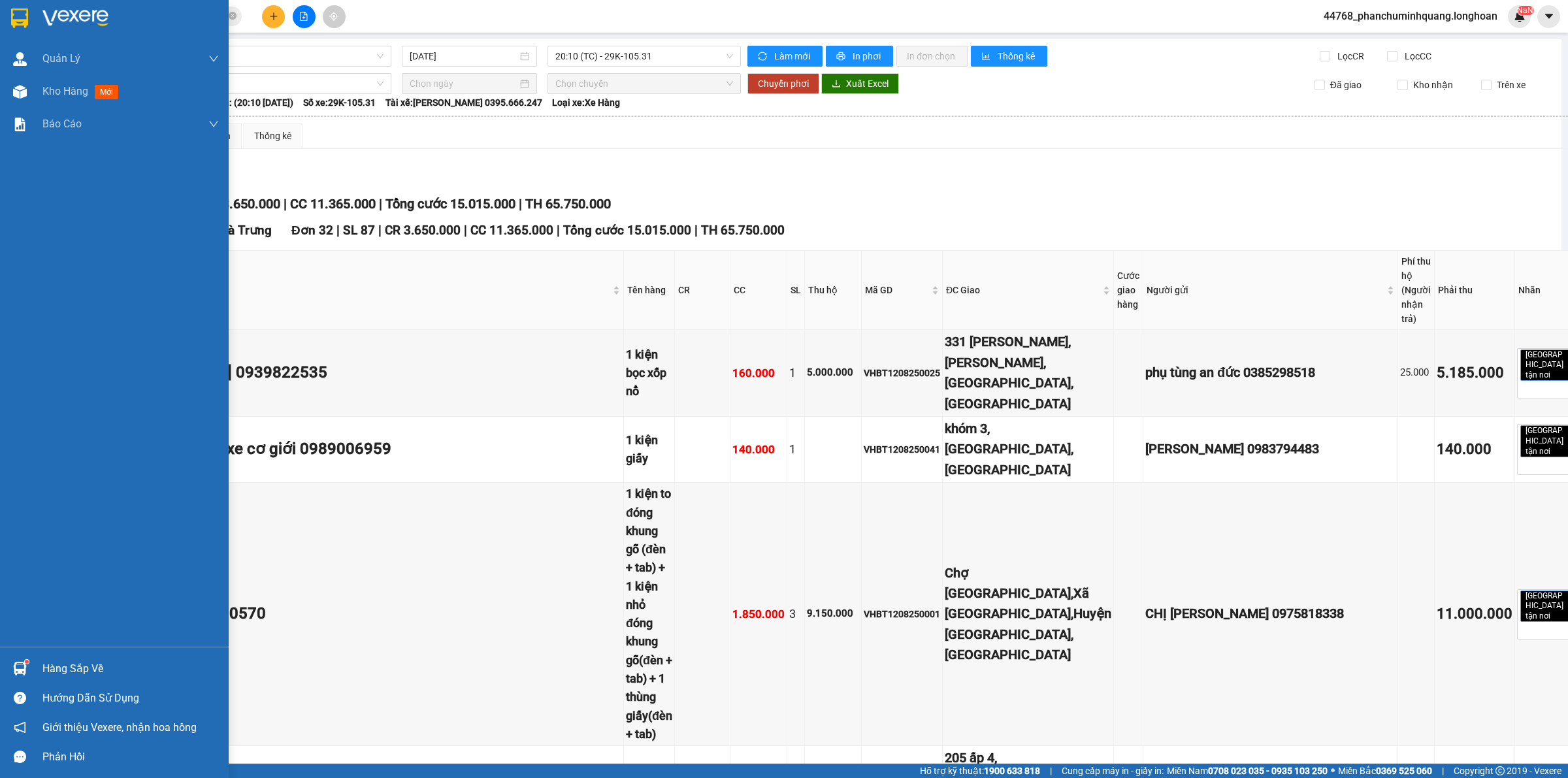
click at [15, 20] on img at bounding box center [19, 18] width 17 height 19
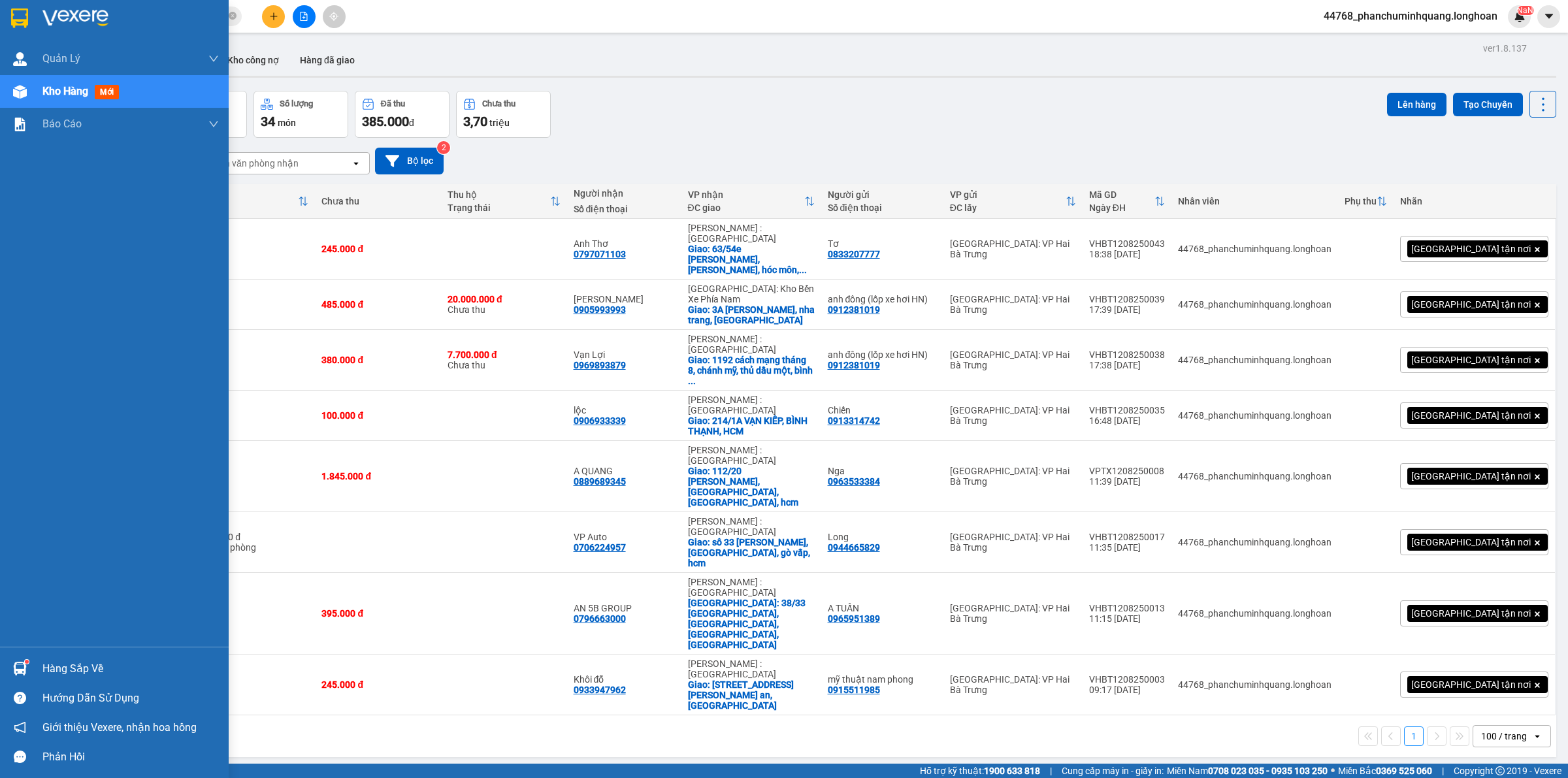
click at [19, 5] on div at bounding box center [114, 21] width 228 height 43
